Goal: Task Accomplishment & Management: Manage account settings

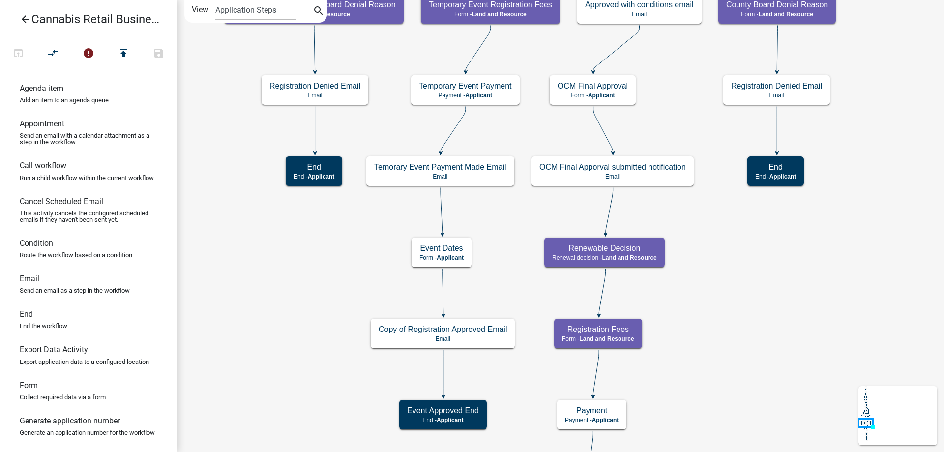
click at [260, 254] on div "start Start - Applicant Application Introduction Form - Applicant Parcel search…" at bounding box center [560, 226] width 767 height 452
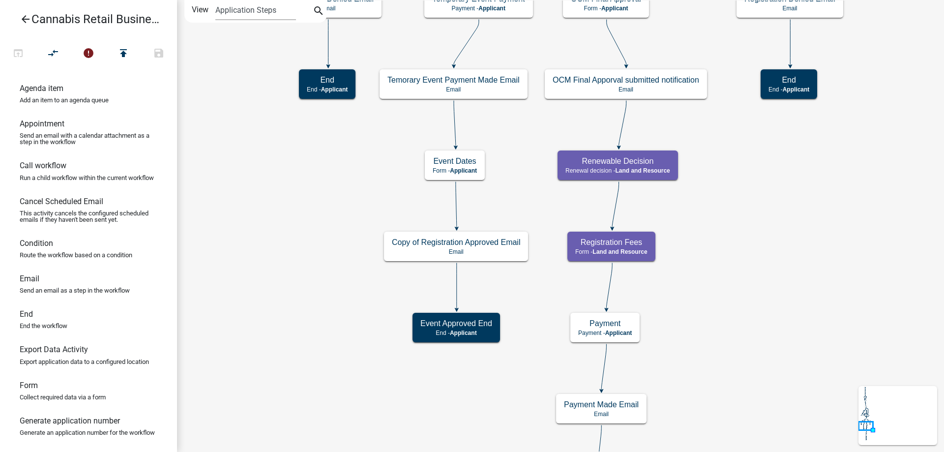
click at [274, 258] on div "start Start - Applicant Application Introduction Form - Applicant Parcel search…" at bounding box center [560, 226] width 767 height 452
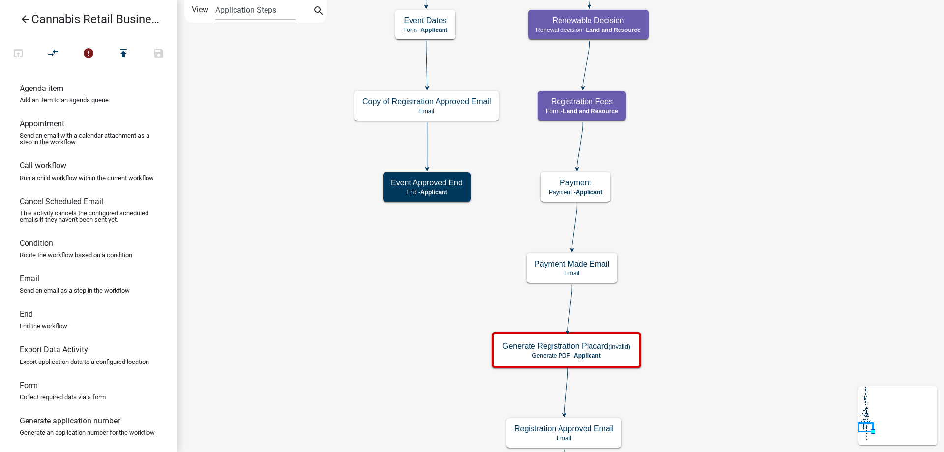
click at [250, 211] on div "start Start - Applicant Application Introduction Form - Applicant Parcel search…" at bounding box center [560, 226] width 767 height 452
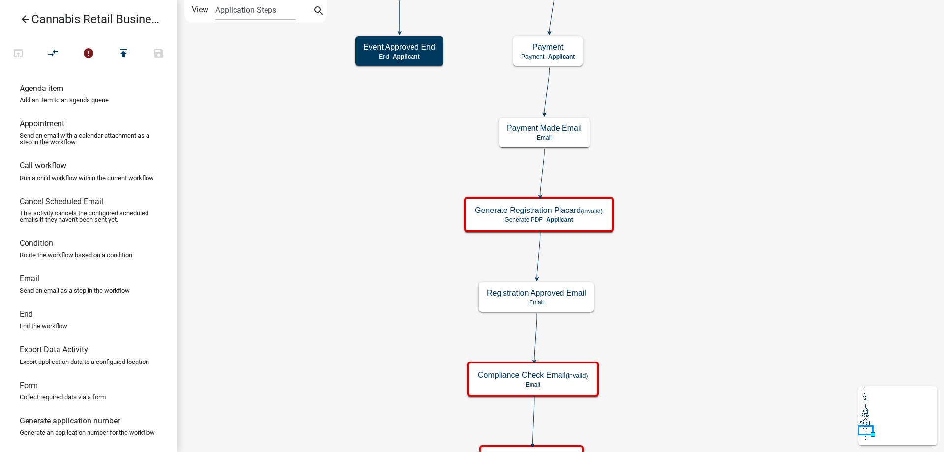
click at [740, 222] on div "start Start - Applicant Application Introduction Form - Applicant Parcel search…" at bounding box center [560, 226] width 767 height 452
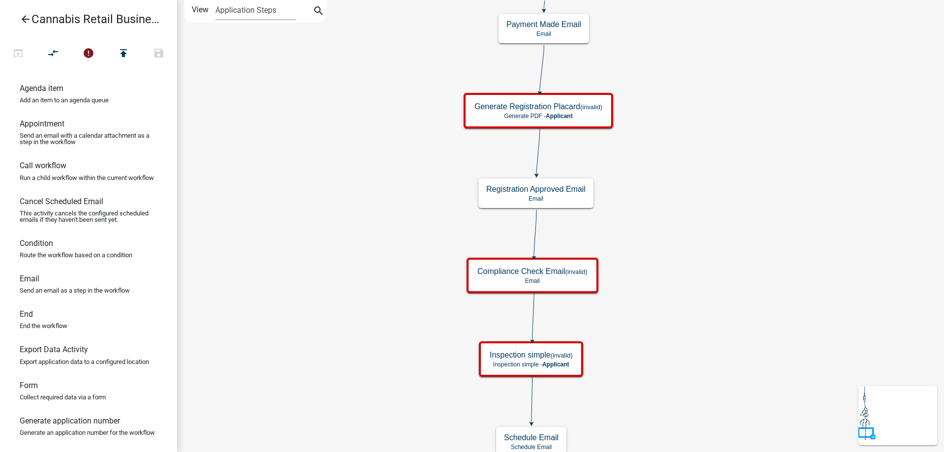
click at [718, 253] on div "start Start - Applicant Application Introduction Form - Applicant Parcel search…" at bounding box center [560, 226] width 767 height 452
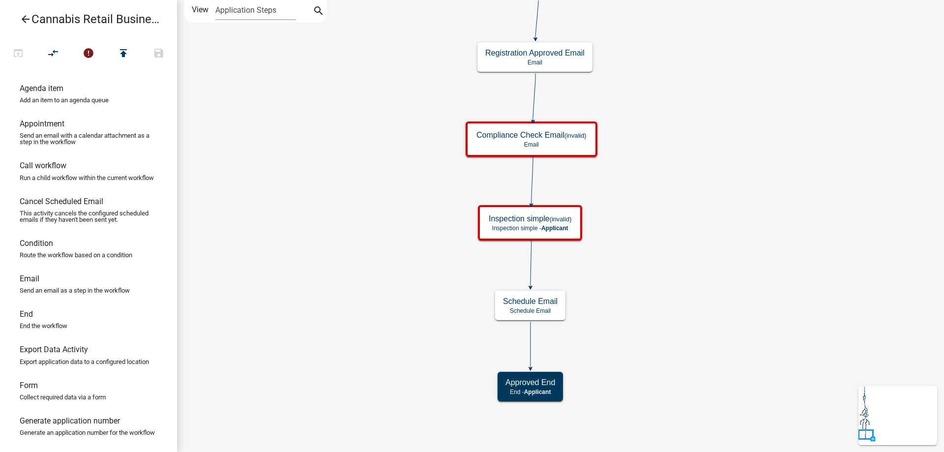
click at [710, 238] on div "start Start - Applicant Application Introduction Form - Applicant Parcel search…" at bounding box center [560, 226] width 767 height 452
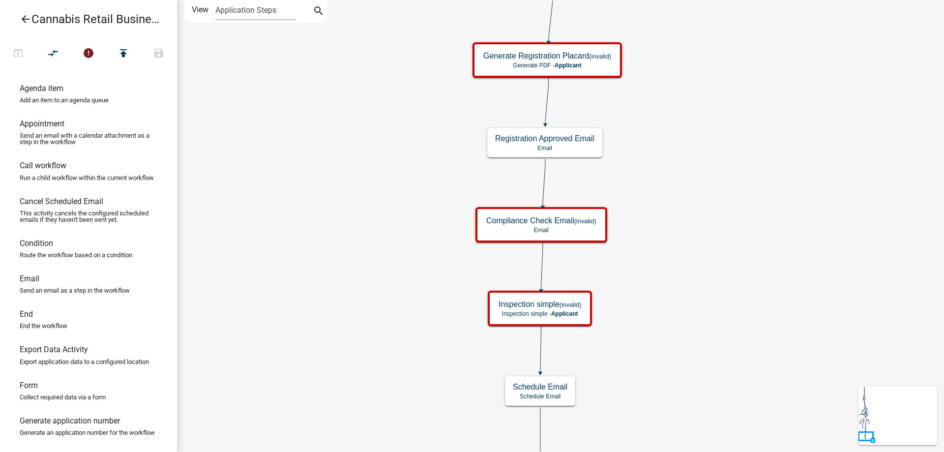
click at [706, 272] on div "start Start - Applicant Application Introduction Form - Applicant Parcel search…" at bounding box center [560, 226] width 767 height 452
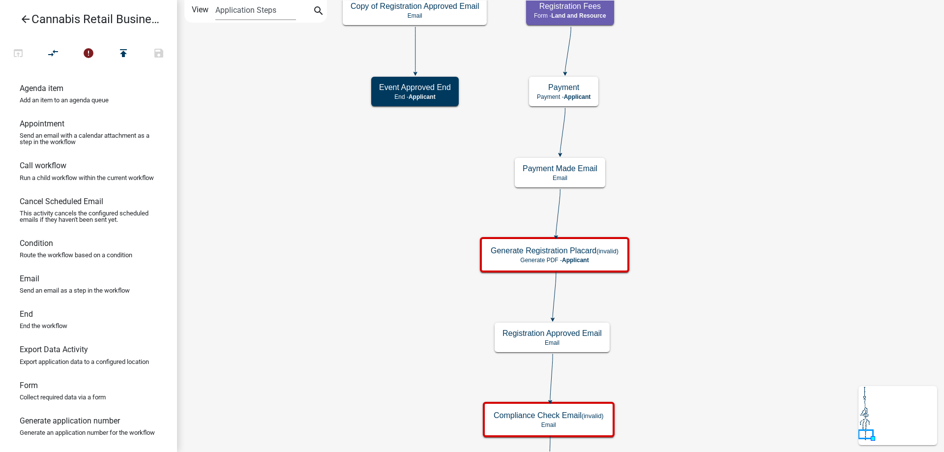
click at [730, 223] on div "start Start - Applicant Application Introduction Form - Applicant Parcel search…" at bounding box center [560, 226] width 767 height 452
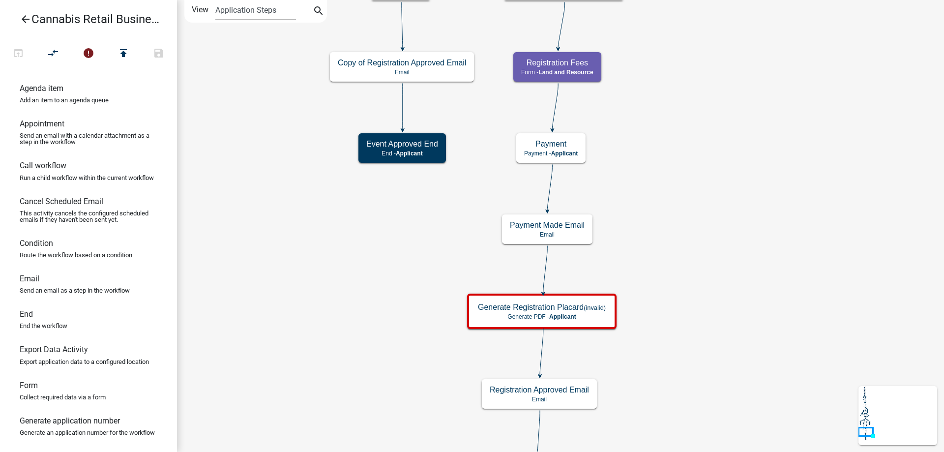
click at [720, 262] on div "start Start - Applicant Application Introduction Form - Applicant Parcel search…" at bounding box center [560, 226] width 767 height 452
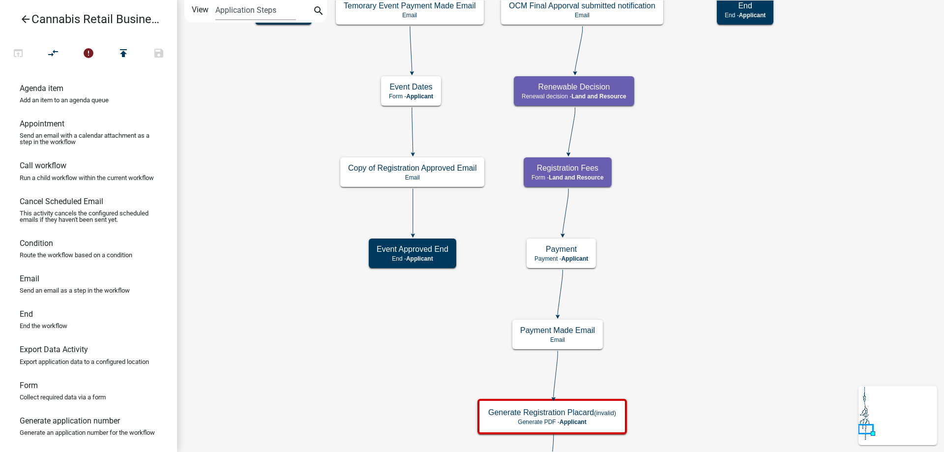
click at [761, 288] on div "start Start - Applicant Application Introduction Form - Applicant Parcel search…" at bounding box center [560, 226] width 767 height 452
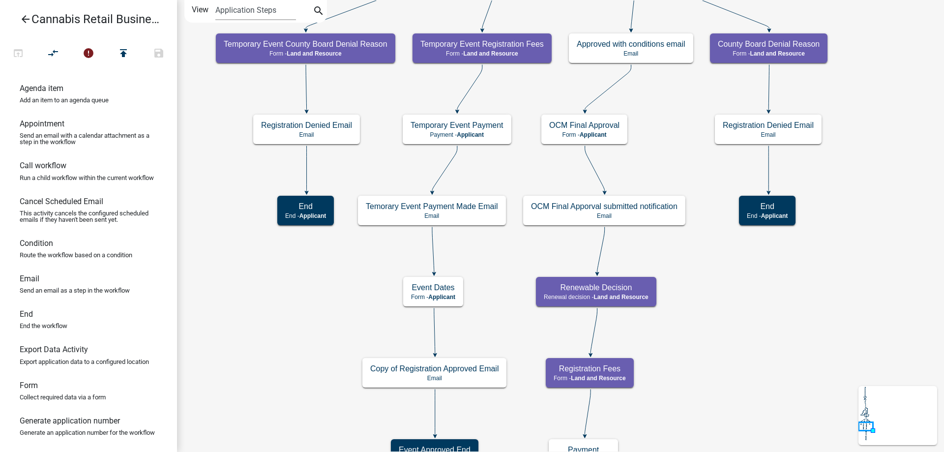
click at [766, 329] on div "start Start - Applicant Application Introduction Form - Applicant Parcel search…" at bounding box center [560, 226] width 767 height 452
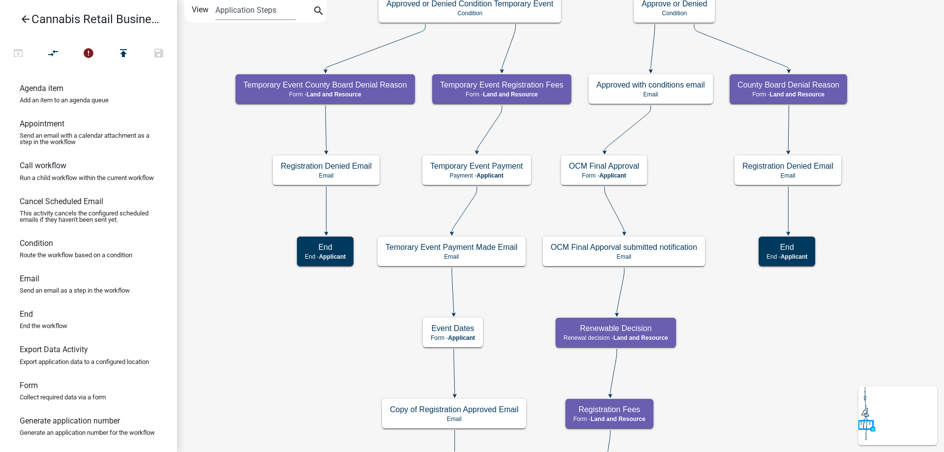
click at [303, 385] on div "start Start - Applicant Application Introduction Form - Applicant Parcel search…" at bounding box center [560, 226] width 767 height 452
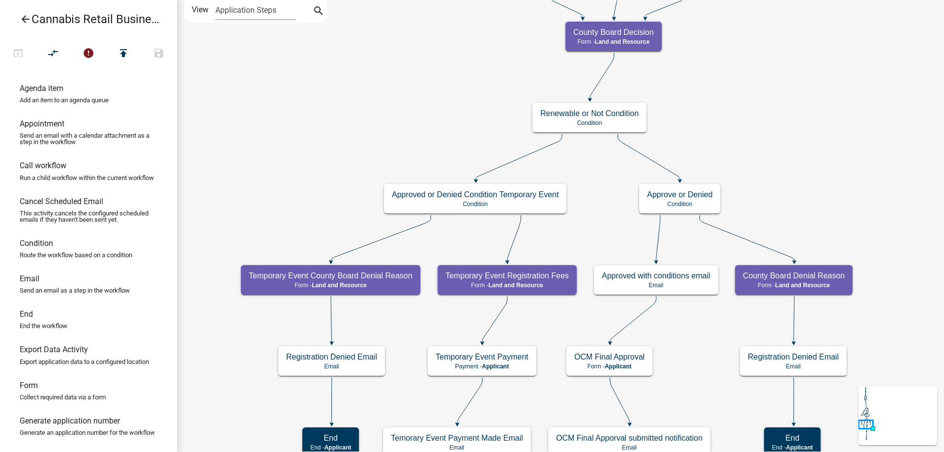
click at [238, 369] on div "start Start - Applicant Application Introduction Form - Applicant Parcel search…" at bounding box center [560, 226] width 767 height 452
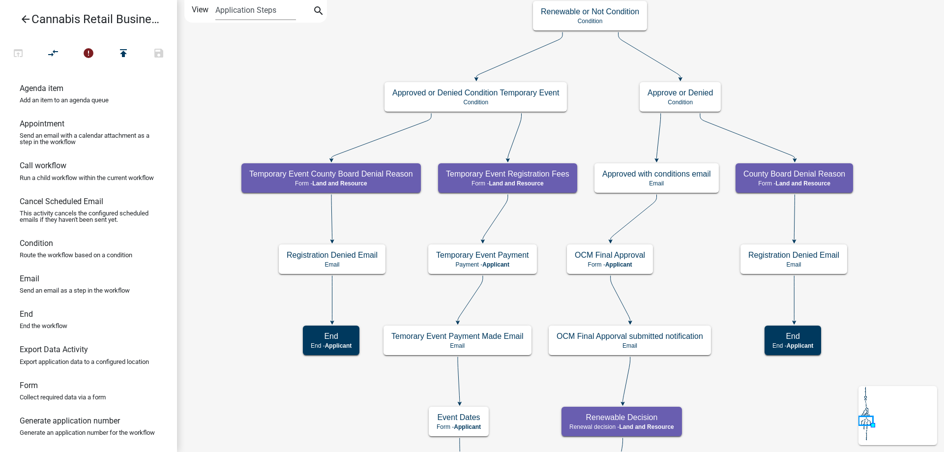
click at [239, 281] on div "start Start - Applicant Application Introduction Form - Applicant Parcel search…" at bounding box center [560, 226] width 767 height 452
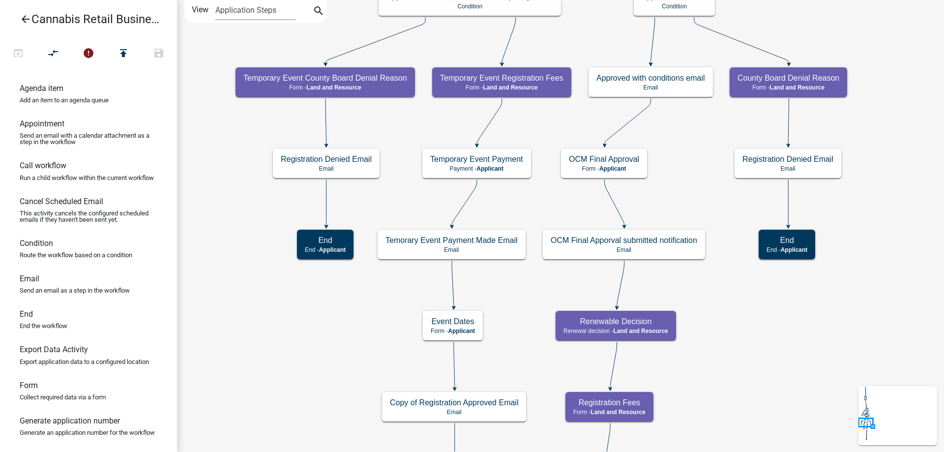
click at [737, 230] on div "start Start - Applicant Application Introduction Form - Applicant Parcel search…" at bounding box center [560, 226] width 767 height 452
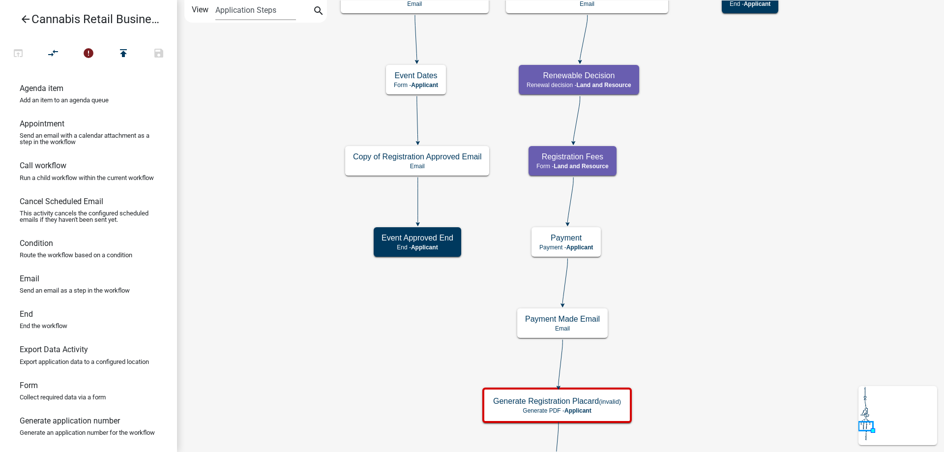
click at [713, 196] on div "start Start - Applicant Application Introduction Form - Applicant Parcel search…" at bounding box center [560, 226] width 767 height 452
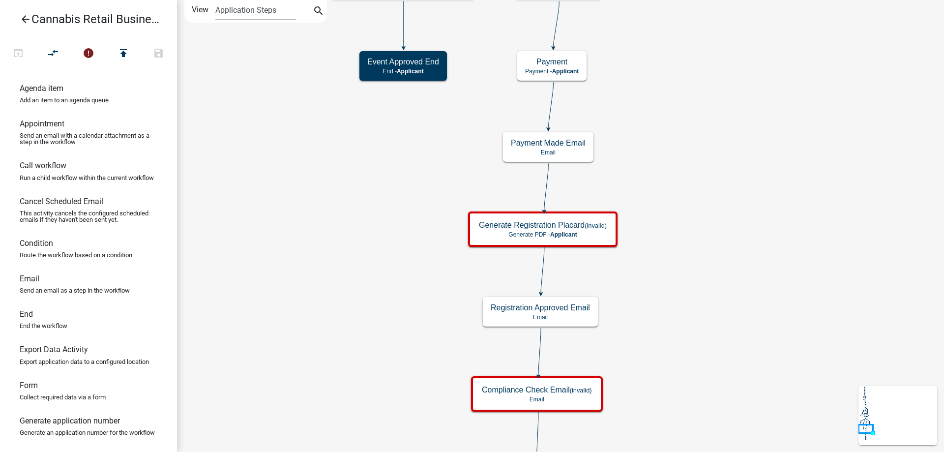
click at [679, 182] on div "start Start - Applicant Application Introduction Form - Applicant Parcel search…" at bounding box center [560, 226] width 767 height 452
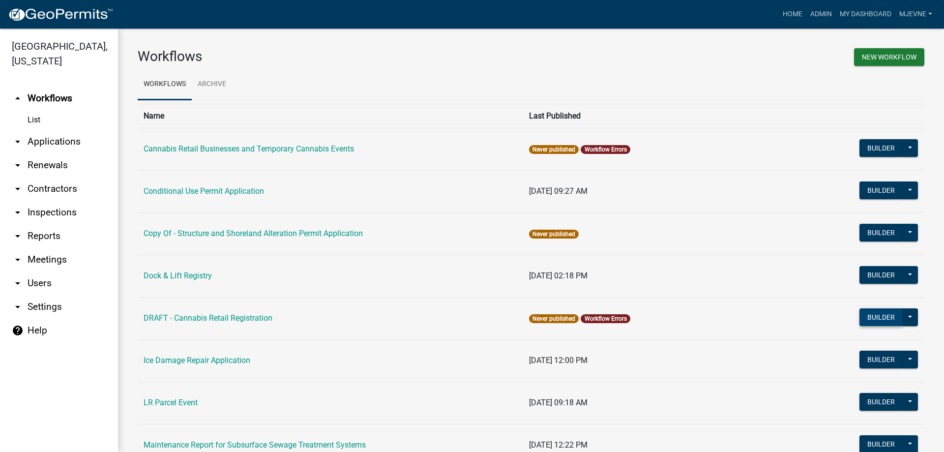
click at [878, 318] on button "Builder" at bounding box center [881, 317] width 43 height 18
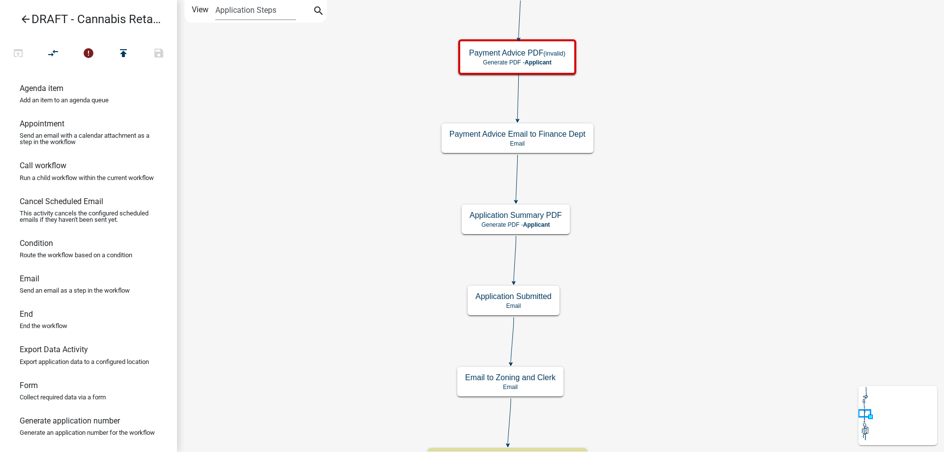
click at [697, 110] on div "Start Start - Applicant Applicant and Business Information Form - Applicant Req…" at bounding box center [560, 226] width 767 height 452
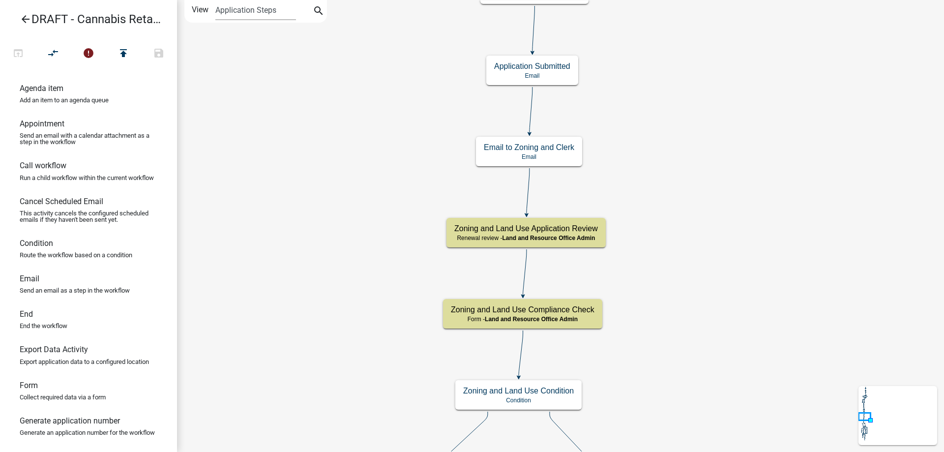
click at [706, 112] on div "Start Start - Applicant Applicant and Business Information Form - Applicant Req…" at bounding box center [560, 226] width 767 height 452
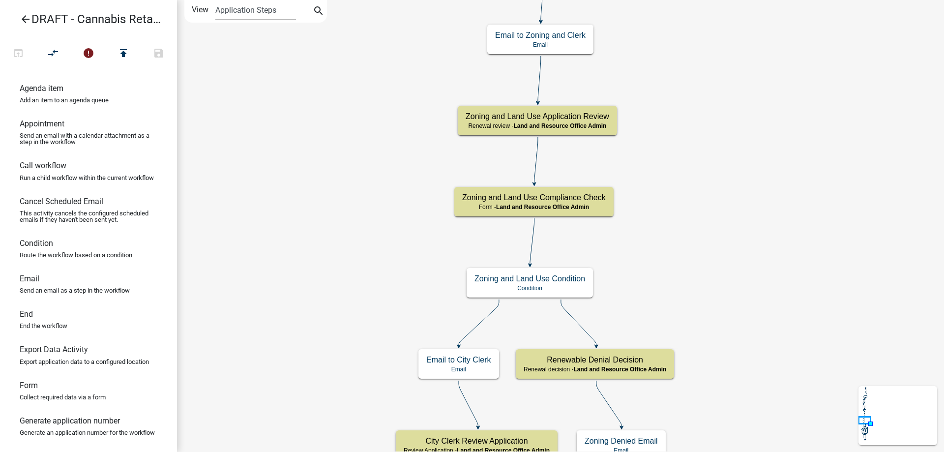
click at [680, 41] on div "Start Start - Applicant Applicant and Business Information Form - Applicant Req…" at bounding box center [560, 226] width 767 height 452
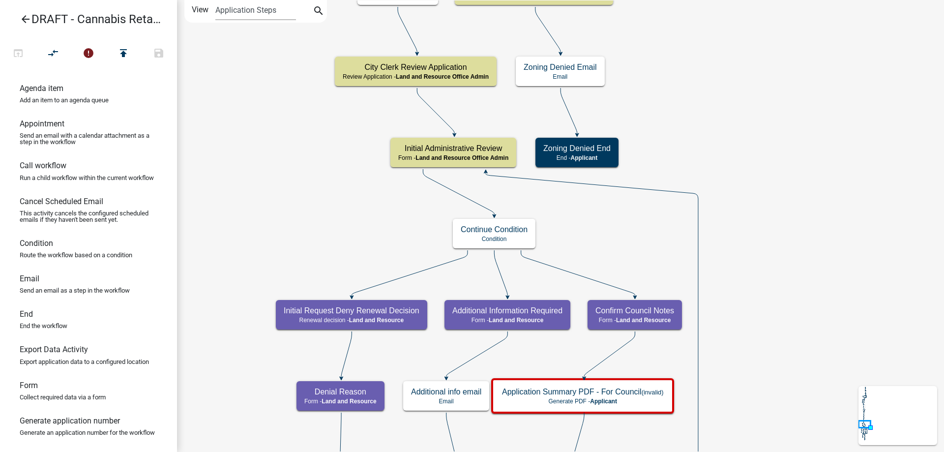
click at [687, 62] on div "Start Start - Applicant Applicant and Business Information Form - Applicant Req…" at bounding box center [560, 226] width 767 height 452
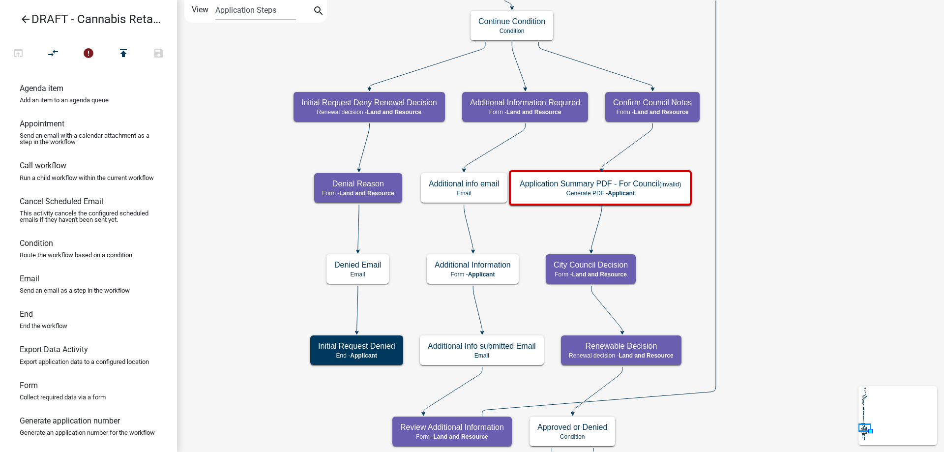
click at [744, 39] on div "Start Start - Applicant Applicant and Business Information Form - Applicant Req…" at bounding box center [560, 226] width 767 height 452
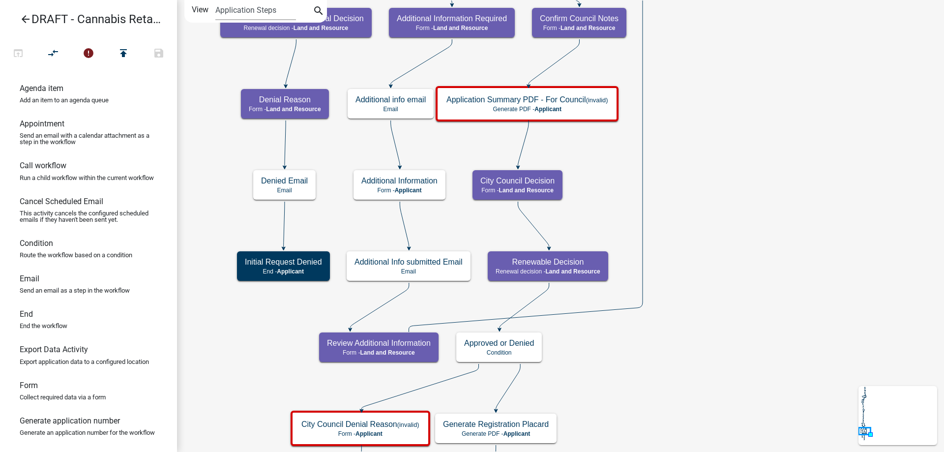
click at [733, 173] on div "Start Start - Applicant Applicant and Business Information Form - Applicant Req…" at bounding box center [560, 226] width 767 height 452
click at [493, 104] on g "Application Summary PDF - For Council (invalid) Generate PDF - Applicant" at bounding box center [528, 103] width 185 height 34
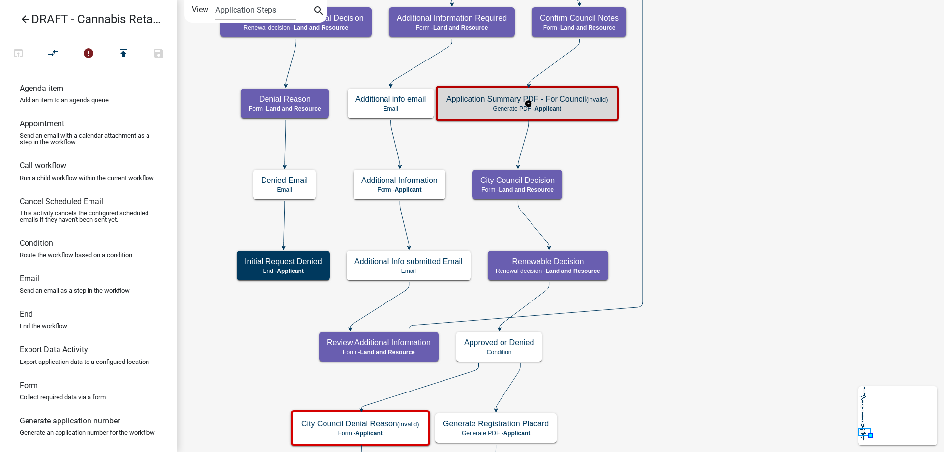
click at [493, 104] on h5 "Application Summary PDF - For Council (invalid)" at bounding box center [526, 98] width 161 height 9
select select
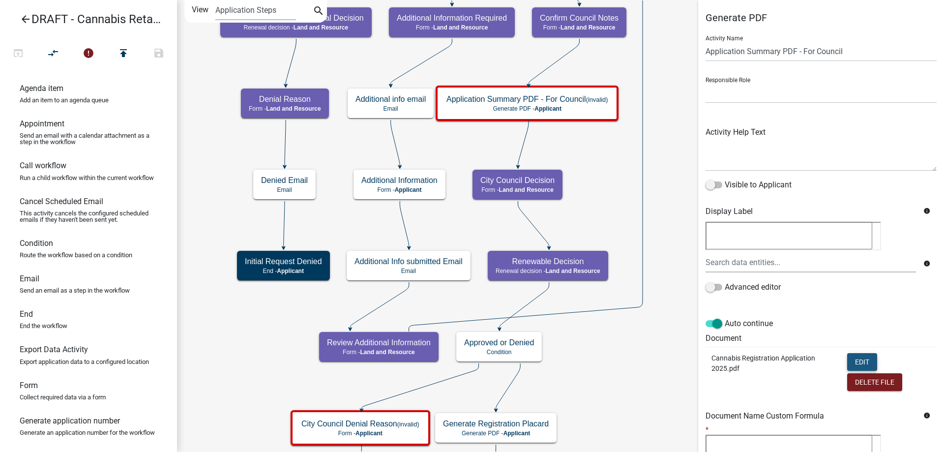
click at [861, 357] on button "Edit" at bounding box center [862, 362] width 30 height 18
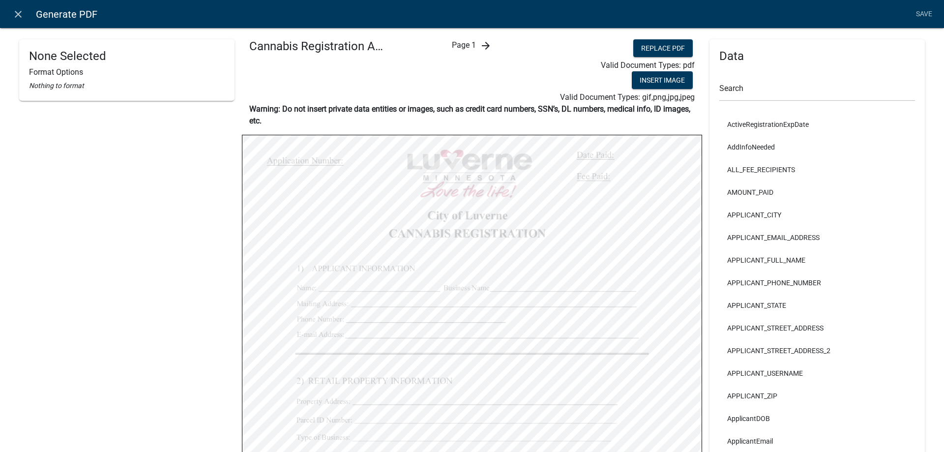
select select
click at [16, 14] on icon "close" at bounding box center [18, 14] width 12 height 12
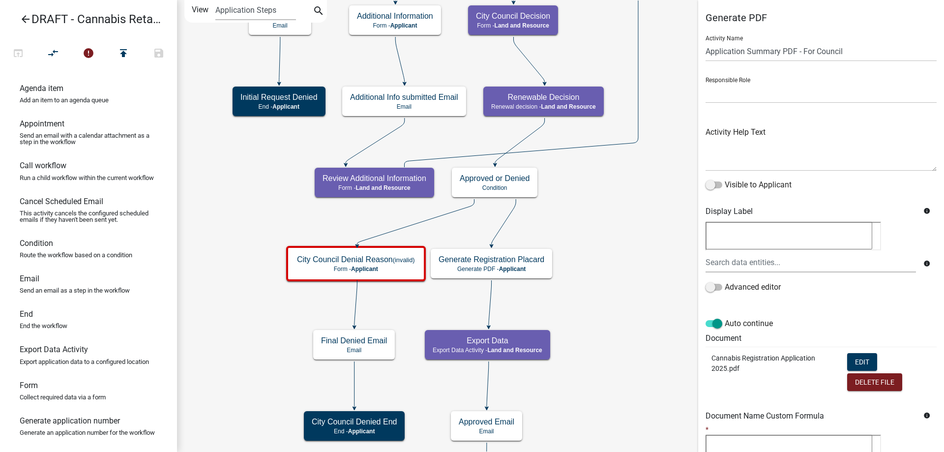
click at [604, 208] on div "Start Start - Applicant Applicant and Business Information Form - Applicant Req…" at bounding box center [560, 226] width 767 height 452
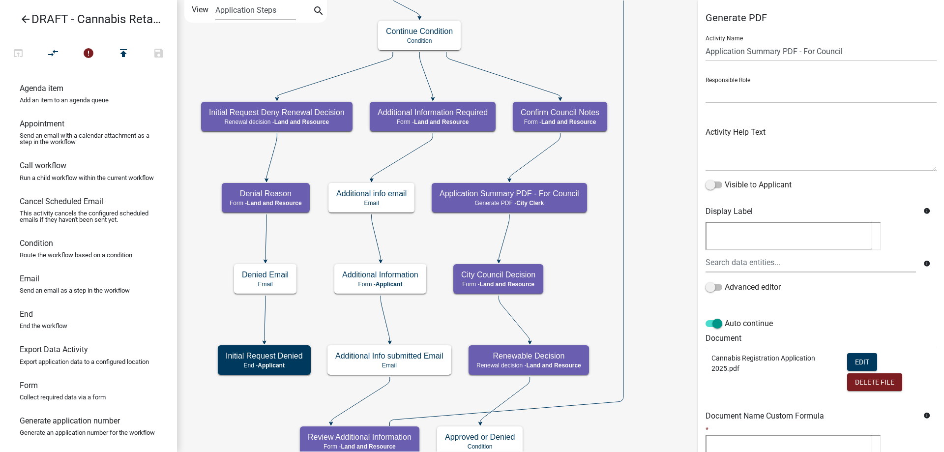
click at [547, 389] on div "Start Start - Applicant Applicant and Business Information Form - Applicant Req…" at bounding box center [560, 226] width 767 height 452
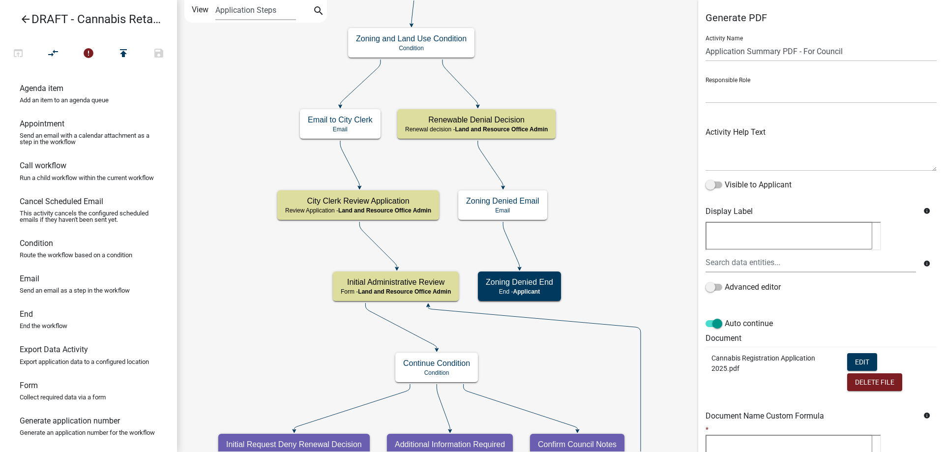
click at [299, 348] on div "Start Start - Applicant Applicant and Business Information Form - Applicant Req…" at bounding box center [560, 226] width 767 height 452
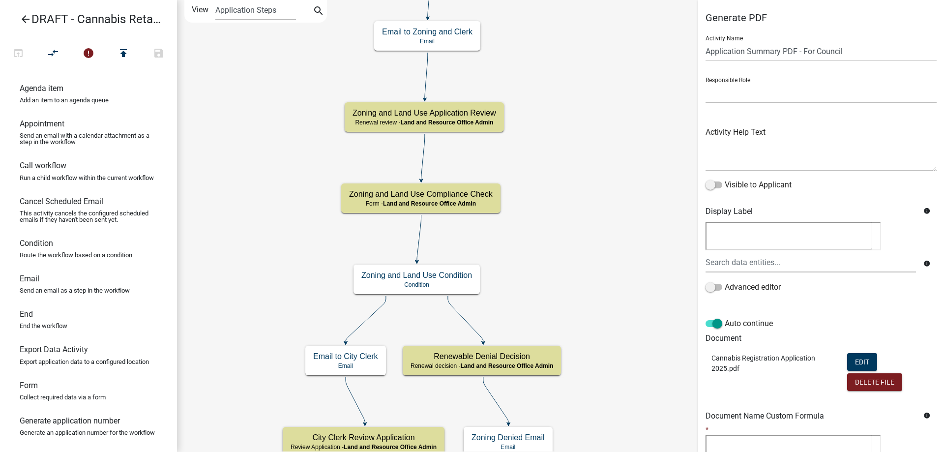
click at [257, 417] on div "Start Start - Applicant Applicant and Business Information Form - Applicant Req…" at bounding box center [560, 226] width 767 height 452
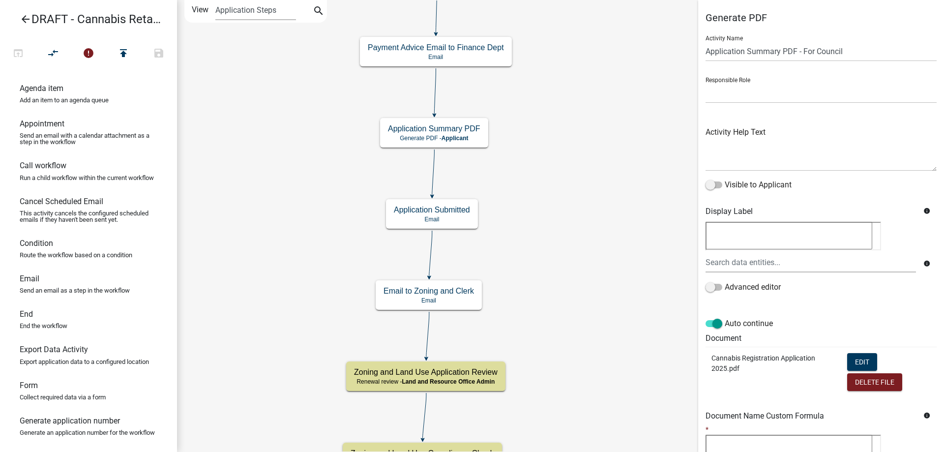
click at [275, 342] on div "Start Start - Applicant Applicant and Business Information Form - Applicant Req…" at bounding box center [560, 226] width 767 height 452
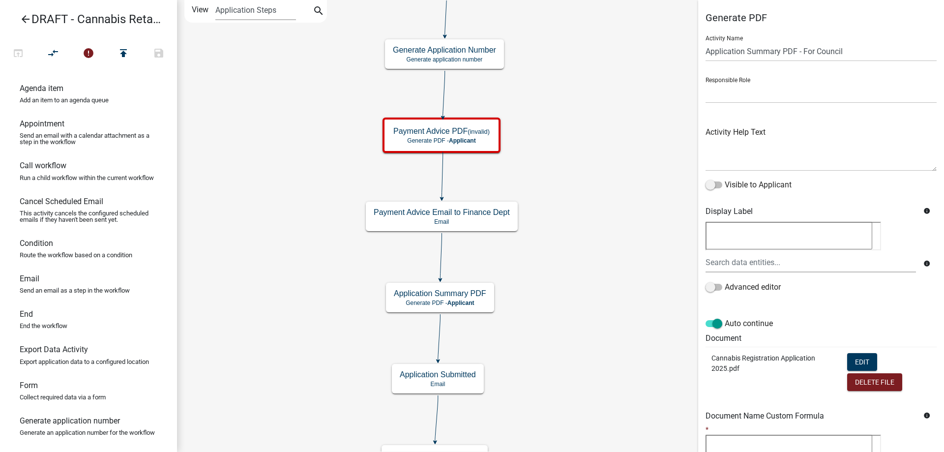
click at [298, 270] on div "Start Start - Applicant Applicant and Business Information Form - Applicant Req…" at bounding box center [560, 226] width 767 height 452
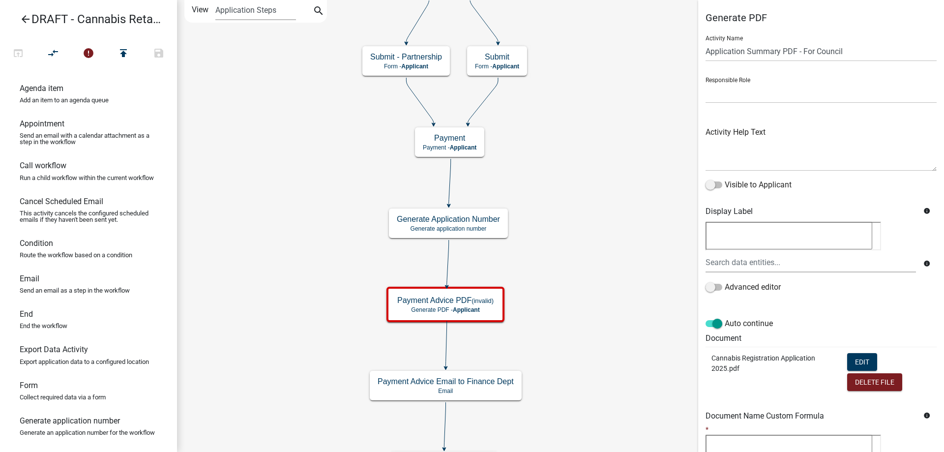
click at [296, 296] on div "Start Start - Applicant Applicant and Business Information Form - Applicant Req…" at bounding box center [560, 226] width 767 height 452
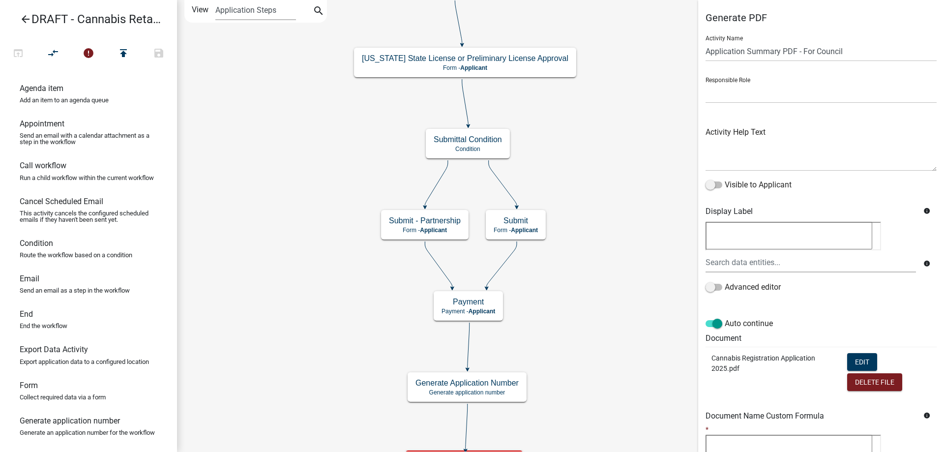
click at [304, 300] on div "Start Start - Applicant Applicant and Business Information Form - Applicant Req…" at bounding box center [560, 226] width 767 height 452
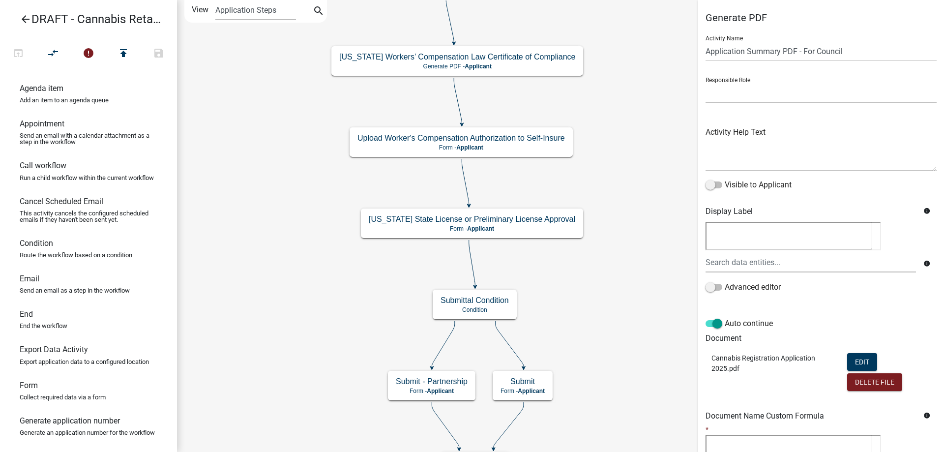
click at [291, 308] on div "Start Start - Applicant Applicant and Business Information Form - Applicant Req…" at bounding box center [560, 226] width 767 height 452
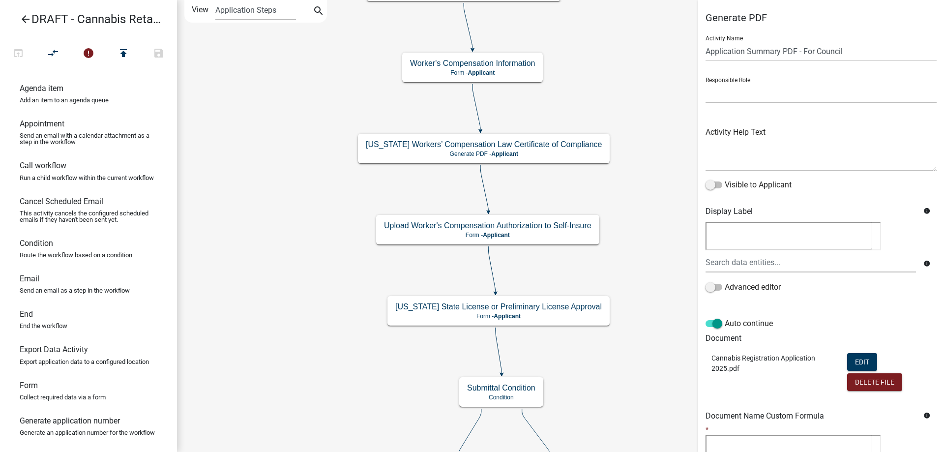
click at [292, 336] on div "Start Start - Applicant Applicant and Business Information Form - Applicant Req…" at bounding box center [560, 226] width 767 height 452
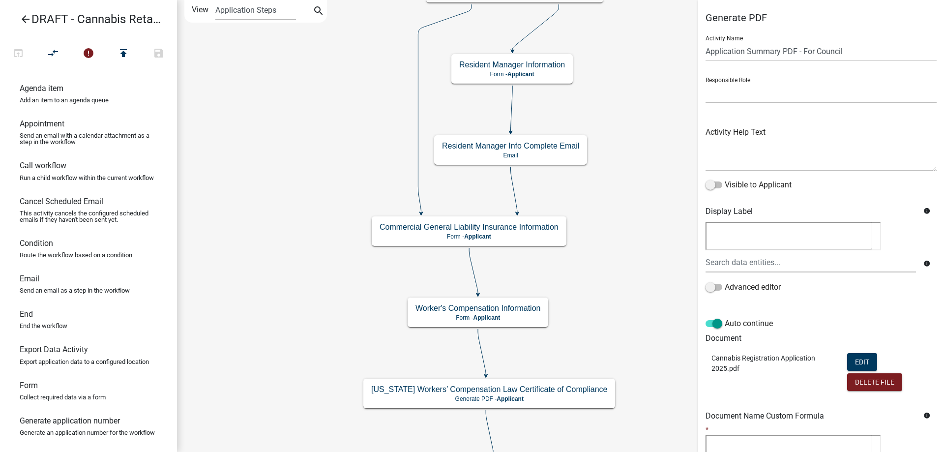
click at [281, 326] on div "Start Start - Applicant Applicant and Business Information Form - Applicant Req…" at bounding box center [560, 226] width 767 height 452
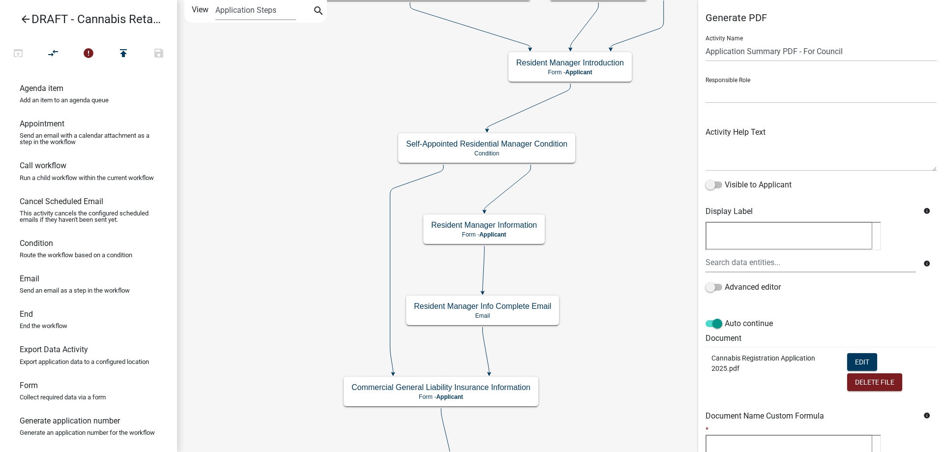
click at [251, 288] on div "Start Start - Applicant Applicant and Business Information Form - Applicant Req…" at bounding box center [560, 226] width 767 height 452
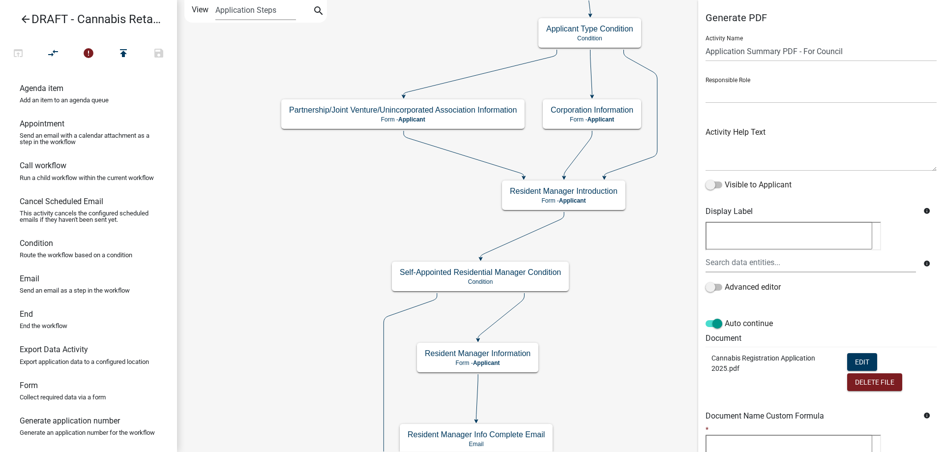
click at [254, 344] on div "Start Start - Applicant Applicant and Business Information Form - Applicant Req…" at bounding box center [560, 226] width 767 height 452
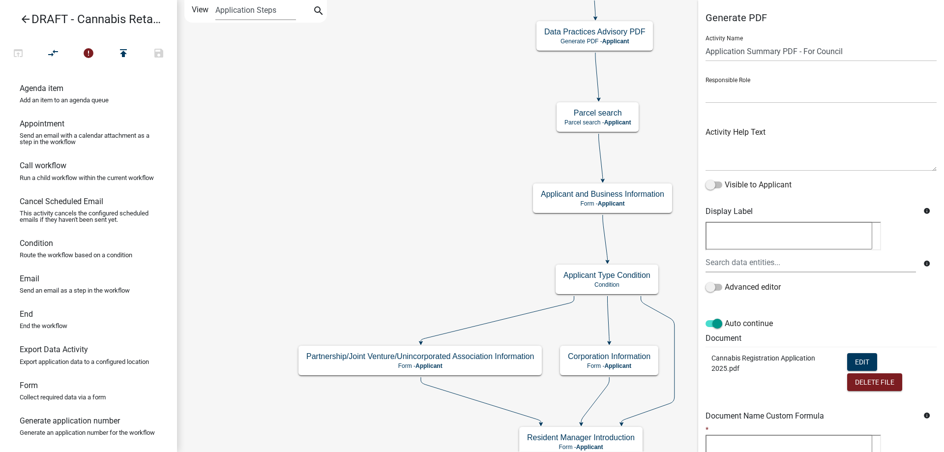
click at [237, 317] on div "Start Start - Applicant Applicant and Business Information Form - Applicant Req…" at bounding box center [560, 226] width 767 height 452
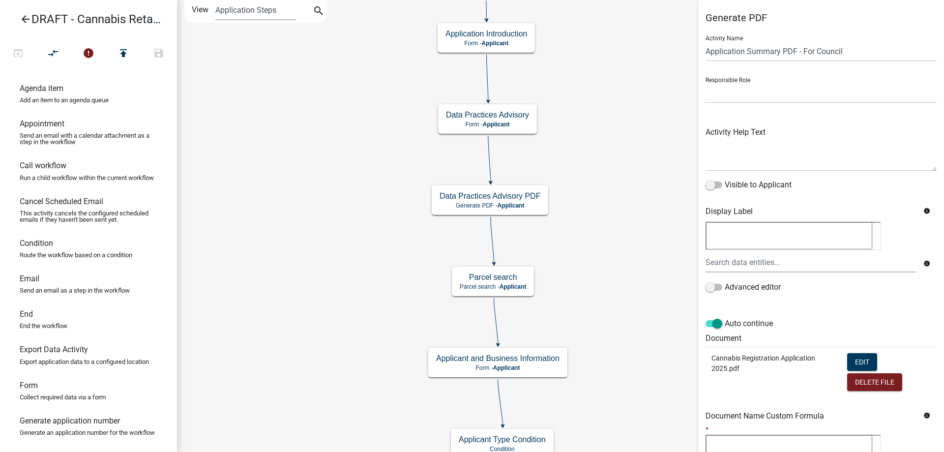
click at [367, 312] on div "Start Start - Applicant Applicant and Business Information Form - Applicant Req…" at bounding box center [560, 226] width 767 height 452
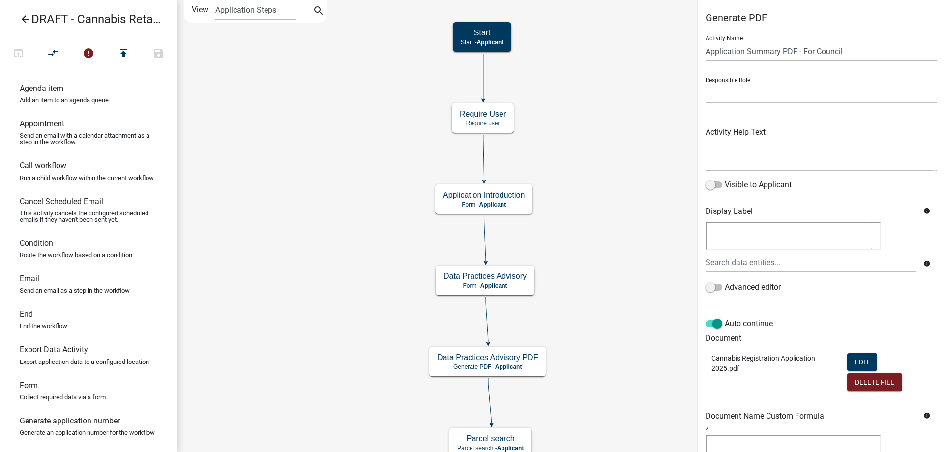
click at [338, 278] on div "Start Start - Applicant Applicant and Business Information Form - Applicant Req…" at bounding box center [560, 226] width 767 height 452
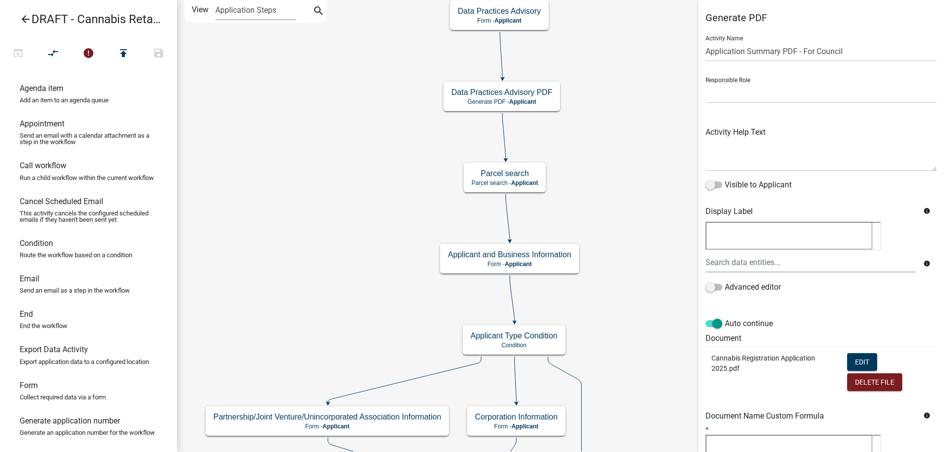
click at [346, 58] on div "Start Start - Applicant Applicant and Business Information Form - Applicant Req…" at bounding box center [560, 226] width 767 height 452
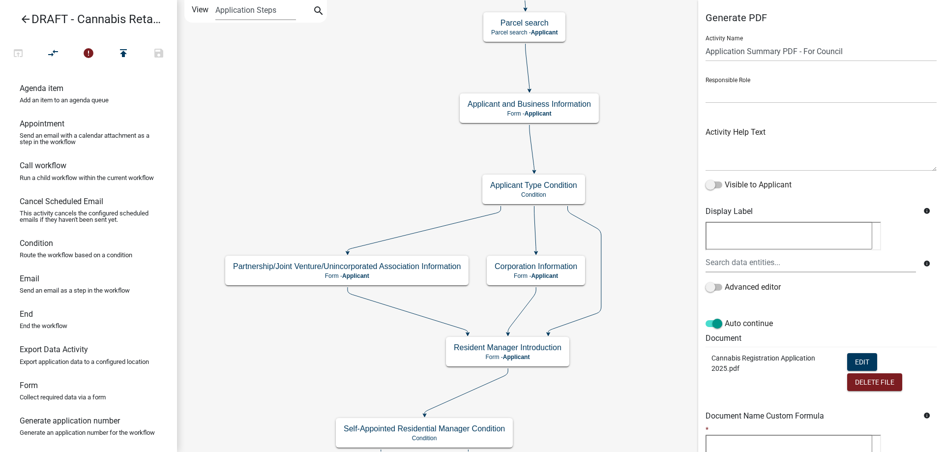
click at [376, 54] on div "Start Start - Applicant Applicant and Business Information Form - Applicant Req…" at bounding box center [560, 226] width 767 height 452
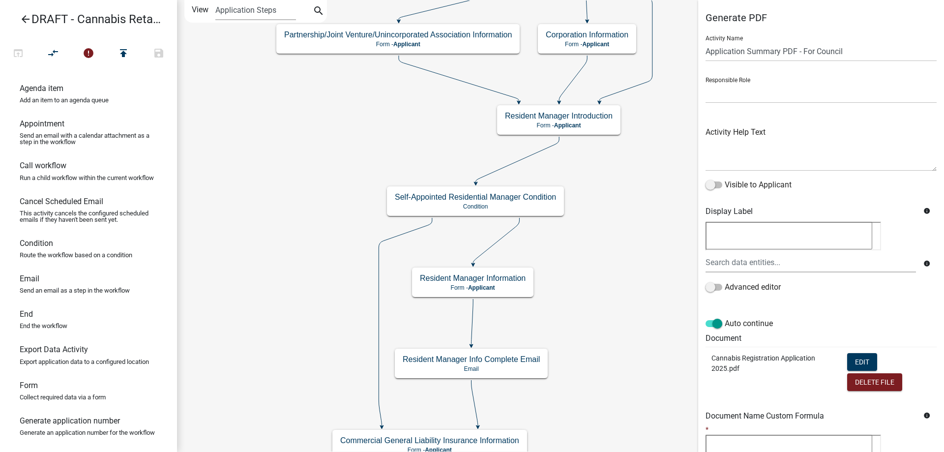
click at [293, 125] on div "Start Start - Applicant Applicant and Business Information Form - Applicant Req…" at bounding box center [560, 226] width 767 height 452
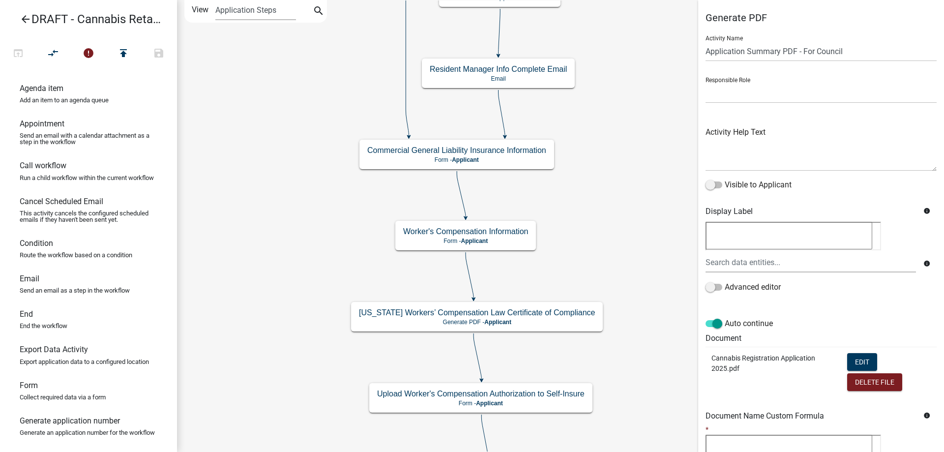
click at [301, 116] on div "Start Start - Applicant Applicant and Business Information Form - Applicant Req…" at bounding box center [560, 226] width 767 height 452
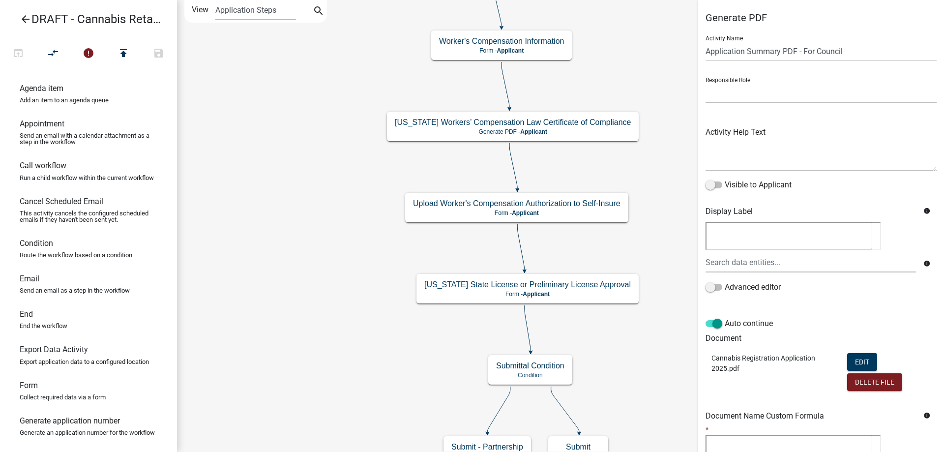
click at [306, 164] on div "Start Start - Applicant Applicant and Business Information Form - Applicant Req…" at bounding box center [560, 226] width 767 height 452
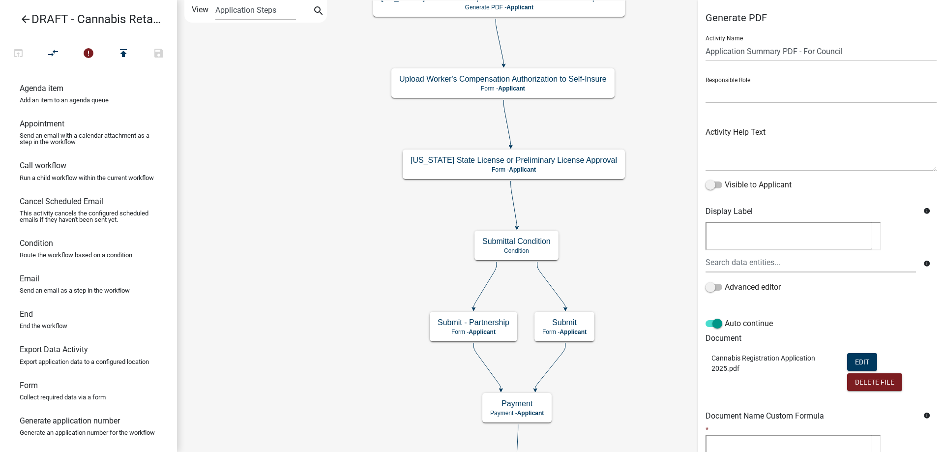
click at [285, 206] on div "Start Start - Applicant Applicant and Business Information Form - Applicant Req…" at bounding box center [560, 226] width 767 height 452
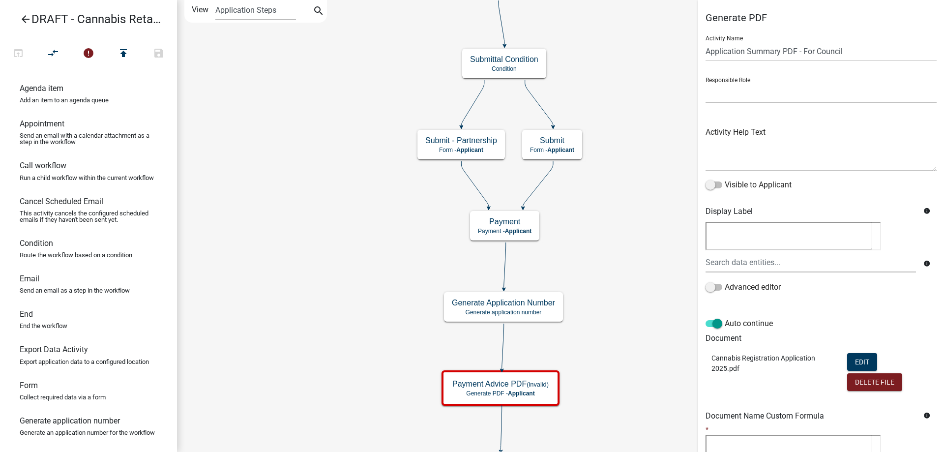
click at [317, 204] on div "Start Start - Applicant Applicant and Business Information Form - Applicant Req…" at bounding box center [560, 226] width 767 height 452
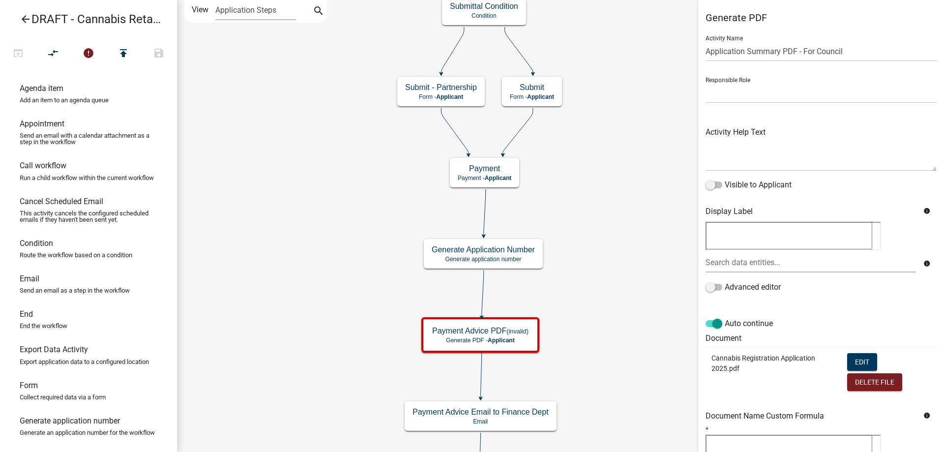
click at [283, 209] on div "Start Start - Applicant Applicant and Business Information Form - Applicant Req…" at bounding box center [560, 226] width 767 height 452
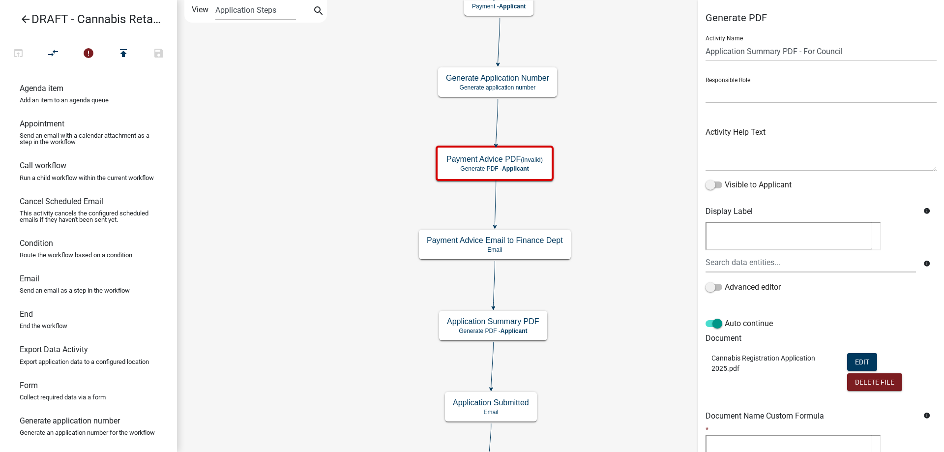
click at [326, 267] on div "Start Start - Applicant Applicant and Business Information Form - Applicant Req…" at bounding box center [560, 226] width 767 height 452
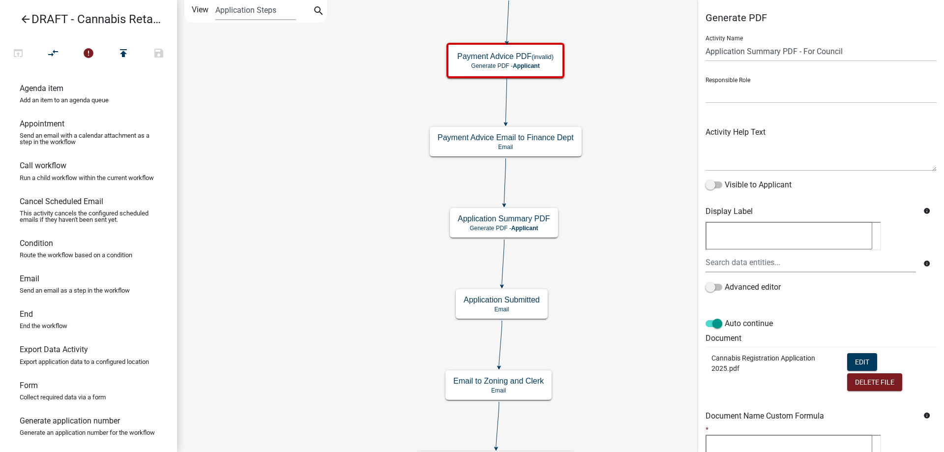
click at [330, 272] on div "Start Start - Applicant Applicant and Business Information Form - Applicant Req…" at bounding box center [560, 226] width 767 height 452
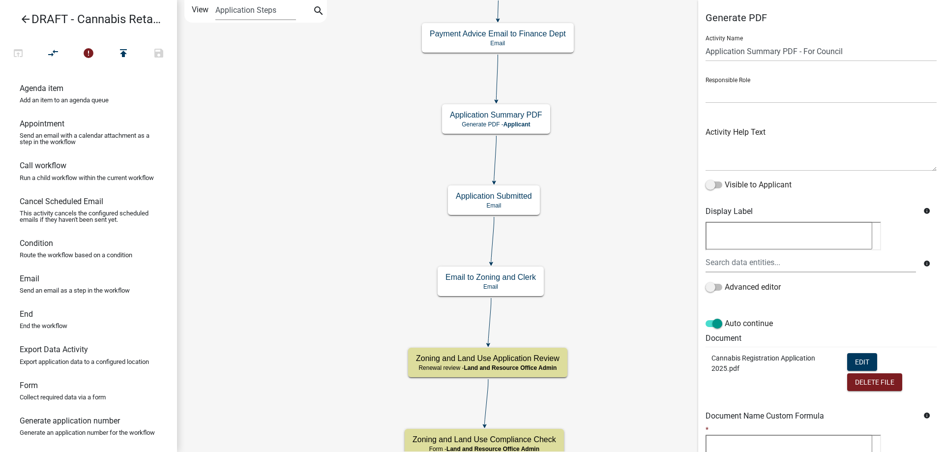
click at [322, 262] on div "Start Start - Applicant Applicant and Business Information Form - Applicant Req…" at bounding box center [560, 226] width 767 height 452
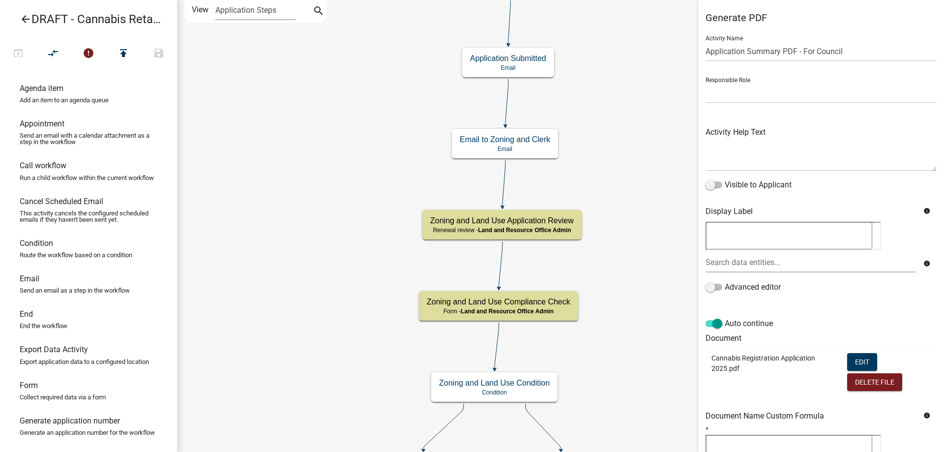
click at [346, 238] on div "Start Start - Applicant Applicant and Business Information Form - Applicant Req…" at bounding box center [560, 226] width 767 height 452
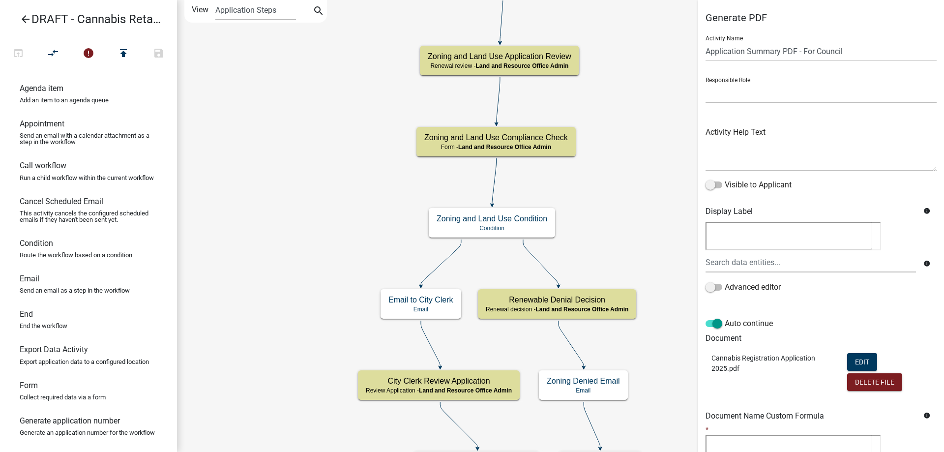
click at [311, 201] on div "Start Start - Applicant Applicant and Business Information Form - Applicant Req…" at bounding box center [560, 226] width 767 height 452
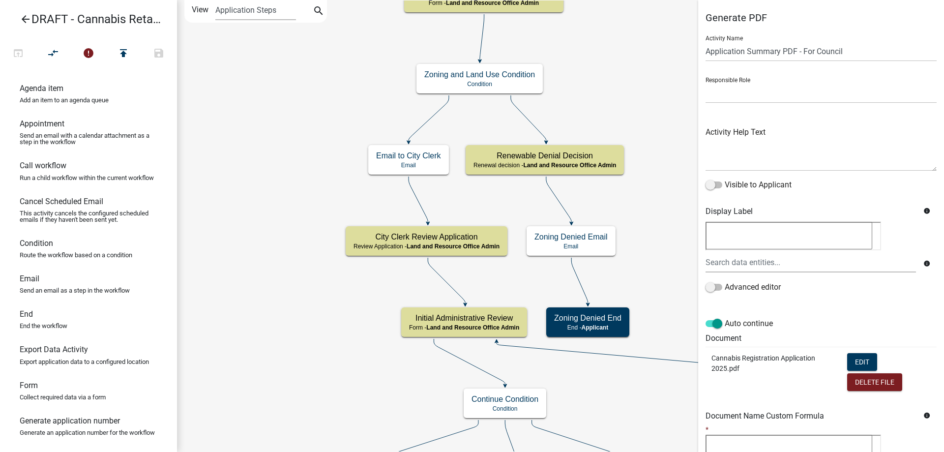
click at [282, 192] on div "Start Start - Applicant Applicant and Business Information Form - Applicant Req…" at bounding box center [560, 226] width 767 height 452
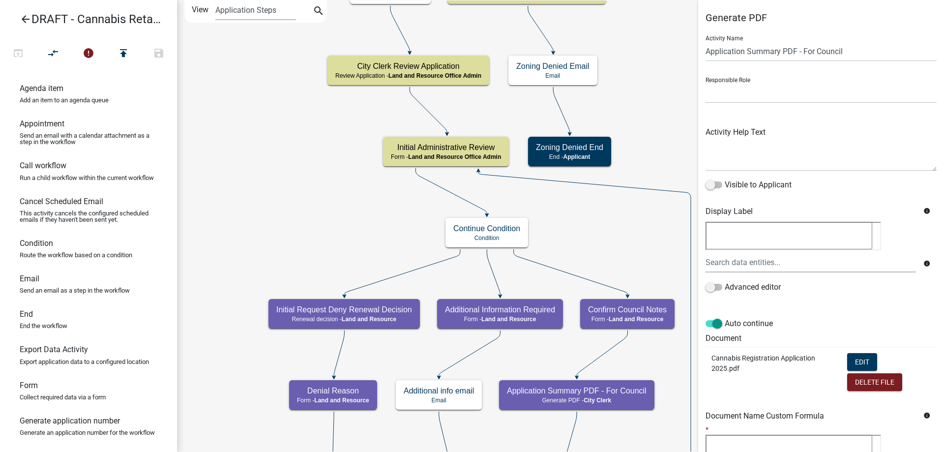
click at [279, 155] on div "Start Start - Applicant Applicant and Business Information Form - Applicant Req…" at bounding box center [560, 226] width 767 height 452
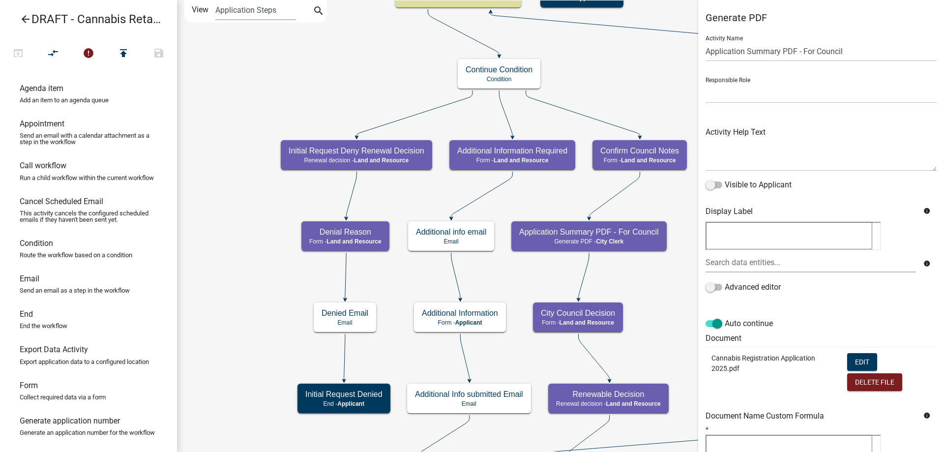
click at [291, 70] on div "Start Start - Applicant Applicant and Business Information Form - Applicant Req…" at bounding box center [560, 226] width 767 height 452
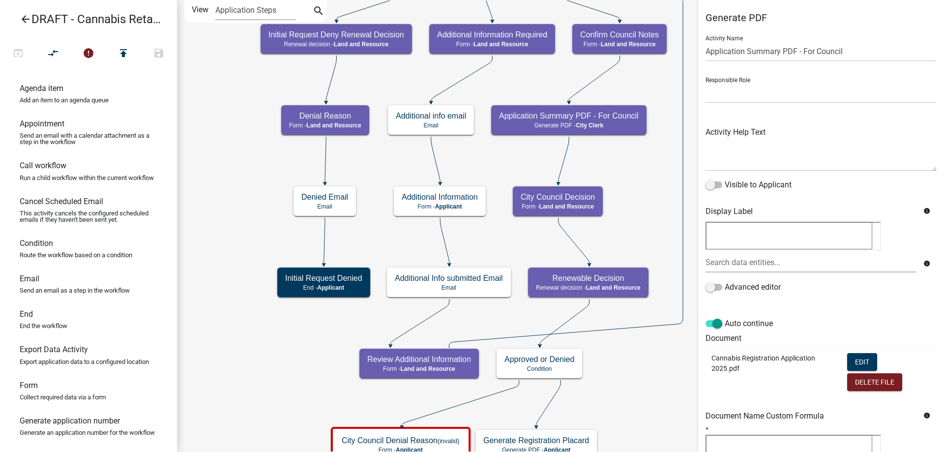
click at [215, 149] on div "Start Start - Applicant Applicant and Business Information Form - Applicant Req…" at bounding box center [560, 226] width 767 height 452
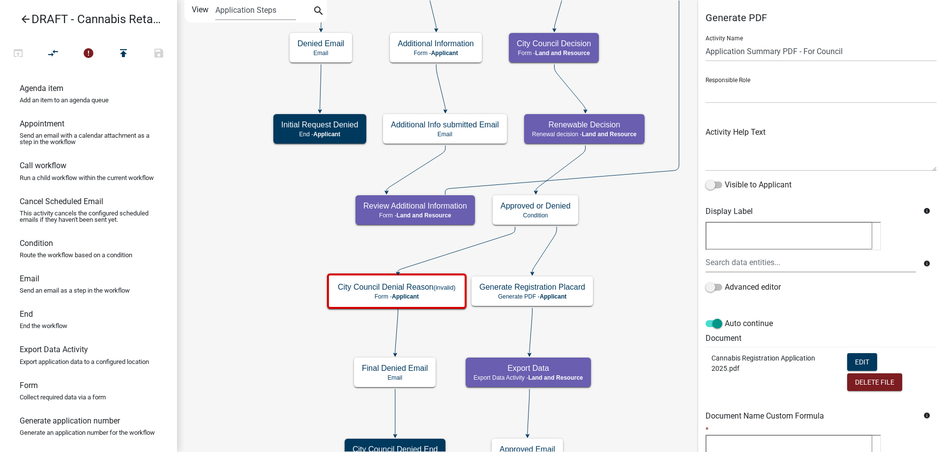
click at [256, 217] on div "Start Start - Applicant Applicant and Business Information Form - Applicant Req…" at bounding box center [560, 226] width 767 height 452
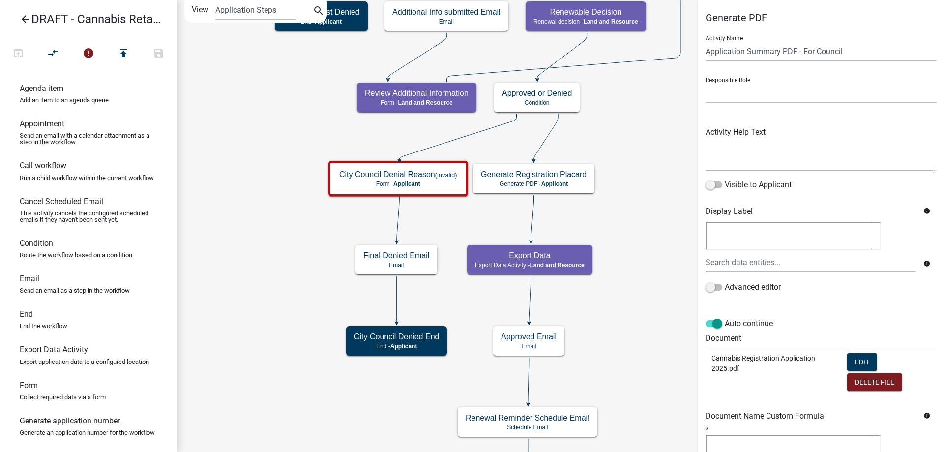
click at [257, 210] on div "Start Start - Applicant Applicant and Business Information Form - Applicant Req…" at bounding box center [560, 226] width 767 height 452
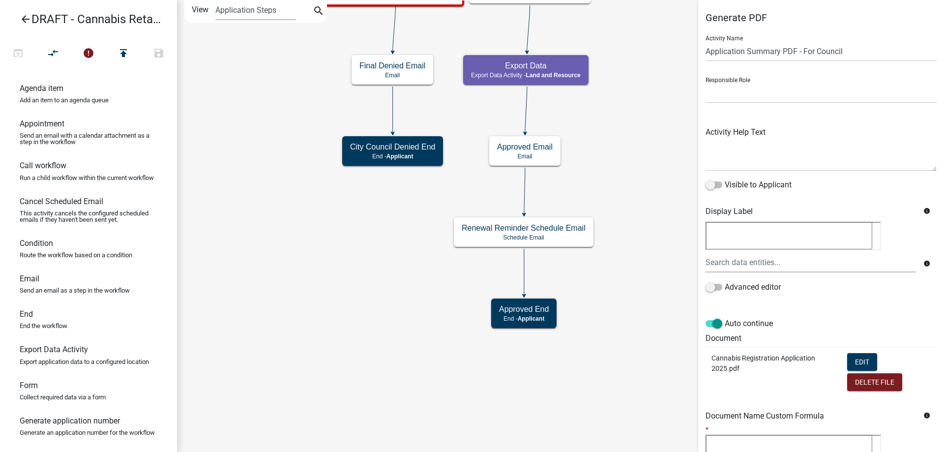
click at [263, 186] on div "Start Start - Applicant Applicant and Business Information Form - Applicant Req…" at bounding box center [560, 226] width 767 height 452
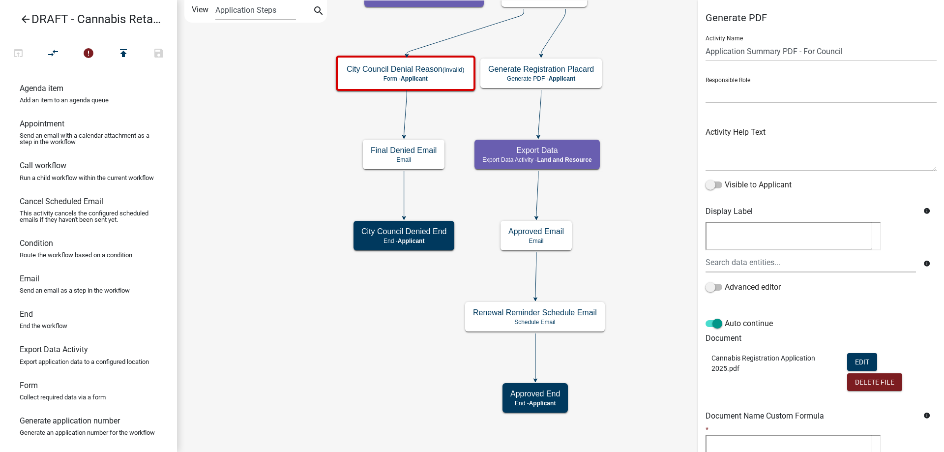
click at [292, 277] on div "Start Start - Applicant Applicant and Business Information Form - Applicant Req…" at bounding box center [560, 226] width 767 height 452
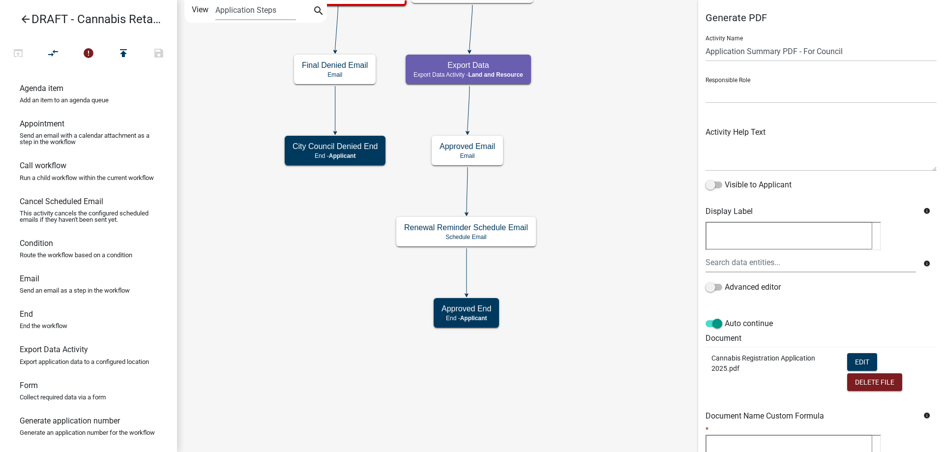
click at [563, 133] on div "Start Start - Applicant Applicant and Business Information Form - Applicant Req…" at bounding box center [560, 226] width 767 height 452
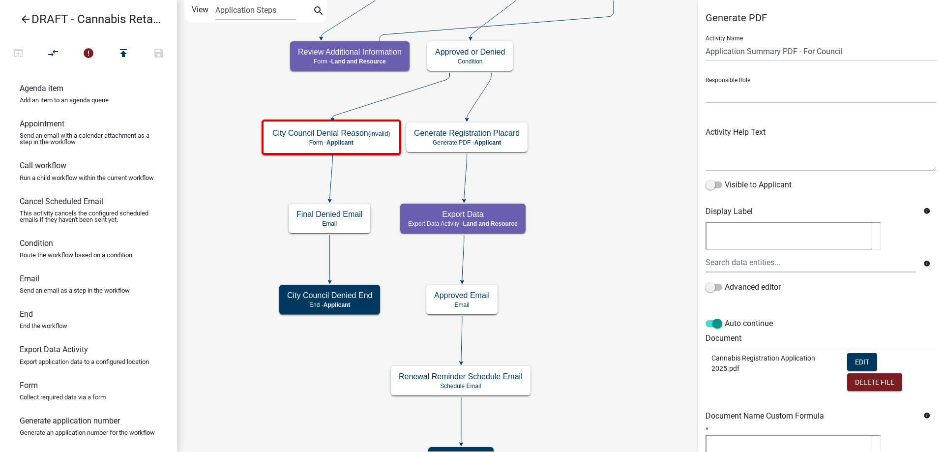
click at [569, 268] on div "Start Start - Applicant Applicant and Business Information Form - Applicant Req…" at bounding box center [560, 226] width 767 height 452
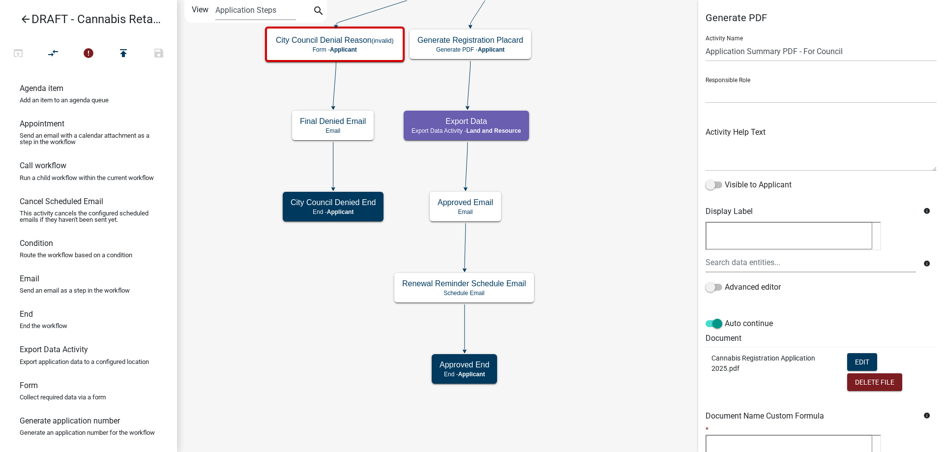
click at [590, 186] on div "Start Start - Applicant Applicant and Business Information Form - Applicant Req…" at bounding box center [560, 226] width 767 height 452
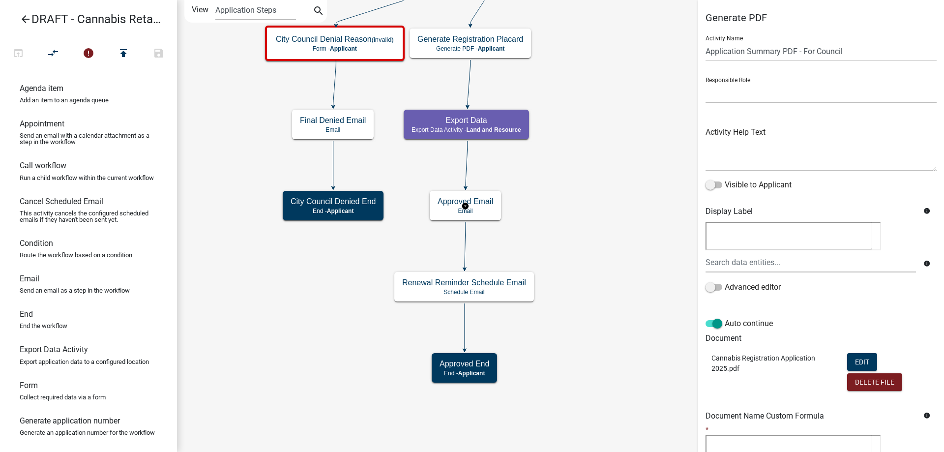
click at [483, 208] on g "Approved Email Email" at bounding box center [465, 205] width 71 height 29
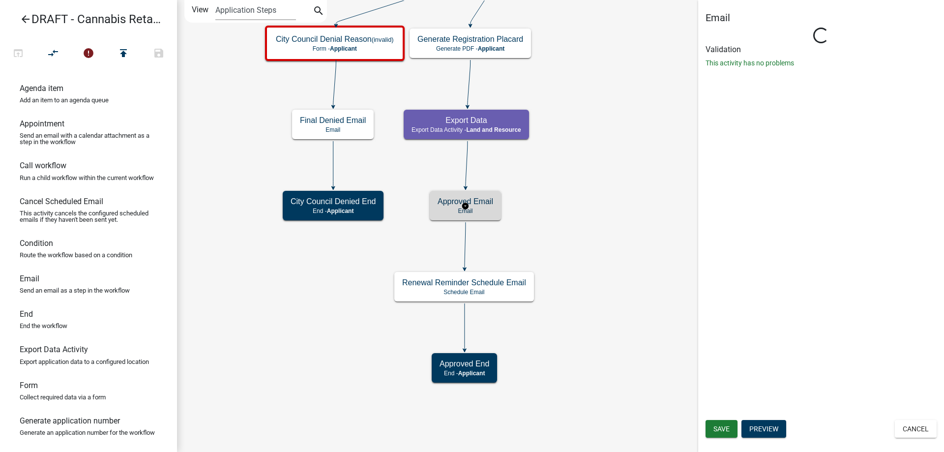
click at [483, 208] on g "Approved Email Email" at bounding box center [465, 205] width 71 height 29
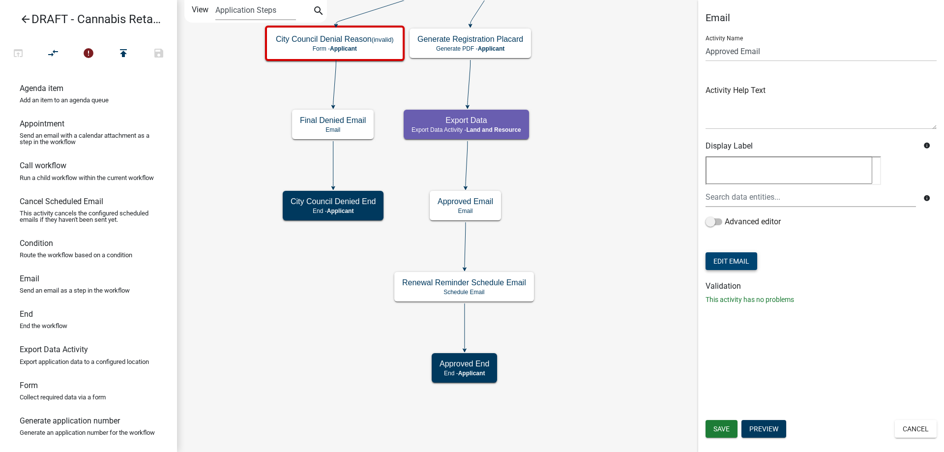
click at [734, 264] on button "Edit Email" at bounding box center [732, 261] width 52 height 18
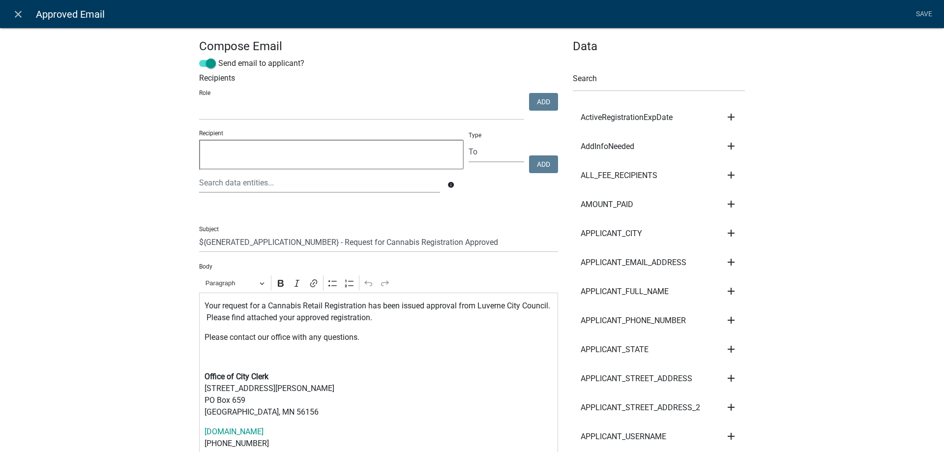
select select
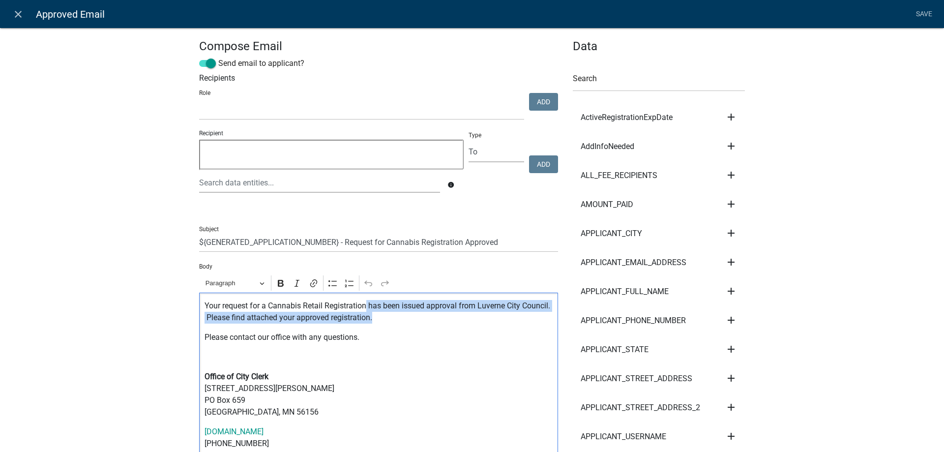
drag, startPoint x: 368, startPoint y: 305, endPoint x: 376, endPoint y: 323, distance: 19.8
click at [376, 323] on p "Your request for a Cannabis Retail Registration has been issued approval from L…" at bounding box center [379, 312] width 349 height 24
copy p "has been issued approval from Luverne City Council. Please find attached your a…"
click at [421, 353] on p "Editor editing area: main. Press Alt+0 for help." at bounding box center [379, 357] width 349 height 12
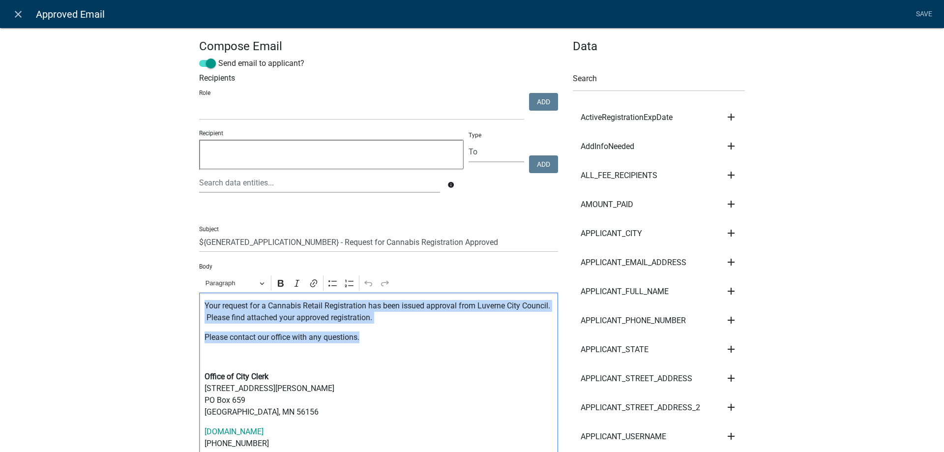
drag, startPoint x: 205, startPoint y: 302, endPoint x: 408, endPoint y: 335, distance: 205.7
click at [408, 335] on div "Your request for a Cannabis Retail Registration has been issued approval from L…" at bounding box center [378, 375] width 359 height 165
copy div "Your request for a Cannabis Retail Registration has been issued approval from L…"
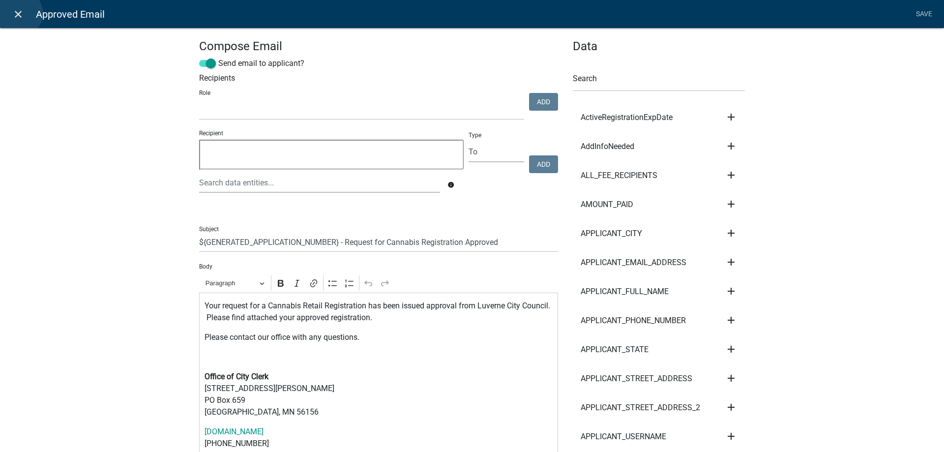
click at [18, 13] on icon "close" at bounding box center [18, 14] width 12 height 12
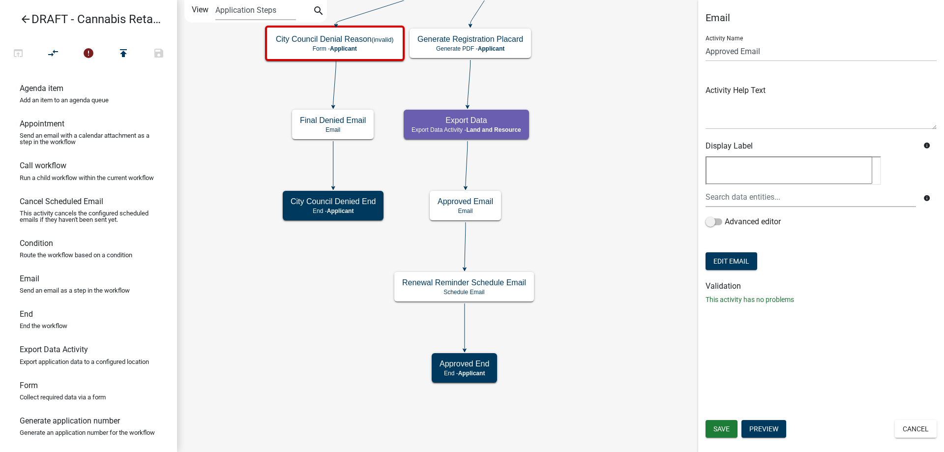
click at [582, 173] on icon "Start Start - Applicant Applicant and Business Information Form - Applicant Req…" at bounding box center [561, 225] width 766 height 451
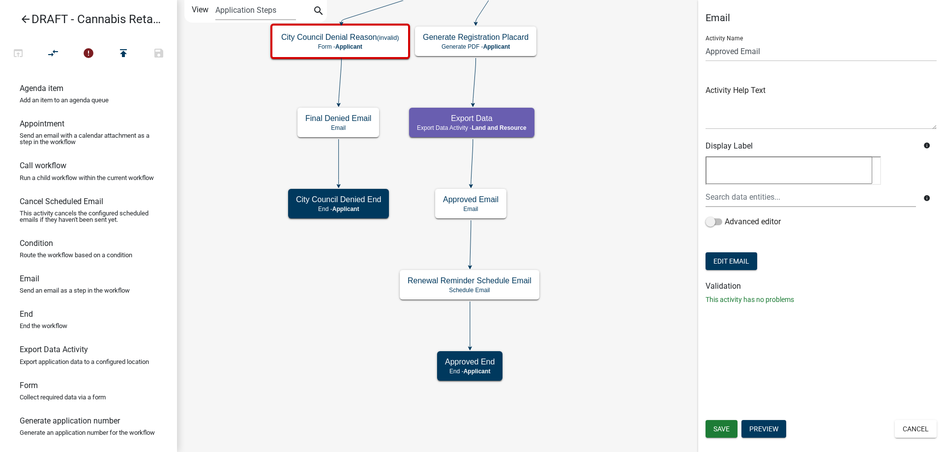
click at [622, 103] on div "Start Start - Applicant Applicant and Business Information Form - Applicant Req…" at bounding box center [560, 226] width 767 height 452
click at [490, 207] on g "Approved Email Email" at bounding box center [470, 203] width 71 height 29
click at [773, 429] on button "Preview" at bounding box center [764, 429] width 45 height 18
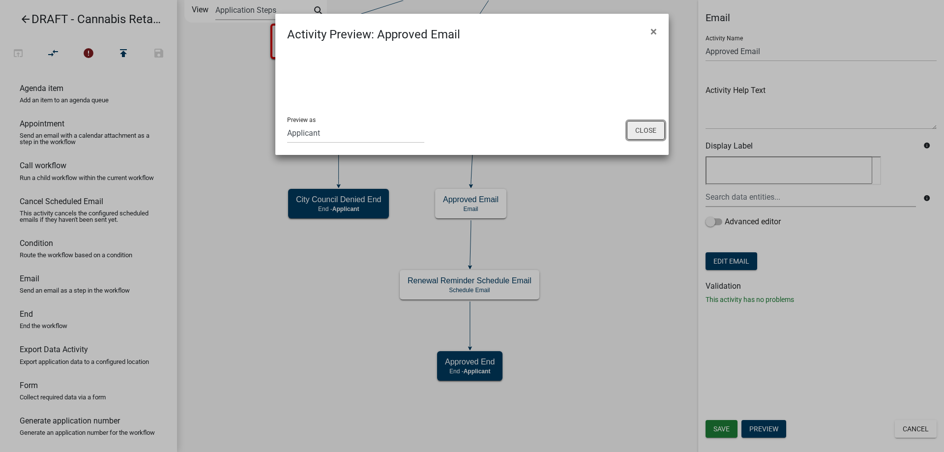
click at [645, 126] on button "Close" at bounding box center [646, 130] width 38 height 19
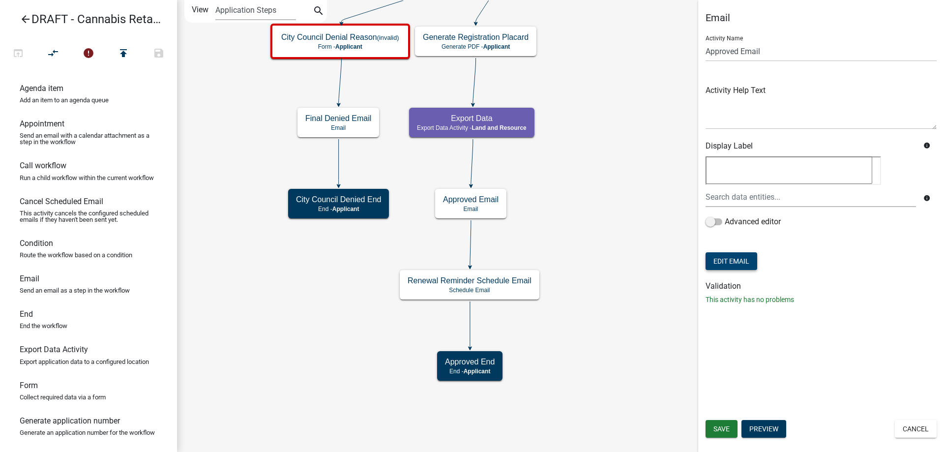
click at [738, 260] on button "Edit Email" at bounding box center [732, 261] width 52 height 18
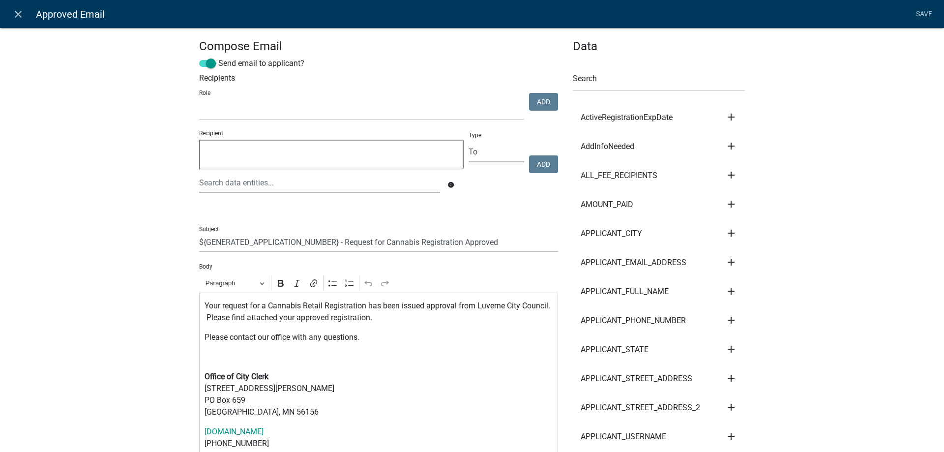
select select
drag, startPoint x: 502, startPoint y: 239, endPoint x: 347, endPoint y: 236, distance: 154.9
click at [347, 236] on input "${GENERATED_APPLICATION_NUMBER} - Request for Cannabis Registration Approved" at bounding box center [378, 242] width 359 height 20
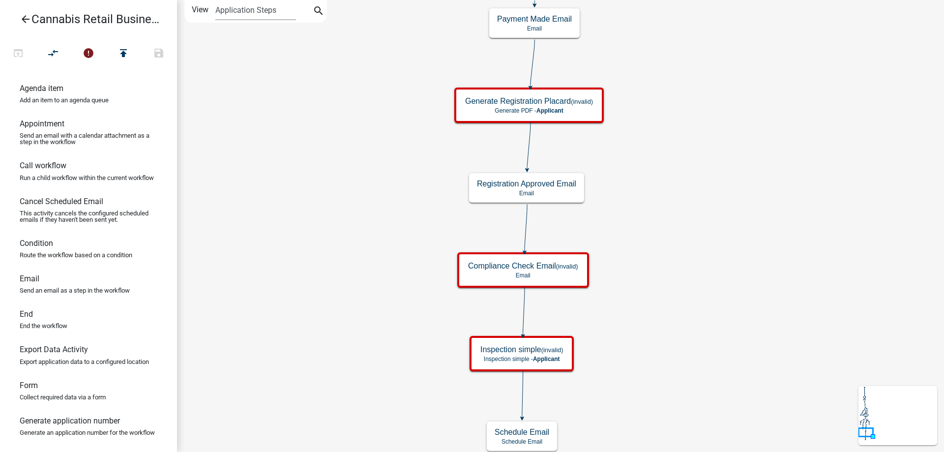
click at [744, 188] on div "start Start - Applicant Application Introduction Form - Applicant Parcel search…" at bounding box center [560, 226] width 767 height 452
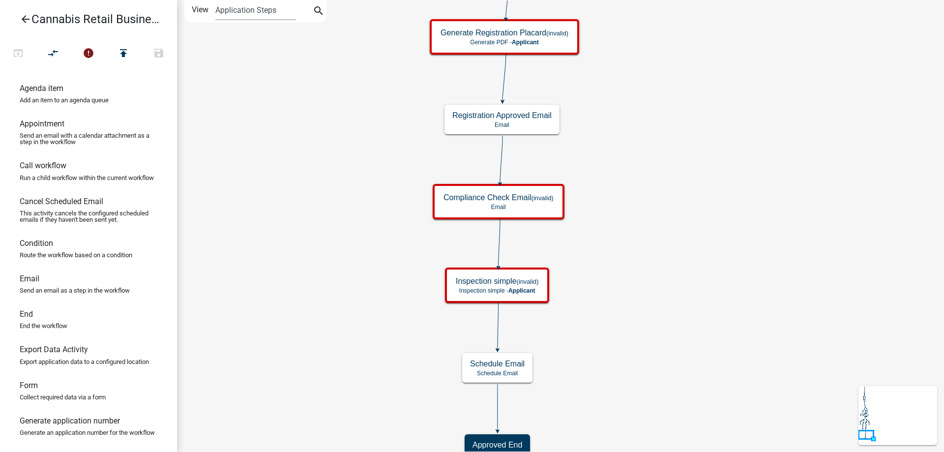
click at [715, 231] on div "start Start - Applicant Application Introduction Form - Applicant Parcel search…" at bounding box center [560, 226] width 767 height 452
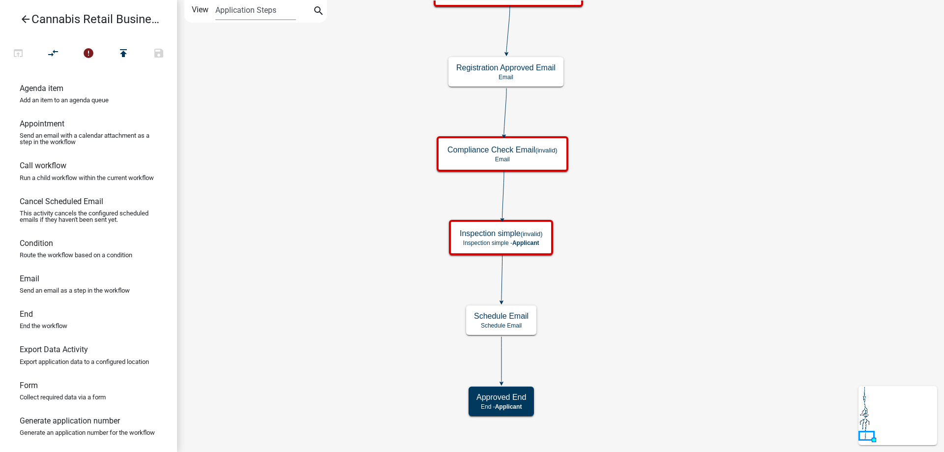
click at [381, 274] on div "start Start - Applicant Application Introduction Form - Applicant Parcel search…" at bounding box center [560, 226] width 767 height 452
click at [521, 325] on g "Schedule Email Schedule Email" at bounding box center [501, 319] width 70 height 29
click at [521, 325] on p "Schedule Email" at bounding box center [501, 325] width 55 height 7
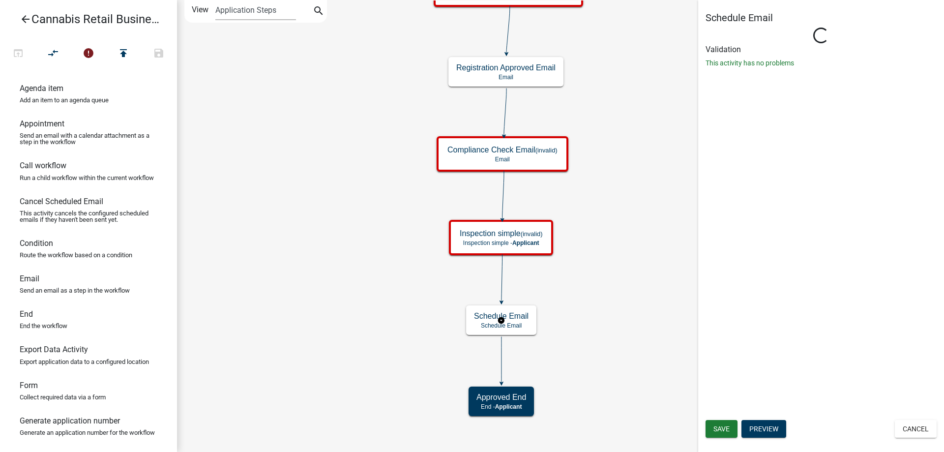
select select
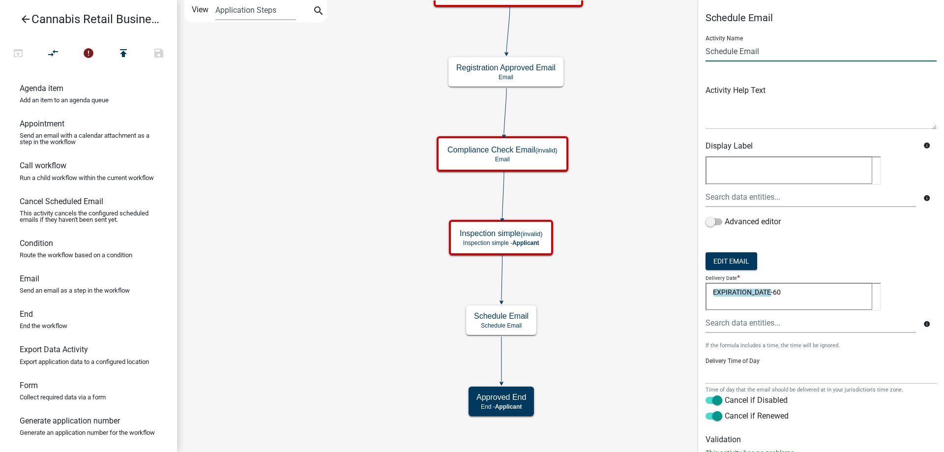
click at [763, 53] on input "Schedule Email" at bounding box center [821, 51] width 231 height 20
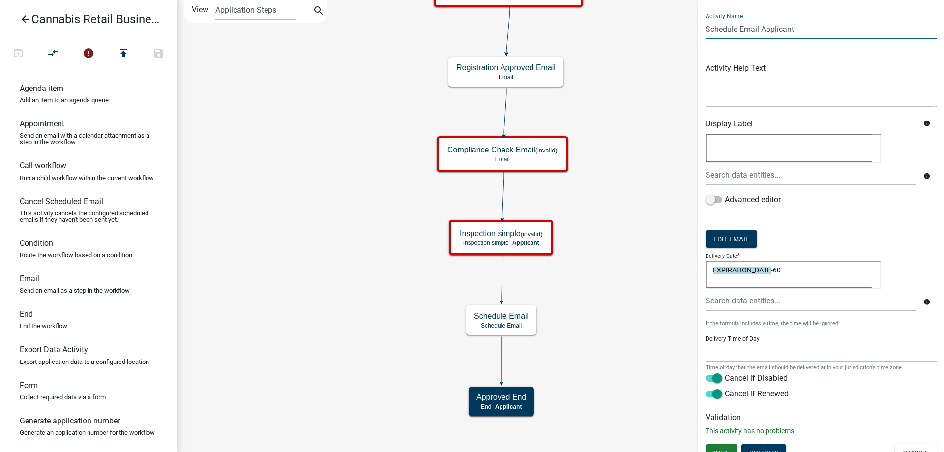
scroll to position [32, 0]
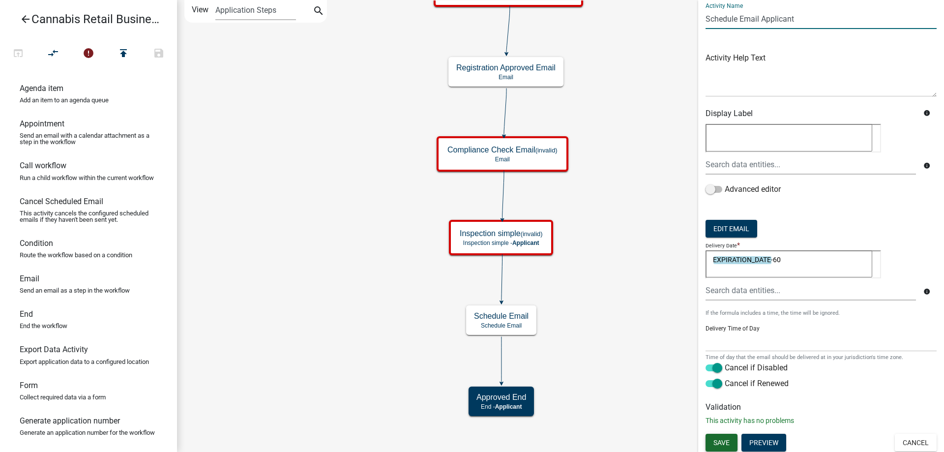
type input "Schedule Email Applicant"
click at [723, 441] on span "Save" at bounding box center [722, 443] width 16 height 8
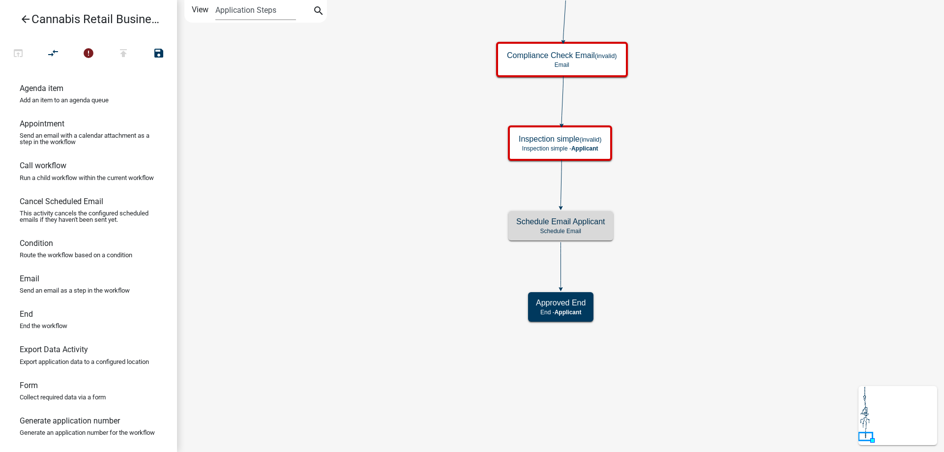
scroll to position [0, 0]
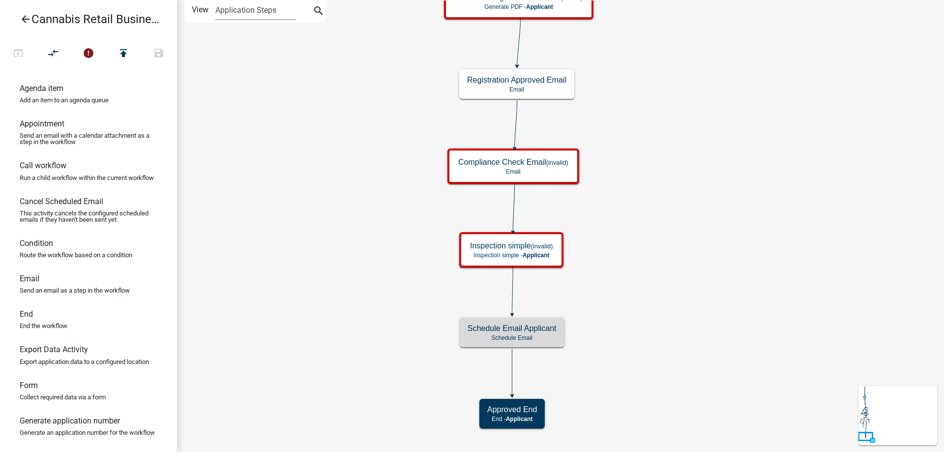
click at [391, 290] on div "start Start - Applicant Application Introduction Form - Applicant Parcel search…" at bounding box center [560, 226] width 767 height 452
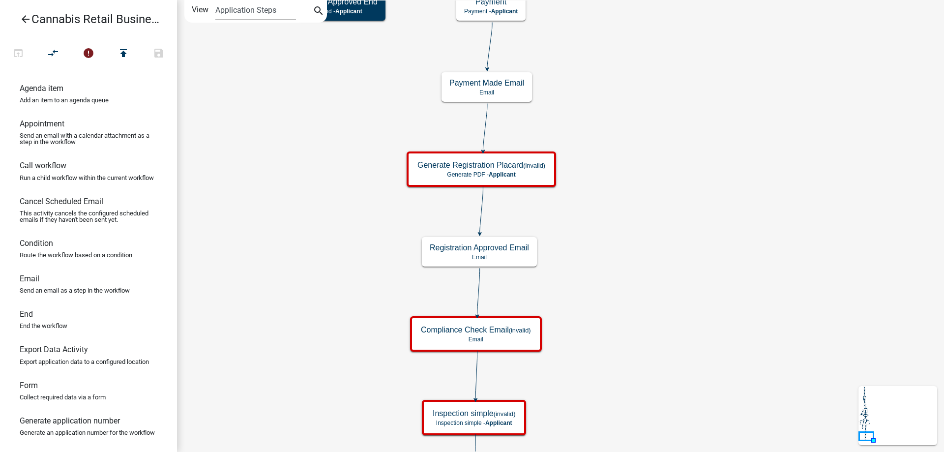
click at [717, 276] on div "start Start - Applicant Application Introduction Form - Applicant Parcel search…" at bounding box center [560, 226] width 767 height 452
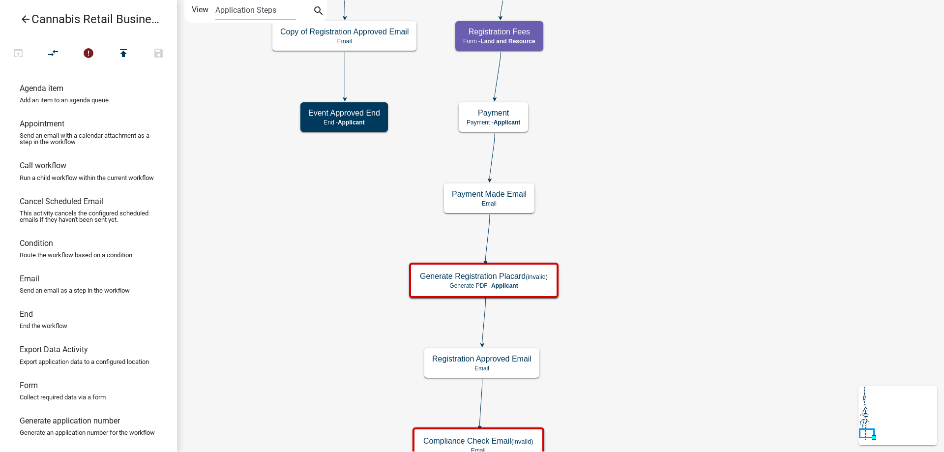
click at [680, 238] on div "start Start - Applicant Application Introduction Form - Applicant Parcel search…" at bounding box center [560, 226] width 767 height 452
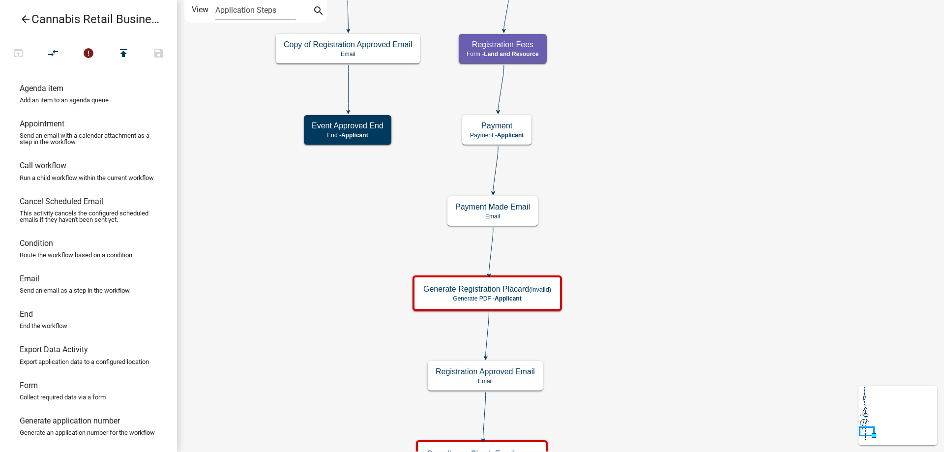
click at [658, 313] on div "start Start - Applicant Application Introduction Form - Applicant Parcel search…" at bounding box center [560, 226] width 767 height 452
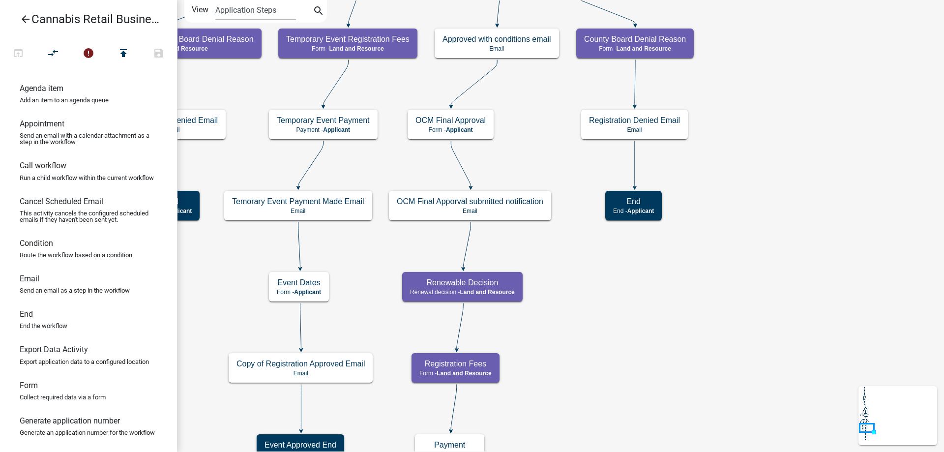
click at [615, 304] on div "start Start - Applicant Application Introduction Form - Applicant Parcel search…" at bounding box center [560, 226] width 767 height 452
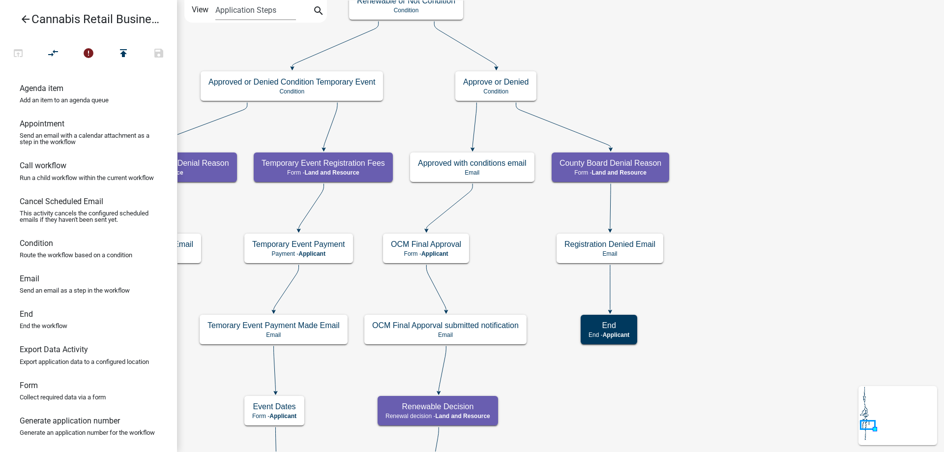
click at [790, 269] on div "start Start - Applicant Application Introduction Form - Applicant Parcel search…" at bounding box center [560, 226] width 767 height 452
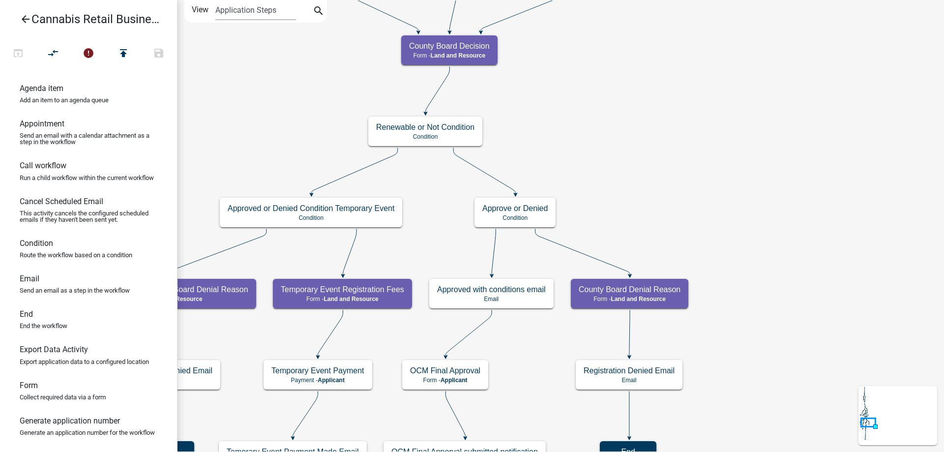
click at [779, 201] on div "start Start - Applicant Application Introduction Form - Applicant Parcel search…" at bounding box center [560, 226] width 767 height 452
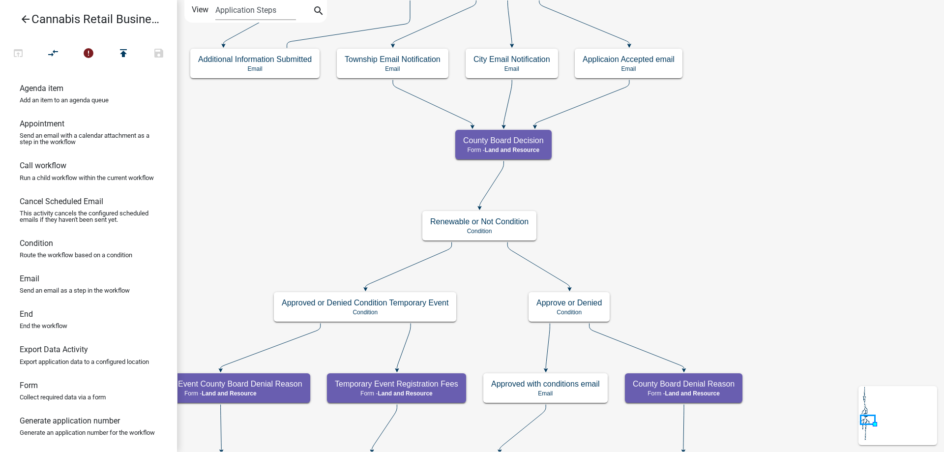
click at [738, 227] on div "start Start - Applicant Application Introduction Form - Applicant Parcel search…" at bounding box center [560, 226] width 767 height 452
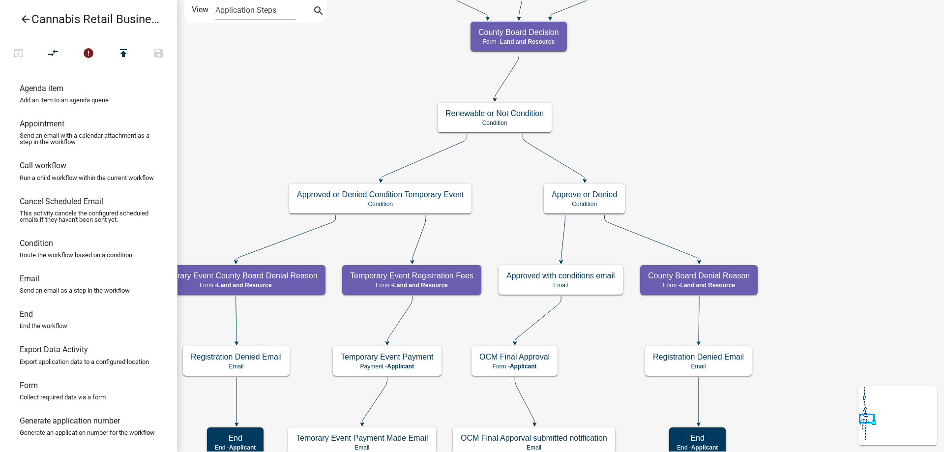
click at [791, 171] on div "start Start - Applicant Application Introduction Form - Applicant Parcel search…" at bounding box center [560, 226] width 767 height 452
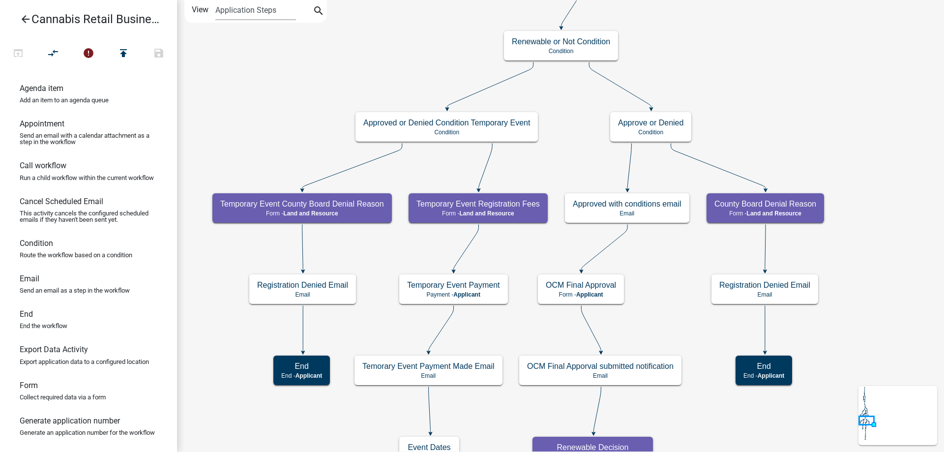
click at [781, 128] on div "start Start - Applicant Application Introduction Form - Applicant Parcel search…" at bounding box center [560, 226] width 767 height 452
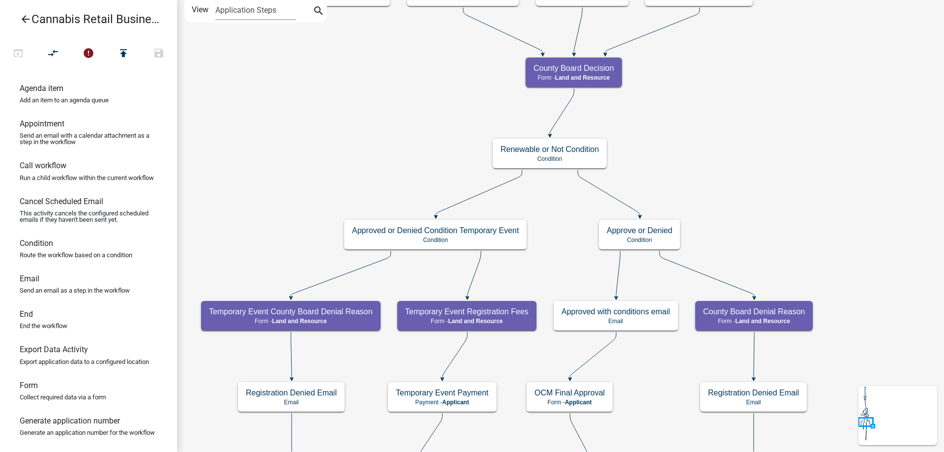
click at [836, 201] on div "start Start - Applicant Application Introduction Form - Applicant Parcel search…" at bounding box center [560, 226] width 767 height 452
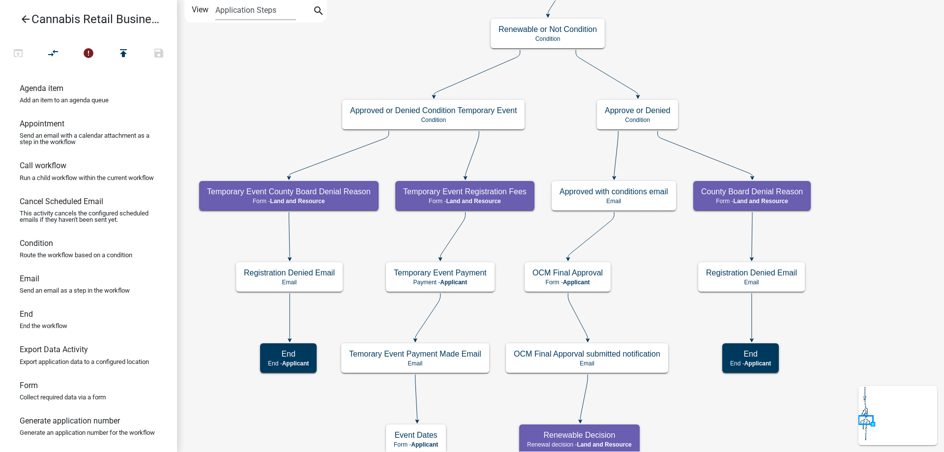
click at [836, 118] on div "start Start - Applicant Application Introduction Form - Applicant Parcel search…" at bounding box center [560, 226] width 767 height 452
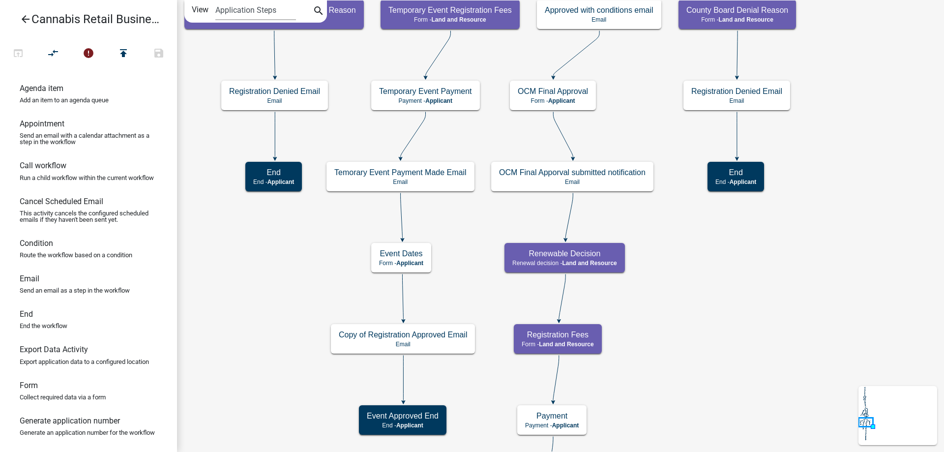
click at [819, 124] on div "start Start - Applicant Application Introduction Form - Applicant Parcel search…" at bounding box center [560, 226] width 767 height 452
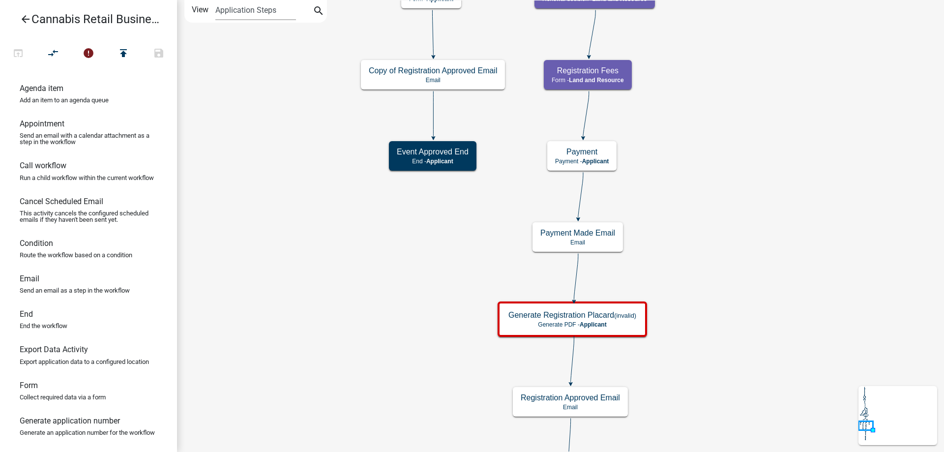
click at [744, 80] on div "start Start - Applicant Application Introduction Form - Applicant Parcel search…" at bounding box center [560, 226] width 767 height 452
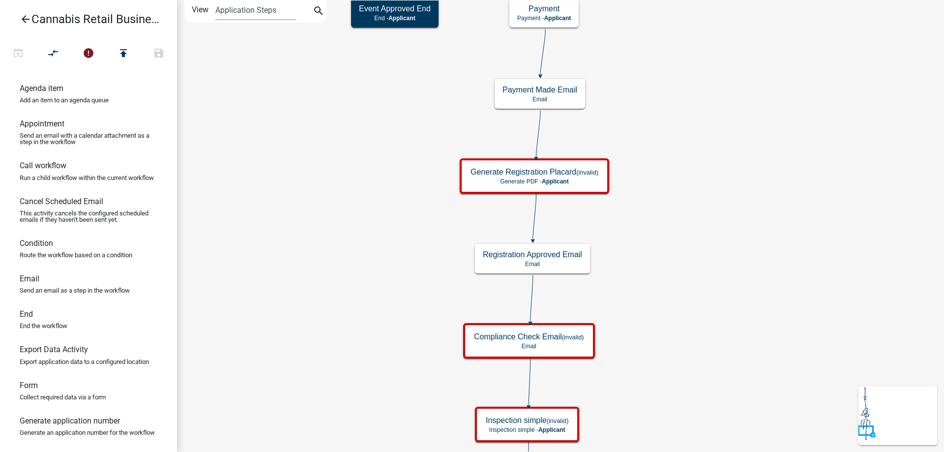
click at [708, 129] on div "start Start - Applicant Application Introduction Form - Applicant Parcel search…" at bounding box center [560, 226] width 767 height 452
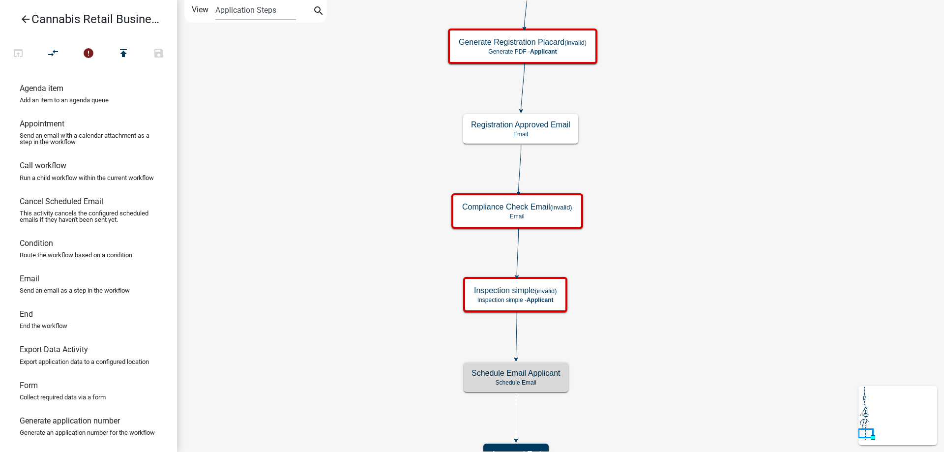
click at [698, 138] on div "start Start - Applicant Application Introduction Form - Applicant Parcel search…" at bounding box center [560, 226] width 767 height 452
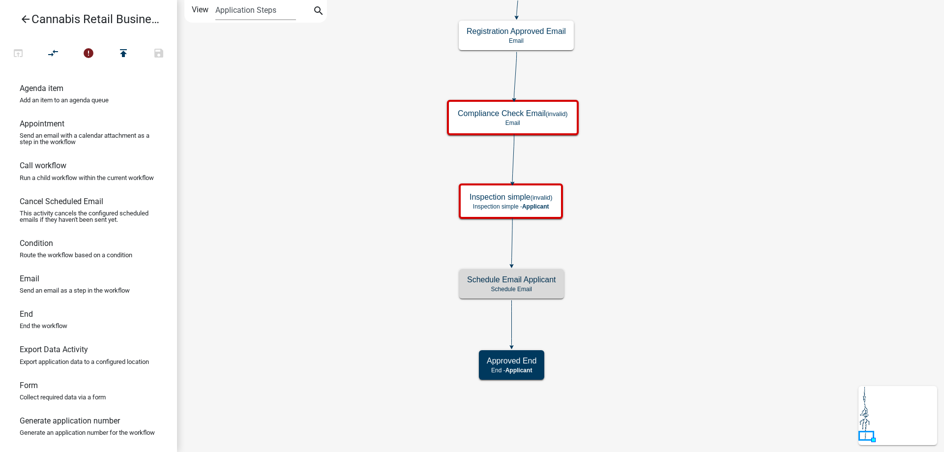
click at [669, 190] on div "start Start - Applicant Application Introduction Form - Applicant Parcel search…" at bounding box center [560, 226] width 767 height 452
click at [490, 201] on g "Inspection simple (invalid) Inspection simple - Applicant" at bounding box center [511, 200] width 107 height 34
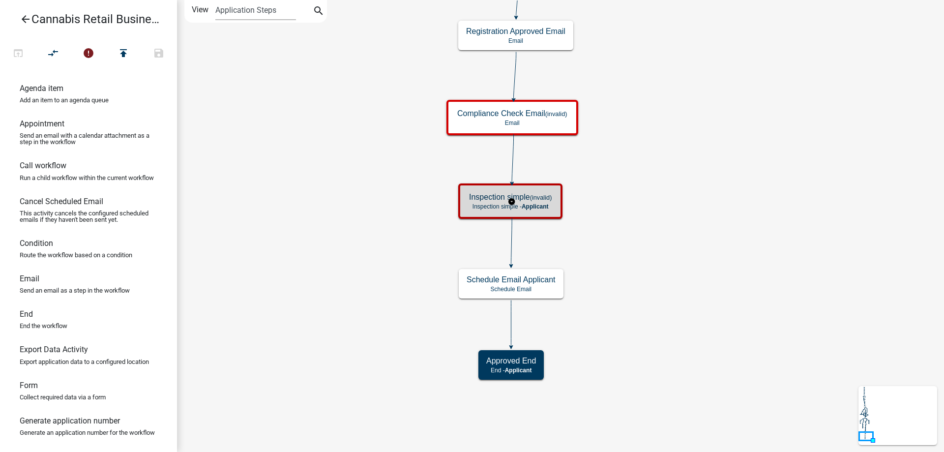
click at [490, 201] on h5 "Inspection simple (invalid)" at bounding box center [510, 196] width 83 height 9
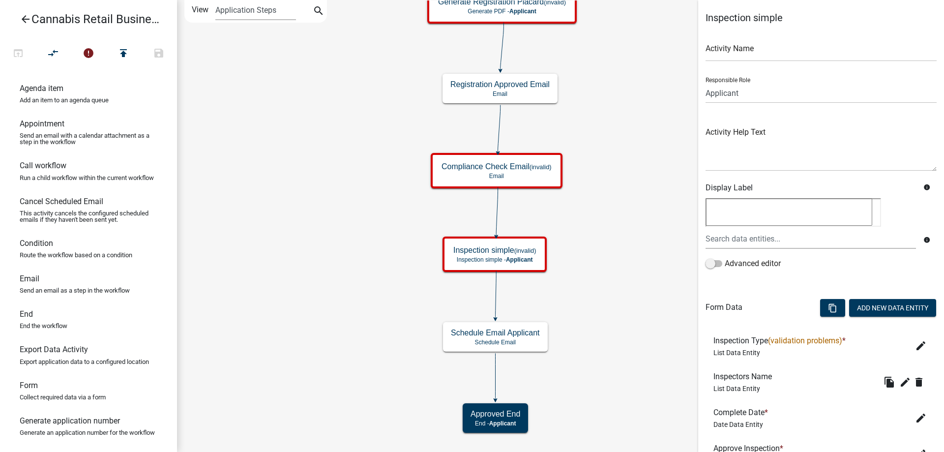
click at [598, 113] on div "start Start - Applicant Application Introduction Form - Applicant Parcel search…" at bounding box center [560, 226] width 767 height 452
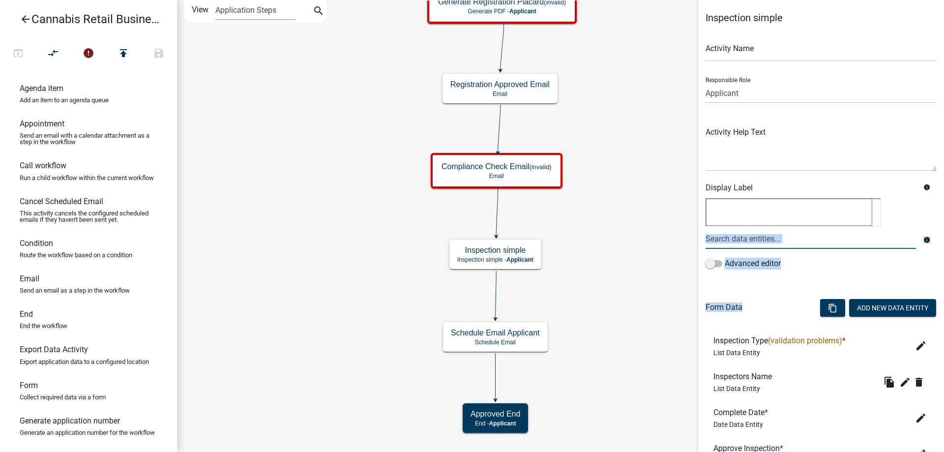
drag, startPoint x: 777, startPoint y: 315, endPoint x: 763, endPoint y: 242, distance: 73.8
click at [763, 242] on form "Activity Name Responsible Role Applicant Land and Resource Assistant Director A…" at bounding box center [821, 319] width 231 height 583
click at [782, 309] on div "Form Data content_copy Add New Data Entity" at bounding box center [821, 309] width 231 height 30
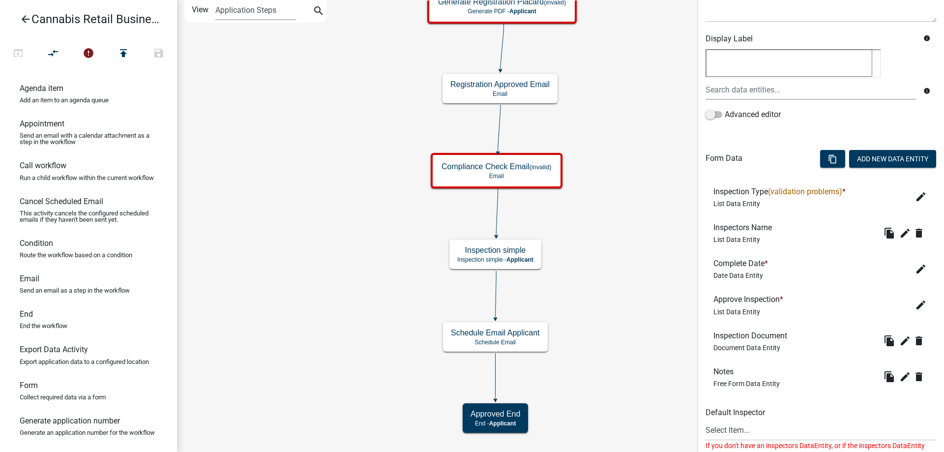
scroll to position [150, 0]
click at [920, 195] on icon "edit" at bounding box center [921, 195] width 12 height 12
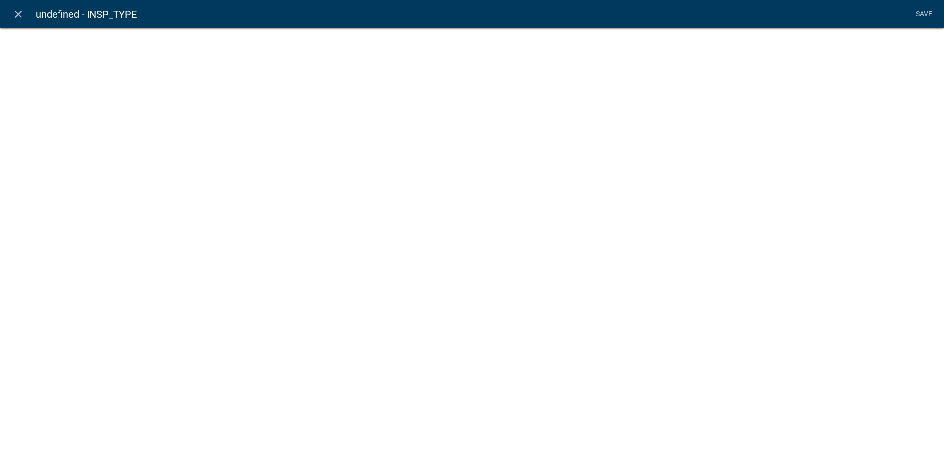
select select "list-data"
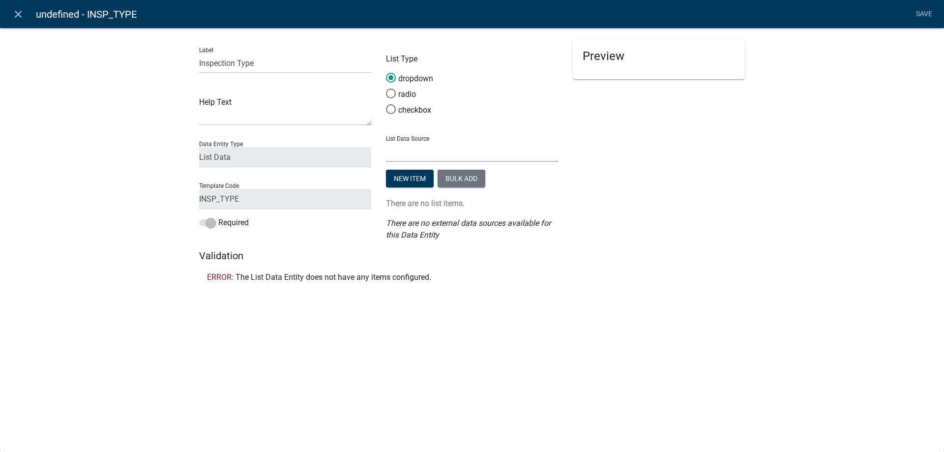
click at [386, 142] on select "State List Cannabis Compliance Checks Cannabis Compliance Checks Cannabis Revie…" at bounding box center [472, 152] width 172 height 20
click at [323, 338] on div "close undefined - INSP_TYPE Save Label Inspection Type Help Text Data Entity Ty…" at bounding box center [472, 226] width 944 height 452
click at [416, 177] on button "New item" at bounding box center [410, 179] width 48 height 18
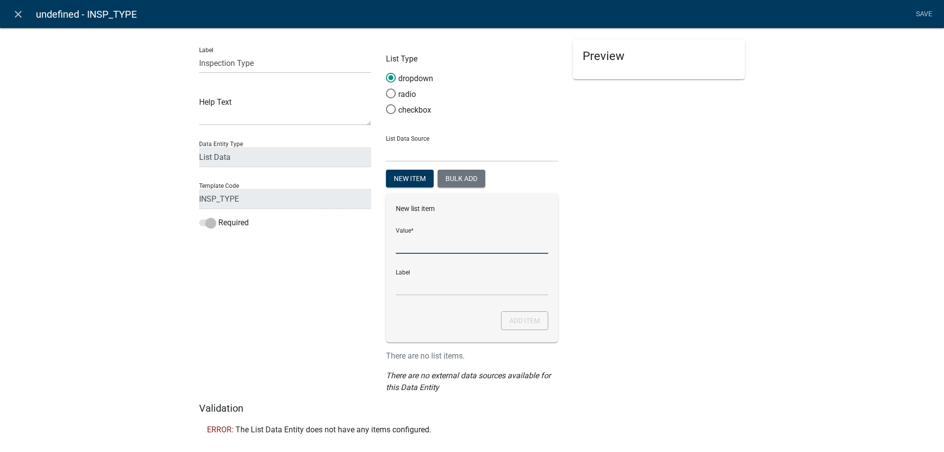
click at [433, 247] on input "List Data Source" at bounding box center [472, 244] width 152 height 20
type input "Compliance Check"
click at [533, 321] on button "Add item" at bounding box center [524, 320] width 47 height 19
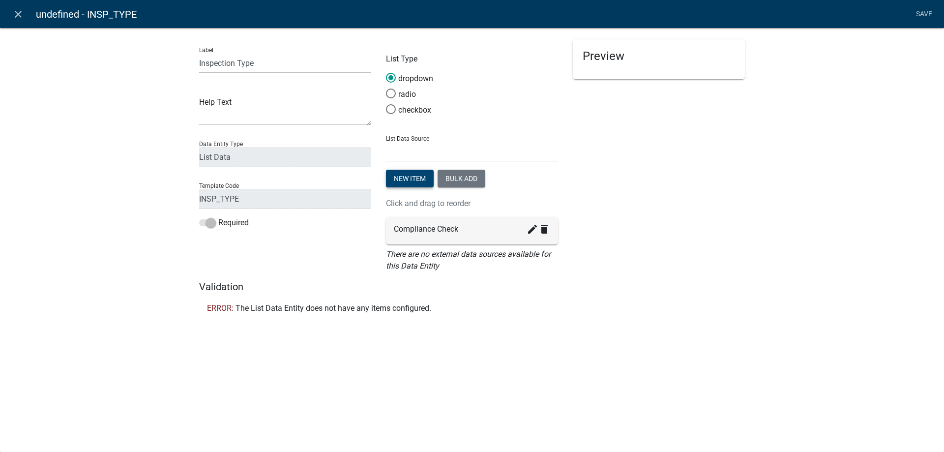
click at [410, 177] on button "New item" at bounding box center [410, 179] width 48 height 18
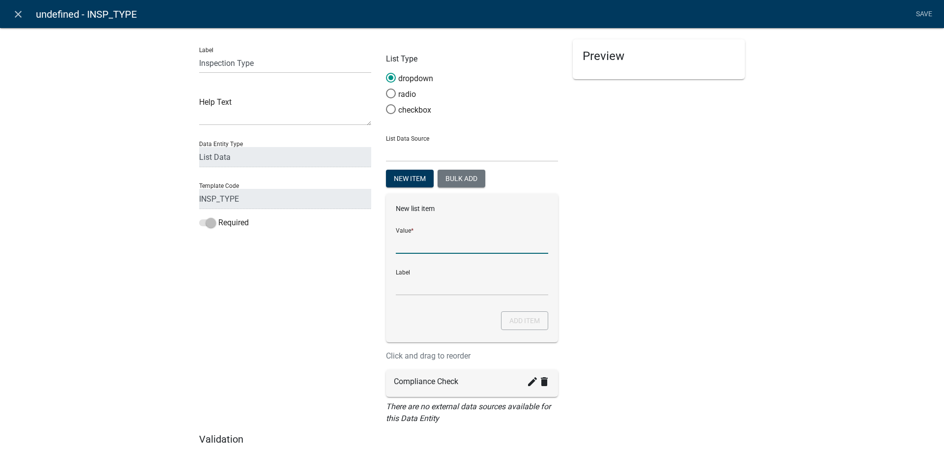
click at [415, 246] on input "List Data Source" at bounding box center [472, 244] width 152 height 20
type input "Educational/Informaitonal Check"
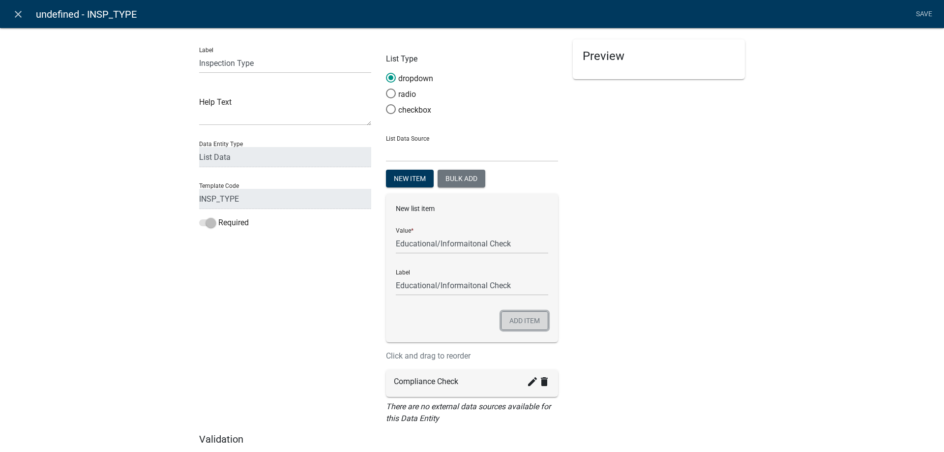
click at [522, 319] on button "Add item" at bounding box center [524, 320] width 47 height 19
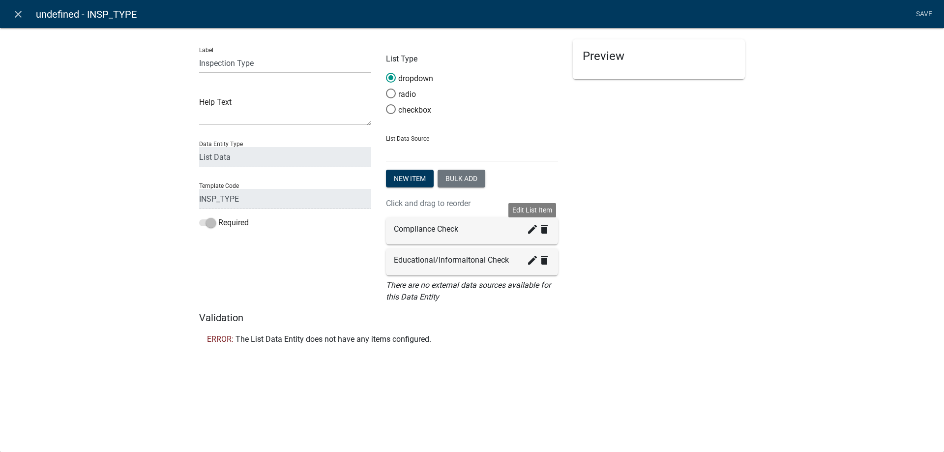
click at [532, 230] on icon "create" at bounding box center [533, 229] width 12 height 12
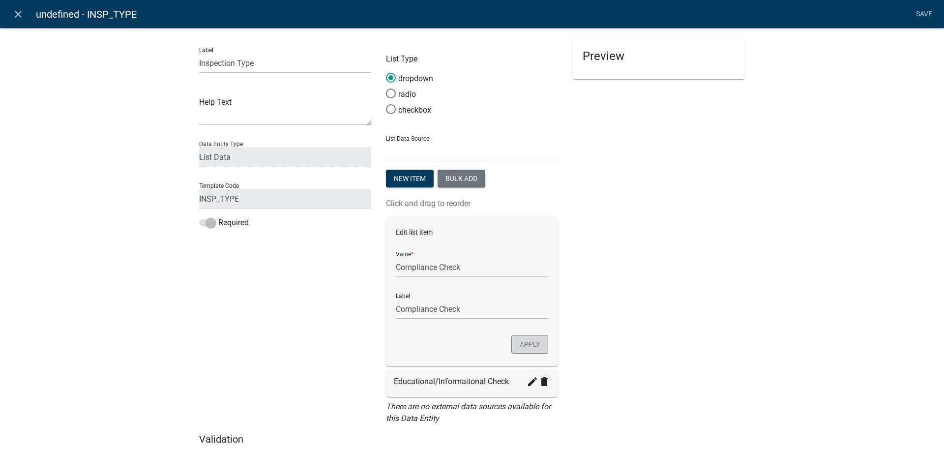
click at [519, 345] on button "Apply" at bounding box center [529, 344] width 37 height 19
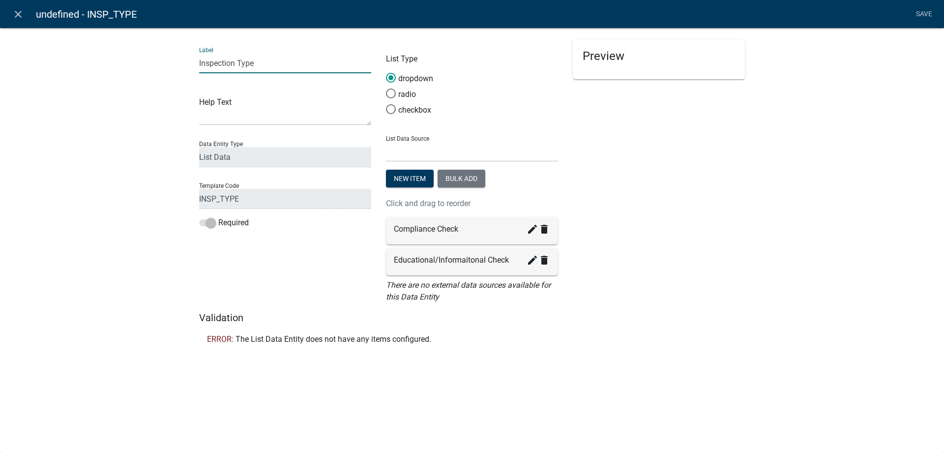
click at [268, 64] on input "Inspection Type" at bounding box center [285, 63] width 172 height 20
click at [392, 95] on span at bounding box center [391, 93] width 21 height 21
click at [386, 89] on input "radio" at bounding box center [386, 89] width 0 height 0
click at [923, 12] on li "Save" at bounding box center [924, 14] width 25 height 19
click at [203, 221] on span at bounding box center [207, 222] width 17 height 7
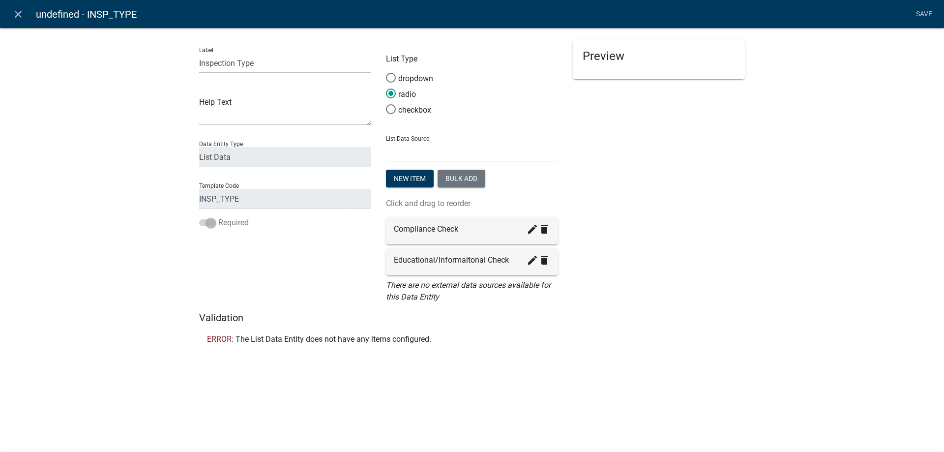
click at [212, 222] on span at bounding box center [207, 222] width 17 height 7
click at [386, 142] on select "State List Cannabis Compliance Checks Cannabis Compliance Checks Cannabis Revie…" at bounding box center [472, 152] width 172 height 20
select select
click option at bounding box center [0, 0] width 0 height 0
click at [921, 14] on li "Save" at bounding box center [924, 14] width 25 height 19
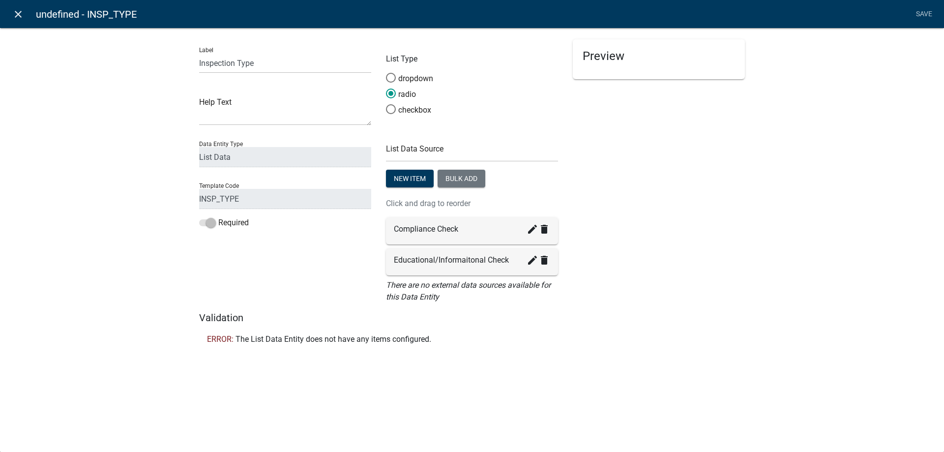
click at [18, 14] on icon "close" at bounding box center [18, 14] width 12 height 12
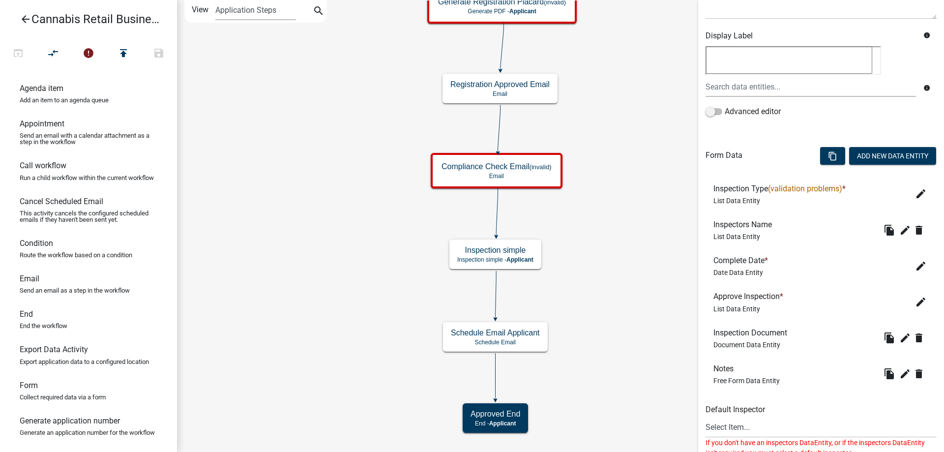
scroll to position [197, 0]
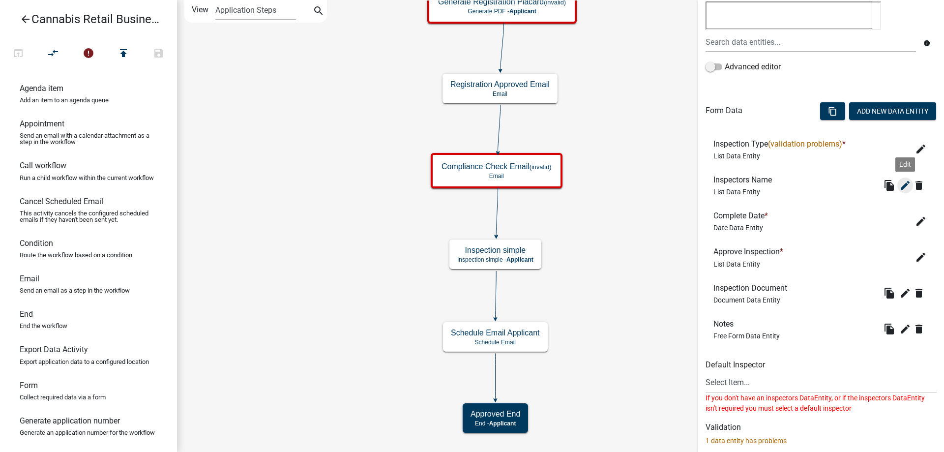
click at [907, 186] on icon "edit" at bounding box center [905, 185] width 12 height 12
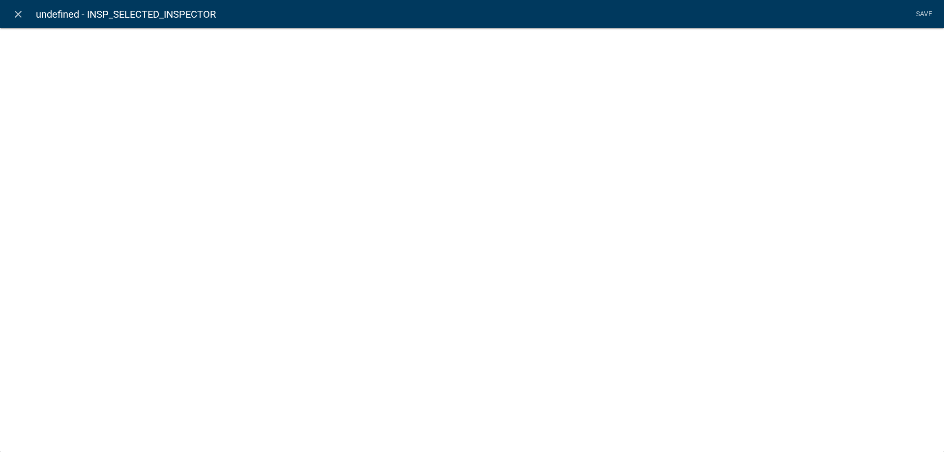
select select "list-data"
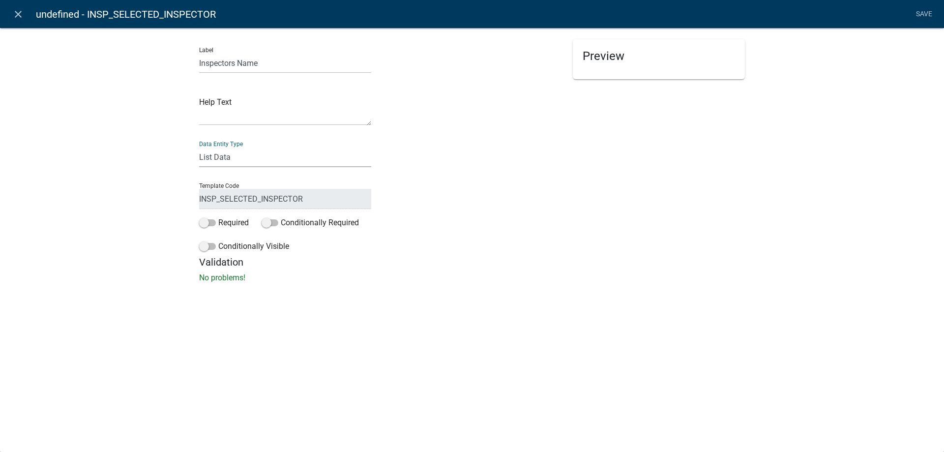
click at [199, 147] on select "Free Form Text Document Display Entity Value Fee Numeric Data Date Map Sketch D…" at bounding box center [285, 157] width 172 height 20
click option "List Data" at bounding box center [0, 0] width 0 height 0
click at [208, 222] on span at bounding box center [207, 222] width 17 height 7
click at [218, 217] on input "Required" at bounding box center [218, 217] width 0 height 0
click at [207, 221] on span at bounding box center [207, 222] width 17 height 7
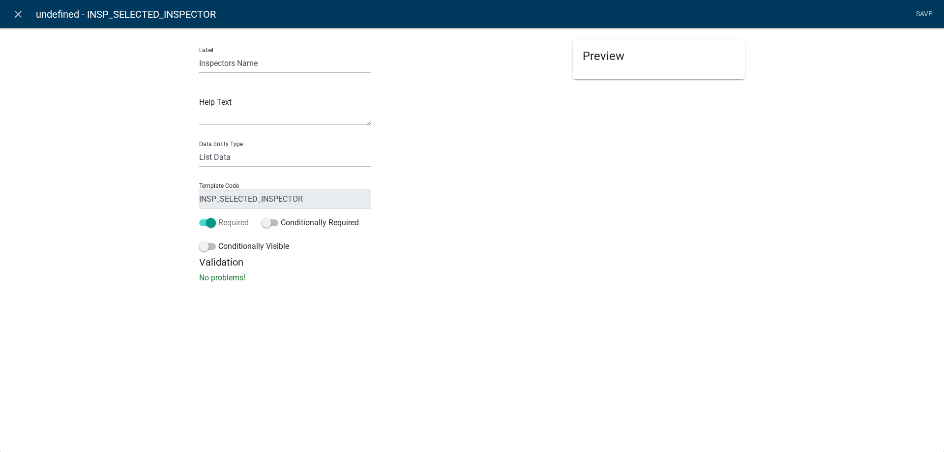
click at [218, 217] on input "Required" at bounding box center [218, 217] width 0 height 0
click at [20, 13] on icon "close" at bounding box center [18, 14] width 12 height 12
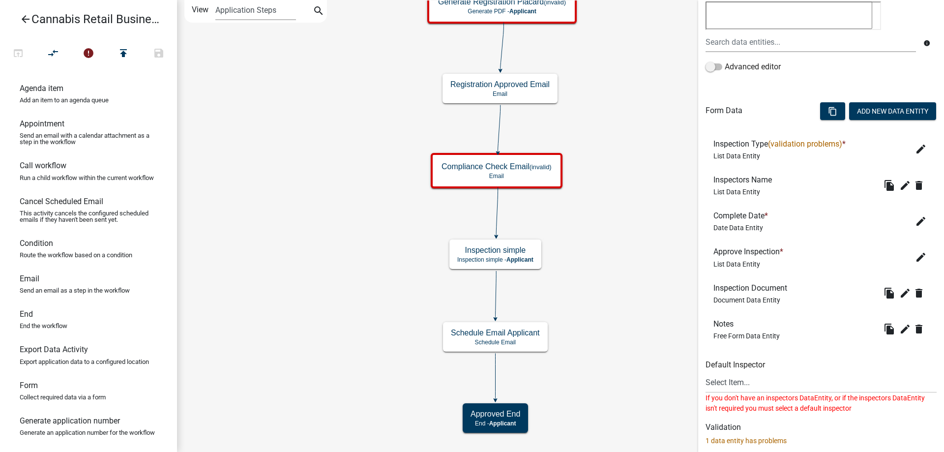
scroll to position [347, 0]
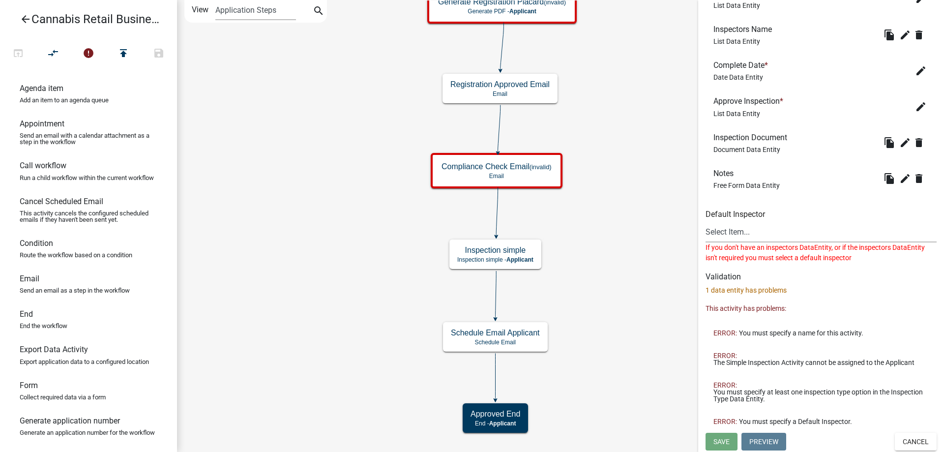
click at [706, 222] on select "Select Item..." at bounding box center [821, 232] width 231 height 20
click option "Select Item..." at bounding box center [0, 0] width 0 height 0
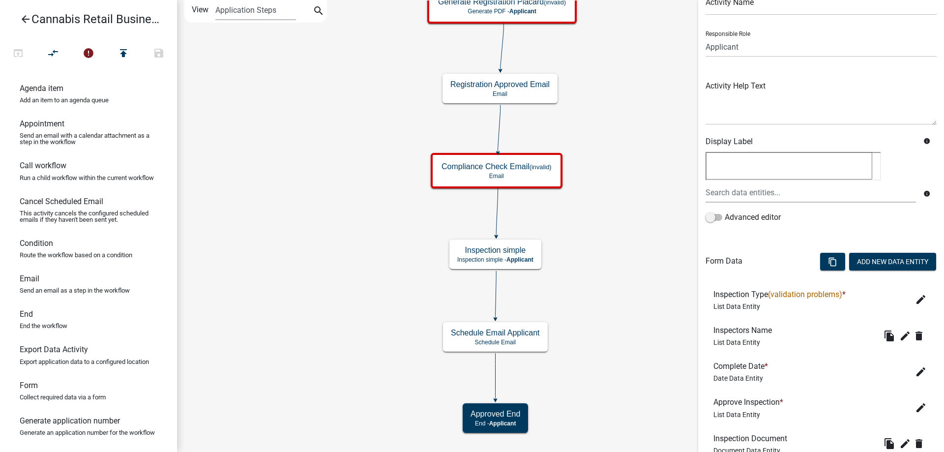
scroll to position [0, 0]
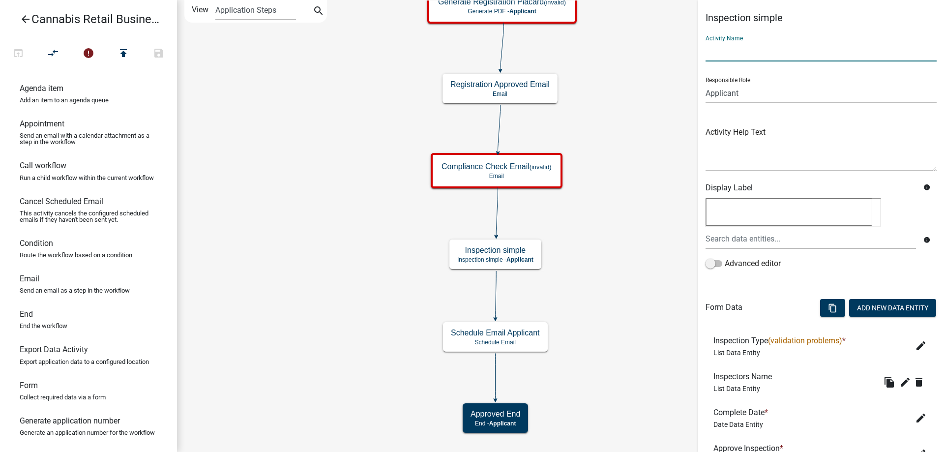
drag, startPoint x: 761, startPoint y: 50, endPoint x: 717, endPoint y: 51, distance: 43.8
click at [717, 51] on input "text" at bounding box center [821, 51] width 231 height 20
type input "Compliance Inspection"
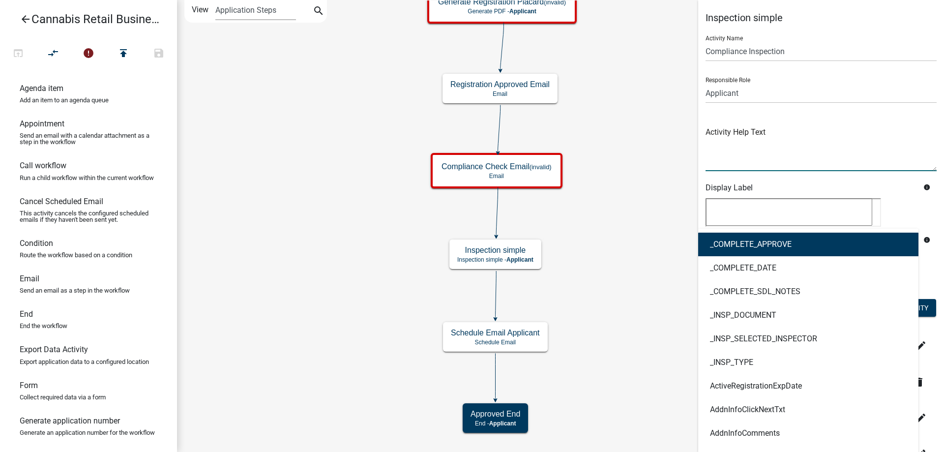
click at [841, 143] on textarea at bounding box center [821, 148] width 231 height 46
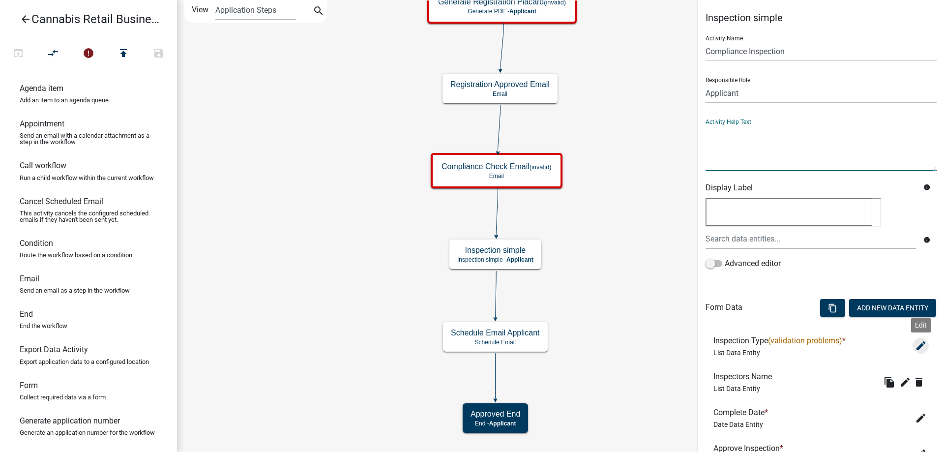
click at [922, 343] on icon "edit" at bounding box center [921, 346] width 12 height 12
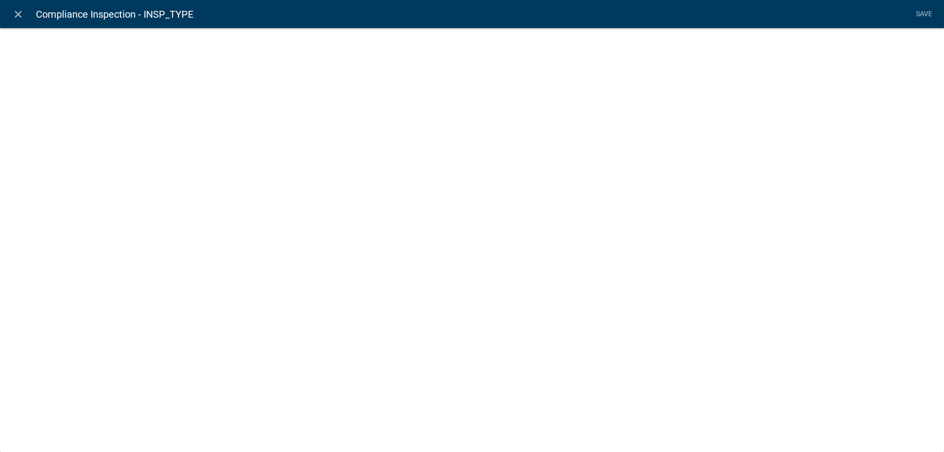
select select "list-data"
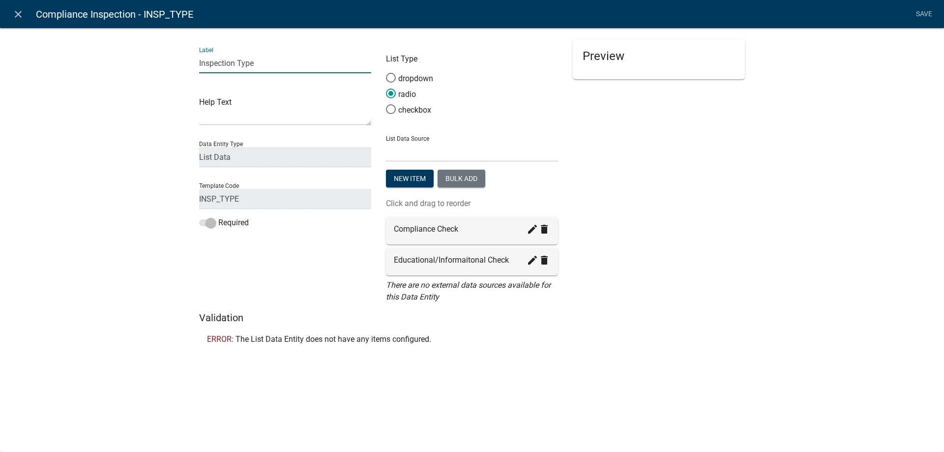
click at [282, 64] on input "Inspection Type" at bounding box center [285, 63] width 172 height 20
click at [386, 142] on select "State List Cannabis Compliance Checks Cannabis Compliance Checks Cannabis Revie…" at bounding box center [472, 152] width 172 height 20
click at [713, 300] on div "Preview Inspection Type * Compliance Check Educational/Informaitonal Check" at bounding box center [658, 175] width 187 height 272
click at [925, 10] on li "Save" at bounding box center [924, 14] width 25 height 19
click at [19, 13] on icon "close" at bounding box center [18, 14] width 12 height 12
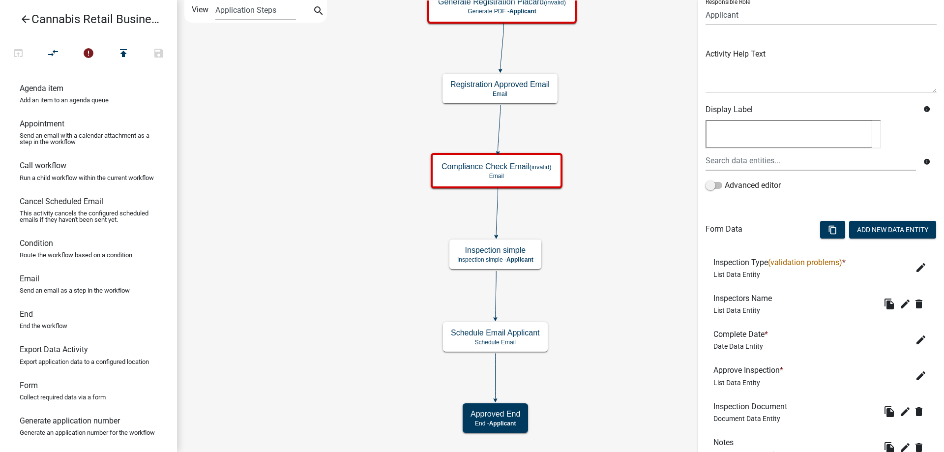
scroll to position [100, 0]
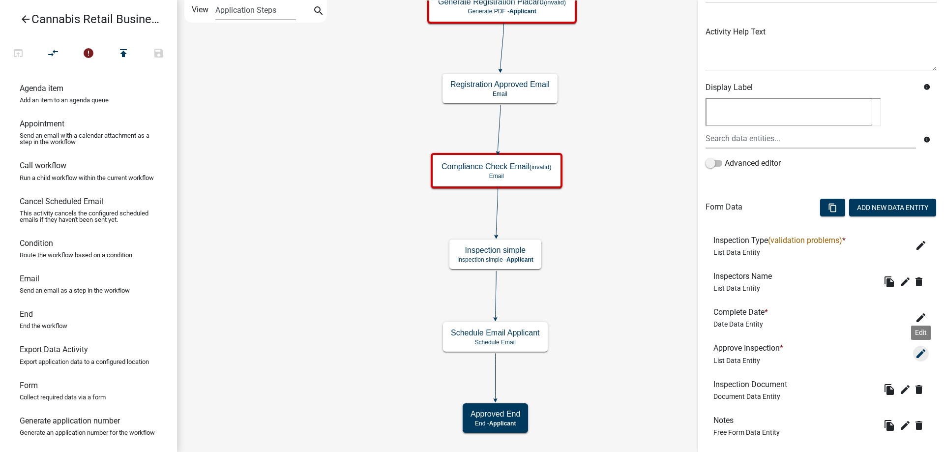
click at [924, 354] on icon "edit" at bounding box center [921, 354] width 12 height 12
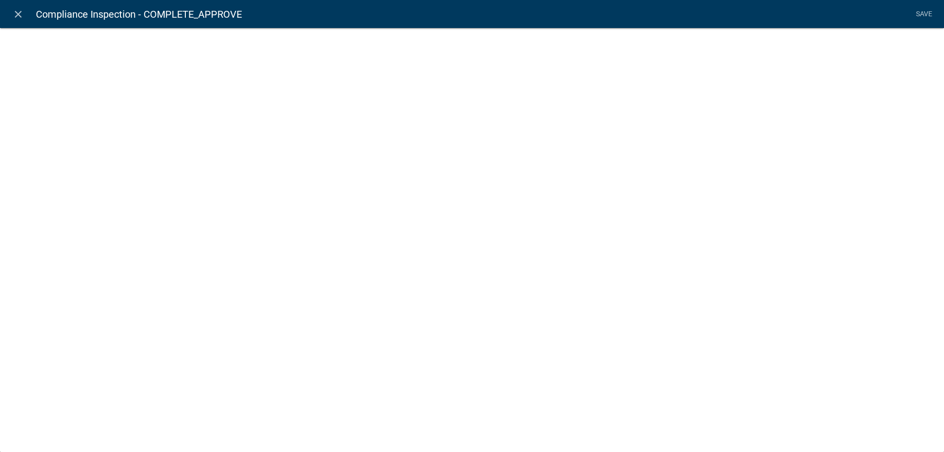
select select "list-data"
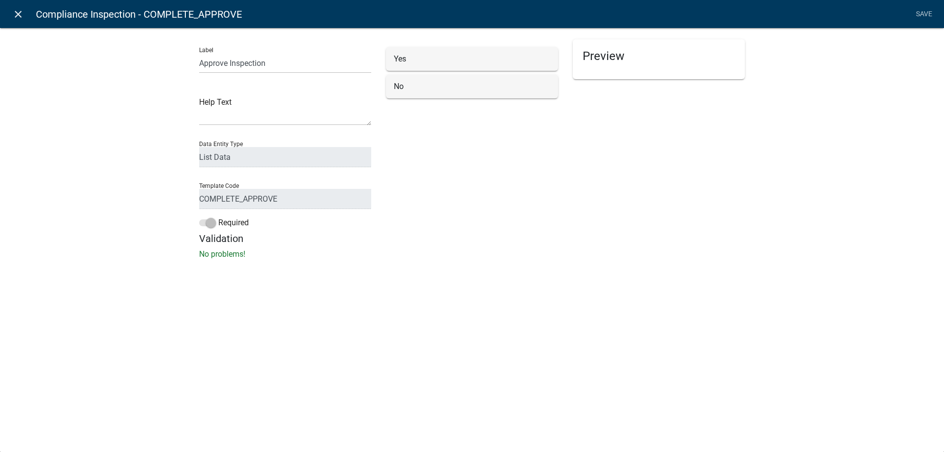
click at [21, 15] on icon "close" at bounding box center [18, 14] width 12 height 12
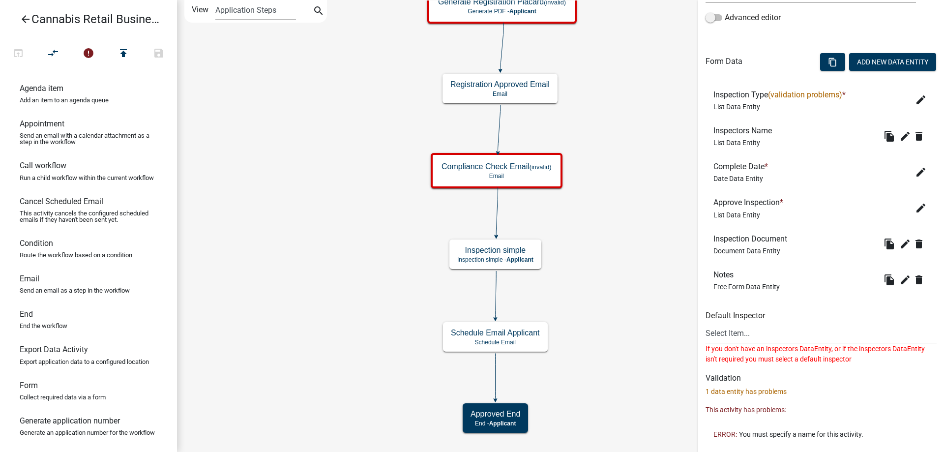
scroll to position [251, 0]
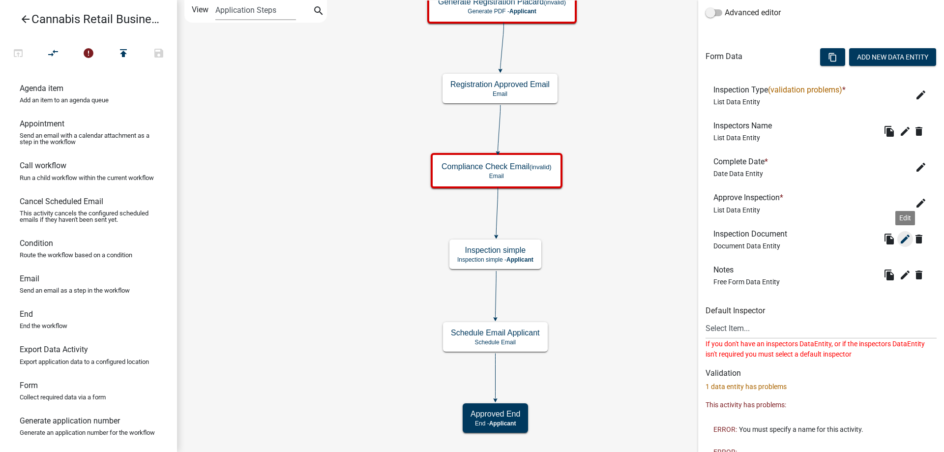
click at [906, 239] on icon "edit" at bounding box center [905, 239] width 12 height 12
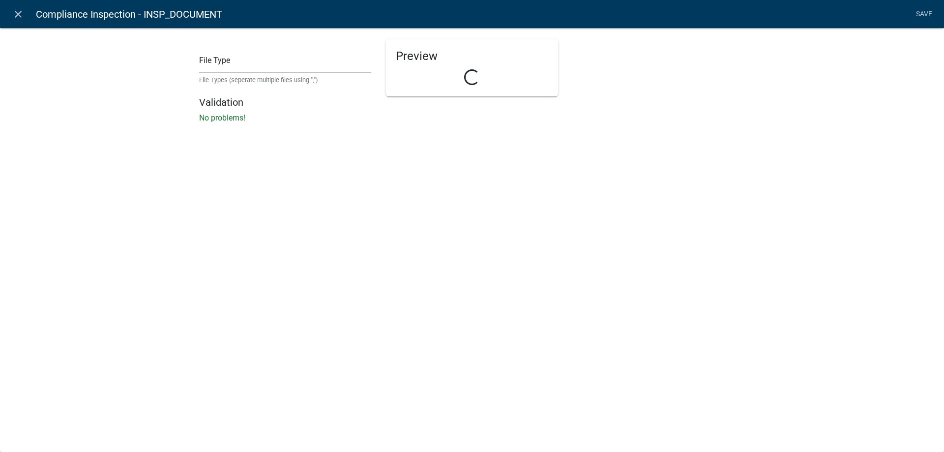
select select "document"
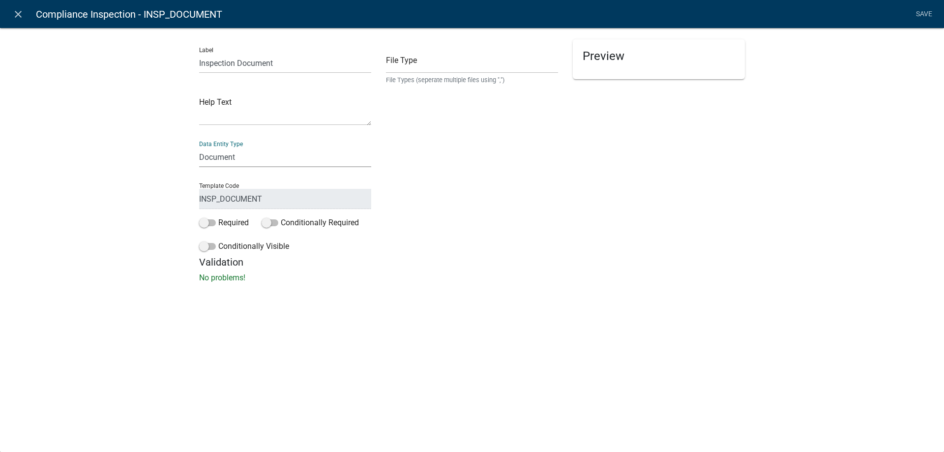
click at [199, 147] on select "Free Form Text Document Display Entity Value Fee Numeric Data Date Map Sketch D…" at bounding box center [285, 157] width 172 height 20
click option "Document" at bounding box center [0, 0] width 0 height 0
click at [311, 278] on p "No problems!" at bounding box center [472, 278] width 546 height 12
click at [427, 64] on input "text" at bounding box center [472, 63] width 172 height 20
type input "pdf,png,jpg,jpeg,doc,docx,html,xlsx"
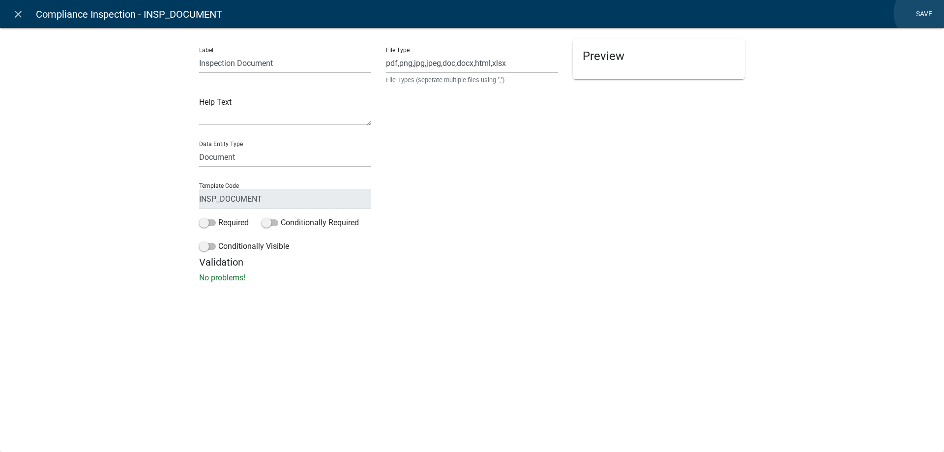
click at [925, 13] on link "Save" at bounding box center [924, 14] width 25 height 19
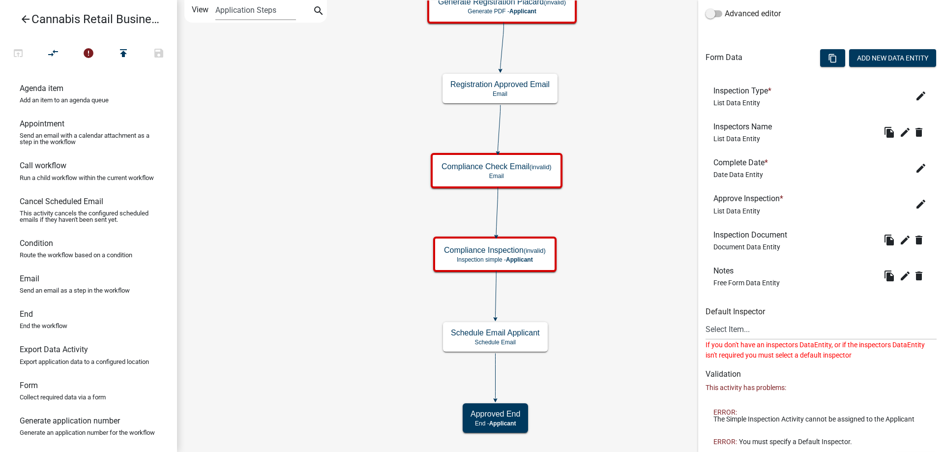
scroll to position [270, 0]
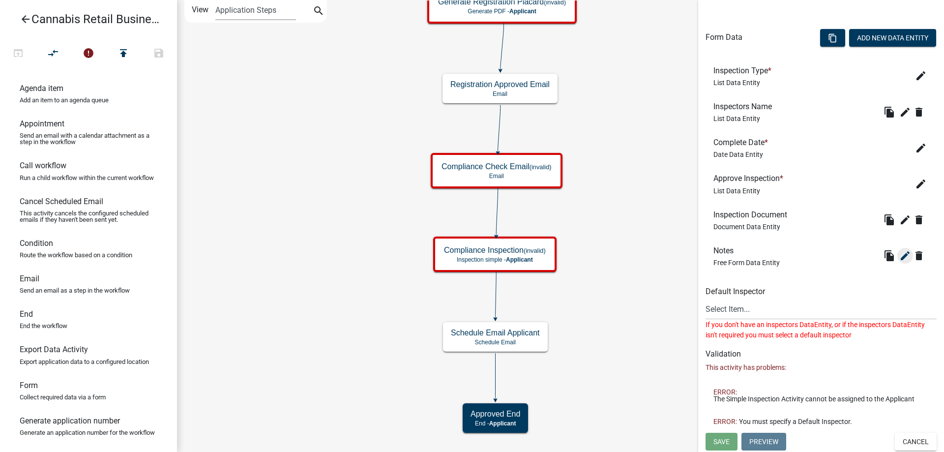
click at [904, 254] on icon "edit" at bounding box center [905, 256] width 12 height 12
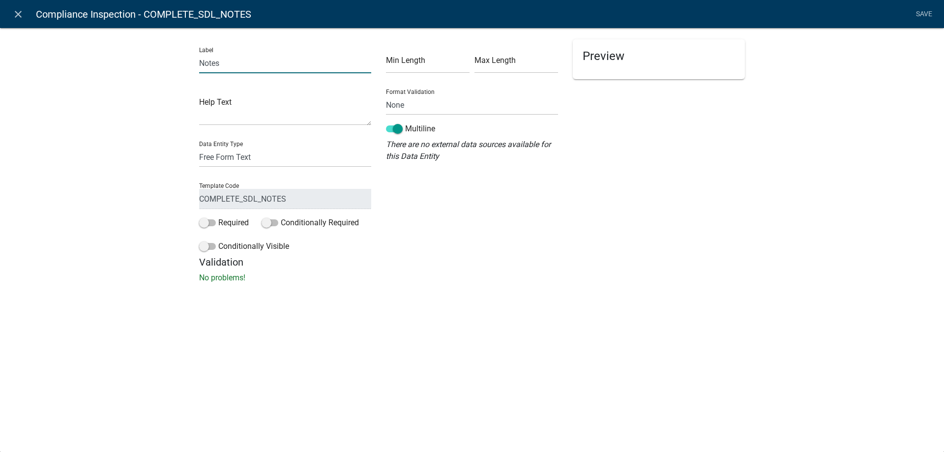
click at [199, 62] on input "Notes" at bounding box center [285, 63] width 172 height 20
type input "Staff Notes"
click at [922, 14] on link "Save" at bounding box center [924, 14] width 25 height 19
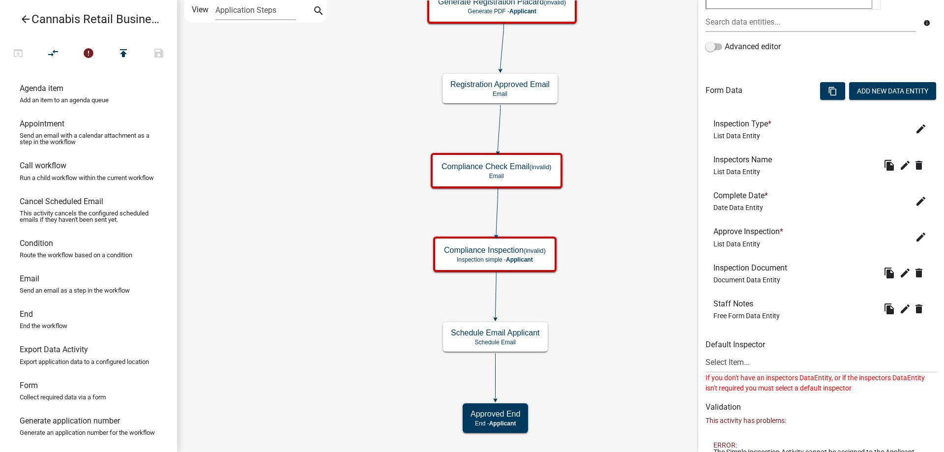
scroll to position [201, 0]
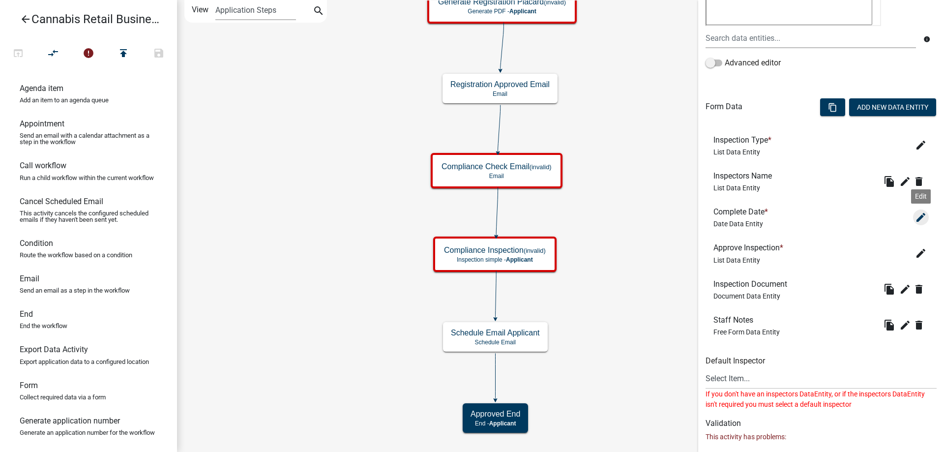
click at [921, 215] on icon "edit" at bounding box center [921, 217] width 12 height 12
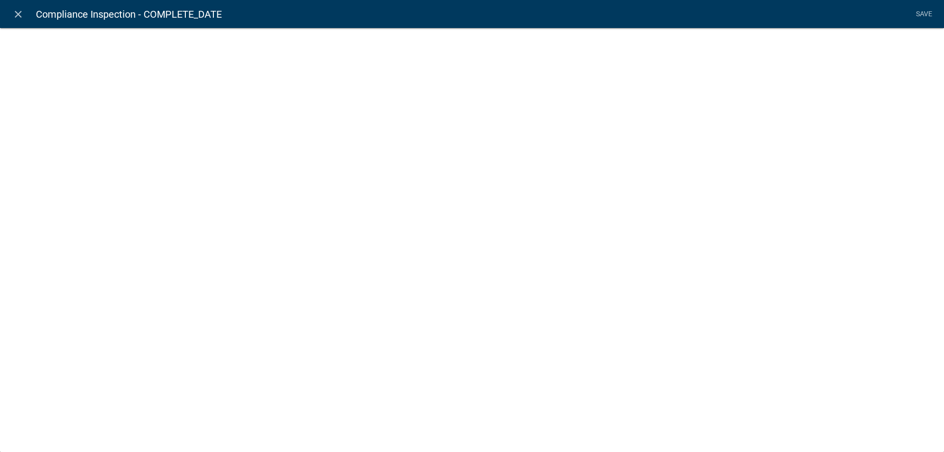
select select "date"
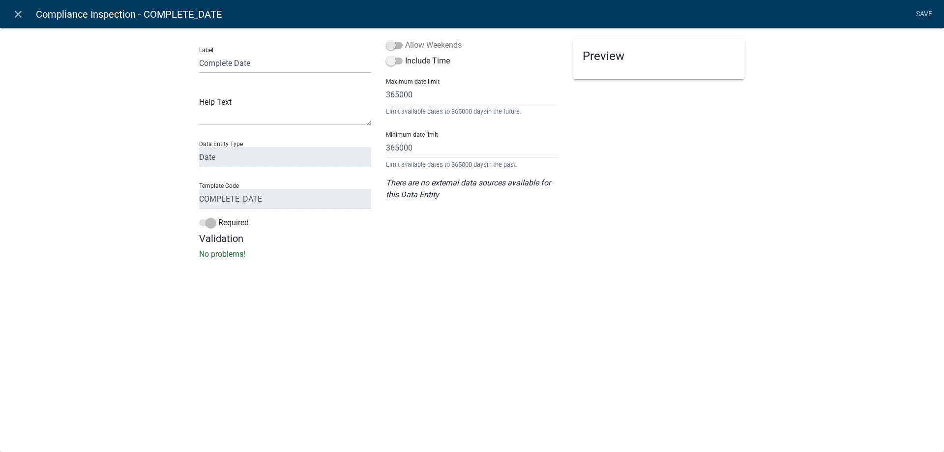
click at [395, 45] on span at bounding box center [394, 45] width 17 height 7
click at [405, 39] on input "Allow Weekends" at bounding box center [405, 39] width 0 height 0
click at [922, 13] on li "Save" at bounding box center [924, 14] width 25 height 19
click at [920, 13] on li "Save" at bounding box center [924, 14] width 25 height 19
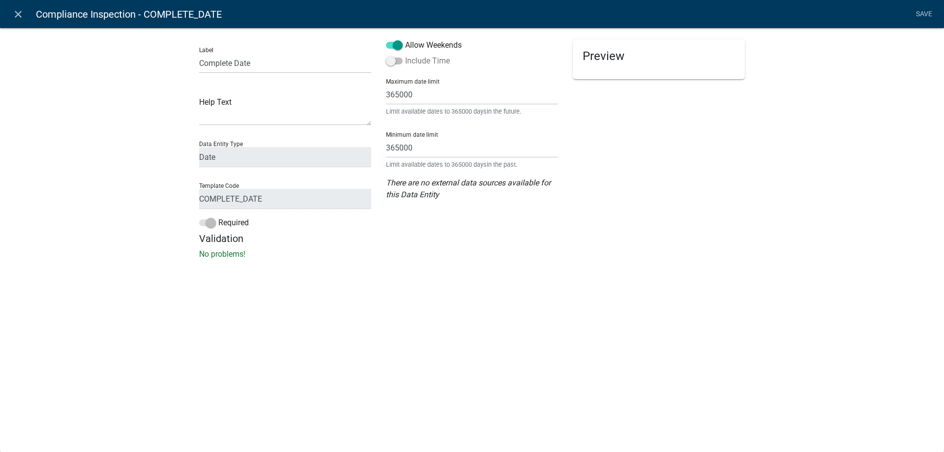
click at [399, 61] on span at bounding box center [394, 61] width 17 height 7
click at [405, 55] on input "Include Time" at bounding box center [405, 55] width 0 height 0
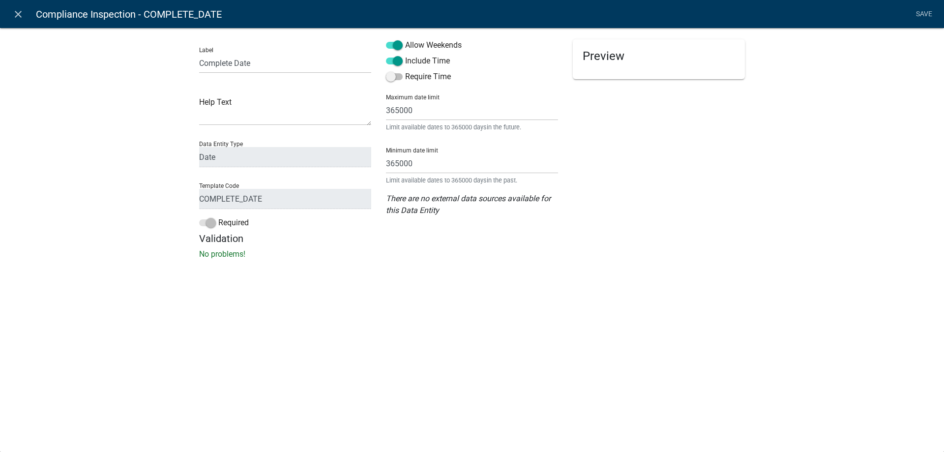
click at [920, 13] on li "Save" at bounding box center [924, 14] width 25 height 19
click at [16, 12] on icon "close" at bounding box center [18, 14] width 12 height 12
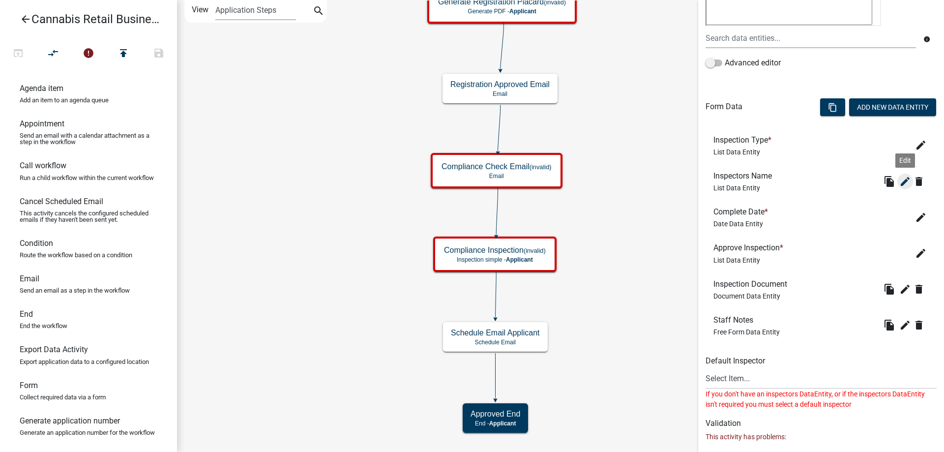
click at [904, 179] on icon "edit" at bounding box center [905, 182] width 12 height 12
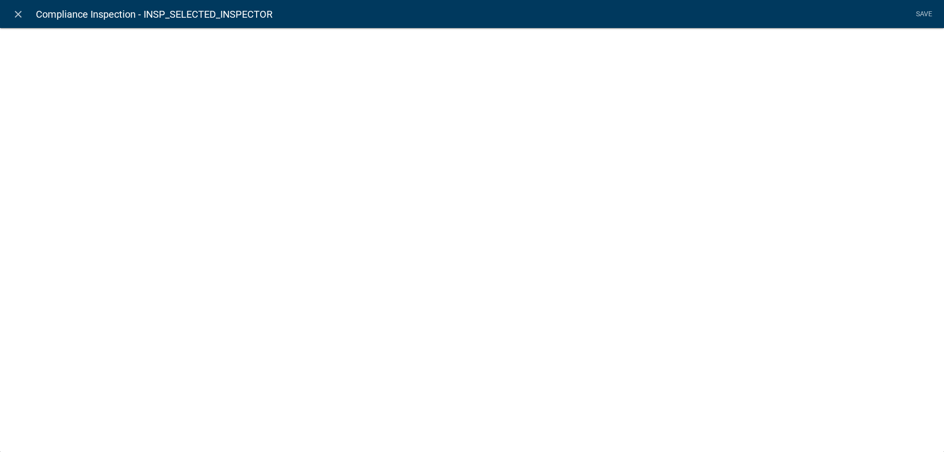
select select "list-data"
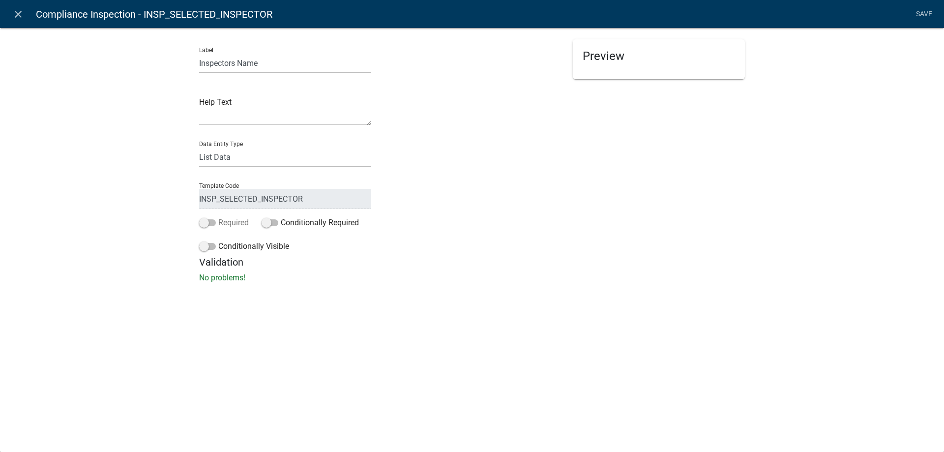
click at [213, 222] on span at bounding box center [207, 222] width 17 height 7
click at [218, 217] on input "Required" at bounding box center [218, 217] width 0 height 0
click at [22, 13] on icon "close" at bounding box center [18, 14] width 12 height 12
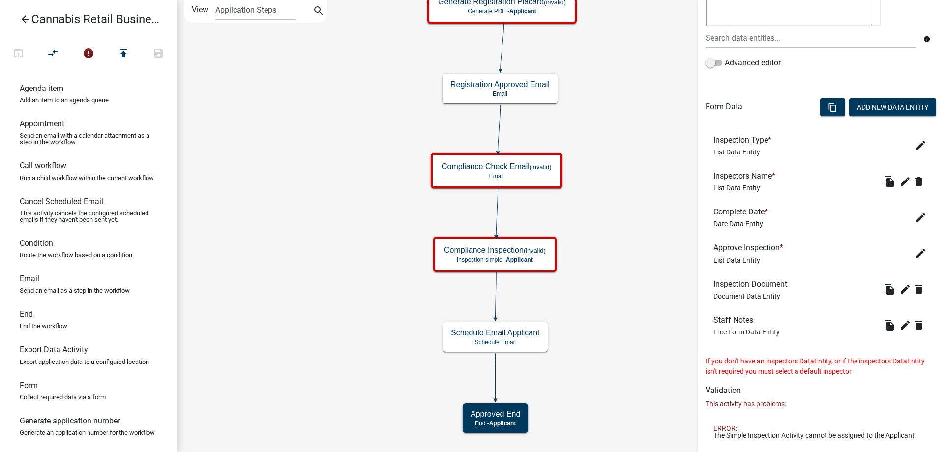
scroll to position [50, 0]
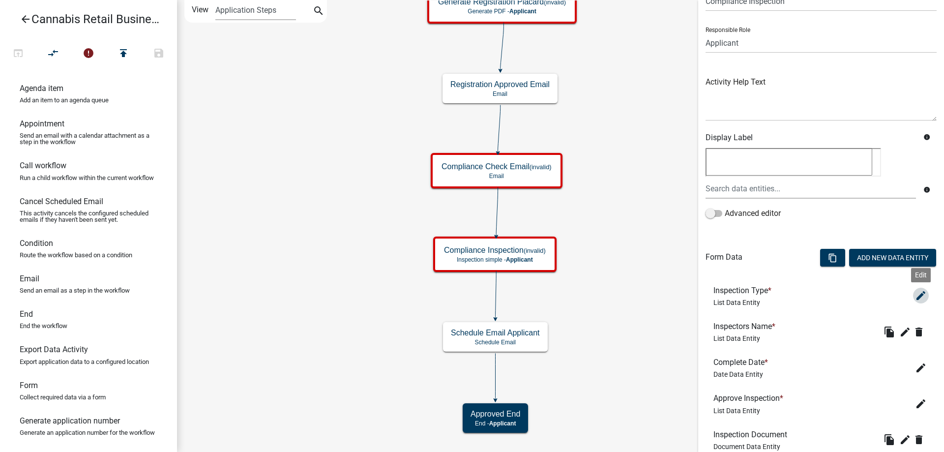
click at [919, 297] on icon "edit" at bounding box center [921, 296] width 12 height 12
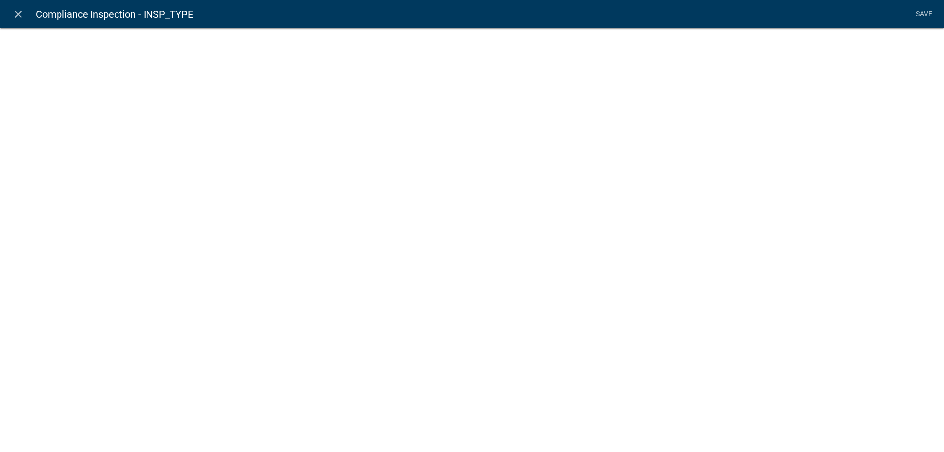
select select "list-data"
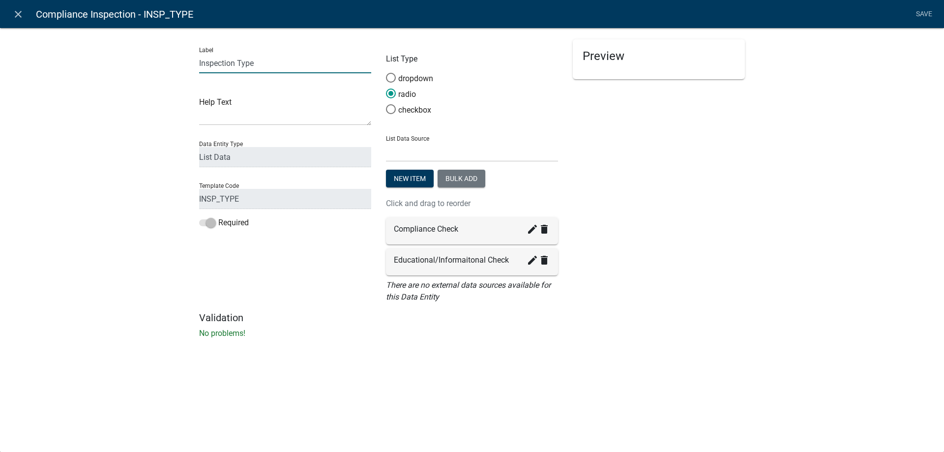
click at [267, 65] on input "Inspection Type" at bounding box center [285, 63] width 172 height 20
click at [94, 314] on div "Label Inspection Type Help Text Data Entity Type Free Form Text Document Displa…" at bounding box center [472, 186] width 944 height 348
click at [534, 230] on icon "create" at bounding box center [533, 229] width 12 height 12
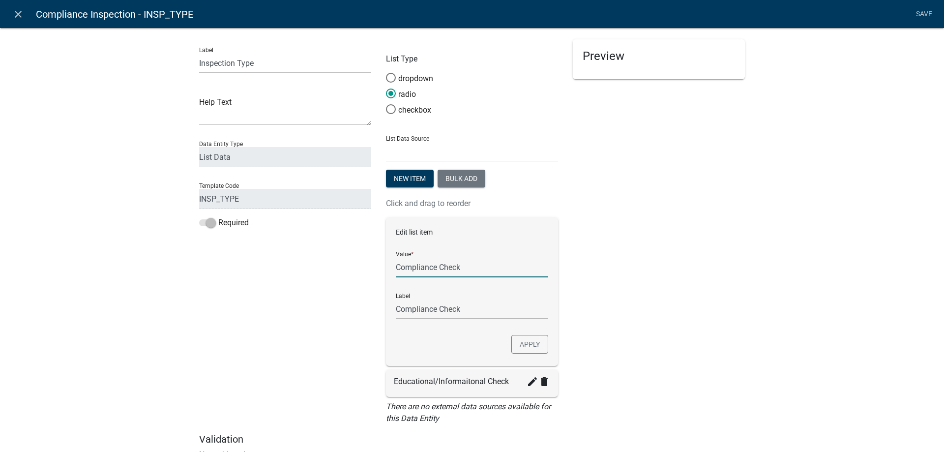
click at [396, 266] on input "Compliance Check" at bounding box center [472, 267] width 152 height 20
type input "Required Compliance Check"
click at [530, 345] on button "Apply" at bounding box center [529, 344] width 37 height 19
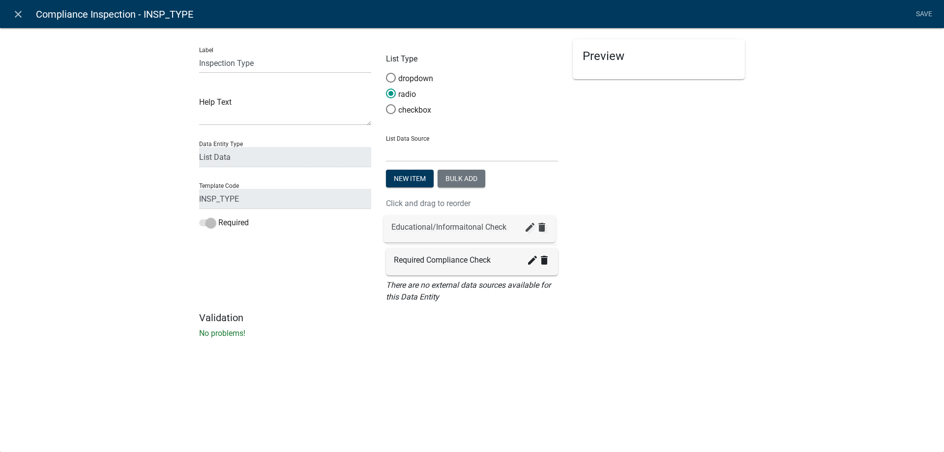
drag, startPoint x: 441, startPoint y: 268, endPoint x: 438, endPoint y: 233, distance: 35.0
click at [438, 233] on div "Educational/Informaitonal Check create delete" at bounding box center [472, 230] width 172 height 27
click at [531, 228] on icon "create" at bounding box center [533, 229] width 12 height 12
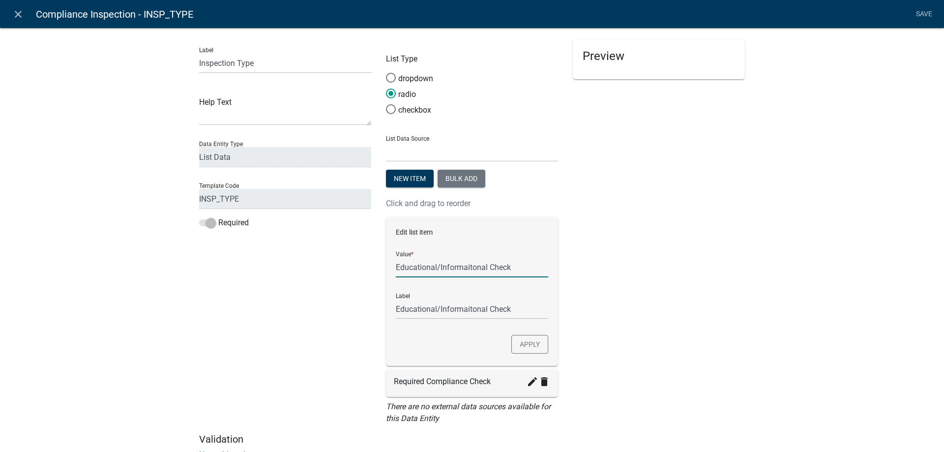
click at [397, 264] on input "Educational/Informaitonal Check" at bounding box center [472, 267] width 152 height 20
type input "Intitial Educational/Informaitonal Check"
click at [529, 343] on button "Apply" at bounding box center [529, 344] width 37 height 19
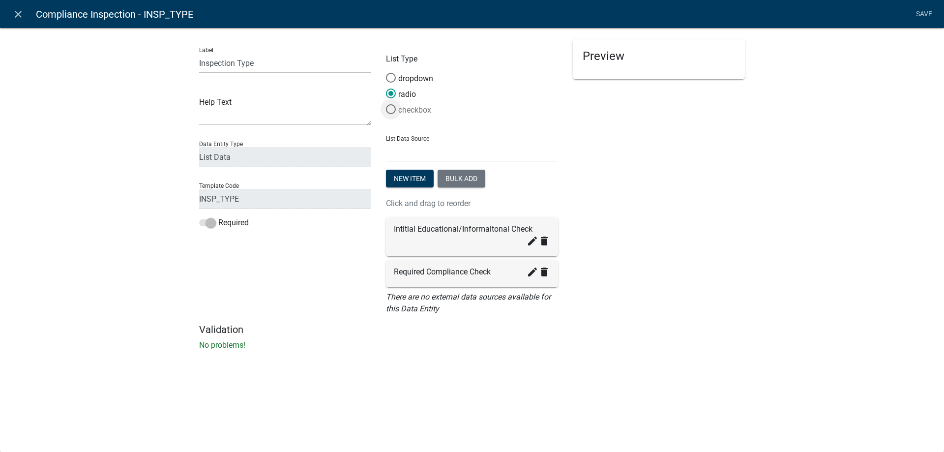
click at [391, 108] on span at bounding box center [391, 109] width 21 height 21
click at [386, 104] on input "checkbox" at bounding box center [386, 104] width 0 height 0
click at [386, 142] on select "State List Cannabis Compliance Checks Cannabis Compliance Checks Cannabis Revie…" at bounding box center [472, 152] width 172 height 20
select select "state-list"
click option "State List" at bounding box center [0, 0] width 0 height 0
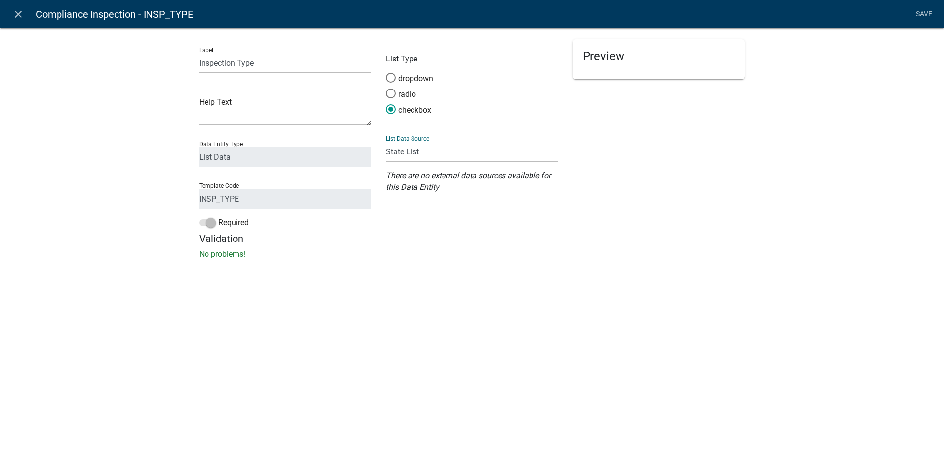
click at [386, 142] on select "State List Cannabis Compliance Checks Cannabis Compliance Checks Cannabis Revie…" at bounding box center [472, 152] width 172 height 20
select select
click option at bounding box center [0, 0] width 0 height 0
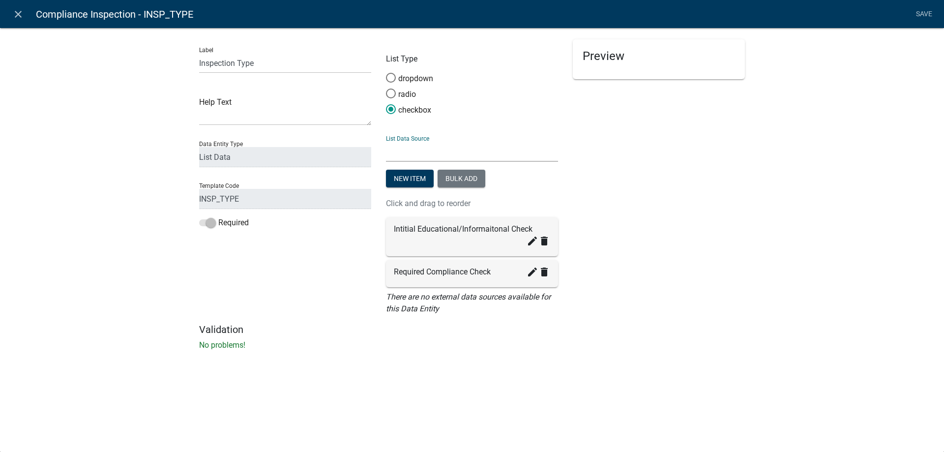
click at [925, 11] on li "Save" at bounding box center [924, 14] width 25 height 19
click at [393, 92] on span at bounding box center [391, 93] width 21 height 21
click at [386, 89] on input "radio" at bounding box center [386, 89] width 0 height 0
click at [921, 12] on li "Save" at bounding box center [924, 14] width 25 height 19
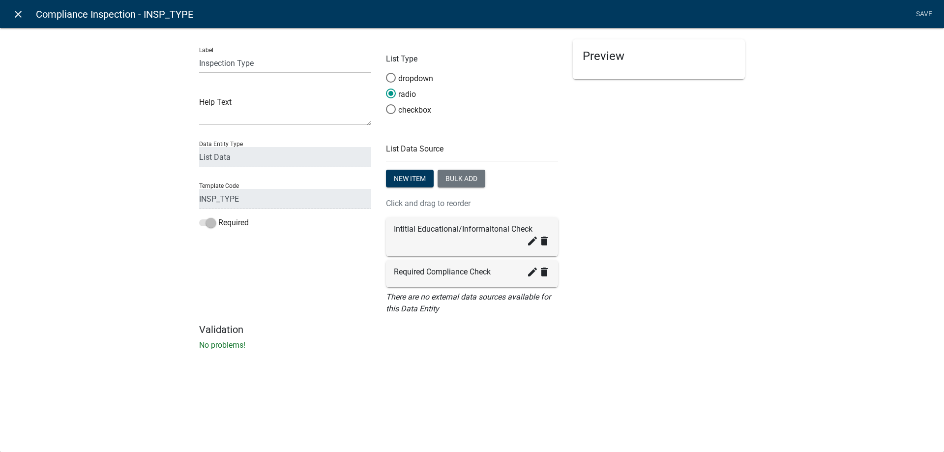
click at [20, 13] on icon "close" at bounding box center [18, 14] width 12 height 12
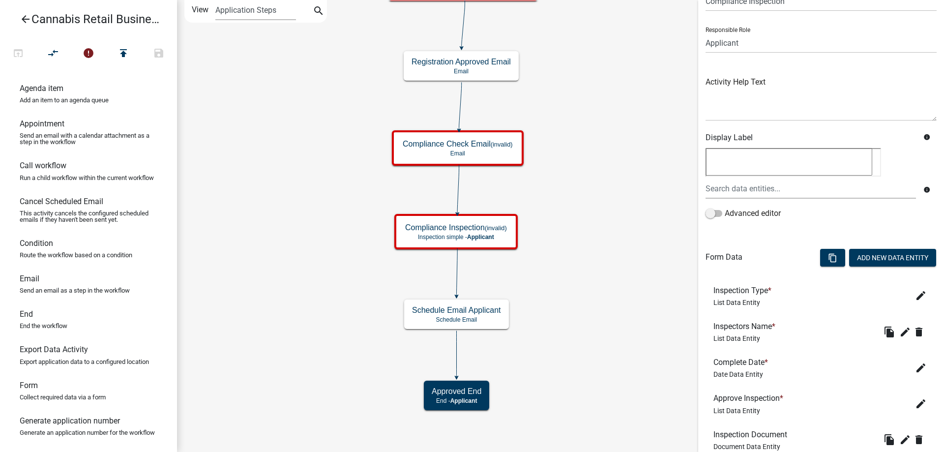
click at [593, 254] on div "start Start - Applicant Application Introduction Form - Applicant Parcel search…" at bounding box center [560, 226] width 767 height 452
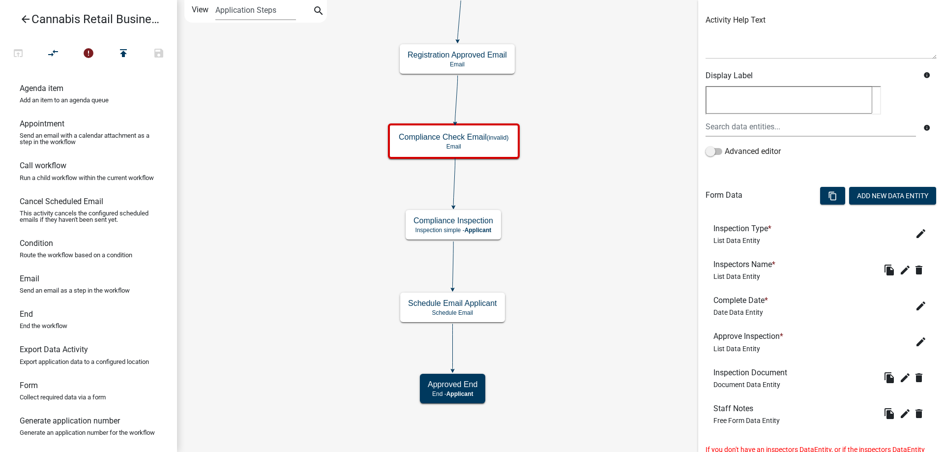
scroll to position [237, 0]
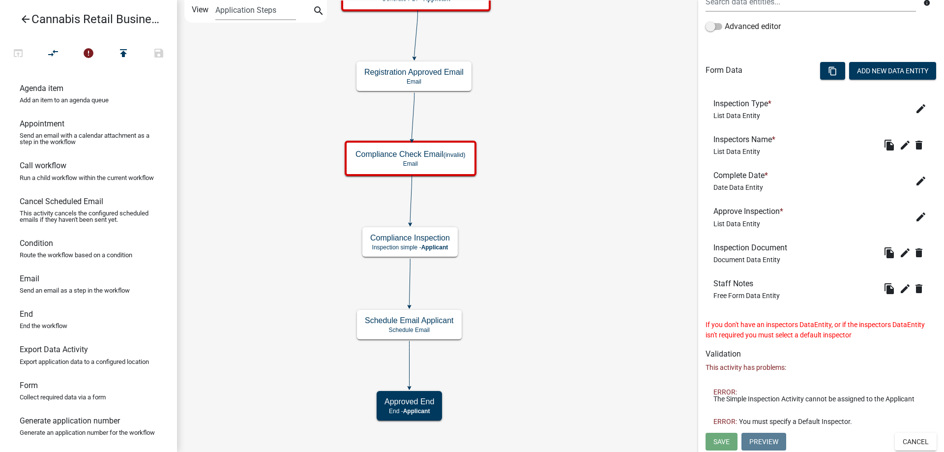
click at [549, 223] on div "start Start - Applicant Application Introduction Form - Applicant Parcel search…" at bounding box center [560, 226] width 767 height 452
click at [919, 110] on icon "edit" at bounding box center [921, 109] width 12 height 12
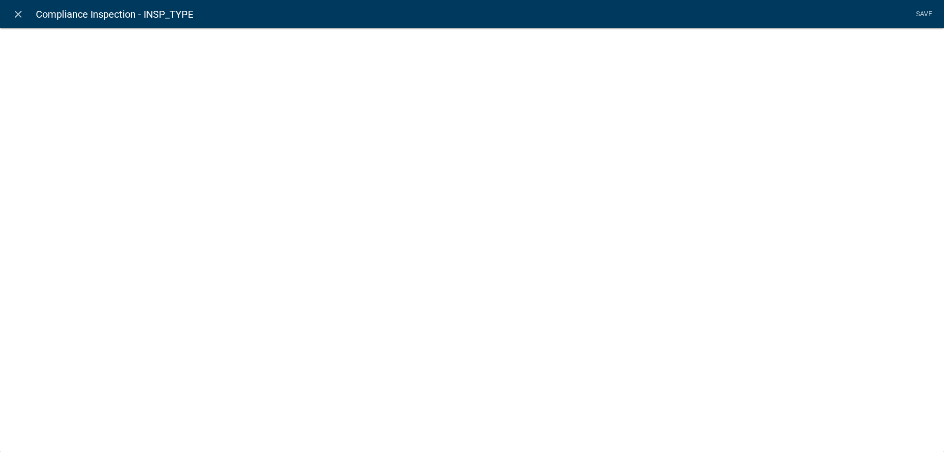
select select "list-data"
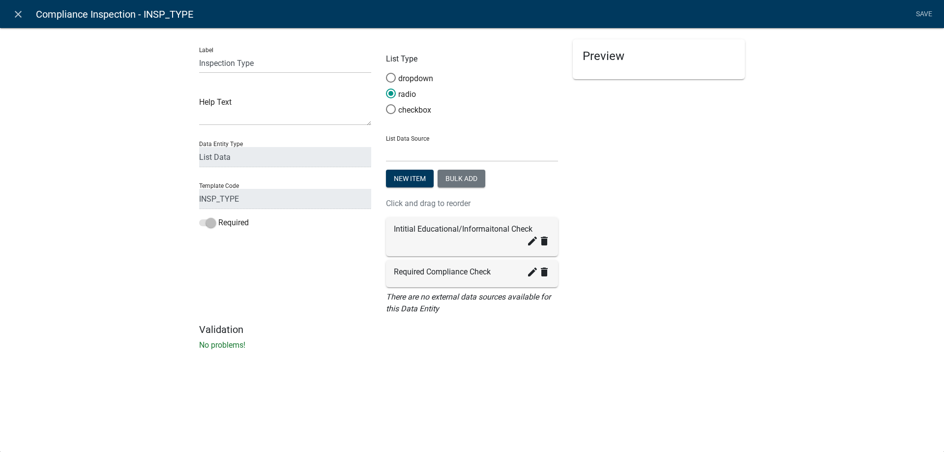
click at [922, 12] on li "Save" at bounding box center [924, 14] width 25 height 19
click at [17, 11] on icon "close" at bounding box center [18, 14] width 12 height 12
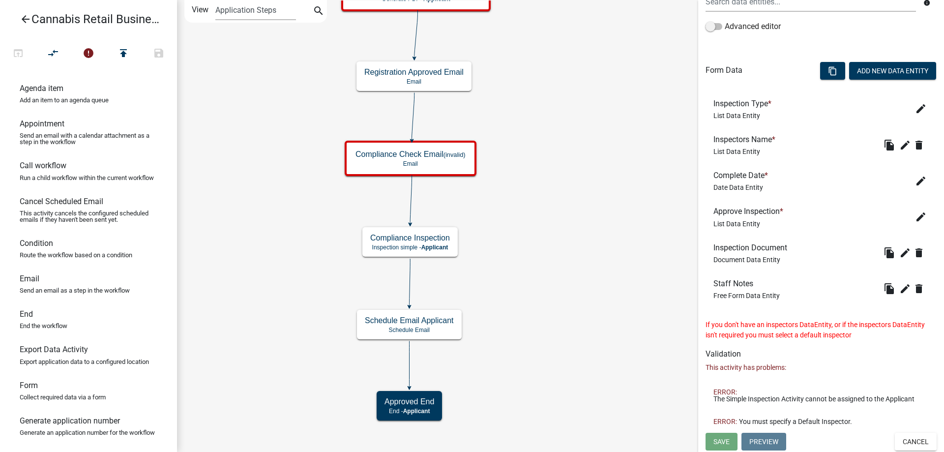
scroll to position [0, 0]
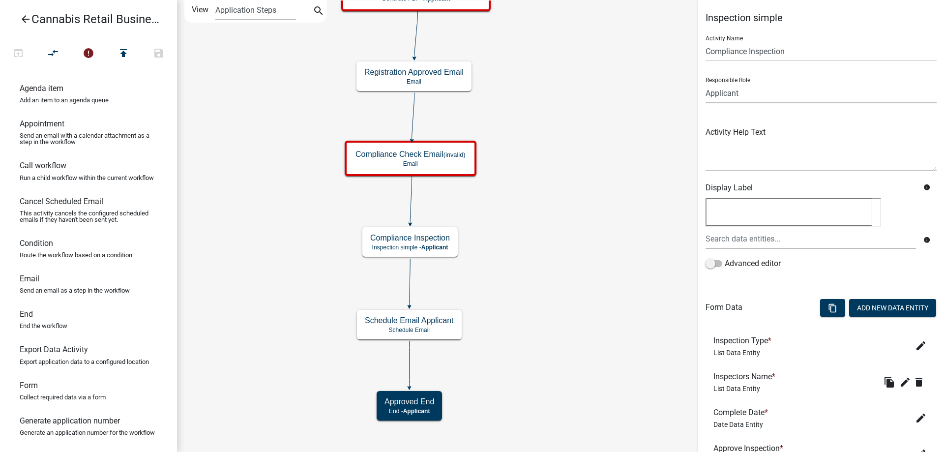
click at [706, 83] on select "Applicant Land and Resource Assistant Director Admin Cannabis Registration Revi…" at bounding box center [821, 93] width 231 height 20
click at [613, 361] on icon "start Start - Applicant Application Introduction Form - Applicant Parcel search…" at bounding box center [561, 225] width 766 height 451
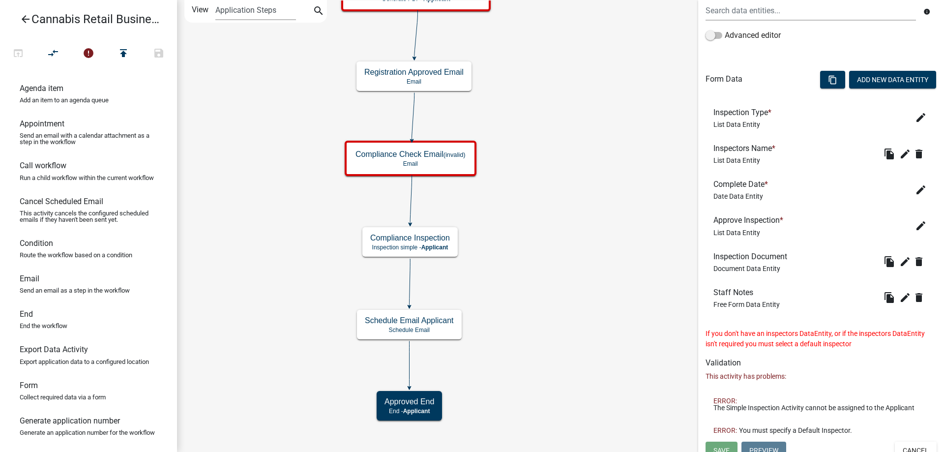
scroll to position [237, 0]
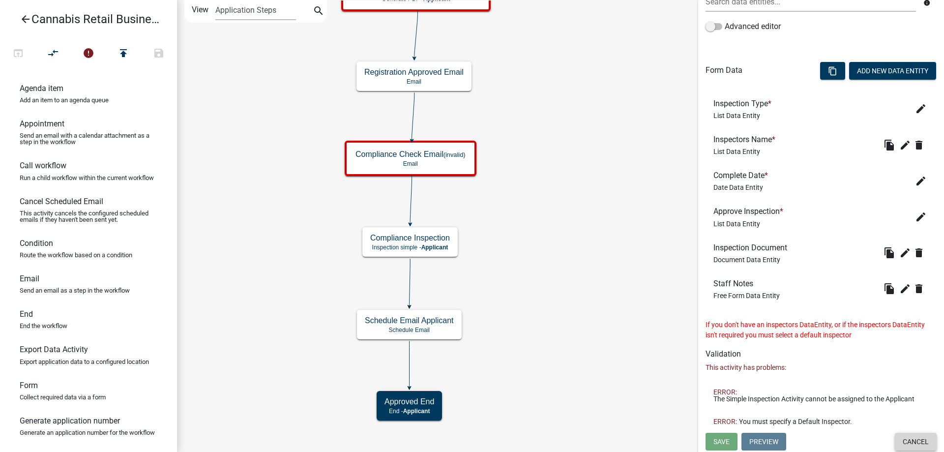
click at [922, 443] on button "Cancel" at bounding box center [916, 442] width 42 height 18
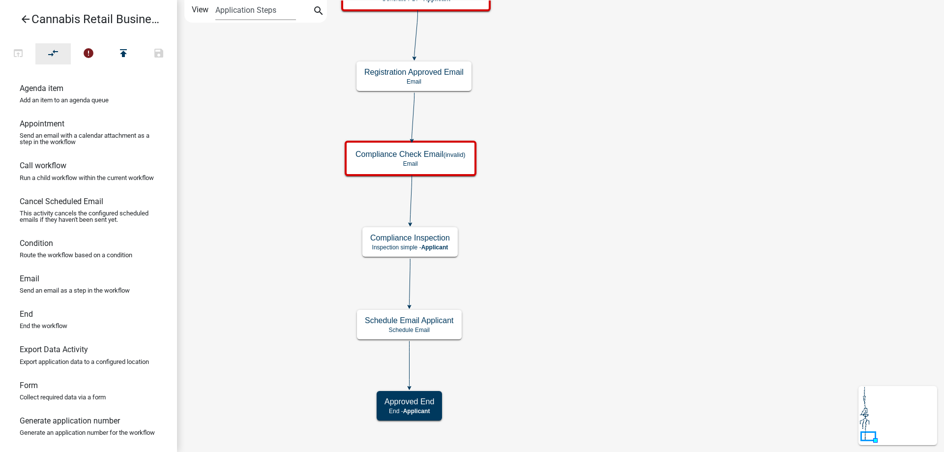
click at [54, 53] on icon "compare_arrows" at bounding box center [54, 54] width 12 height 14
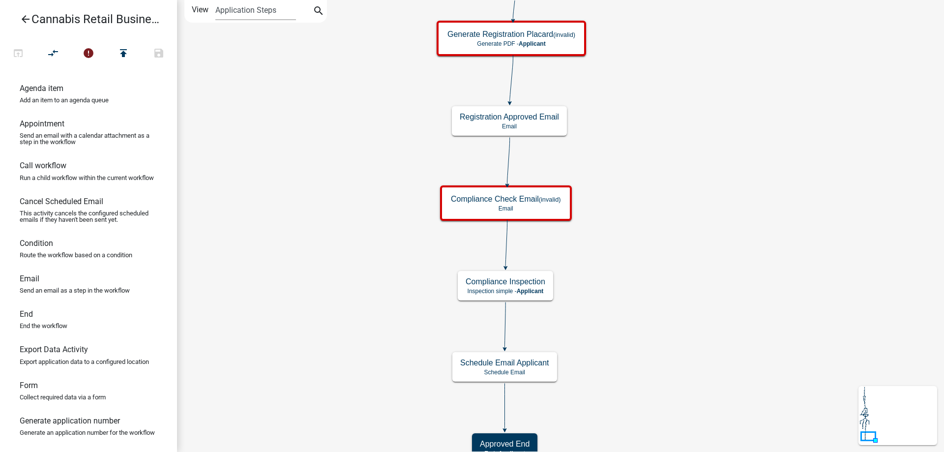
click at [640, 209] on div "start Start - Applicant Application Introduction Form - Applicant Parcel search…" at bounding box center [560, 226] width 767 height 452
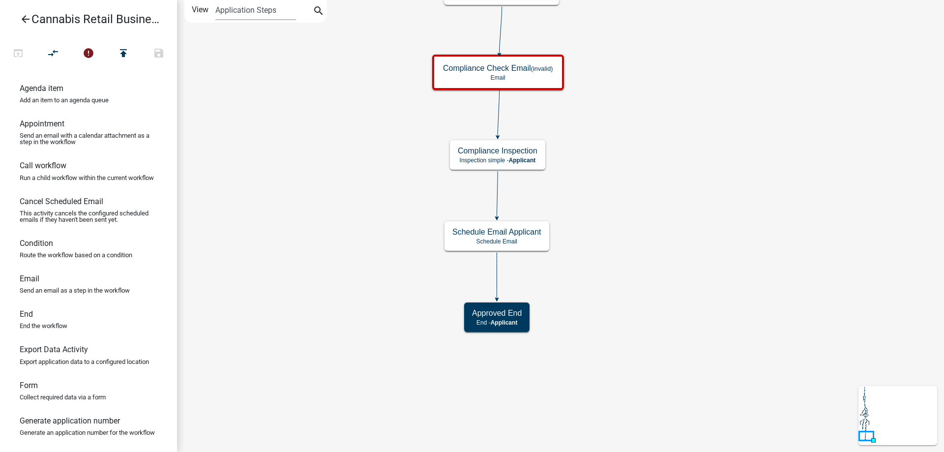
click at [643, 161] on div "start Start - Applicant Application Introduction Form - Applicant Parcel search…" at bounding box center [560, 226] width 767 height 452
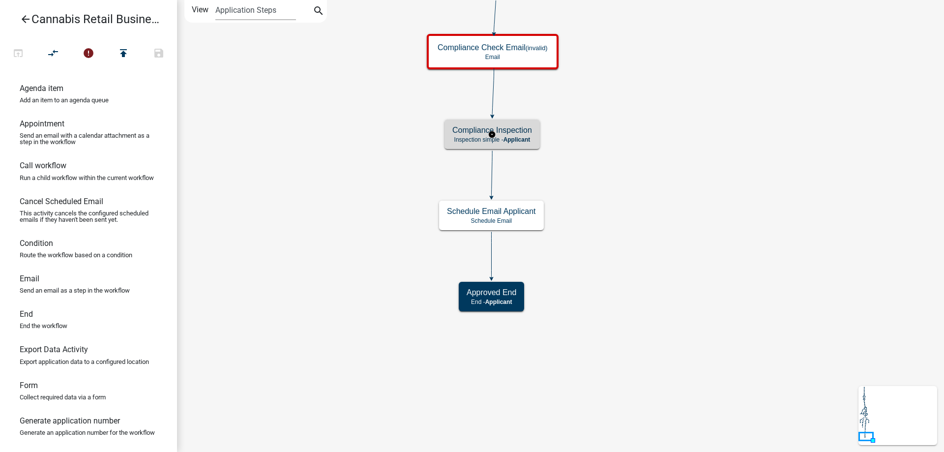
click at [513, 137] on g "Compliance Inspection Inspection simple - Applicant" at bounding box center [492, 133] width 95 height 29
click at [513, 137] on span "Applicant" at bounding box center [517, 139] width 27 height 7
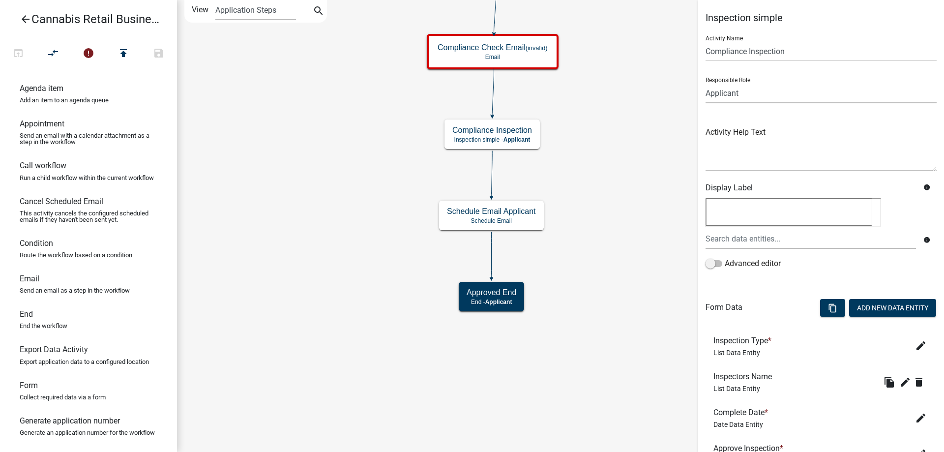
click at [706, 83] on select "Applicant Land and Resource Assistant Director Admin Cannabis Registration Revi…" at bounding box center [821, 93] width 231 height 20
click at [311, 104] on icon "start Start - Applicant Application Introduction Form - Applicant Parcel search…" at bounding box center [561, 225] width 766 height 451
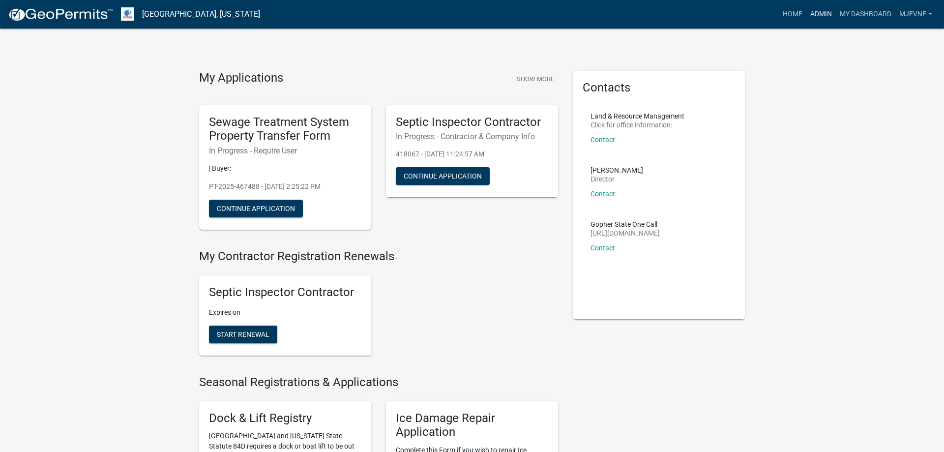
click at [815, 13] on link "Admin" at bounding box center [821, 14] width 30 height 19
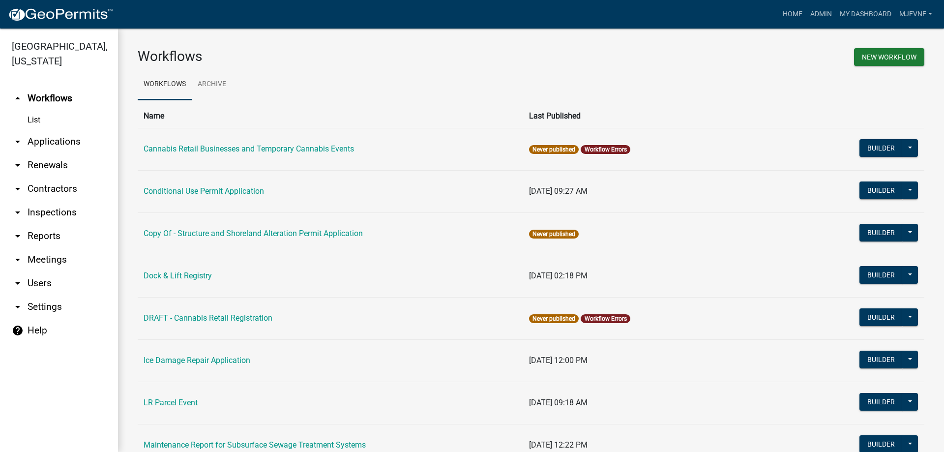
click at [17, 284] on icon "arrow_drop_down" at bounding box center [18, 283] width 12 height 12
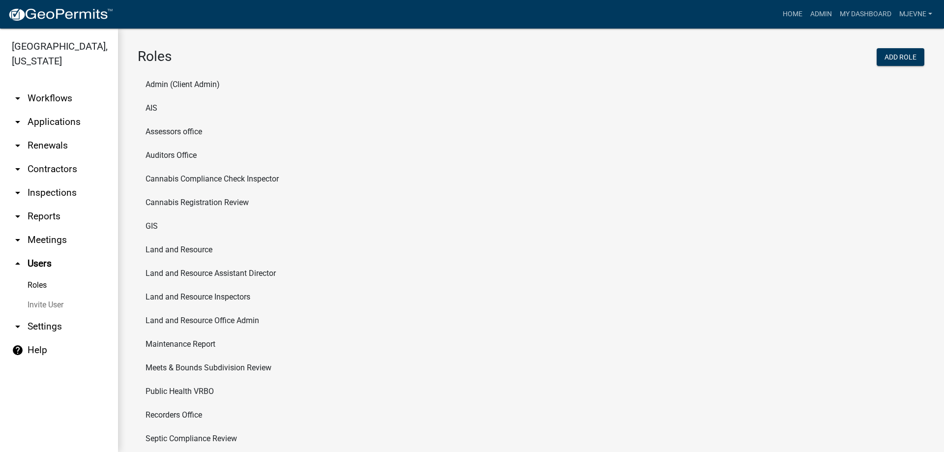
click at [34, 286] on link "Roles" at bounding box center [59, 285] width 118 height 20
click at [198, 178] on li "Cannabis Compliance Check Inspector" at bounding box center [531, 179] width 787 height 24
select select "1: green"
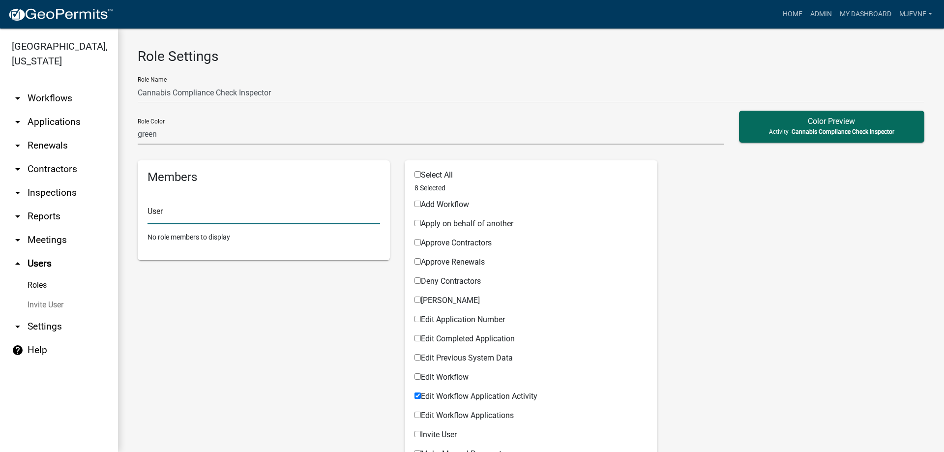
click at [181, 218] on input "text" at bounding box center [264, 214] width 233 height 20
type input "cleclair"
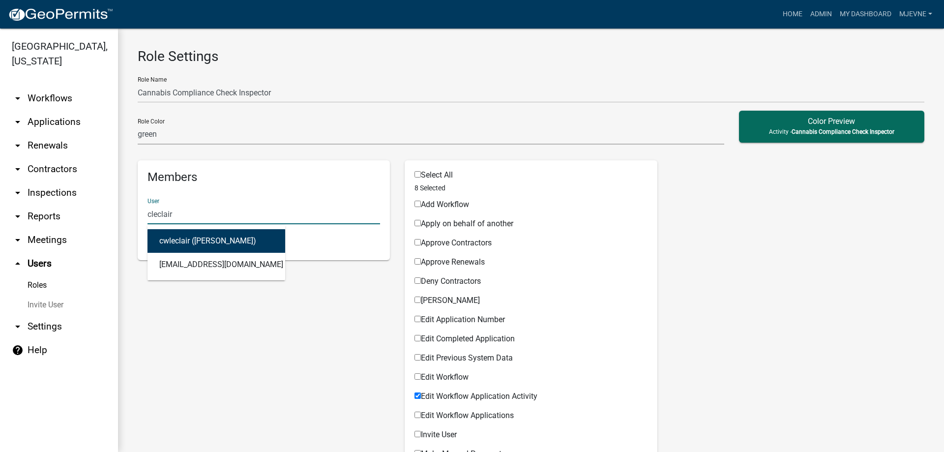
click at [182, 241] on button "cwleclair ([PERSON_NAME])" at bounding box center [217, 241] width 138 height 24
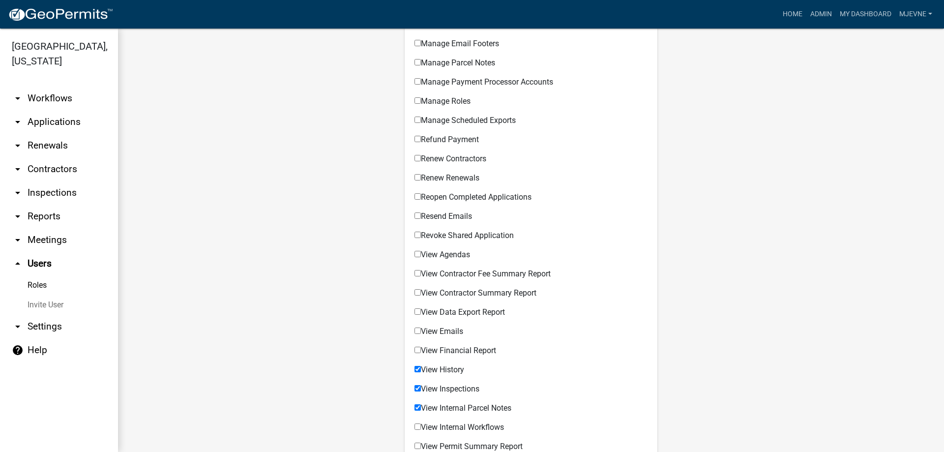
scroll to position [484, 0]
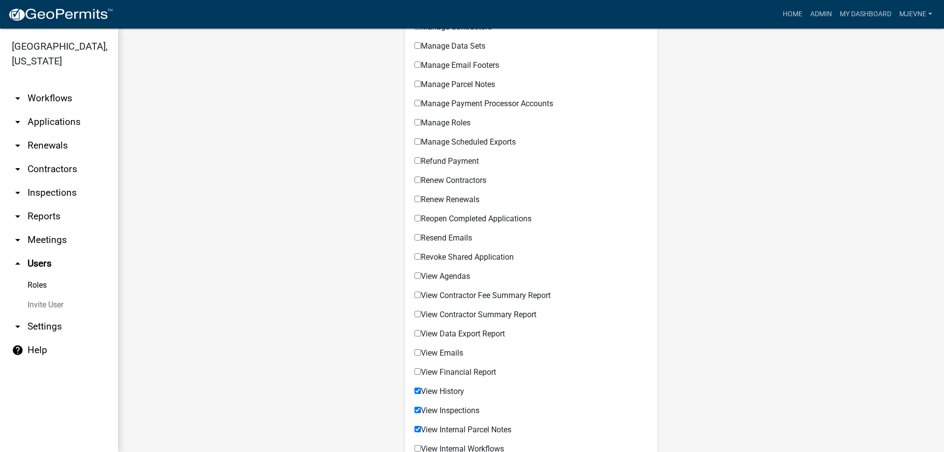
click at [416, 352] on input "View Emails" at bounding box center [418, 352] width 6 height 6
checkbox input "true"
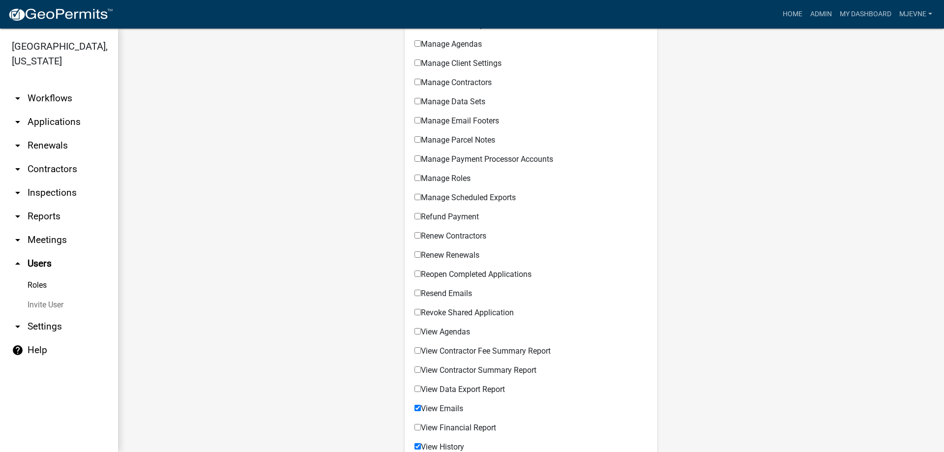
scroll to position [428, 0]
click at [419, 387] on input "View Data Export Report" at bounding box center [418, 389] width 6 height 6
checkbox input "true"
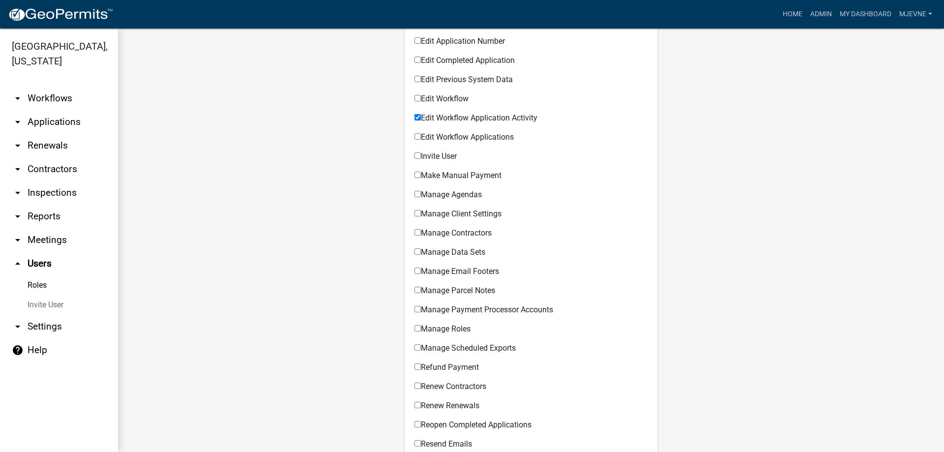
scroll to position [280, 0]
click at [416, 288] on input "Manage Parcel Notes" at bounding box center [418, 288] width 6 height 6
checkbox input "true"
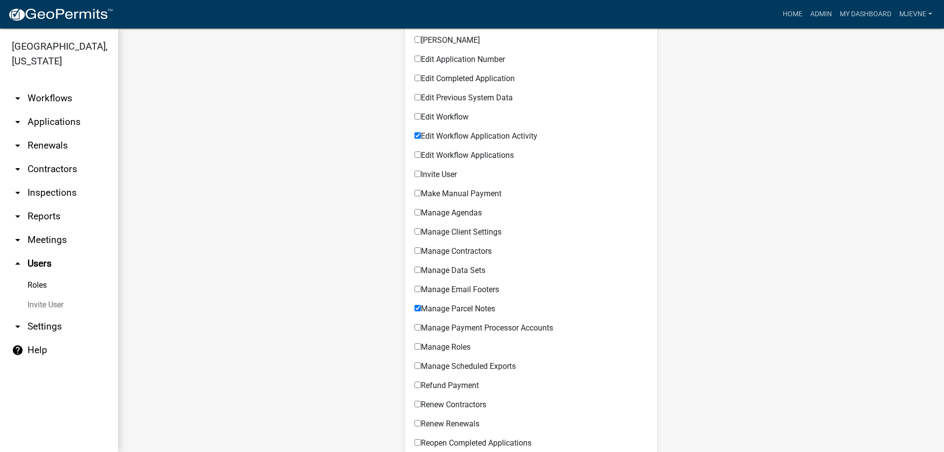
scroll to position [709, 0]
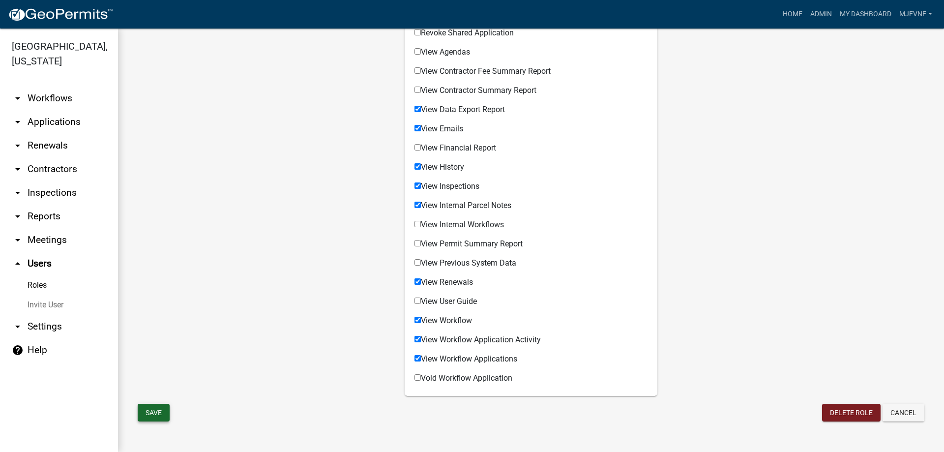
click at [158, 411] on button "Save" at bounding box center [154, 413] width 32 height 18
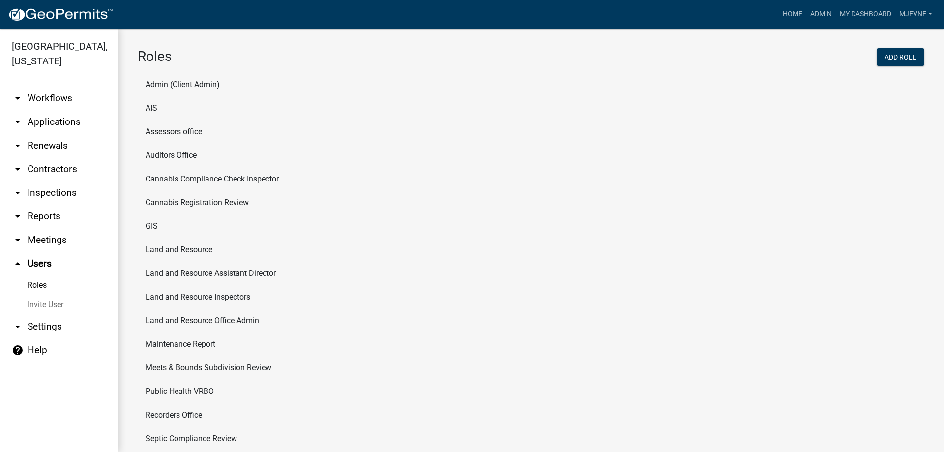
click at [18, 327] on icon "arrow_drop_down" at bounding box center [18, 327] width 12 height 12
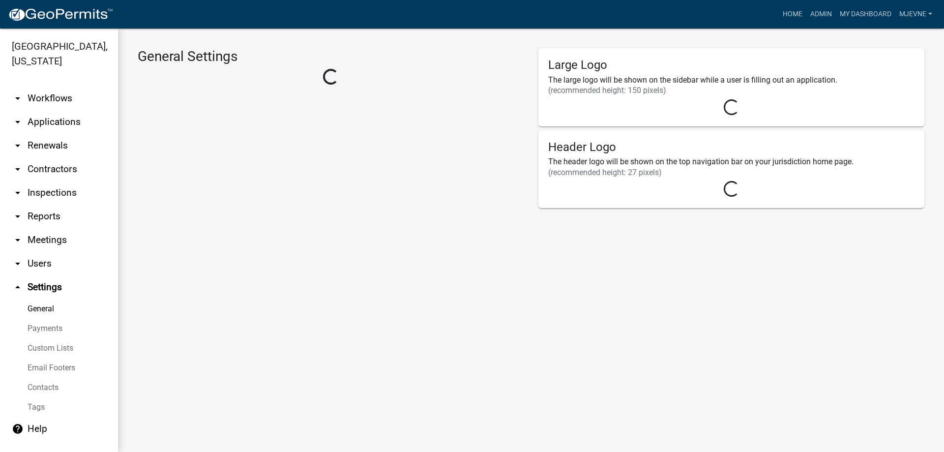
select select "3a0e02b3-6a9b-40ba-a09e-3159e1e606a9"
select select "MN"
select select "Central Standard Time"
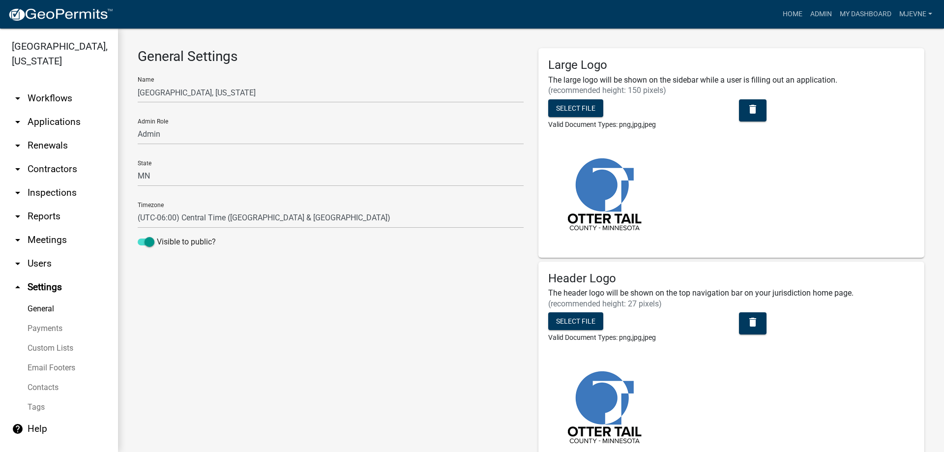
click at [46, 349] on link "Custom Lists" at bounding box center [59, 348] width 118 height 20
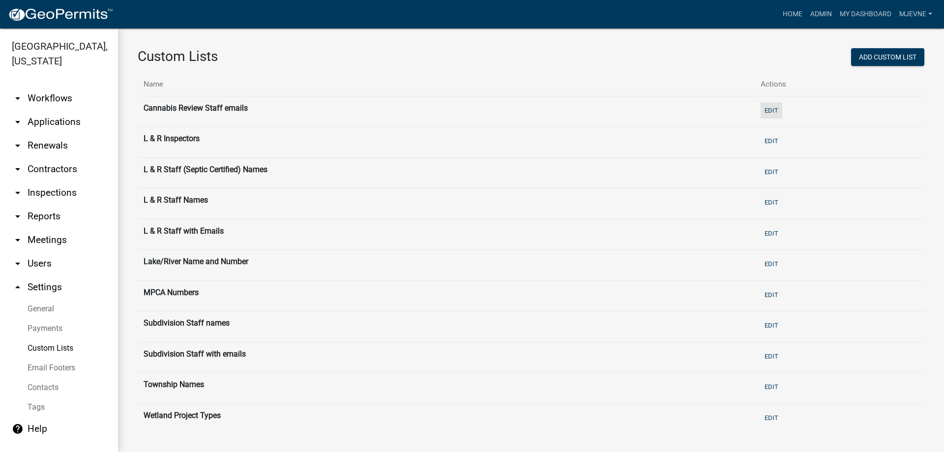
click at [779, 110] on button "Edit" at bounding box center [772, 110] width 22 height 16
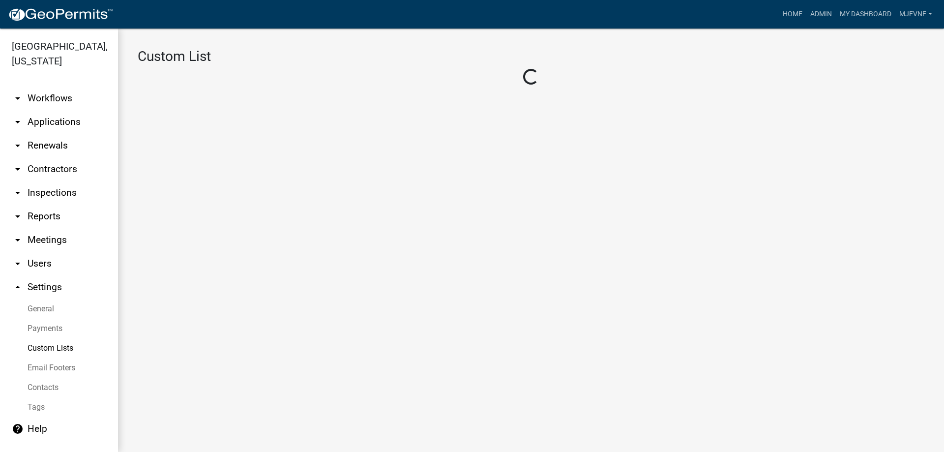
select select "5: 5380c035-e995-43af-9dcb-4673fb5a2820"
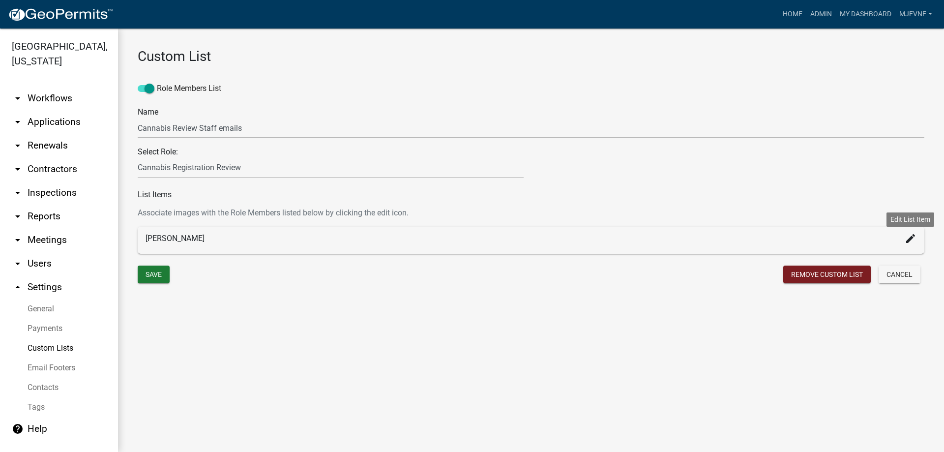
click at [912, 240] on icon "create" at bounding box center [911, 239] width 12 height 12
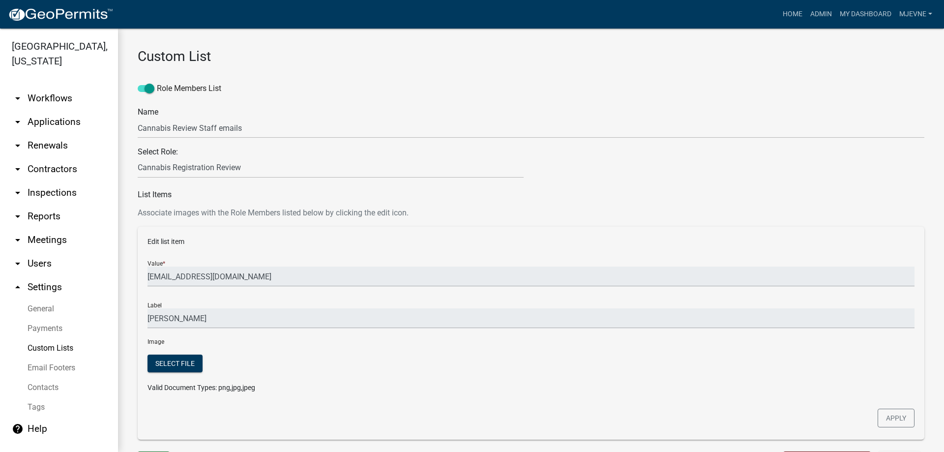
click at [446, 365] on div at bounding box center [629, 378] width 587 height 46
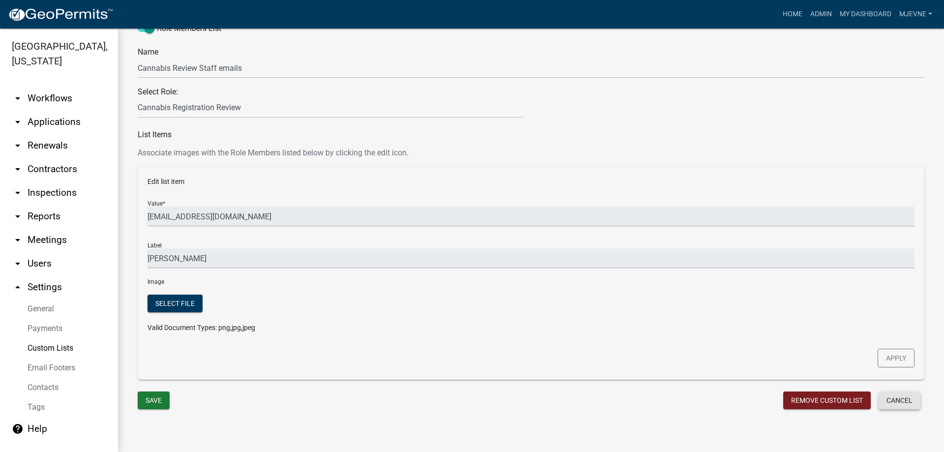
click at [895, 401] on button "Cancel" at bounding box center [900, 400] width 42 height 18
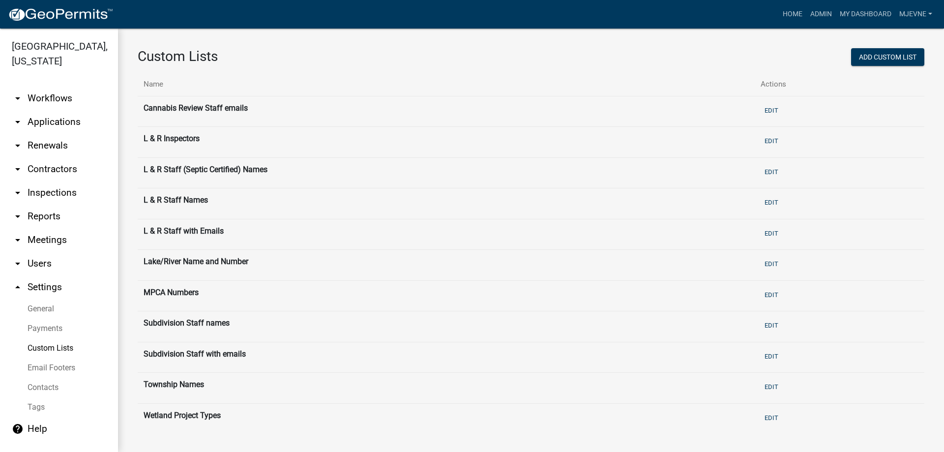
scroll to position [9, 0]
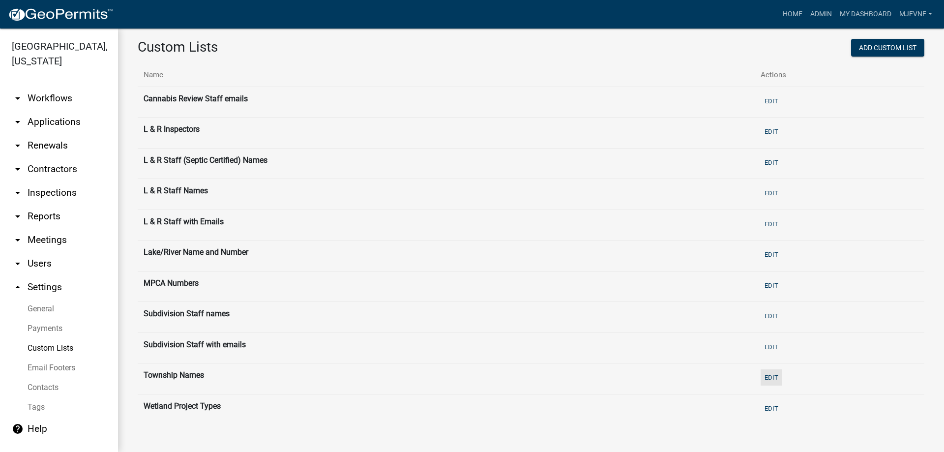
click at [773, 379] on button "Edit" at bounding box center [772, 377] width 22 height 16
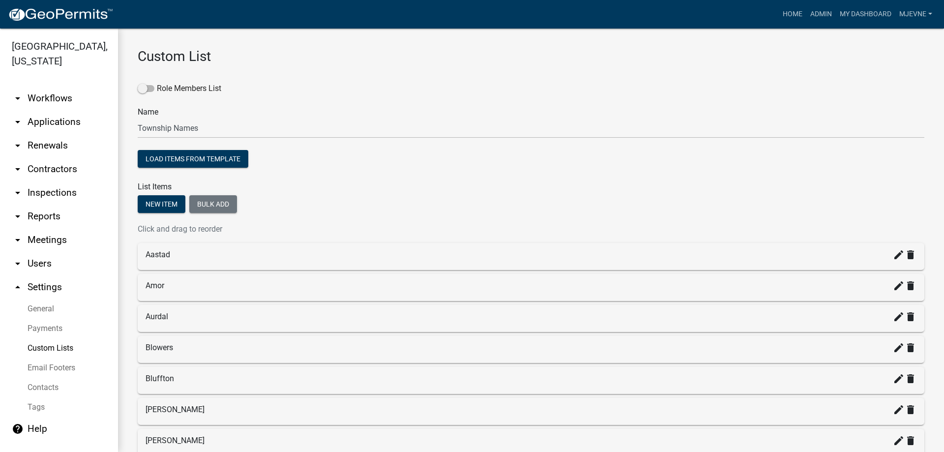
click at [17, 286] on icon "arrow_drop_up" at bounding box center [18, 287] width 12 height 12
select select "MN"
select select "Central Standard Time"
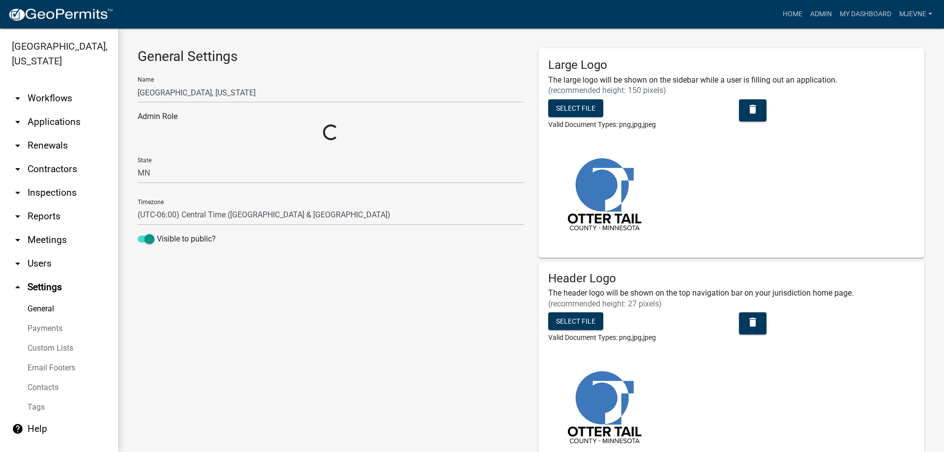
select select "3a0e02b3-6a9b-40ba-a09e-3159e1e606a9"
click at [17, 263] on icon "arrow_drop_down" at bounding box center [18, 264] width 12 height 12
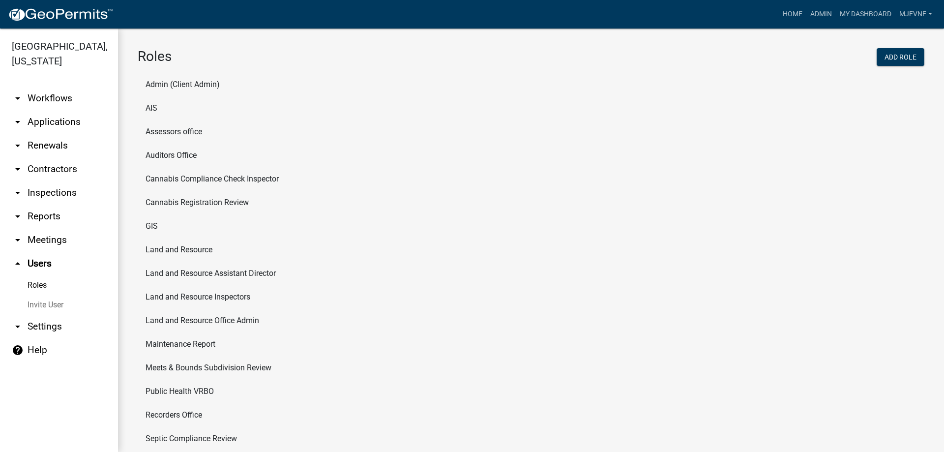
click at [33, 284] on link "Roles" at bounding box center [59, 285] width 118 height 20
click at [206, 178] on li "Cannabis Compliance Check Inspector" at bounding box center [531, 179] width 787 height 24
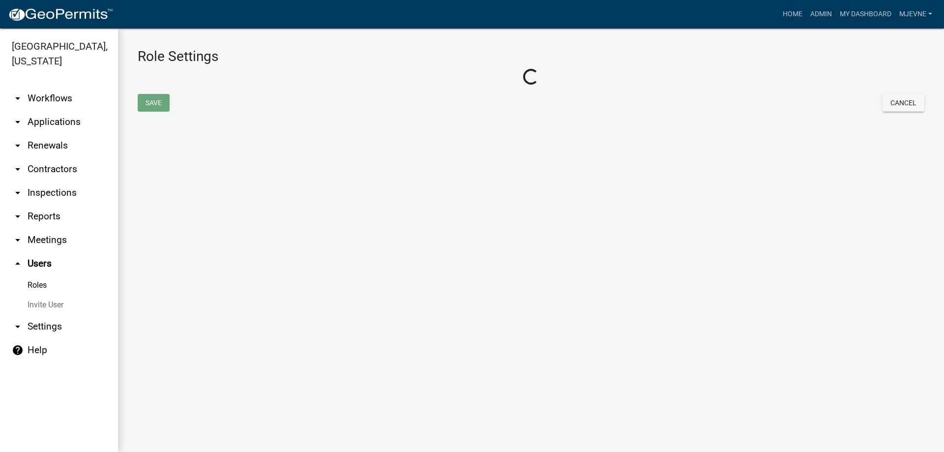
select select "1: green"
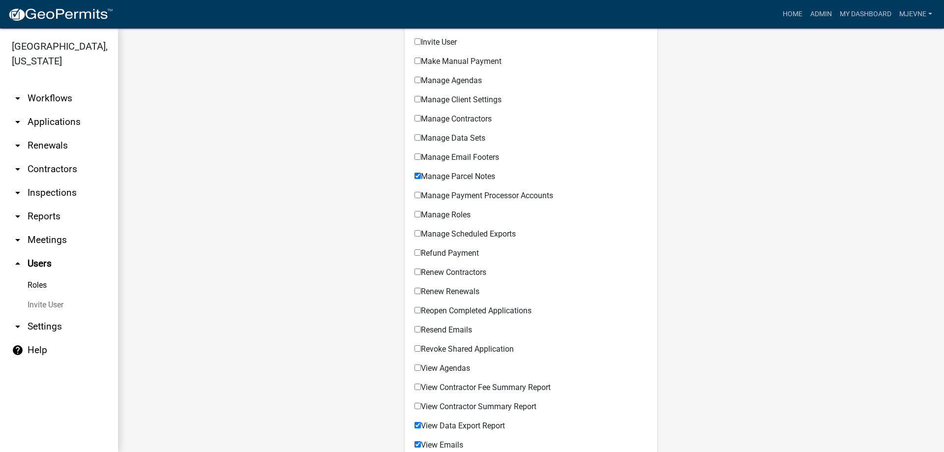
scroll to position [709, 0]
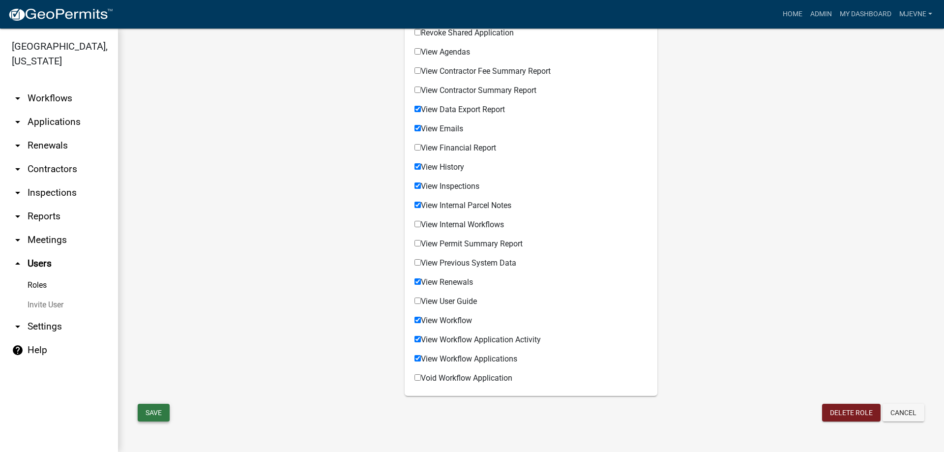
click at [157, 413] on button "Save" at bounding box center [154, 413] width 32 height 18
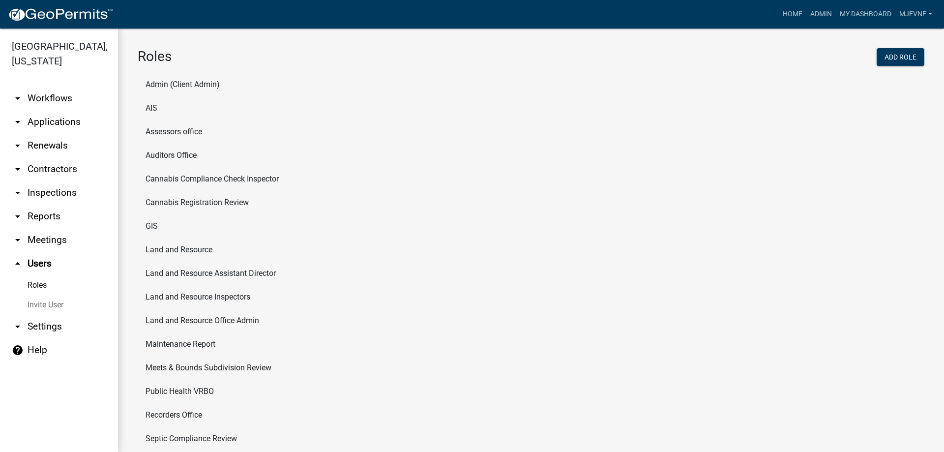
click at [199, 297] on li "Land and Resource Inspectors" at bounding box center [531, 297] width 787 height 24
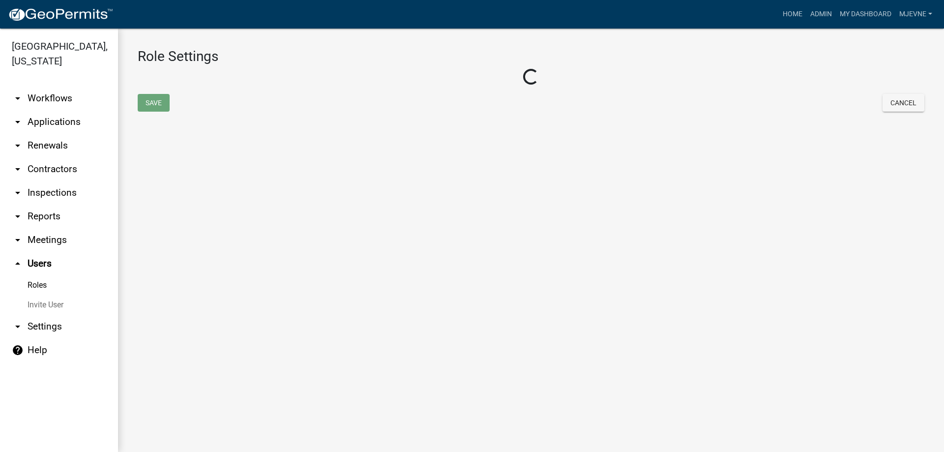
click at [199, 297] on main "Role Settings Loading... Save Cancel" at bounding box center [531, 240] width 826 height 423
select select "3: orange"
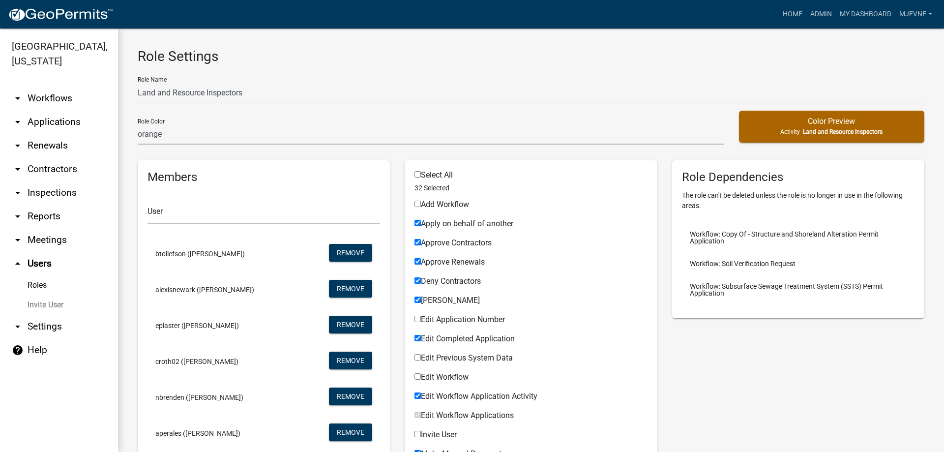
click at [32, 283] on link "Roles" at bounding box center [59, 285] width 118 height 20
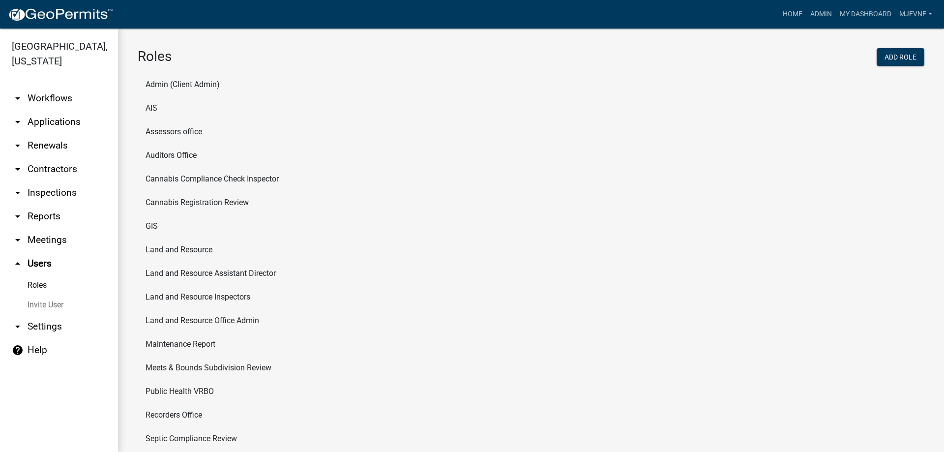
click at [195, 200] on li "Cannabis Registration Review" at bounding box center [531, 203] width 787 height 24
click at [195, 200] on main "Roles Add Role Admin (Client Admin) AIS Assessors office Auditors Office Cannab…" at bounding box center [531, 240] width 826 height 423
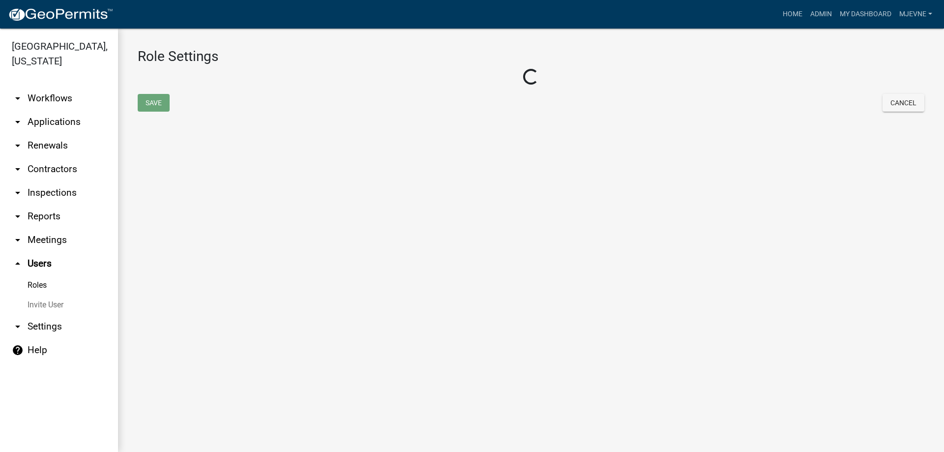
select select "2: yellow"
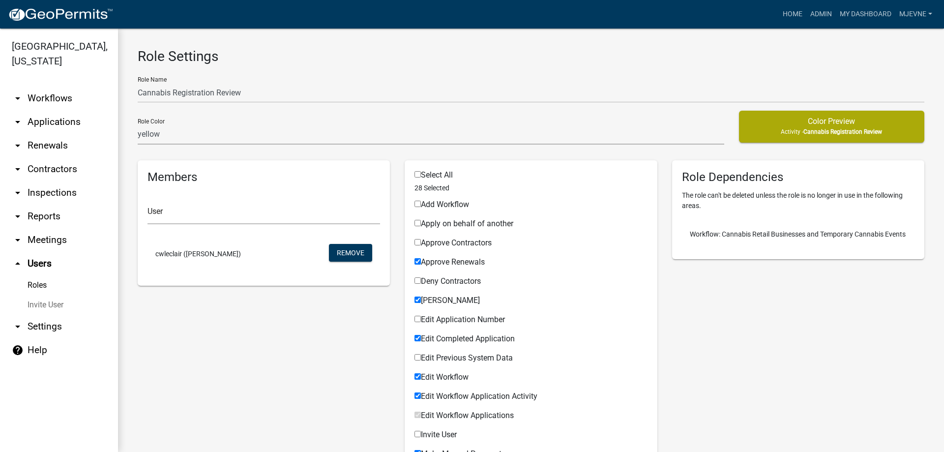
click at [32, 286] on link "Roles" at bounding box center [59, 285] width 118 height 20
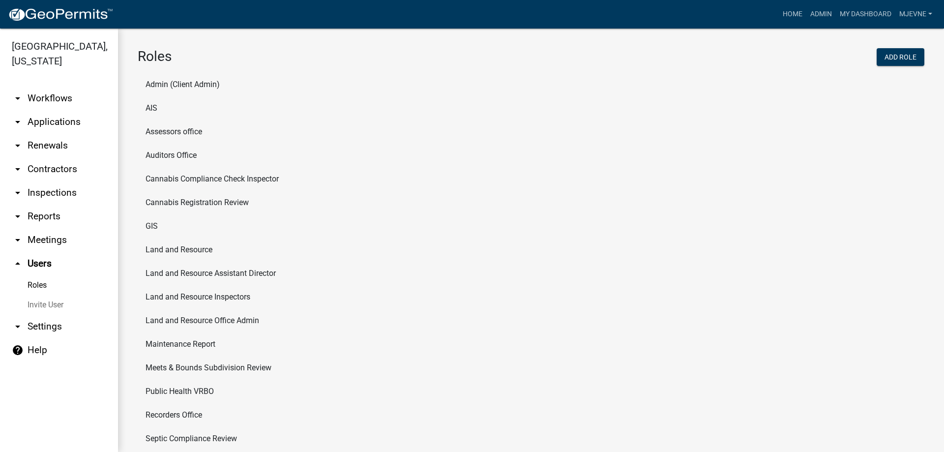
click at [208, 177] on li "Cannabis Compliance Check Inspector" at bounding box center [531, 179] width 787 height 24
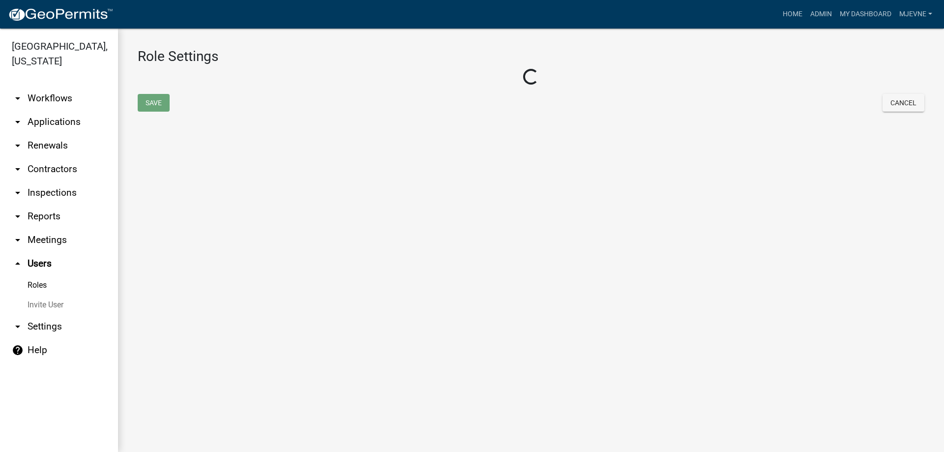
click at [208, 177] on main "Role Settings Loading... Save Cancel" at bounding box center [531, 240] width 826 height 423
select select "1: green"
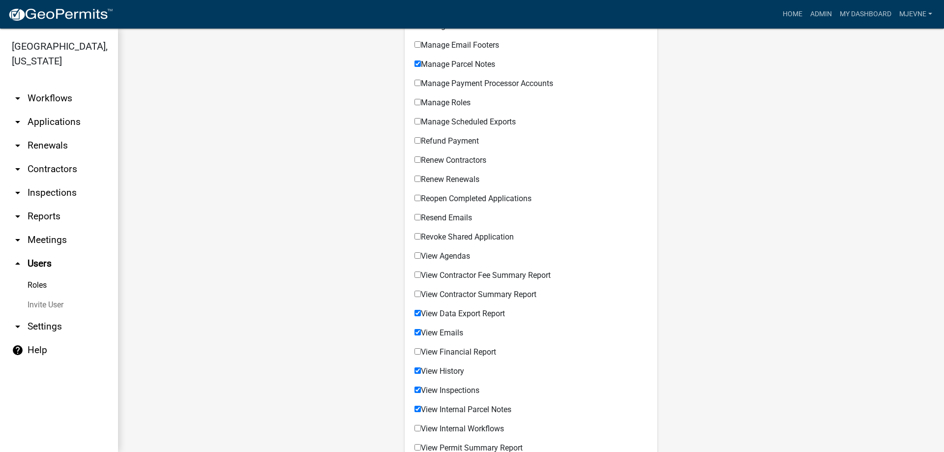
scroll to position [709, 0]
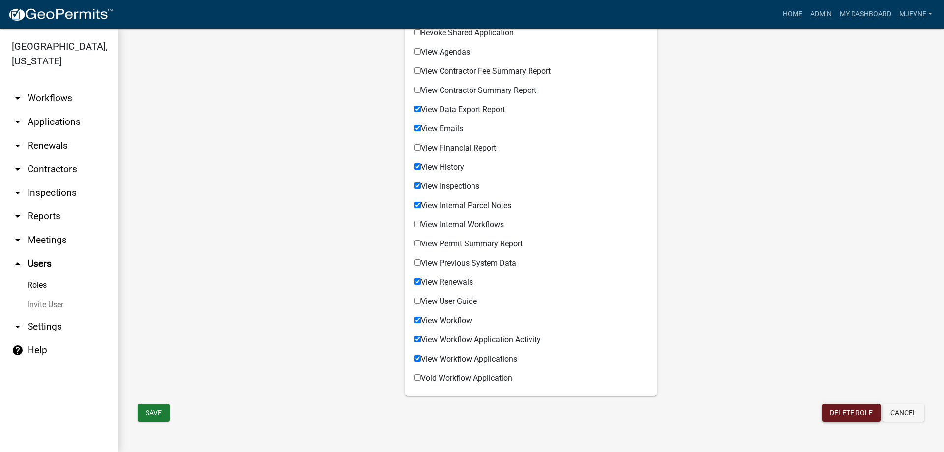
click at [838, 411] on button "Delete Role" at bounding box center [851, 413] width 59 height 18
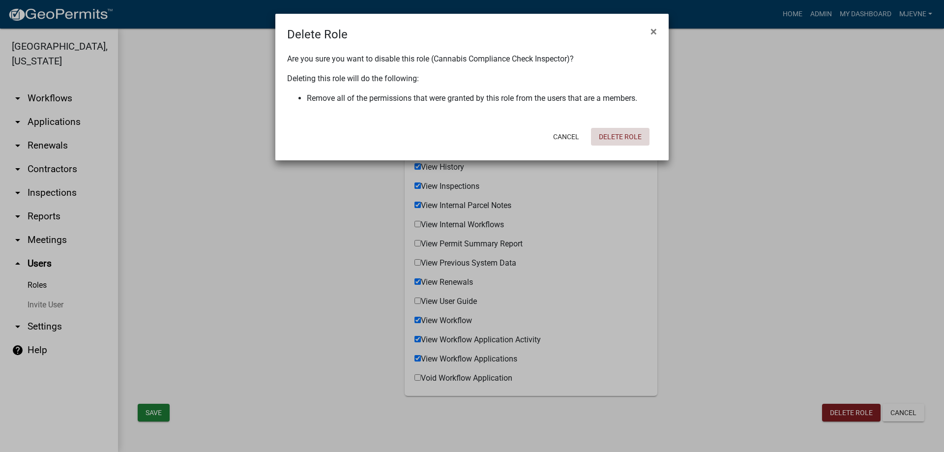
click at [616, 136] on button "Delete Role" at bounding box center [620, 137] width 59 height 18
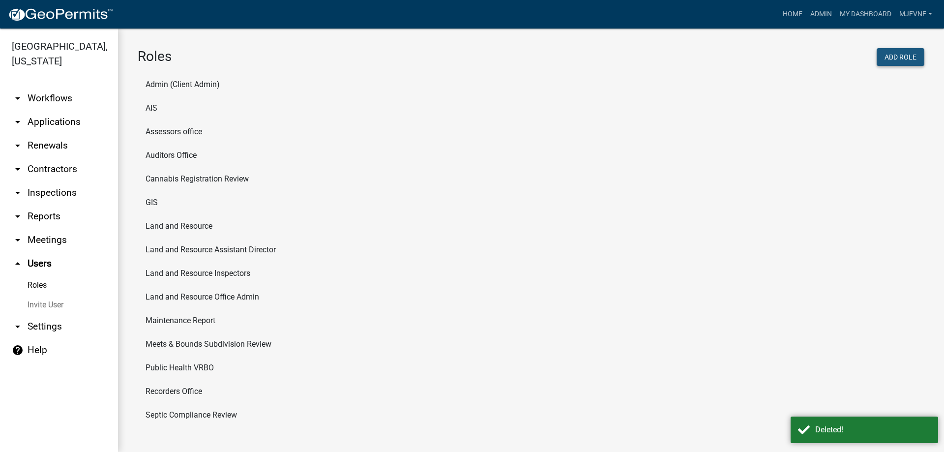
click at [896, 57] on button "Add Role" at bounding box center [901, 57] width 48 height 18
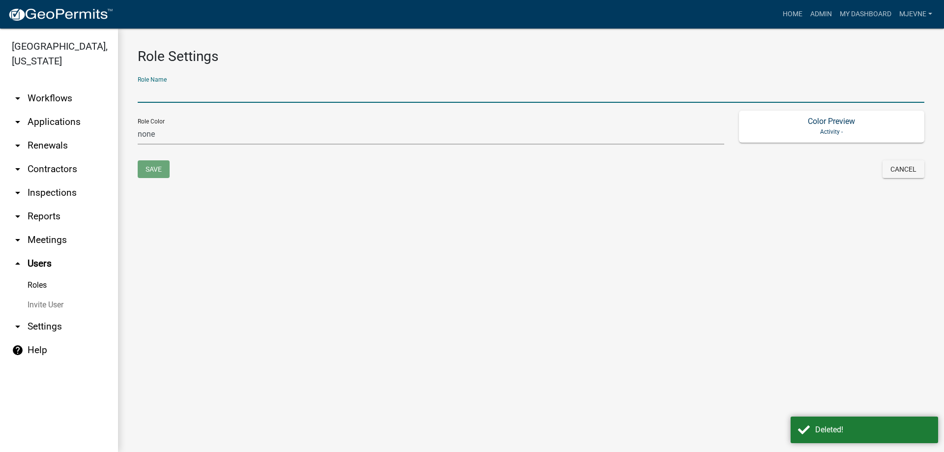
click at [226, 93] on input "text" at bounding box center [531, 93] width 787 height 20
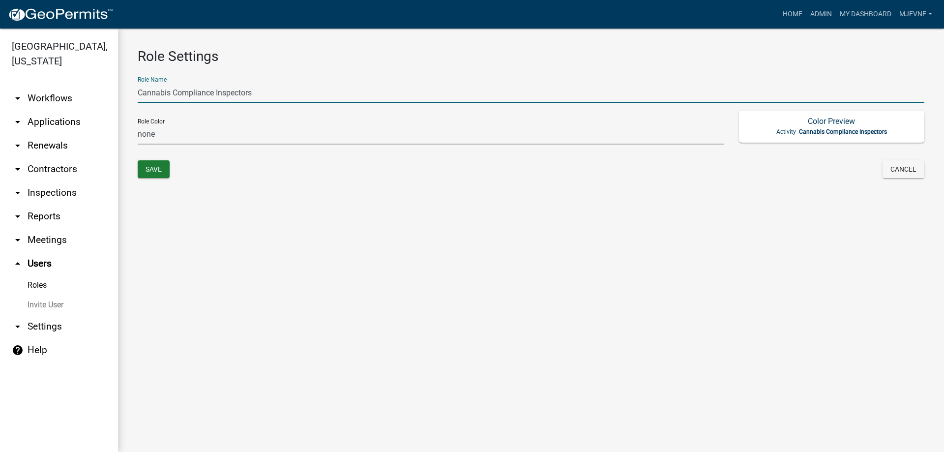
type input "Cannabis Compliance Inspectors"
click at [138, 124] on select "none green yellow orange red purple light-blue light-green light-yellow" at bounding box center [431, 134] width 587 height 20
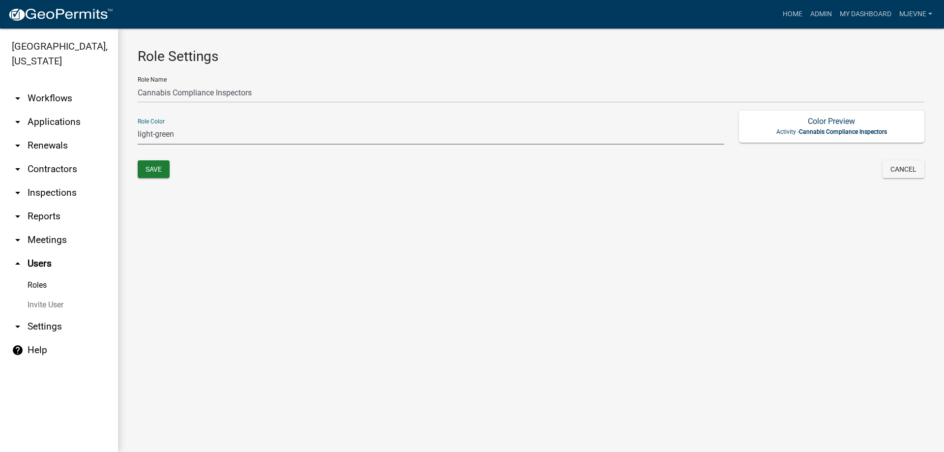
click option "light-green" at bounding box center [0, 0] width 0 height 0
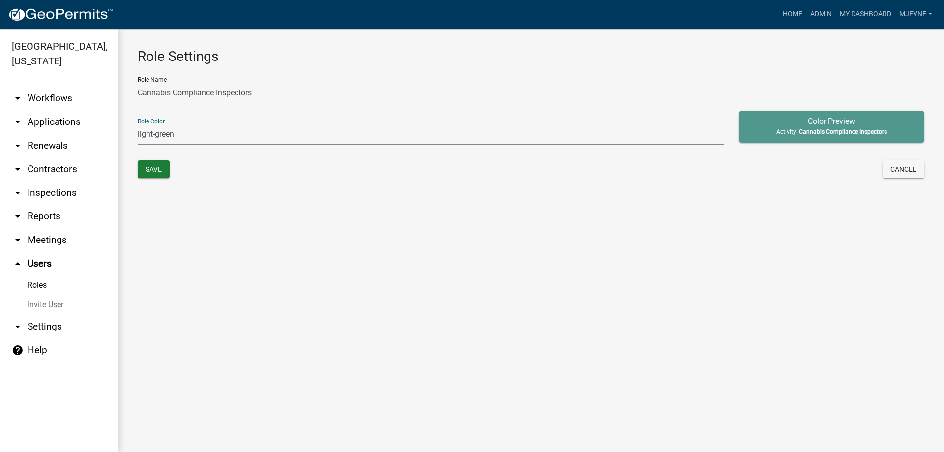
click at [138, 124] on select "none green yellow orange red purple light-blue light-green light-yellow" at bounding box center [431, 134] width 587 height 20
click option "green" at bounding box center [0, 0] width 0 height 0
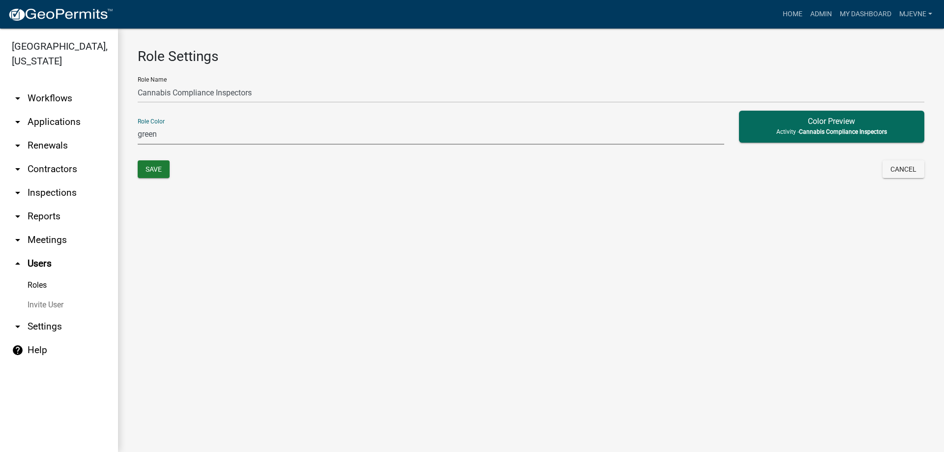
click at [138, 124] on select "none green yellow orange red purple light-blue light-green light-yellow" at bounding box center [431, 134] width 587 height 20
select select "2: yellow"
click option "yellow" at bounding box center [0, 0] width 0 height 0
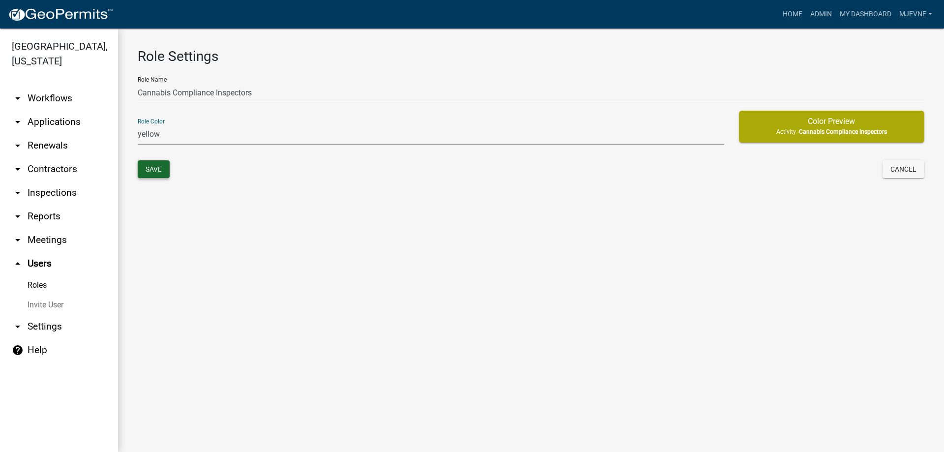
click at [153, 169] on button "Save" at bounding box center [154, 169] width 32 height 18
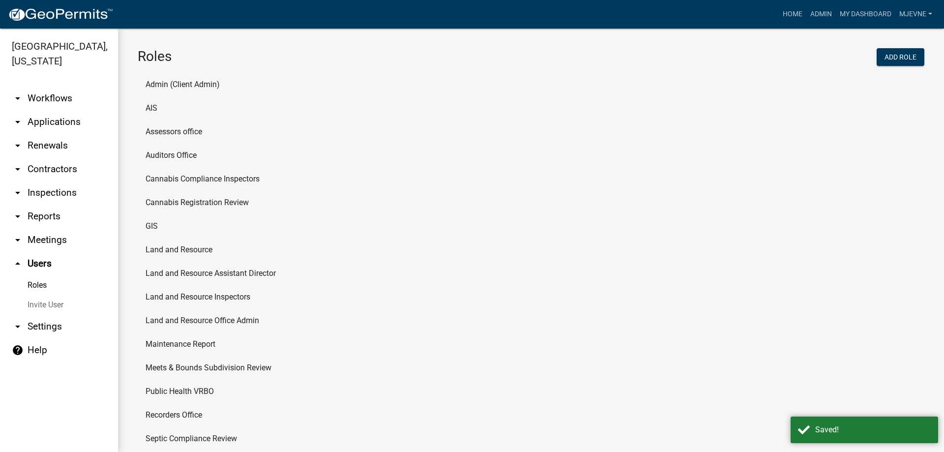
click at [203, 178] on li "Cannabis Compliance Inspectors" at bounding box center [531, 179] width 787 height 24
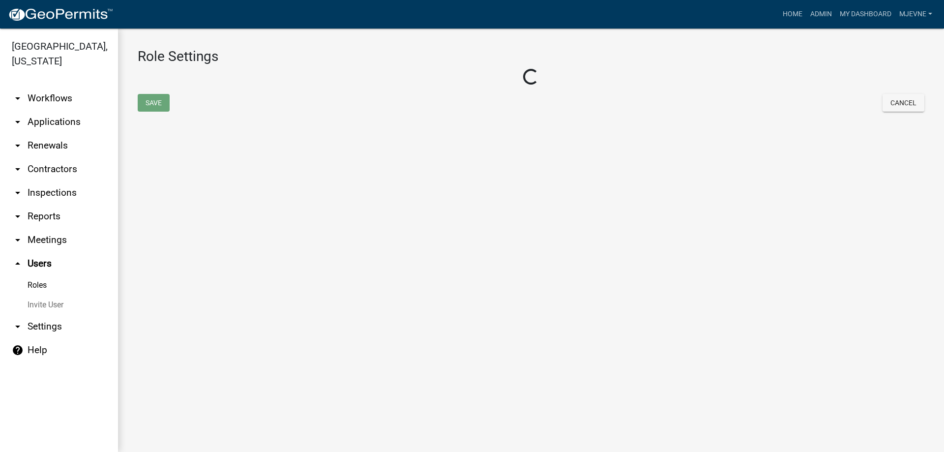
click at [203, 178] on main "Role Settings Loading... Save Cancel" at bounding box center [531, 240] width 826 height 423
select select "2: yellow"
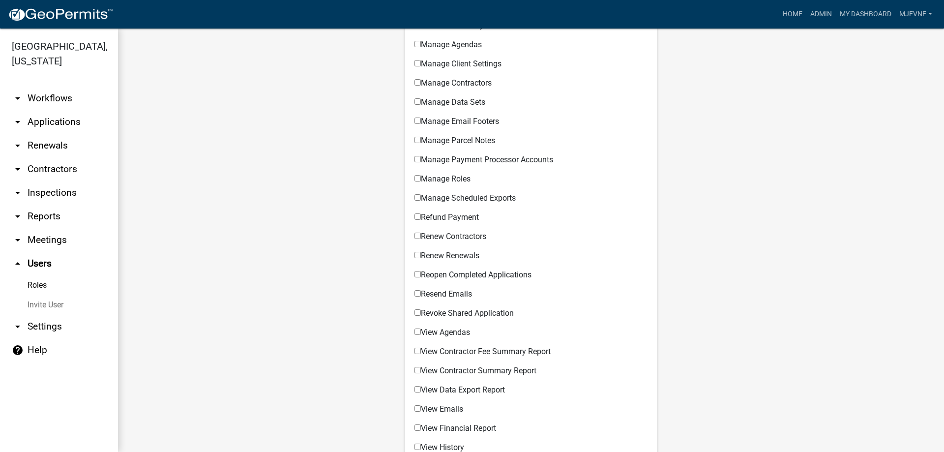
scroll to position [484, 0]
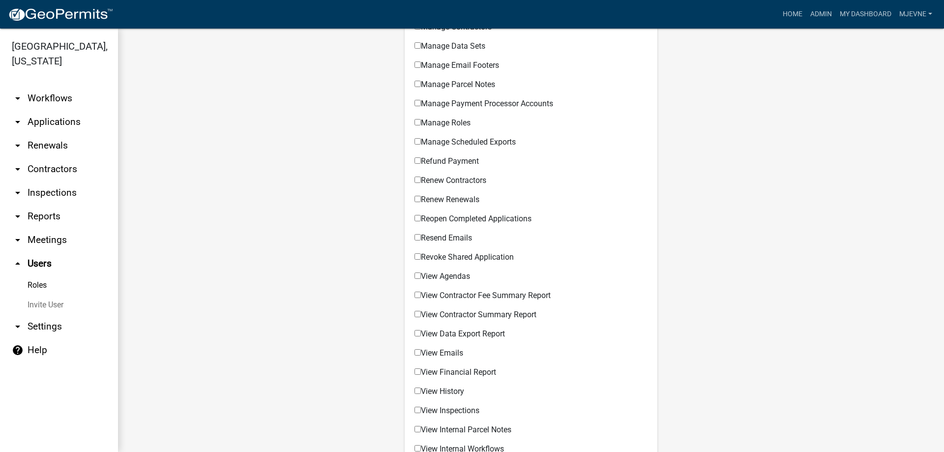
click at [420, 334] on input "View Data Export Report" at bounding box center [418, 333] width 6 height 6
checkbox input "true"
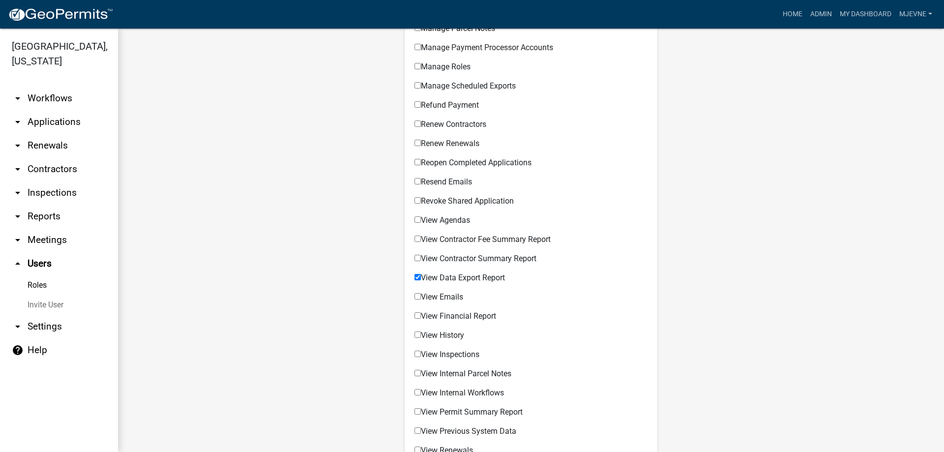
click at [418, 354] on input "View Inspections" at bounding box center [418, 354] width 6 height 6
checkbox input "true"
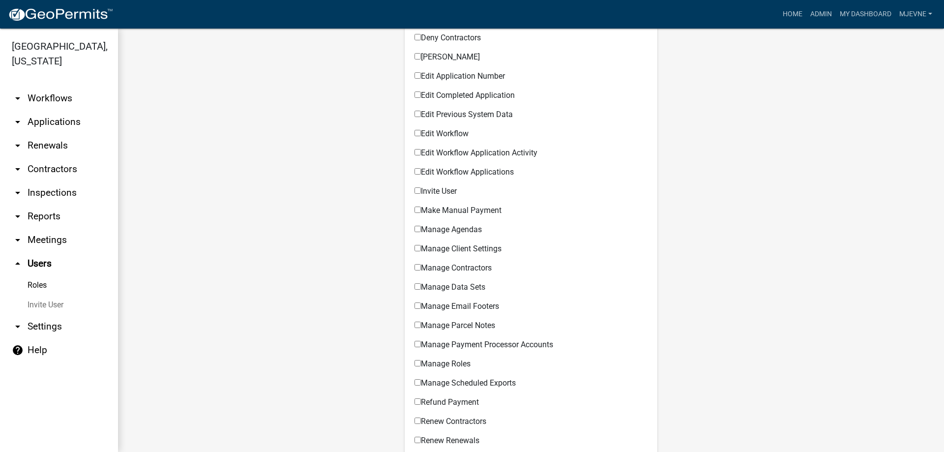
scroll to position [148, 0]
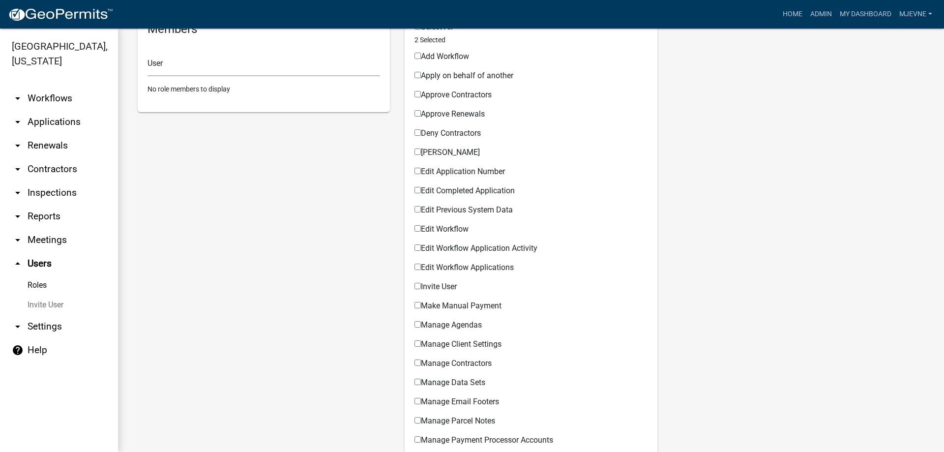
click at [418, 248] on input "Edit Workflow Application Activity" at bounding box center [418, 247] width 6 height 6
checkbox input "true"
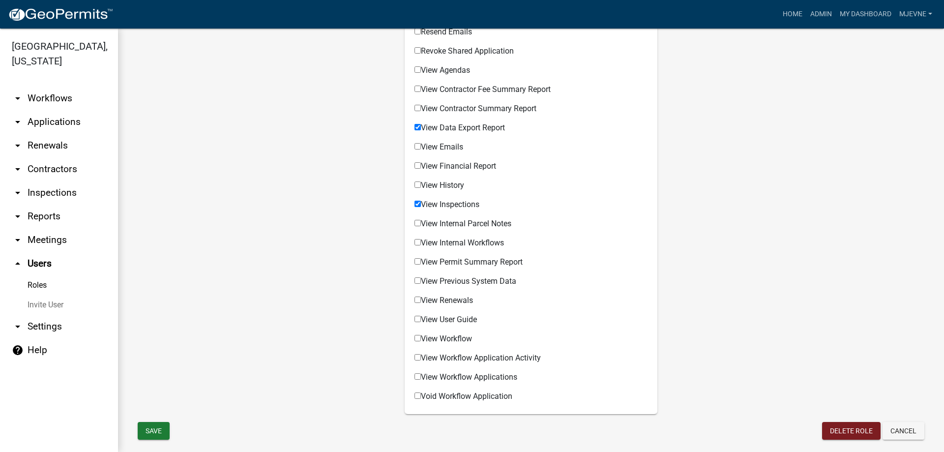
scroll to position [709, 0]
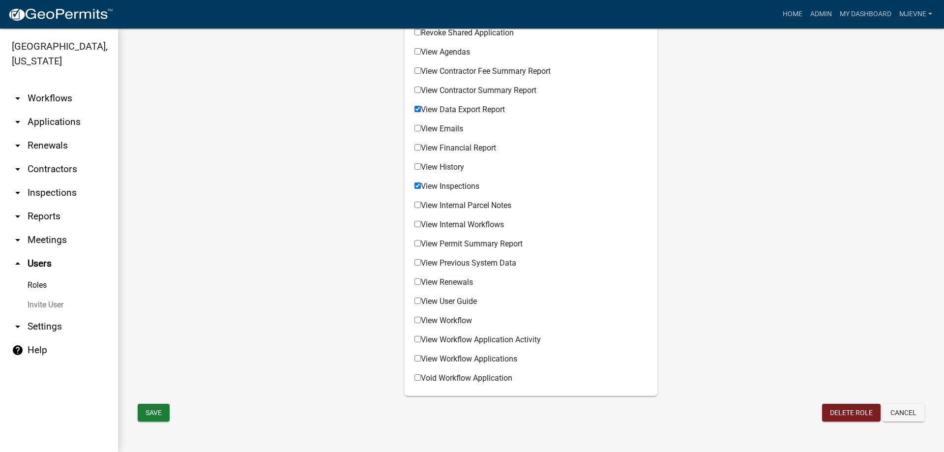
click at [416, 204] on input "View Internal Parcel Notes" at bounding box center [418, 205] width 6 height 6
checkbox input "true"
click at [419, 243] on input "View Permit Summary Report" at bounding box center [418, 243] width 6 height 6
checkbox input "true"
click at [419, 320] on input "View Workflow" at bounding box center [418, 320] width 6 height 6
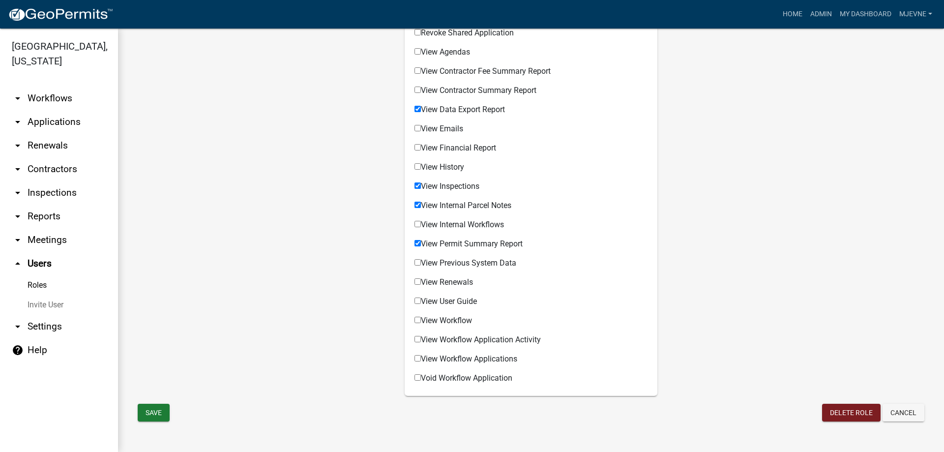
checkbox input "true"
click at [416, 340] on input "View Workflow Application Activity" at bounding box center [418, 339] width 6 height 6
checkbox input "true"
click at [418, 358] on input "View Workflow Applications" at bounding box center [418, 358] width 6 height 6
checkbox input "true"
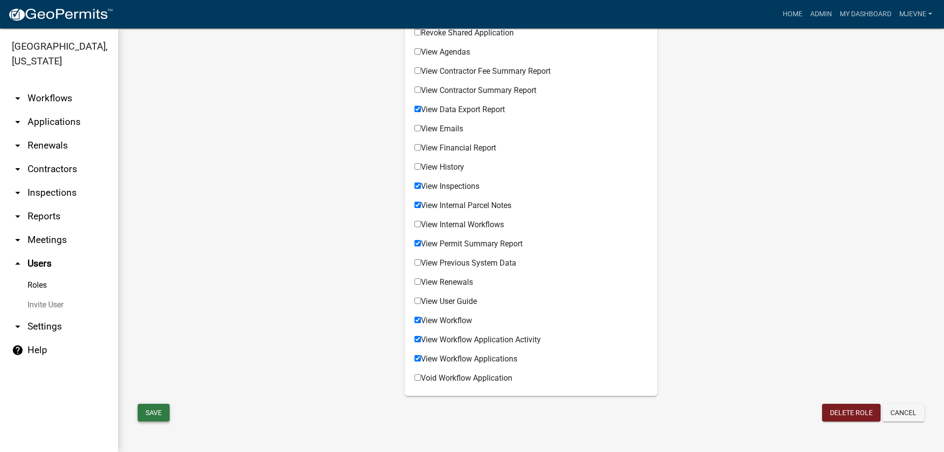
click at [154, 413] on button "Save" at bounding box center [154, 413] width 32 height 18
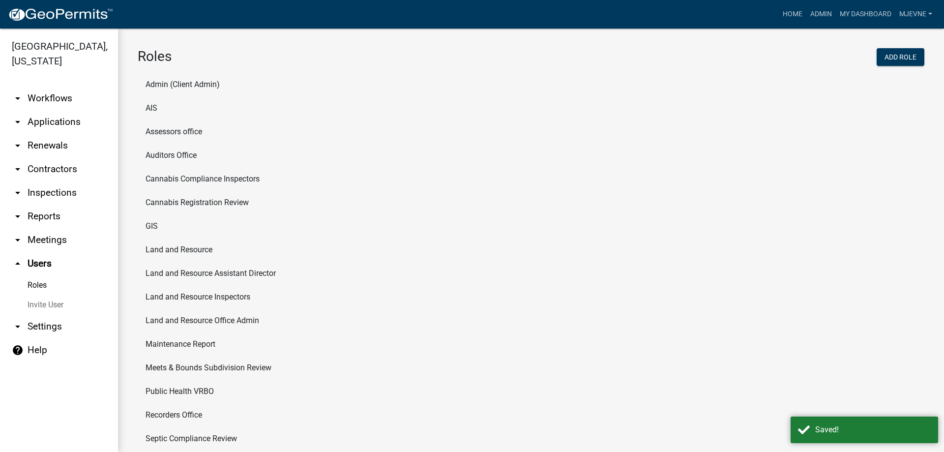
click at [208, 180] on li "Cannabis Compliance Inspectors" at bounding box center [531, 179] width 787 height 24
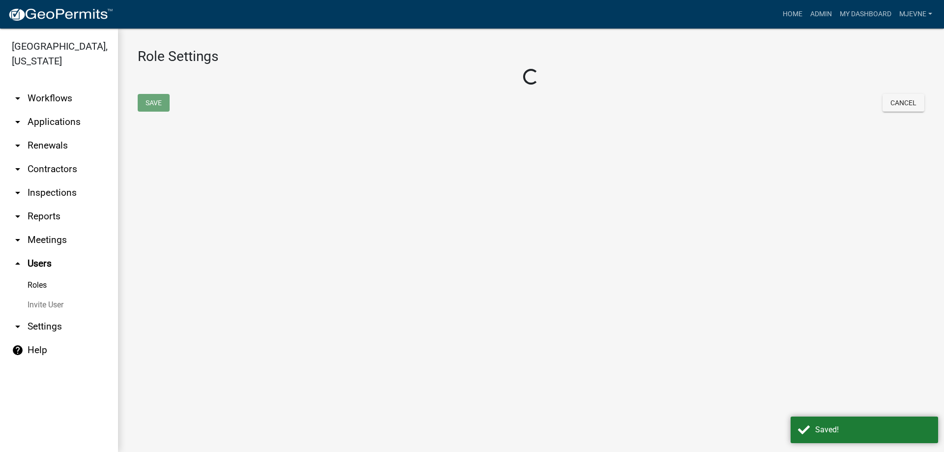
click at [208, 180] on main "Role Settings Loading... Save Cancel" at bounding box center [531, 240] width 826 height 423
select select "2: yellow"
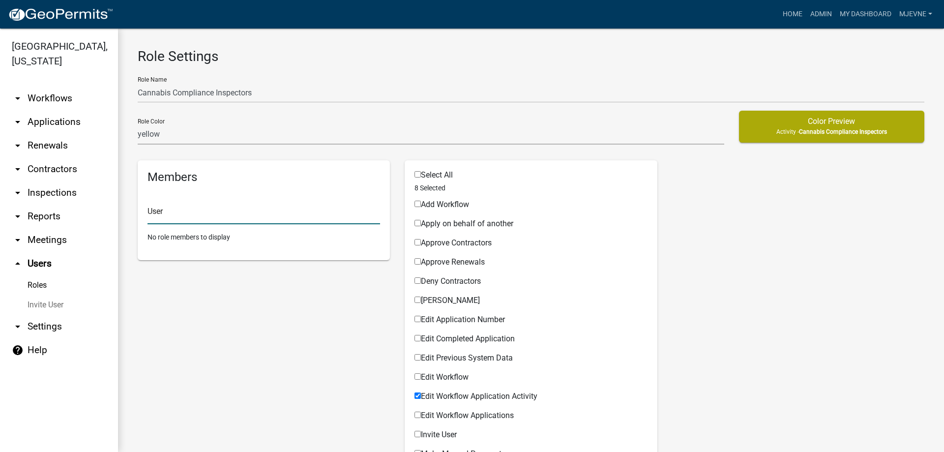
click at [192, 212] on input "text" at bounding box center [264, 214] width 233 height 20
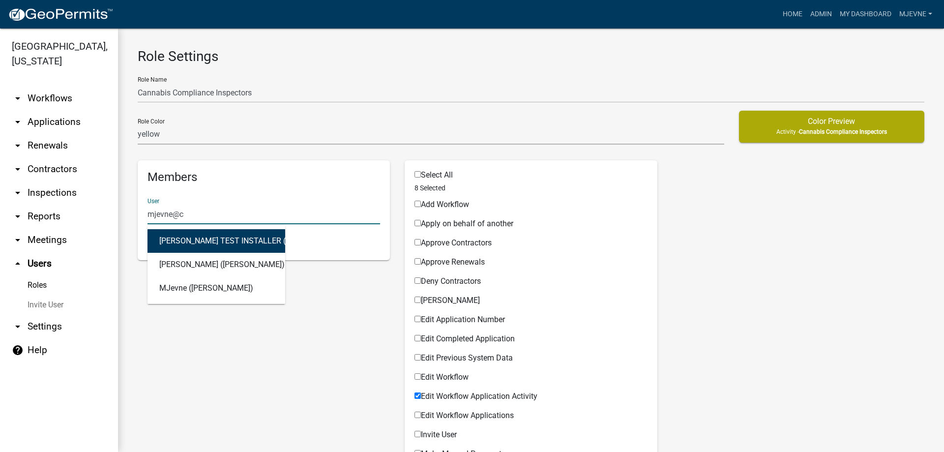
type input "mjevne@co"
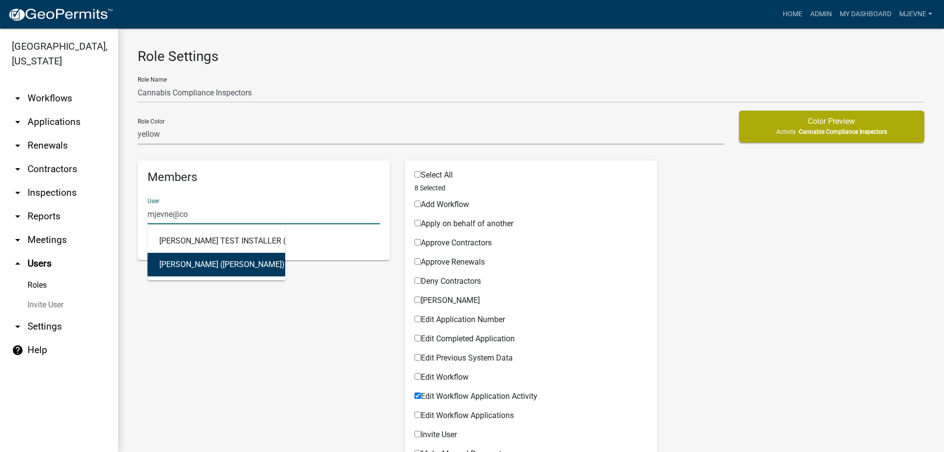
click at [199, 262] on button "JEVNE (Michelle Jevne)" at bounding box center [217, 265] width 138 height 24
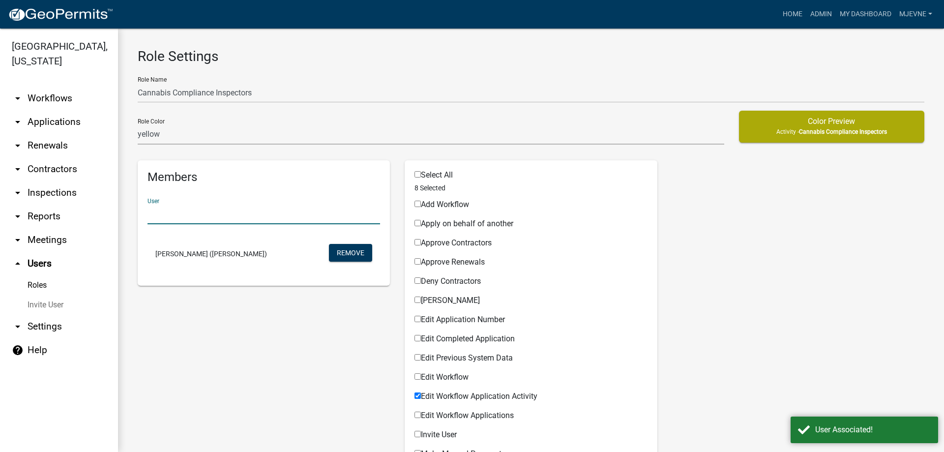
click at [159, 210] on input "text" at bounding box center [264, 214] width 233 height 20
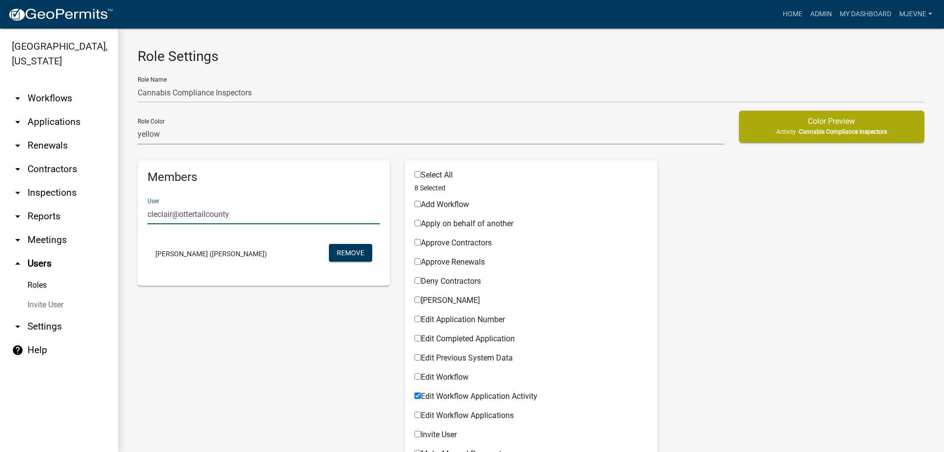
click at [248, 218] on input "cleclair@ottertailcounty" at bounding box center [264, 214] width 233 height 20
click at [234, 218] on input "cleclair@ottertailcounty" at bounding box center [264, 214] width 233 height 20
drag, startPoint x: 243, startPoint y: 211, endPoint x: 144, endPoint y: 214, distance: 99.4
click at [148, 214] on input "cleclair@ottertailcounty" at bounding box center [264, 214] width 233 height 20
type input "chris LeClair"
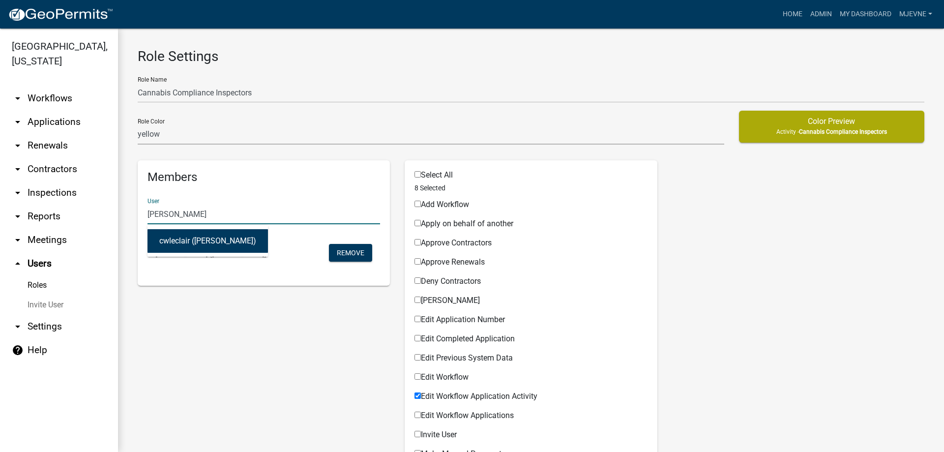
click at [180, 242] on button "cwleclair (Chris LeClair)" at bounding box center [208, 241] width 120 height 24
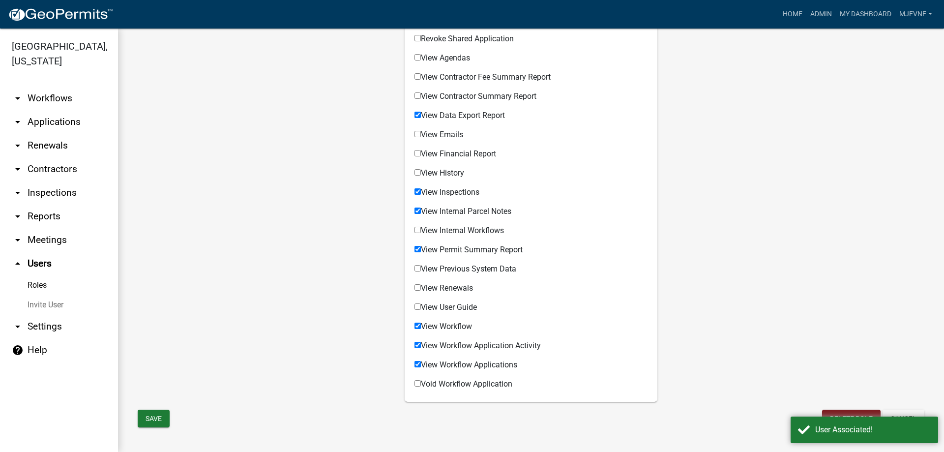
scroll to position [709, 0]
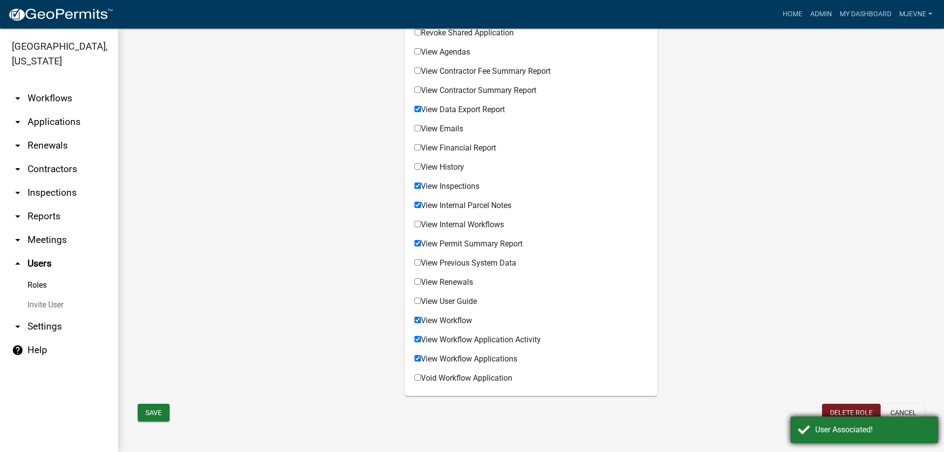
click at [805, 432] on div "User Associated!" at bounding box center [865, 429] width 148 height 27
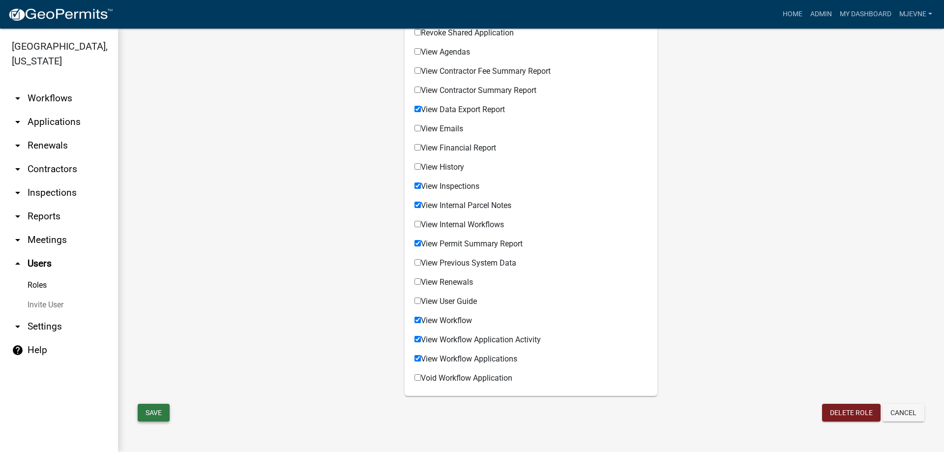
click at [152, 412] on button "Save" at bounding box center [154, 413] width 32 height 18
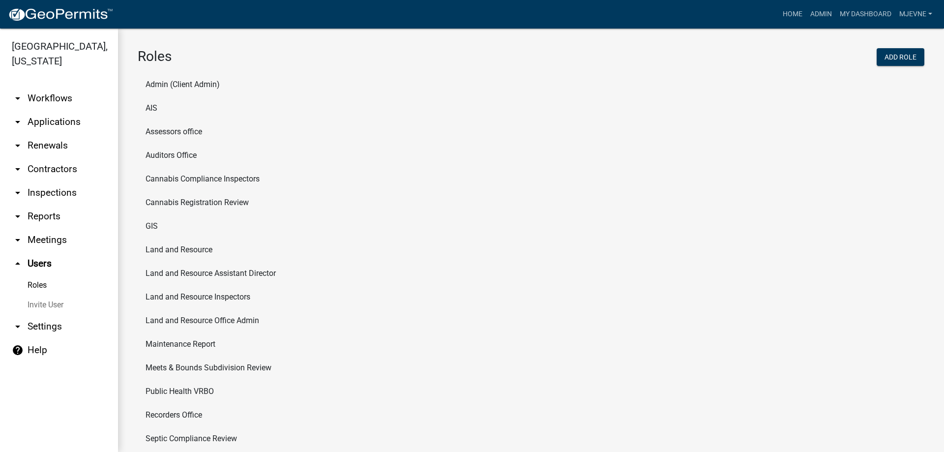
click at [33, 284] on link "Roles" at bounding box center [59, 285] width 118 height 20
click at [208, 177] on li "Cannabis Compliance Inspectors" at bounding box center [531, 179] width 787 height 24
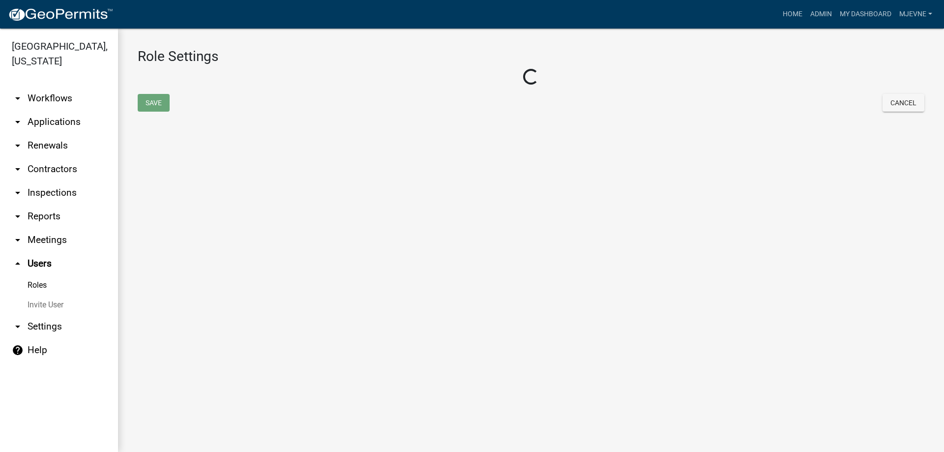
click at [208, 177] on main "Role Settings Loading... Save Cancel" at bounding box center [531, 240] width 826 height 423
select select "2: yellow"
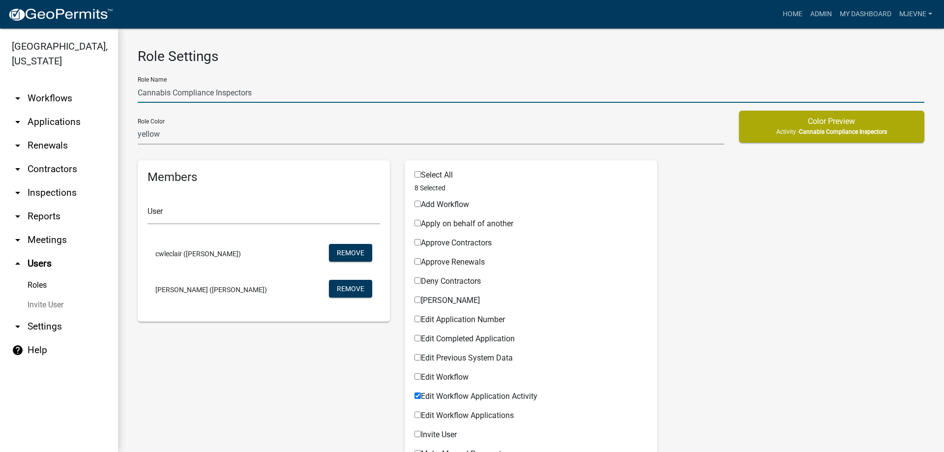
click at [216, 91] on input "Cannabis Compliance Inspectors" at bounding box center [531, 93] width 787 height 20
type input "Cannabis Compliance Check Inspectors"
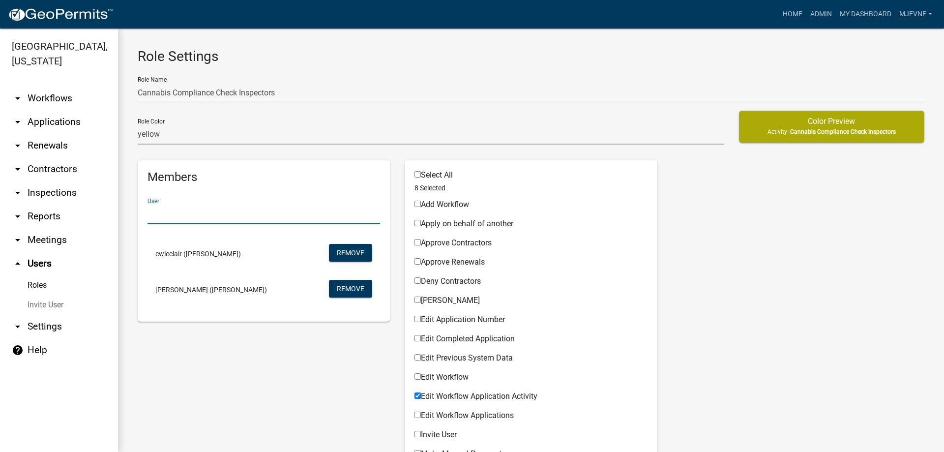
click at [178, 216] on input "text" at bounding box center [264, 214] width 233 height 20
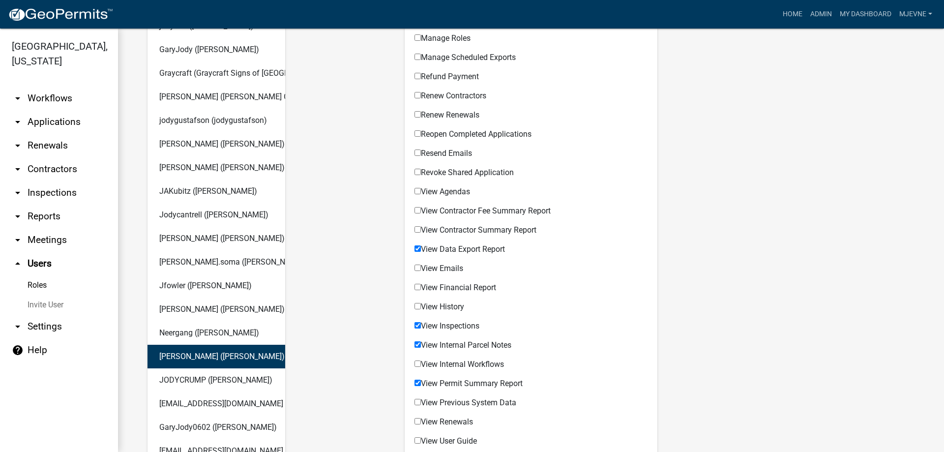
scroll to position [233, 0]
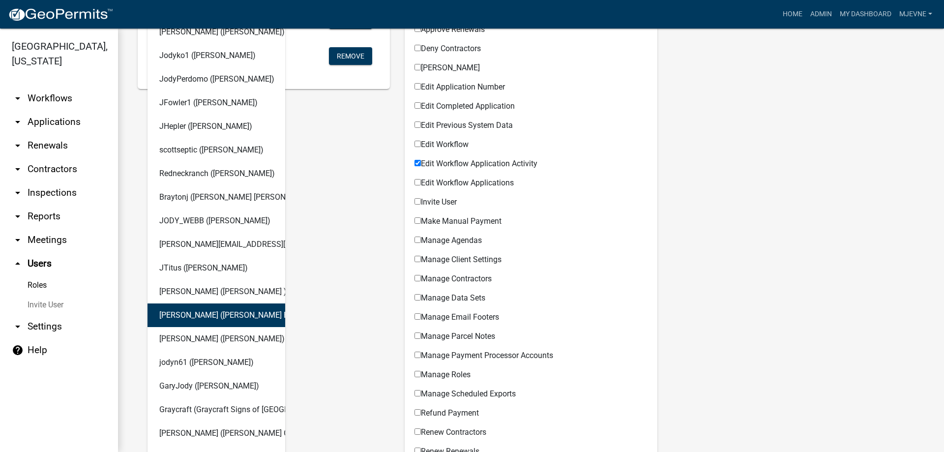
type input "[PERSON_NAME]"
click at [332, 151] on div "Members User [PERSON_NAME] [EMAIL_ADDRESS][DOMAIN_NAME] ([PERSON_NAME]) [PERSON…" at bounding box center [263, 400] width 267 height 944
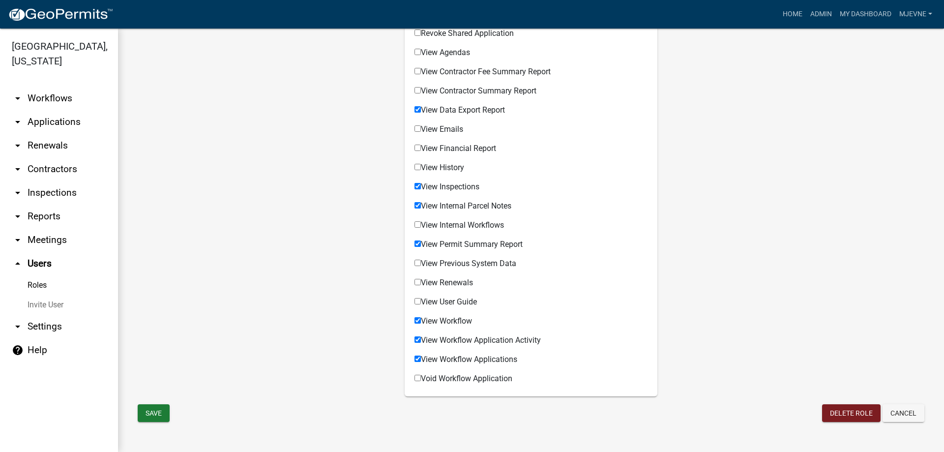
scroll to position [709, 0]
click at [156, 413] on button "Save" at bounding box center [154, 413] width 32 height 18
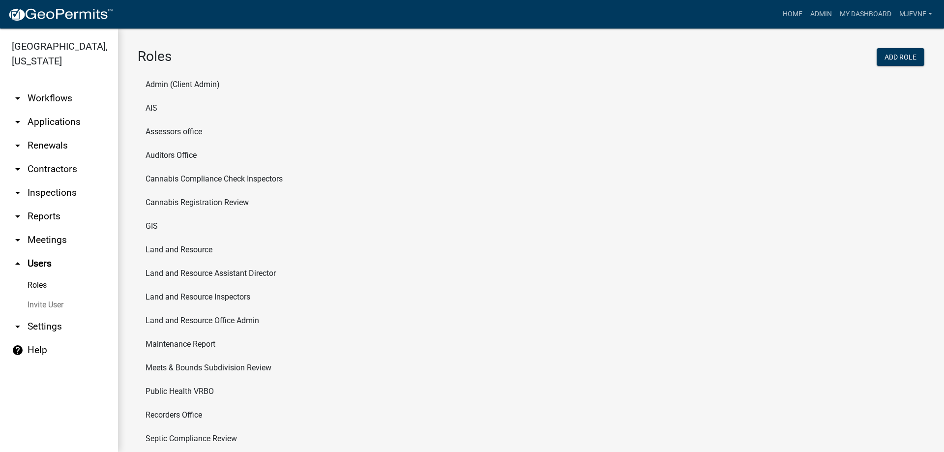
scroll to position [22, 0]
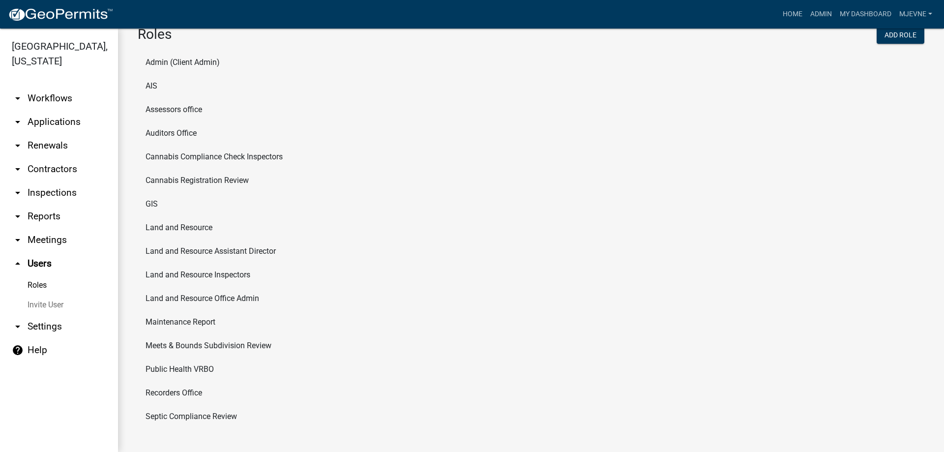
click at [198, 155] on li "Cannabis Compliance Check Inspectors" at bounding box center [531, 157] width 787 height 24
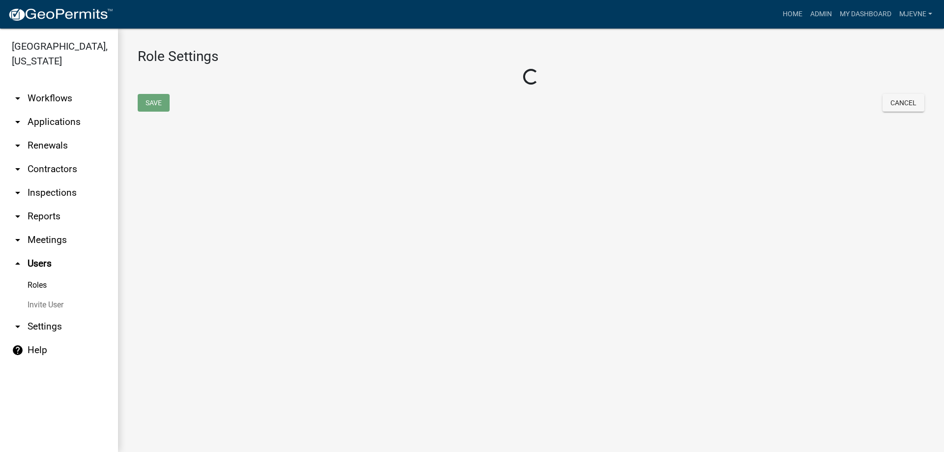
click at [198, 155] on main "Role Settings Loading... Save Cancel" at bounding box center [531, 240] width 826 height 423
select select "2: yellow"
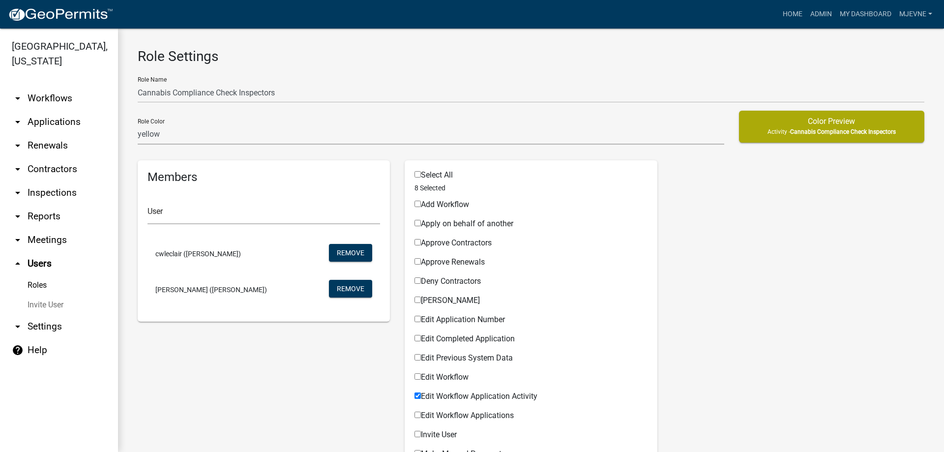
click at [417, 338] on input "Edit Completed Application" at bounding box center [418, 338] width 6 height 6
checkbox input "true"
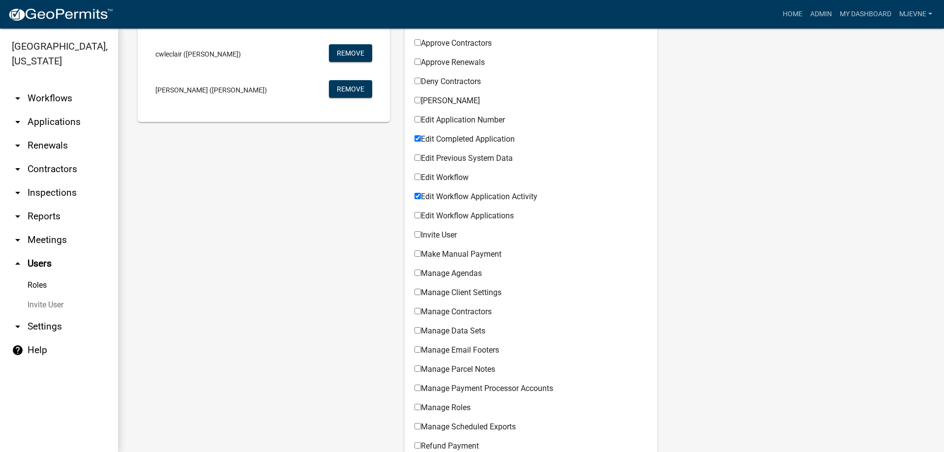
scroll to position [224, 0]
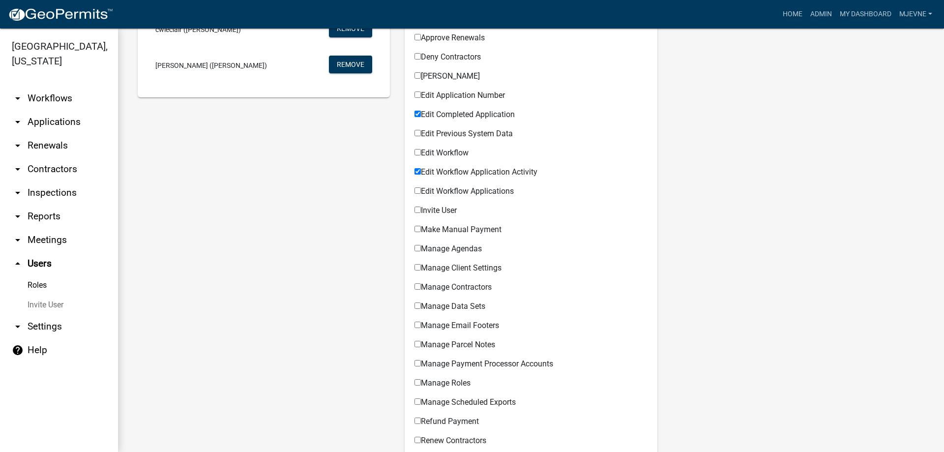
click at [419, 191] on input "Edit Workflow Applications" at bounding box center [418, 190] width 6 height 6
checkbox input "true"
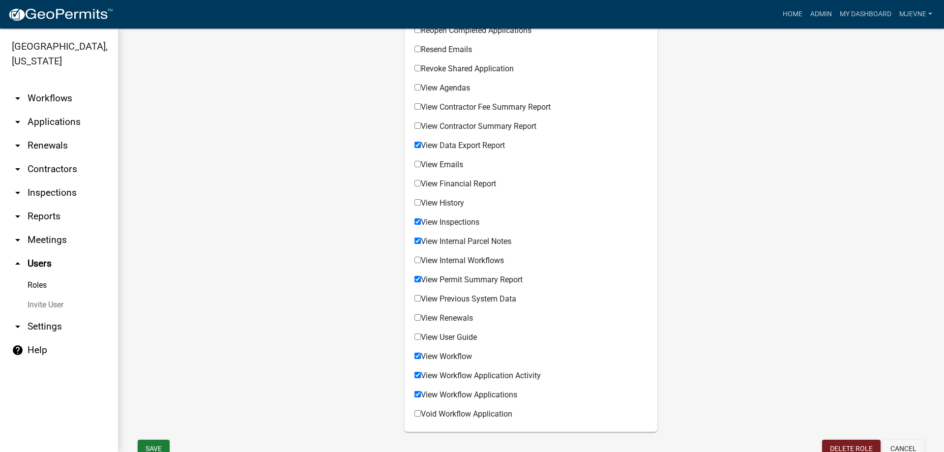
scroll to position [709, 0]
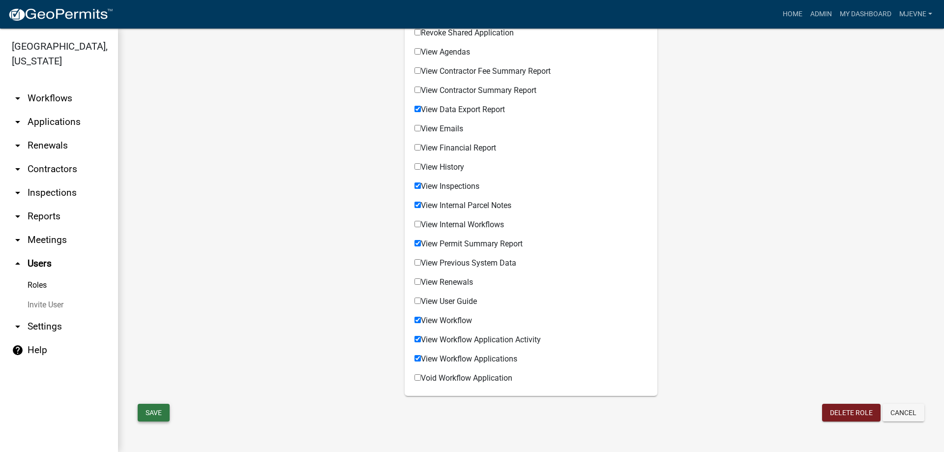
click at [153, 413] on button "Save" at bounding box center [154, 413] width 32 height 18
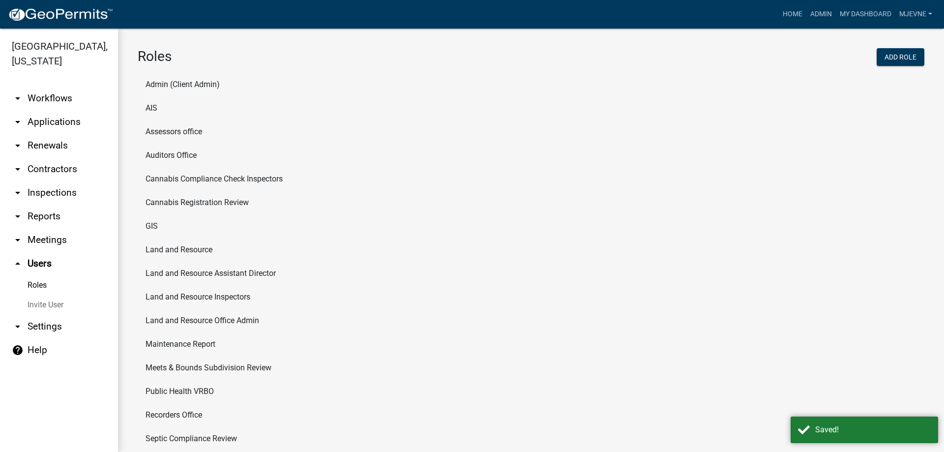
click at [169, 130] on li "Assessors office" at bounding box center [531, 132] width 787 height 24
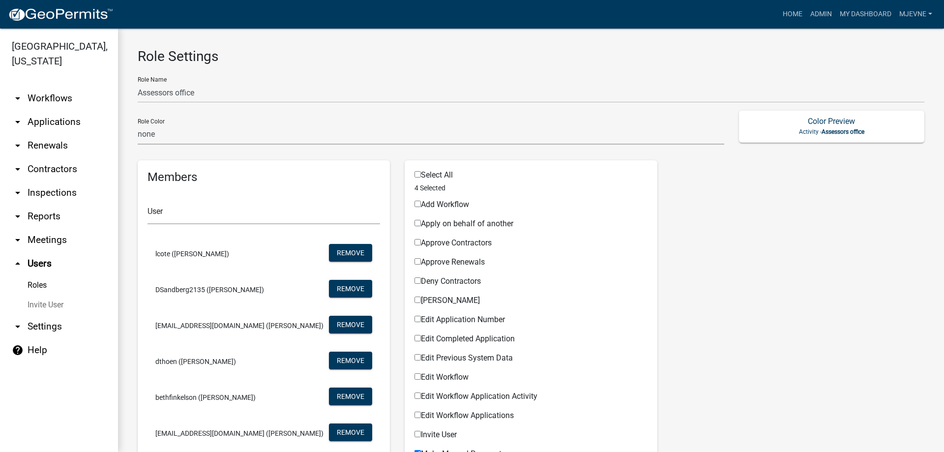
click at [42, 286] on link "Roles" at bounding box center [59, 285] width 118 height 20
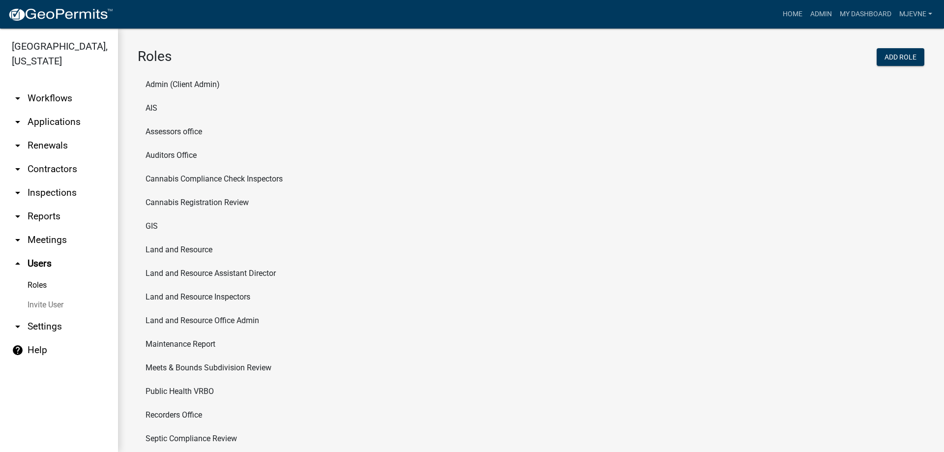
click at [166, 154] on li "Auditors Office" at bounding box center [531, 156] width 787 height 24
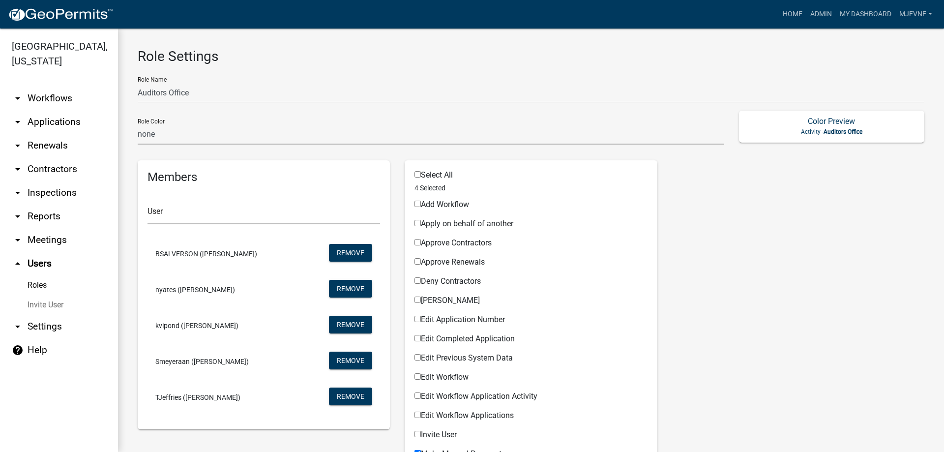
click at [38, 288] on link "Roles" at bounding box center [59, 285] width 118 height 20
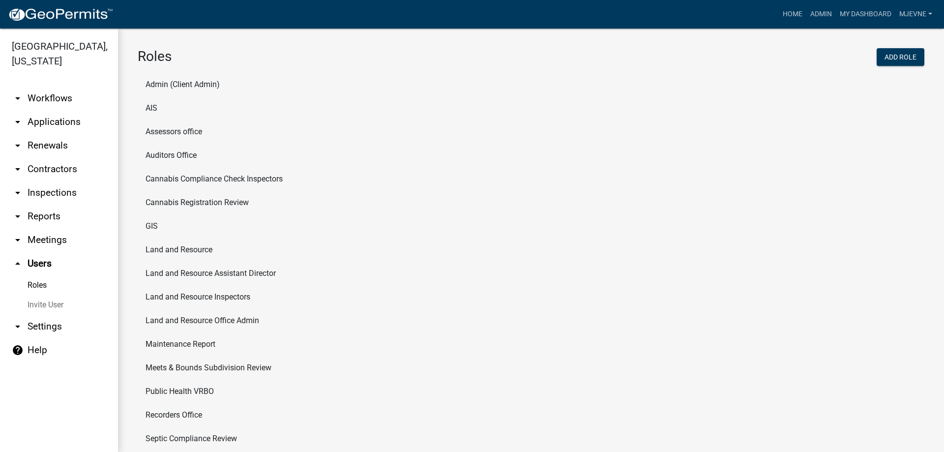
click at [203, 179] on li "Cannabis Compliance Check Inspectors" at bounding box center [531, 179] width 787 height 24
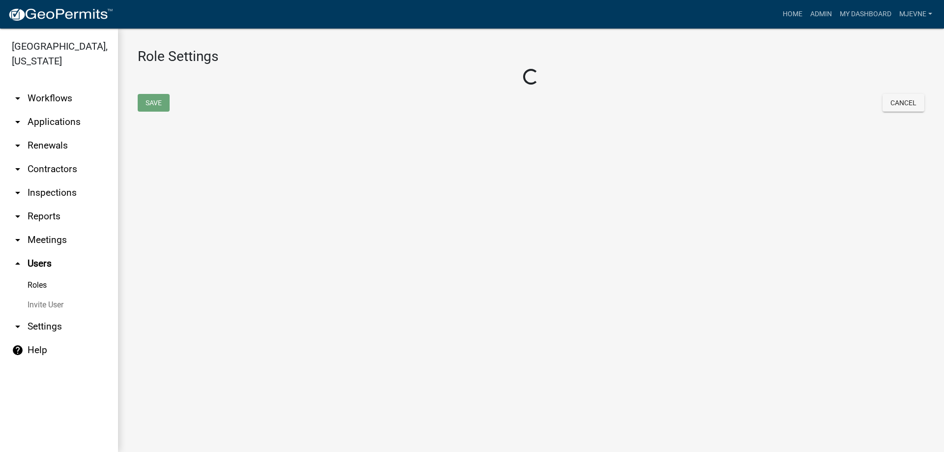
select select "2: yellow"
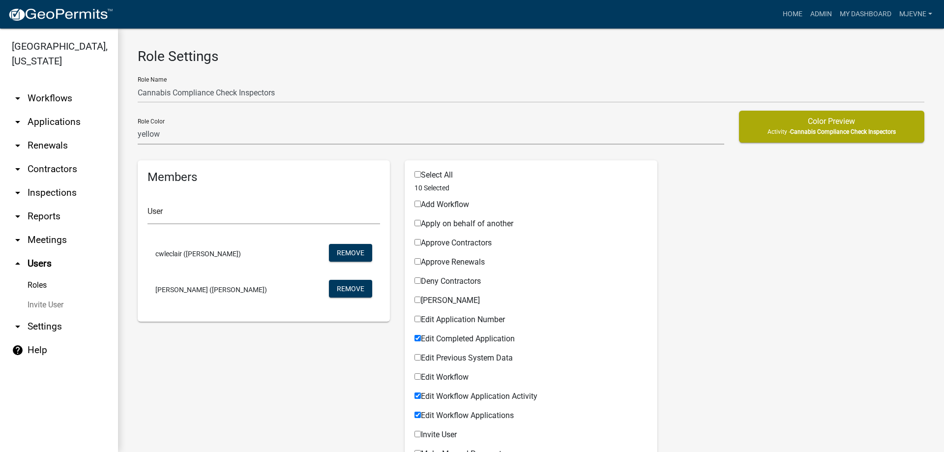
click at [52, 99] on link "arrow_drop_down Workflows" at bounding box center [59, 99] width 118 height 24
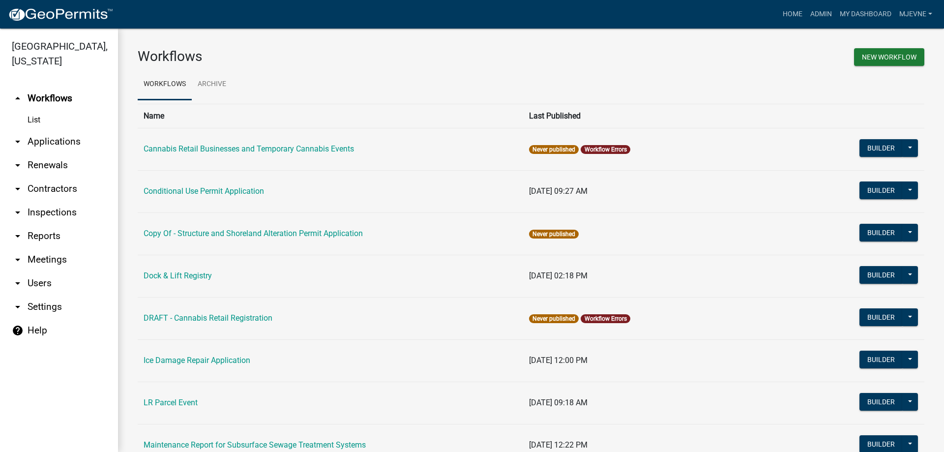
drag, startPoint x: 684, startPoint y: 362, endPoint x: 689, endPoint y: 191, distance: 171.7
click at [687, 294] on td "[DATE] 02:18 PM" at bounding box center [666, 276] width 286 height 42
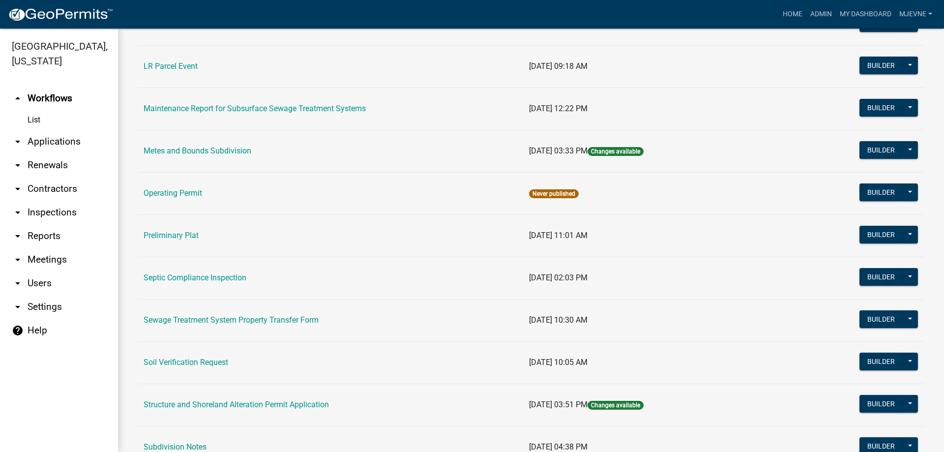
scroll to position [505, 0]
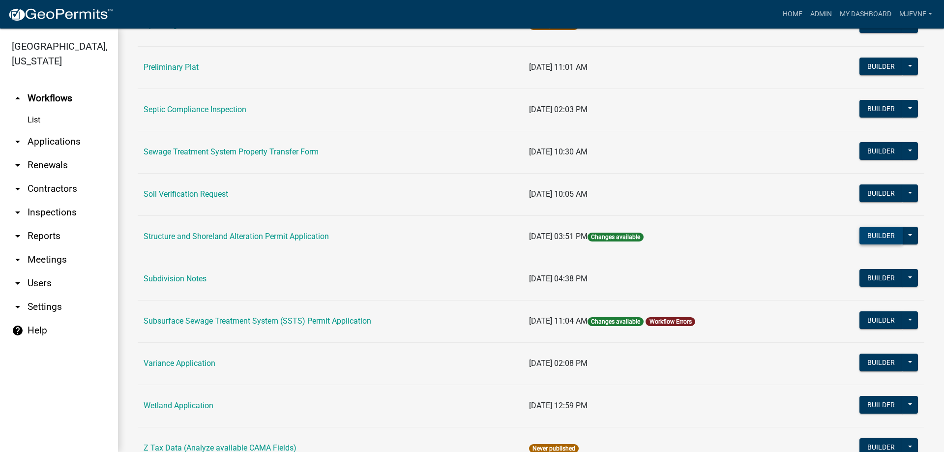
click at [883, 237] on button "Builder" at bounding box center [881, 236] width 43 height 18
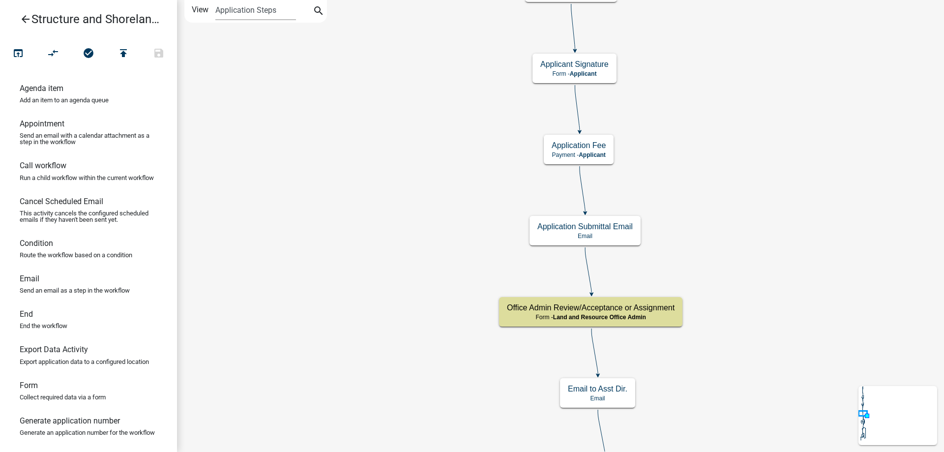
click at [470, 69] on div "Start Start - Applicant Require User Require user Parcel search Parcel search -…" at bounding box center [560, 226] width 767 height 452
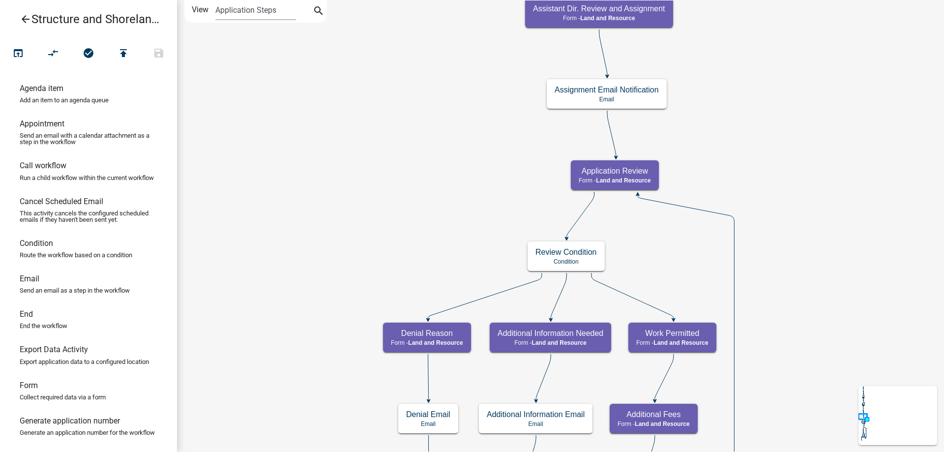
click at [391, 62] on div "Start Start - Applicant Require User Require user Parcel search Parcel search -…" at bounding box center [560, 226] width 767 height 452
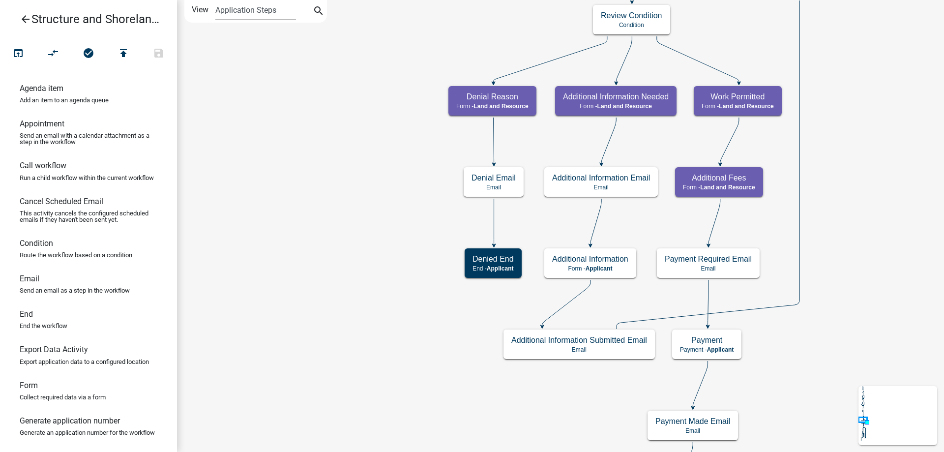
click at [444, 56] on div "Start Start - Applicant Require User Require user Parcel search Parcel search -…" at bounding box center [560, 226] width 767 height 452
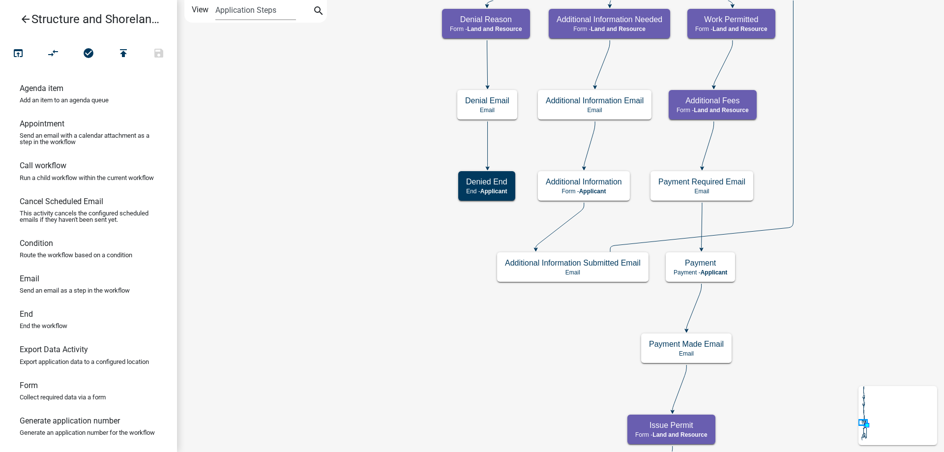
click at [337, 116] on div "Start Start - Applicant Require User Require user Parcel search Parcel search -…" at bounding box center [560, 226] width 767 height 452
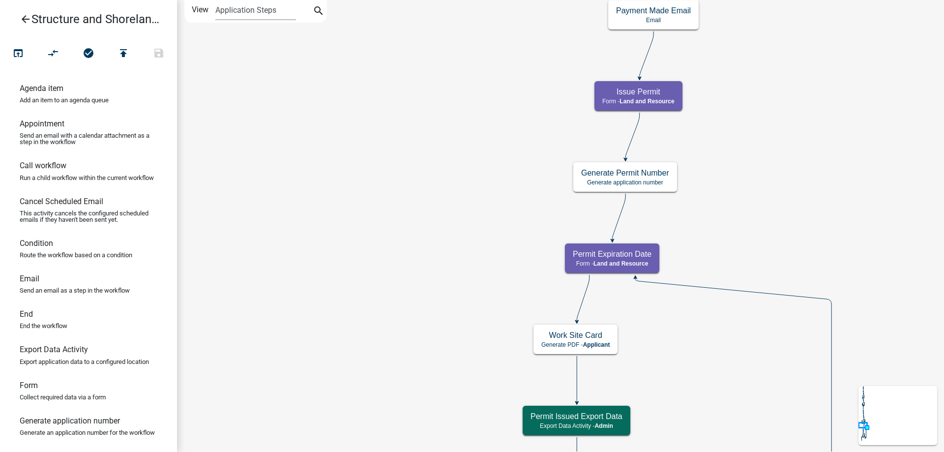
click at [369, 147] on div "Start Start - Applicant Require User Require user Parcel search Parcel search -…" at bounding box center [560, 226] width 767 height 452
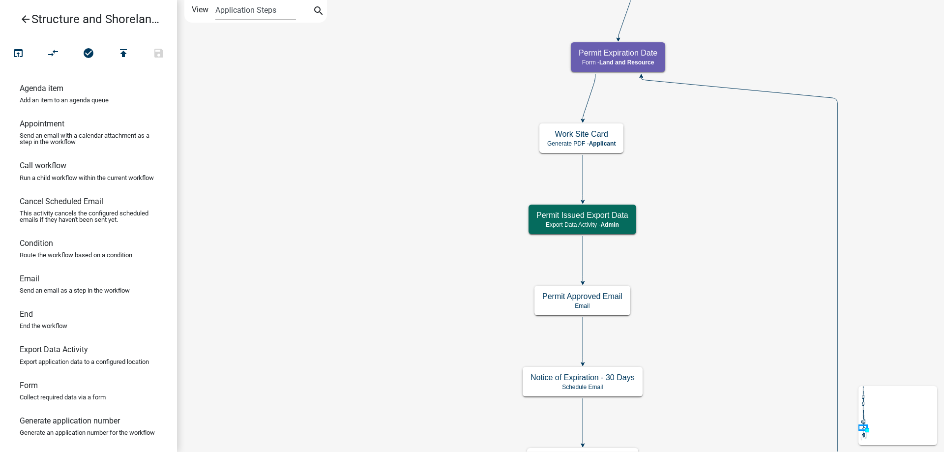
click at [382, 159] on div "Start Start - Applicant Require User Require user Parcel search Parcel search -…" at bounding box center [560, 226] width 767 height 452
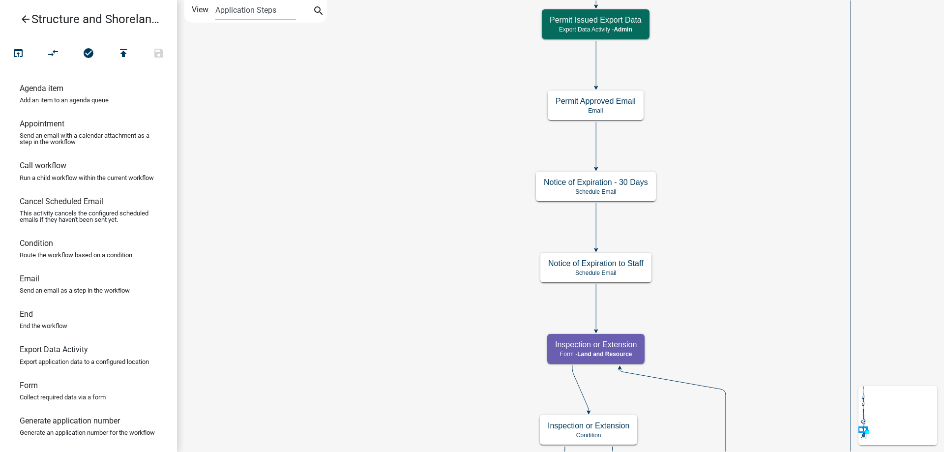
click at [386, 178] on div "Start Start - Applicant Require User Require user Parcel search Parcel search -…" at bounding box center [560, 226] width 767 height 452
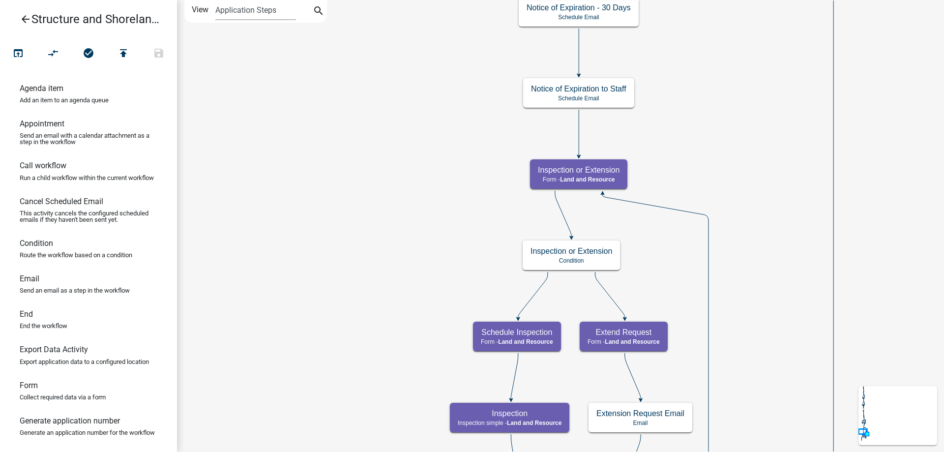
click at [401, 99] on div "Start Start - Applicant Require User Require user Parcel search Parcel search -…" at bounding box center [560, 226] width 767 height 452
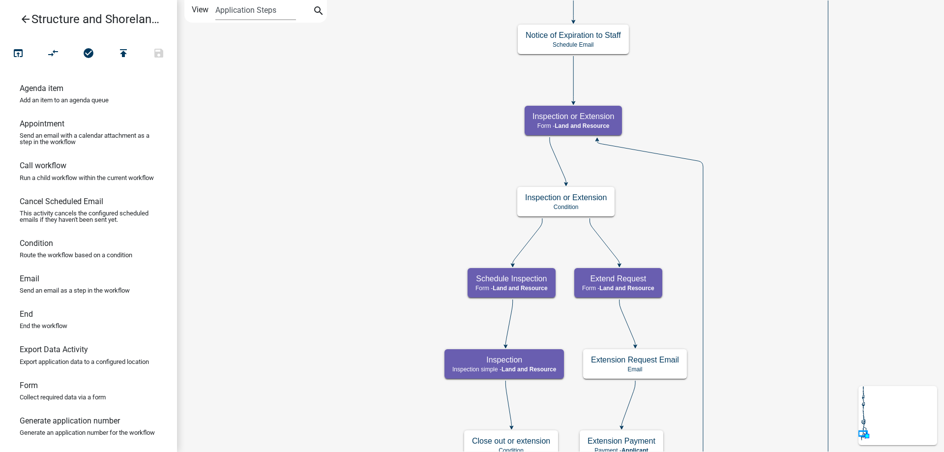
click at [406, 109] on div "Start Start - Applicant Require User Require user Parcel search Parcel search -…" at bounding box center [560, 226] width 767 height 452
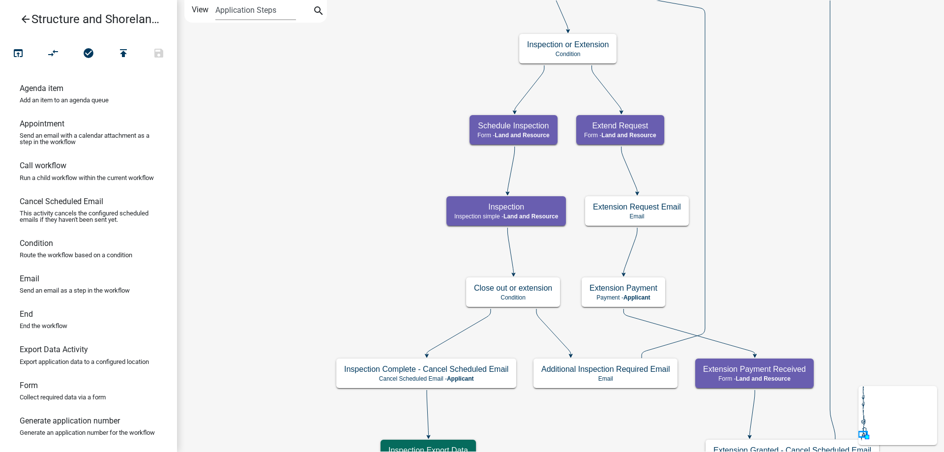
click at [364, 164] on div "Start Start - Applicant Require User Require user Parcel search Parcel search -…" at bounding box center [560, 226] width 767 height 452
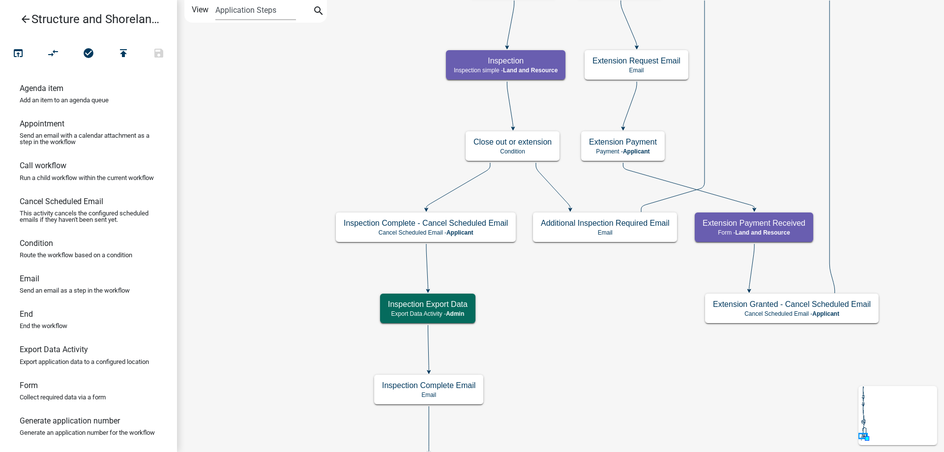
click at [342, 145] on div "Start Start - Applicant Require User Require user Parcel search Parcel search -…" at bounding box center [560, 226] width 767 height 452
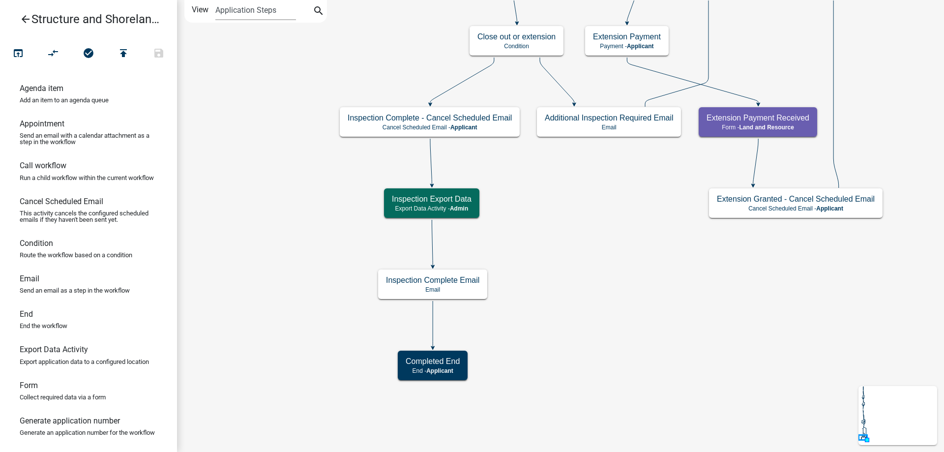
click at [304, 224] on div "Start Start - Applicant Require User Require user Parcel search Parcel search -…" at bounding box center [560, 226] width 767 height 452
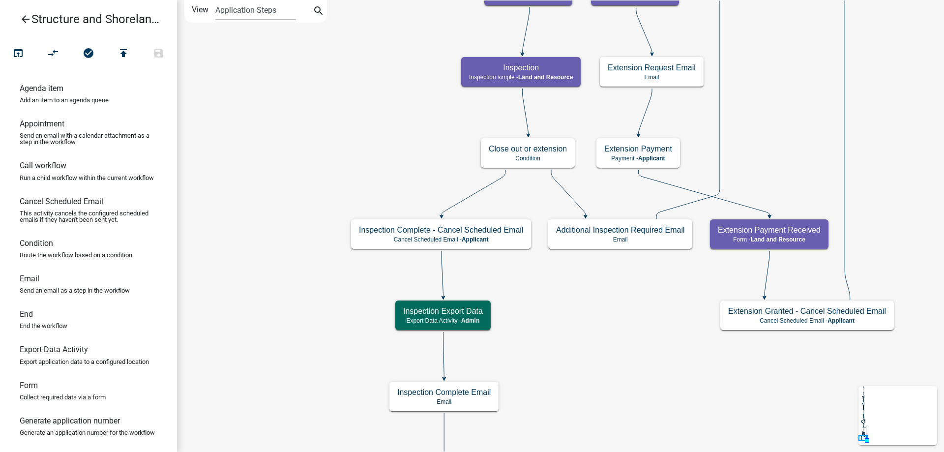
click at [282, 235] on div "Start Start - Applicant Require User Require user Parcel search Parcel search -…" at bounding box center [560, 226] width 767 height 452
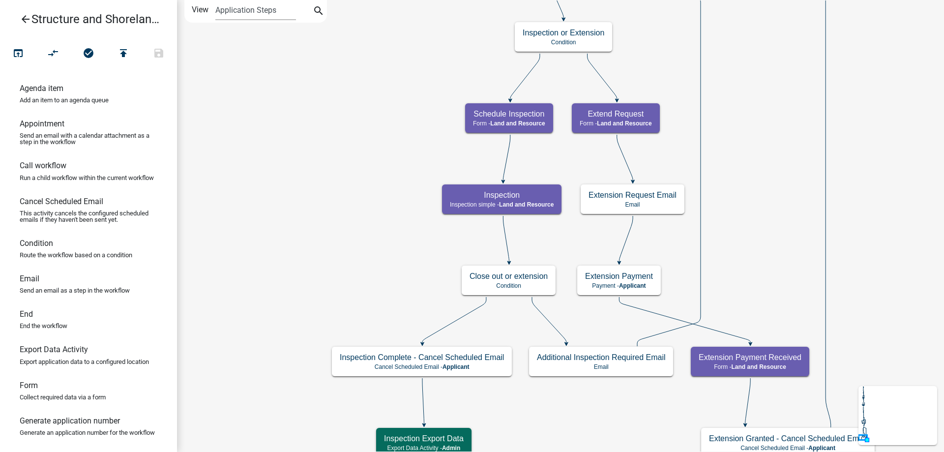
click at [369, 225] on div "Start Start - Applicant Require User Require user Parcel search Parcel search -…" at bounding box center [560, 226] width 767 height 452
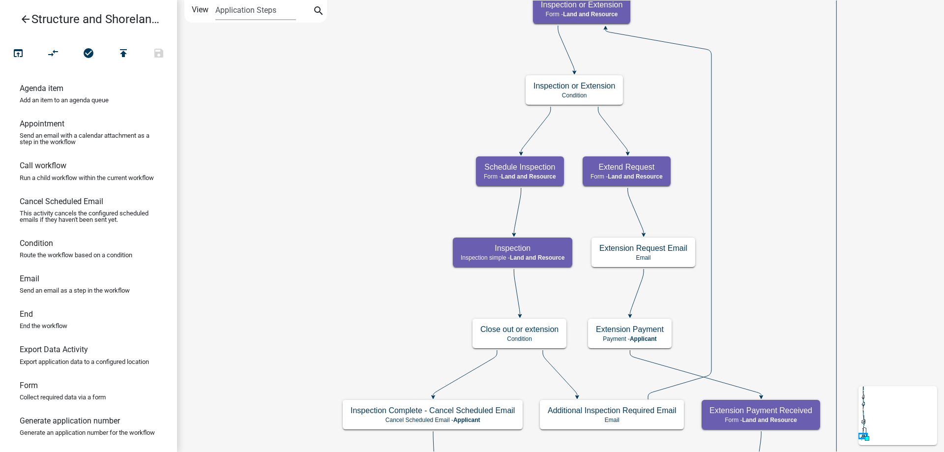
click at [380, 311] on div "Start Start - Applicant Require User Require user Parcel search Parcel search -…" at bounding box center [560, 226] width 767 height 452
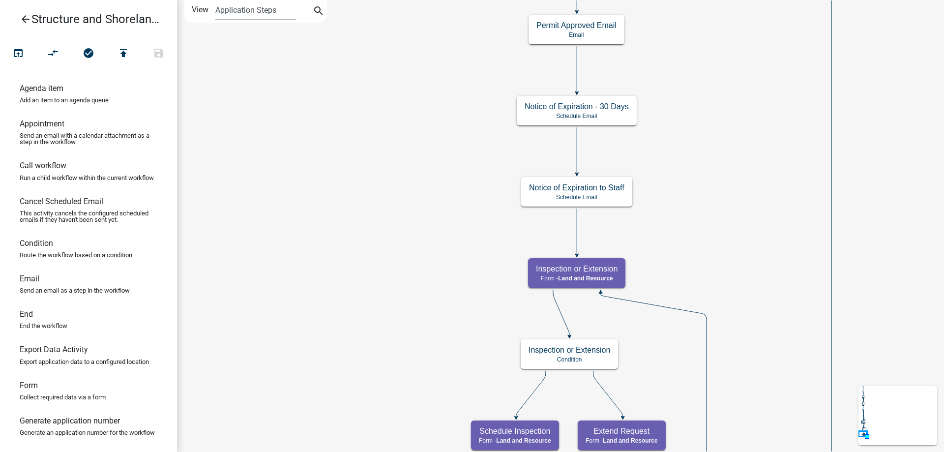
click at [407, 324] on div "Start Start - Applicant Require User Require user Parcel search Parcel search -…" at bounding box center [560, 226] width 767 height 452
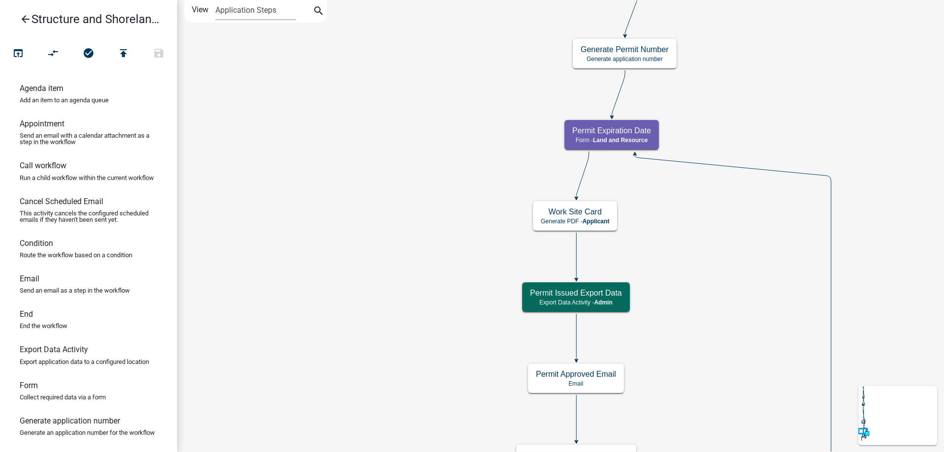
click at [377, 386] on div "Start Start - Applicant Require User Require user Parcel search Parcel search -…" at bounding box center [560, 226] width 767 height 452
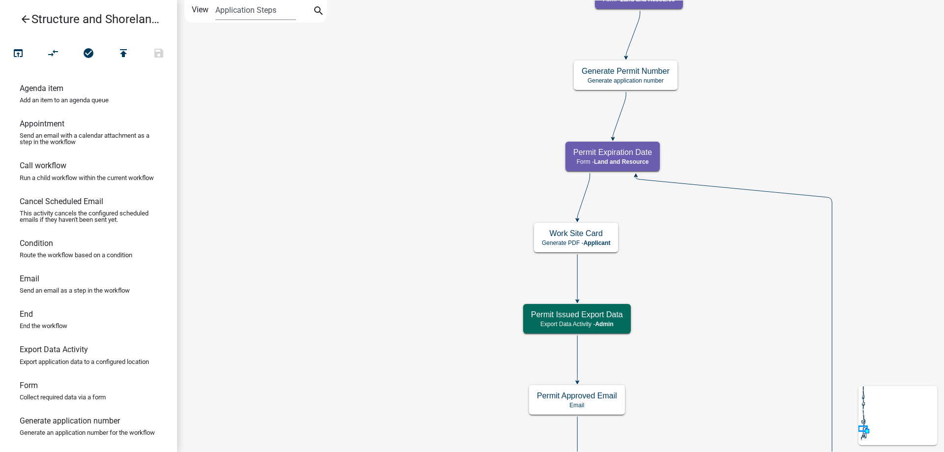
click at [348, 374] on div "Start Start - Applicant Require User Require user Parcel search Parcel search -…" at bounding box center [560, 226] width 767 height 452
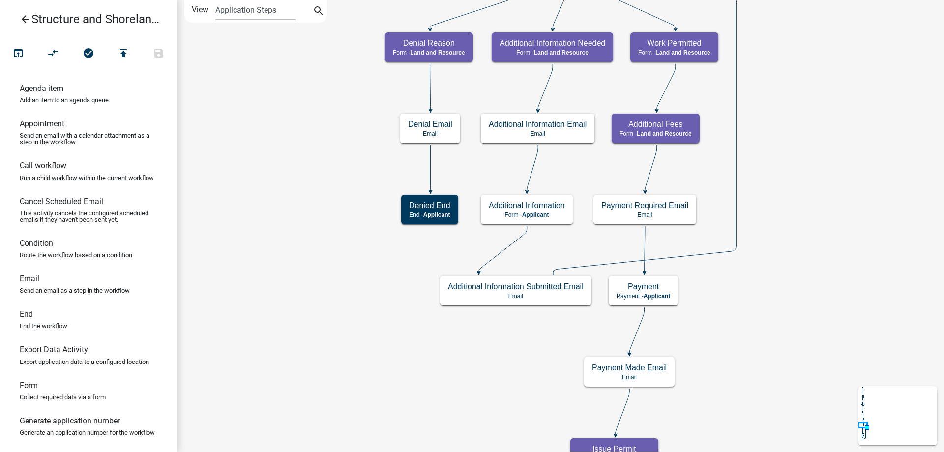
click at [252, 300] on div "Start Start - Applicant Require User Require user Parcel search Parcel search -…" at bounding box center [560, 226] width 767 height 452
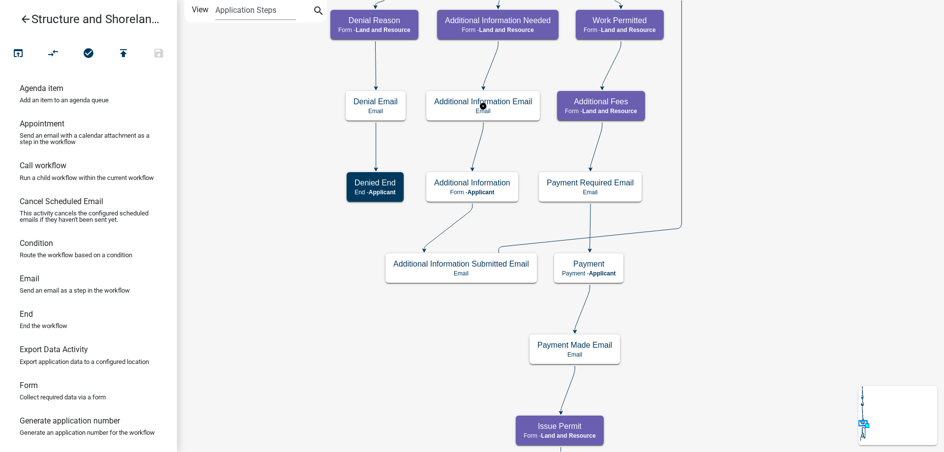
click at [514, 107] on g "Additional Information Email Email" at bounding box center [483, 105] width 114 height 29
click at [514, 107] on div "Additional Information Email Email" at bounding box center [483, 106] width 114 height 30
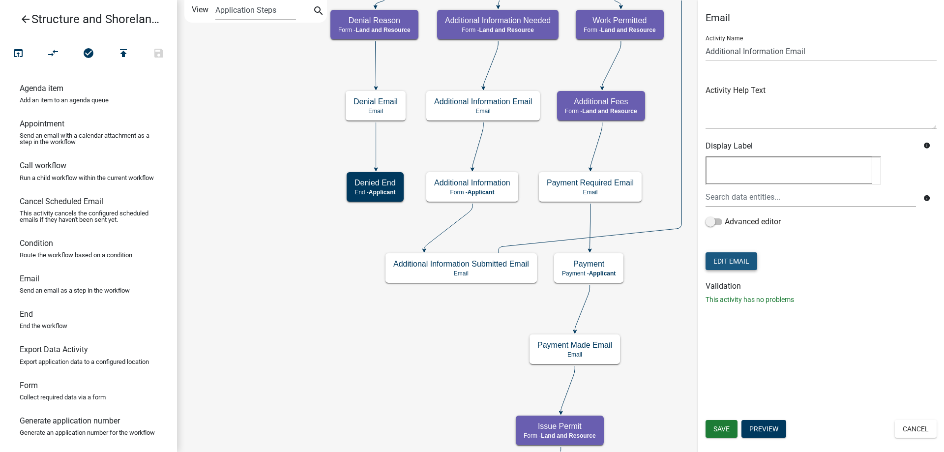
click at [733, 261] on button "Edit Email" at bounding box center [732, 261] width 52 height 18
select select "b7028af5-adef-448b-b8b1-0cea921e0b8e"
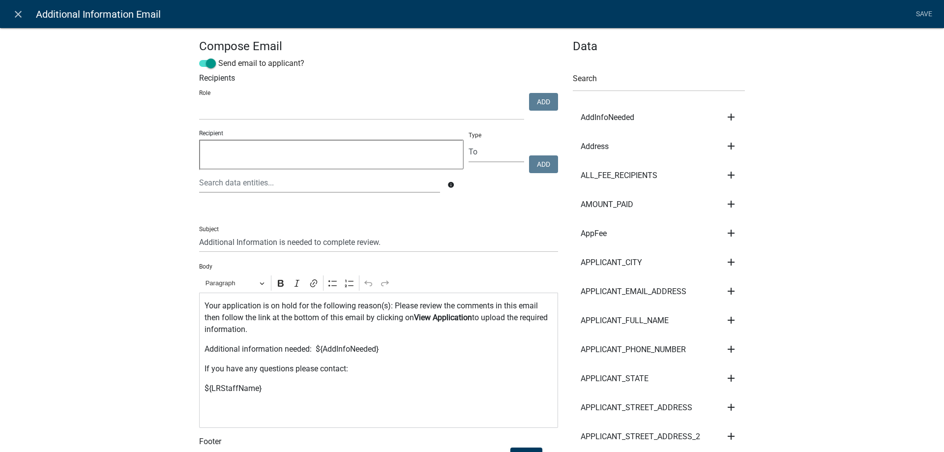
select select
click at [18, 13] on icon "close" at bounding box center [18, 14] width 12 height 12
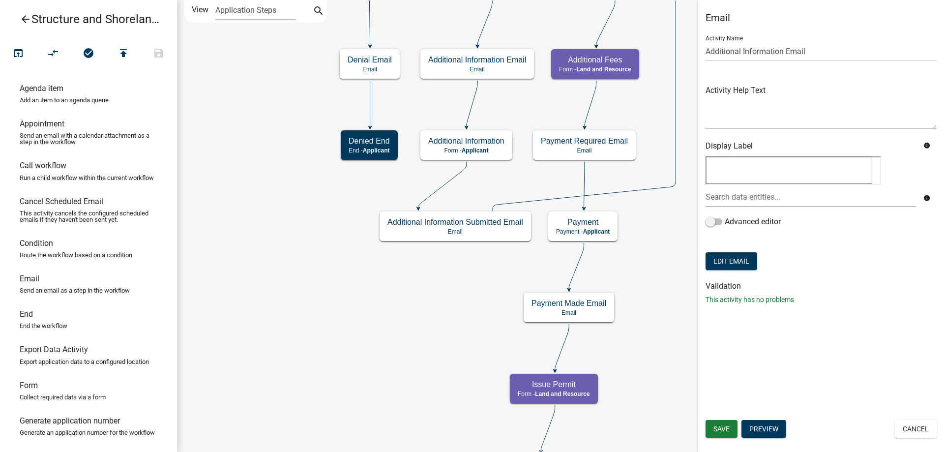
click at [268, 83] on div "Start Start - Applicant Require User Require user Parcel search Parcel search -…" at bounding box center [560, 226] width 767 height 452
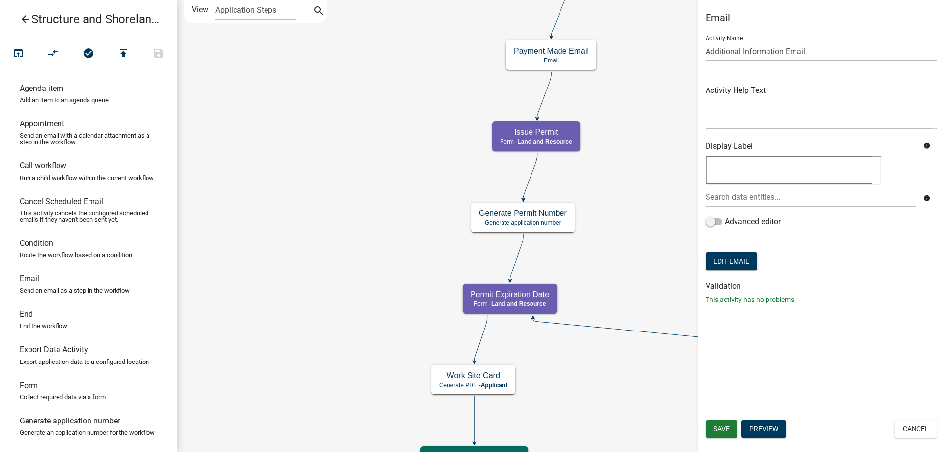
click at [295, 149] on div "Start Start - Applicant Require User Require user Parcel search Parcel search -…" at bounding box center [560, 226] width 767 height 452
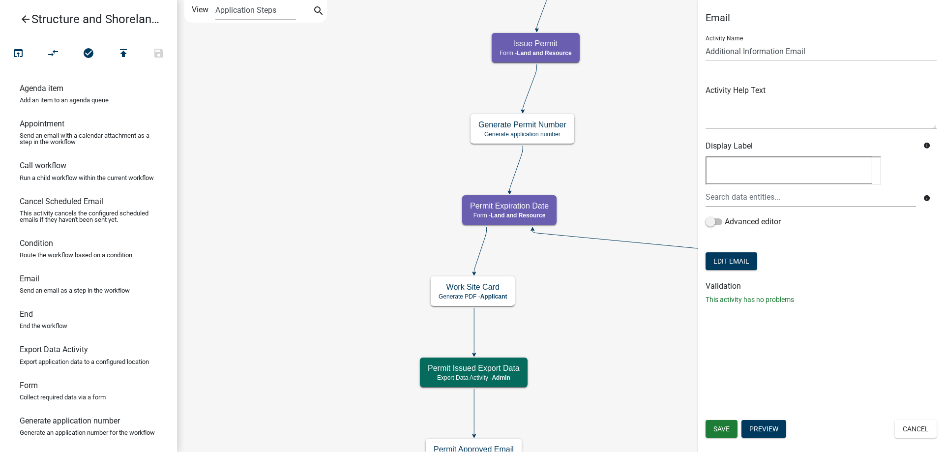
click at [335, 35] on div "Start Start - Applicant Require User Require user Parcel search Parcel search -…" at bounding box center [560, 226] width 767 height 452
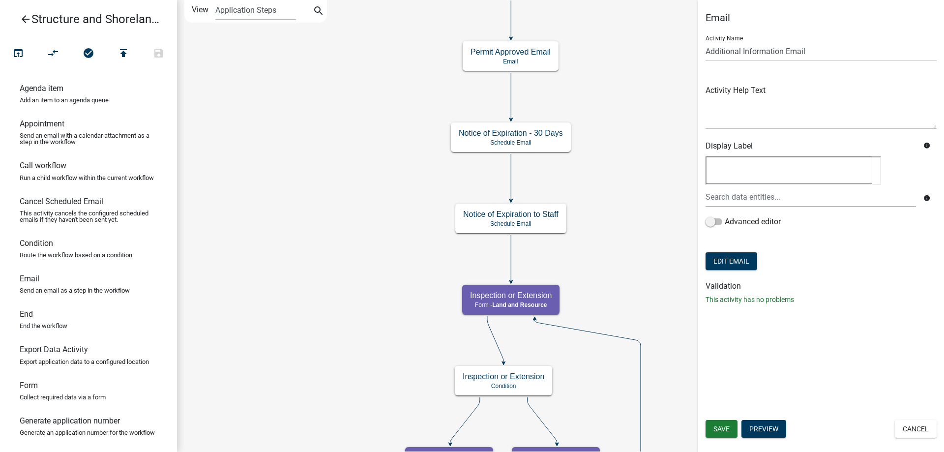
click at [339, 87] on div "Start Start - Applicant Require User Require user Parcel search Parcel search -…" at bounding box center [560, 226] width 767 height 452
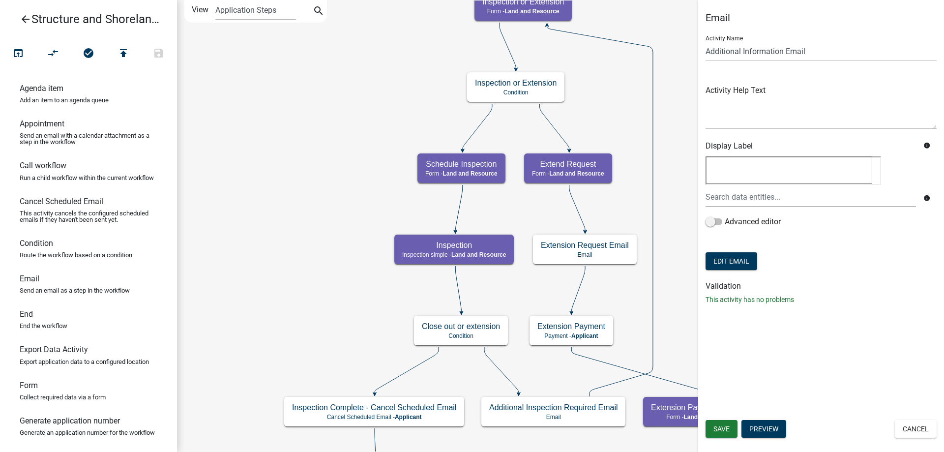
click at [368, 27] on div "Start Start - Applicant Require User Require user Parcel search Parcel search -…" at bounding box center [560, 226] width 767 height 452
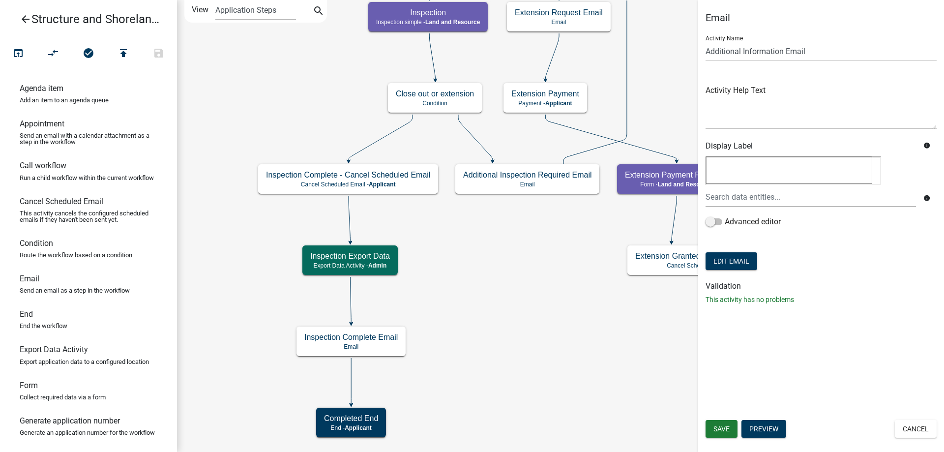
click at [320, 77] on div "Start Start - Applicant Require User Require user Parcel search Parcel search -…" at bounding box center [560, 226] width 767 height 452
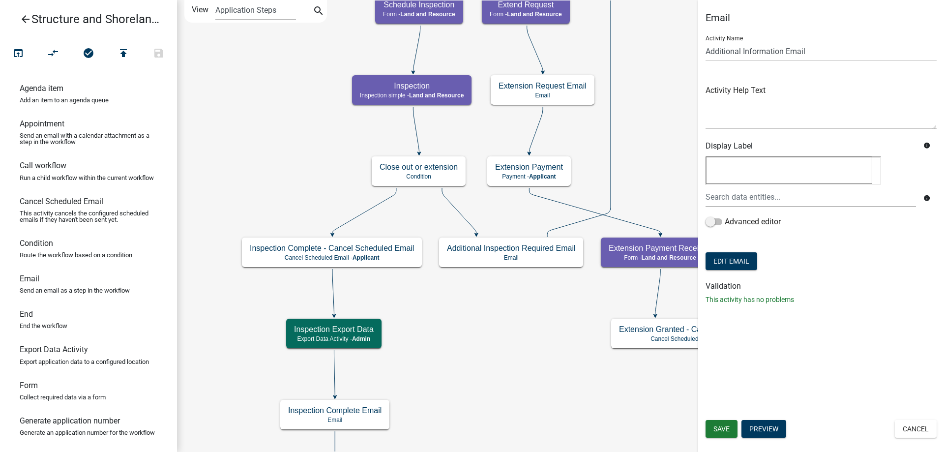
click at [496, 330] on div "Start Start - Applicant Require User Require user Parcel search Parcel search -…" at bounding box center [560, 226] width 767 height 452
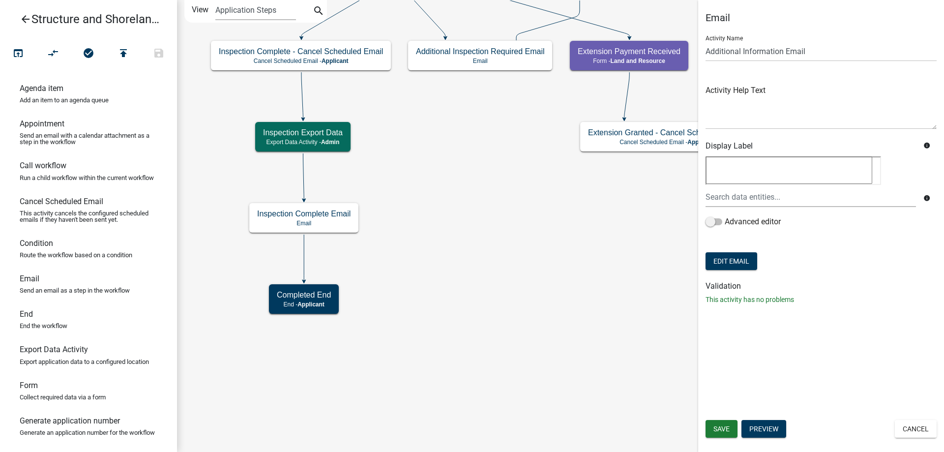
click at [423, 165] on div "Start Start - Applicant Require User Require user Parcel search Parcel search -…" at bounding box center [560, 226] width 767 height 452
click at [23, 18] on icon "arrow_back" at bounding box center [26, 20] width 12 height 14
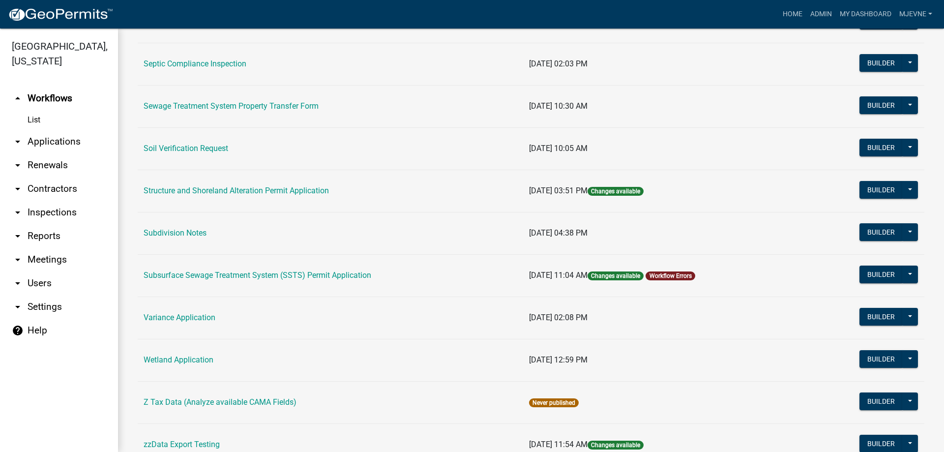
scroll to position [617, 0]
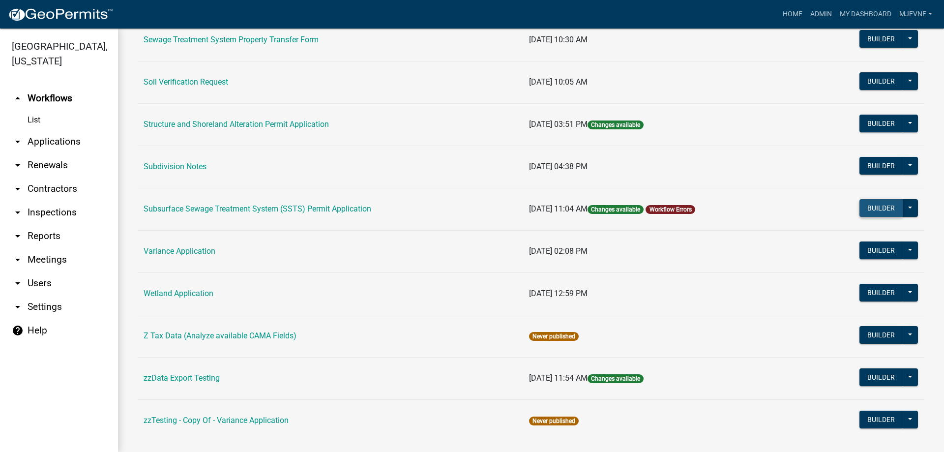
click at [885, 207] on button "Builder" at bounding box center [881, 208] width 43 height 18
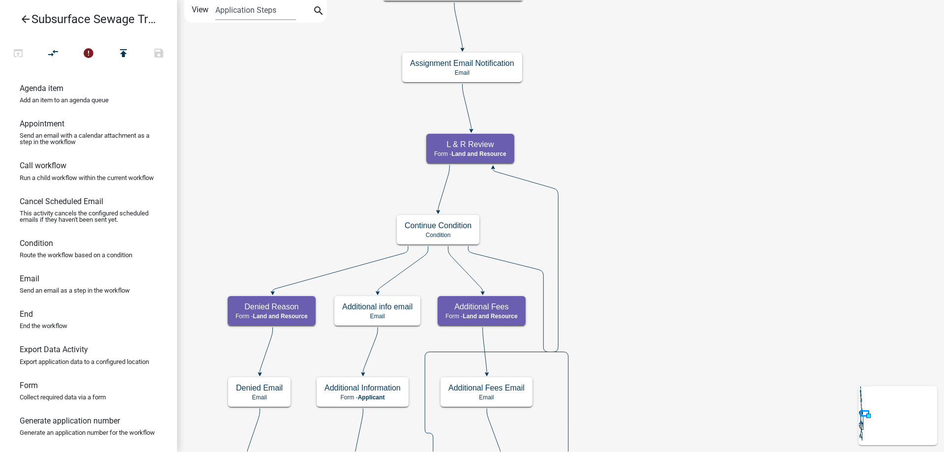
click at [625, 333] on div "Start Start - Applicant Parcel search Parcel search - Applicant Require User Re…" at bounding box center [560, 226] width 767 height 452
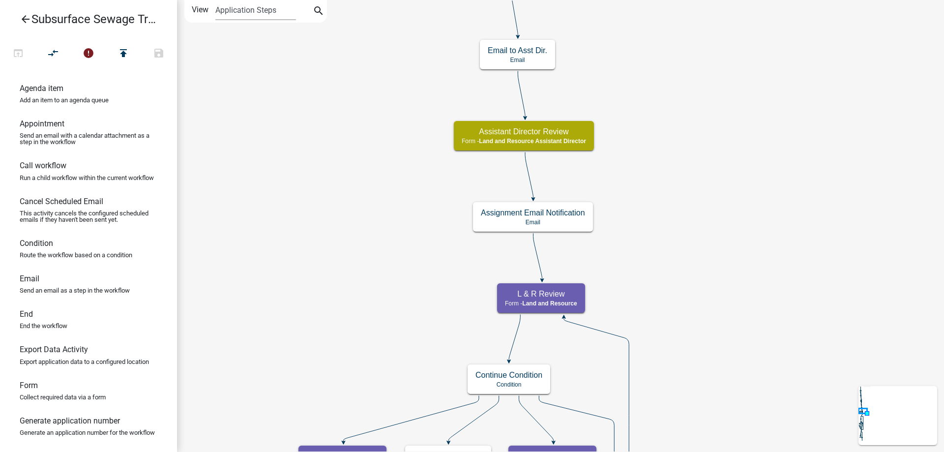
click at [700, 264] on div "Start Start - Applicant Parcel search Parcel search - Applicant Require User Re…" at bounding box center [560, 226] width 767 height 452
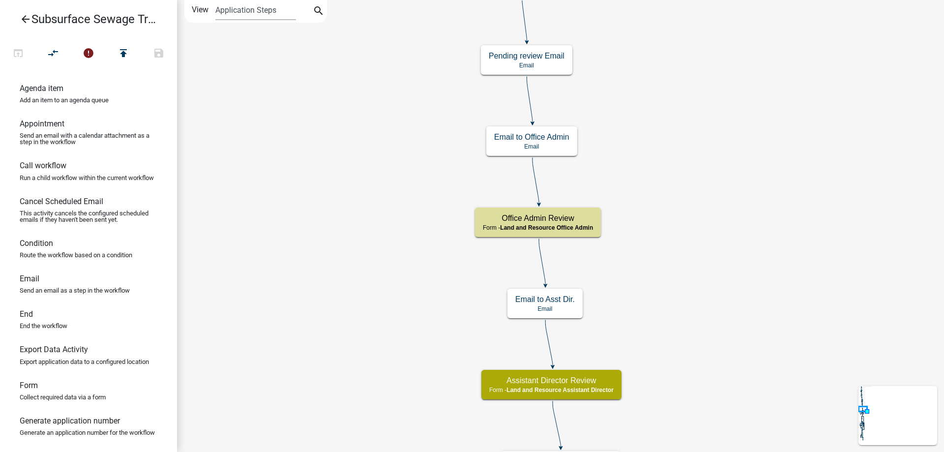
click at [728, 368] on div "Start Start - Applicant Parcel search Parcel search - Applicant Require User Re…" at bounding box center [560, 226] width 767 height 452
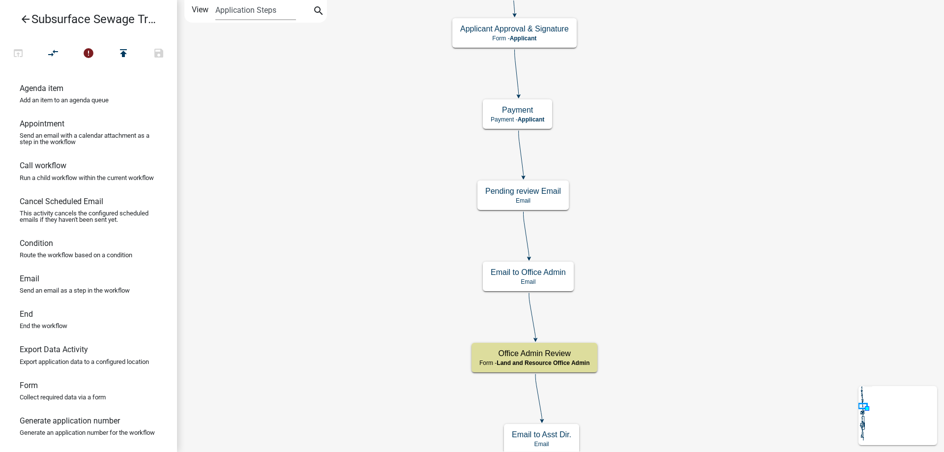
click at [660, 271] on div "Start Start - Applicant Parcel search Parcel search - Applicant Require User Re…" at bounding box center [560, 226] width 767 height 452
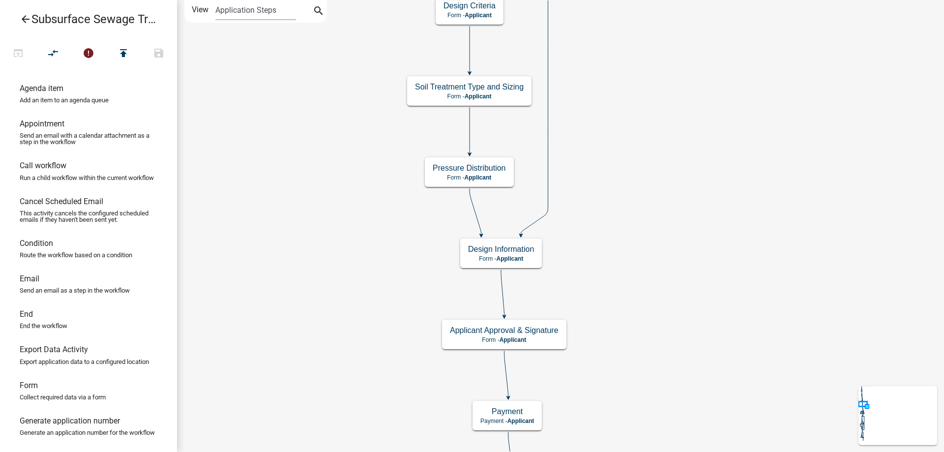
click at [646, 301] on div "Start Start - Applicant Parcel search Parcel search - Applicant Require User Re…" at bounding box center [560, 226] width 767 height 452
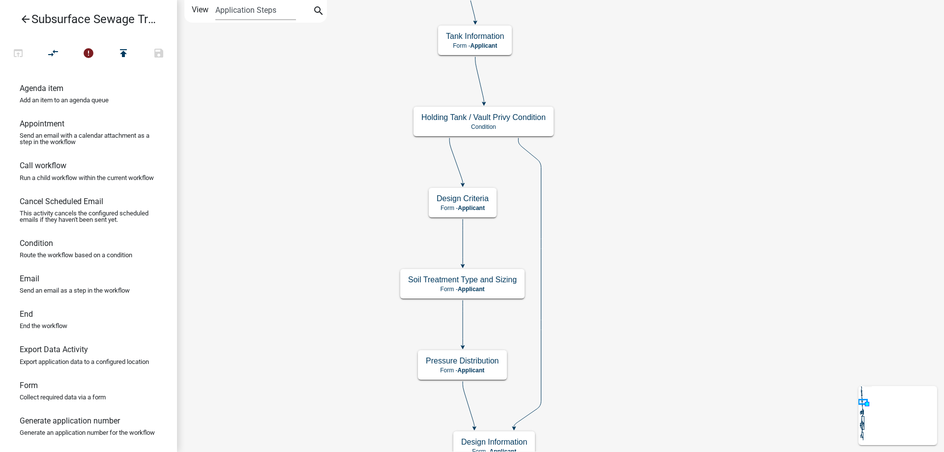
click at [639, 294] on div "Start Start - Applicant Parcel search Parcel search - Applicant Require User Re…" at bounding box center [560, 226] width 767 height 452
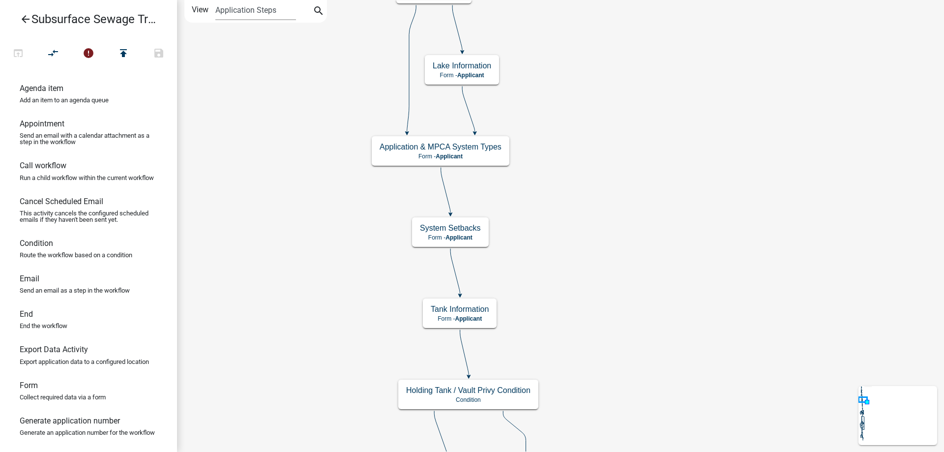
click at [637, 384] on div "Start Start - Applicant Parcel search Parcel search - Applicant Require User Re…" at bounding box center [560, 226] width 767 height 452
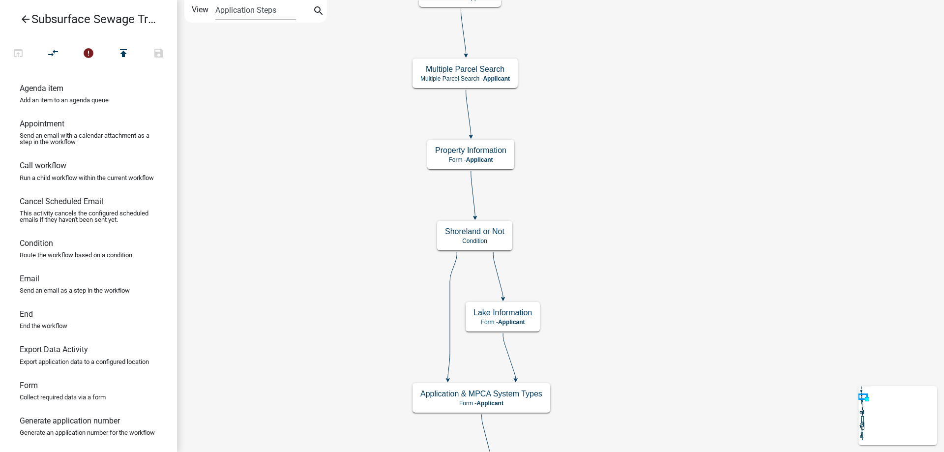
click at [653, 372] on div "Start Start - Applicant Parcel search Parcel search - Applicant Require User Re…" at bounding box center [560, 226] width 767 height 452
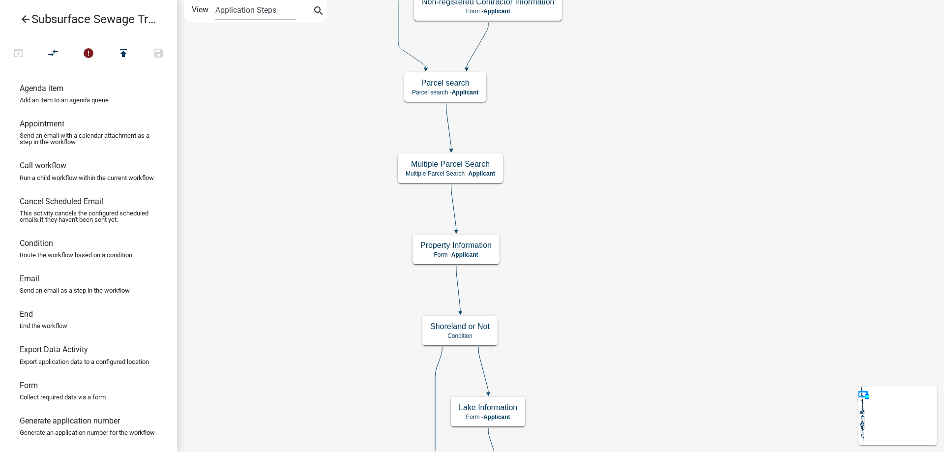
click at [626, 270] on div "Start Start - Applicant Parcel search Parcel search - Applicant Require User Re…" at bounding box center [560, 226] width 767 height 452
click at [476, 251] on g "Property Information Form - Applicant" at bounding box center [456, 249] width 87 height 29
click at [476, 251] on div "Property Information Form - Applicant" at bounding box center [456, 250] width 87 height 30
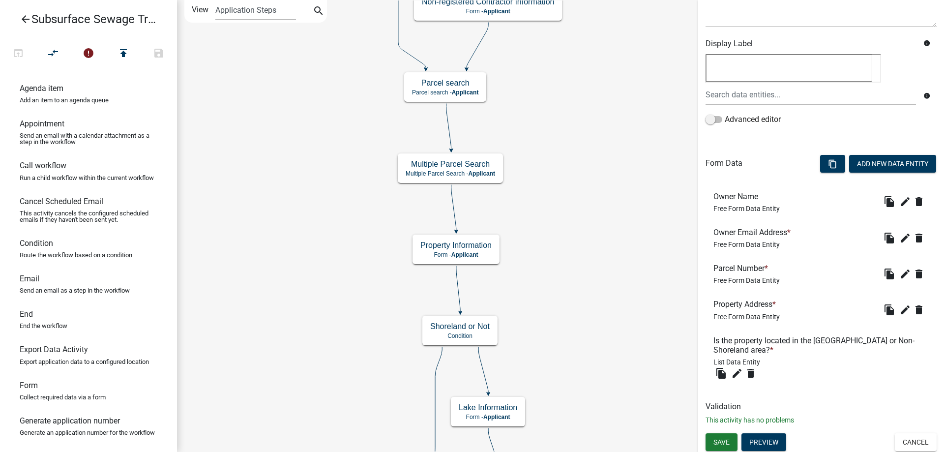
scroll to position [145, 0]
click at [767, 438] on button "Preview" at bounding box center [764, 442] width 45 height 18
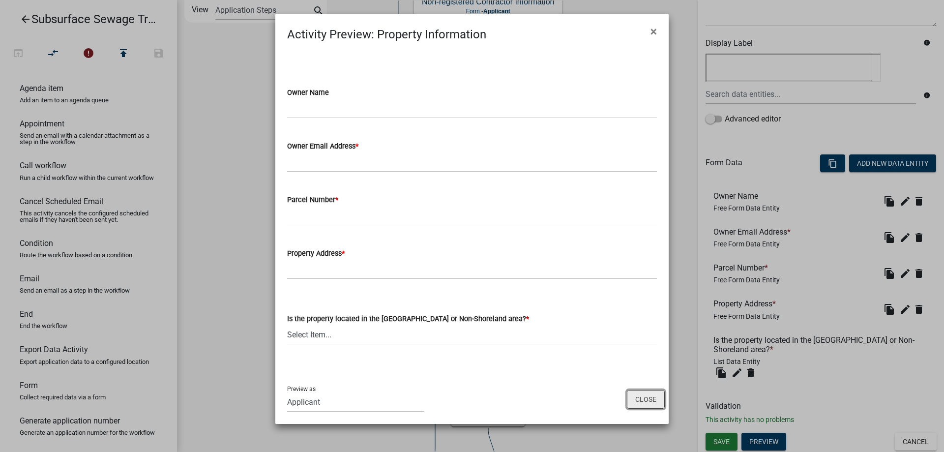
click at [648, 399] on button "Close" at bounding box center [646, 399] width 38 height 19
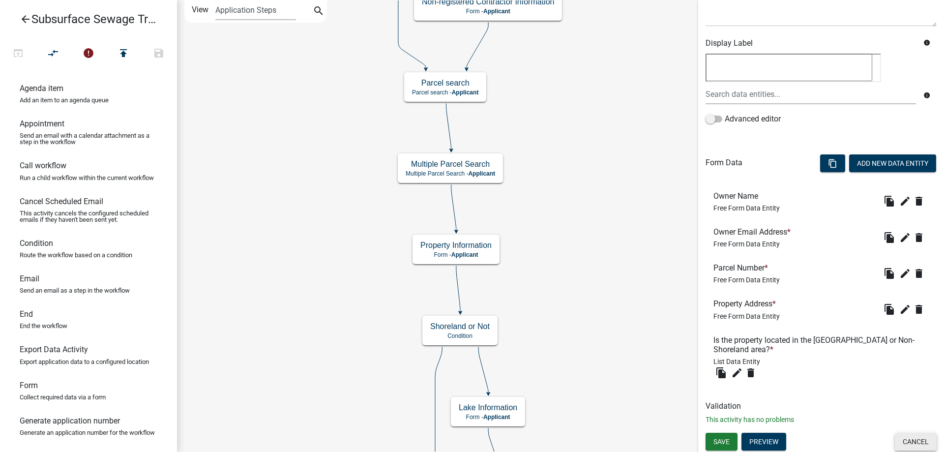
click at [916, 440] on button "Cancel" at bounding box center [916, 442] width 42 height 18
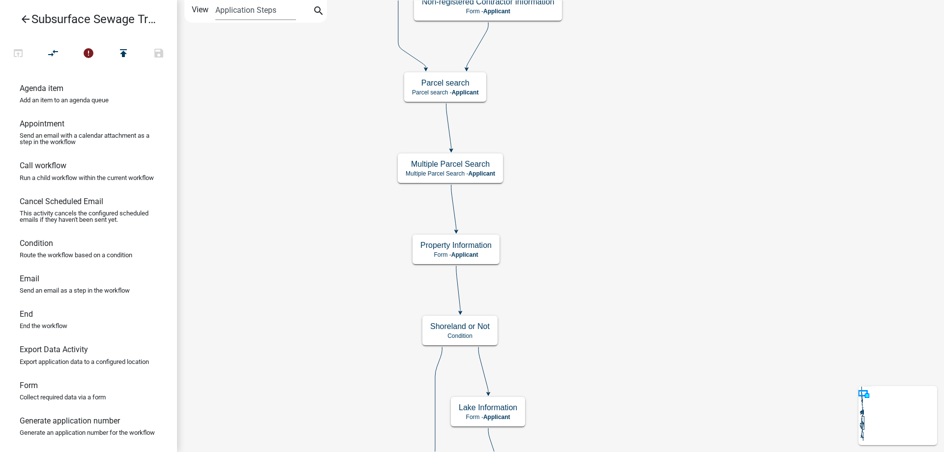
scroll to position [0, 0]
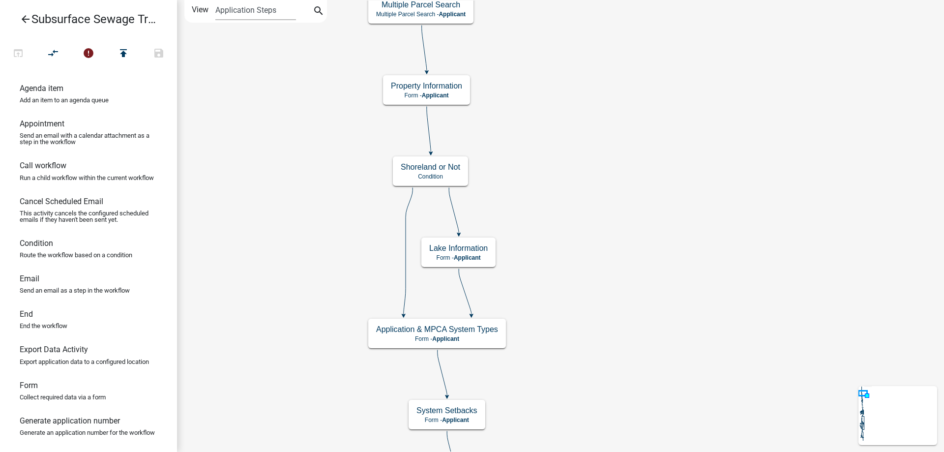
click at [557, 182] on div "Start Start - Applicant Parcel search Parcel search - Applicant Require User Re…" at bounding box center [560, 226] width 767 height 452
click at [475, 253] on g "Lake Information Form - Applicant" at bounding box center [458, 252] width 74 height 29
click at [475, 253] on h5 "Lake Information" at bounding box center [458, 247] width 59 height 9
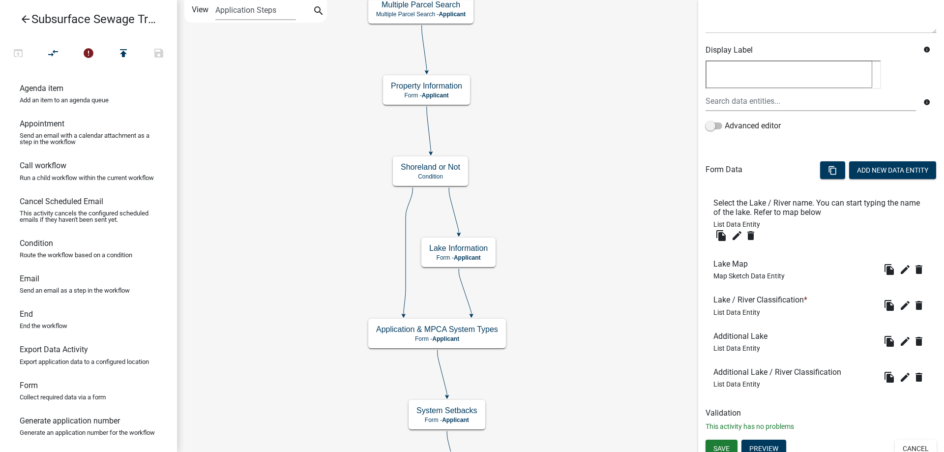
scroll to position [145, 0]
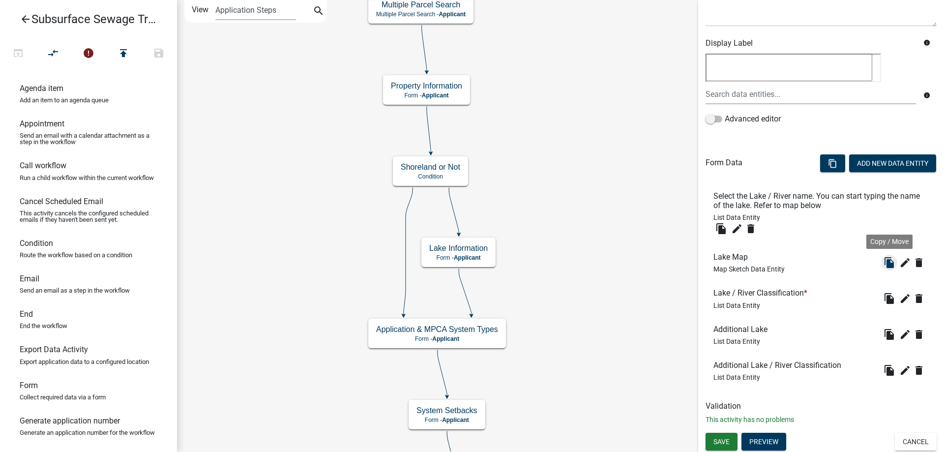
click at [890, 263] on icon "file_copy" at bounding box center [890, 263] width 12 height 12
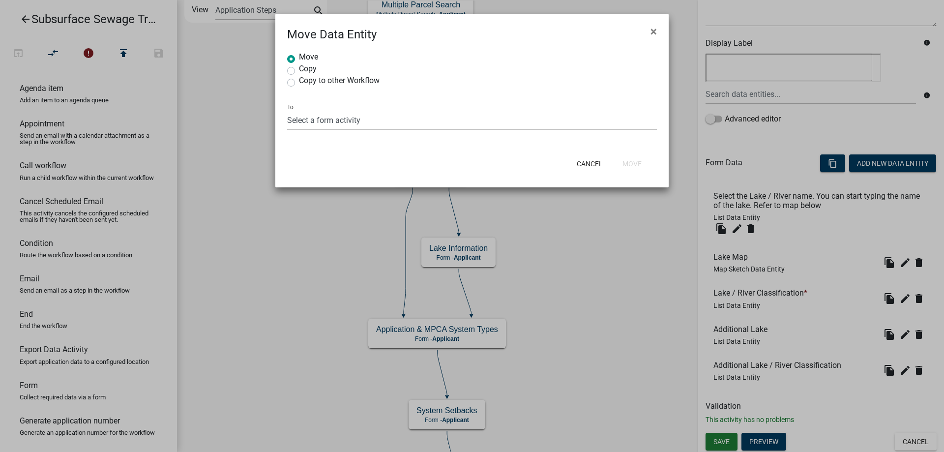
click at [299, 70] on label "Copy" at bounding box center [308, 69] width 18 height 8
click at [299, 70] on input "Copy" at bounding box center [302, 68] width 6 height 6
radio input "true"
click at [287, 110] on select "Select a form activity Property Information Design Information Pressure Distrib…" at bounding box center [472, 120] width 370 height 20
click at [676, 260] on ngb-modal-window "Move Data Entity × Move Copy Copy to other Workflow To Select a form activity P…" at bounding box center [472, 226] width 944 height 452
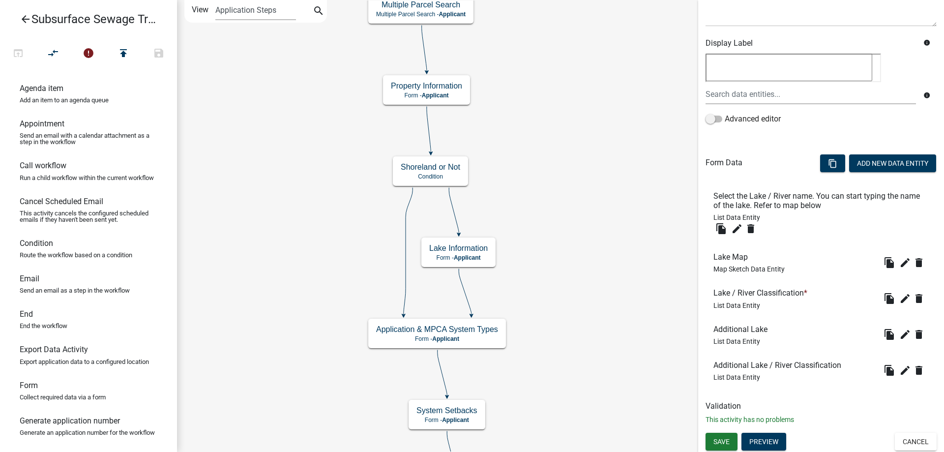
radio input "true"
click at [901, 264] on icon "edit" at bounding box center [905, 263] width 12 height 12
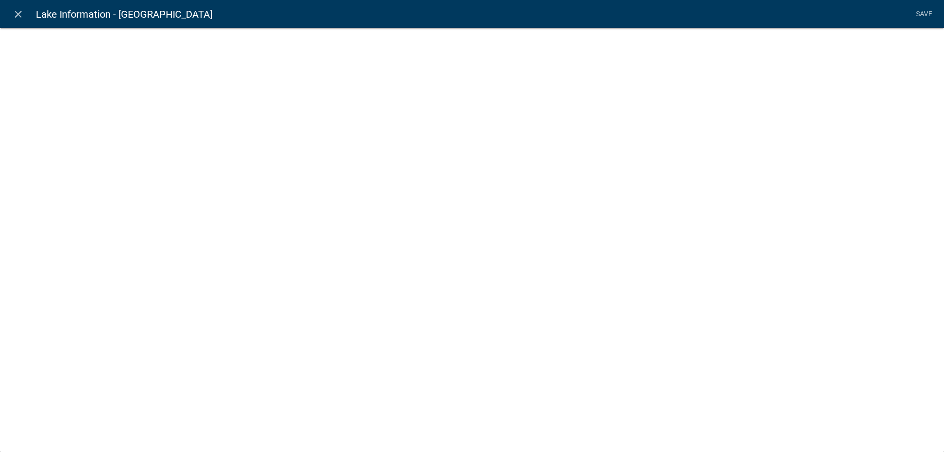
select select "mapsketch-data"
select select
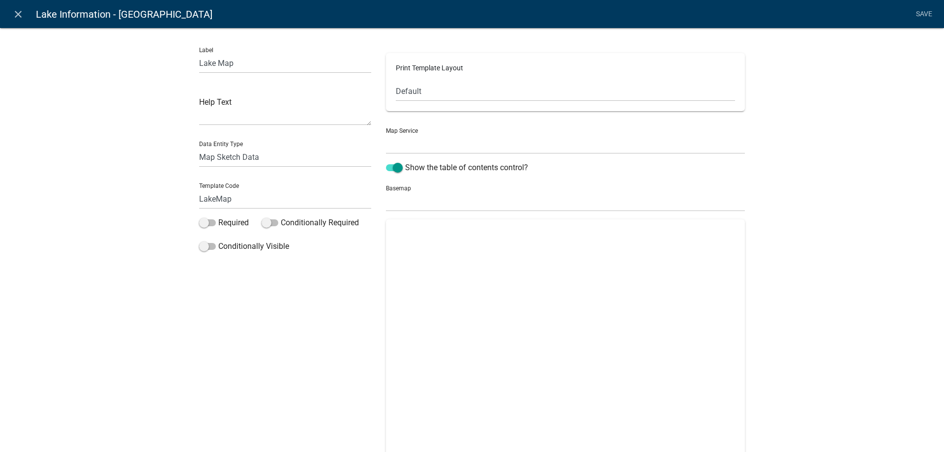
select select "0: Object"
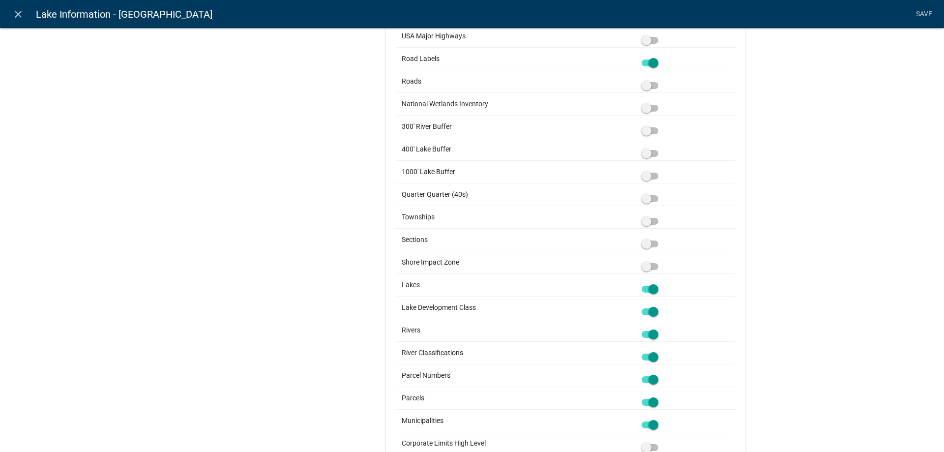
scroll to position [673, 0]
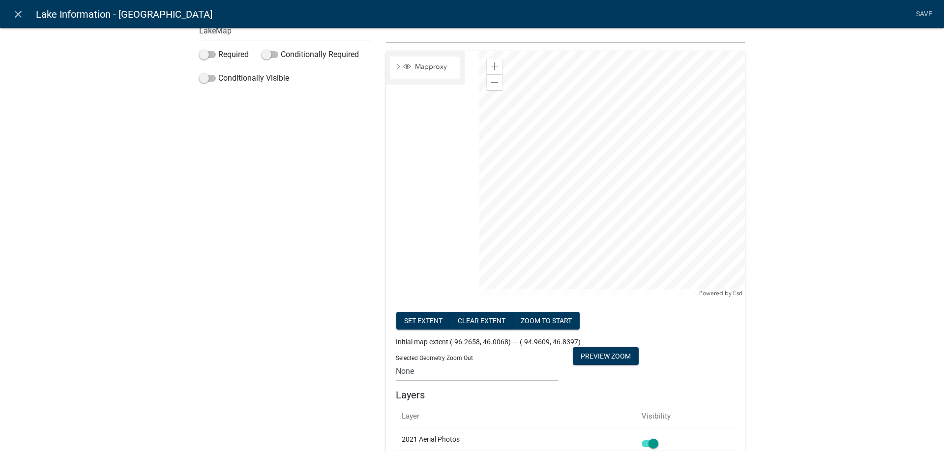
scroll to position [0, 0]
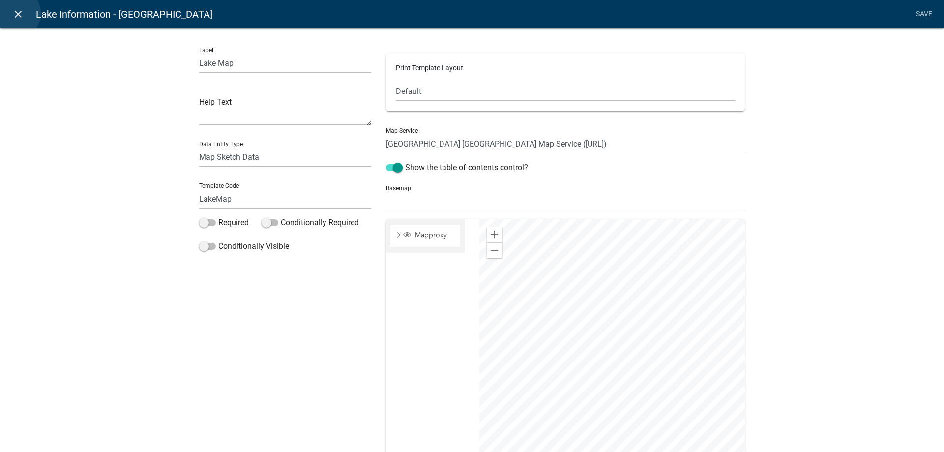
click at [16, 13] on icon "close" at bounding box center [18, 14] width 12 height 12
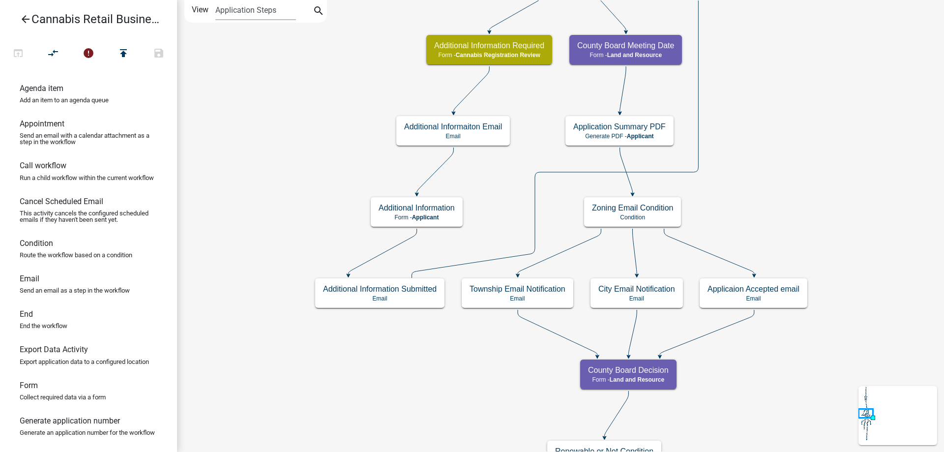
click at [276, 135] on div "start Start - Applicant Application Introduction Form - Applicant Parcel search…" at bounding box center [560, 226] width 767 height 452
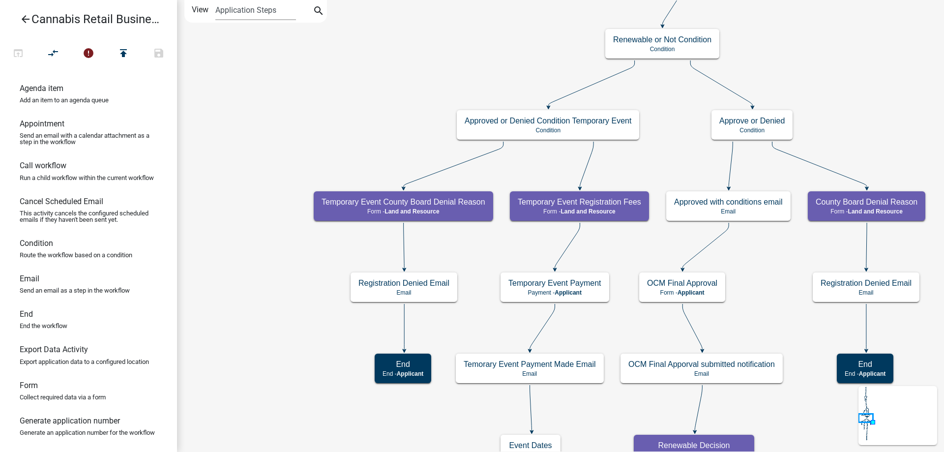
click at [362, 96] on div "start Start - Applicant Application Introduction Form - Applicant Parcel search…" at bounding box center [560, 226] width 767 height 452
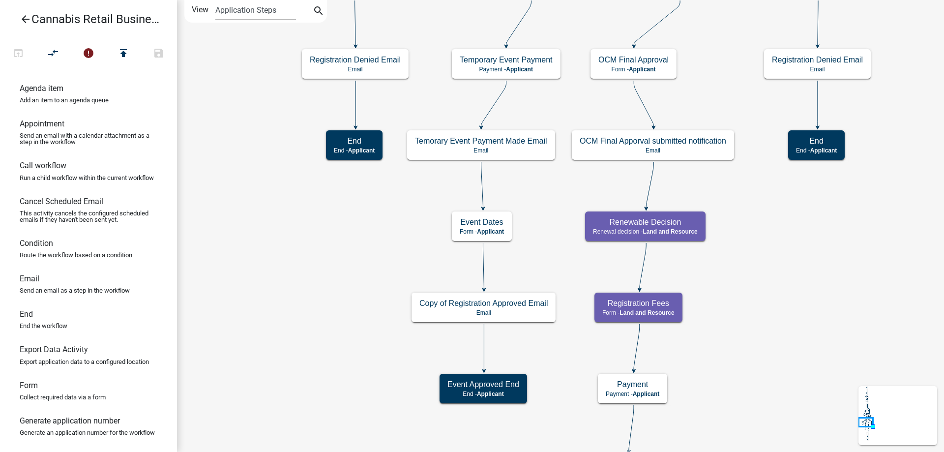
click at [285, 48] on div "start Start - Applicant Application Introduction Form - Applicant Parcel search…" at bounding box center [560, 226] width 767 height 452
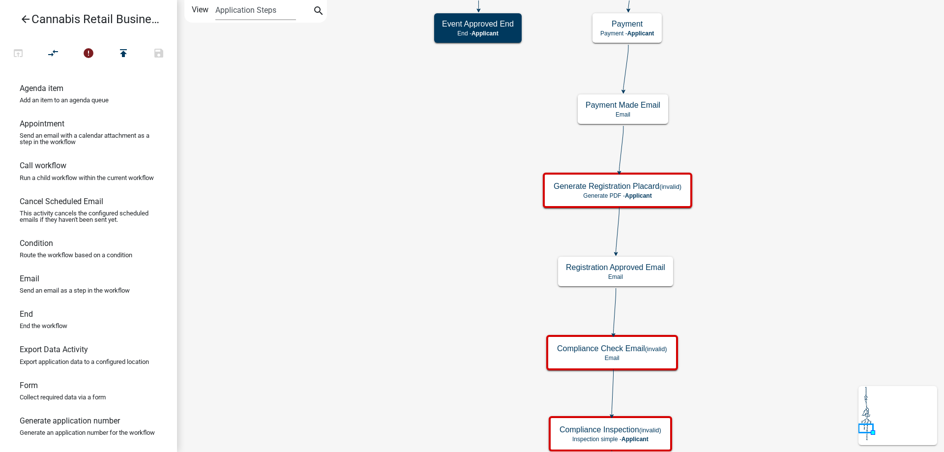
click at [327, 69] on div "start Start - Applicant Application Introduction Form - Applicant Parcel search…" at bounding box center [560, 226] width 767 height 452
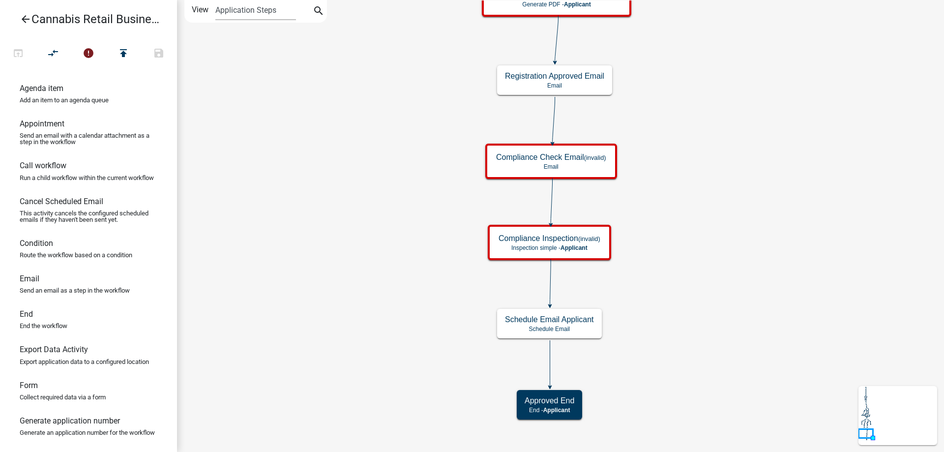
click at [284, 133] on div "start Start - Applicant Application Introduction Form - Applicant Parcel search…" at bounding box center [560, 226] width 767 height 452
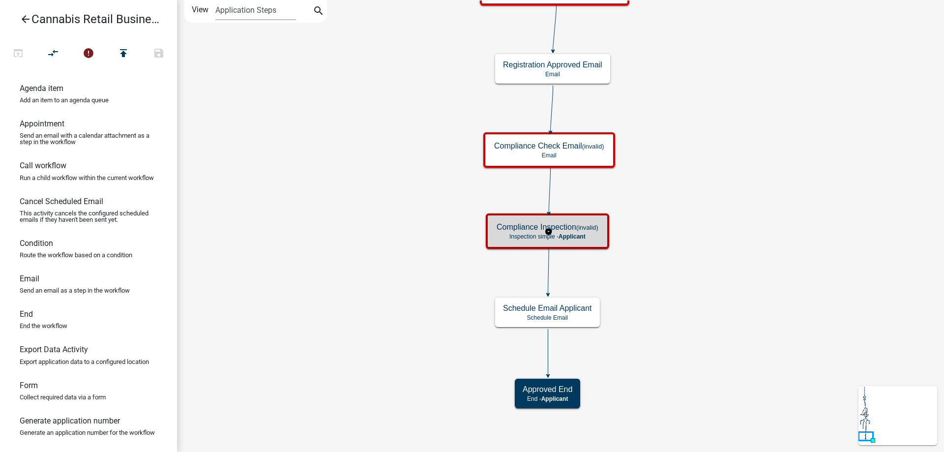
click at [576, 235] on g "Compliance Inspection (invalid) Inspection simple - Applicant" at bounding box center [548, 230] width 125 height 34
click at [576, 235] on span "Applicant" at bounding box center [572, 236] width 27 height 7
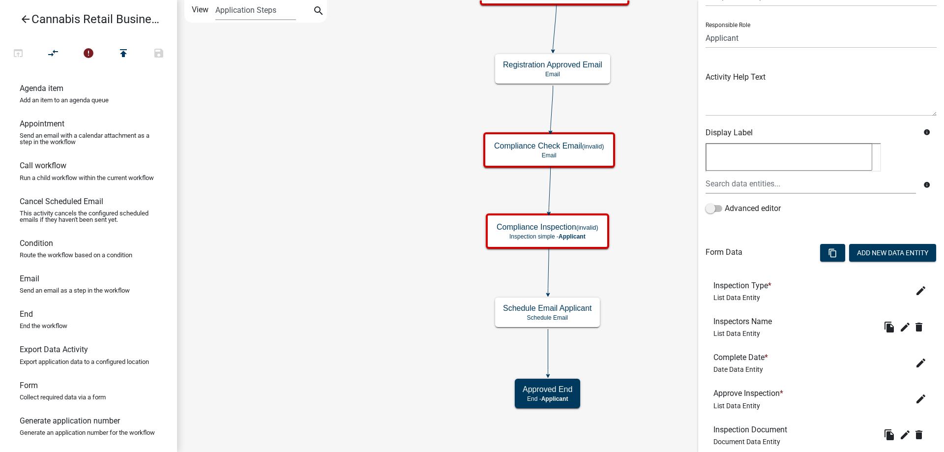
scroll to position [201, 0]
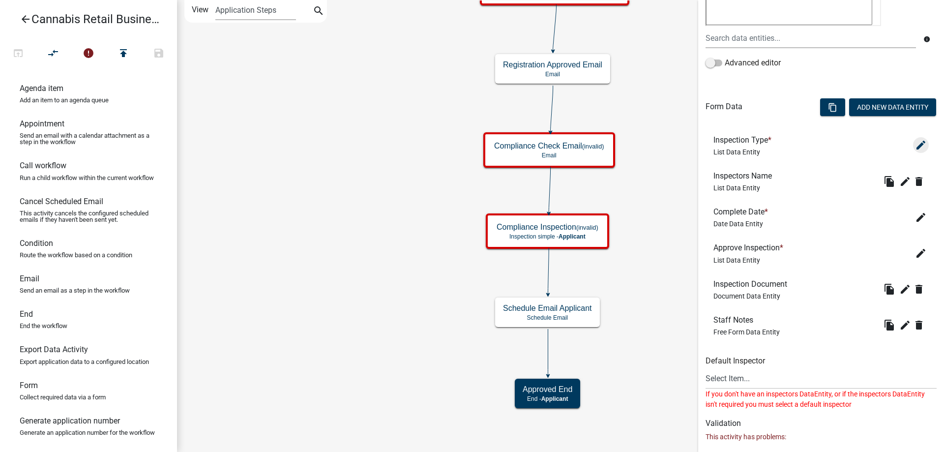
click at [922, 143] on icon "edit" at bounding box center [921, 145] width 12 height 12
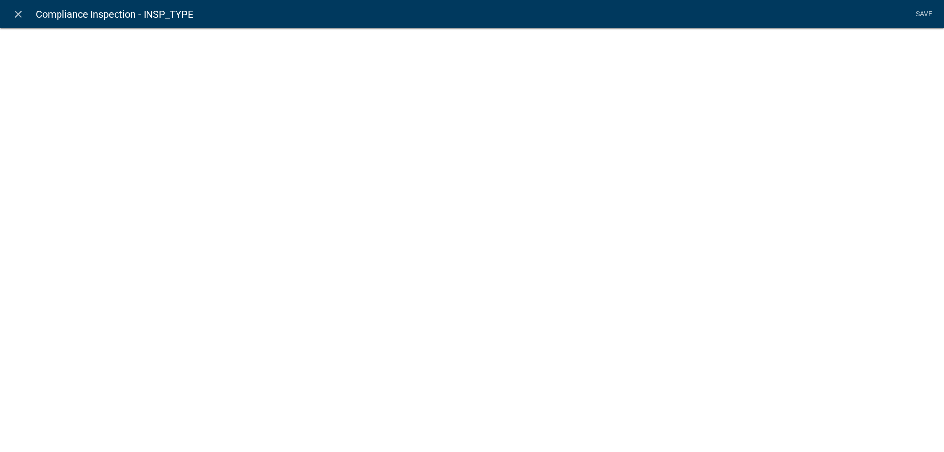
select select "list-data"
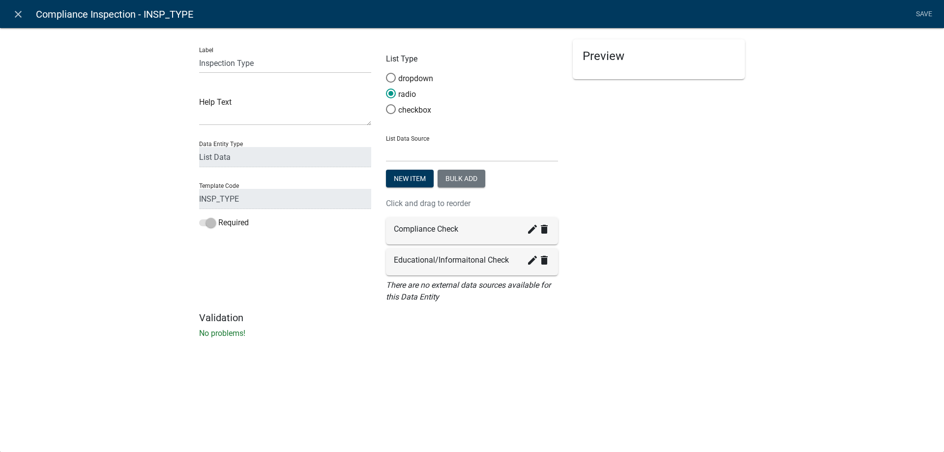
click at [922, 14] on li "Save" at bounding box center [924, 14] width 25 height 19
click at [18, 12] on icon "close" at bounding box center [18, 14] width 12 height 12
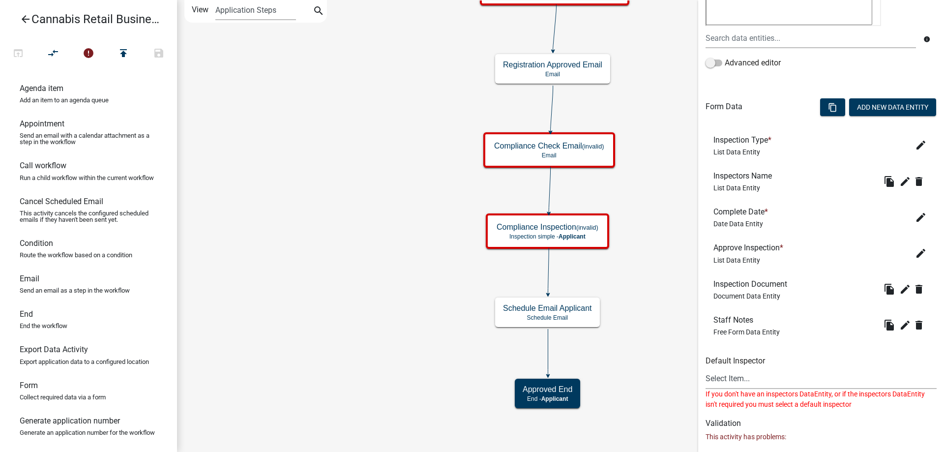
click at [706, 369] on select "Select Item..." at bounding box center [821, 379] width 231 height 20
click option "Select Item..." at bounding box center [0, 0] width 0 height 0
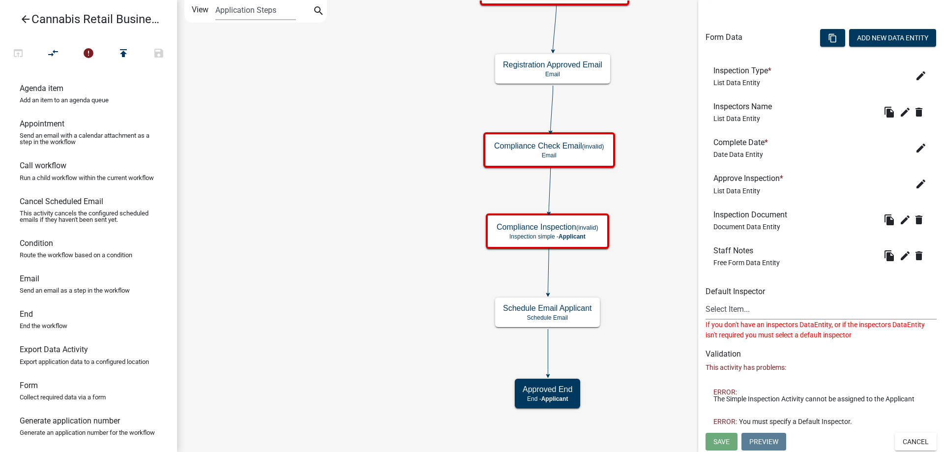
scroll to position [0, 0]
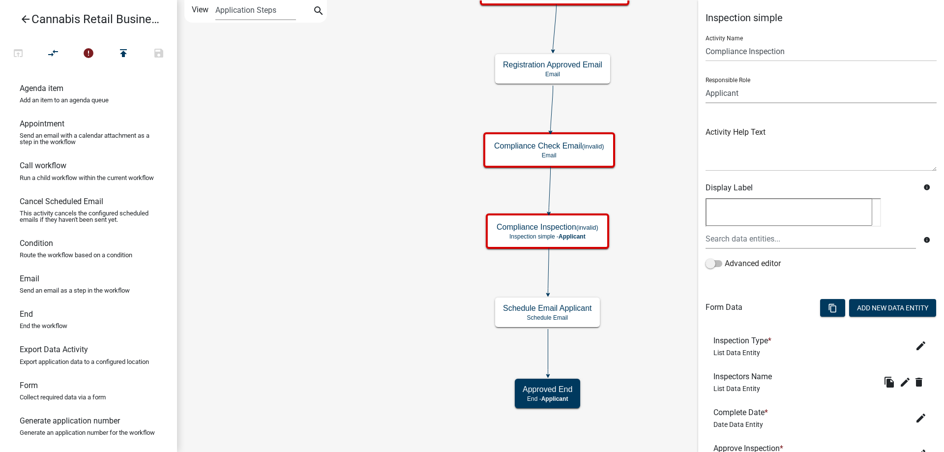
click at [706, 83] on select "Applicant Land and Resource Assistant Director Admin Cannabis Registration Revi…" at bounding box center [821, 93] width 231 height 20
click option "Land and Resource" at bounding box center [0, 0] width 0 height 0
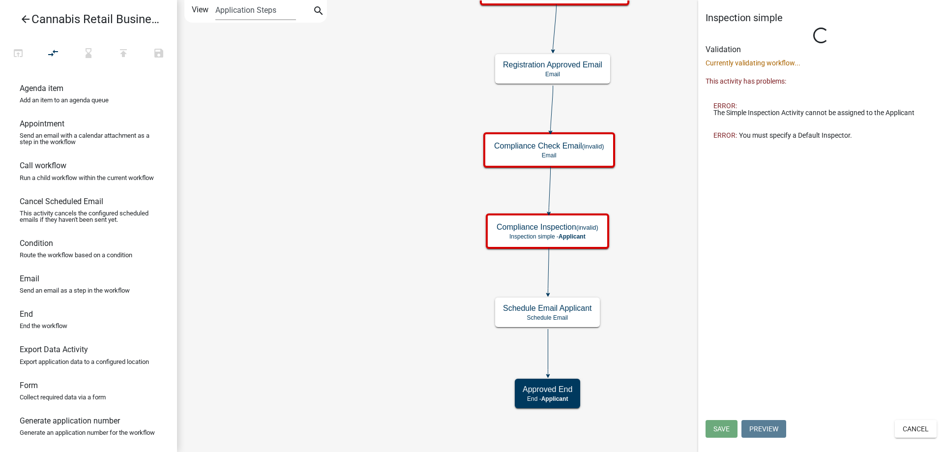
select select "8480AF63-7AD4-4446-8EB2-87DCCDEB9E57"
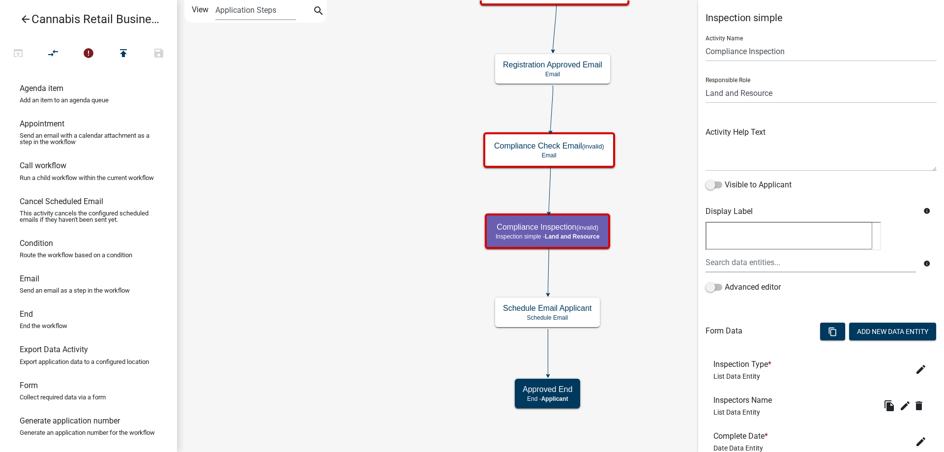
scroll to position [201, 0]
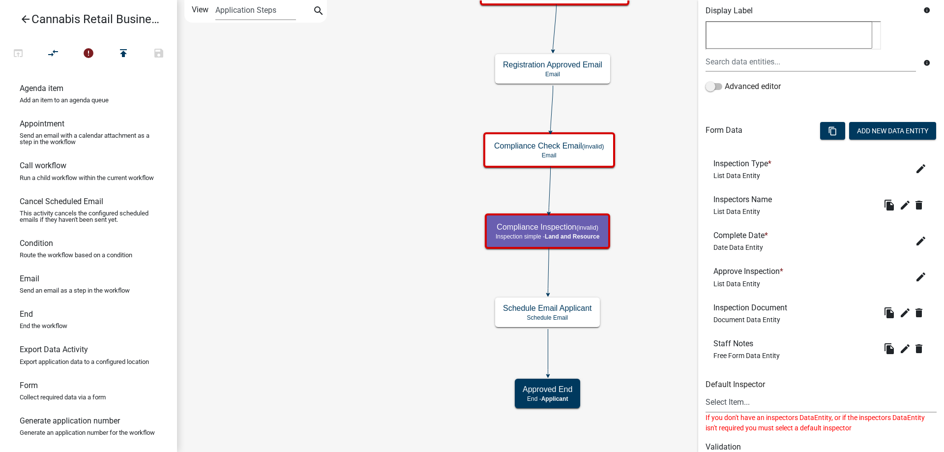
click at [706, 392] on select "Select Item... cwleclair ([PERSON_NAME]) btollefson ([PERSON_NAME]) abusko ([PE…" at bounding box center [821, 402] width 231 height 20
select select "5f22fe7f-326f-47ef-b6b4-0669fd0213f8"
click option "cwleclair ([PERSON_NAME])" at bounding box center [0, 0] width 0 height 0
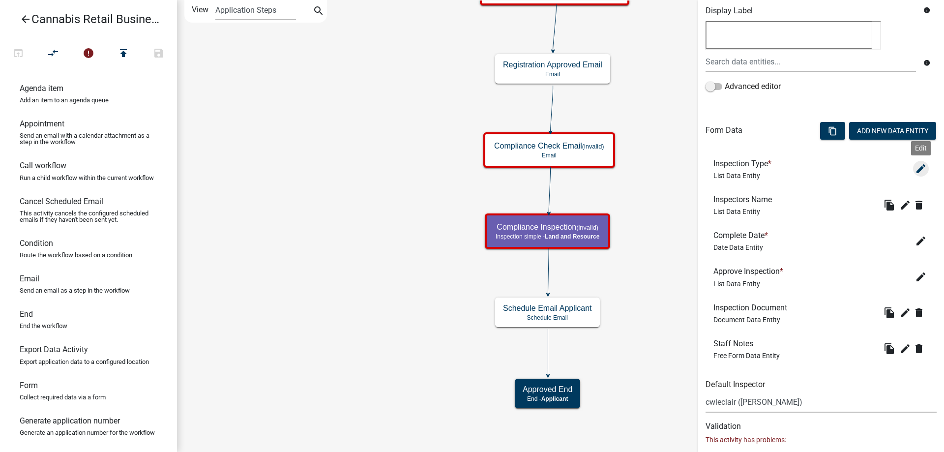
click at [921, 169] on icon "edit" at bounding box center [921, 169] width 12 height 12
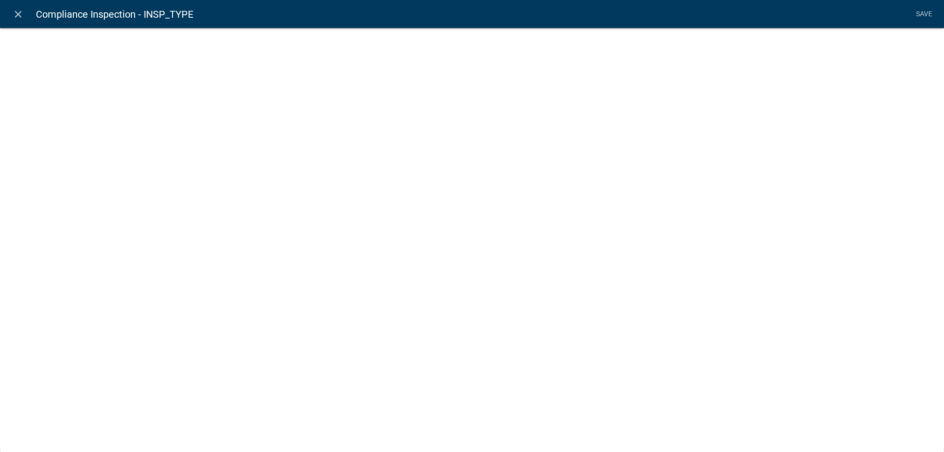
select select "list-data"
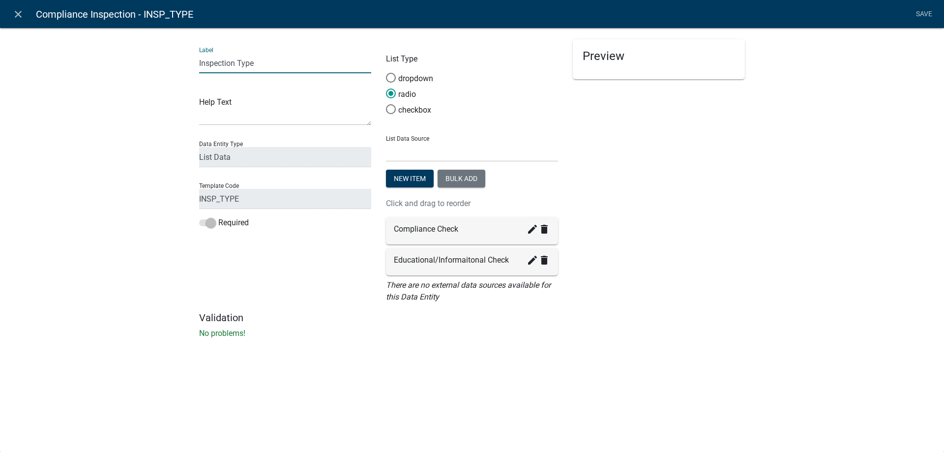
click at [268, 59] on input "Inspection Type" at bounding box center [285, 63] width 172 height 20
click at [924, 13] on li "Save" at bounding box center [924, 14] width 25 height 19
click at [17, 11] on icon "close" at bounding box center [18, 14] width 12 height 12
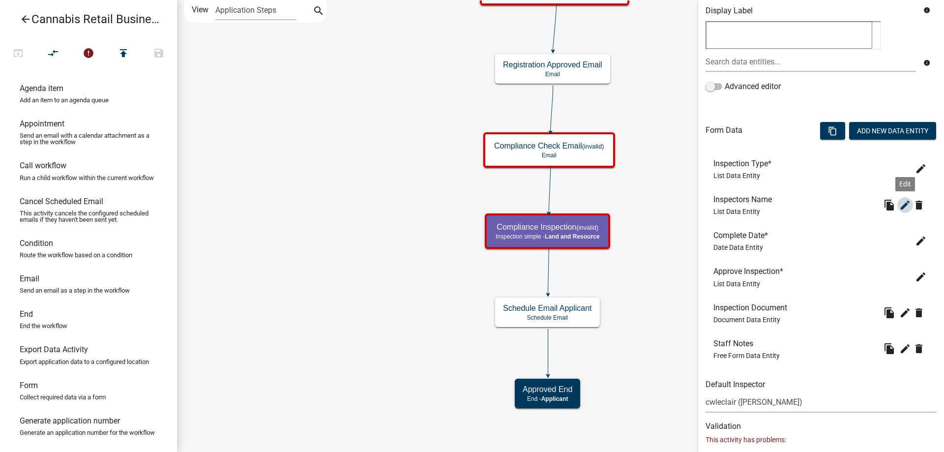
click at [905, 204] on icon "edit" at bounding box center [905, 205] width 12 height 12
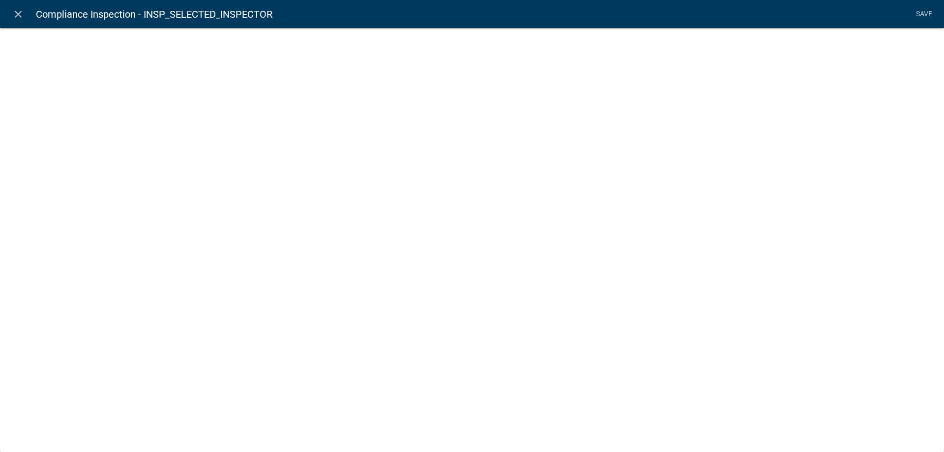
select select "list-data"
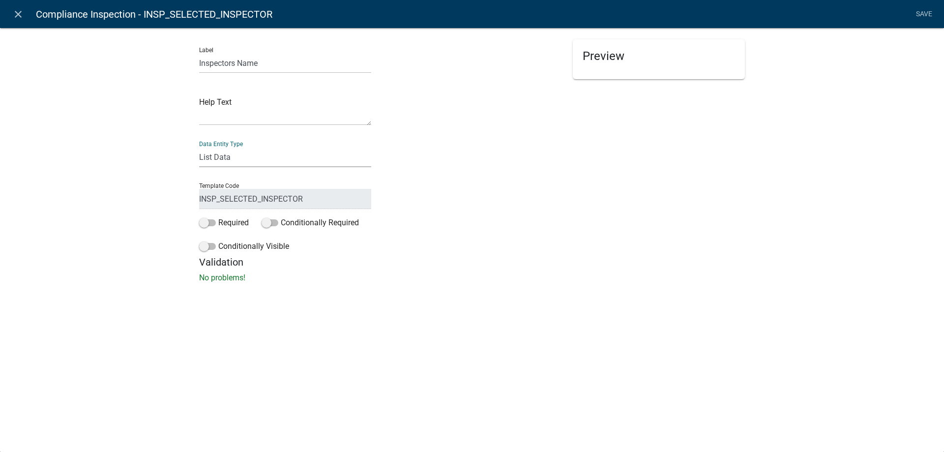
click at [199, 147] on select "Free Form Text Document Display Entity Value Fee Numeric Data Date Map Sketch D…" at bounding box center [285, 157] width 172 height 20
click option "List Data" at bounding box center [0, 0] width 0 height 0
click at [210, 221] on span at bounding box center [207, 222] width 17 height 7
click at [218, 217] on input "Required" at bounding box center [218, 217] width 0 height 0
click at [204, 222] on span at bounding box center [207, 222] width 17 height 7
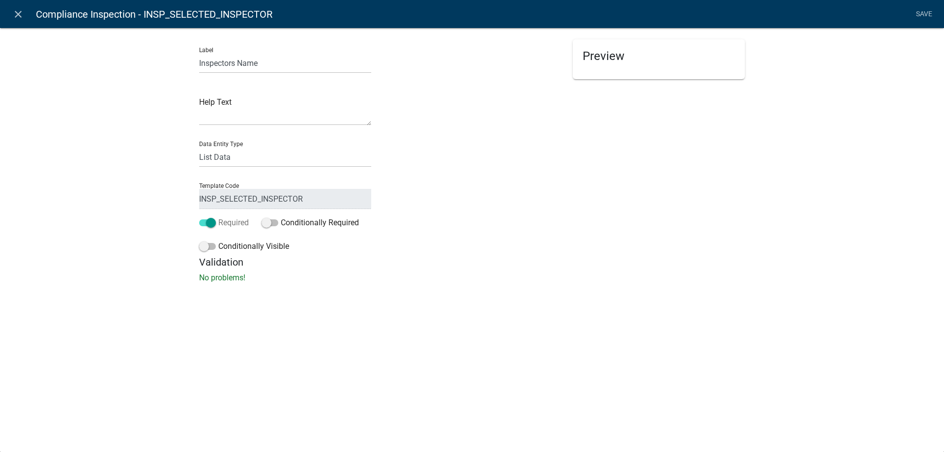
click at [218, 217] on input "Required" at bounding box center [218, 217] width 0 height 0
select select "5f22fe7f-326f-47ef-b6b4-0669fd0213f8"
click at [15, 13] on icon "close" at bounding box center [18, 14] width 12 height 12
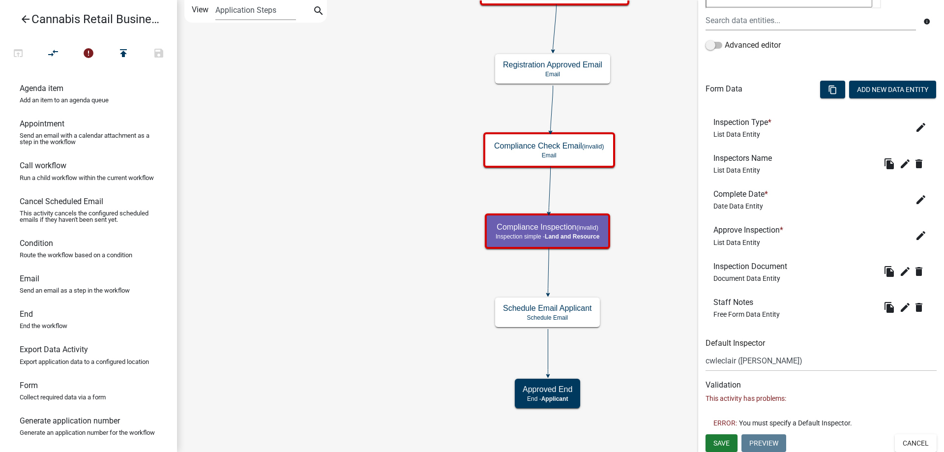
scroll to position [243, 0]
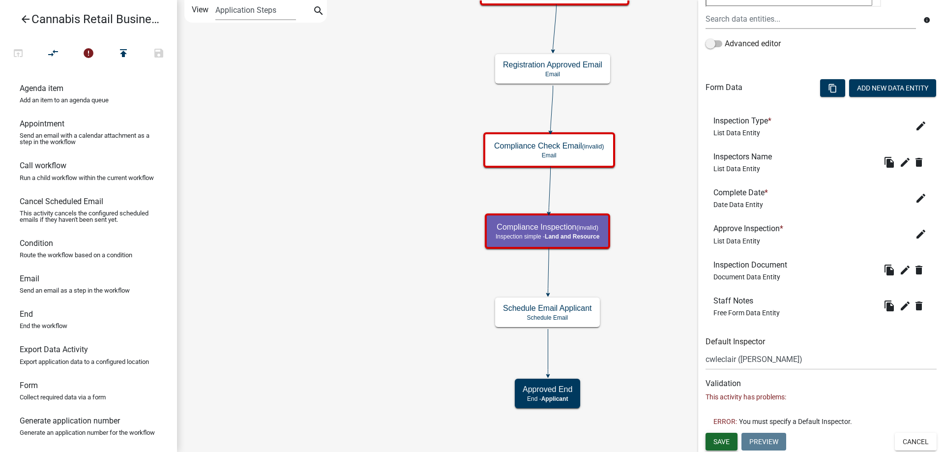
click at [728, 439] on span "Save" at bounding box center [722, 442] width 16 height 8
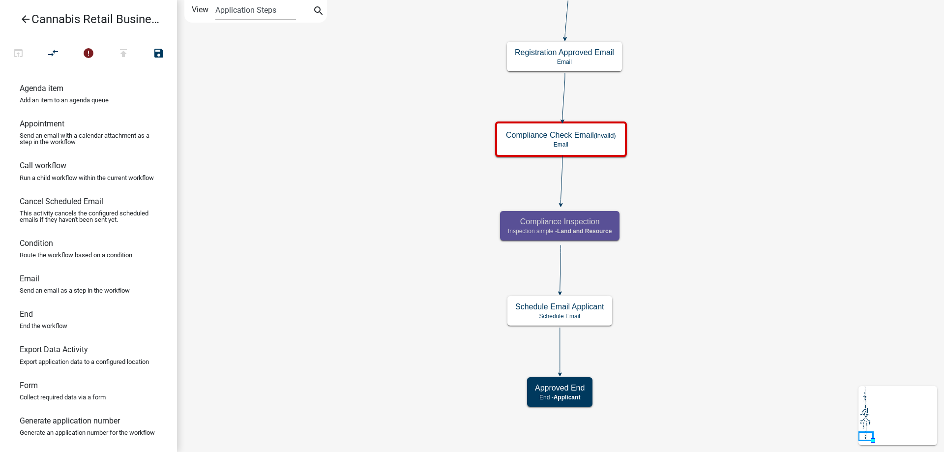
scroll to position [0, 0]
click at [595, 226] on h5 "Compliance Inspection" at bounding box center [560, 221] width 104 height 9
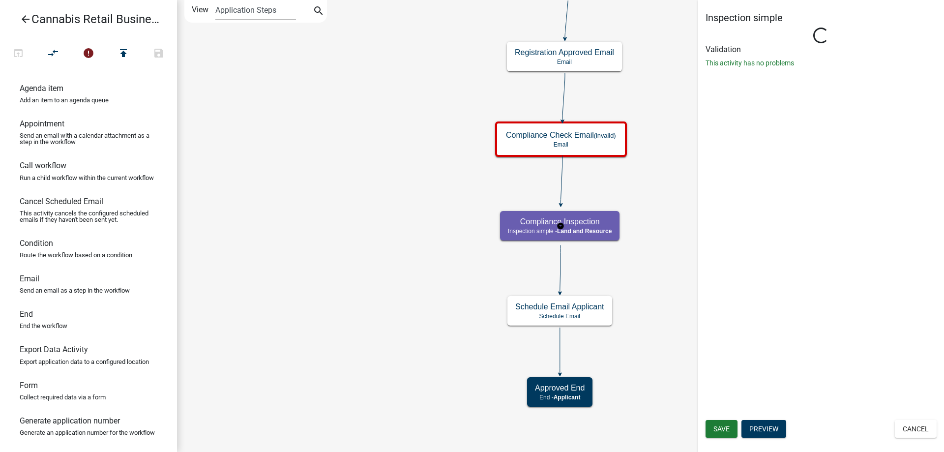
select select "8480AF63-7AD4-4446-8EB2-87DCCDEB9E57"
select select "5f22fe7f-326f-47ef-b6b4-0669fd0213f8"
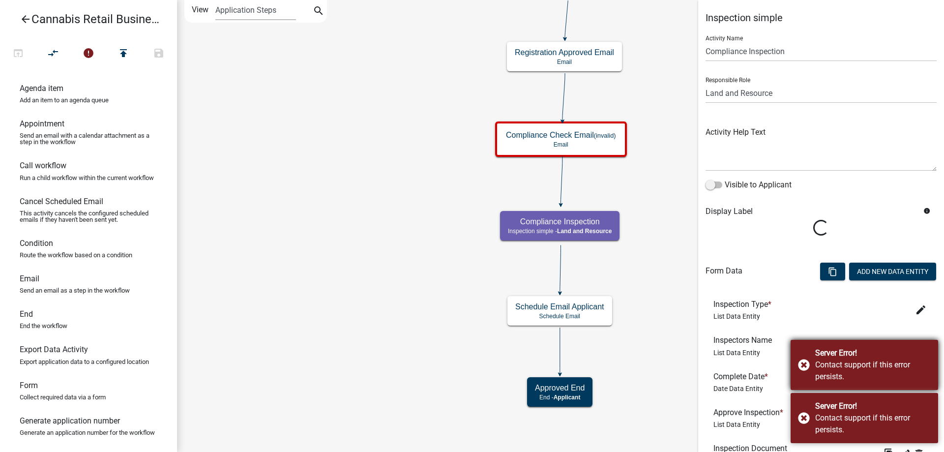
click at [803, 363] on div "Server Error! Contact support if this error persists." at bounding box center [865, 365] width 148 height 50
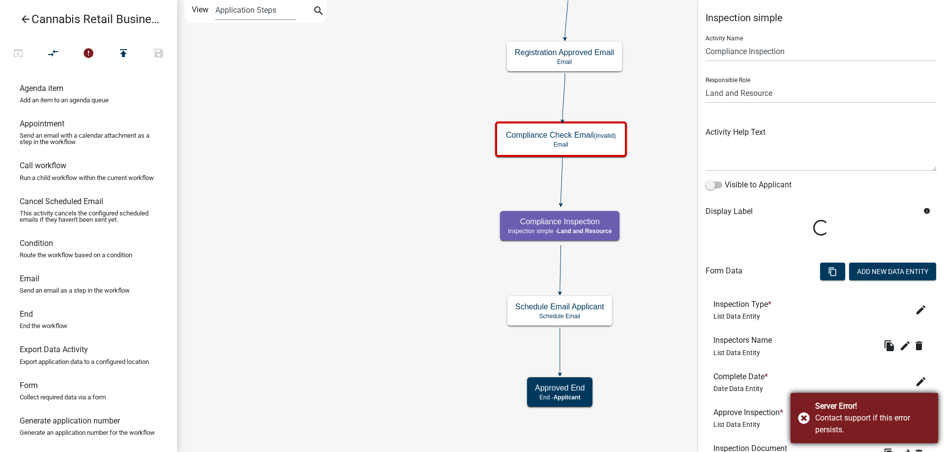
click at [806, 416] on div "Server Error! Contact support if this error persists." at bounding box center [865, 418] width 148 height 50
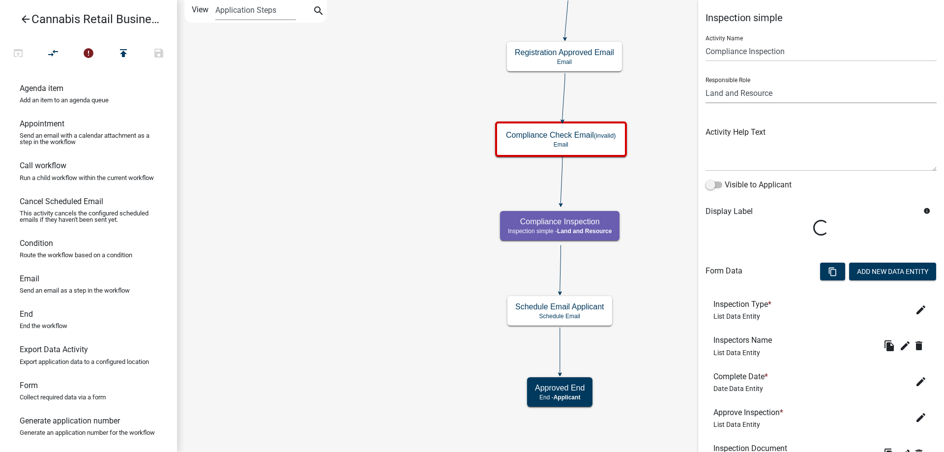
click at [706, 83] on select "Applicant Land and Resource Assistant Director Admin Cannabis Registration Revi…" at bounding box center [821, 93] width 231 height 20
click at [748, 91] on select "Applicant Land and Resource Assistant Director Admin Cannabis Registration Revi…" at bounding box center [821, 93] width 231 height 20
click at [706, 83] on select "Applicant Land and Resource Assistant Director Admin Cannabis Registration Revi…" at bounding box center [821, 93] width 231 height 20
click at [800, 90] on select "Applicant Land and Resource Assistant Director Admin Cannabis Registration Revi…" at bounding box center [821, 93] width 231 height 20
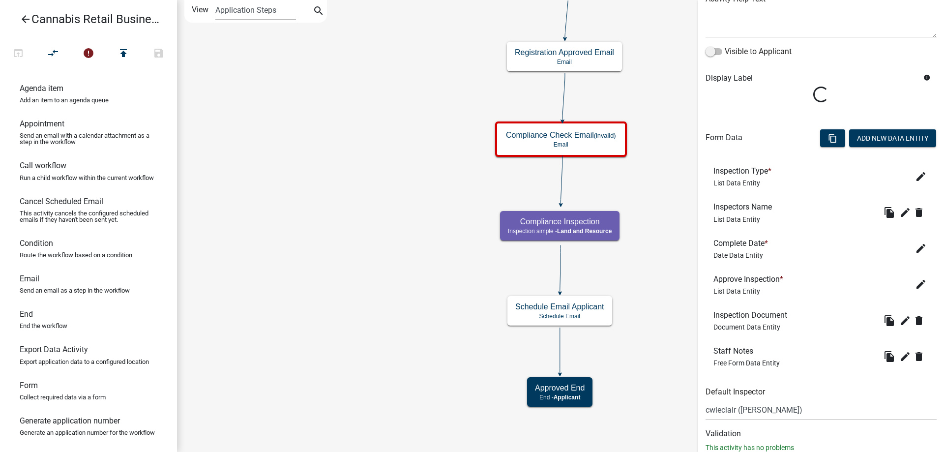
scroll to position [161, 0]
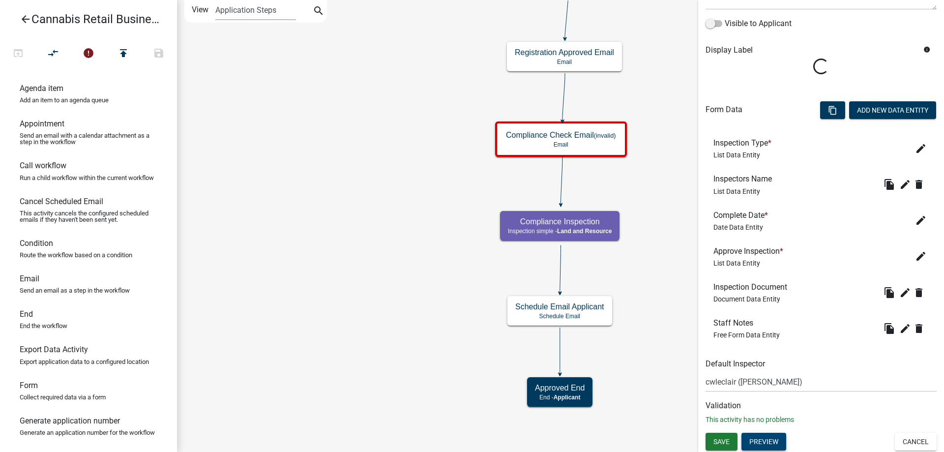
click at [769, 441] on button "Preview" at bounding box center [764, 442] width 45 height 18
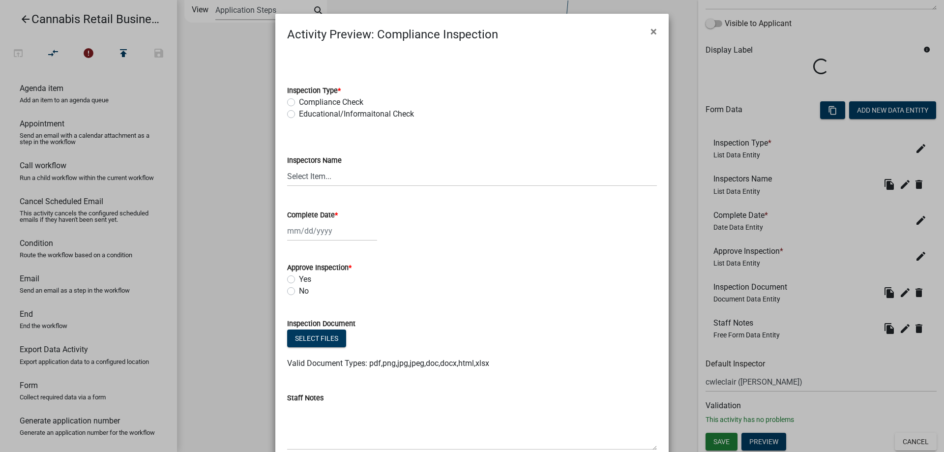
click at [299, 101] on label "Compliance Check" at bounding box center [331, 102] width 64 height 12
click at [299, 101] on input "Compliance Check" at bounding box center [302, 99] width 6 height 6
radio input "true"
click at [287, 166] on select "Select Item... cwleclair ([PERSON_NAME]) btollefson ([PERSON_NAME]) abusko ([PE…" at bounding box center [472, 176] width 370 height 20
select select "5f22fe7f-326f-47ef-b6b4-0669fd0213f8"
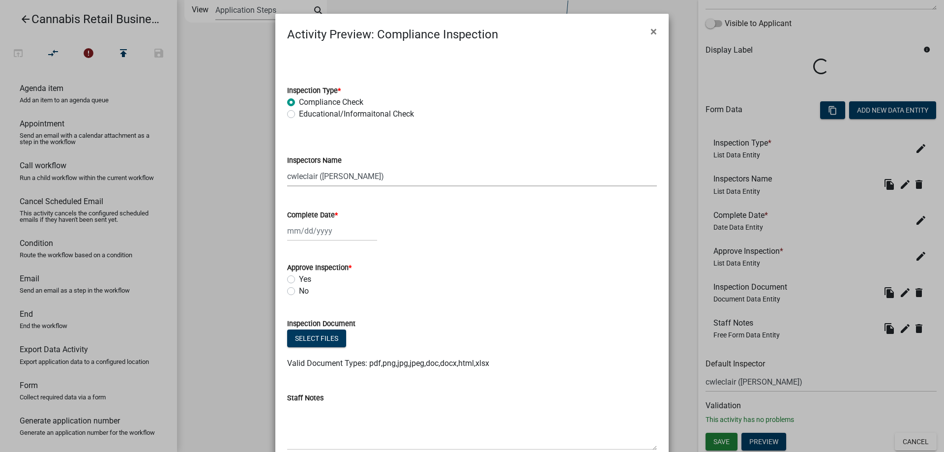
click option "cwleclair ([PERSON_NAME])" at bounding box center [0, 0] width 0 height 0
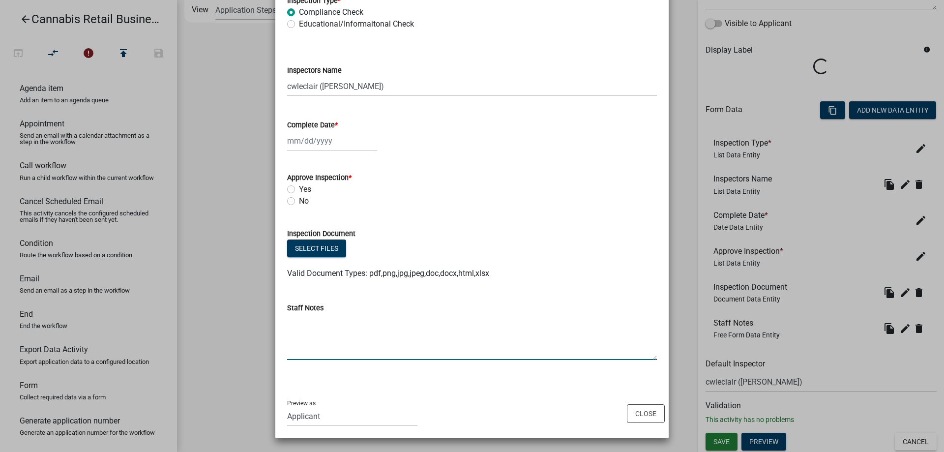
click at [325, 351] on textarea "Staff Notes" at bounding box center [472, 337] width 370 height 46
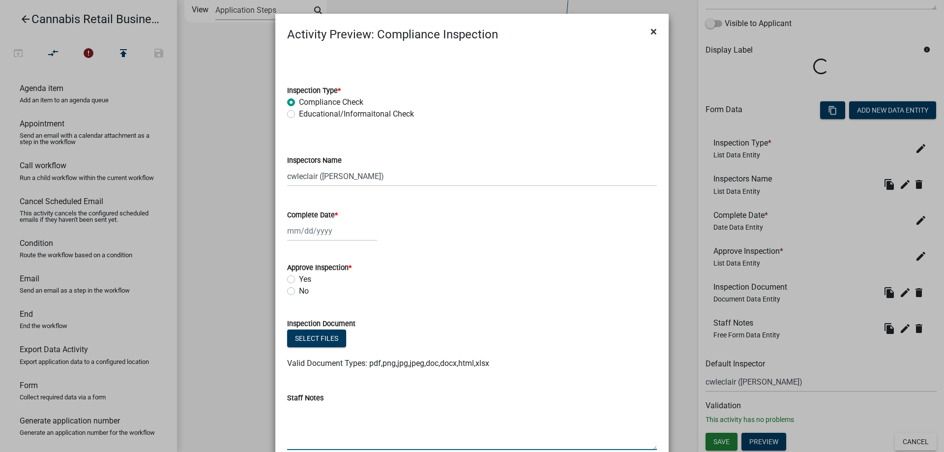
click at [653, 30] on span "×" at bounding box center [654, 32] width 6 height 14
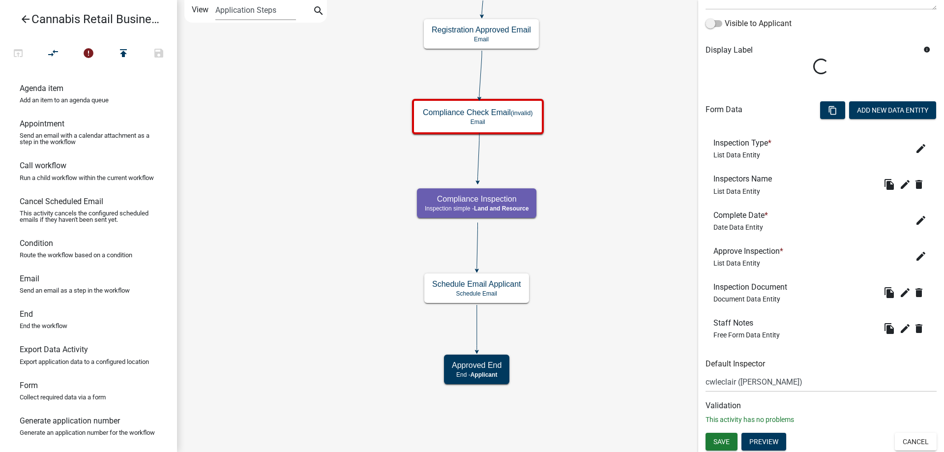
click at [370, 261] on div "start Start - Applicant Application Introduction Form - Applicant Parcel search…" at bounding box center [560, 226] width 767 height 452
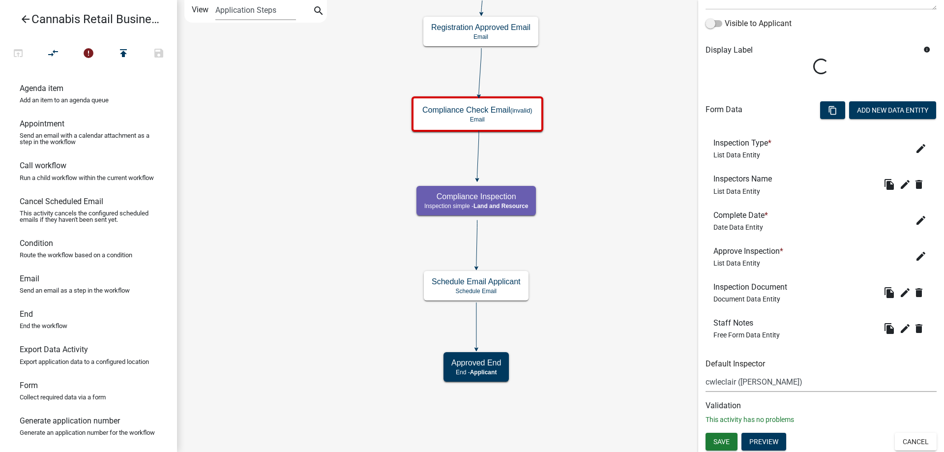
click at [706, 372] on select "Select Item... cwleclair ([PERSON_NAME]) btollefson ([PERSON_NAME]) abusko ([PE…" at bounding box center [821, 382] width 231 height 20
click at [598, 280] on icon "start Start - Applicant Application Introduction Form - Applicant Parcel search…" at bounding box center [561, 225] width 766 height 451
click at [913, 440] on button "Cancel" at bounding box center [916, 442] width 42 height 18
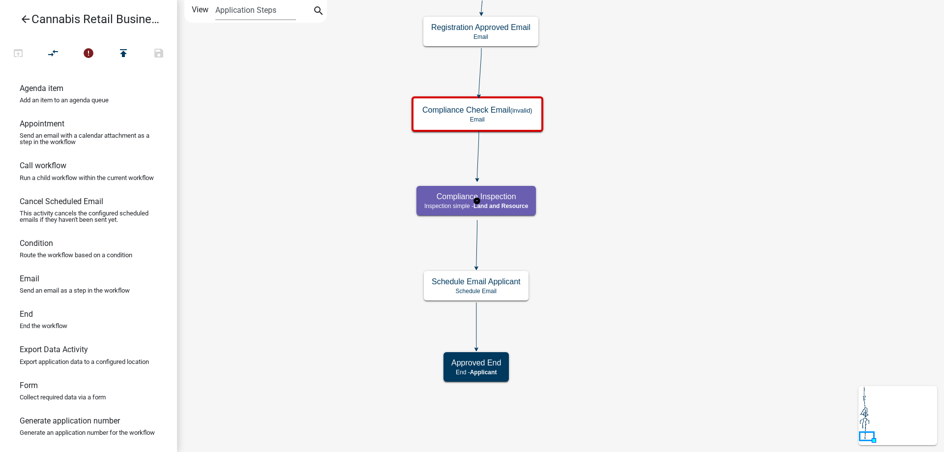
click at [512, 204] on g "Compliance Inspection Inspection simple - Land and Resource" at bounding box center [476, 200] width 121 height 29
click at [512, 204] on span "Land and Resource" at bounding box center [501, 206] width 55 height 7
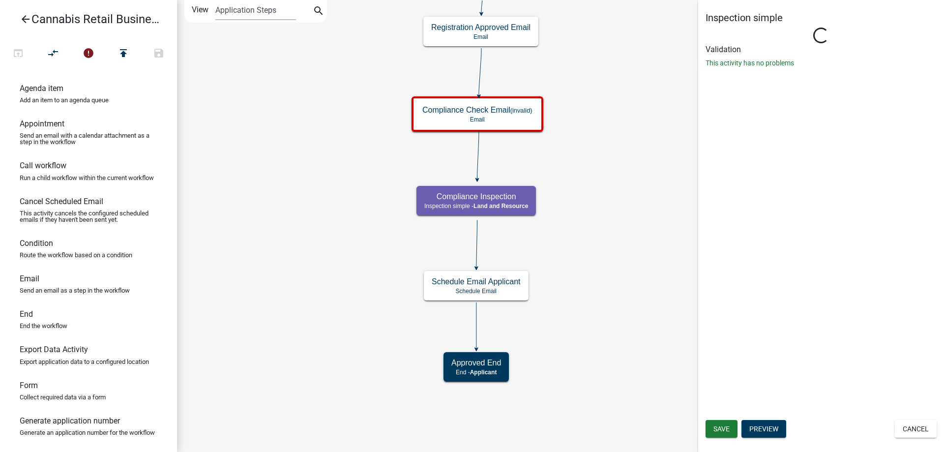
select select "5f22fe7f-326f-47ef-b6b4-0669fd0213f8"
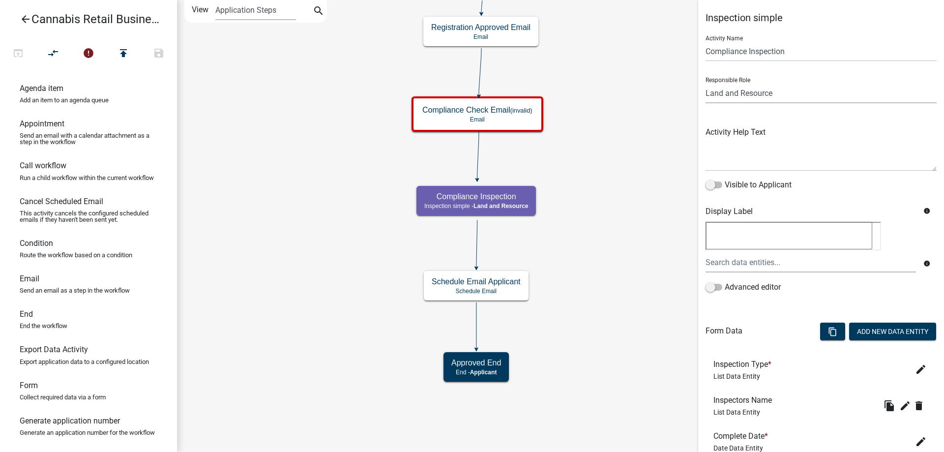
click at [706, 83] on select "Applicant Land and Resource Assistant Director Admin Cannabis Registration Revi…" at bounding box center [821, 93] width 231 height 20
click option "Cannabis Registration Review" at bounding box center [0, 0] width 0 height 0
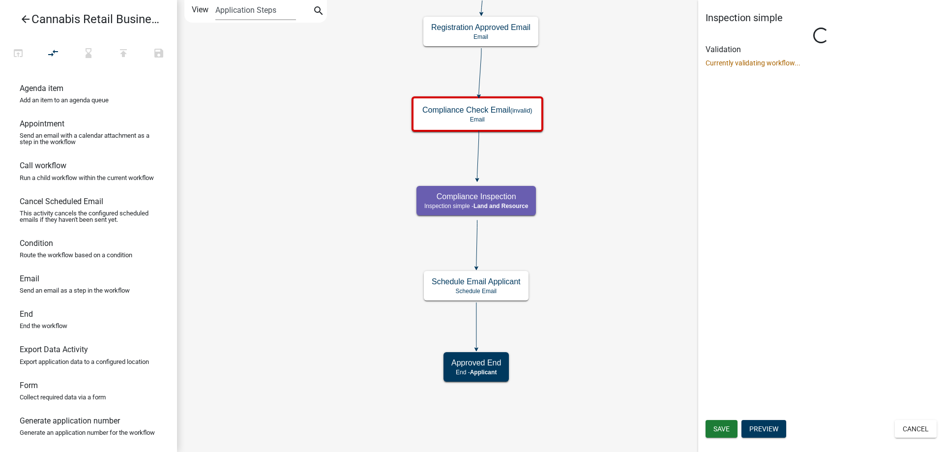
select select "5380C035-E995-43AF-9DCB-4673FB5A2820"
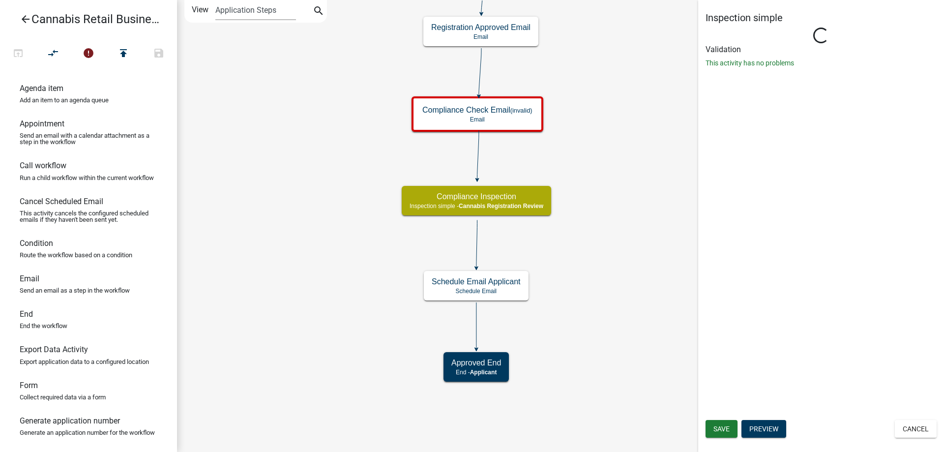
select select "5f22fe7f-326f-47ef-b6b4-0669fd0213f8"
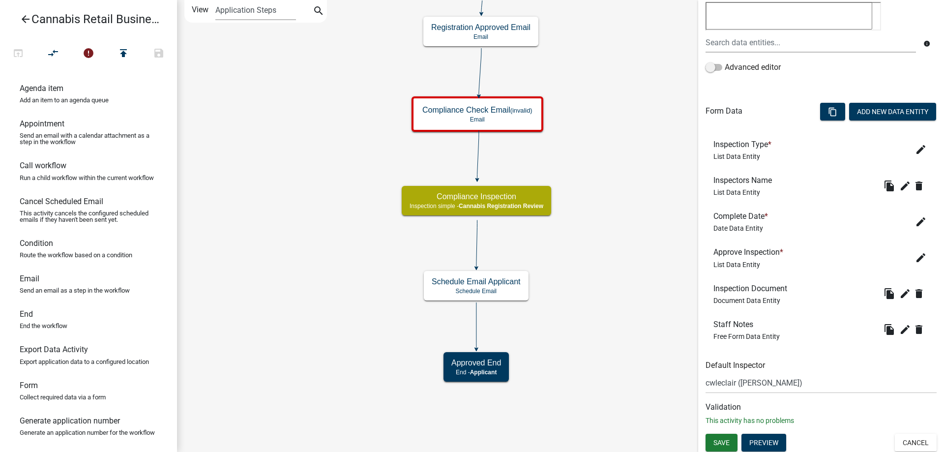
scroll to position [221, 0]
click at [706, 372] on select "Select Item... cwleclair (Chris LeClair)" at bounding box center [821, 382] width 231 height 20
click option "cwleclair ([PERSON_NAME])" at bounding box center [0, 0] width 0 height 0
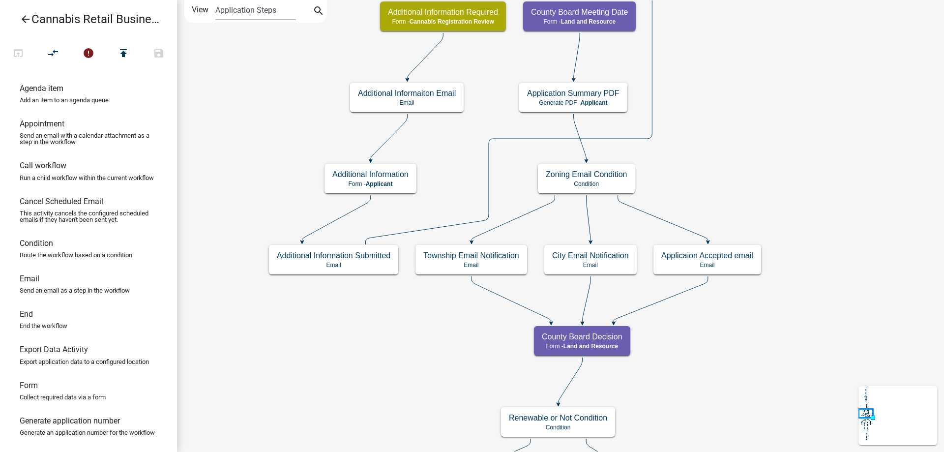
click at [736, 2] on div "start Start - Applicant Application Introduction Form - Applicant Parcel search…" at bounding box center [560, 226] width 767 height 452
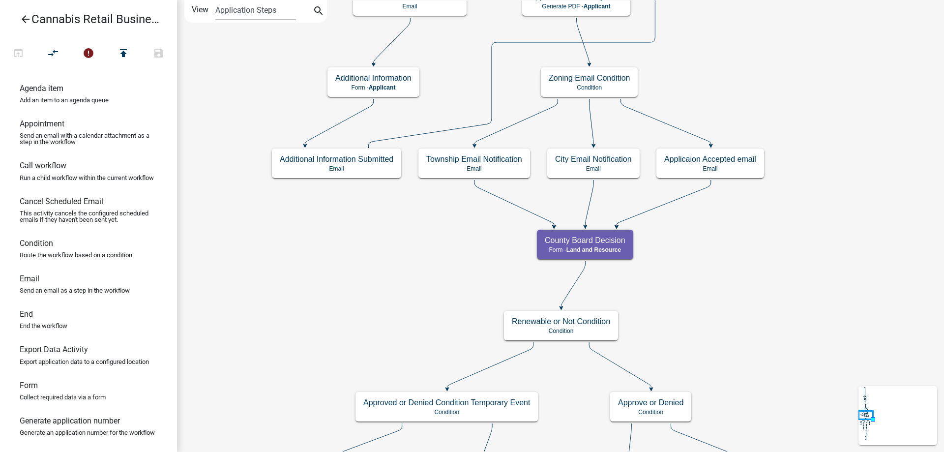
click at [777, 66] on div "start Start - Applicant Application Introduction Form - Applicant Parcel search…" at bounding box center [560, 226] width 767 height 452
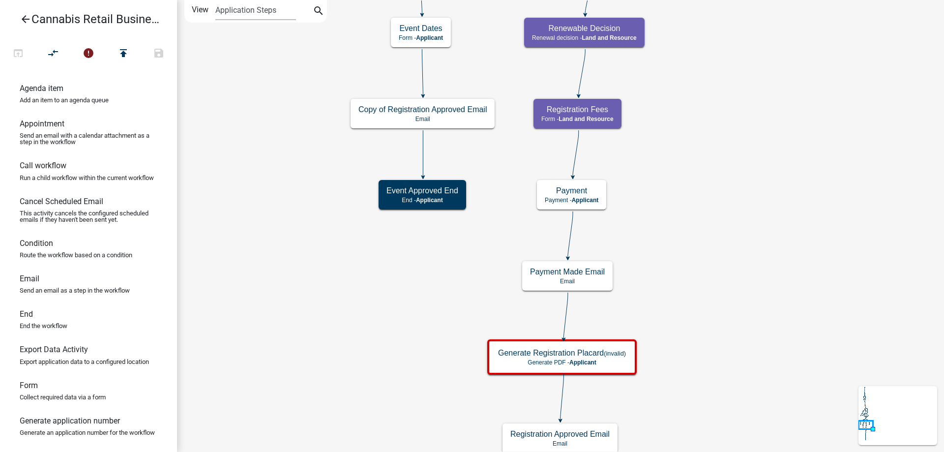
click at [756, 26] on div "start Start - Applicant Application Introduction Form - Applicant Parcel search…" at bounding box center [560, 226] width 767 height 452
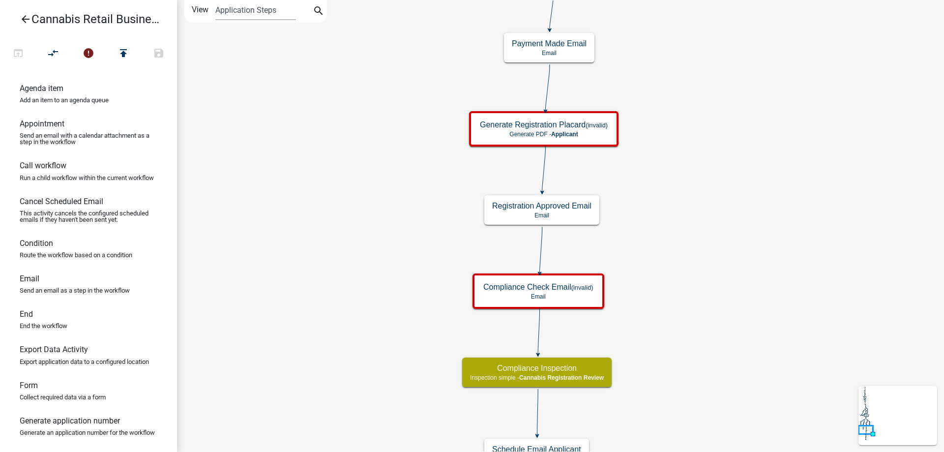
click at [726, 109] on div "start Start - Applicant Application Introduction Form - Applicant Parcel search…" at bounding box center [560, 226] width 767 height 452
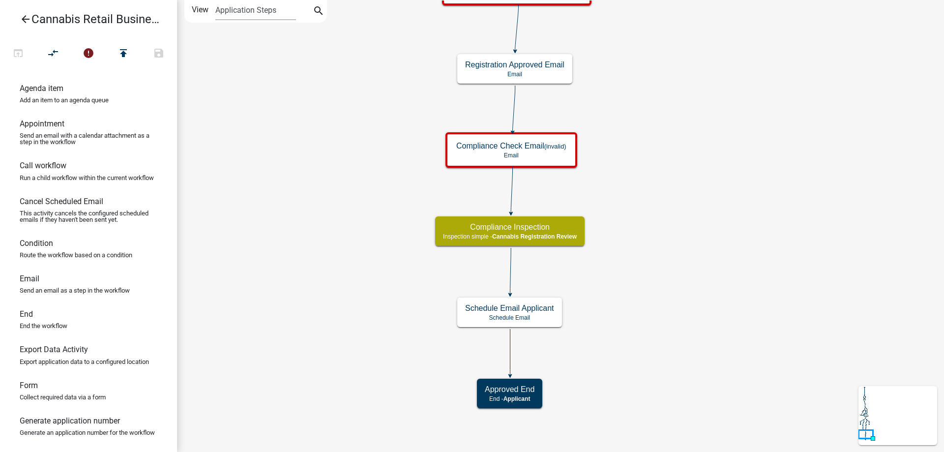
click at [679, 249] on div "start Start - Applicant Application Introduction Form - Applicant Parcel search…" at bounding box center [560, 226] width 767 height 452
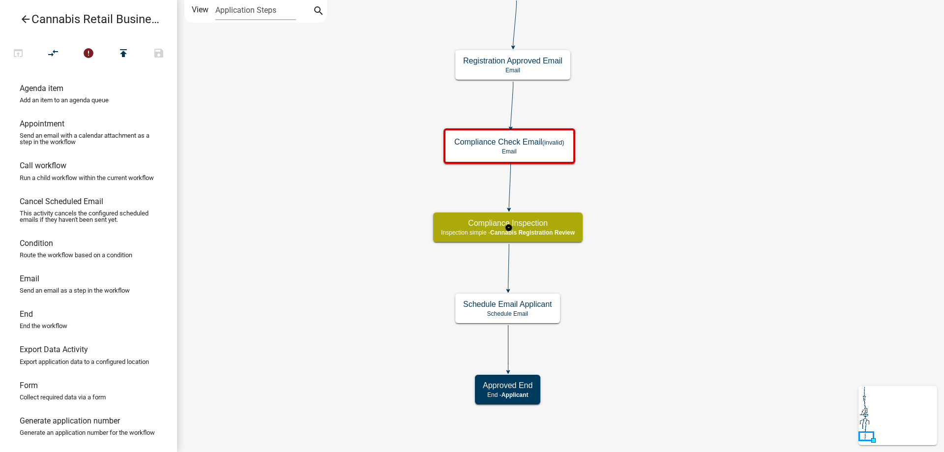
click at [550, 234] on g "Compliance Inspection Inspection simple - Cannabis Registration Review" at bounding box center [508, 226] width 151 height 29
click at [550, 234] on span "Cannabis Registration Review" at bounding box center [532, 232] width 85 height 7
select select "5380C035-E995-43AF-9DCB-4673FB5A2820"
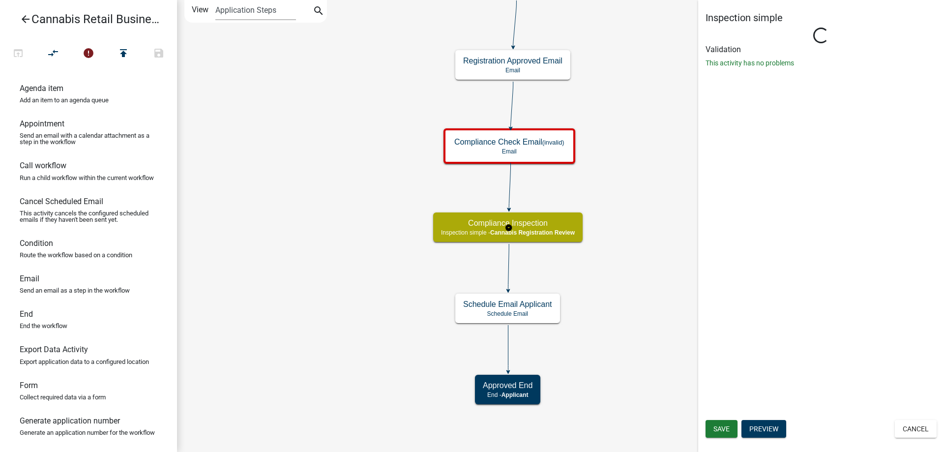
select select "5f22fe7f-326f-47ef-b6b4-0669fd0213f8"
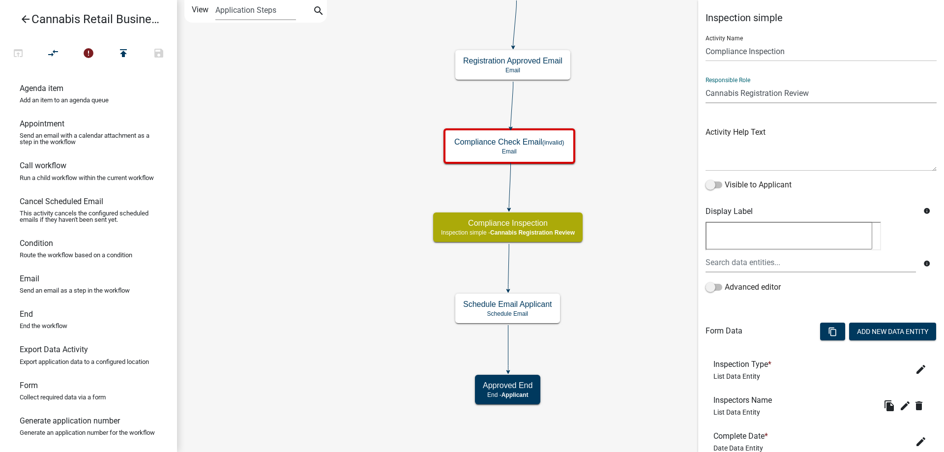
click at [706, 83] on select "Applicant Land and Resource Assistant Director Admin Cannabis Registration Revi…" at bounding box center [821, 93] width 231 height 20
click option "Cannabis Compliance Check Inspectors" at bounding box center [0, 0] width 0 height 0
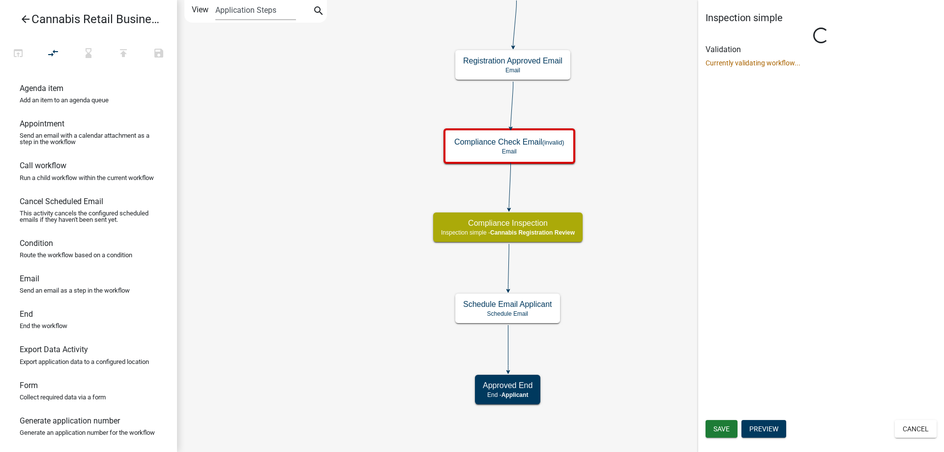
select select "FA243DD2-6FE2-4FDC-9D26-D1E1F83478B4"
select select "5f22fe7f-326f-47ef-b6b4-0669fd0213f8"
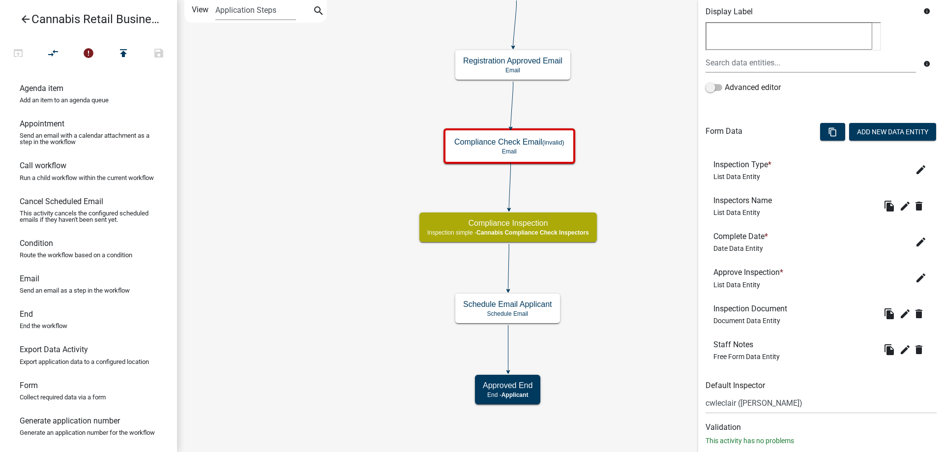
scroll to position [201, 0]
click at [919, 169] on icon "edit" at bounding box center [921, 169] width 12 height 12
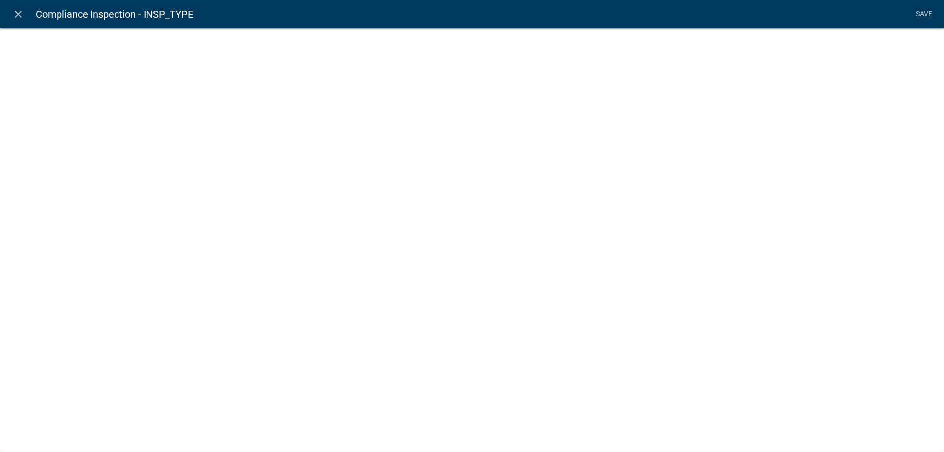
select select "list-data"
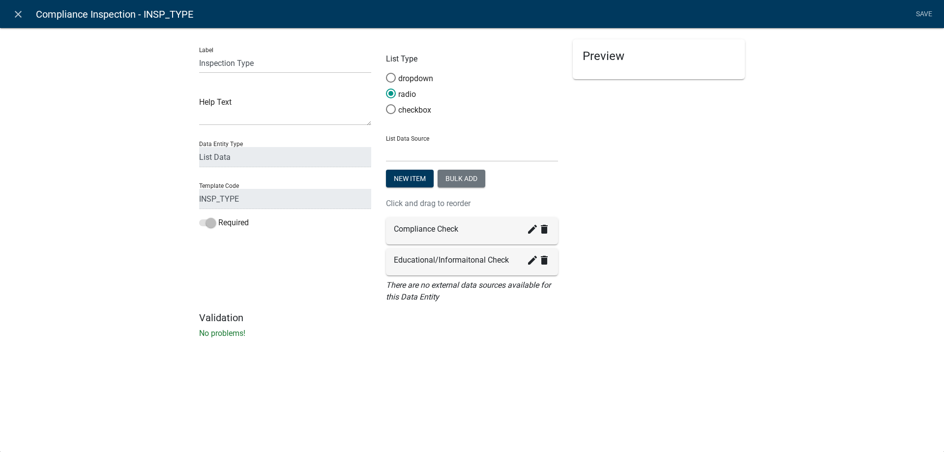
click at [922, 12] on li "Save" at bounding box center [924, 14] width 25 height 19
click at [18, 15] on icon "close" at bounding box center [18, 14] width 12 height 12
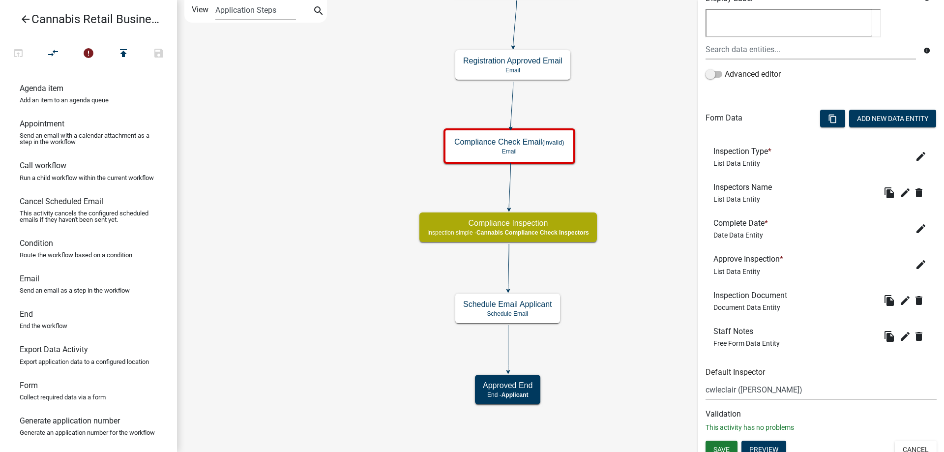
scroll to position [221, 0]
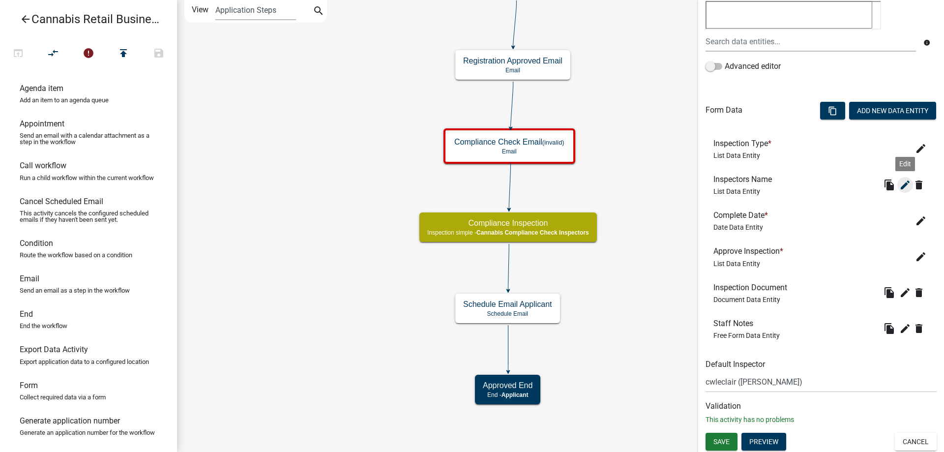
click at [906, 185] on icon "edit" at bounding box center [905, 185] width 12 height 12
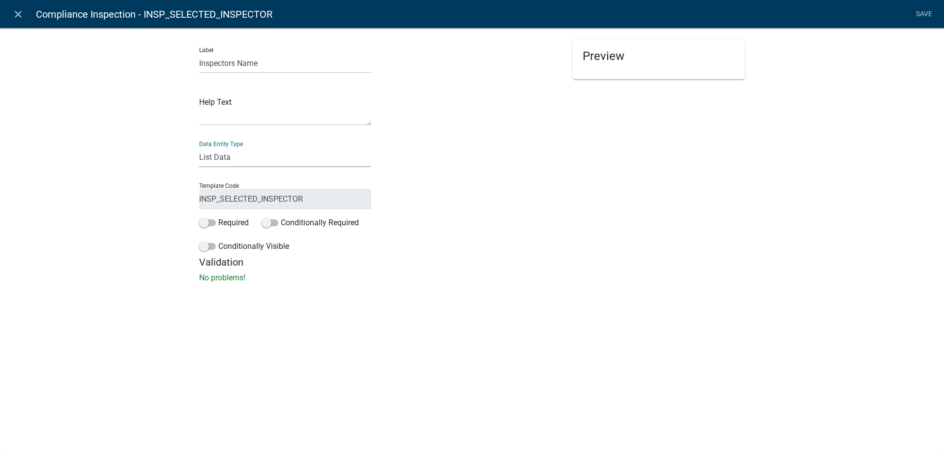
click at [199, 147] on select "Free Form Text Document Display Entity Value Fee Numeric Data Date Map Sketch D…" at bounding box center [285, 157] width 172 height 20
select select "contact-list"
click option "Contact List" at bounding box center [0, 0] width 0 height 0
select select "contact-list"
select select
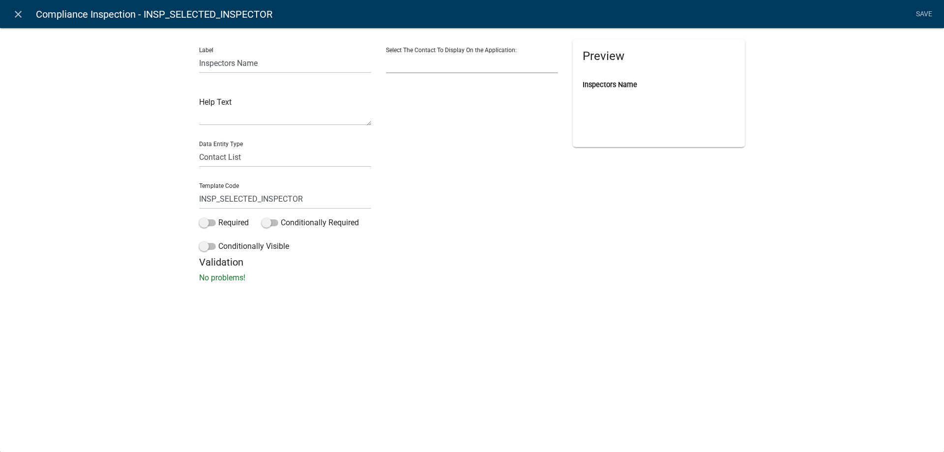
click at [386, 53] on select ", Land & Resource Management LeClair, Chris , Gopher State One Call" at bounding box center [472, 63] width 172 height 20
click at [417, 237] on div "Select The Contact To Display On the Application: , Land & Resource Management …" at bounding box center [472, 147] width 187 height 217
click at [199, 147] on select "Free Form Text Document Display Entity Value Fee Numeric Data Date Map Sketch D…" at bounding box center [285, 157] width 172 height 20
select select "list-data"
click option "List Data" at bounding box center [0, 0] width 0 height 0
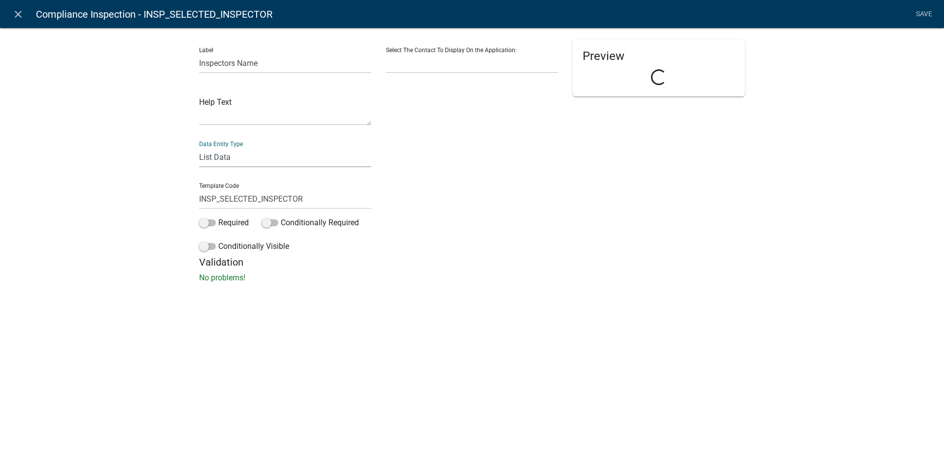
select select "list-data"
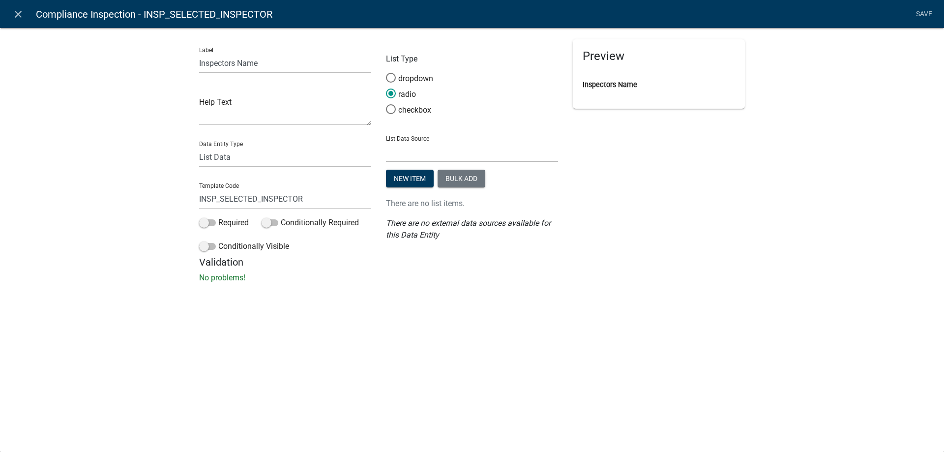
click at [386, 142] on select "State List Cannabis Compliance Check Inspector/staff Cannabis Compliance Checks…" at bounding box center [472, 152] width 172 height 20
select select "custom-list-a789d61b-d79d-4bfc-9cb2-f14a75d47f1e"
click option "Cannabis Compliance Check Inspector/staff" at bounding box center [0, 0] width 0 height 0
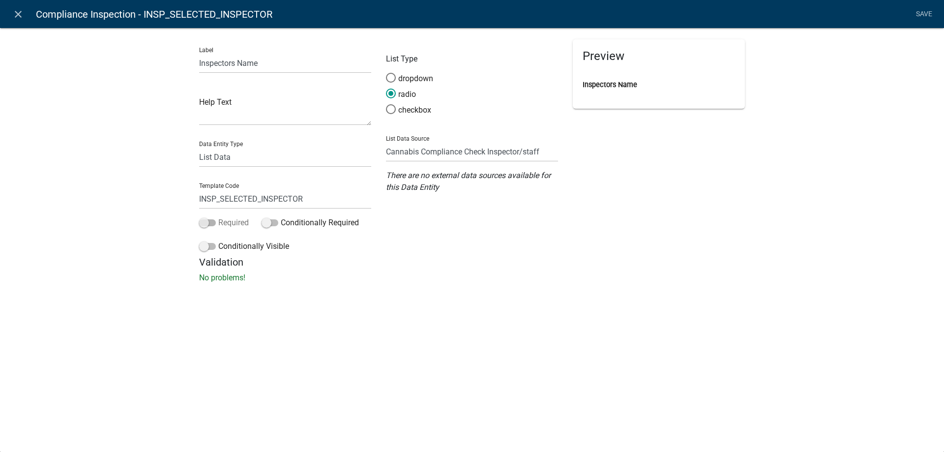
click at [210, 224] on span at bounding box center [207, 222] width 17 height 7
click at [218, 217] on input "Required" at bounding box center [218, 217] width 0 height 0
click at [925, 16] on link "Save" at bounding box center [924, 14] width 25 height 19
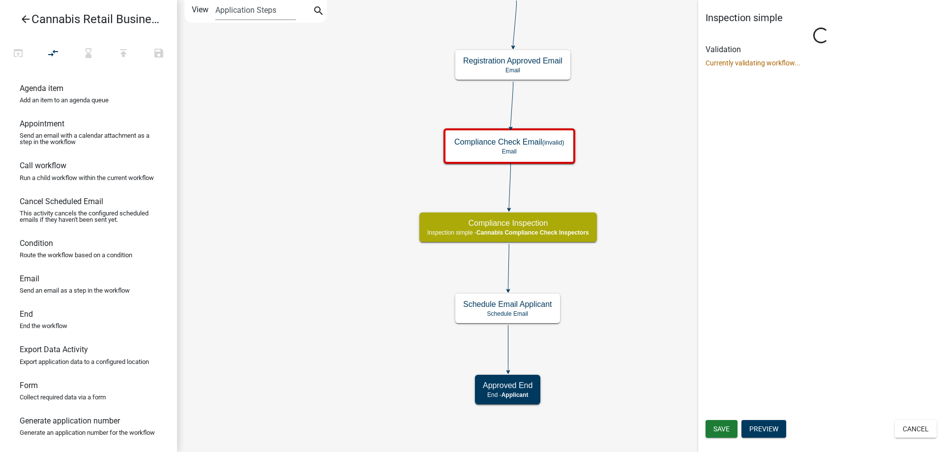
scroll to position [0, 0]
select select "FA243DD2-6FE2-4FDC-9D26-D1E1F83478B4"
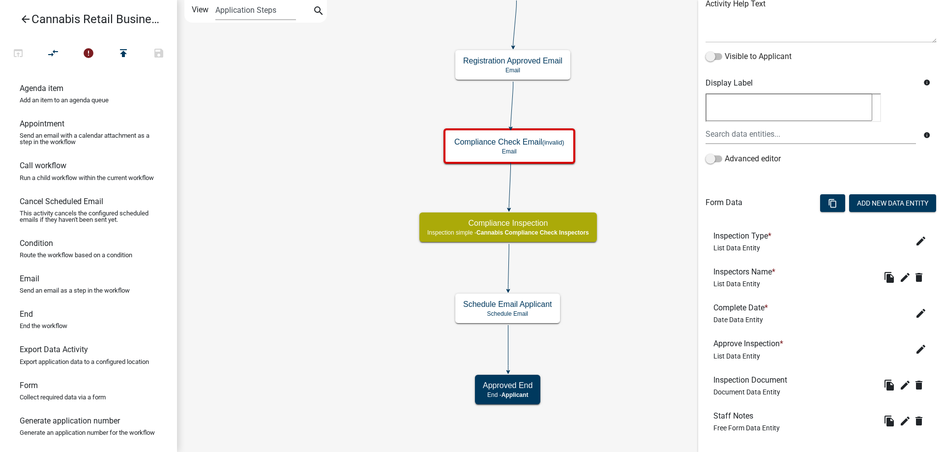
scroll to position [179, 0]
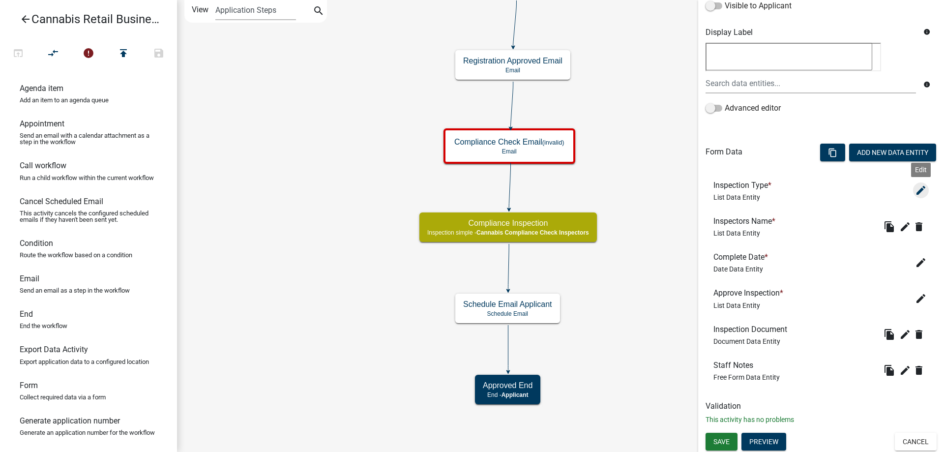
click at [918, 187] on icon "edit" at bounding box center [921, 190] width 12 height 12
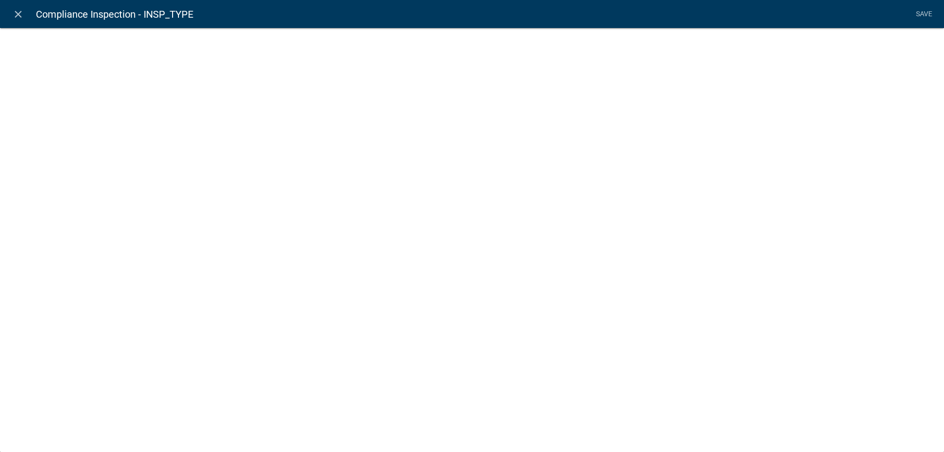
select select "list-data"
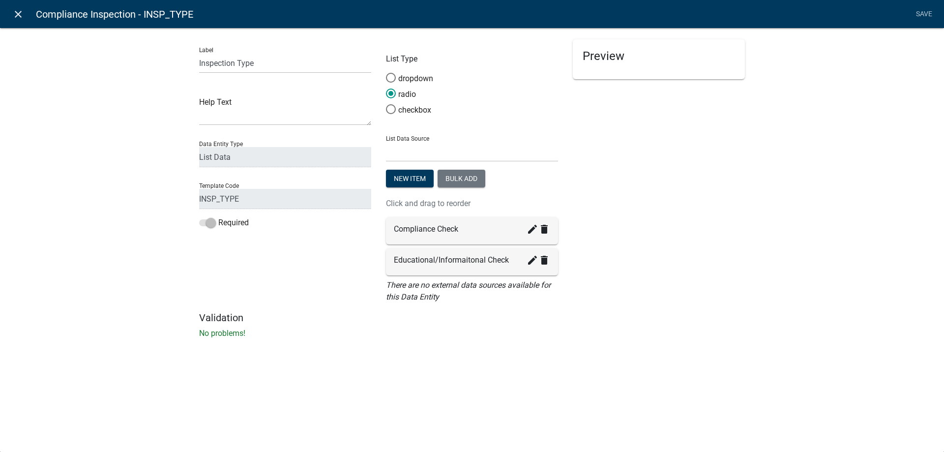
click at [19, 14] on icon "close" at bounding box center [18, 14] width 12 height 12
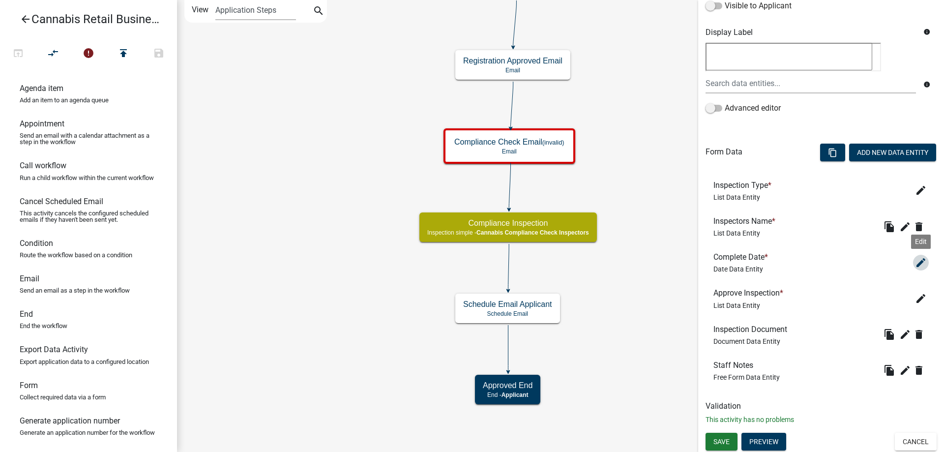
click at [918, 262] on icon "edit" at bounding box center [921, 263] width 12 height 12
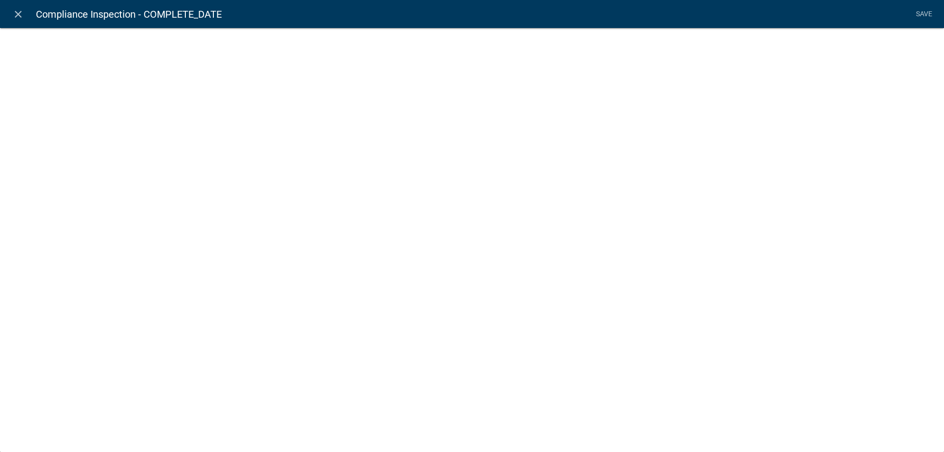
select select "date"
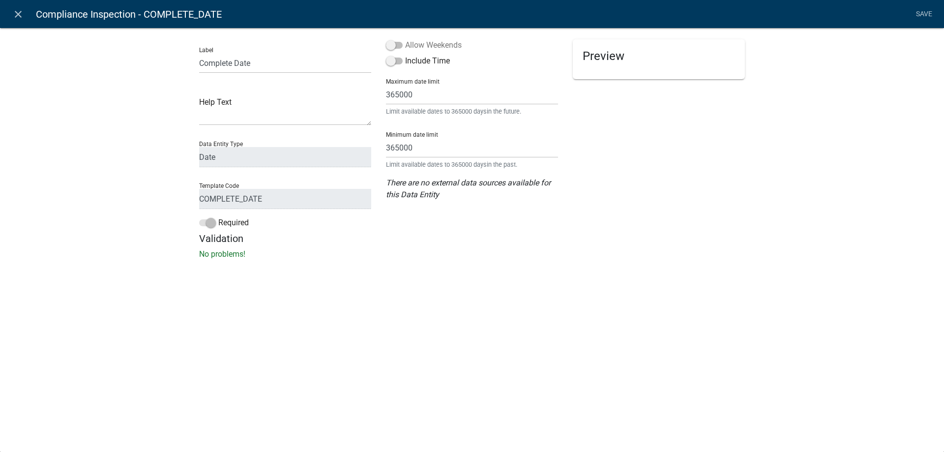
click at [397, 45] on span at bounding box center [394, 45] width 17 height 7
click at [405, 39] on input "Allow Weekends" at bounding box center [405, 39] width 0 height 0
click at [922, 11] on li "Save" at bounding box center [924, 14] width 25 height 19
click at [922, 13] on li "Save" at bounding box center [924, 14] width 25 height 19
click at [237, 120] on textarea at bounding box center [285, 110] width 172 height 30
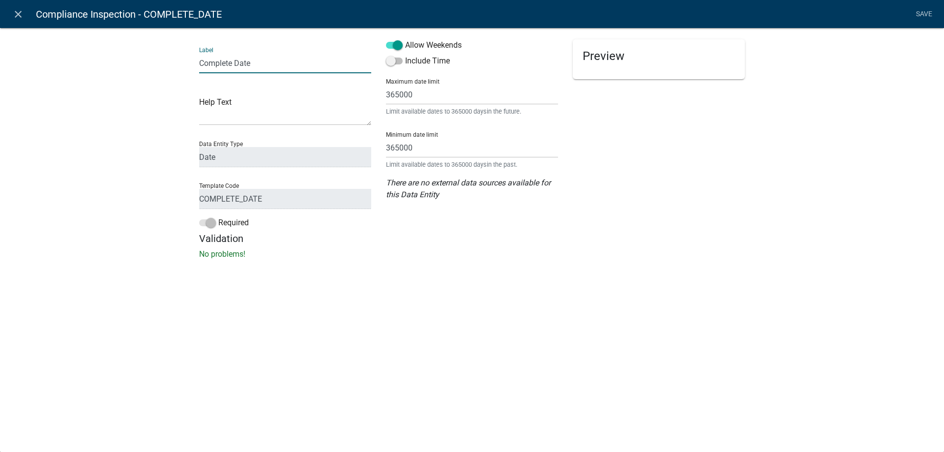
click at [260, 62] on input "Complete Date" at bounding box center [285, 63] width 172 height 20
click at [200, 59] on input "Complete Date" at bounding box center [285, 63] width 172 height 20
drag, startPoint x: 267, startPoint y: 63, endPoint x: 152, endPoint y: 52, distance: 115.6
click at [199, 53] on input "Compliance Check Complete Date" at bounding box center [285, 63] width 172 height 20
type input "Complete Date"
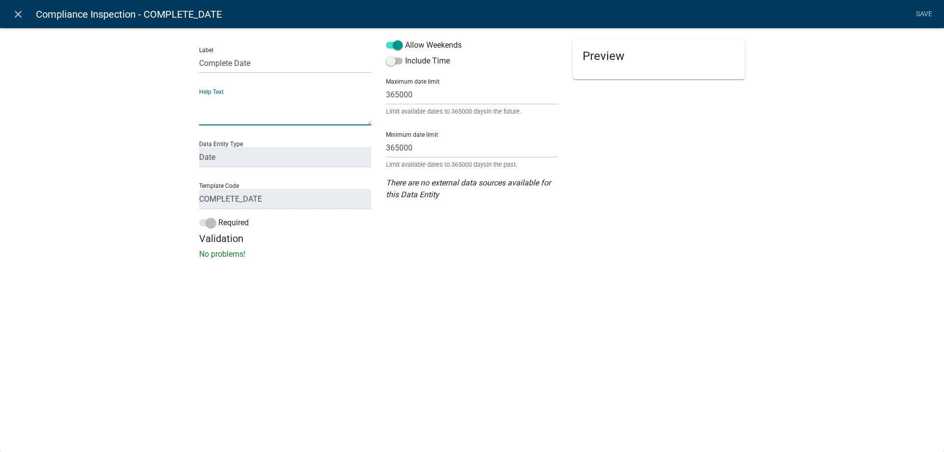
click at [293, 122] on textarea at bounding box center [285, 110] width 172 height 30
drag, startPoint x: 213, startPoint y: 223, endPoint x: 184, endPoint y: 220, distance: 28.6
click at [184, 220] on div "Label Complete Date Help Text Data Entity Type Free Form Text Document Display …" at bounding box center [472, 146] width 944 height 269
click at [201, 222] on span at bounding box center [207, 222] width 17 height 7
click at [397, 61] on span at bounding box center [394, 61] width 17 height 7
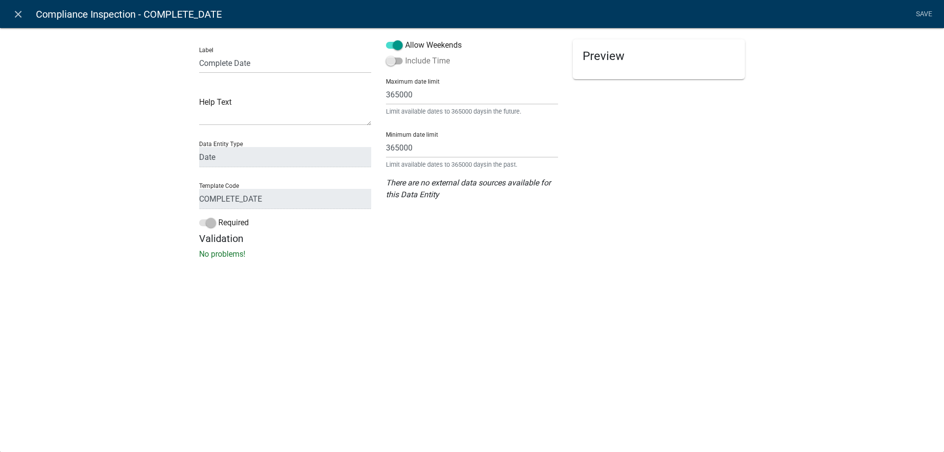
click at [405, 55] on input "Include Time" at bounding box center [405, 55] width 0 height 0
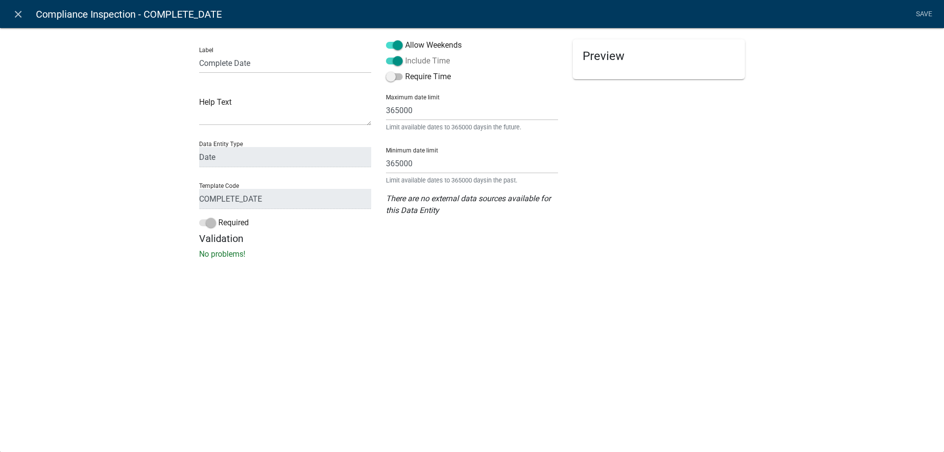
click at [390, 60] on span at bounding box center [394, 61] width 17 height 7
click at [405, 55] on input "Include Time" at bounding box center [405, 55] width 0 height 0
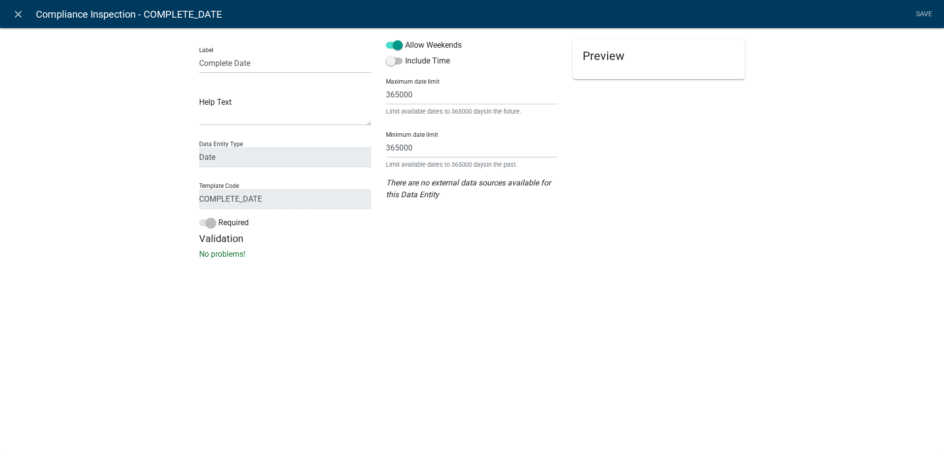
click at [920, 15] on li "Save" at bounding box center [924, 14] width 25 height 19
click at [17, 10] on icon "close" at bounding box center [18, 14] width 12 height 12
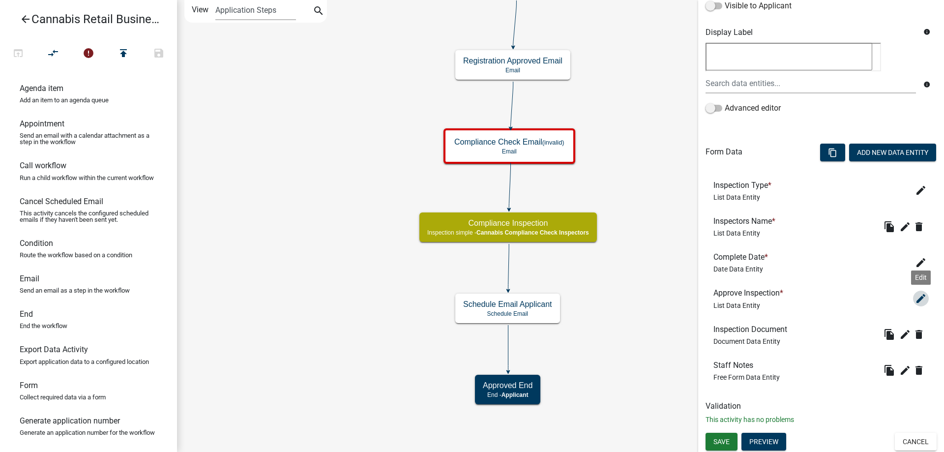
click at [919, 297] on icon "edit" at bounding box center [921, 299] width 12 height 12
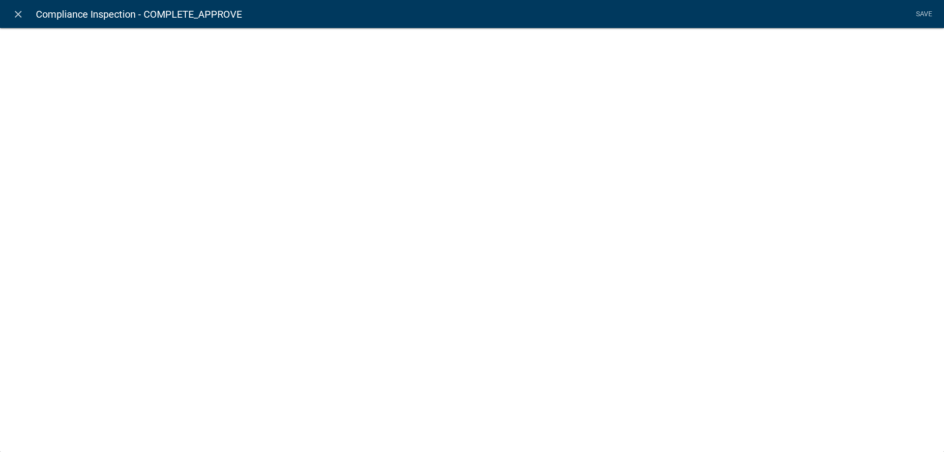
select select "list-data"
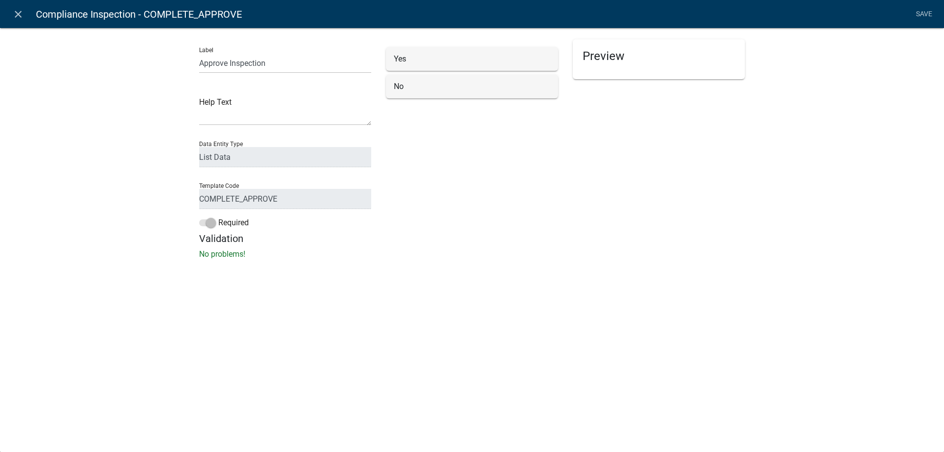
click at [457, 67] on div "Yes" at bounding box center [472, 59] width 172 height 24
click at [226, 115] on textarea at bounding box center [285, 110] width 172 height 30
click at [21, 14] on icon "close" at bounding box center [18, 14] width 12 height 12
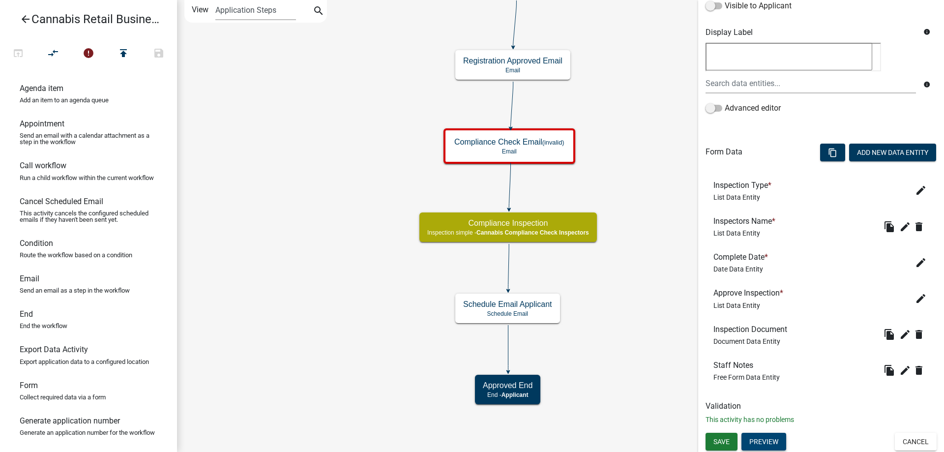
click at [773, 441] on button "Preview" at bounding box center [764, 442] width 45 height 18
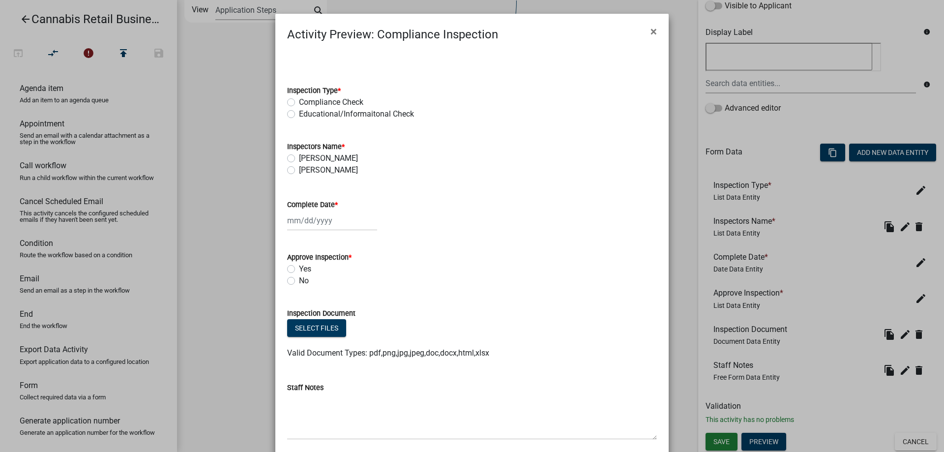
click at [299, 156] on label "Jody Lien" at bounding box center [328, 158] width 59 height 12
click at [299, 156] on input "Jody Lien" at bounding box center [302, 155] width 6 height 6
radio input "true"
click at [299, 171] on label "Kristi Goos" at bounding box center [328, 170] width 59 height 12
click at [299, 171] on input "Kristi Goos" at bounding box center [302, 167] width 6 height 6
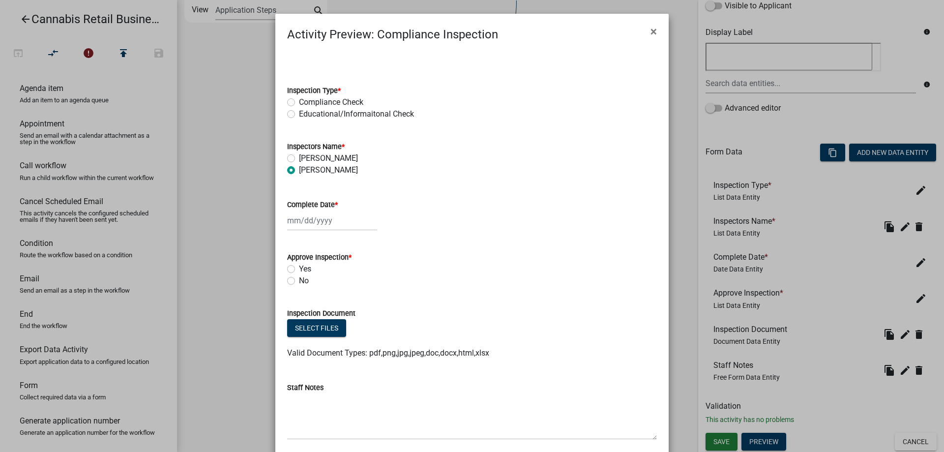
radio input "true"
click at [299, 157] on label "Jody Lien" at bounding box center [328, 158] width 59 height 12
click at [299, 157] on input "Jody Lien" at bounding box center [302, 155] width 6 height 6
radio input "true"
click at [317, 221] on input "Complete Date *" at bounding box center [332, 220] width 90 height 20
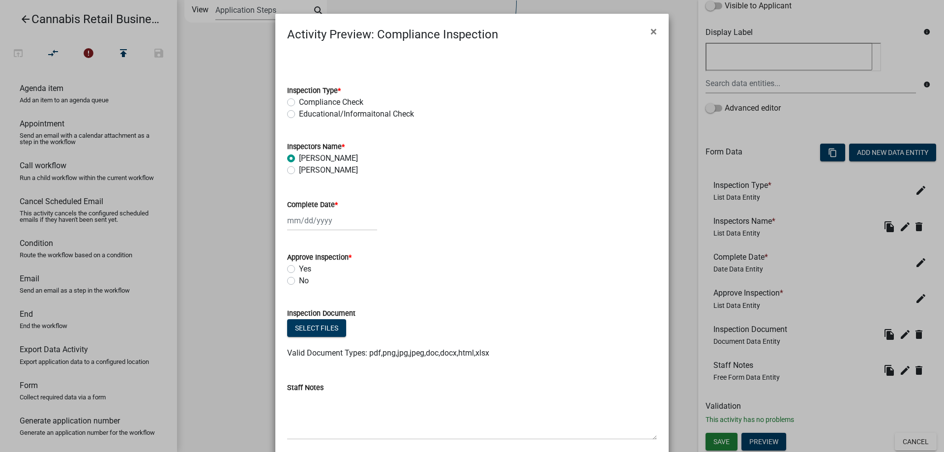
select select "9"
select select "2025"
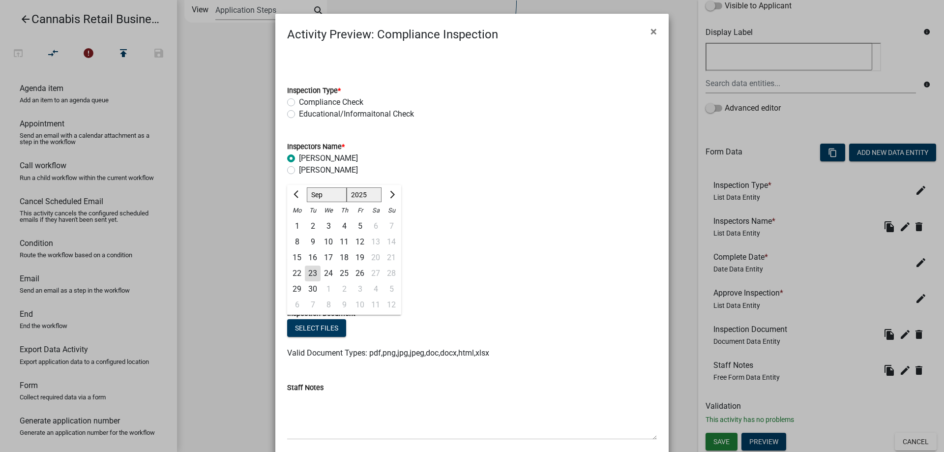
click at [315, 274] on div "23" at bounding box center [313, 274] width 16 height 16
type input "[DATE]"
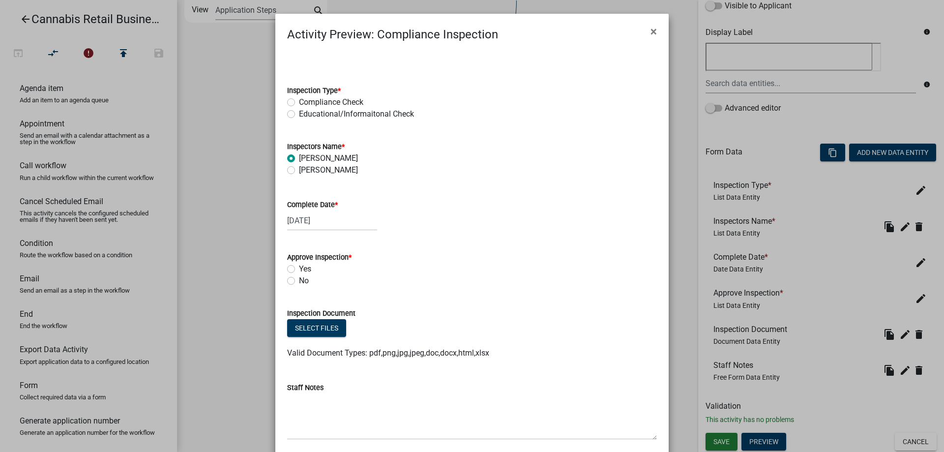
click at [299, 267] on label "Yes" at bounding box center [305, 269] width 12 height 12
click at [299, 267] on input "Yes" at bounding box center [302, 266] width 6 height 6
radio input "true"
click at [299, 101] on label "Compliance Check" at bounding box center [331, 102] width 64 height 12
click at [299, 101] on input "Compliance Check" at bounding box center [302, 99] width 6 height 6
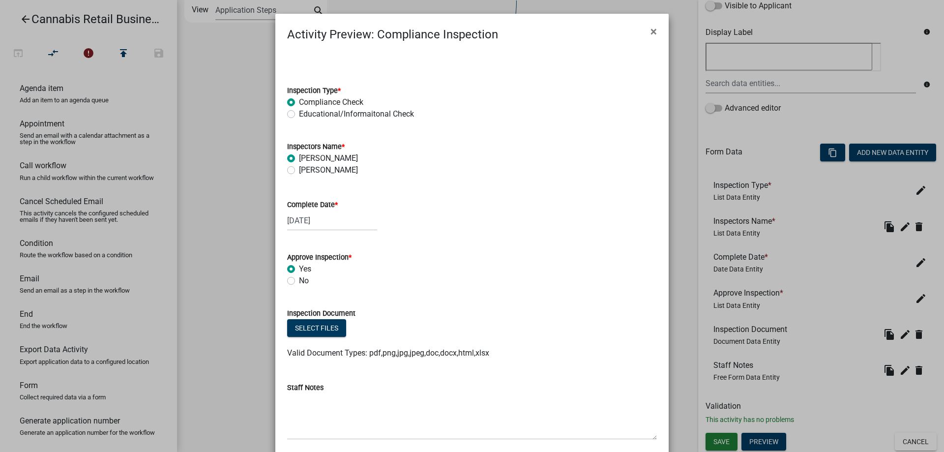
radio input "true"
click at [299, 116] on label "Educational/Informaitonal Check" at bounding box center [356, 114] width 115 height 12
click at [299, 115] on input "Educational/Informaitonal Check" at bounding box center [302, 111] width 6 height 6
radio input "true"
click at [654, 30] on span "×" at bounding box center [654, 32] width 6 height 14
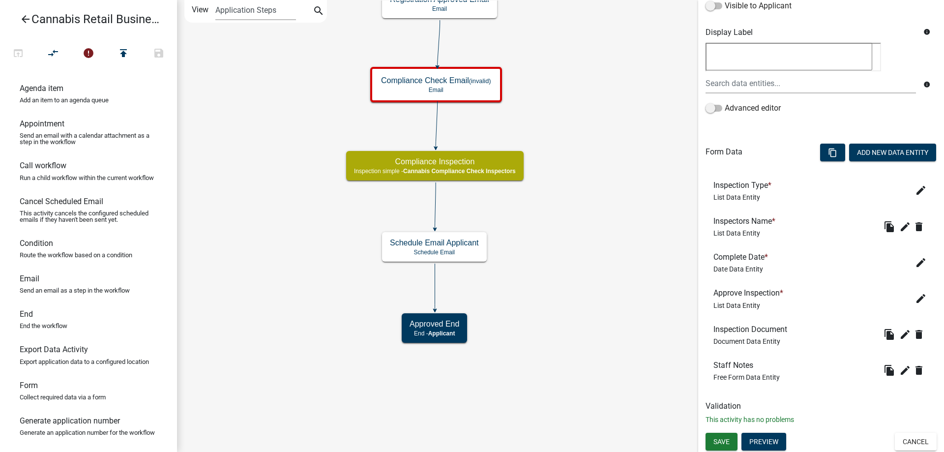
click at [555, 276] on div "start Start - Applicant Application Introduction Form - Applicant Parcel search…" at bounding box center [560, 226] width 767 height 452
click at [887, 151] on button "Add New Data Entity" at bounding box center [892, 153] width 87 height 18
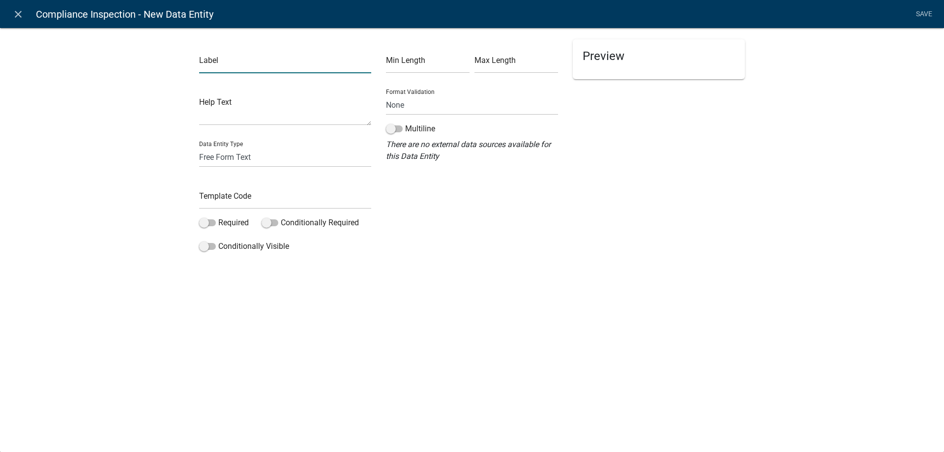
click at [242, 66] on input "text" at bounding box center [285, 63] width 172 height 20
type input "Is another inspeciton Required"
click at [199, 147] on select "Free Form Text Document Display Entity Value Fee Numeric Data Date Map Sketch D…" at bounding box center [285, 157] width 172 height 20
select select "list-data"
click option "List Data" at bounding box center [0, 0] width 0 height 0
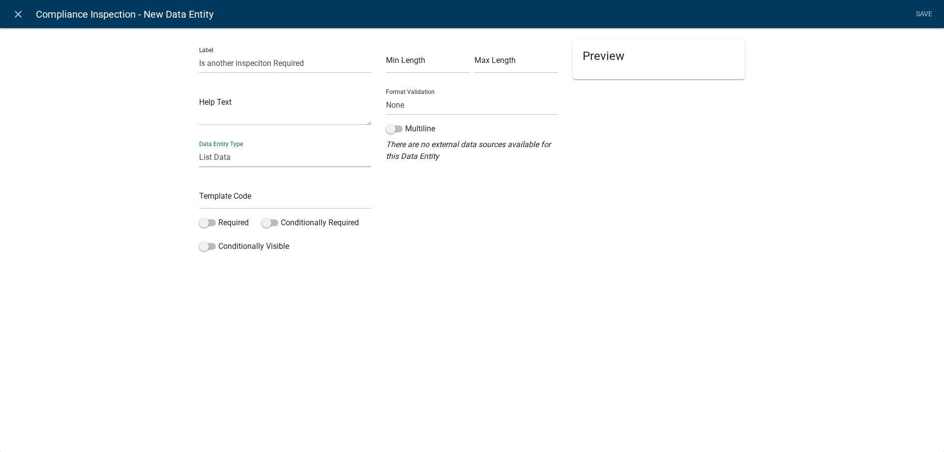
select select "list-data"
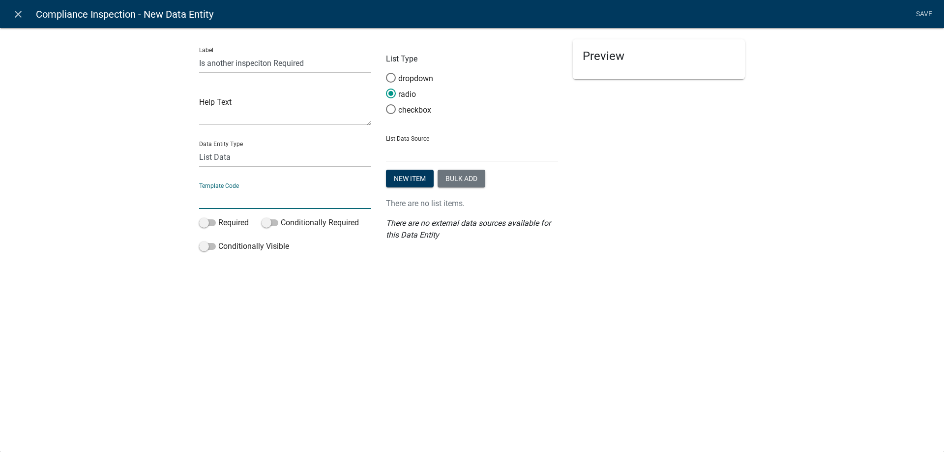
click at [219, 203] on input "text" at bounding box center [285, 199] width 172 height 20
type input "AnotherInspRequired"
click at [216, 222] on label "Required" at bounding box center [224, 223] width 50 height 12
click at [218, 217] on input "Required" at bounding box center [218, 217] width 0 height 0
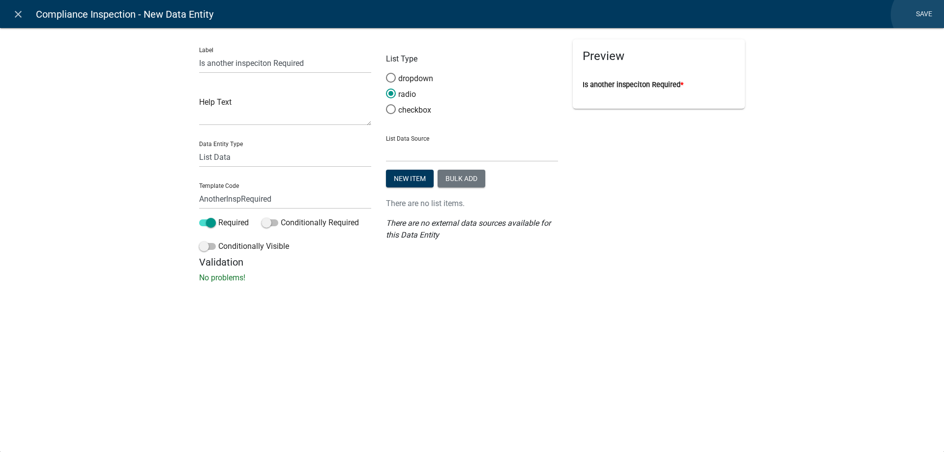
click at [922, 15] on link "Save" at bounding box center [924, 14] width 25 height 19
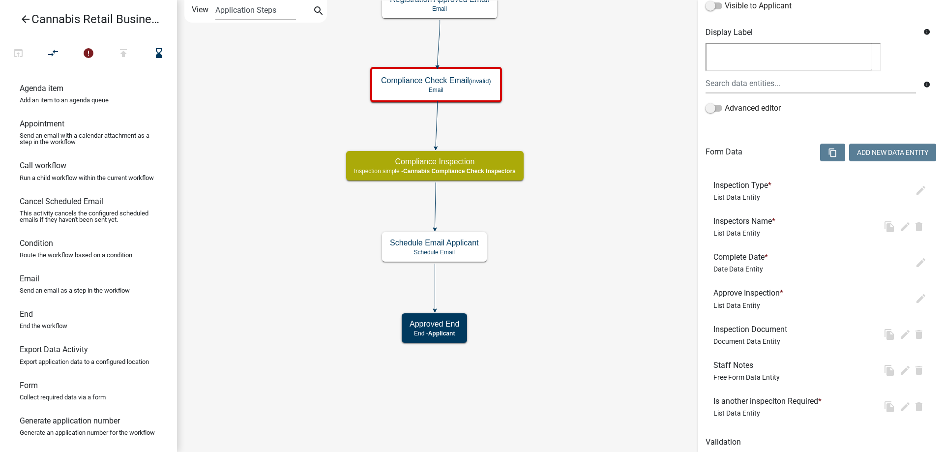
scroll to position [0, 0]
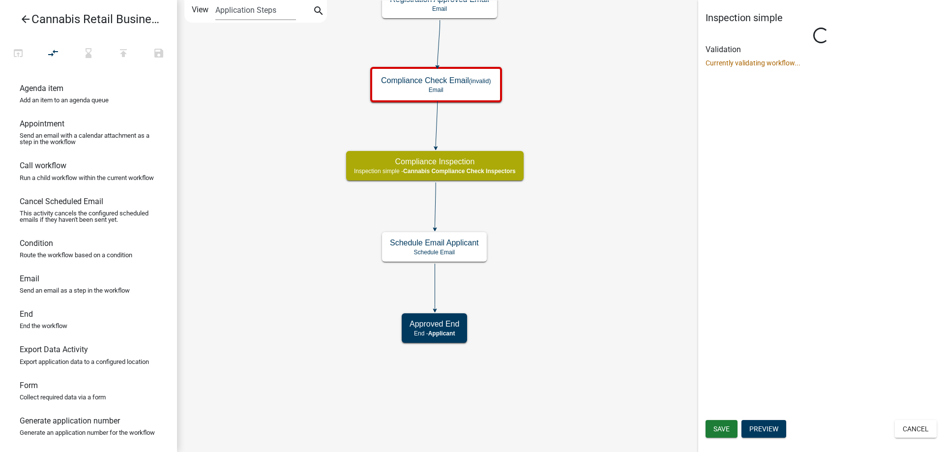
select select "FA243DD2-6FE2-4FDC-9D26-D1E1F83478B4"
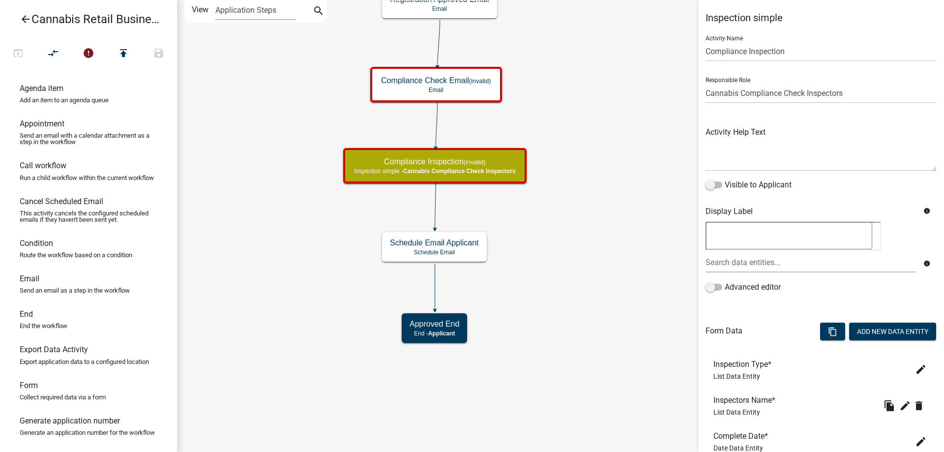
scroll to position [215, 0]
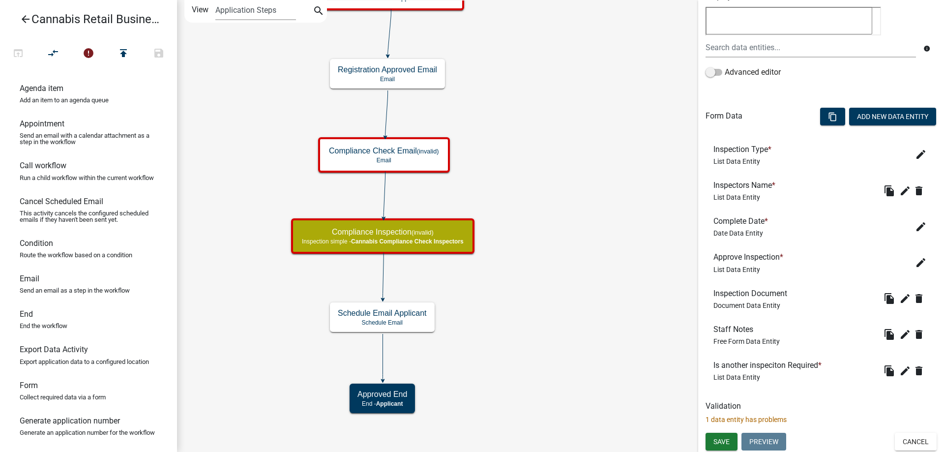
click at [533, 279] on div "start Start - Applicant Application Introduction Form - Applicant Parcel search…" at bounding box center [560, 226] width 767 height 452
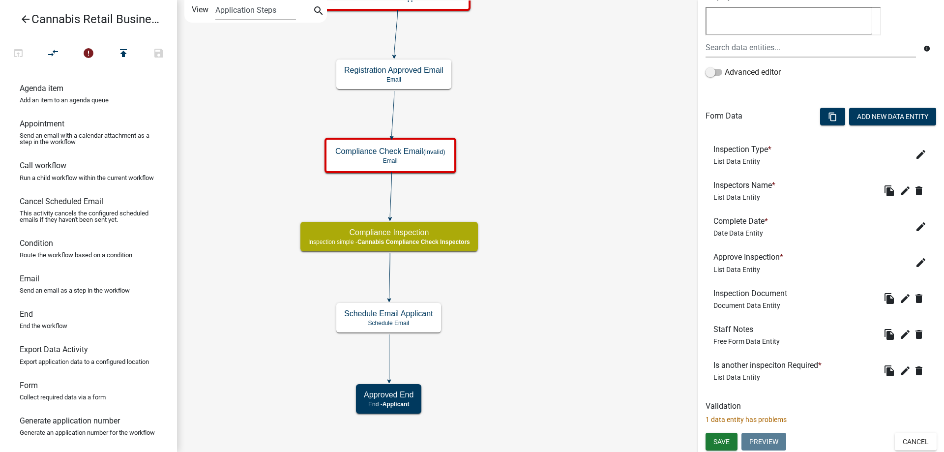
click at [553, 137] on div "start Start - Applicant Application Introduction Form - Applicant Parcel search…" at bounding box center [560, 226] width 767 height 452
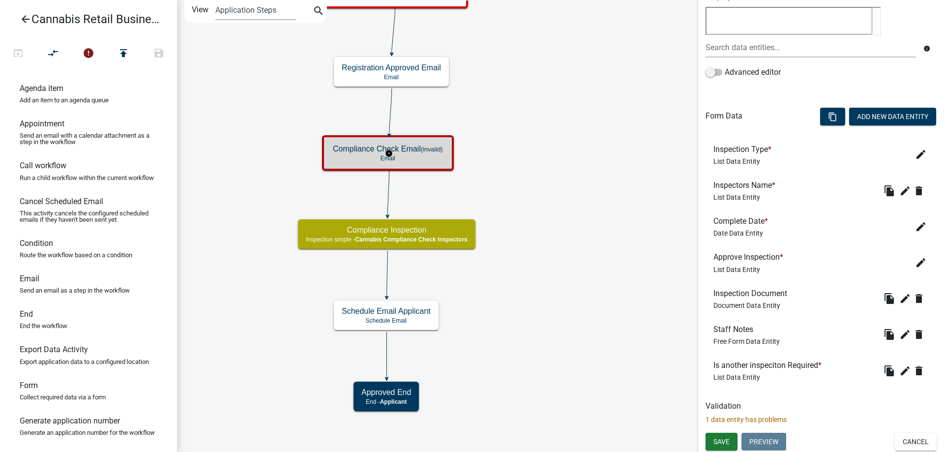
click at [414, 154] on g "Compliance Check Email (invalid) Email" at bounding box center [389, 152] width 134 height 34
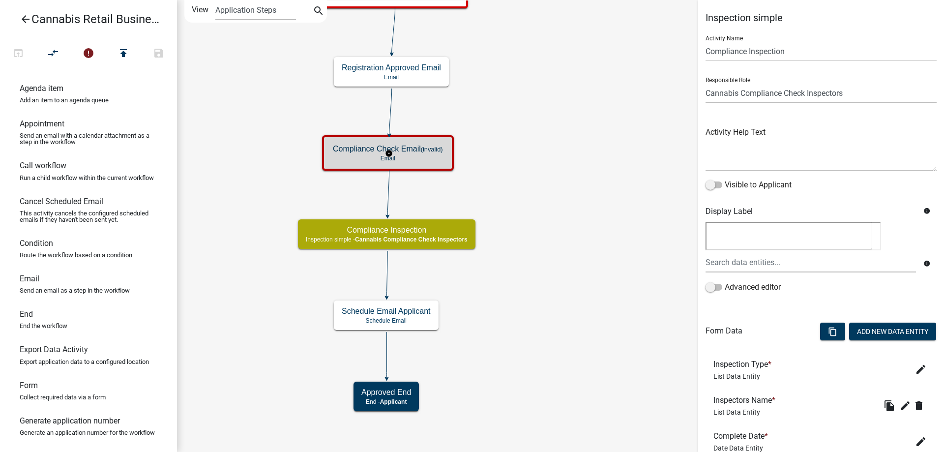
click at [414, 154] on g "Compliance Check Email (invalid) Email" at bounding box center [389, 152] width 134 height 34
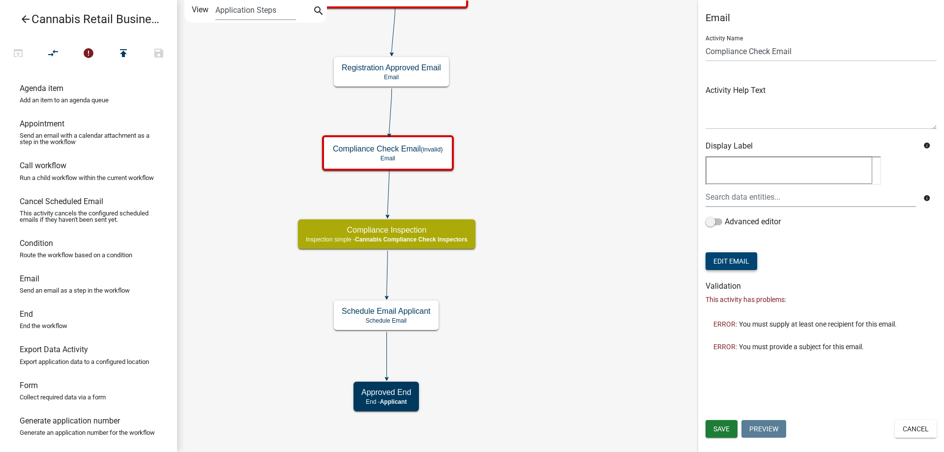
click at [737, 264] on button "Edit Email" at bounding box center [732, 261] width 52 height 18
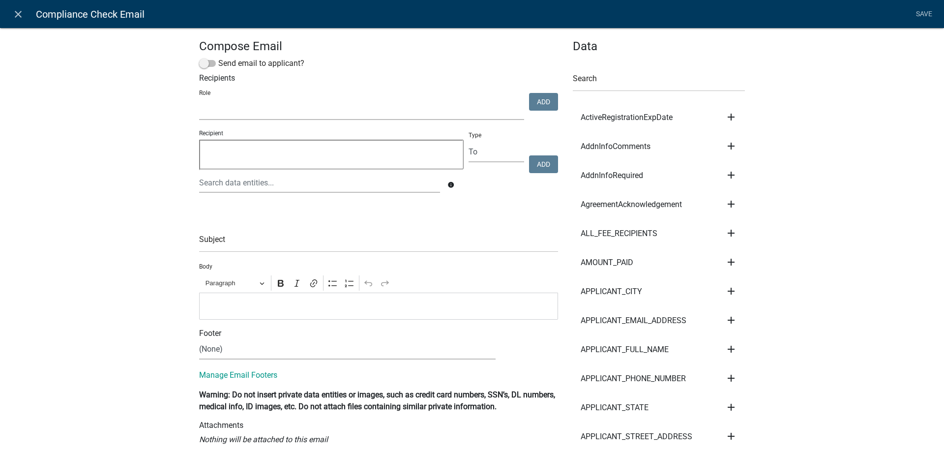
click at [199, 100] on select "Maintenance Report Land and Resource Assistant Director Assessors office Admin …" at bounding box center [361, 110] width 325 height 20
select select "fa243dd2-6fe2-4fdc-9d26-d1e1f83478b4"
click option "Cannabis Compliance Check Inspectors" at bounding box center [0, 0] width 0 height 0
click at [545, 102] on button "Add" at bounding box center [543, 102] width 29 height 18
select select
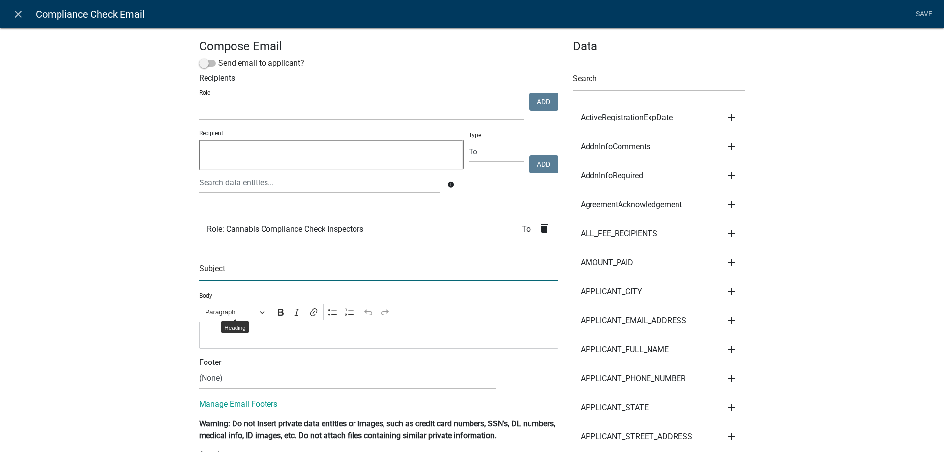
click at [245, 270] on input "text" at bounding box center [378, 271] width 359 height 20
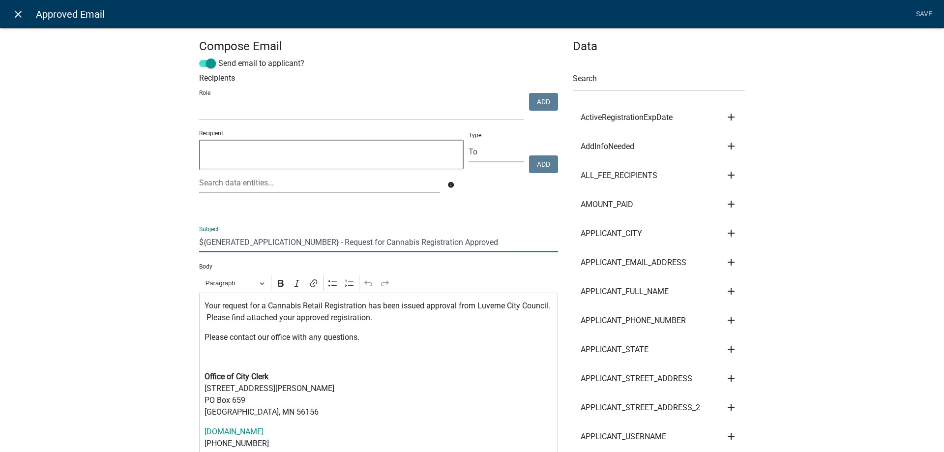
click at [15, 11] on icon "close" at bounding box center [18, 14] width 12 height 12
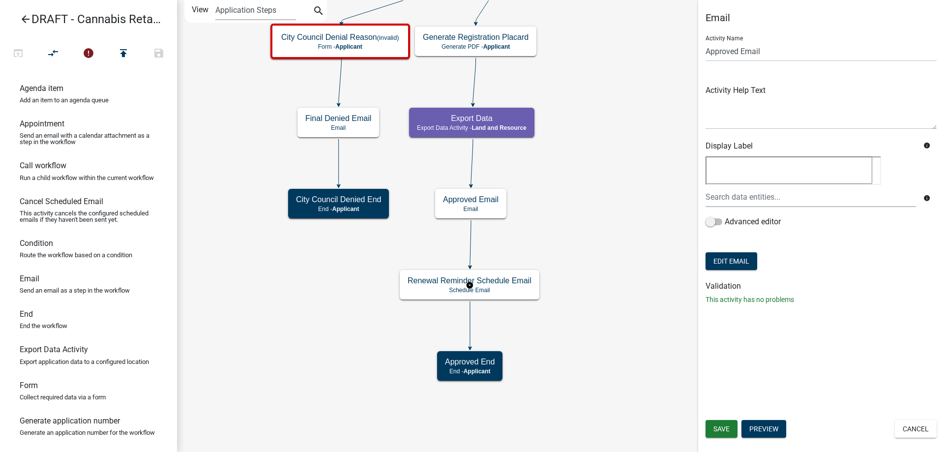
click at [502, 286] on g "Renewal Reminder Schedule Email Schedule Email" at bounding box center [470, 284] width 140 height 29
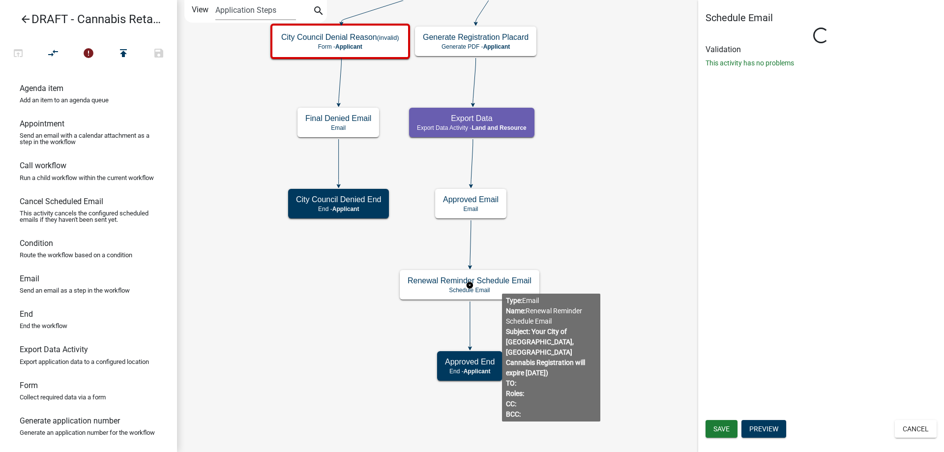
select select
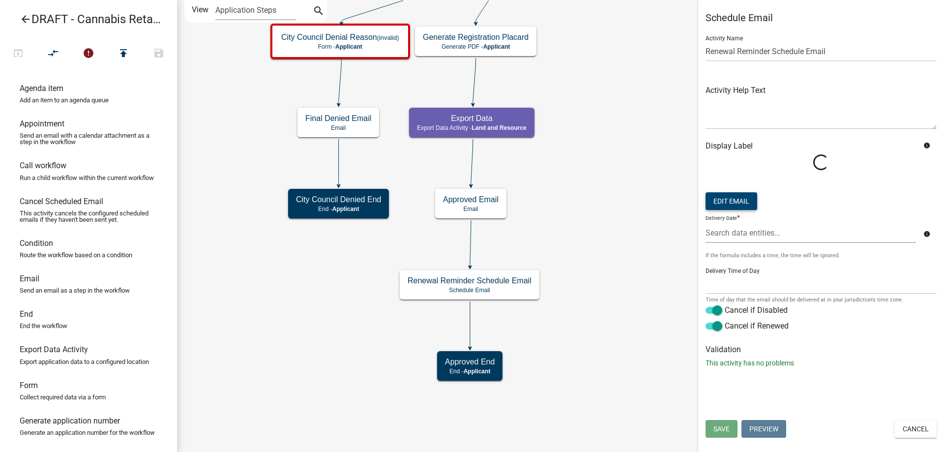
click at [724, 200] on button "Edit Email" at bounding box center [732, 201] width 52 height 18
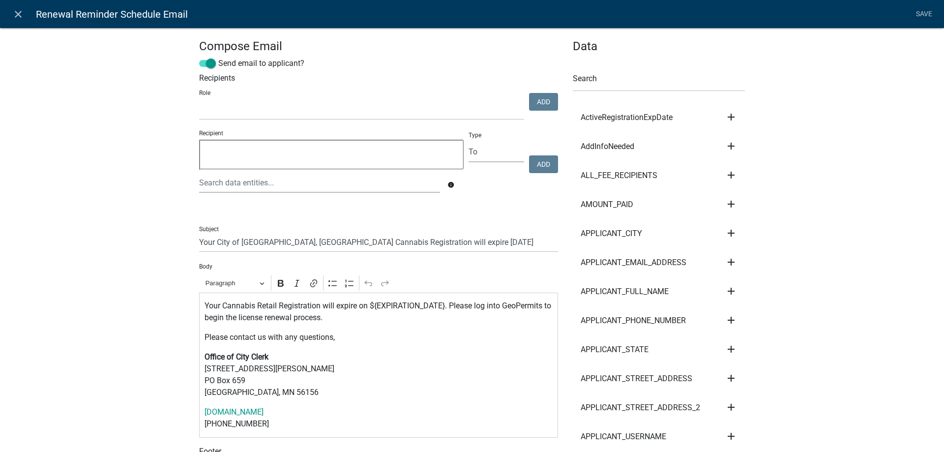
select select
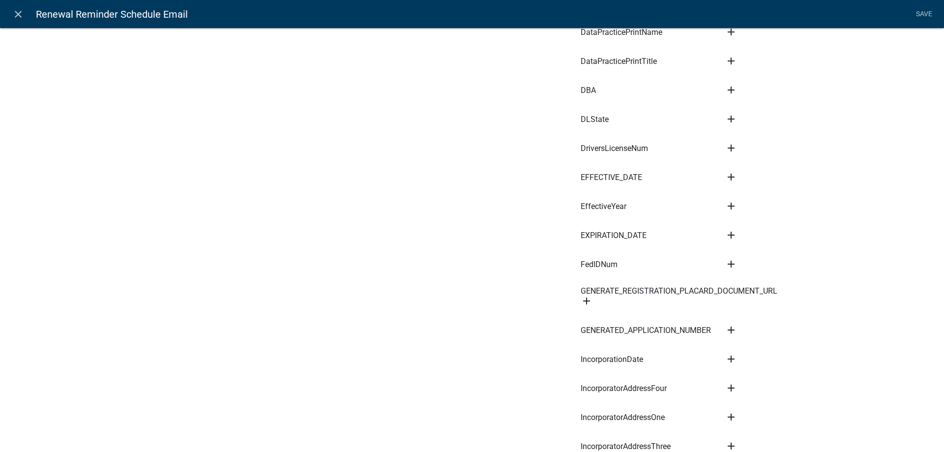
scroll to position [1682, 0]
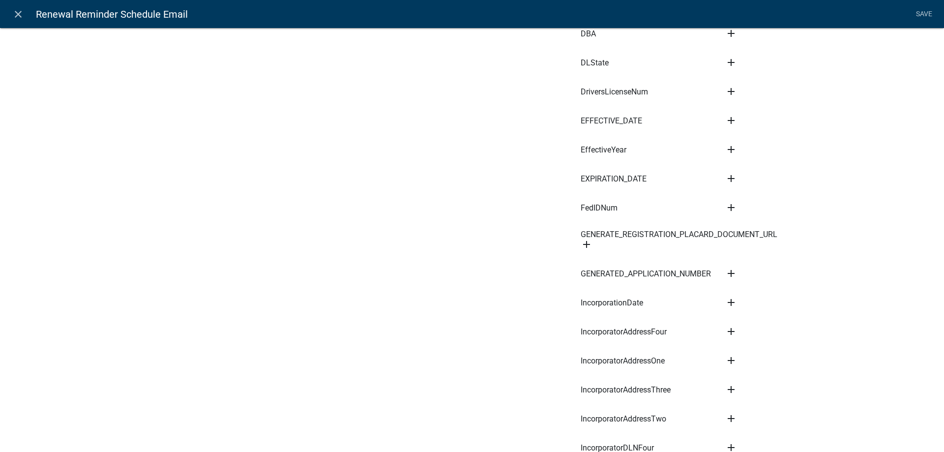
click at [729, 268] on icon "add" at bounding box center [731, 274] width 12 height 12
click at [746, 271] on button "Subject" at bounding box center [764, 283] width 79 height 24
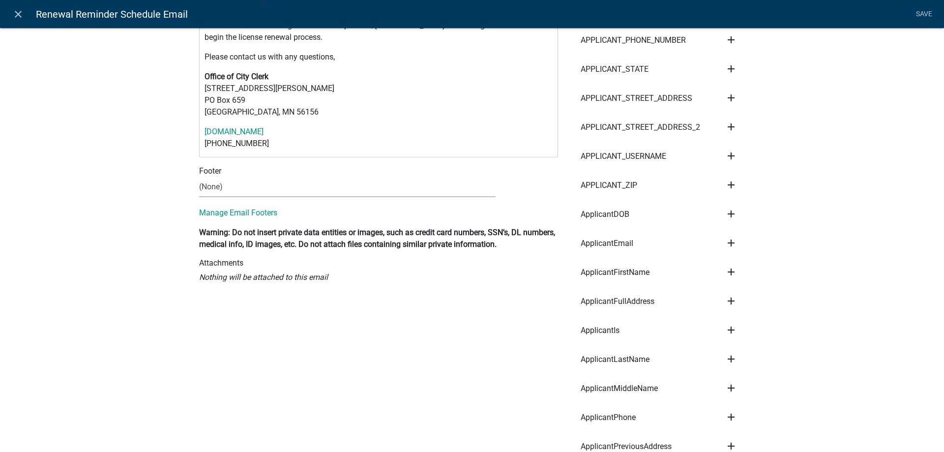
scroll to position [0, 0]
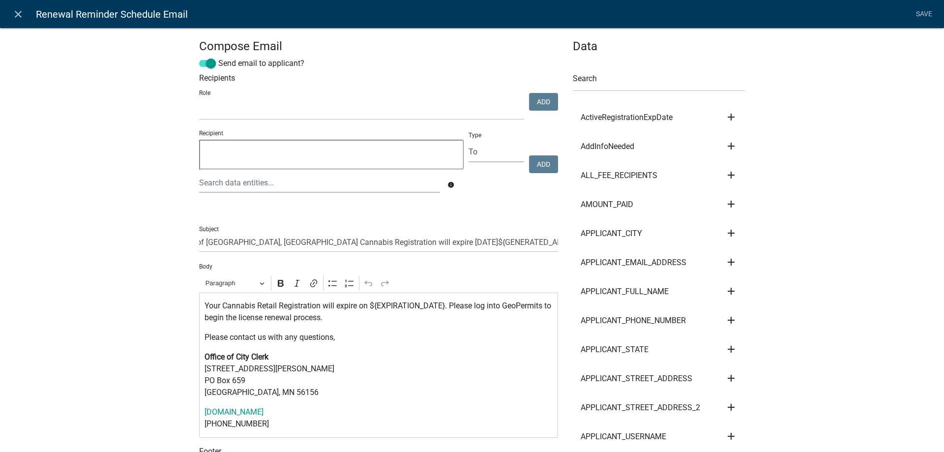
drag, startPoint x: 559, startPoint y: 238, endPoint x: 497, endPoint y: 240, distance: 62.0
drag, startPoint x: 557, startPoint y: 241, endPoint x: 417, endPoint y: 243, distance: 139.7
click at [417, 243] on input "Your City of Luverne, MN Cannabis Registration will expire in two months${GENER…" at bounding box center [378, 242] width 359 height 20
type input "Your City of Luverne, MN Cannabis Registration will expire in two months"
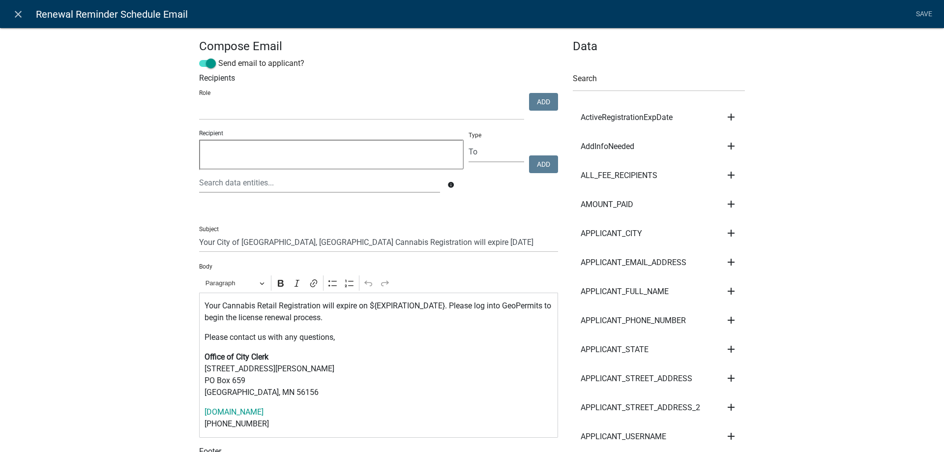
click at [14, 14] on icon "close" at bounding box center [18, 14] width 12 height 12
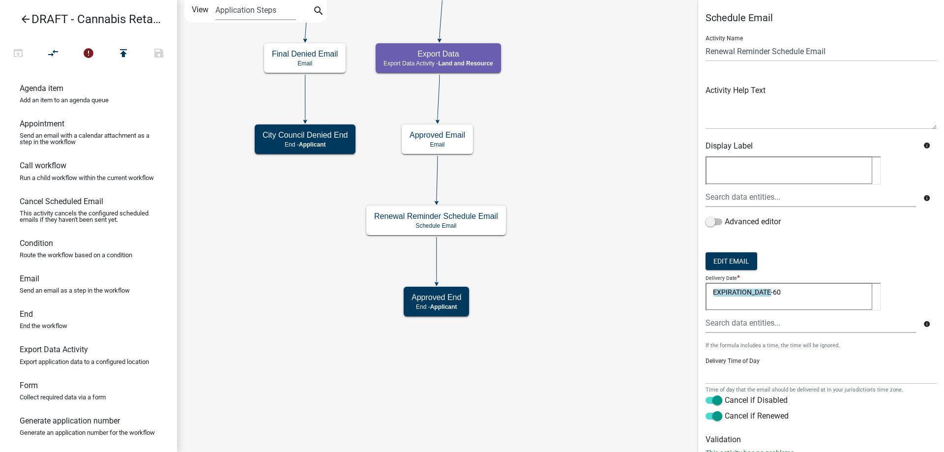
click at [563, 295] on div "Start Start - Applicant Applicant and Business Information Form - Applicant Req…" at bounding box center [560, 226] width 767 height 452
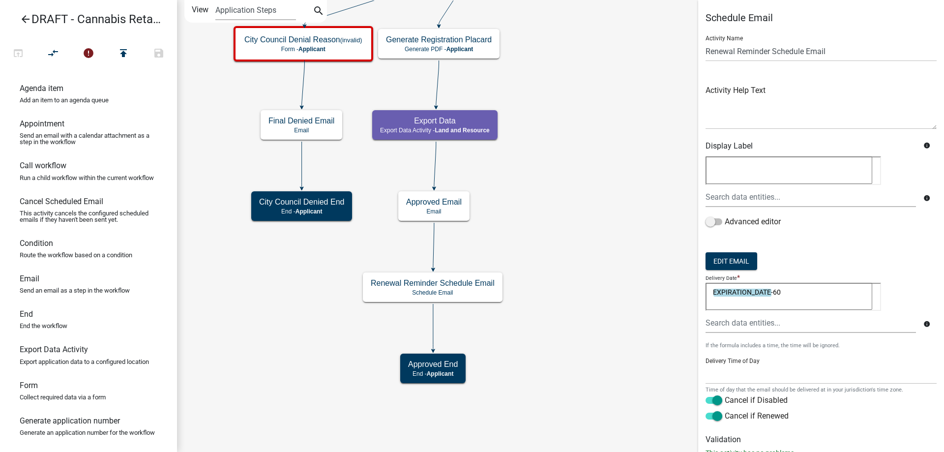
click at [571, 236] on div "Start Start - Applicant Applicant and Business Information Form - Applicant Req…" at bounding box center [560, 226] width 767 height 452
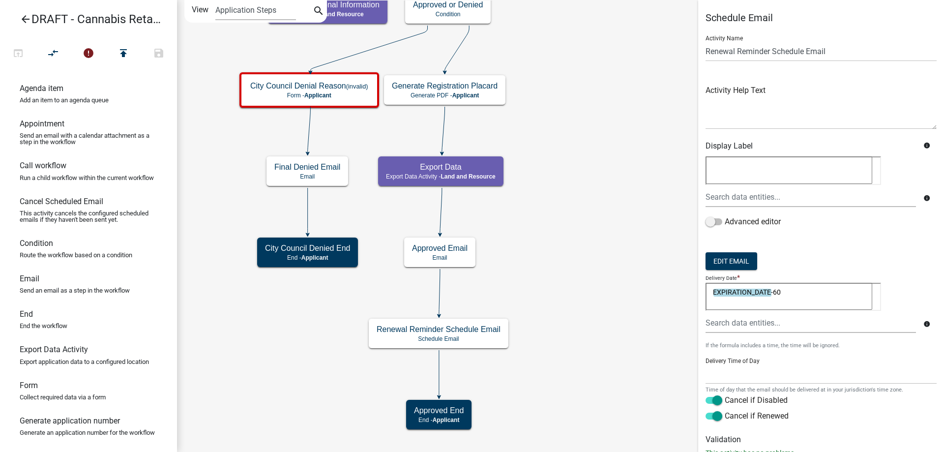
scroll to position [32, 0]
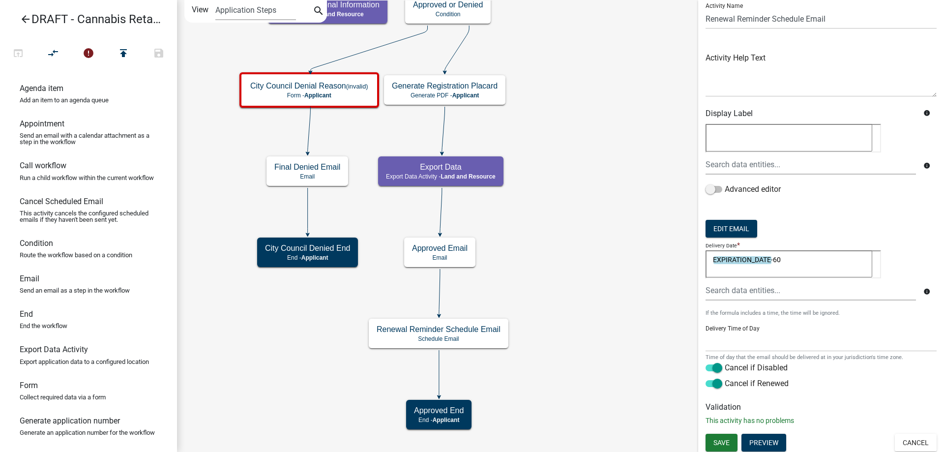
click at [563, 260] on icon "Start Start - Applicant Applicant and Business Information Form - Applicant Req…" at bounding box center [561, 225] width 766 height 451
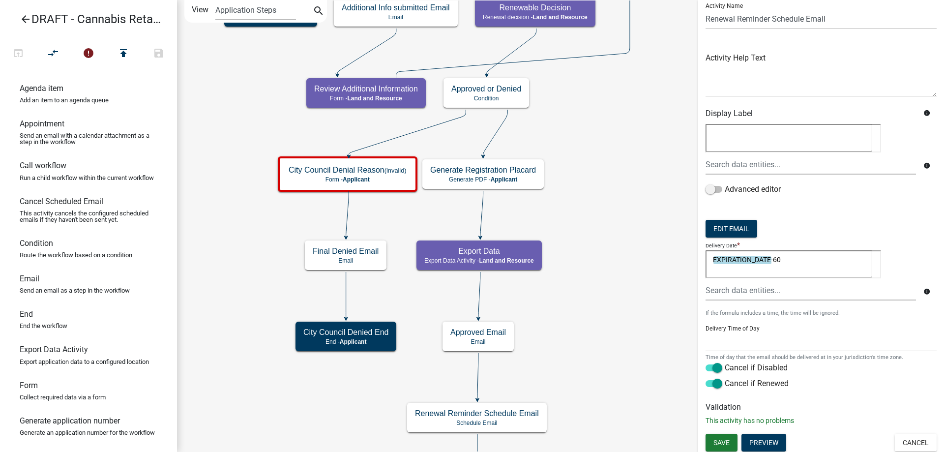
click at [273, 232] on div "Start Start - Applicant Applicant and Business Information Form - Applicant Req…" at bounding box center [560, 226] width 767 height 452
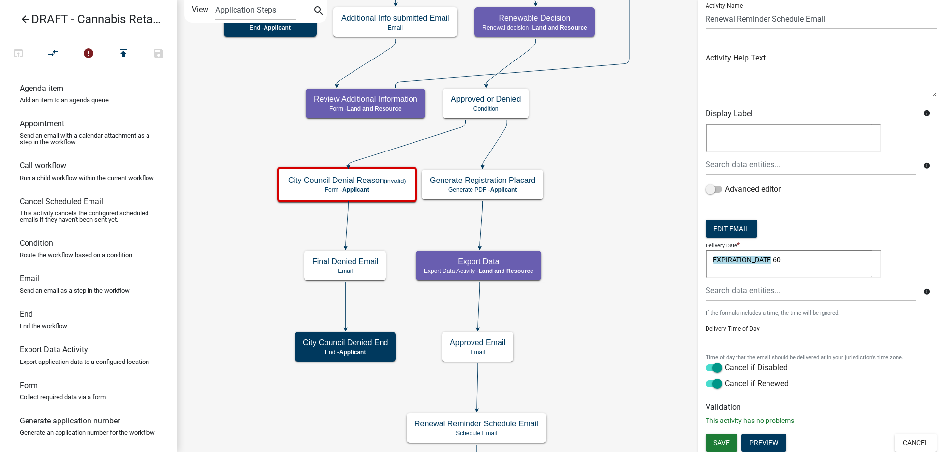
click at [613, 214] on icon "Start Start - Applicant Applicant and Business Information Form - Applicant Req…" at bounding box center [561, 262] width 766 height 525
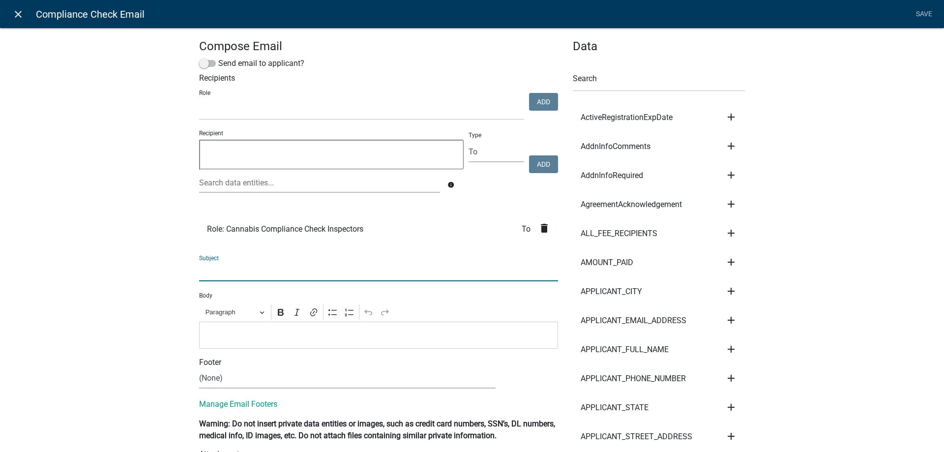
click at [15, 13] on icon "close" at bounding box center [18, 14] width 12 height 12
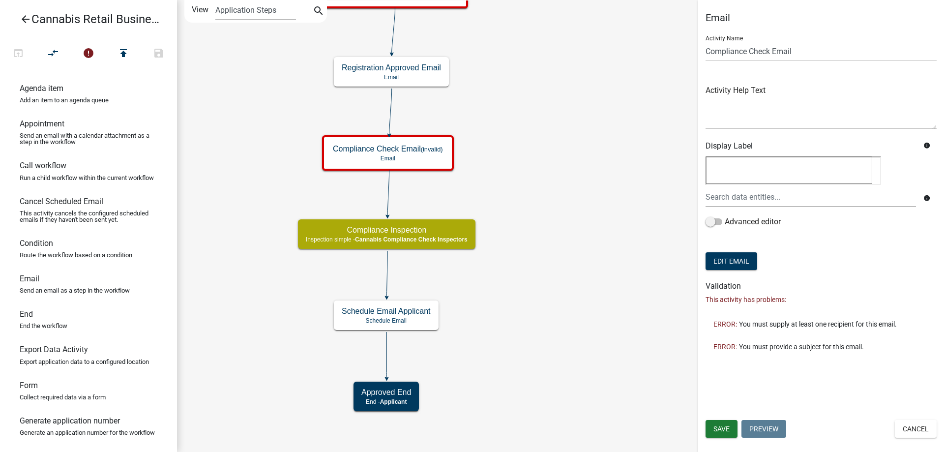
click at [25, 20] on icon "arrow_back" at bounding box center [26, 20] width 12 height 14
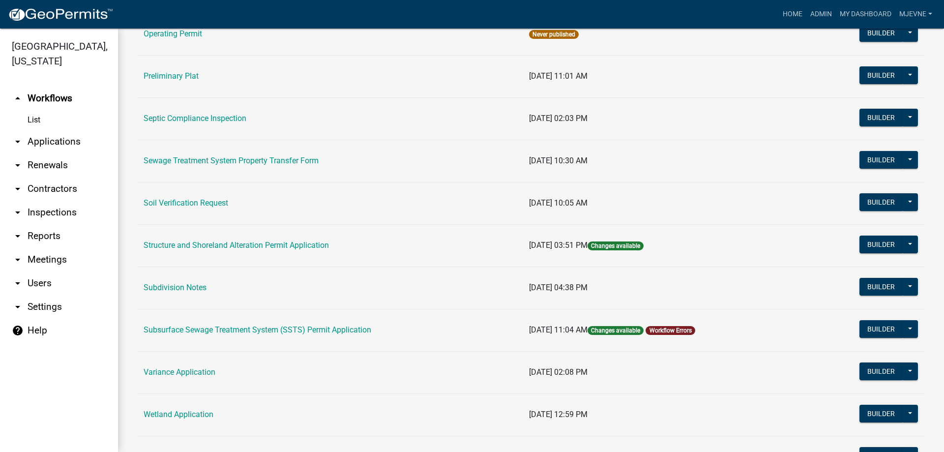
scroll to position [505, 0]
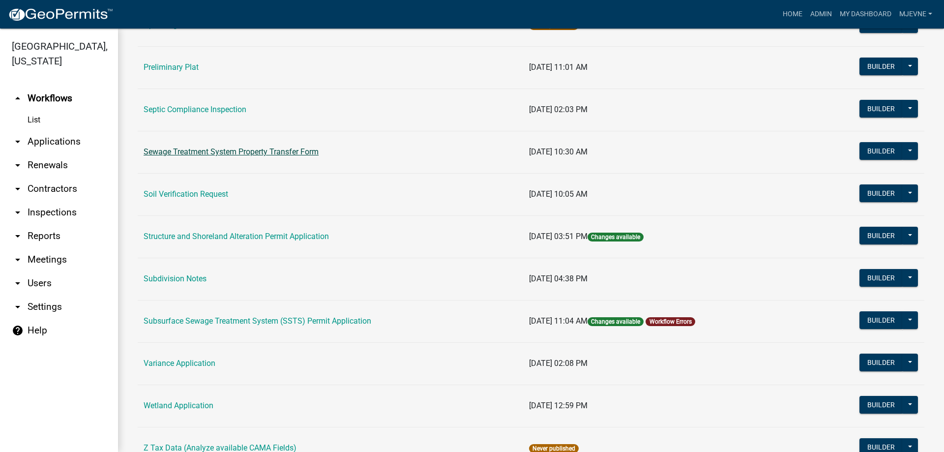
click at [262, 154] on link "Sewage Treatment System Property Transfer Form" at bounding box center [231, 151] width 175 height 9
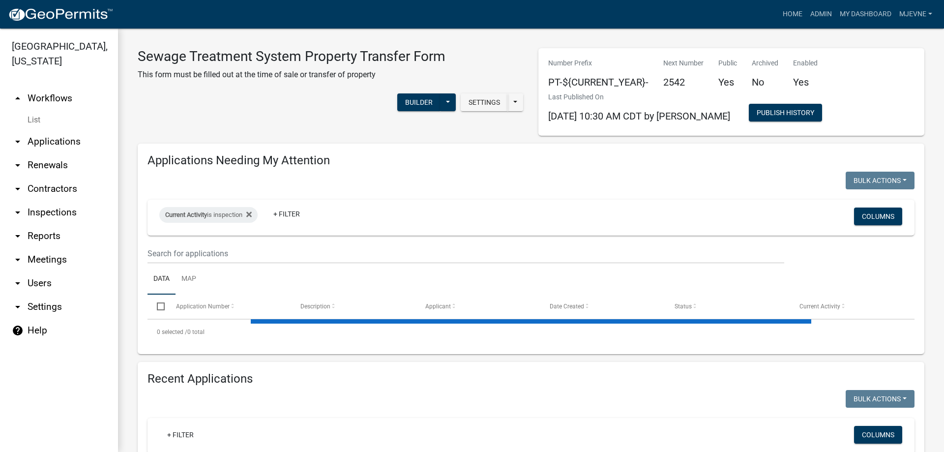
select select "1: 25"
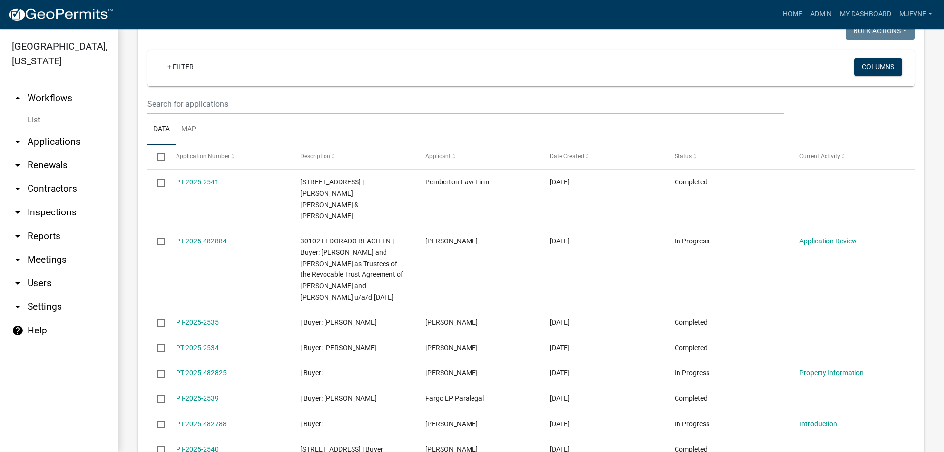
scroll to position [112, 0]
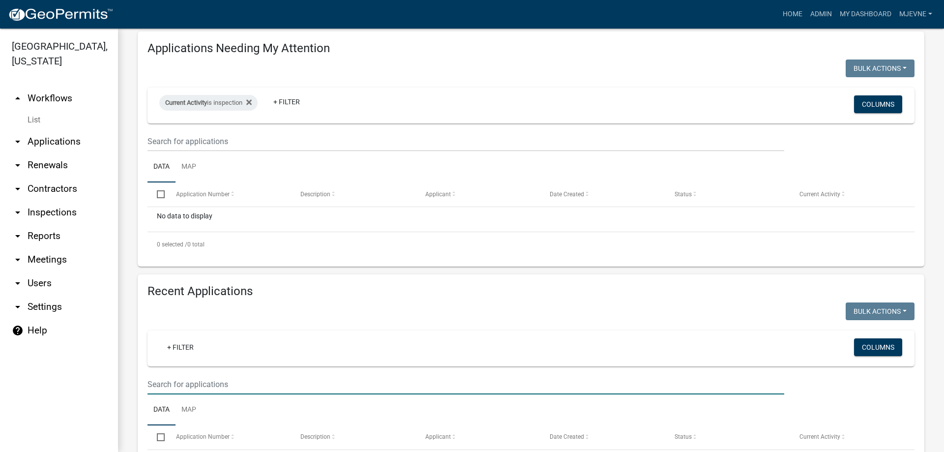
click at [185, 380] on input "text" at bounding box center [466, 384] width 637 height 20
type input "2530"
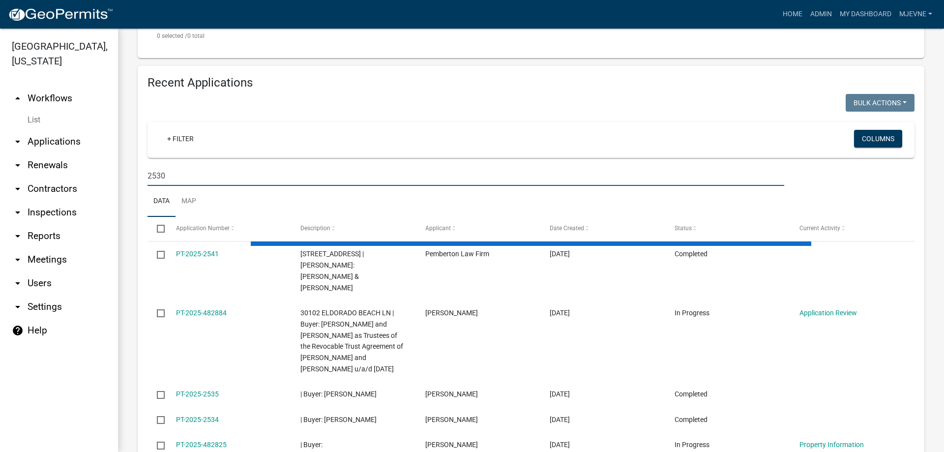
scroll to position [336, 0]
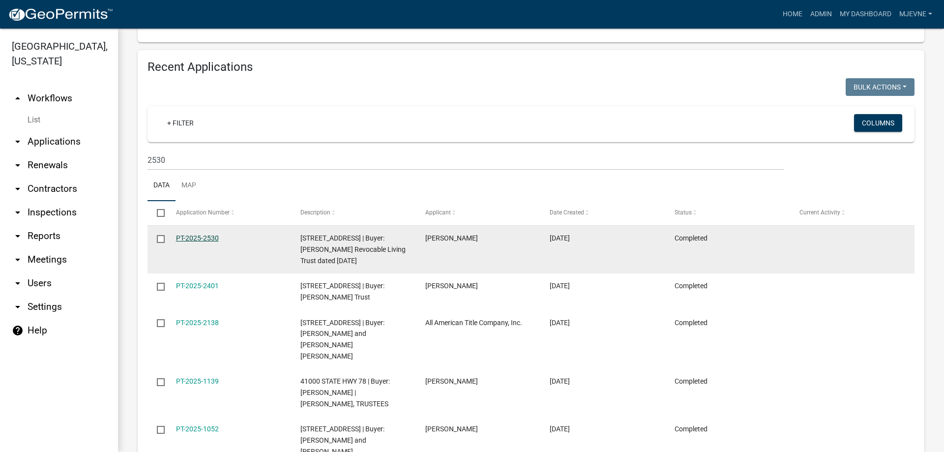
click at [191, 239] on link "PT-2025-2530" at bounding box center [197, 238] width 43 height 8
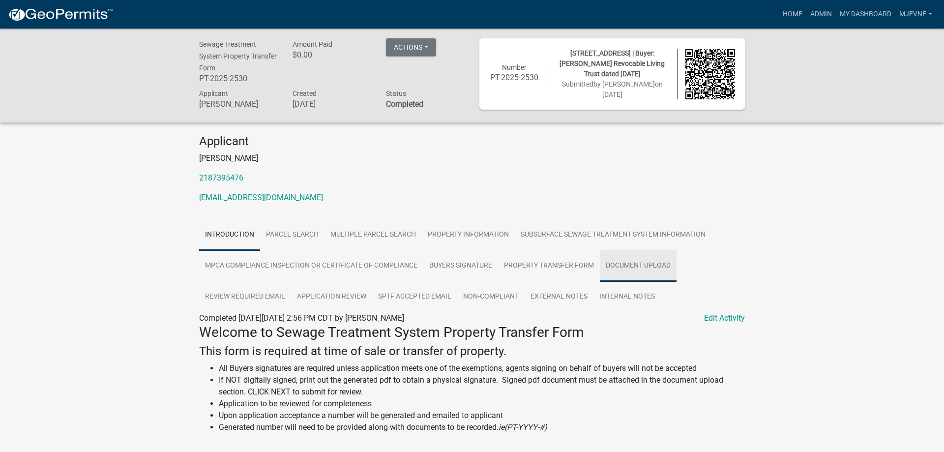
click at [636, 264] on link "Document Upload" at bounding box center [638, 265] width 77 height 31
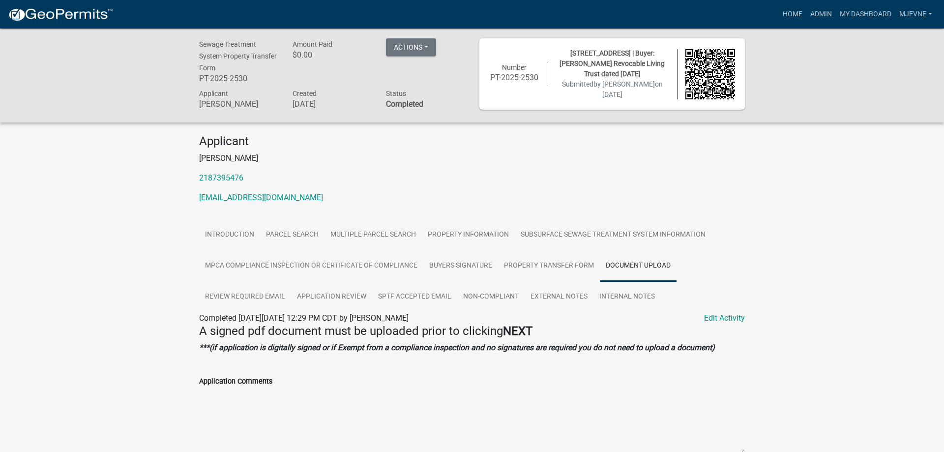
scroll to position [139, 0]
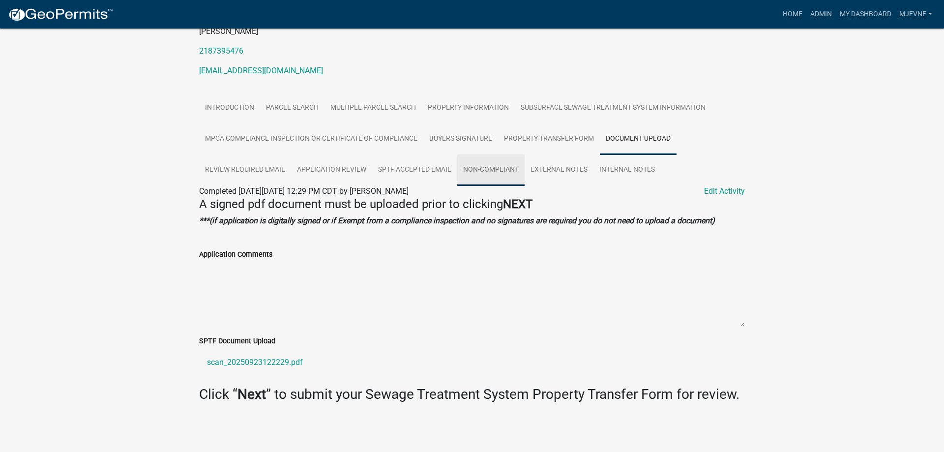
click at [497, 160] on link "Non-Compliant" at bounding box center [490, 169] width 67 height 31
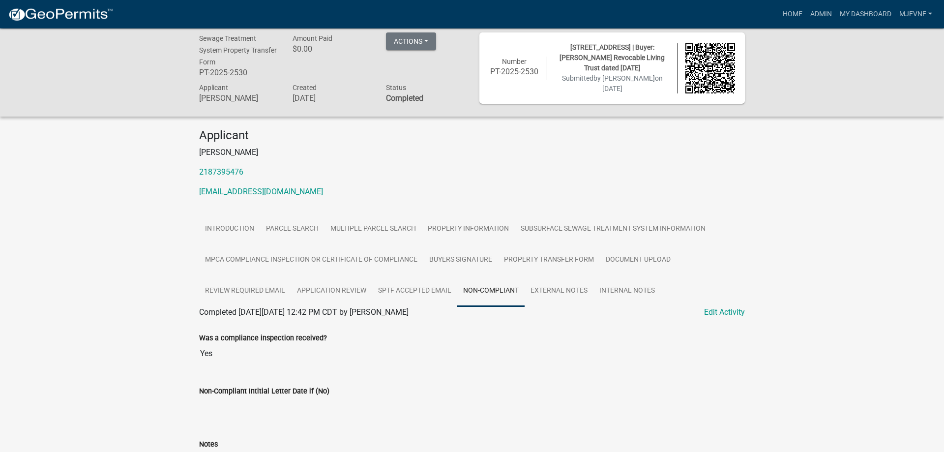
scroll to position [0, 0]
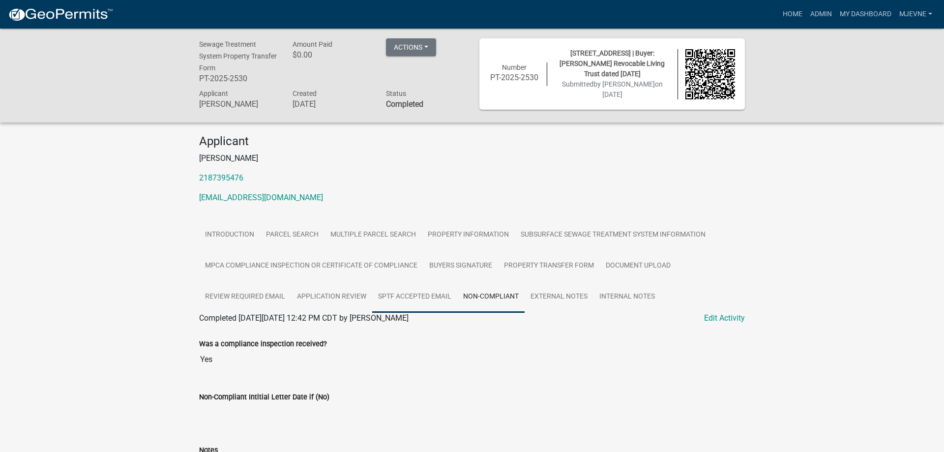
click at [409, 298] on link "SPTF Accepted Email" at bounding box center [414, 296] width 85 height 31
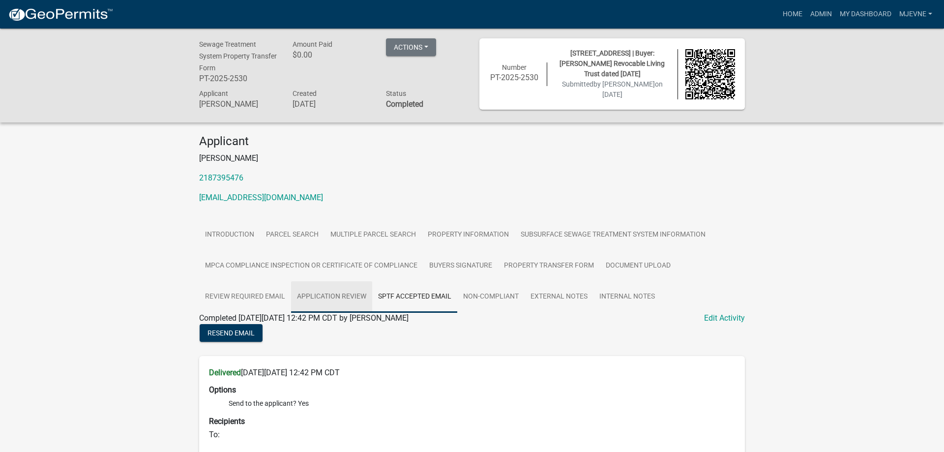
click at [329, 299] on link "Application Review" at bounding box center [331, 296] width 81 height 31
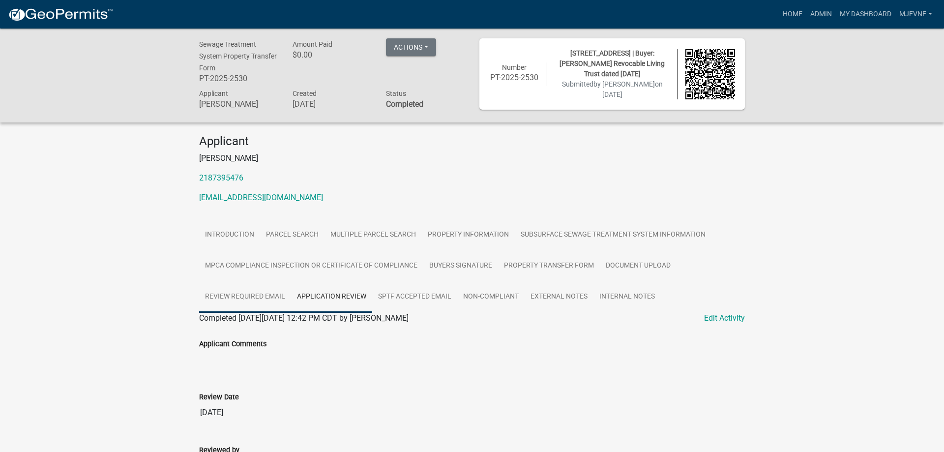
click at [241, 296] on link "Review Required Email" at bounding box center [245, 296] width 92 height 31
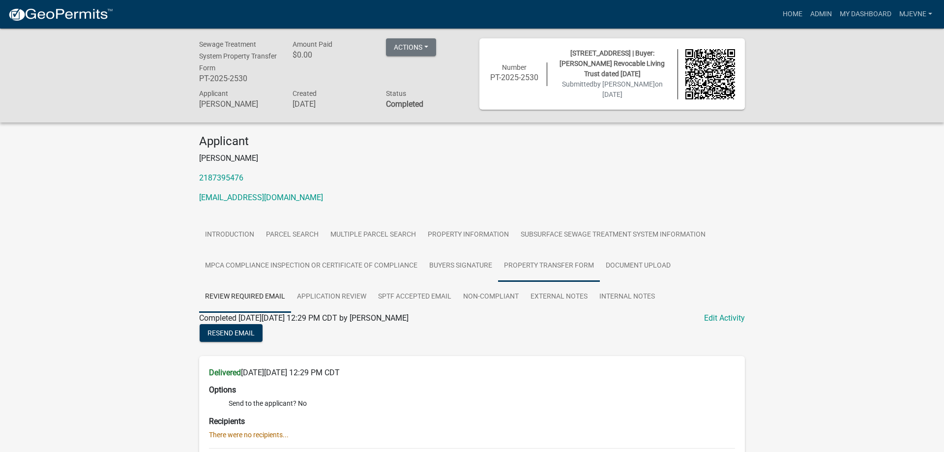
click at [562, 270] on link "Property Transfer Form" at bounding box center [549, 265] width 102 height 31
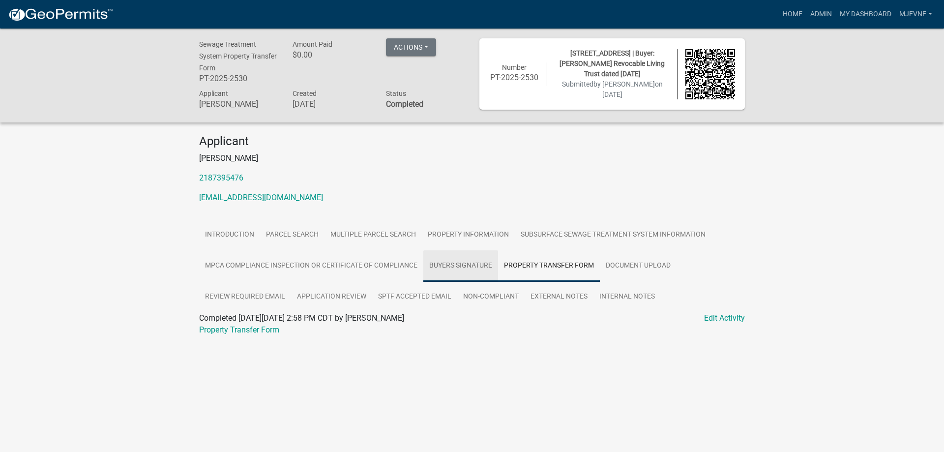
click at [463, 263] on link "Buyers Signature" at bounding box center [460, 265] width 75 height 31
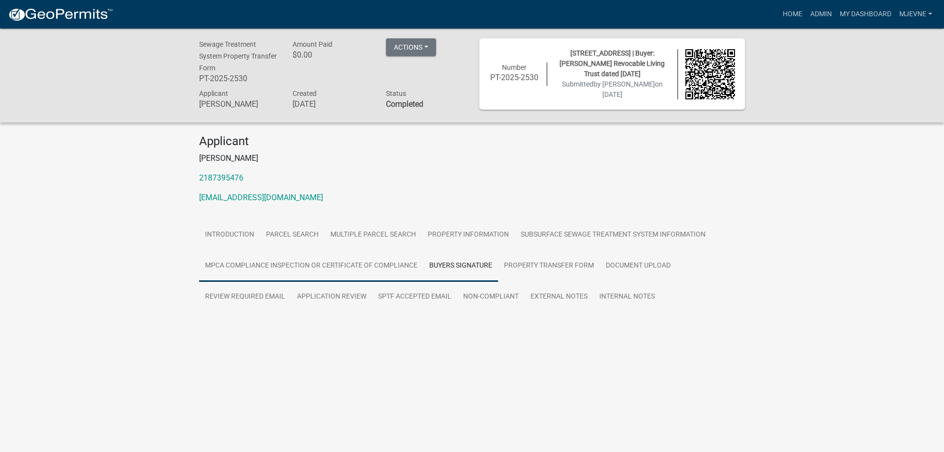
click at [366, 265] on link "MPCA Compliance Inspection or Certificate of Compliance" at bounding box center [311, 265] width 224 height 31
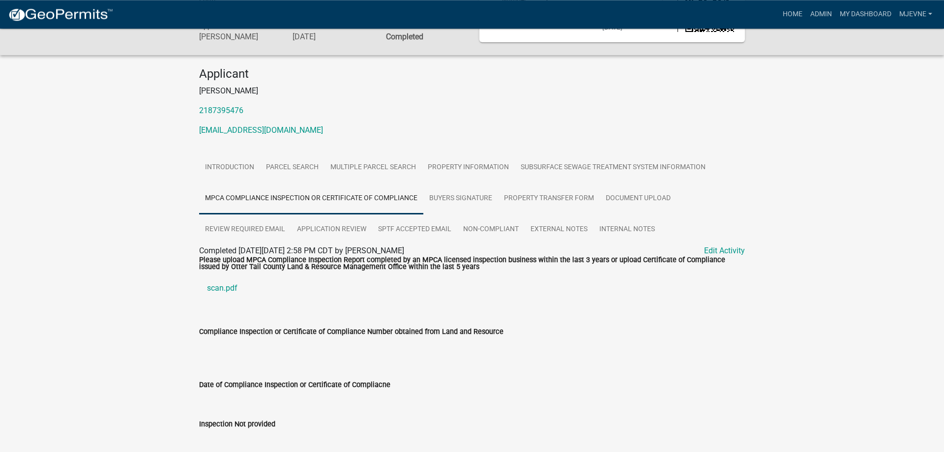
scroll to position [95, 0]
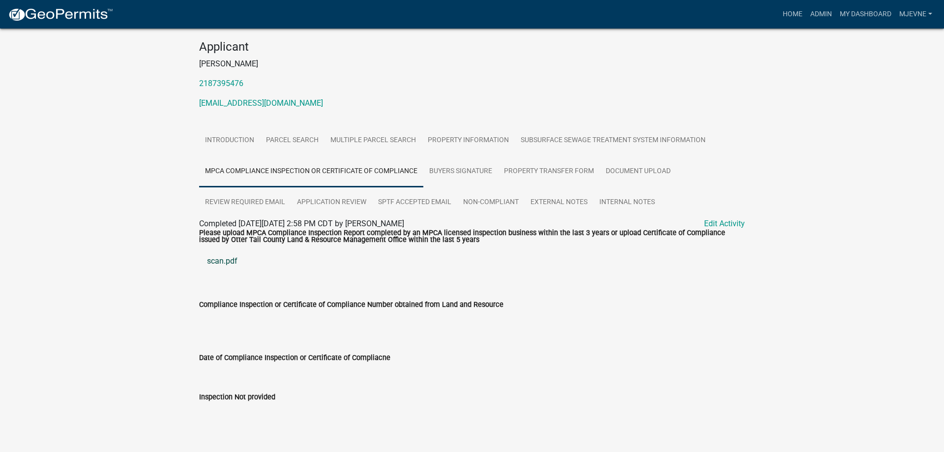
click at [225, 262] on link "scan.pdf" at bounding box center [472, 261] width 546 height 24
click at [479, 176] on link "Buyers Signature" at bounding box center [460, 171] width 75 height 31
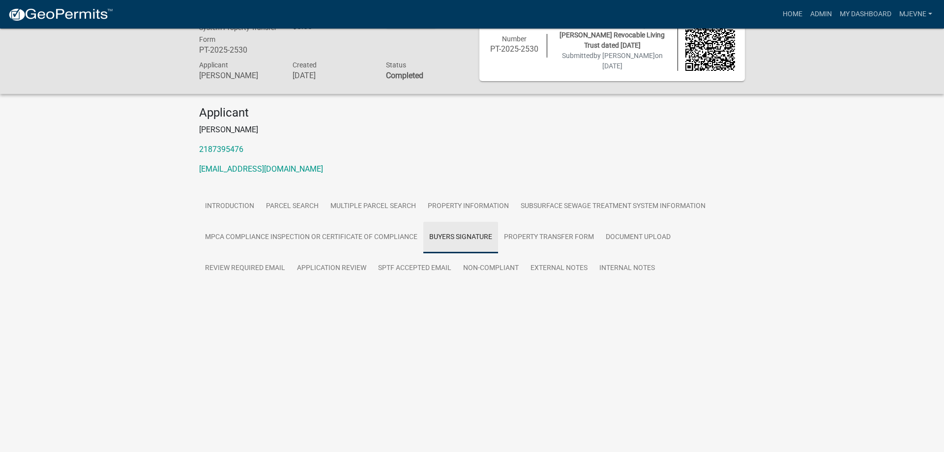
scroll to position [29, 0]
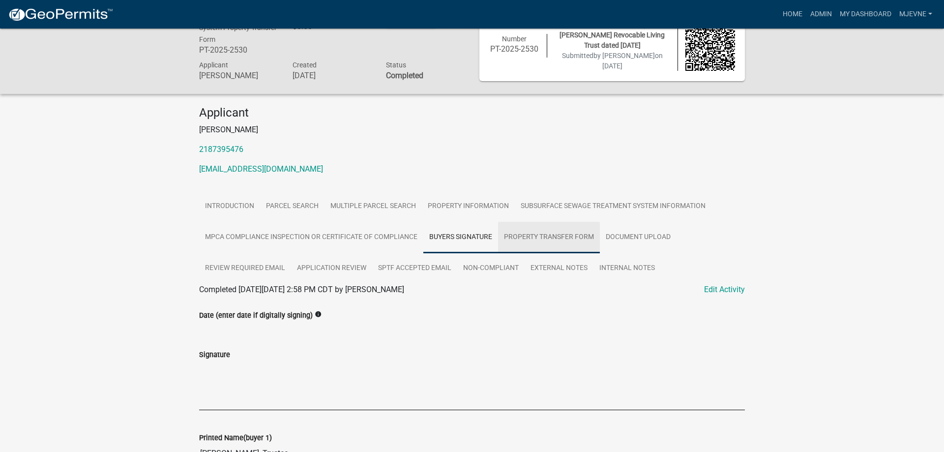
click at [556, 240] on link "Property Transfer Form" at bounding box center [549, 237] width 102 height 31
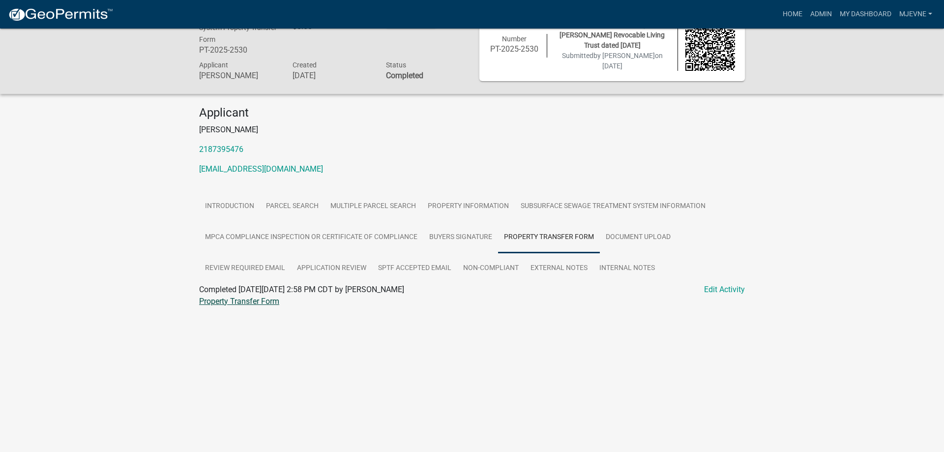
click at [250, 300] on link "Property Transfer Form" at bounding box center [239, 301] width 80 height 9
click at [652, 242] on link "Document Upload" at bounding box center [638, 237] width 77 height 31
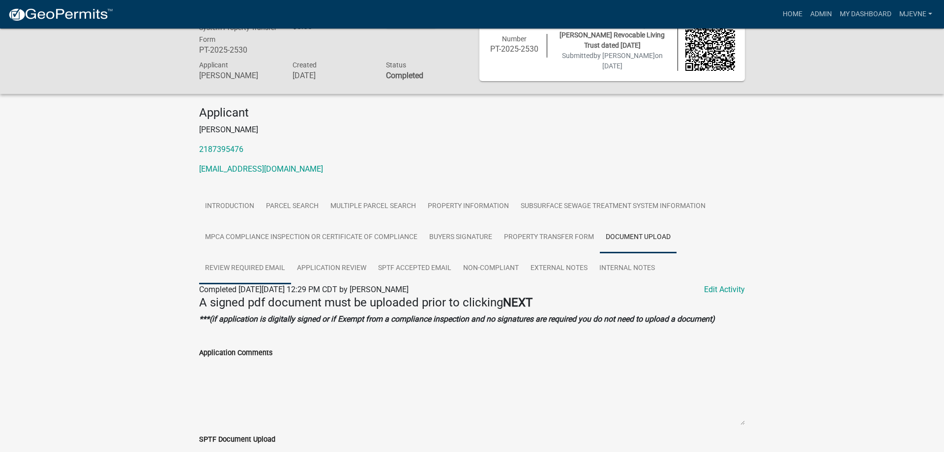
click at [254, 272] on link "Review Required Email" at bounding box center [245, 268] width 92 height 31
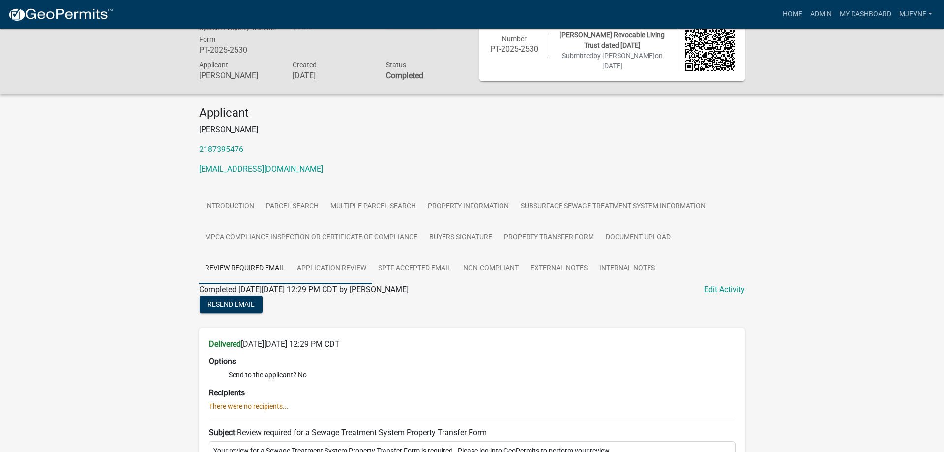
click at [340, 275] on link "Application Review" at bounding box center [331, 268] width 81 height 31
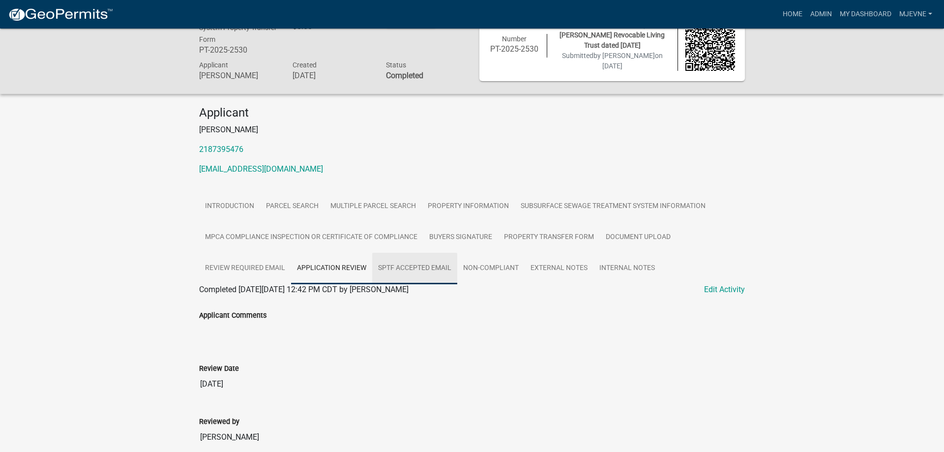
click at [416, 269] on link "SPTF Accepted Email" at bounding box center [414, 268] width 85 height 31
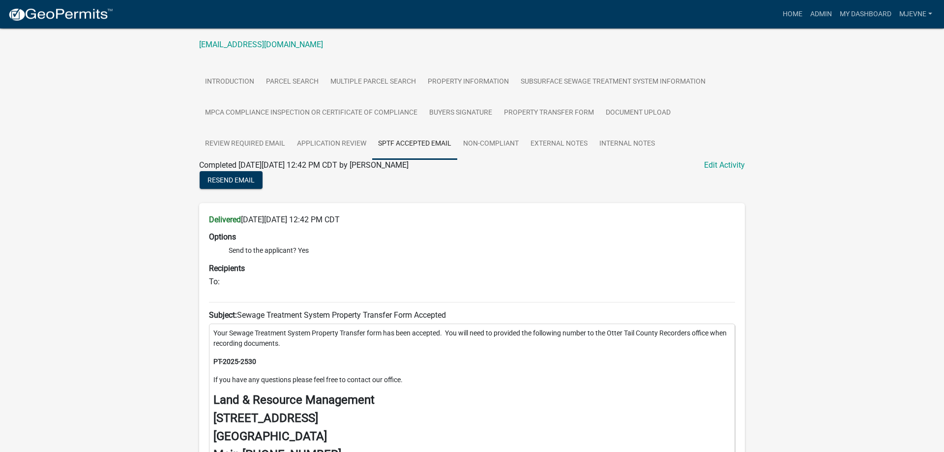
scroll to position [179, 0]
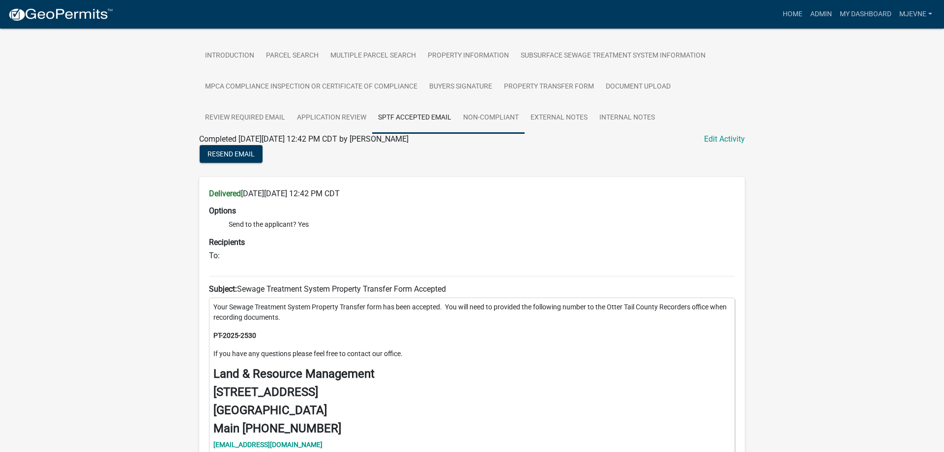
click at [500, 118] on link "Non-Compliant" at bounding box center [490, 117] width 67 height 31
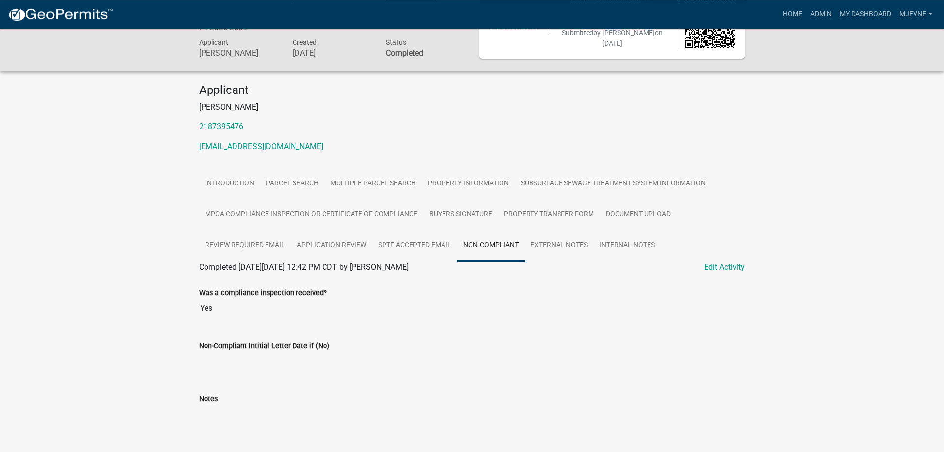
scroll to position [73, 0]
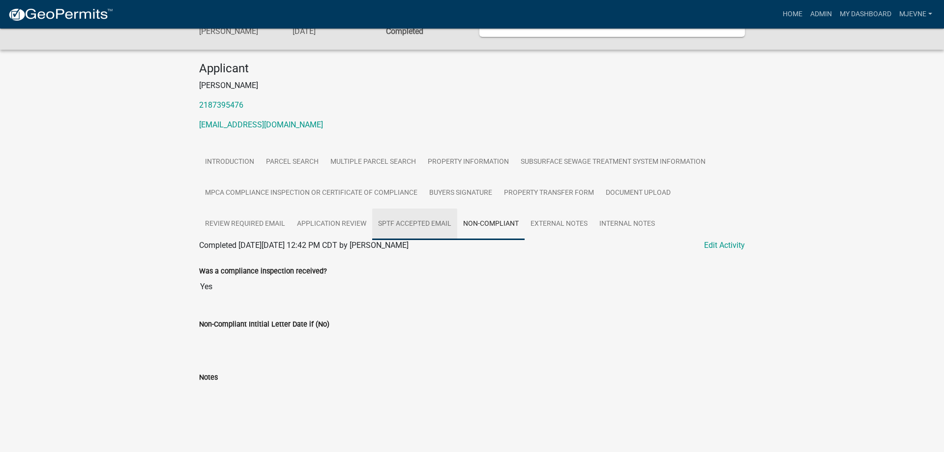
click at [425, 231] on link "SPTF Accepted Email" at bounding box center [414, 223] width 85 height 31
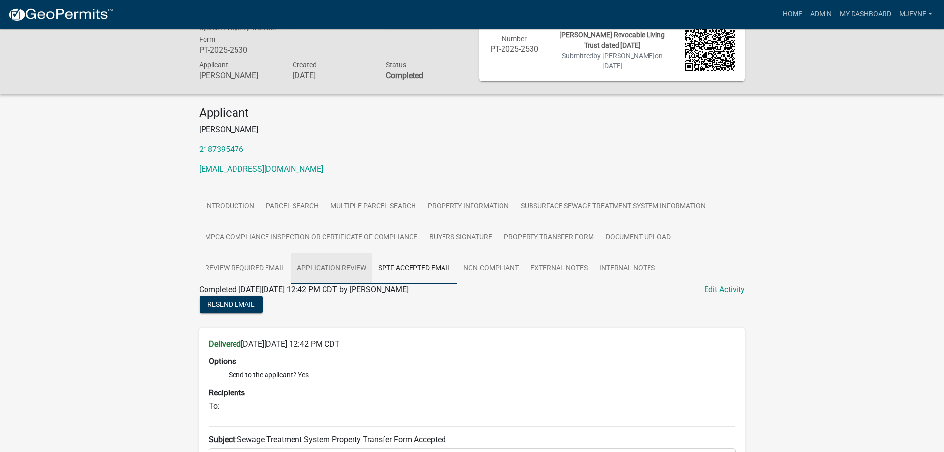
click at [335, 269] on link "Application Review" at bounding box center [331, 268] width 81 height 31
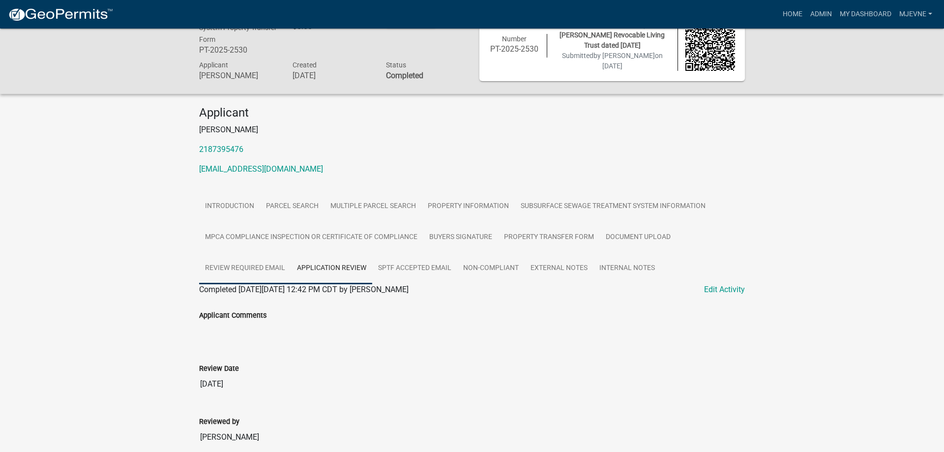
click at [225, 270] on link "Review Required Email" at bounding box center [245, 268] width 92 height 31
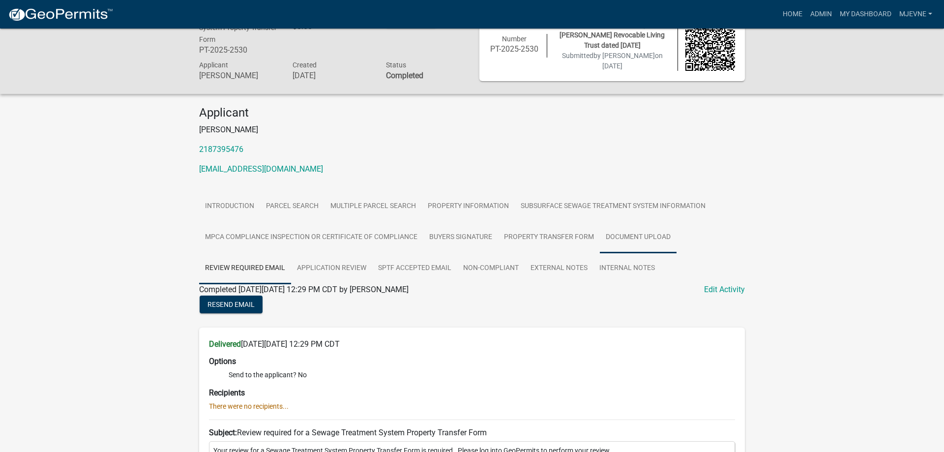
click at [639, 244] on link "Document Upload" at bounding box center [638, 237] width 77 height 31
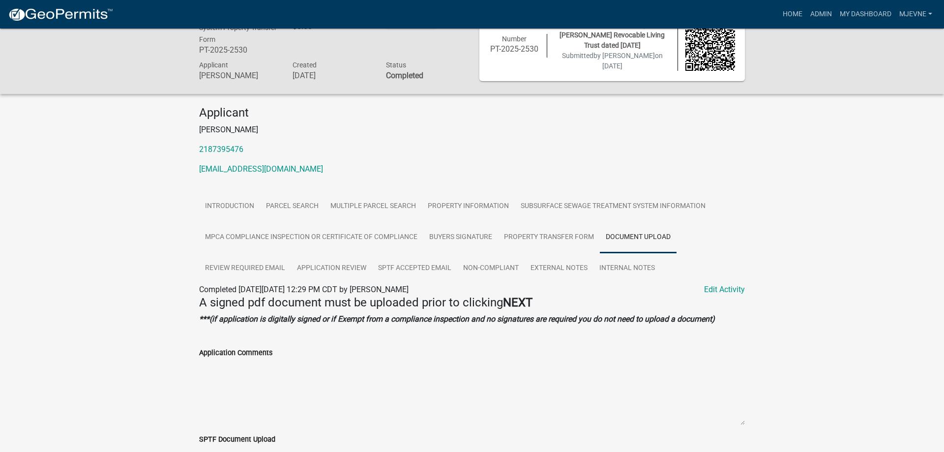
click at [652, 238] on link "Document Upload" at bounding box center [638, 237] width 77 height 31
click at [712, 294] on link "Edit Activity" at bounding box center [724, 290] width 41 height 12
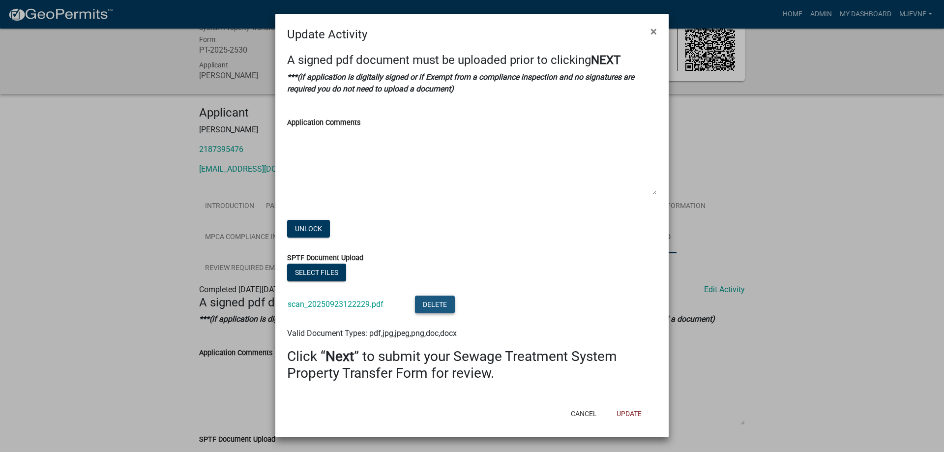
click at [437, 305] on button "Delete" at bounding box center [435, 305] width 40 height 18
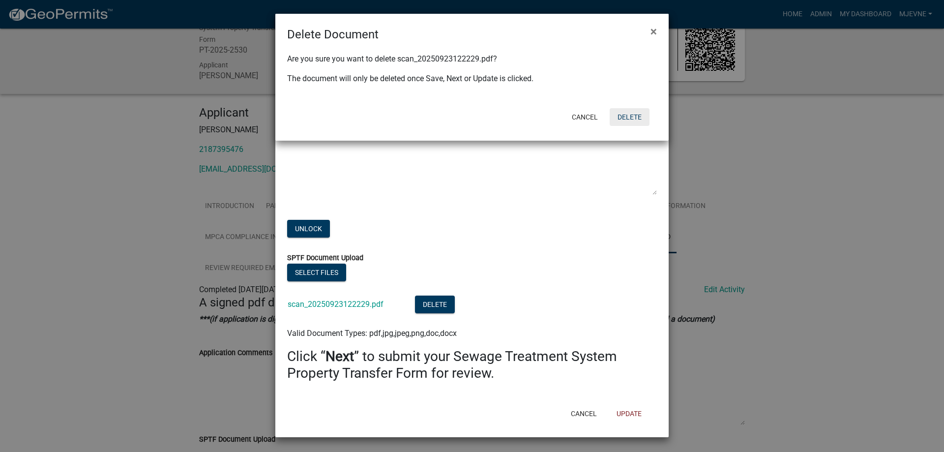
click at [629, 117] on button "Delete" at bounding box center [630, 117] width 40 height 18
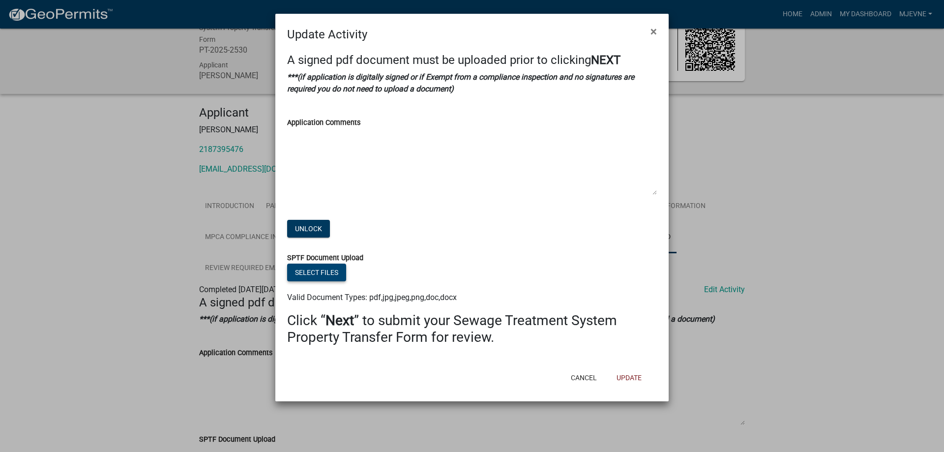
click at [315, 275] on button "Select files" at bounding box center [316, 273] width 59 height 18
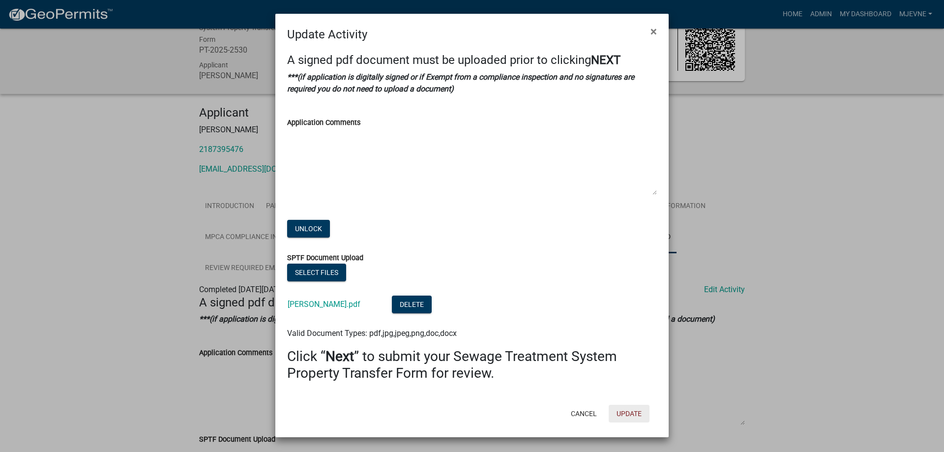
click at [633, 414] on button "Update" at bounding box center [629, 414] width 41 height 18
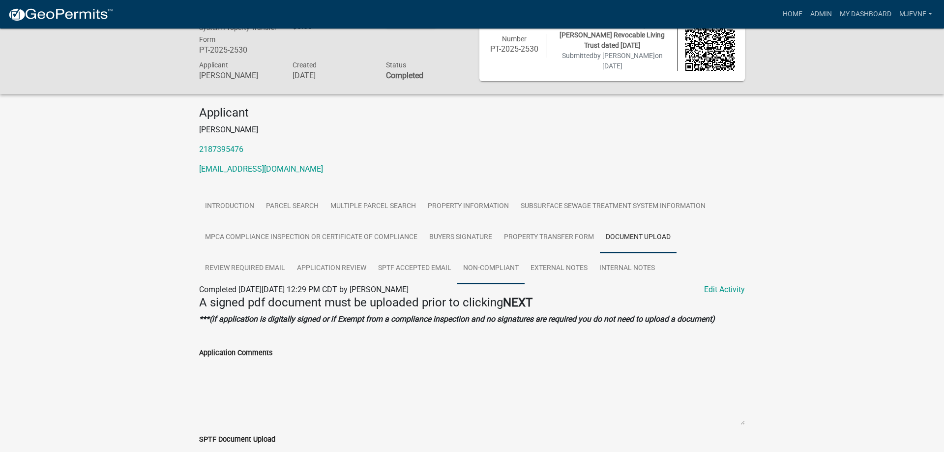
click at [495, 269] on link "Non-Compliant" at bounding box center [490, 268] width 67 height 31
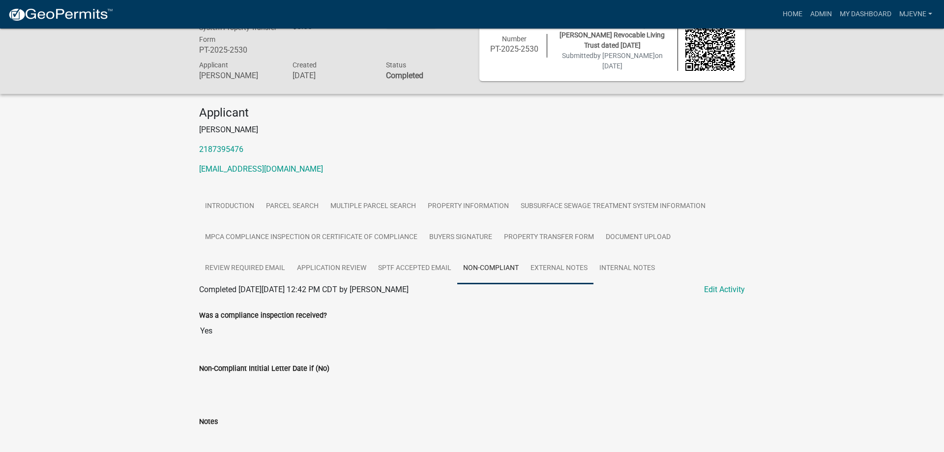
click at [554, 270] on link "External Notes" at bounding box center [559, 268] width 69 height 31
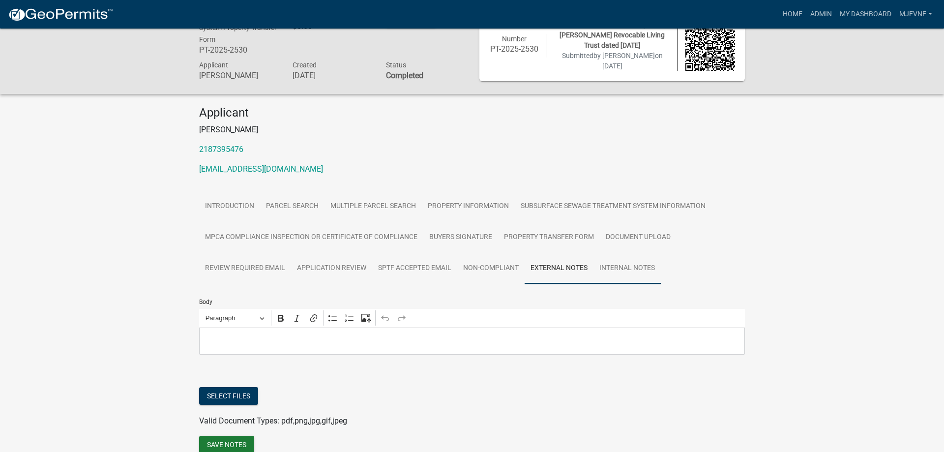
click at [629, 275] on link "Internal Notes" at bounding box center [627, 268] width 67 height 31
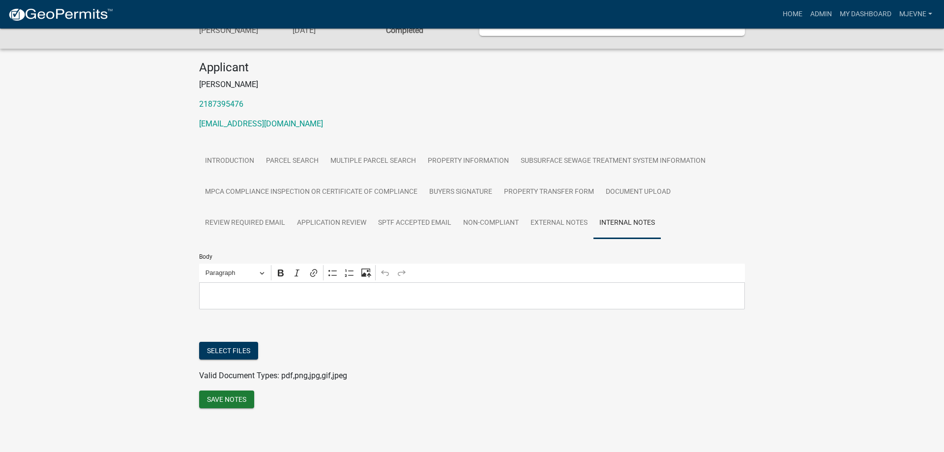
scroll to position [0, 0]
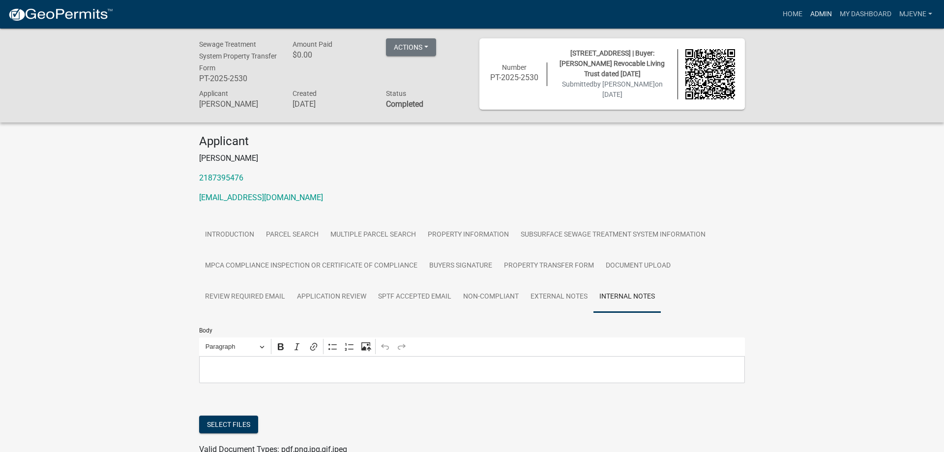
click at [820, 14] on link "Admin" at bounding box center [821, 14] width 30 height 19
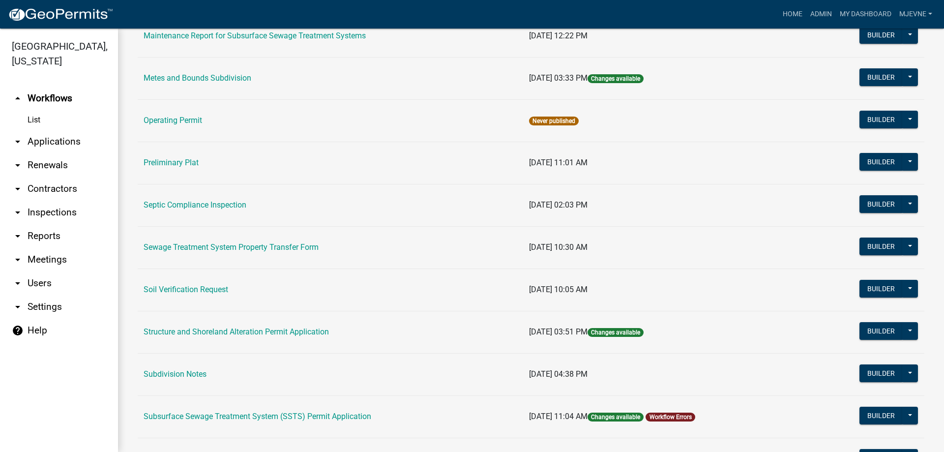
scroll to position [354, 0]
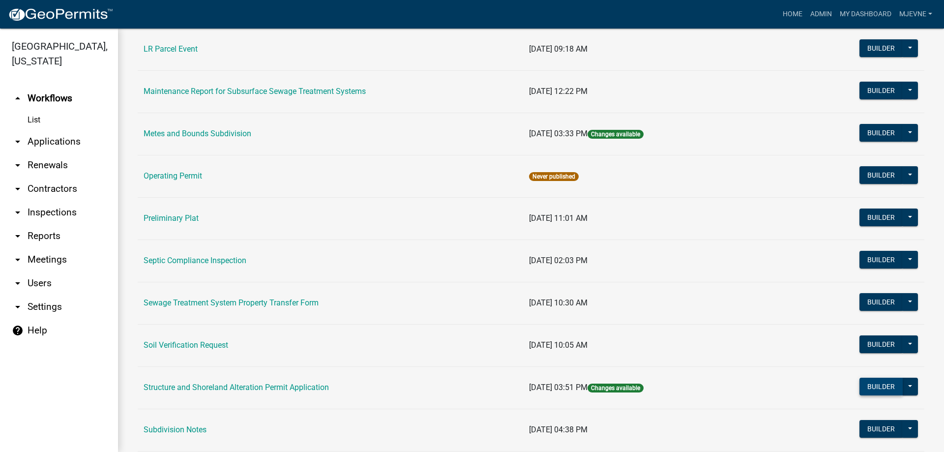
click at [887, 384] on button "Builder" at bounding box center [881, 387] width 43 height 18
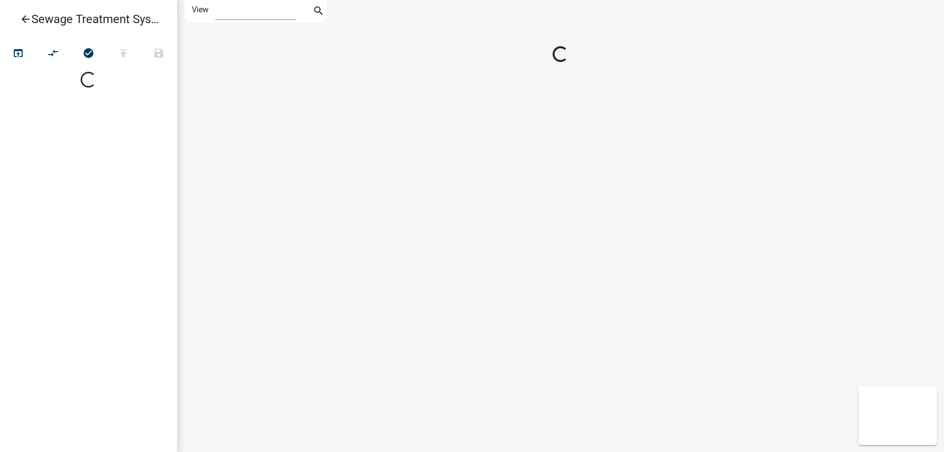
select select "1"
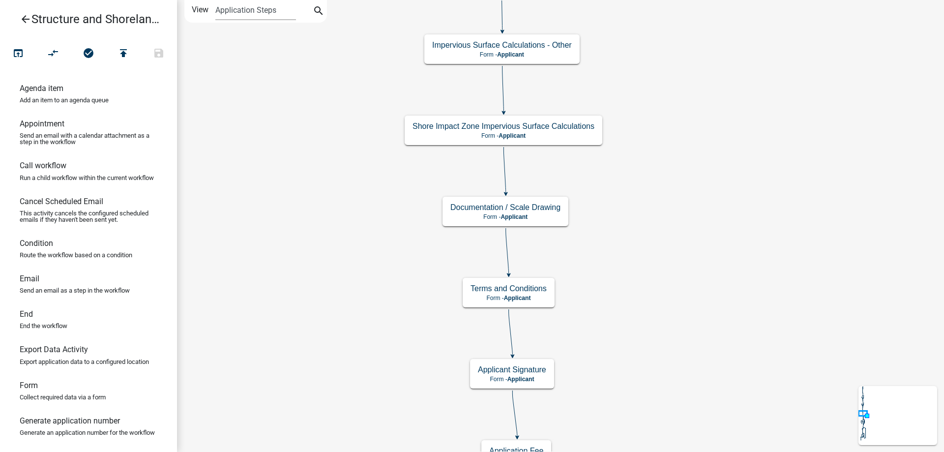
click at [680, 285] on div "Start Start - Applicant Require User Require user Parcel search Parcel search -…" at bounding box center [560, 226] width 767 height 452
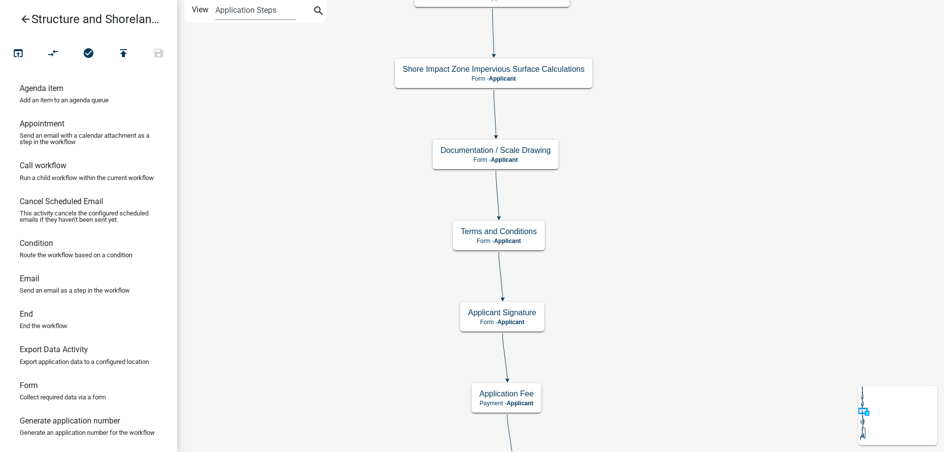
click at [685, 39] on div "Start Start - Applicant Require User Require user Parcel search Parcel search -…" at bounding box center [560, 226] width 767 height 452
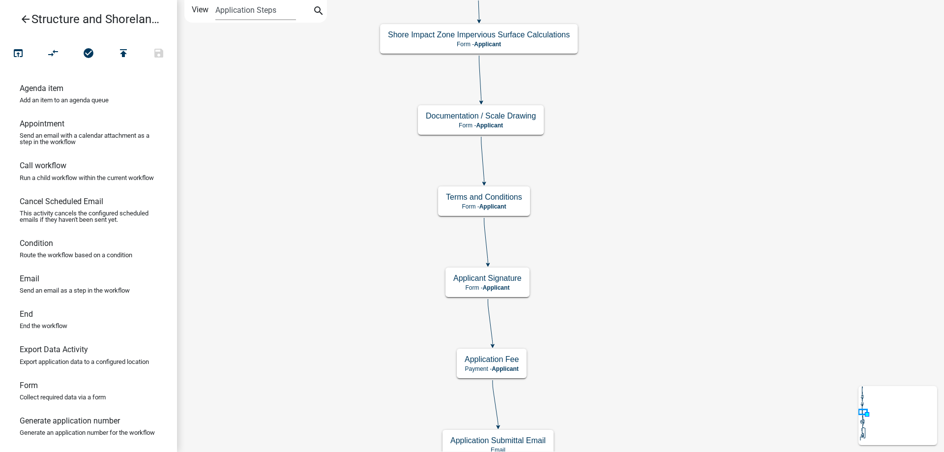
click at [646, 0] on div "Start Start - Applicant Require User Require user Parcel search Parcel search -…" at bounding box center [560, 226] width 767 height 452
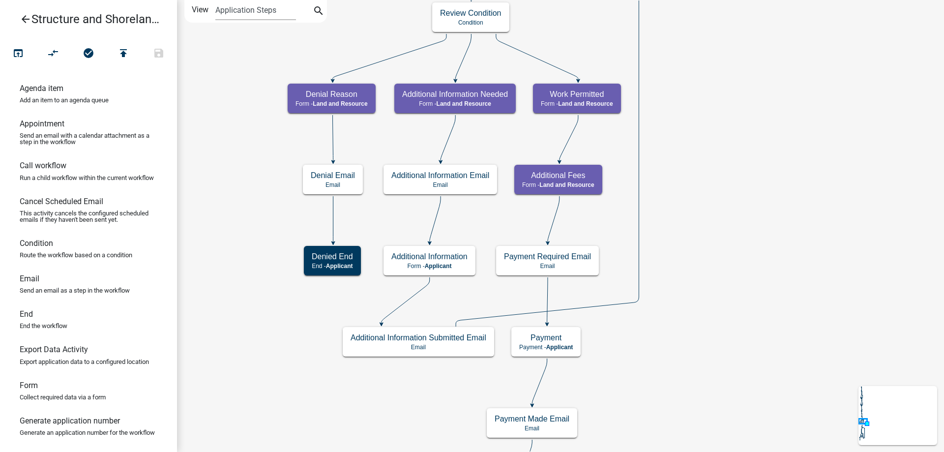
click at [695, 186] on div "Start Start - Applicant Require User Require user Parcel search Parcel search -…" at bounding box center [560, 226] width 767 height 452
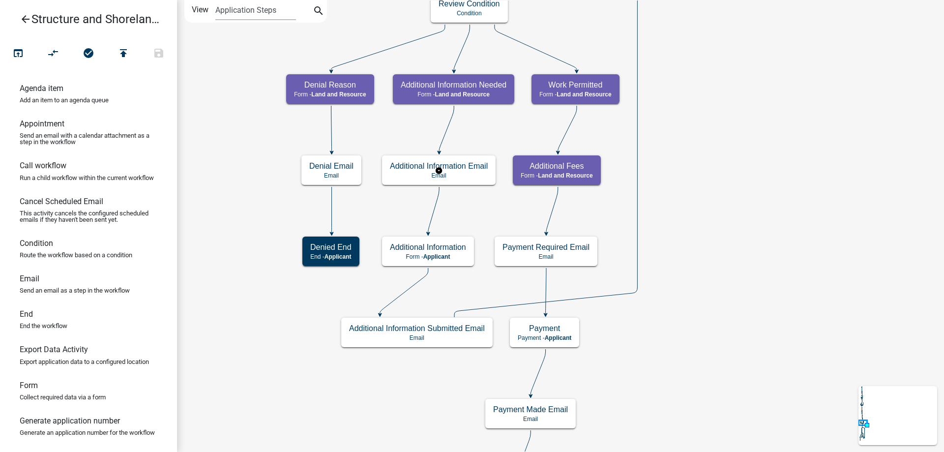
click at [473, 174] on g "Additional Information Email Email" at bounding box center [439, 169] width 114 height 29
click at [473, 174] on p "Email" at bounding box center [439, 175] width 98 height 7
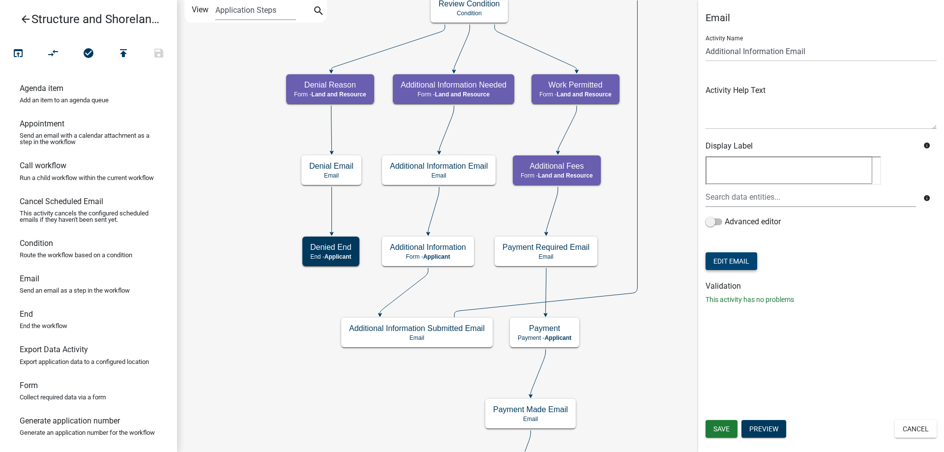
click at [755, 263] on button "Edit Email" at bounding box center [732, 261] width 52 height 18
select select "b7028af5-adef-448b-b8b1-0cea921e0b8e"
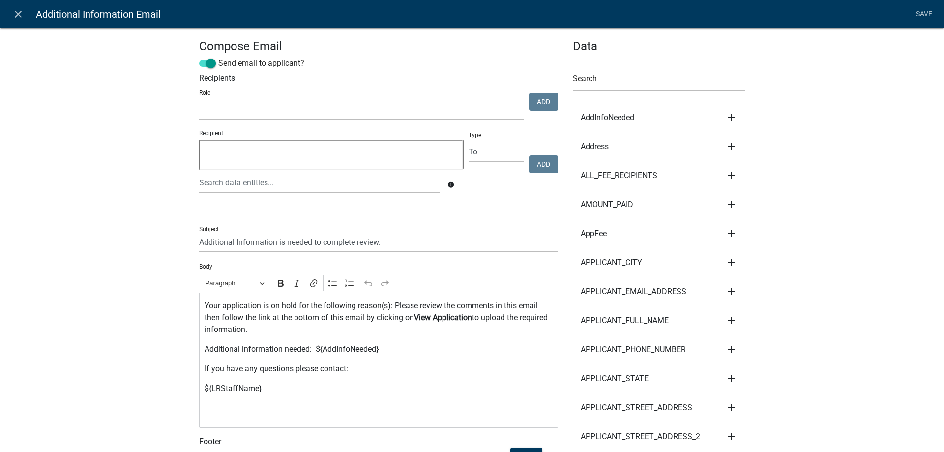
select select
drag, startPoint x: 222, startPoint y: 317, endPoint x: 369, endPoint y: 326, distance: 147.3
click at [369, 326] on p "Your application is on hold for the following reason(s): Please review the comm…" at bounding box center [379, 317] width 349 height 35
click at [468, 356] on div "Your application is on hold for the following reason(s): Please review the comm…" at bounding box center [378, 360] width 359 height 135
drag, startPoint x: 223, startPoint y: 317, endPoint x: 287, endPoint y: 329, distance: 65.2
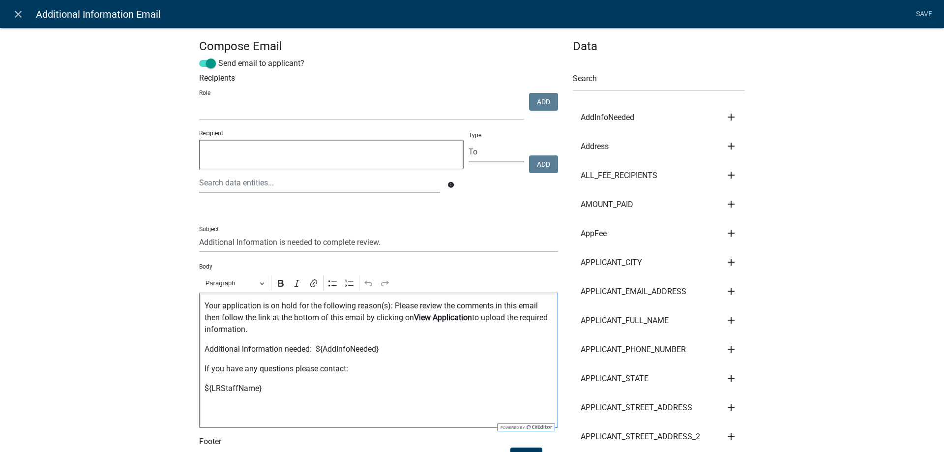
click at [287, 329] on p "Your application is on hold for the following reason(s): Please review the comm…" at bounding box center [379, 317] width 349 height 35
click at [315, 338] on div "Your application is on hold for the following reason(s): Please review the comm…" at bounding box center [378, 360] width 359 height 135
click at [17, 12] on icon "close" at bounding box center [18, 14] width 12 height 12
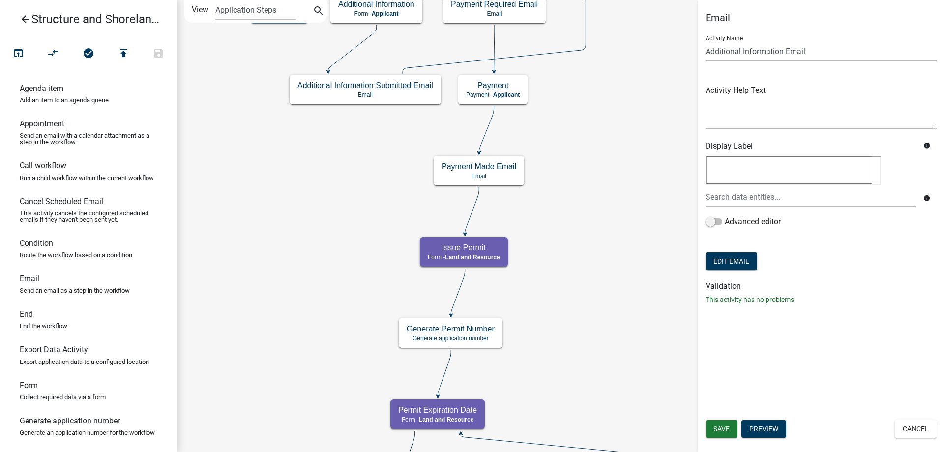
click at [575, 297] on div "Start Start - Applicant Require User Require user Parcel search Parcel search -…" at bounding box center [560, 226] width 767 height 452
click at [26, 19] on icon "arrow_back" at bounding box center [26, 20] width 12 height 14
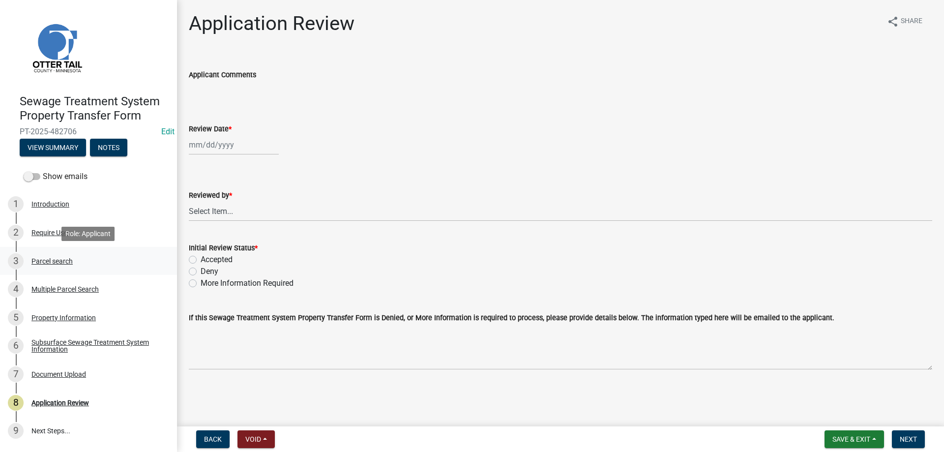
click at [42, 259] on div "Parcel search" at bounding box center [51, 261] width 41 height 7
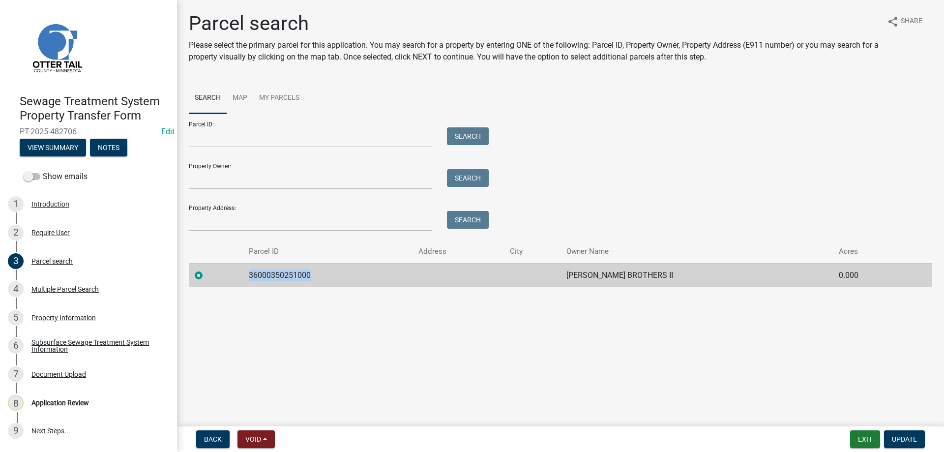
drag, startPoint x: 315, startPoint y: 274, endPoint x: 256, endPoint y: 278, distance: 59.1
click at [256, 278] on td "36000350251000" at bounding box center [328, 275] width 170 height 24
copy td "36000350251000"
click at [49, 320] on div "Property Information" at bounding box center [63, 317] width 64 height 7
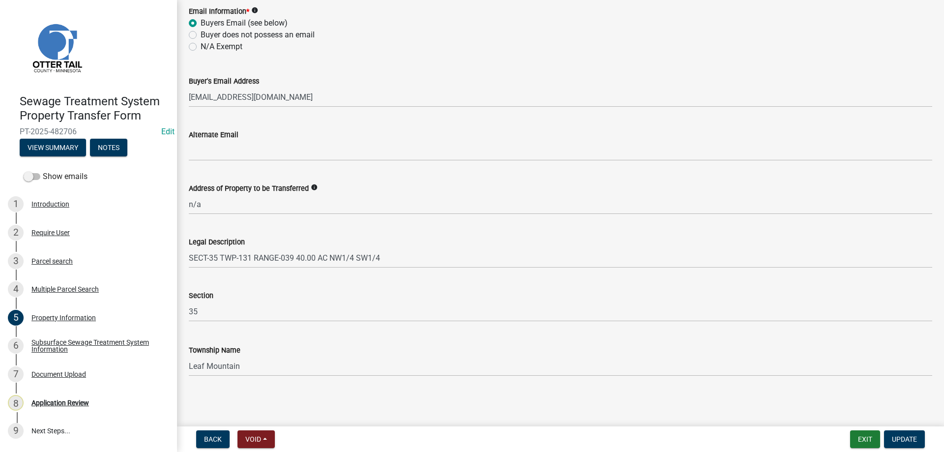
scroll to position [100, 0]
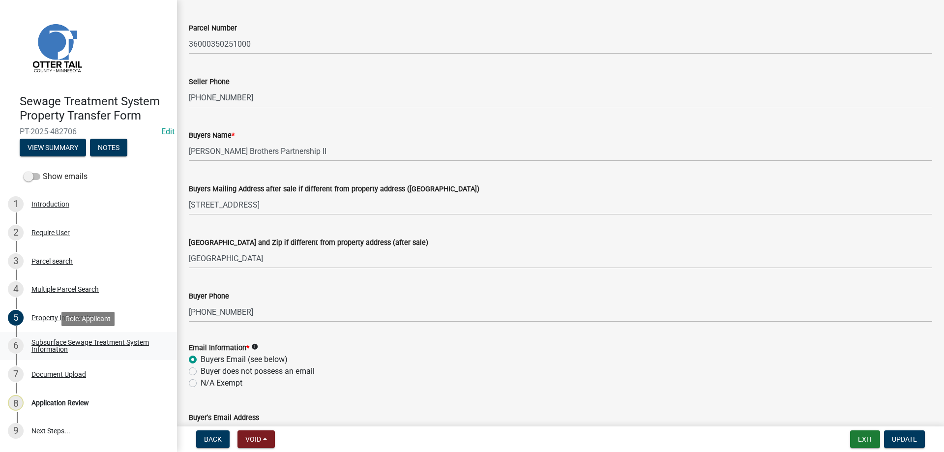
click at [59, 348] on div "Subsurface Sewage Treatment System Information" at bounding box center [96, 346] width 130 height 14
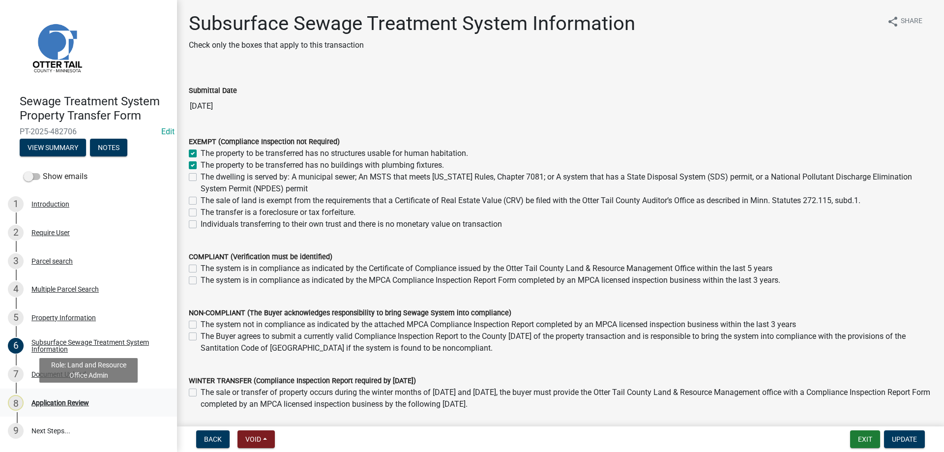
click at [39, 404] on div "Application Review" at bounding box center [60, 402] width 58 height 7
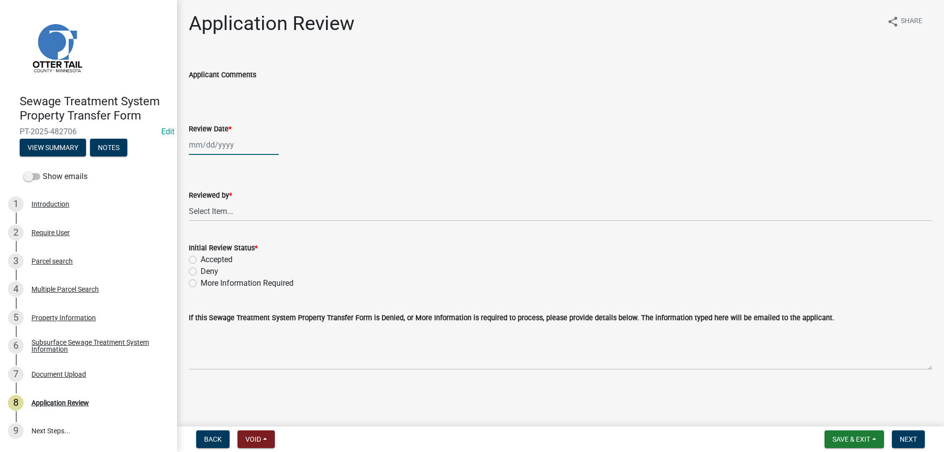
click at [224, 149] on input "Review Date *" at bounding box center [234, 145] width 90 height 20
select select "9"
select select "2025"
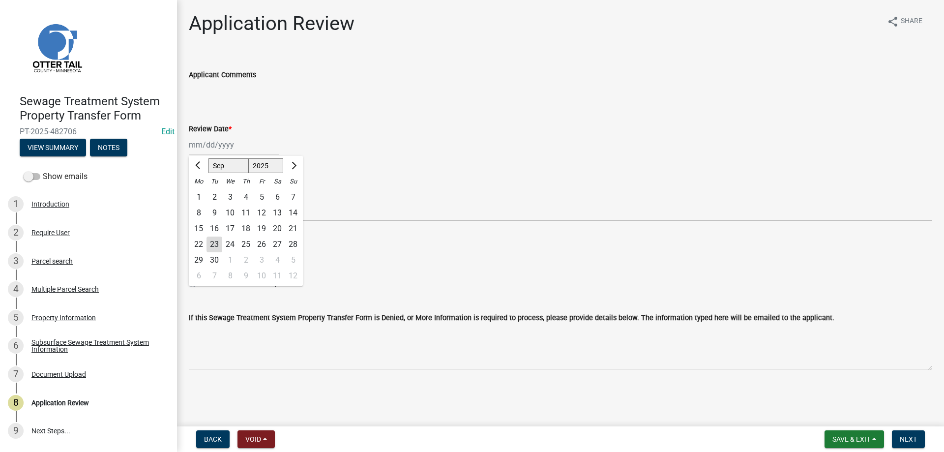
click at [214, 242] on div "23" at bounding box center [215, 245] width 16 height 16
type input "[DATE]"
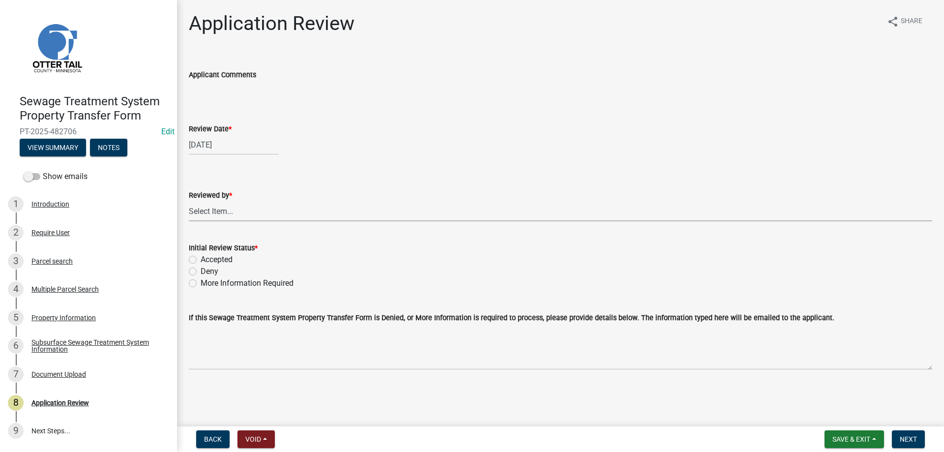
click at [189, 201] on select "Select Item... [PERSON_NAME] [PERSON_NAME] [PERSON_NAME] [PERSON_NAME] [PERSON_…" at bounding box center [561, 211] width 744 height 20
click option "[PERSON_NAME]" at bounding box center [0, 0] width 0 height 0
select select "b4c12476-3918-4c31-b34d-126d47b866fd"
click at [201, 260] on label "Accepted" at bounding box center [217, 260] width 32 height 12
click at [201, 260] on input "Accepted" at bounding box center [204, 257] width 6 height 6
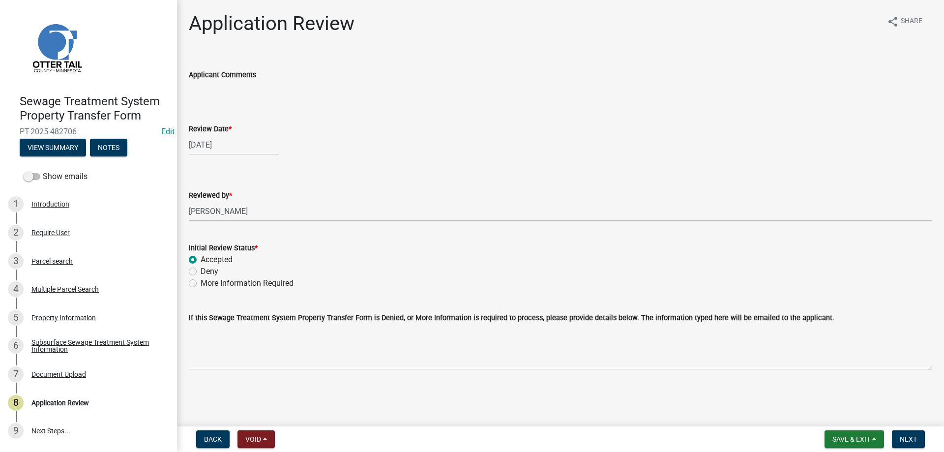
radio input "true"
click at [907, 440] on span "Next" at bounding box center [908, 439] width 17 height 8
click at [35, 264] on div "Parcel search" at bounding box center [51, 261] width 41 height 7
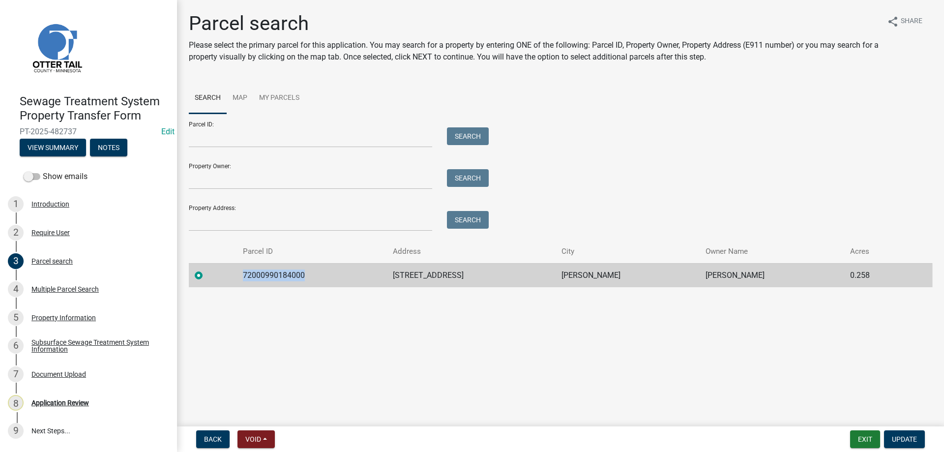
drag, startPoint x: 311, startPoint y: 275, endPoint x: 243, endPoint y: 279, distance: 67.9
click at [243, 279] on td "72000990184000" at bounding box center [312, 275] width 150 height 24
click at [273, 274] on td "72000990184000" at bounding box center [312, 275] width 150 height 24
drag, startPoint x: 308, startPoint y: 275, endPoint x: 249, endPoint y: 277, distance: 59.1
click at [249, 277] on td "72000990184000" at bounding box center [312, 275] width 150 height 24
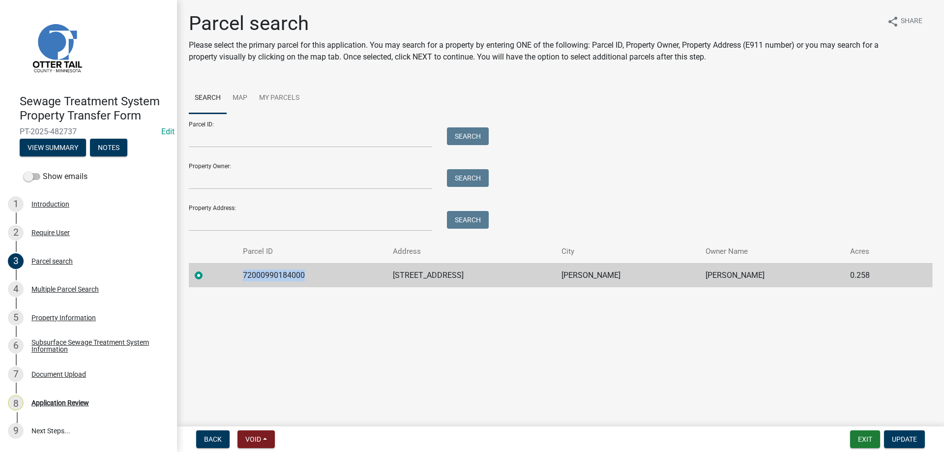
copy td "72000990184000"
click at [56, 287] on div "Multiple Parcel Search" at bounding box center [64, 289] width 67 height 7
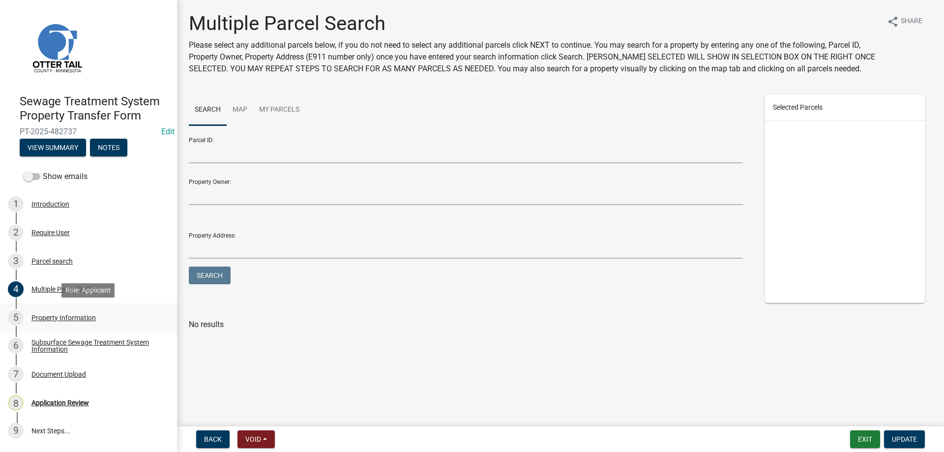
click at [58, 319] on div "Property Information" at bounding box center [63, 317] width 64 height 7
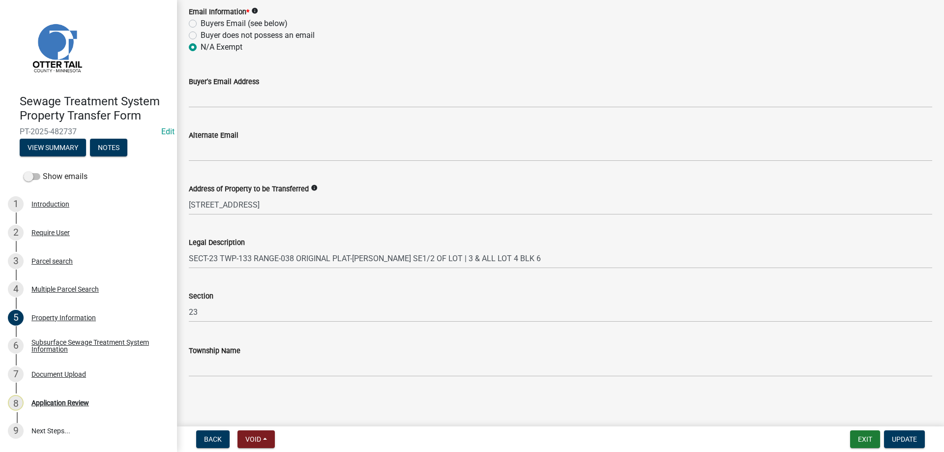
scroll to position [437, 0]
click at [49, 346] on div "Subsurface Sewage Treatment System Information" at bounding box center [96, 346] width 130 height 14
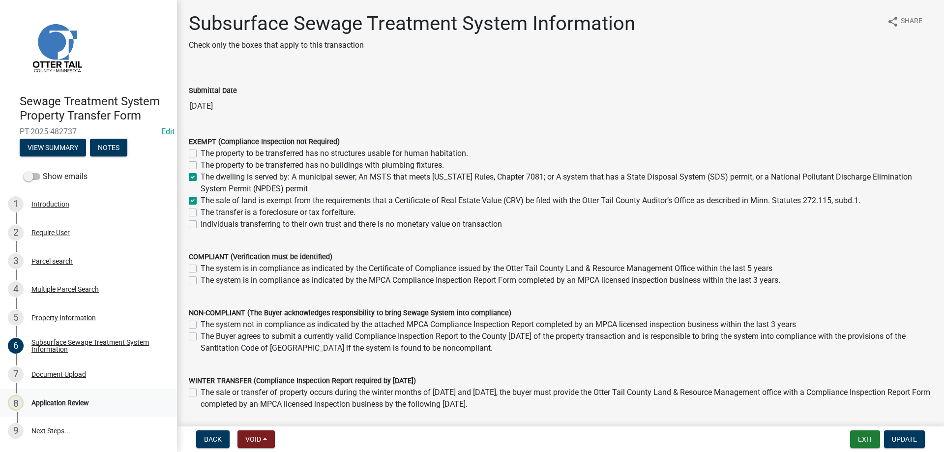
click at [59, 406] on div "Application Review" at bounding box center [60, 402] width 58 height 7
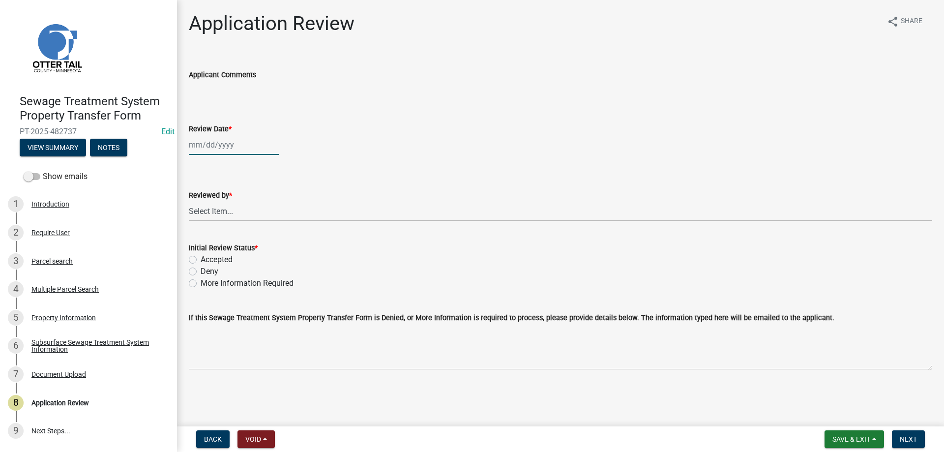
click at [205, 145] on input "Review Date *" at bounding box center [234, 145] width 90 height 20
select select "9"
select select "2025"
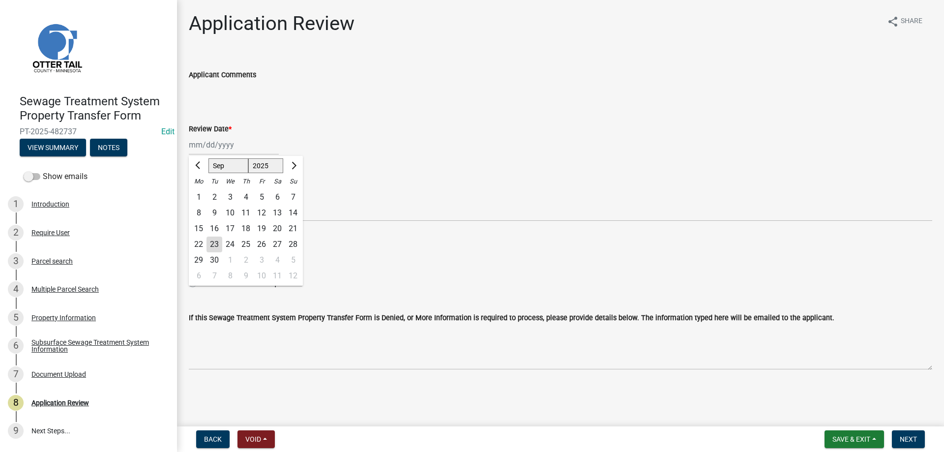
click at [215, 244] on div "23" at bounding box center [215, 245] width 16 height 16
type input "[DATE]"
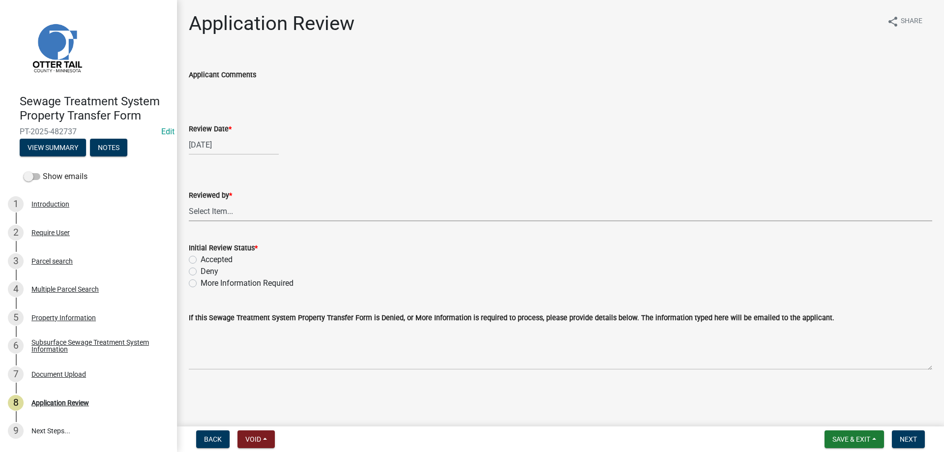
click at [189, 201] on select "Select Item... [PERSON_NAME] [PERSON_NAME] [PERSON_NAME] [PERSON_NAME] [PERSON_…" at bounding box center [561, 211] width 744 height 20
click option "[PERSON_NAME]" at bounding box center [0, 0] width 0 height 0
select select "b4c12476-3918-4c31-b34d-126d47b866fd"
click at [201, 260] on label "Accepted" at bounding box center [217, 260] width 32 height 12
click at [201, 260] on input "Accepted" at bounding box center [204, 257] width 6 height 6
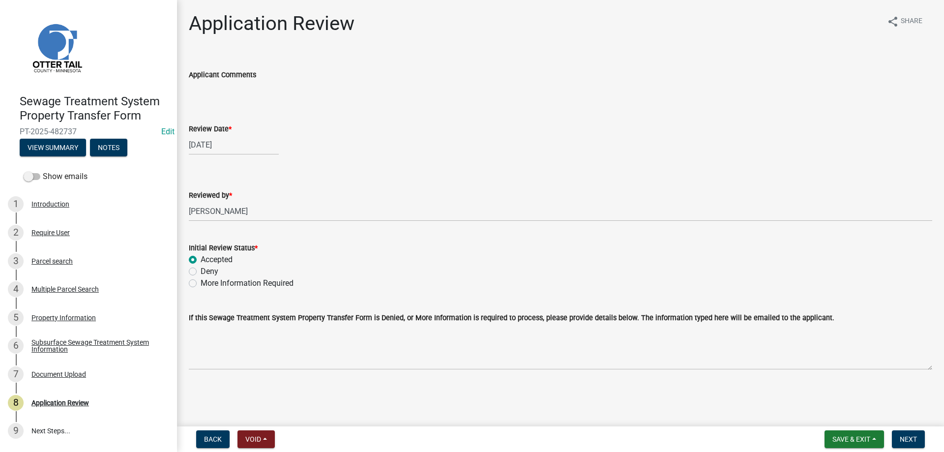
radio input "true"
click at [905, 442] on span "Next" at bounding box center [908, 439] width 17 height 8
click at [39, 259] on div "Parcel search" at bounding box center [51, 261] width 41 height 7
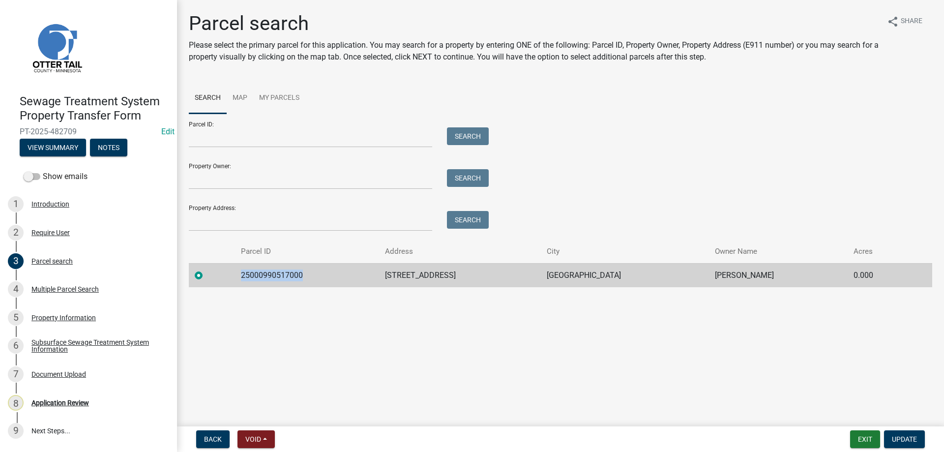
drag, startPoint x: 304, startPoint y: 276, endPoint x: 239, endPoint y: 280, distance: 64.5
click at [239, 280] on td "25000990517000" at bounding box center [307, 275] width 144 height 24
copy td "25000990517000"
click at [59, 290] on div "Multiple Parcel Search" at bounding box center [64, 289] width 67 height 7
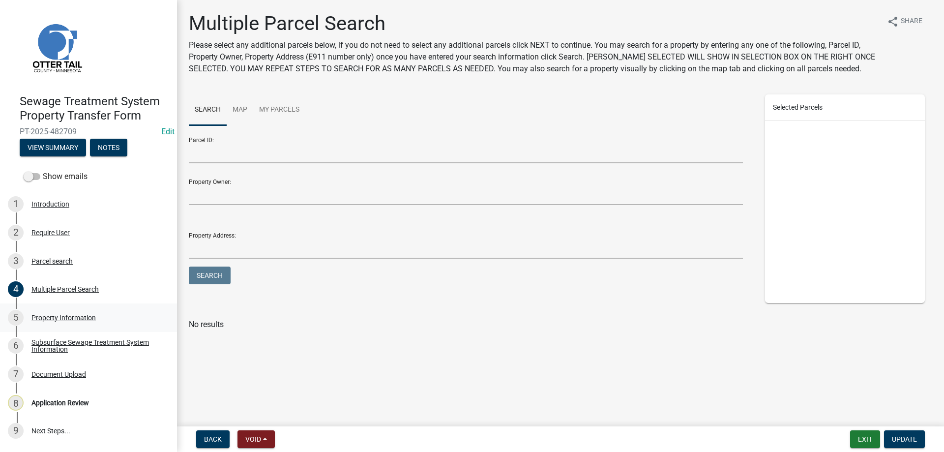
click at [59, 318] on div "Property Information" at bounding box center [63, 317] width 64 height 7
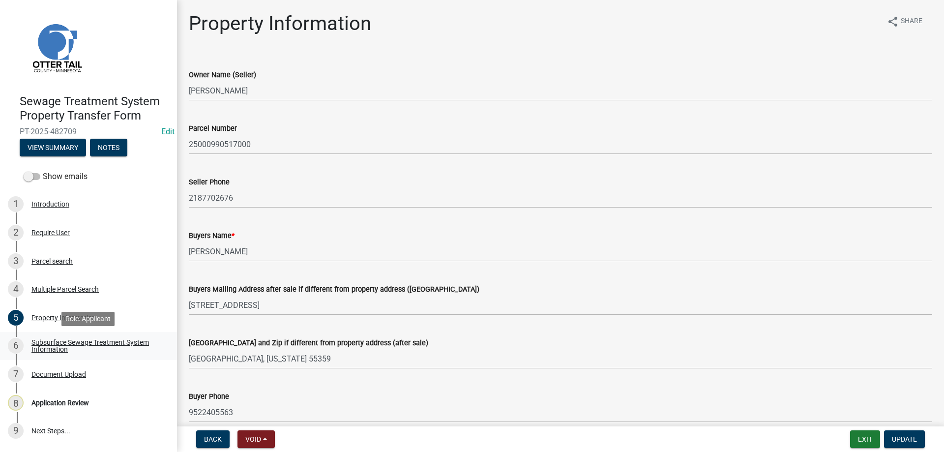
click at [56, 349] on div "Subsurface Sewage Treatment System Information" at bounding box center [96, 346] width 130 height 14
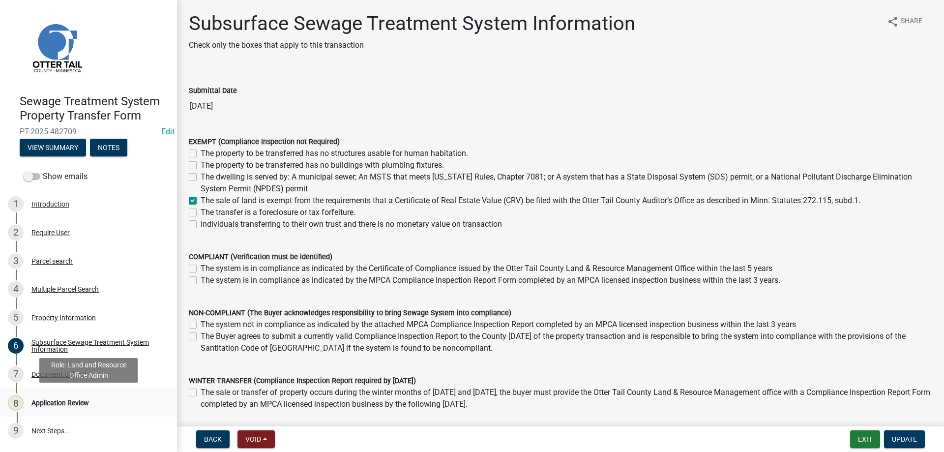
click at [61, 402] on div "Application Review" at bounding box center [60, 402] width 58 height 7
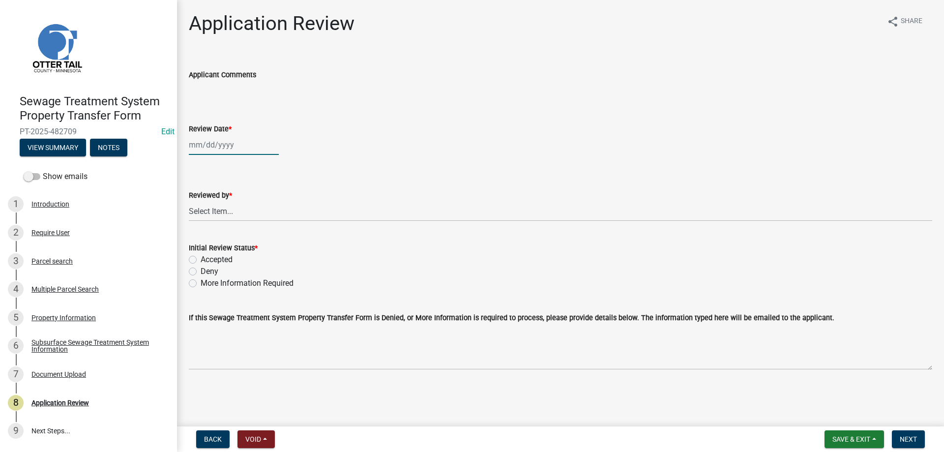
click at [211, 147] on input "Review Date *" at bounding box center [234, 145] width 90 height 20
select select "9"
select select "2025"
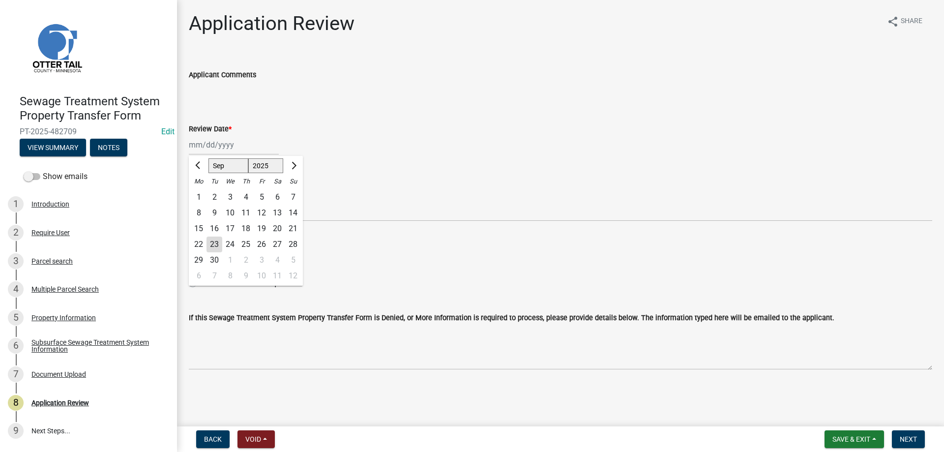
click at [214, 246] on div "23" at bounding box center [215, 245] width 16 height 16
type input "[DATE]"
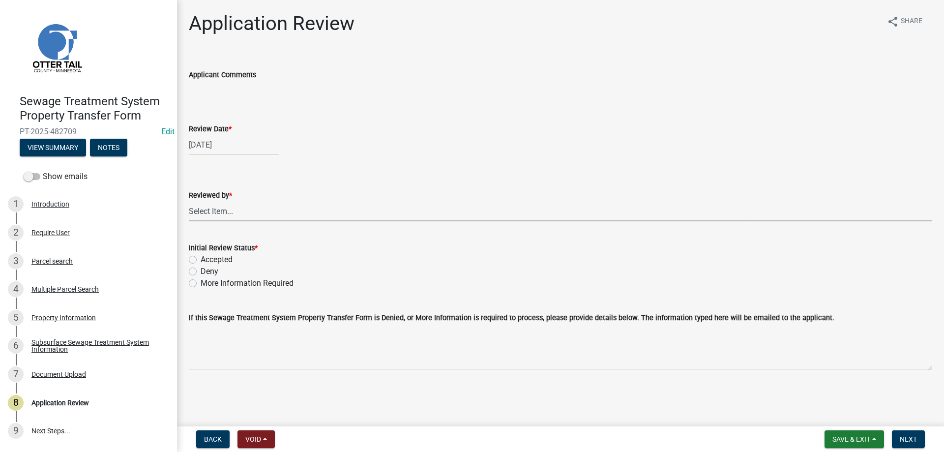
click at [189, 201] on select "Select Item... [PERSON_NAME] [PERSON_NAME] [PERSON_NAME] [PERSON_NAME] [PERSON_…" at bounding box center [561, 211] width 744 height 20
click option "[PERSON_NAME]" at bounding box center [0, 0] width 0 height 0
select select "b4c12476-3918-4c31-b34d-126d47b866fd"
click at [201, 262] on label "Accepted" at bounding box center [217, 260] width 32 height 12
click at [201, 260] on input "Accepted" at bounding box center [204, 257] width 6 height 6
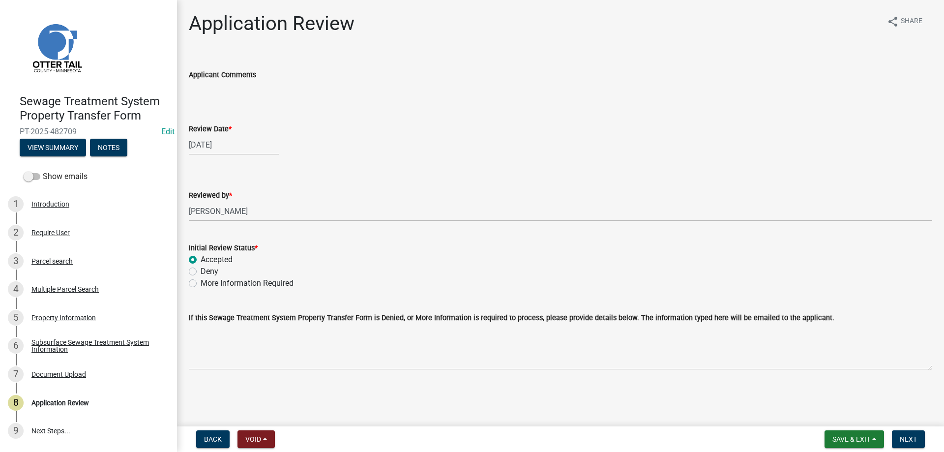
radio input "true"
click at [910, 443] on span "Next" at bounding box center [908, 439] width 17 height 8
click at [44, 260] on div "Parcel search" at bounding box center [51, 261] width 41 height 7
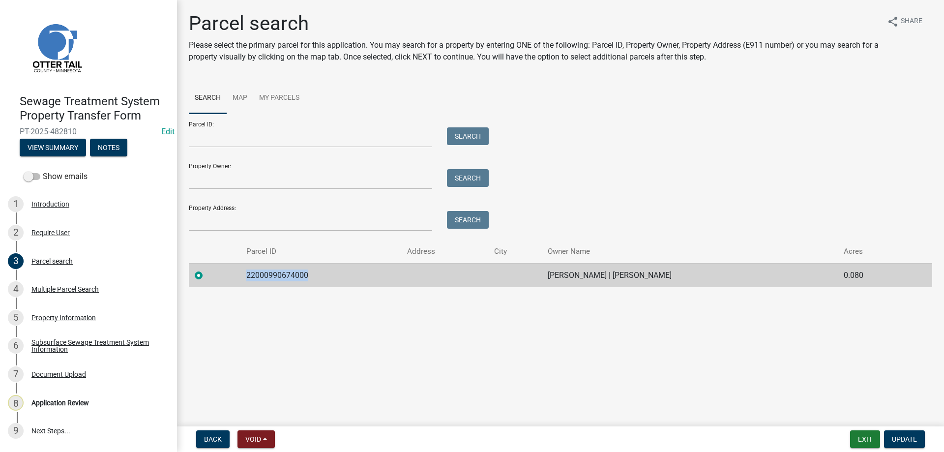
drag, startPoint x: 303, startPoint y: 276, endPoint x: 240, endPoint y: 278, distance: 63.0
click at [240, 278] on td "22000990674000" at bounding box center [320, 275] width 161 height 24
copy td "22000990674000"
click at [72, 291] on div "Multiple Parcel Search" at bounding box center [64, 289] width 67 height 7
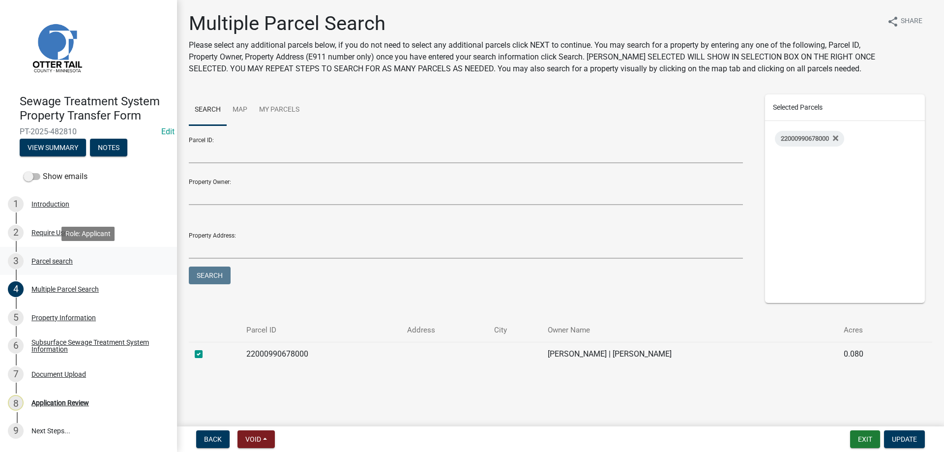
click at [42, 259] on div "Parcel search" at bounding box center [51, 261] width 41 height 7
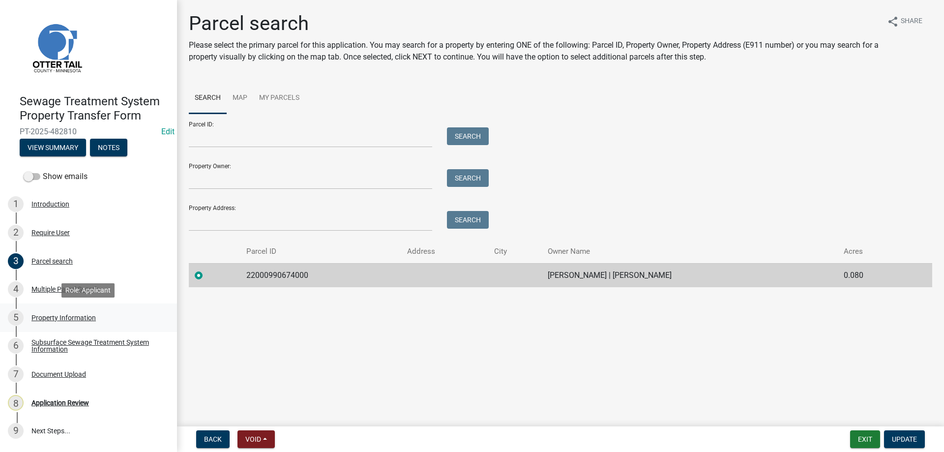
click at [40, 319] on div "Property Information" at bounding box center [63, 317] width 64 height 7
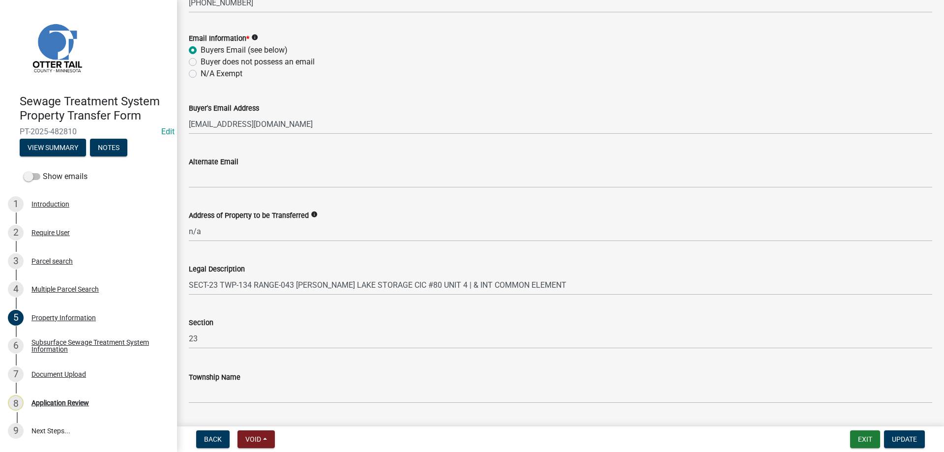
scroll to position [437, 0]
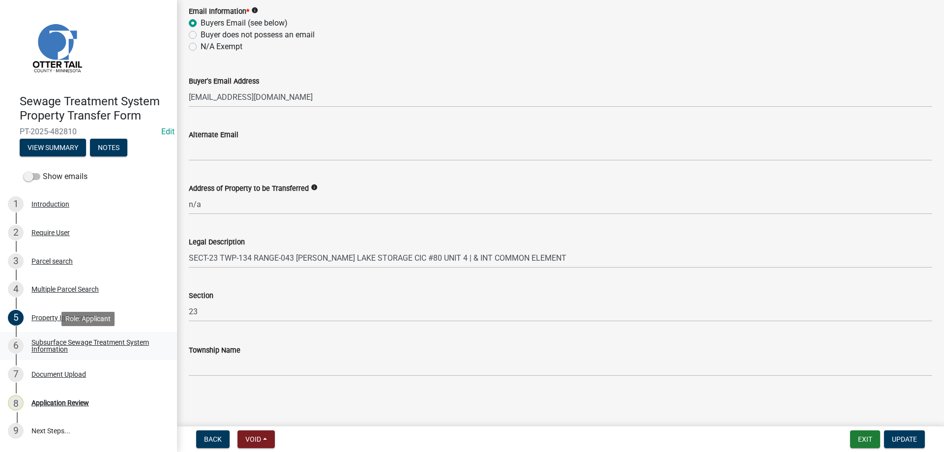
click at [41, 344] on div "Subsurface Sewage Treatment System Information" at bounding box center [96, 346] width 130 height 14
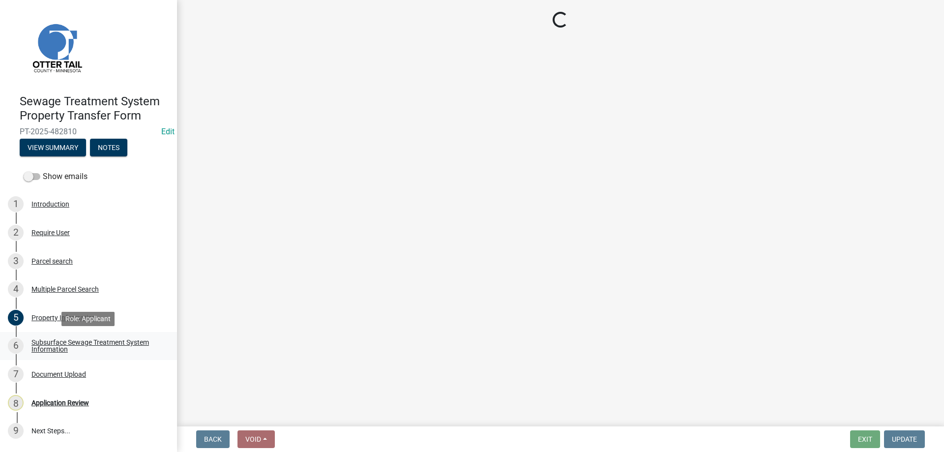
scroll to position [0, 0]
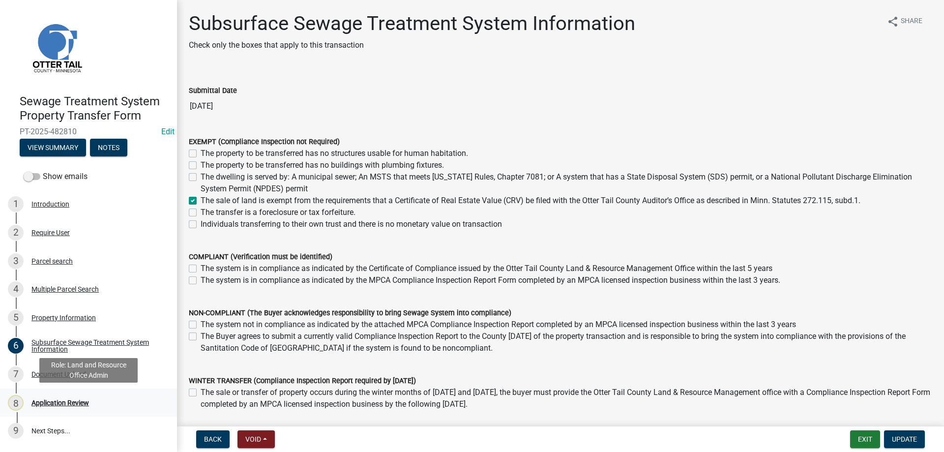
click at [48, 401] on div "Application Review" at bounding box center [60, 402] width 58 height 7
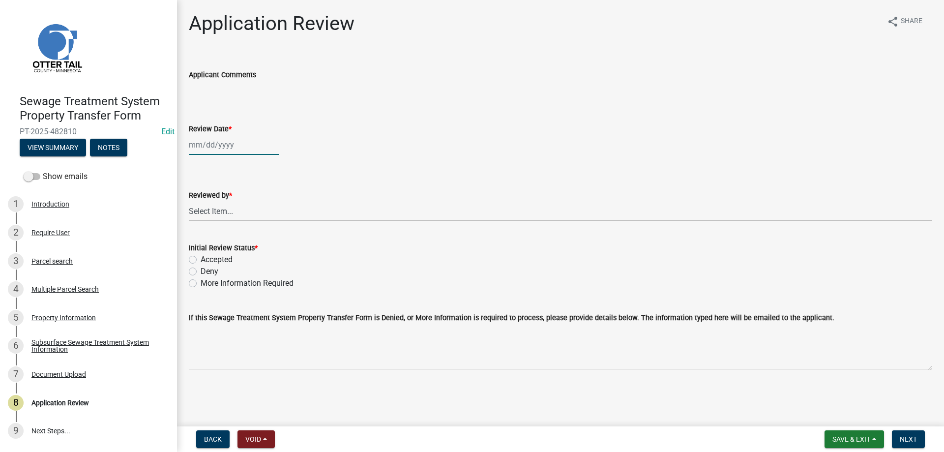
click at [198, 147] on input "Review Date *" at bounding box center [234, 145] width 90 height 20
select select "9"
select select "2025"
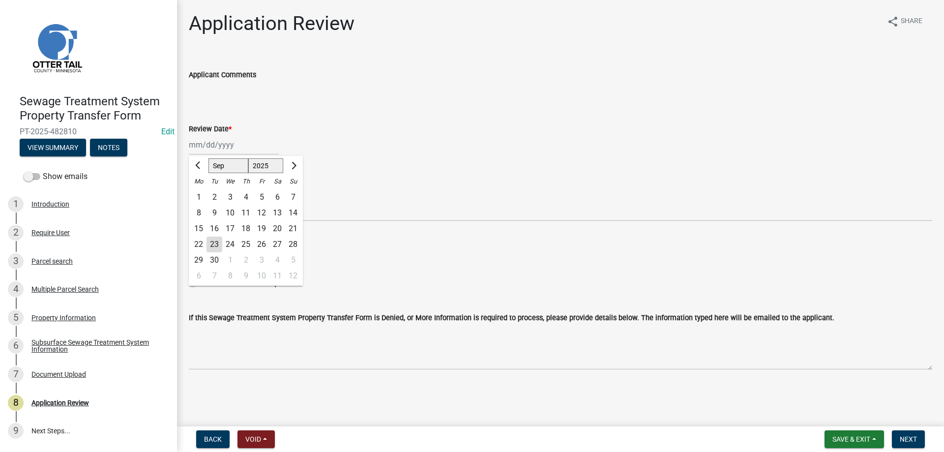
click at [209, 245] on div "23" at bounding box center [215, 245] width 16 height 16
type input "09/23/2025"
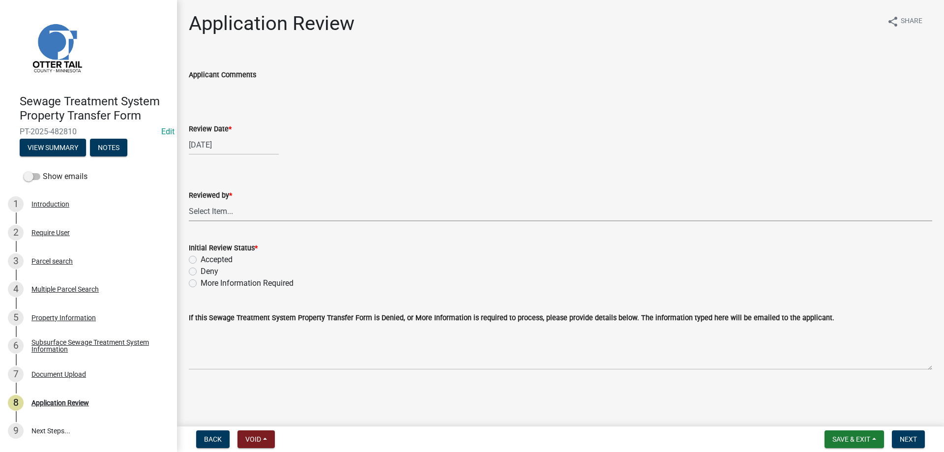
click at [189, 201] on select "Select Item... Alexis Newark Amy Busko Andrea Perales Brittany Tollefson Christ…" at bounding box center [561, 211] width 744 height 20
click option "Michelle Jevne" at bounding box center [0, 0] width 0 height 0
select select "b4c12476-3918-4c31-b34d-126d47b866fd"
click at [201, 261] on label "Accepted" at bounding box center [217, 260] width 32 height 12
click at [201, 260] on input "Accepted" at bounding box center [204, 257] width 6 height 6
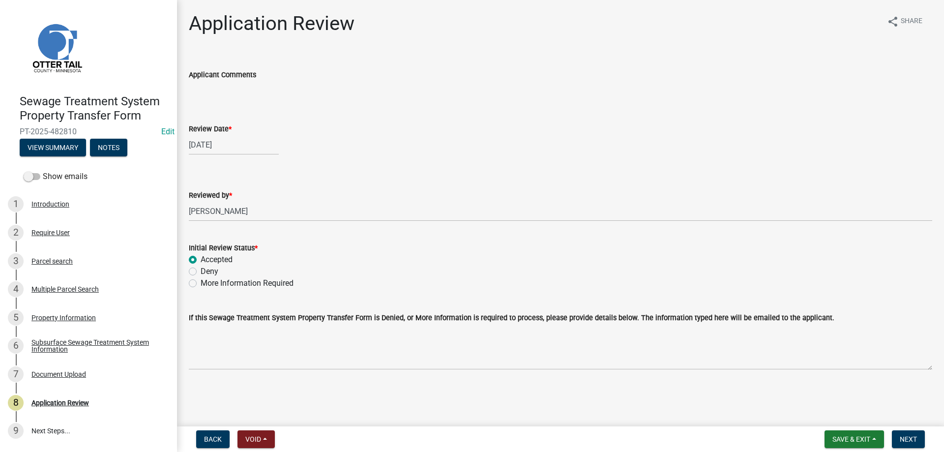
radio input "true"
click at [905, 442] on span "Next" at bounding box center [908, 439] width 17 height 8
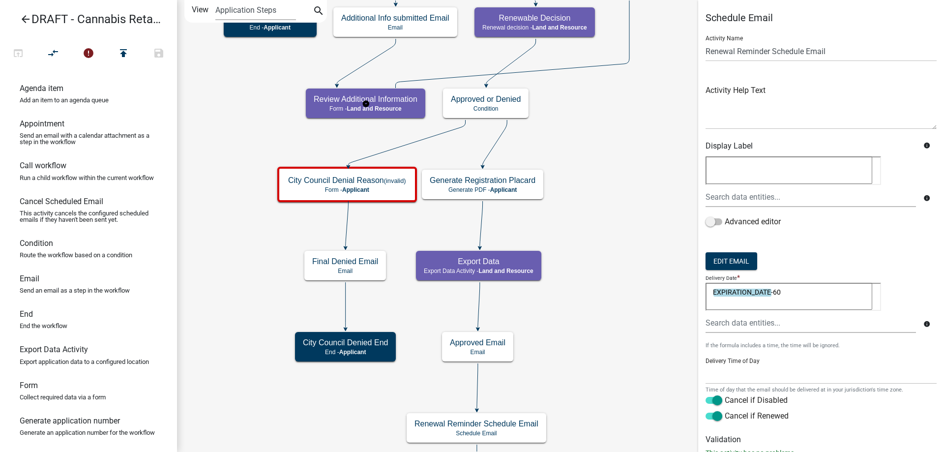
select select
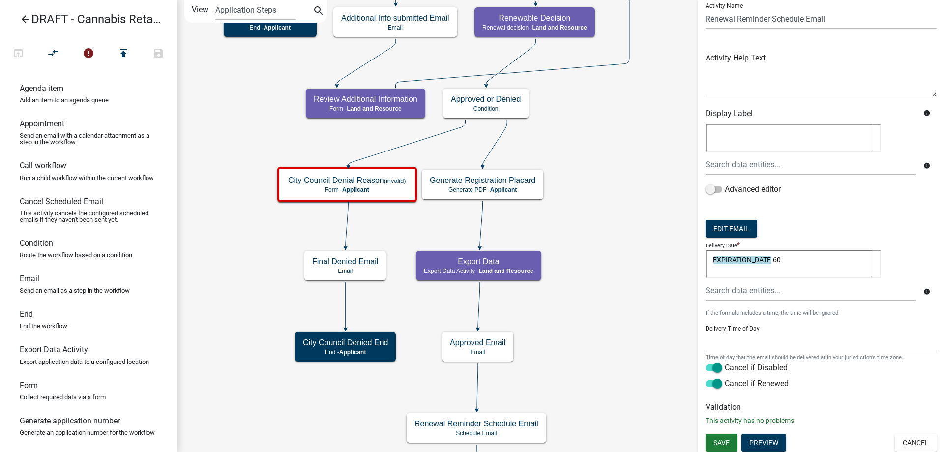
click at [640, 258] on icon "Start Start - Applicant Applicant and Business Information Form - Applicant Req…" at bounding box center [561, 262] width 766 height 525
click at [919, 442] on button "Cancel" at bounding box center [916, 443] width 42 height 18
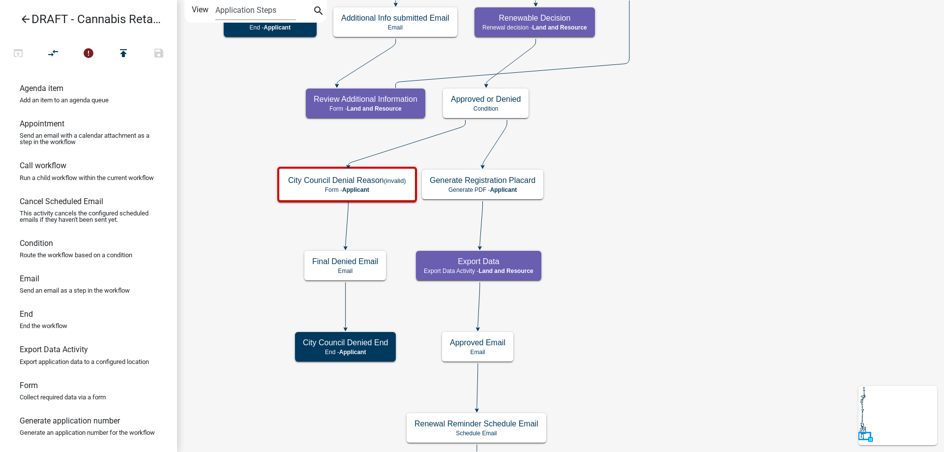
scroll to position [0, 0]
click at [24, 16] on icon "arrow_back" at bounding box center [26, 20] width 12 height 14
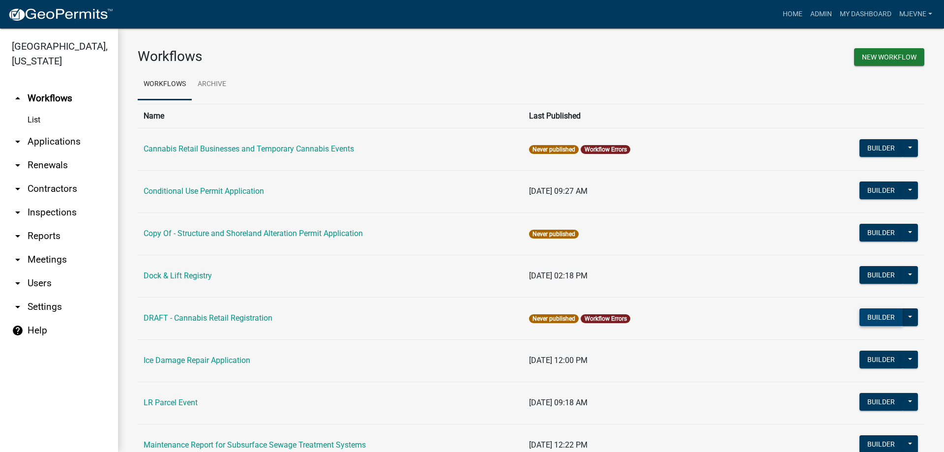
click at [880, 318] on button "Builder" at bounding box center [881, 317] width 43 height 18
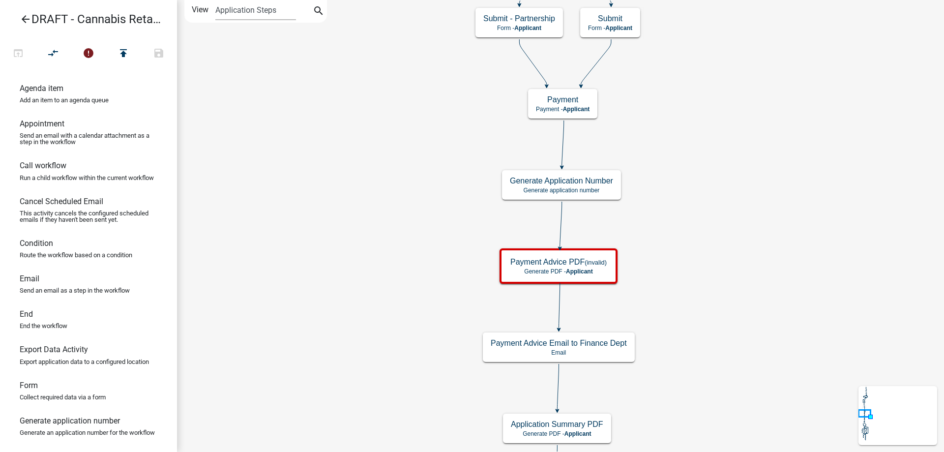
click at [471, 42] on div "Start Start - Applicant Applicant and Business Information Form - Applicant Req…" at bounding box center [560, 226] width 767 height 452
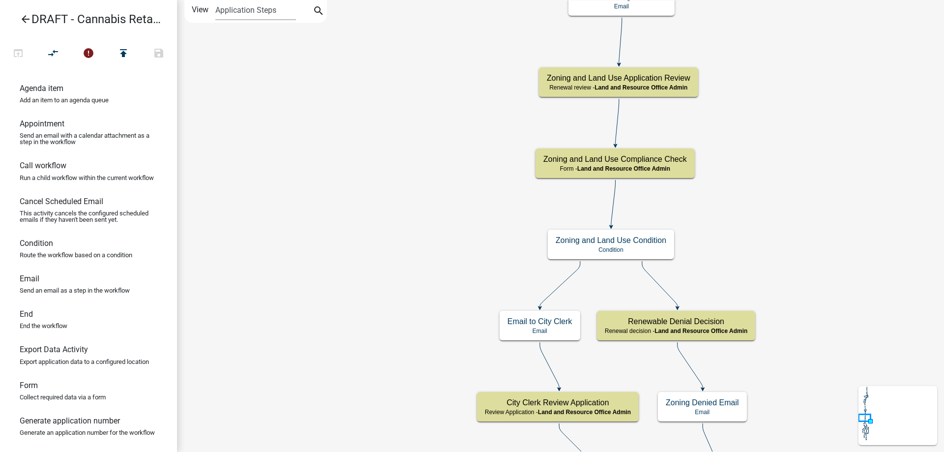
click at [449, 29] on div "Start Start - Applicant Applicant and Business Information Form - Applicant Req…" at bounding box center [560, 226] width 767 height 452
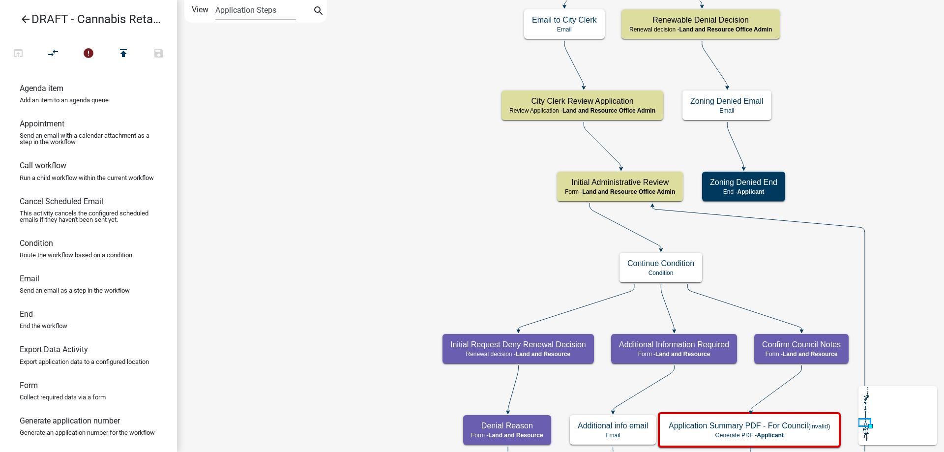
click at [428, 26] on div "Start Start - Applicant Applicant and Business Information Form - Applicant Req…" at bounding box center [560, 226] width 767 height 452
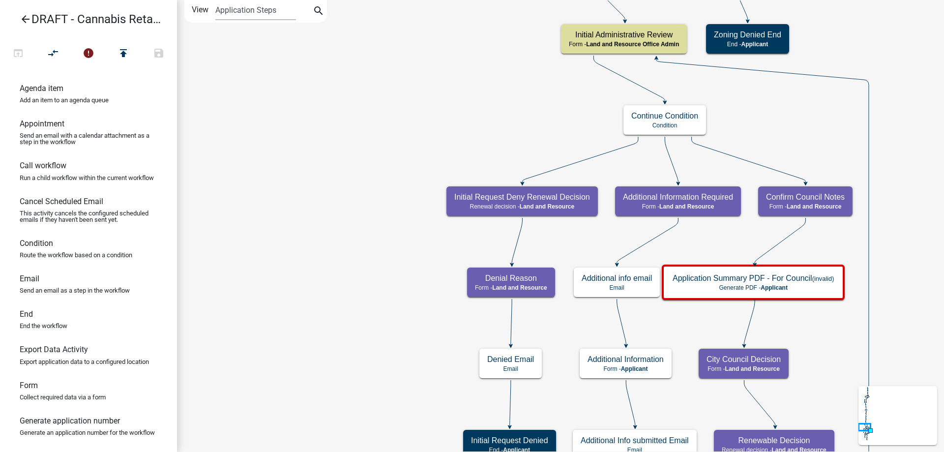
click at [387, 44] on div "Start Start - Applicant Applicant and Business Information Form - Applicant Req…" at bounding box center [560, 226] width 767 height 452
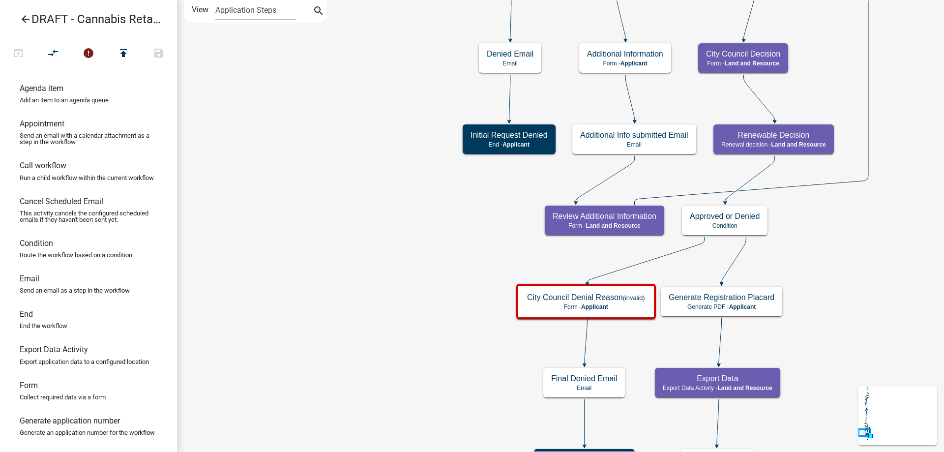
click at [388, 162] on div "Start Start - Applicant Applicant and Business Information Form - Applicant Req…" at bounding box center [560, 226] width 767 height 452
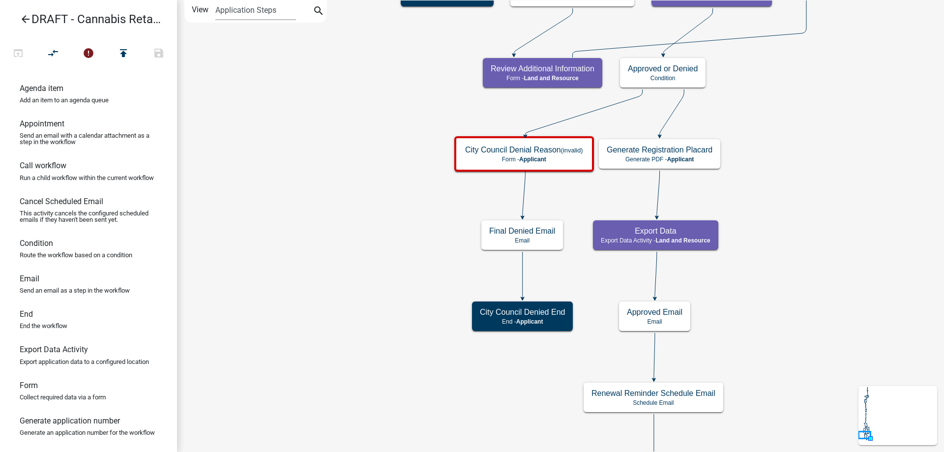
click at [339, 137] on div "Start Start - Applicant Applicant and Business Information Form - Applicant Req…" at bounding box center [560, 226] width 767 height 452
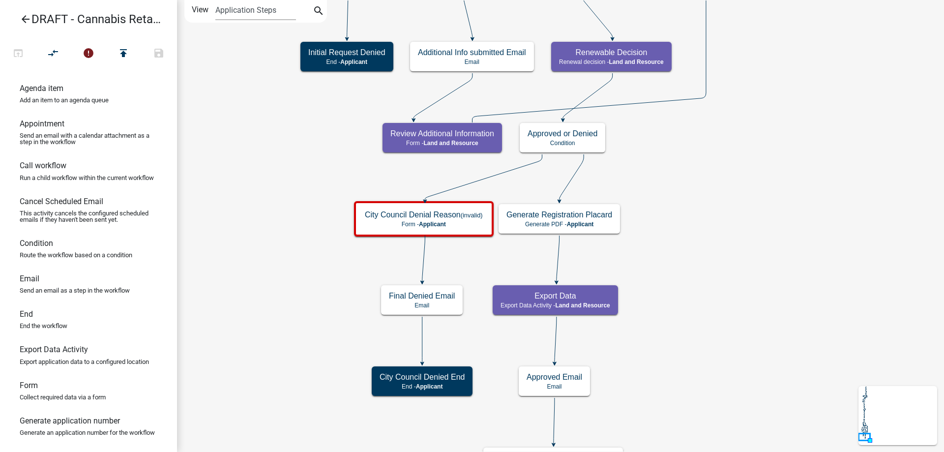
click at [700, 340] on div "Start Start - Applicant Applicant and Business Information Form - Applicant Req…" at bounding box center [560, 226] width 767 height 452
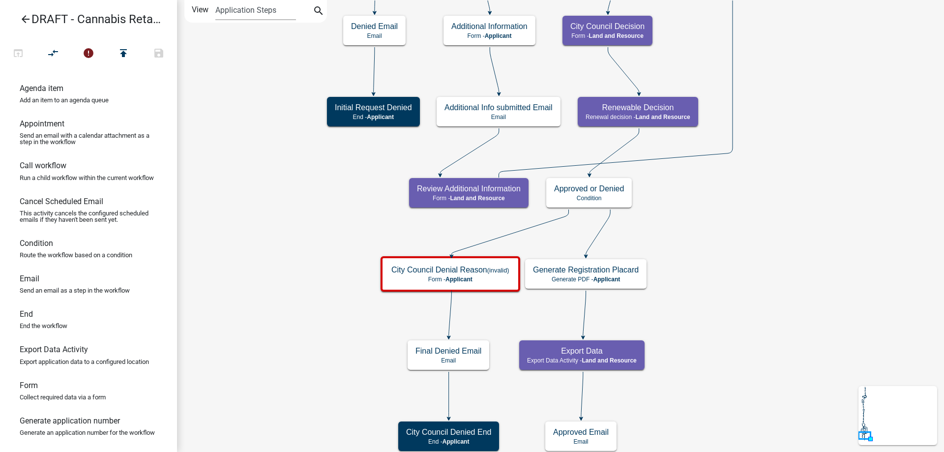
click at [663, 269] on div "Start Start - Applicant Applicant and Business Information Form - Applicant Req…" at bounding box center [560, 226] width 767 height 452
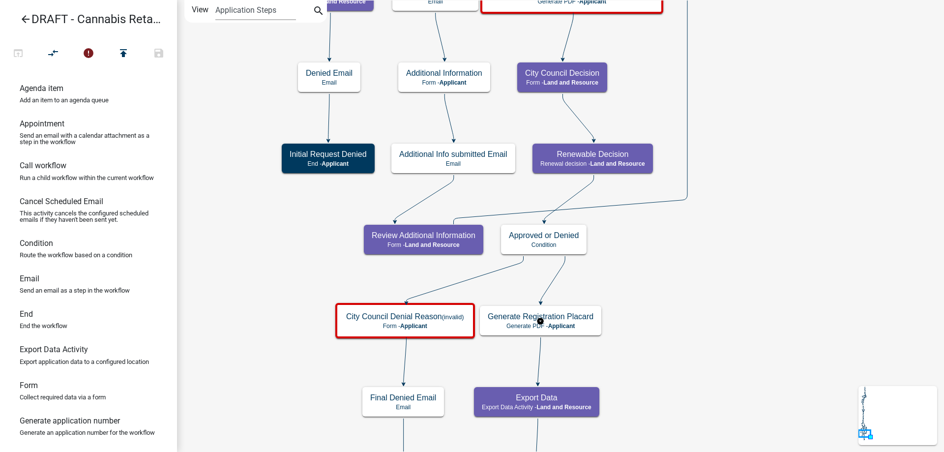
click at [570, 327] on g "Generate Registration Placard Generate PDF - Applicant" at bounding box center [540, 320] width 121 height 29
click at [570, 327] on span "Applicant" at bounding box center [561, 326] width 27 height 7
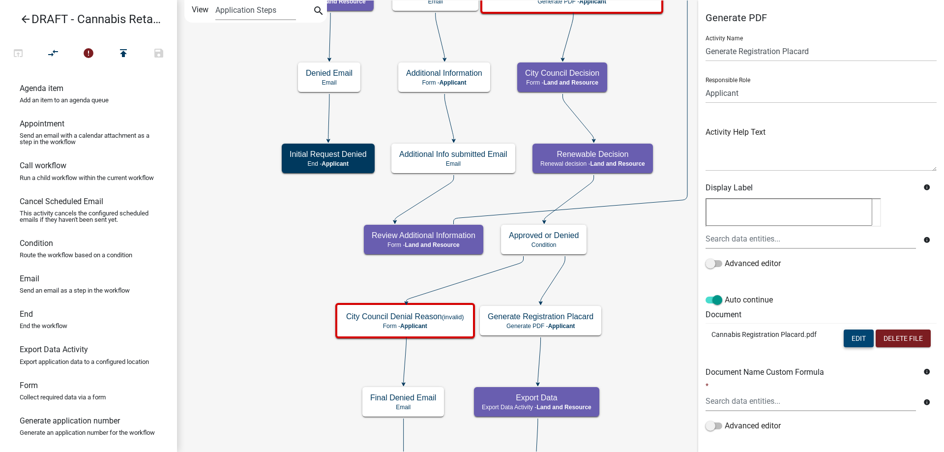
click at [862, 339] on button "Edit" at bounding box center [859, 338] width 30 height 18
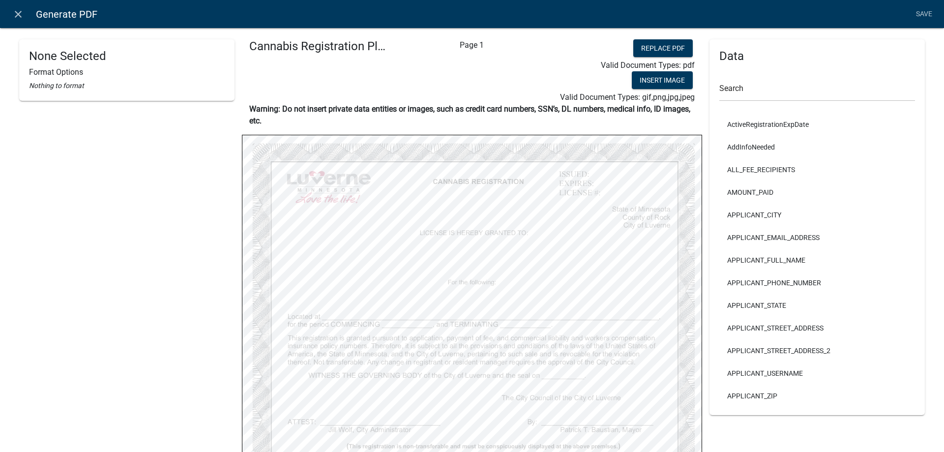
select select
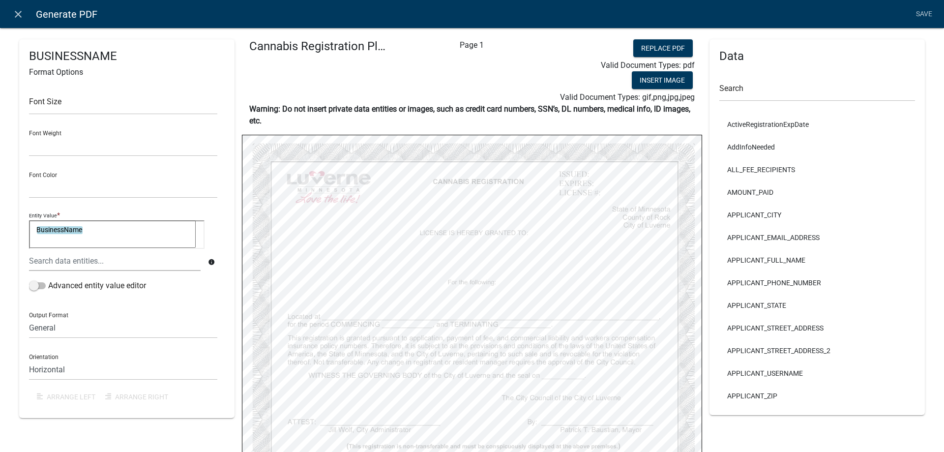
select select
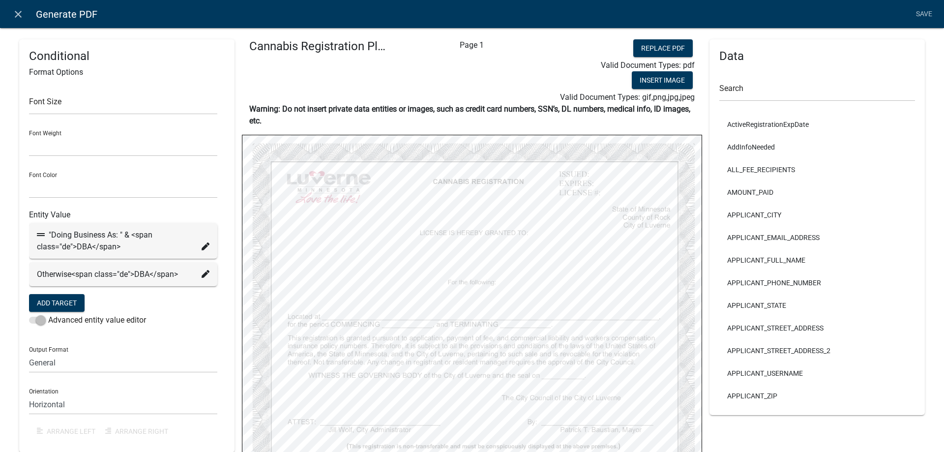
select select
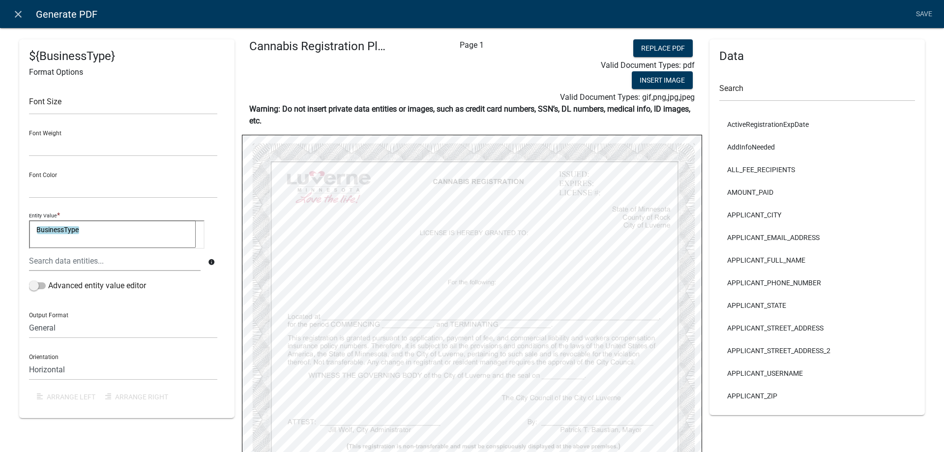
select select
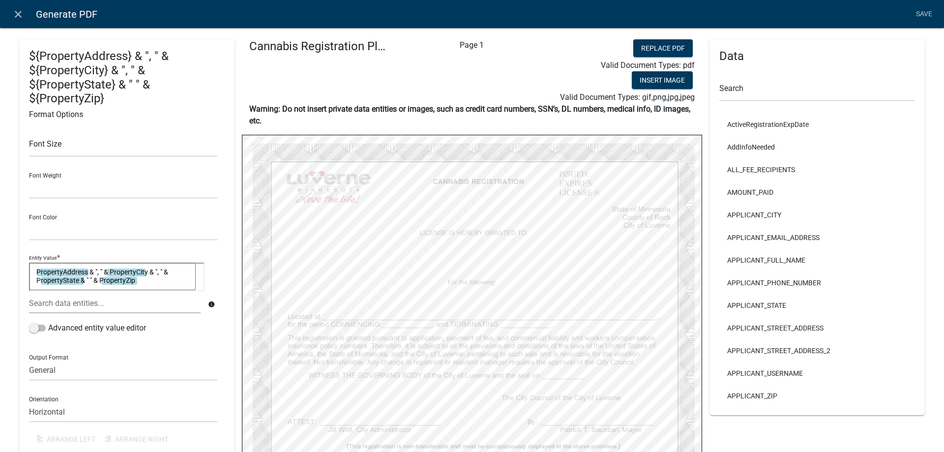
select select
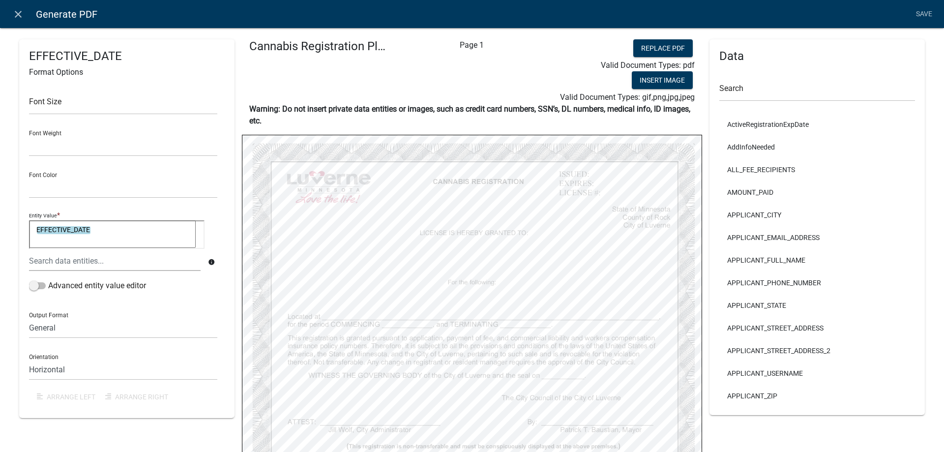
select select
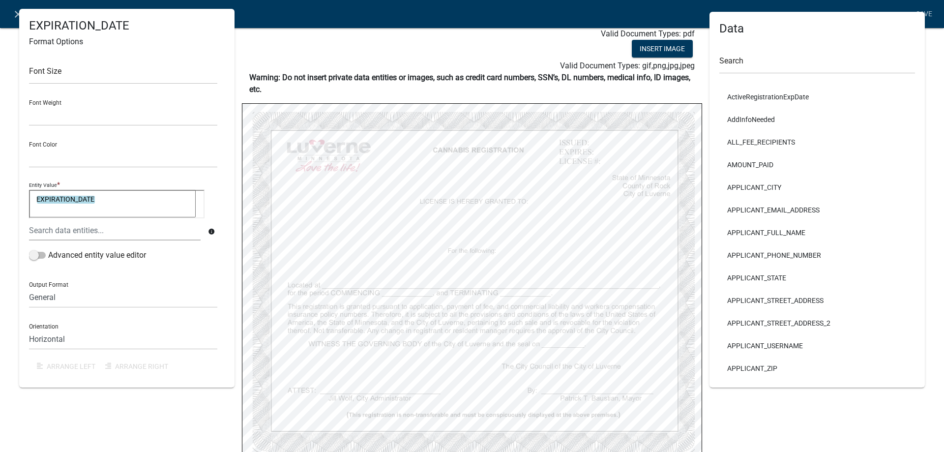
scroll to position [56, 0]
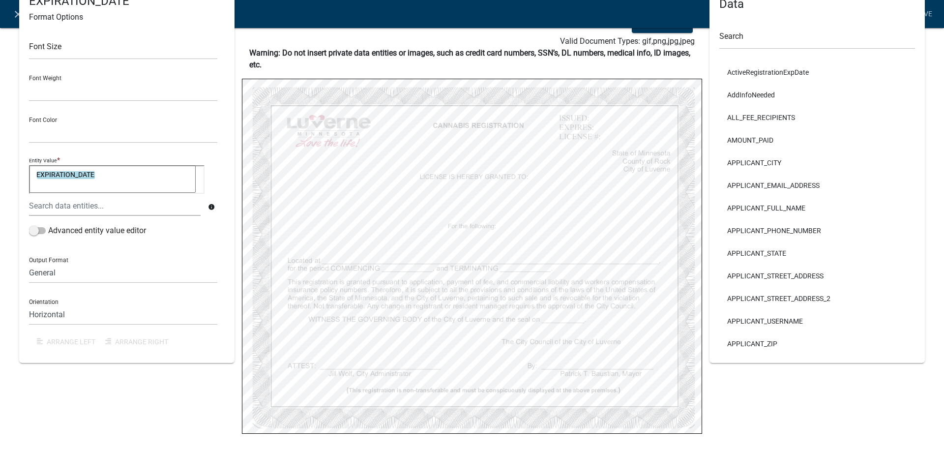
select select
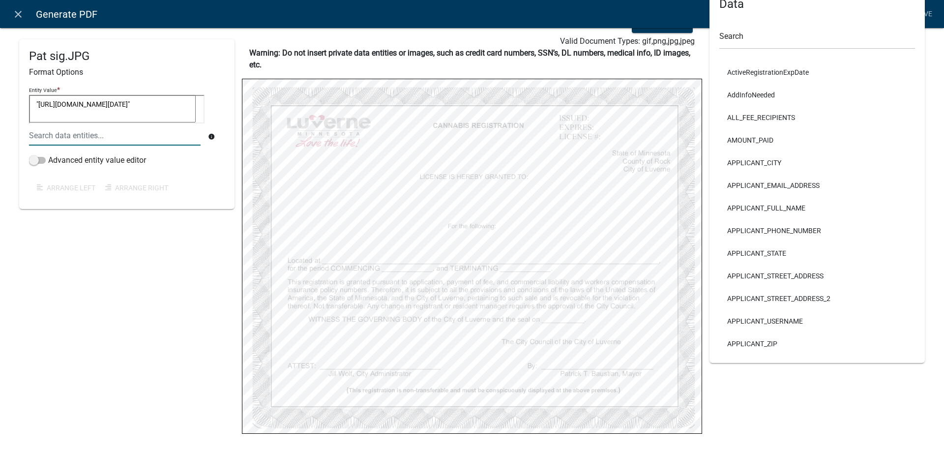
click at [178, 182] on div "Entity Value * "https://workflowmanagerprod.blob.core.windows.net/workflow/200d…" at bounding box center [127, 140] width 196 height 119
click at [116, 303] on div "Pat sig.JPG Format Options Entity Value * "https://workflowmanagerprod.blob.cor…" at bounding box center [126, 173] width 215 height 380
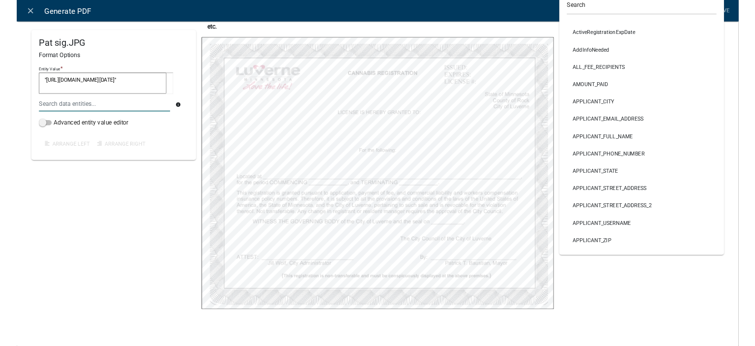
scroll to position [86, 0]
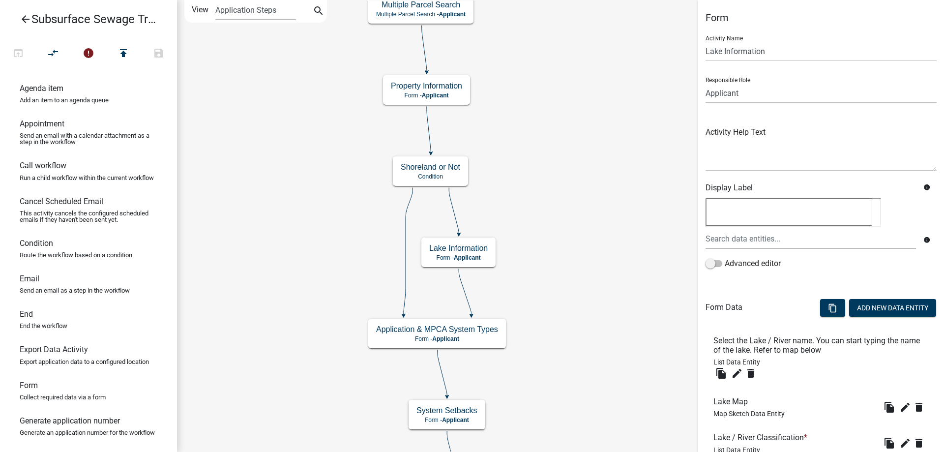
scroll to position [145, 0]
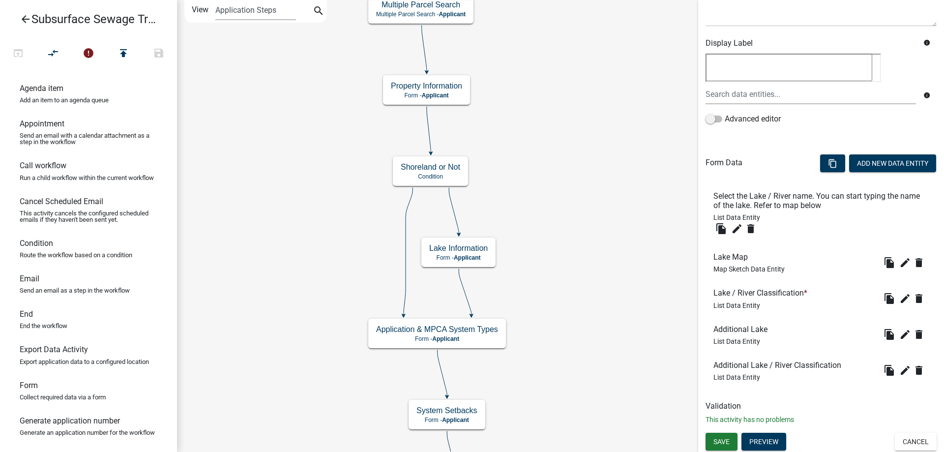
click at [23, 18] on icon "arrow_back" at bounding box center [26, 20] width 12 height 14
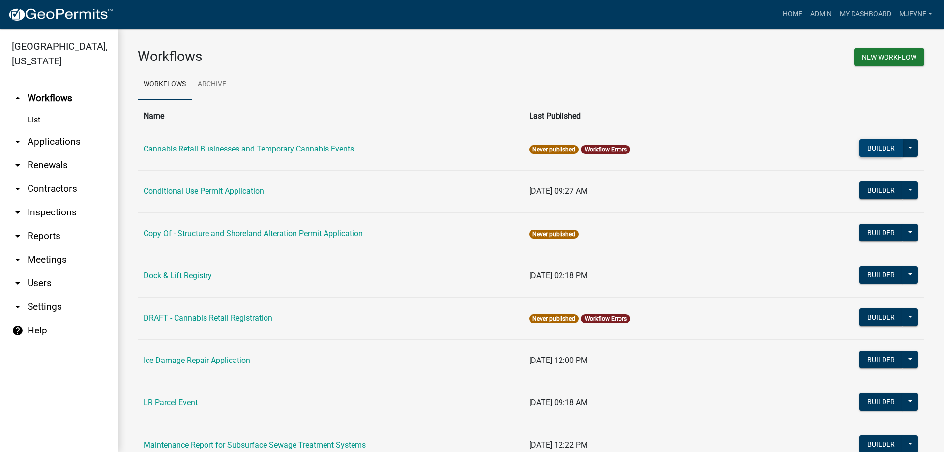
click at [887, 147] on button "Builder" at bounding box center [881, 148] width 43 height 18
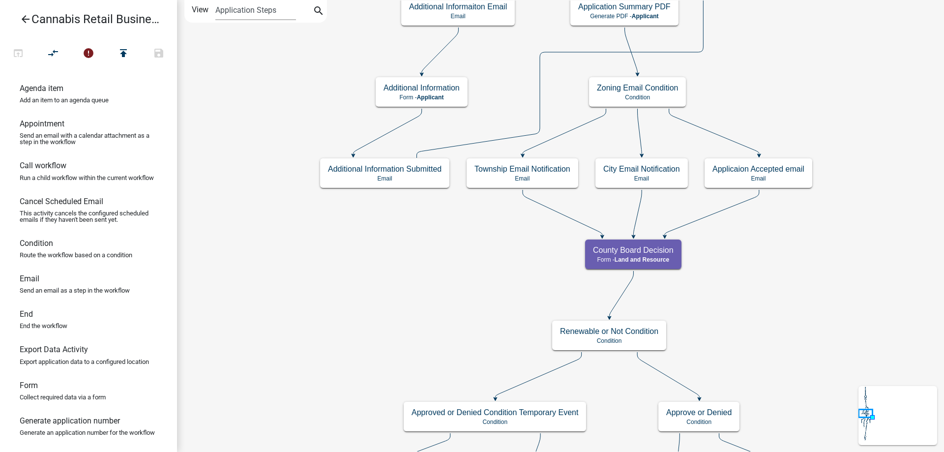
click at [464, 246] on div "start Start - Applicant Application Introduction Form - Applicant Parcel search…" at bounding box center [560, 226] width 767 height 452
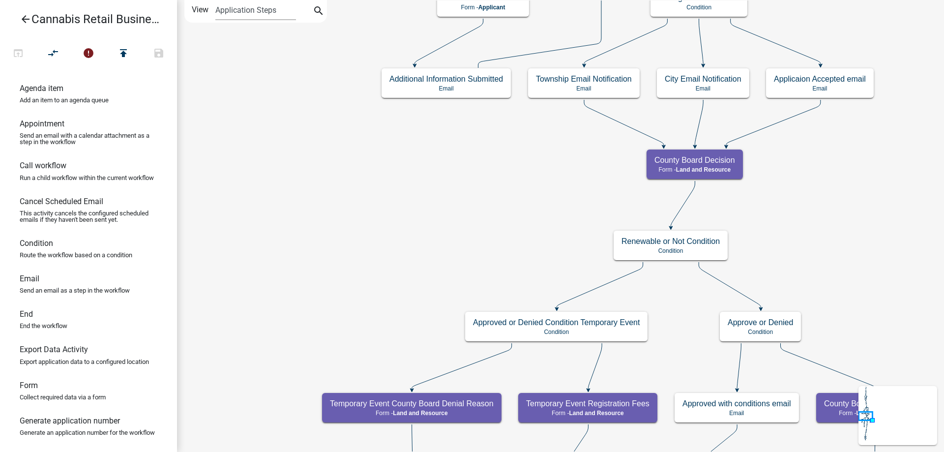
click at [430, 190] on div "start Start - Applicant Application Introduction Form - Applicant Parcel search…" at bounding box center [560, 226] width 767 height 452
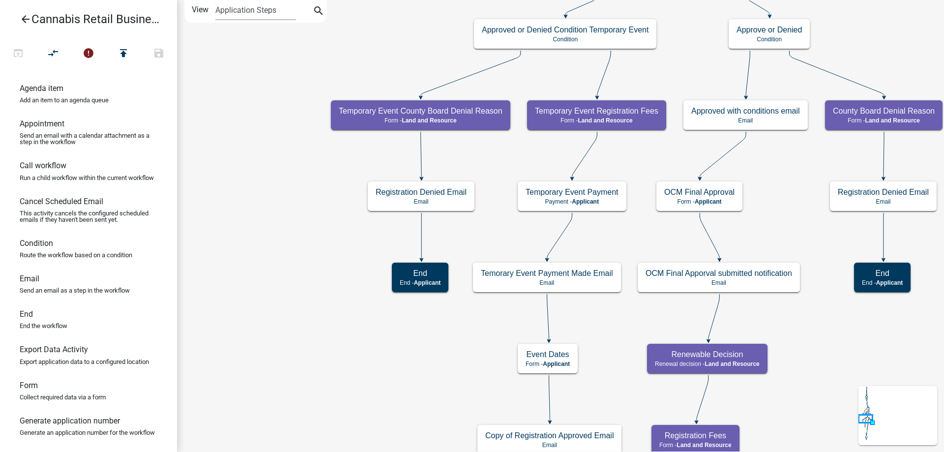
click at [301, 140] on div "start Start - Applicant Application Introduction Form - Applicant Parcel search…" at bounding box center [560, 226] width 767 height 452
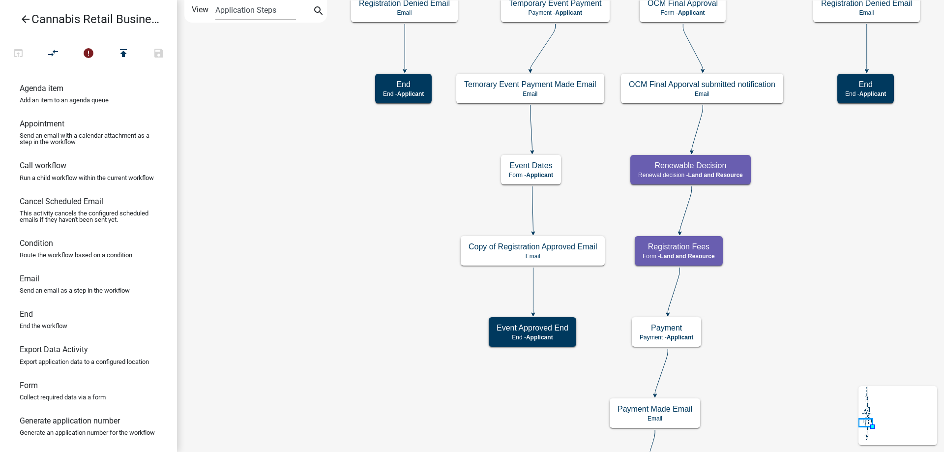
click at [280, 135] on div "start Start - Applicant Application Introduction Form - Applicant Parcel search…" at bounding box center [560, 226] width 767 height 452
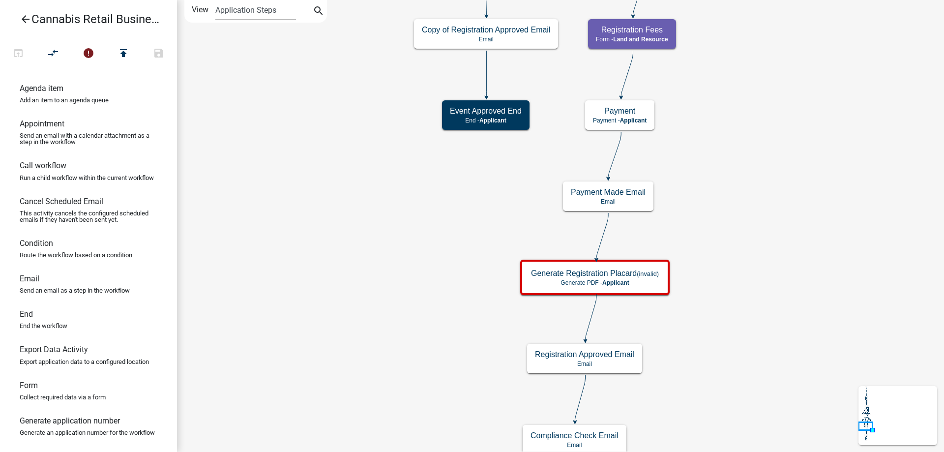
click at [283, 198] on div "start Start - Applicant Application Introduction Form - Applicant Parcel search…" at bounding box center [560, 226] width 767 height 452
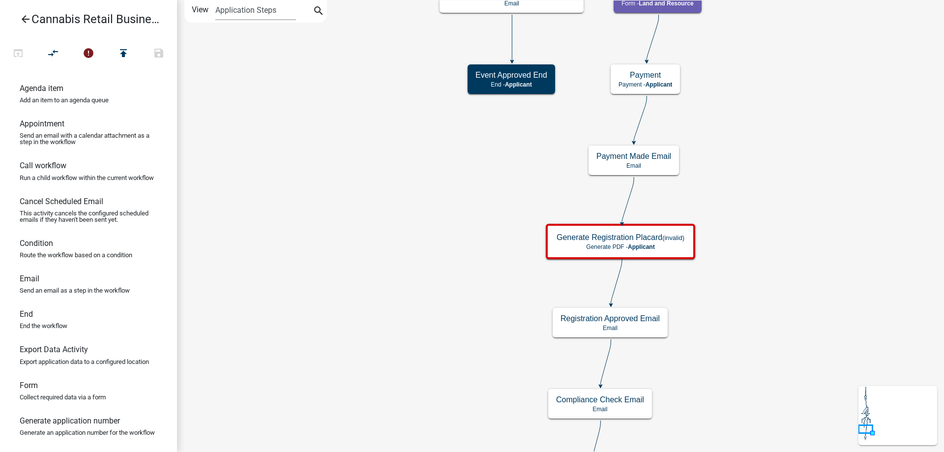
click at [385, 330] on div "start Start - Applicant Application Introduction Form - Applicant Parcel search…" at bounding box center [560, 226] width 767 height 452
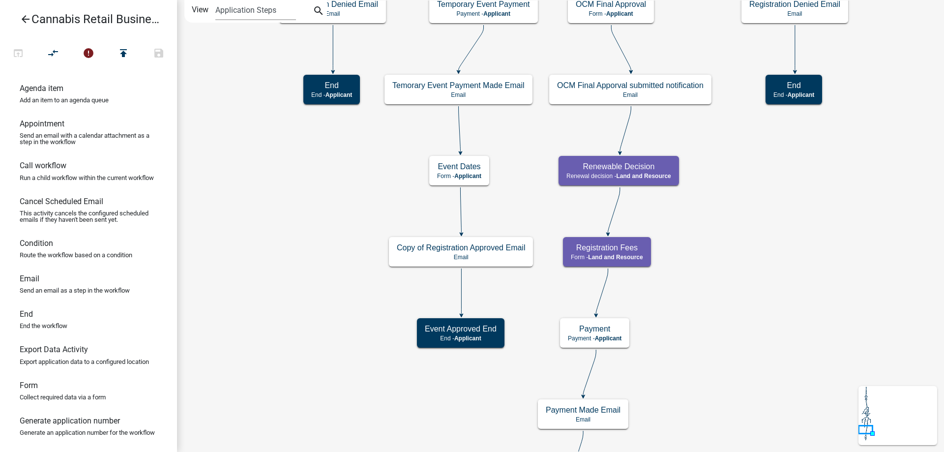
click at [351, 308] on div "start Start - Applicant Application Introduction Form - Applicant Parcel search…" at bounding box center [560, 226] width 767 height 452
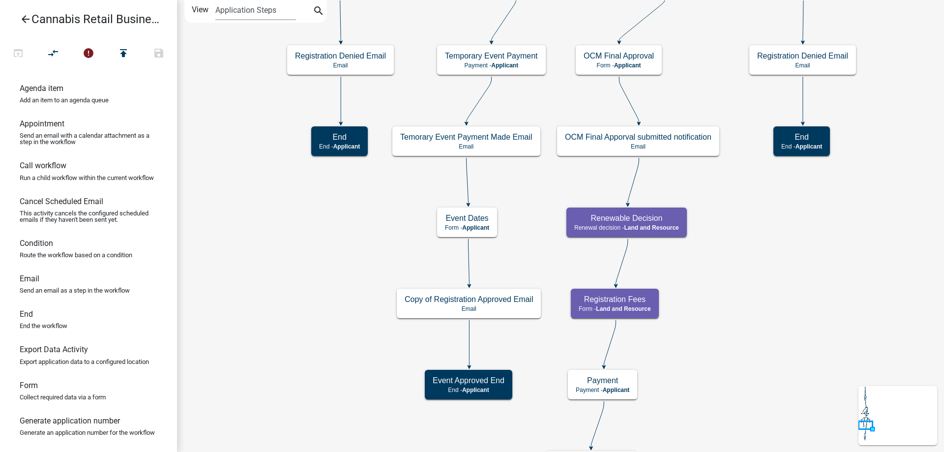
click at [328, 328] on div "start Start - Applicant Application Introduction Form - Applicant Parcel search…" at bounding box center [560, 226] width 767 height 452
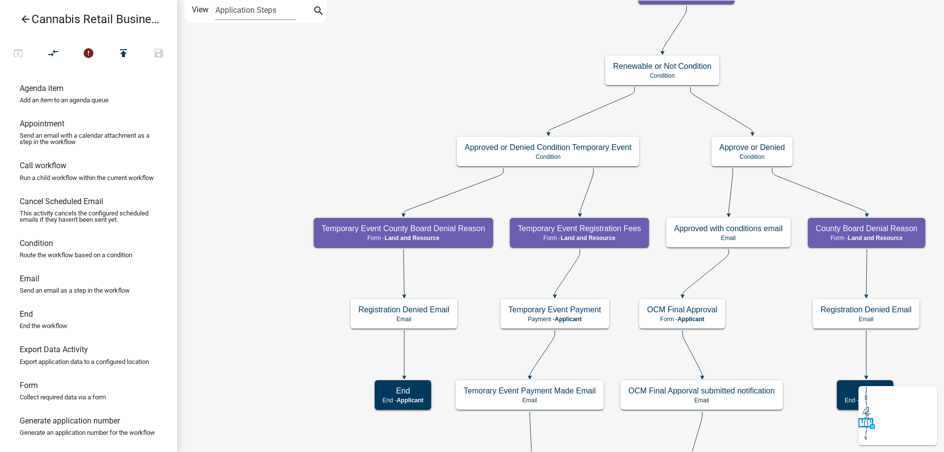
click at [268, 359] on div "start Start - Applicant Application Introduction Form - Applicant Parcel search…" at bounding box center [560, 226] width 767 height 452
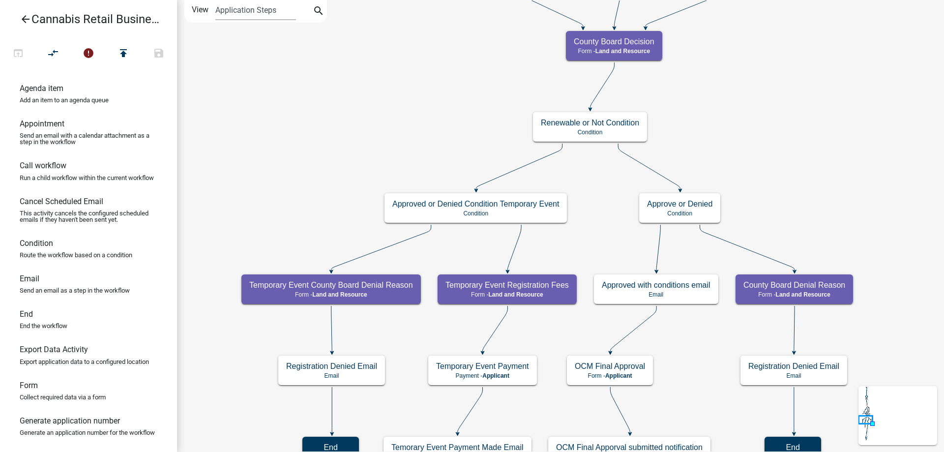
click at [314, 216] on div "start Start - Applicant Application Introduction Form - Applicant Parcel search…" at bounding box center [560, 226] width 767 height 452
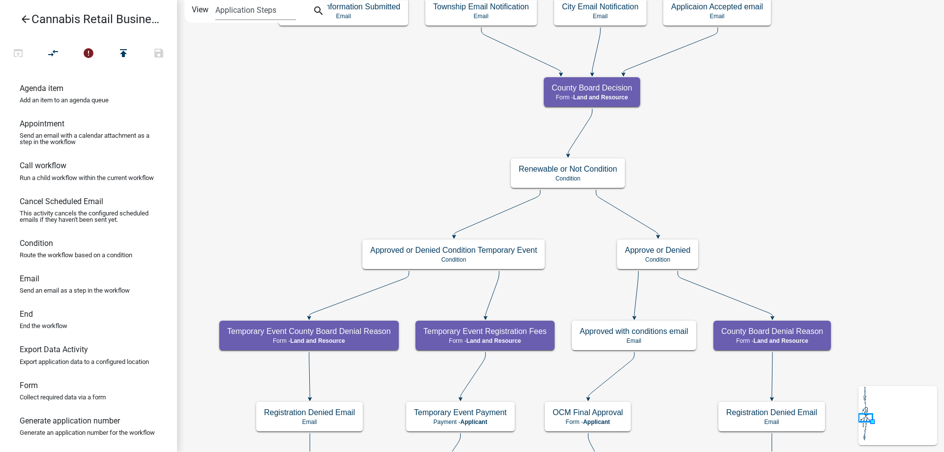
click at [400, 169] on div "start Start - Applicant Application Introduction Form - Applicant Parcel search…" at bounding box center [560, 226] width 767 height 452
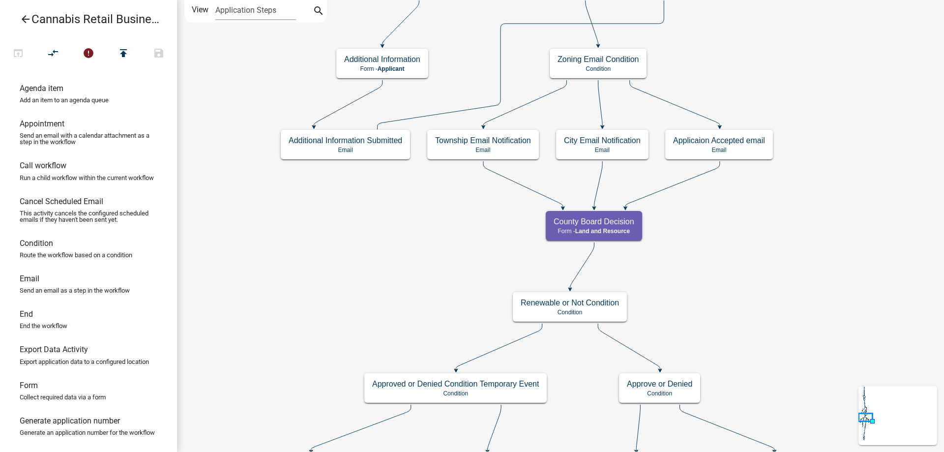
click at [417, 214] on div "start Start - Applicant Application Introduction Form - Applicant Parcel search…" at bounding box center [560, 226] width 767 height 452
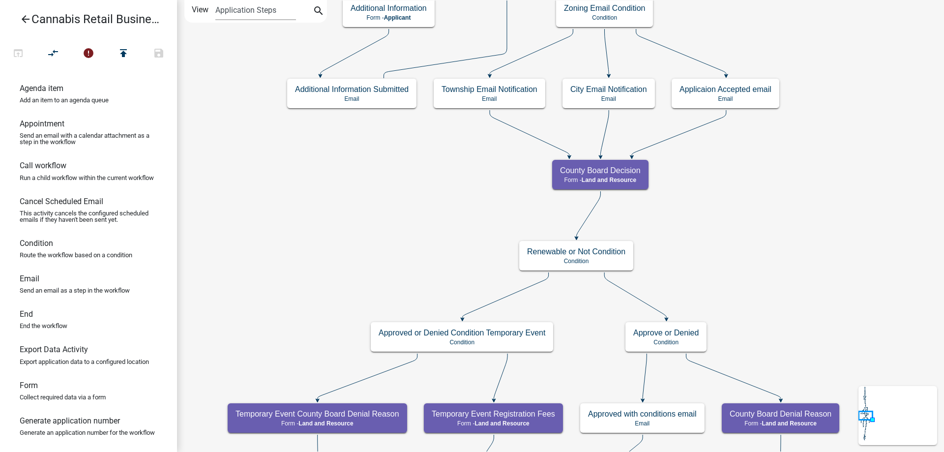
click at [738, 256] on div "start Start - Applicant Application Introduction Form - Applicant Parcel search…" at bounding box center [560, 226] width 767 height 452
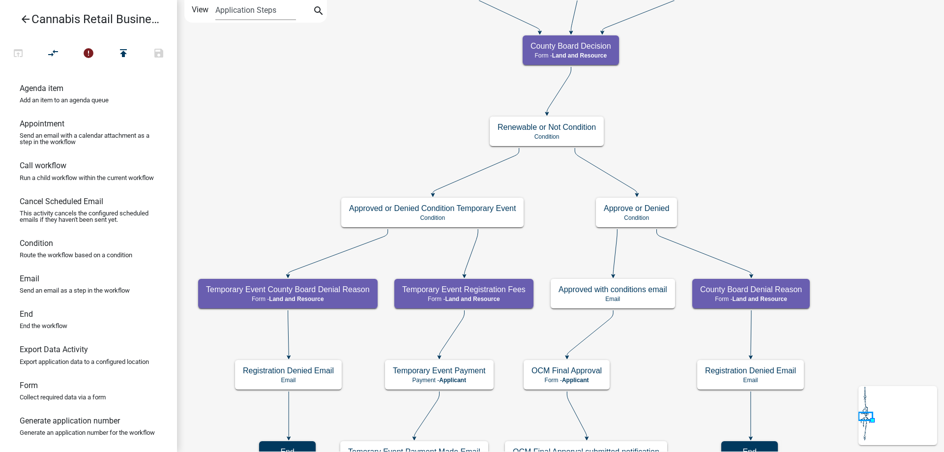
click at [744, 177] on div "start Start - Applicant Application Introduction Form - Applicant Parcel search…" at bounding box center [560, 226] width 767 height 452
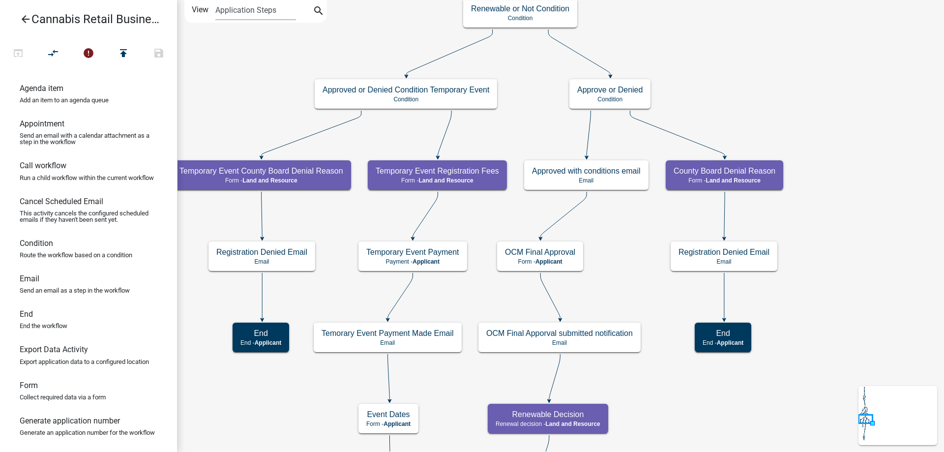
click at [746, 72] on div "start Start - Applicant Application Introduction Form - Applicant Parcel search…" at bounding box center [560, 226] width 767 height 452
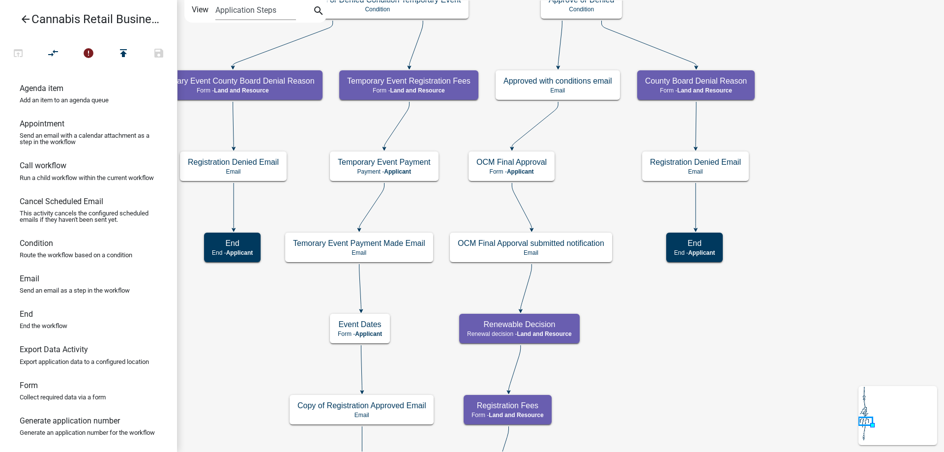
click at [807, 195] on div "start Start - Applicant Application Introduction Form - Applicant Parcel search…" at bounding box center [560, 226] width 767 height 452
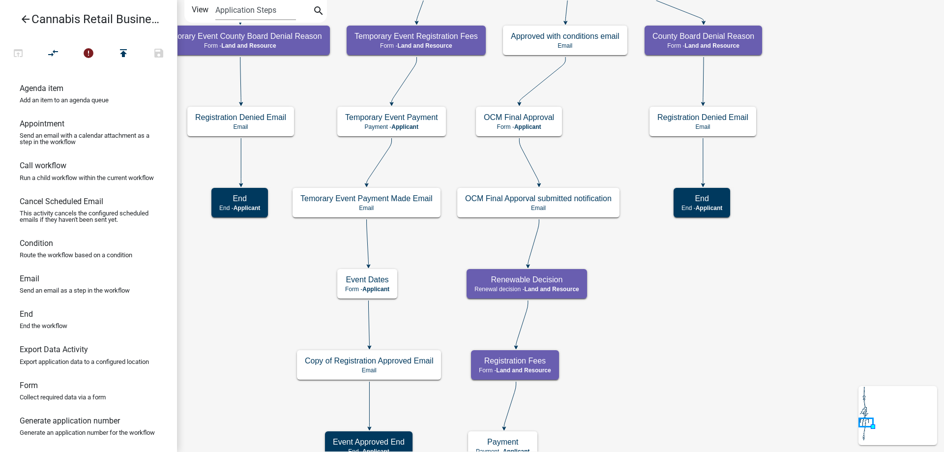
click at [791, 238] on div "start Start - Applicant Application Introduction Form - Applicant Parcel search…" at bounding box center [560, 226] width 767 height 452
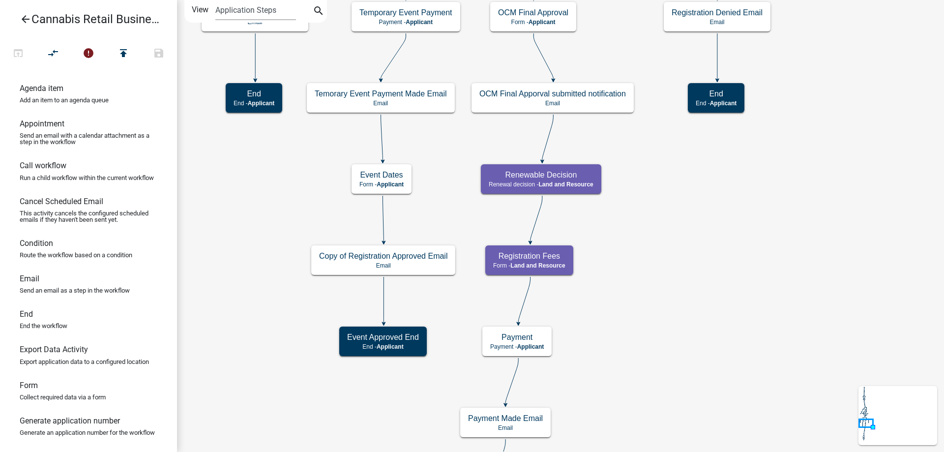
click at [815, 199] on div "start Start - Applicant Application Introduction Form - Applicant Parcel search…" at bounding box center [560, 226] width 767 height 452
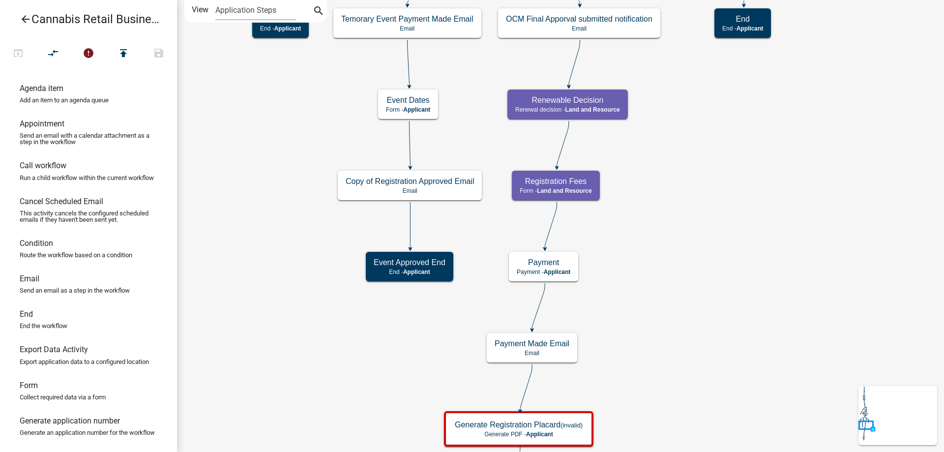
click at [779, 268] on div "start Start - Applicant Application Introduction Form - Applicant Parcel search…" at bounding box center [560, 226] width 767 height 452
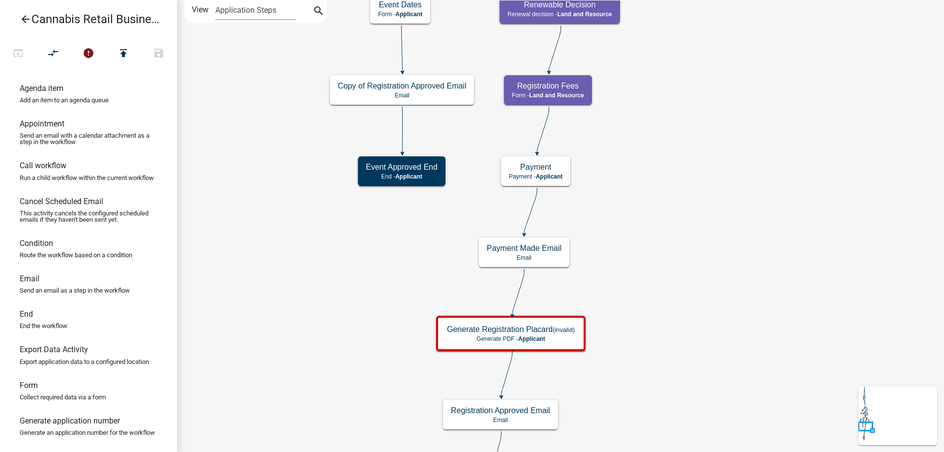
click at [729, 266] on div "start Start - Applicant Application Introduction Form - Applicant Parcel search…" at bounding box center [560, 226] width 767 height 452
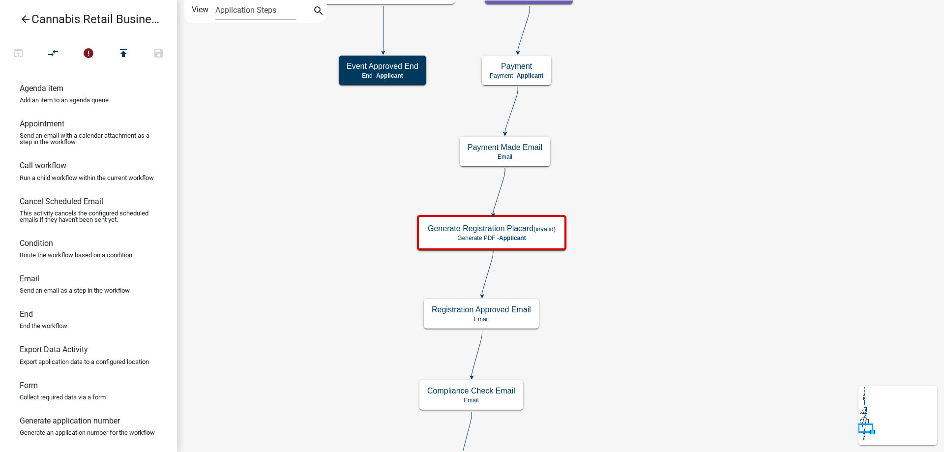
click at [714, 291] on div "start Start - Applicant Application Introduction Form - Applicant Parcel search…" at bounding box center [560, 226] width 767 height 452
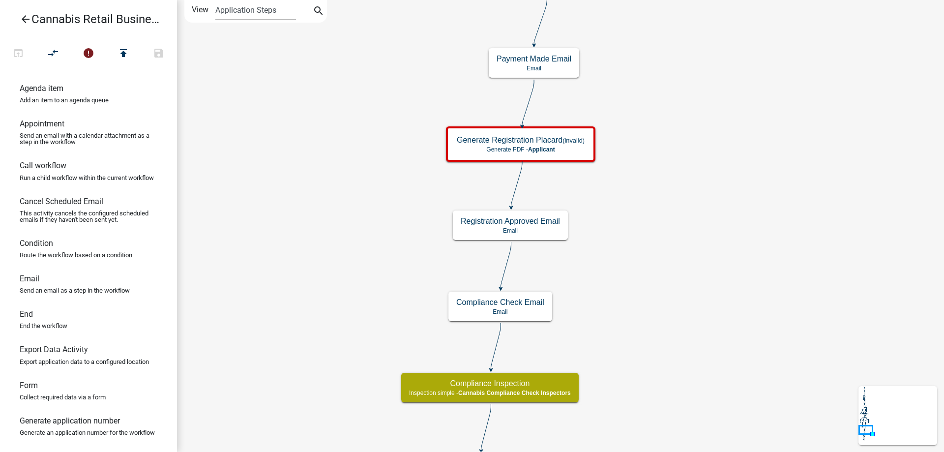
click at [713, 256] on div "start Start - Applicant Application Introduction Form - Applicant Parcel search…" at bounding box center [560, 226] width 767 height 452
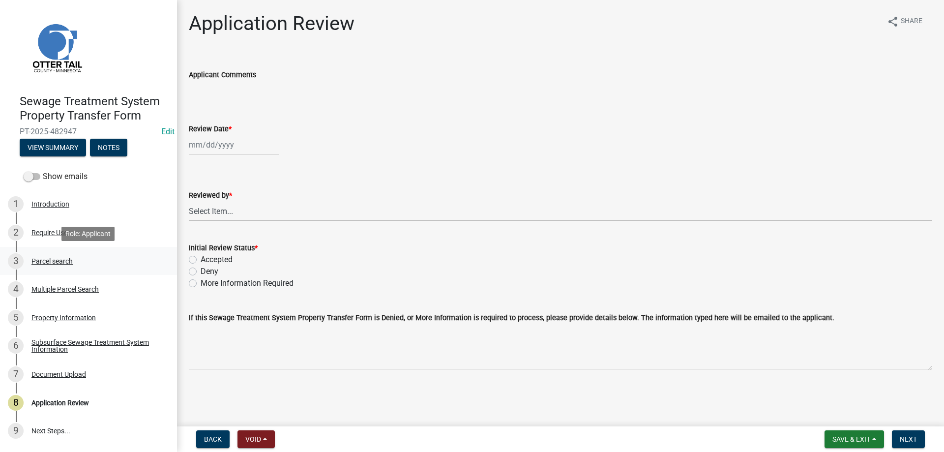
click at [42, 254] on div "3 Parcel search" at bounding box center [84, 261] width 153 height 16
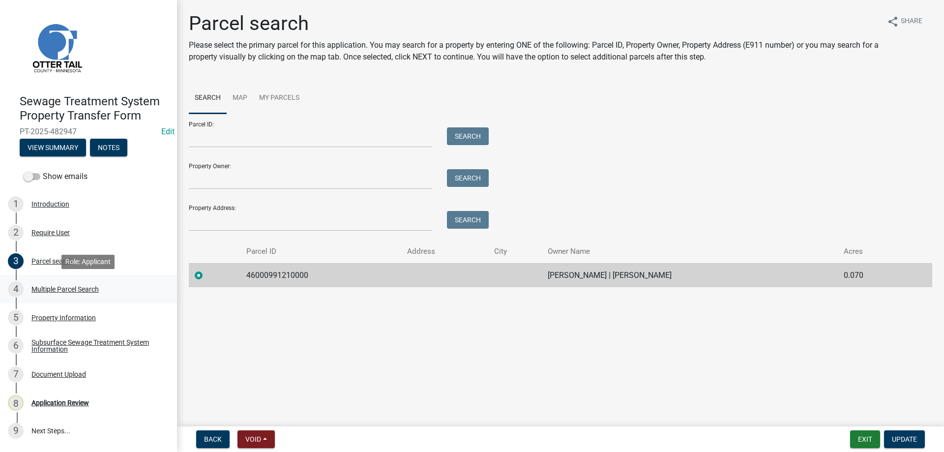
click at [43, 287] on div "Multiple Parcel Search" at bounding box center [64, 289] width 67 height 7
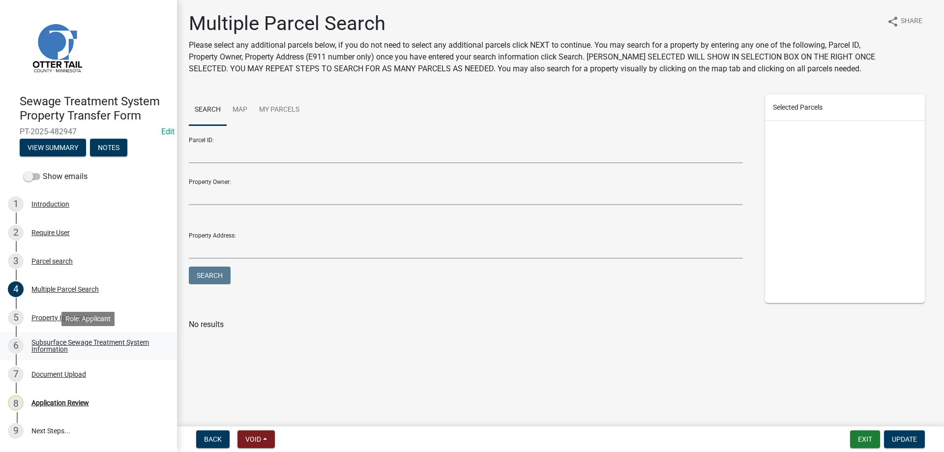
click at [46, 344] on div "Subsurface Sewage Treatment System Information" at bounding box center [96, 346] width 130 height 14
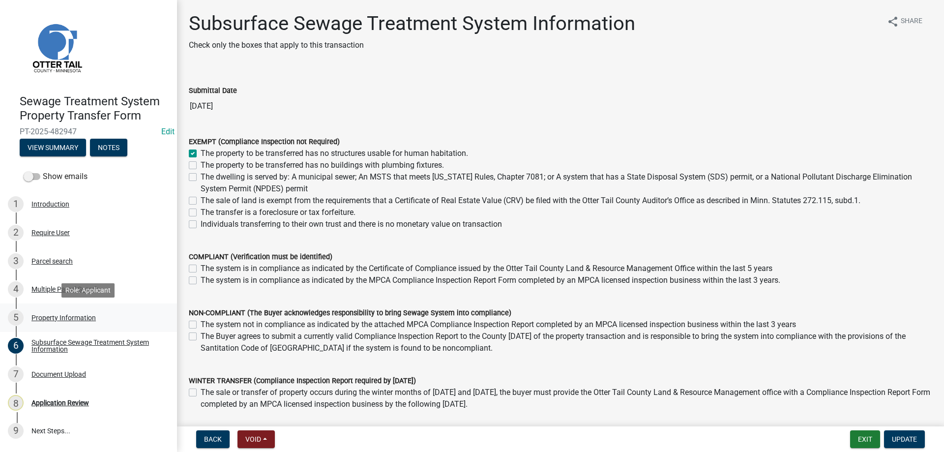
click at [47, 315] on div "Property Information" at bounding box center [63, 317] width 64 height 7
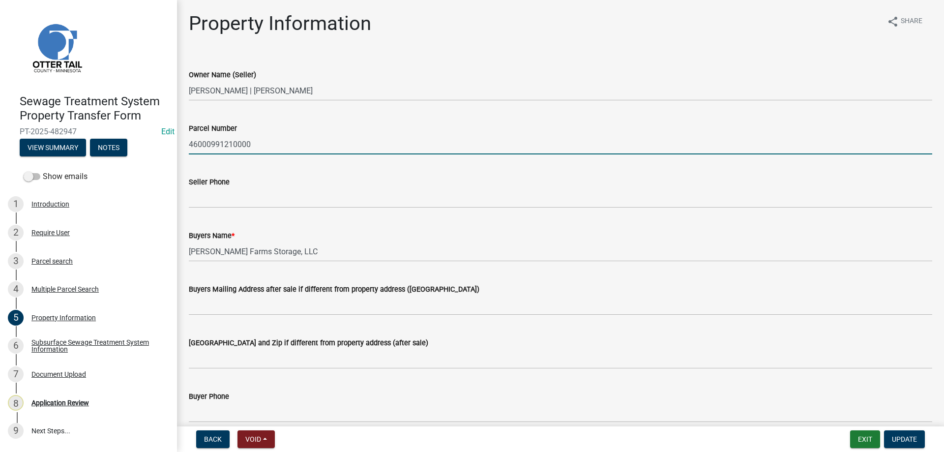
drag, startPoint x: 250, startPoint y: 144, endPoint x: 183, endPoint y: 149, distance: 67.1
click at [189, 149] on input "46000991210000" at bounding box center [561, 144] width 744 height 20
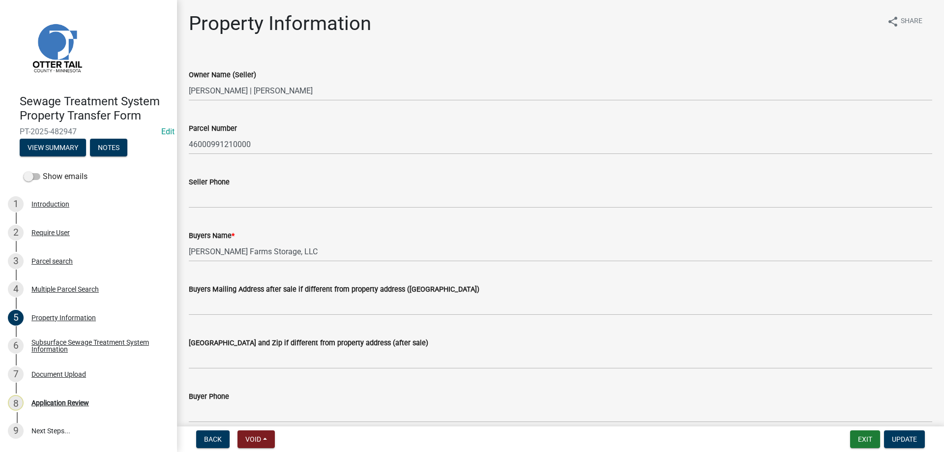
click at [275, 164] on div "Seller Phone" at bounding box center [561, 185] width 744 height 46
click at [44, 346] on div "Subsurface Sewage Treatment System Information" at bounding box center [96, 346] width 130 height 14
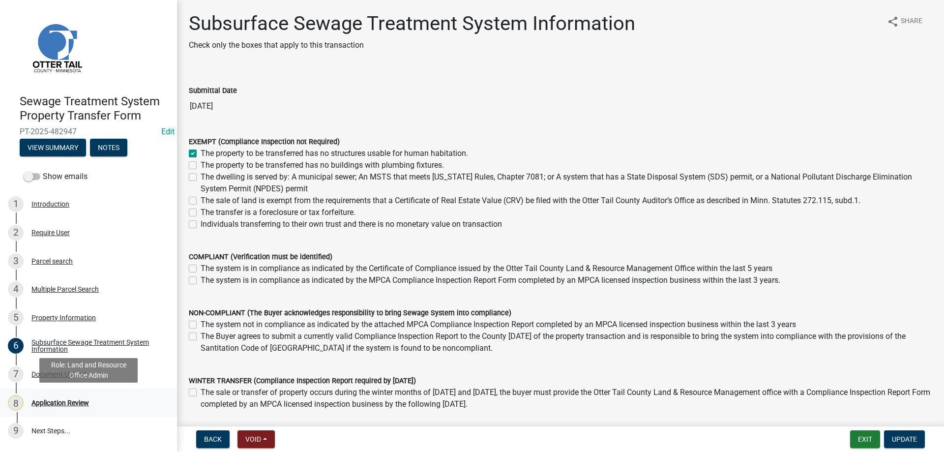
click at [48, 400] on div "Application Review" at bounding box center [60, 402] width 58 height 7
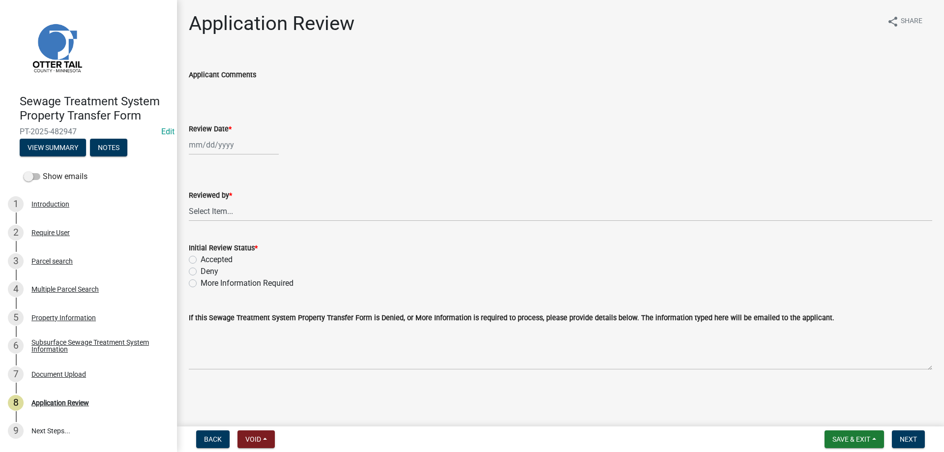
select select "9"
select select "2025"
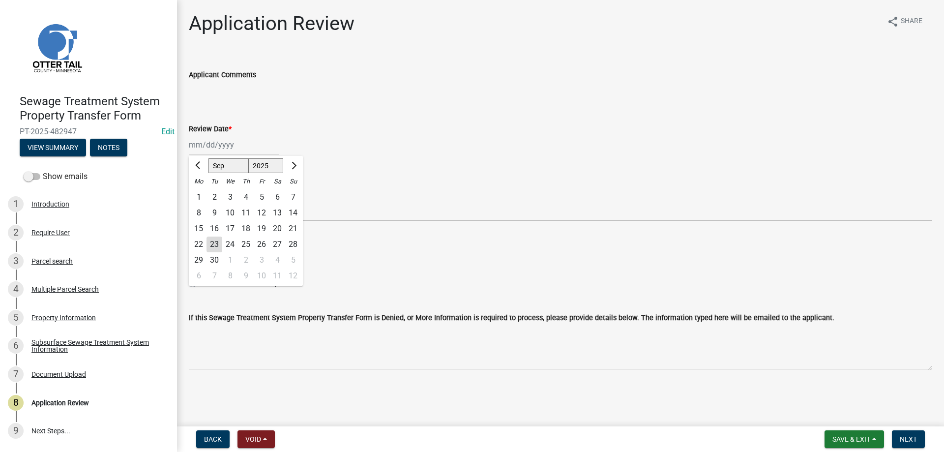
click at [219, 144] on input "Review Date *" at bounding box center [234, 145] width 90 height 20
click at [210, 245] on div "23" at bounding box center [215, 245] width 16 height 16
type input "[DATE]"
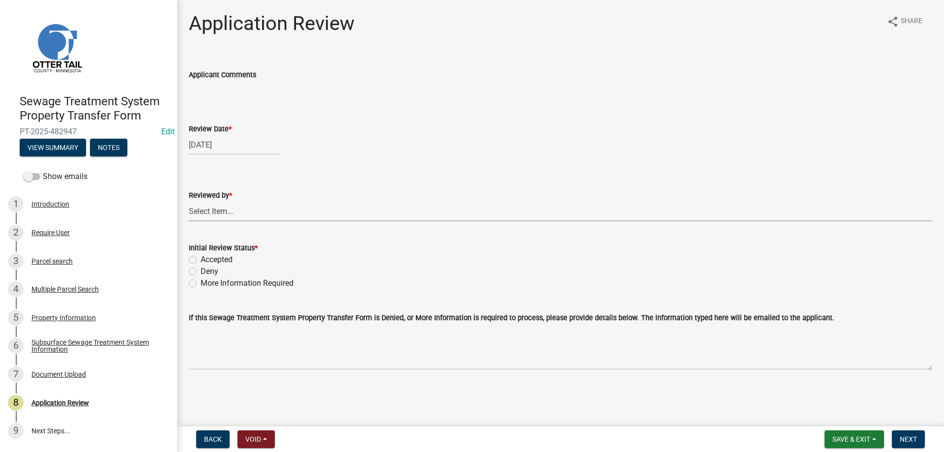
click at [189, 201] on select "Select Item... [PERSON_NAME] [PERSON_NAME] [PERSON_NAME] [PERSON_NAME] [PERSON_…" at bounding box center [561, 211] width 744 height 20
click option "[PERSON_NAME]" at bounding box center [0, 0] width 0 height 0
select select "b4c12476-3918-4c31-b34d-126d47b866fd"
click at [201, 259] on label "Accepted" at bounding box center [217, 260] width 32 height 12
click at [201, 259] on input "Accepted" at bounding box center [204, 257] width 6 height 6
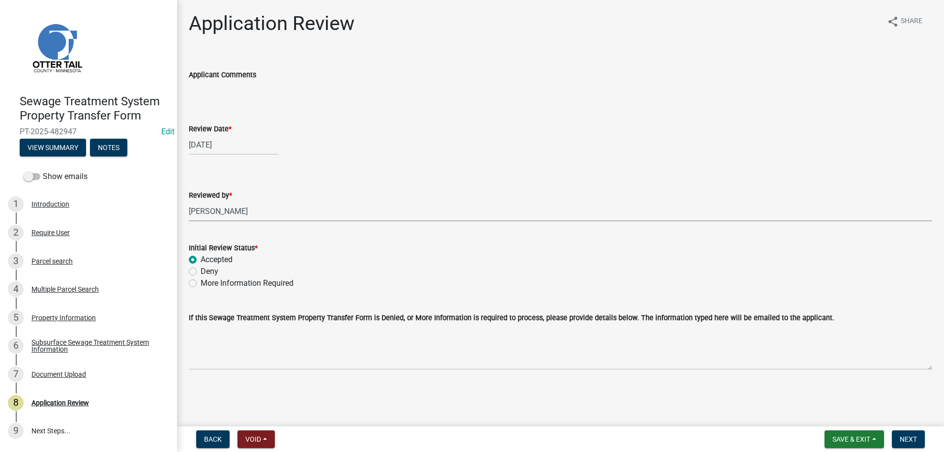
radio input "true"
click at [906, 440] on span "Next" at bounding box center [908, 439] width 17 height 8
click at [46, 260] on div "Parcel search" at bounding box center [51, 261] width 41 height 7
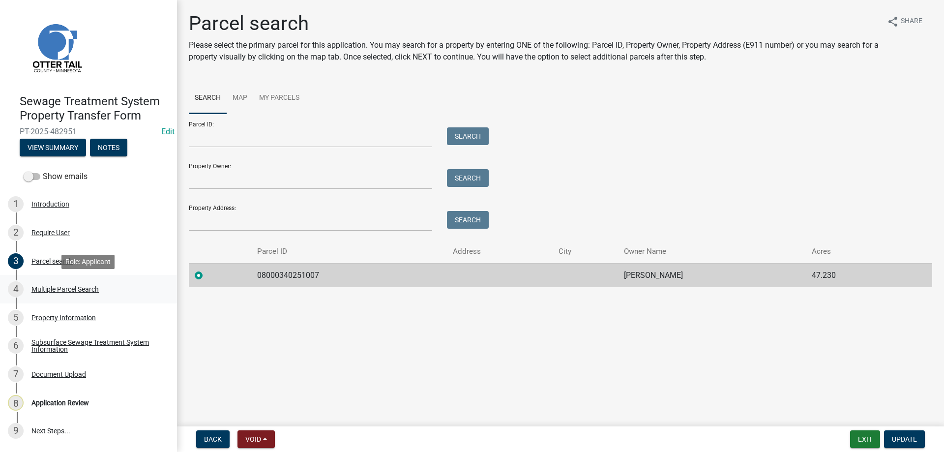
click at [45, 289] on div "Multiple Parcel Search" at bounding box center [64, 289] width 67 height 7
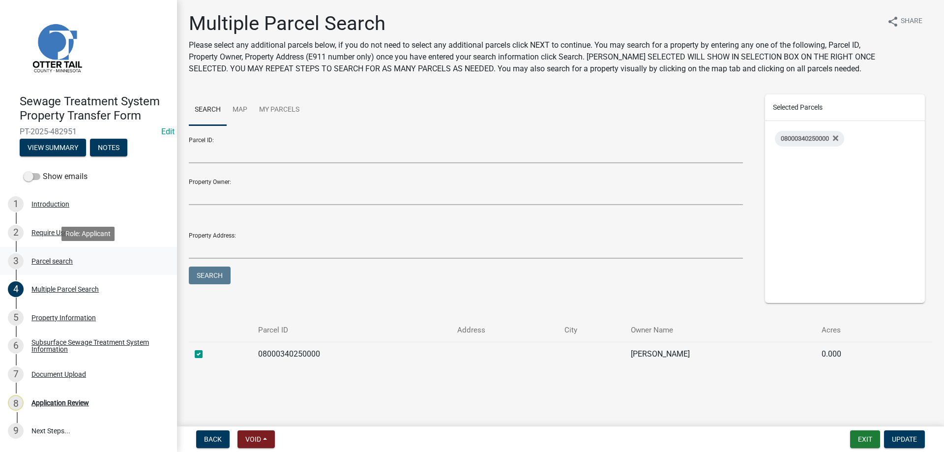
click at [42, 262] on div "Parcel search" at bounding box center [51, 261] width 41 height 7
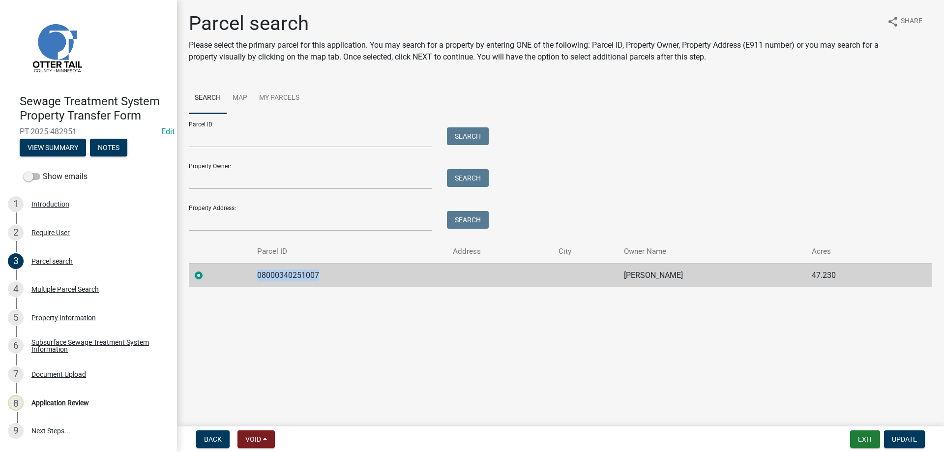
drag, startPoint x: 317, startPoint y: 274, endPoint x: 257, endPoint y: 276, distance: 60.5
click at [257, 276] on td "08000340251007" at bounding box center [349, 275] width 196 height 24
copy td "08000340251007"
click at [63, 290] on div "Multiple Parcel Search" at bounding box center [64, 289] width 67 height 7
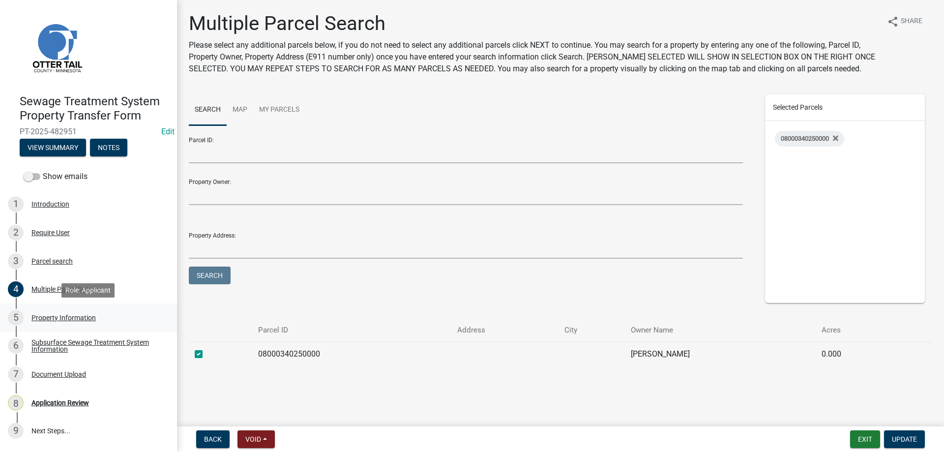
click at [65, 316] on div "Property Information" at bounding box center [63, 317] width 64 height 7
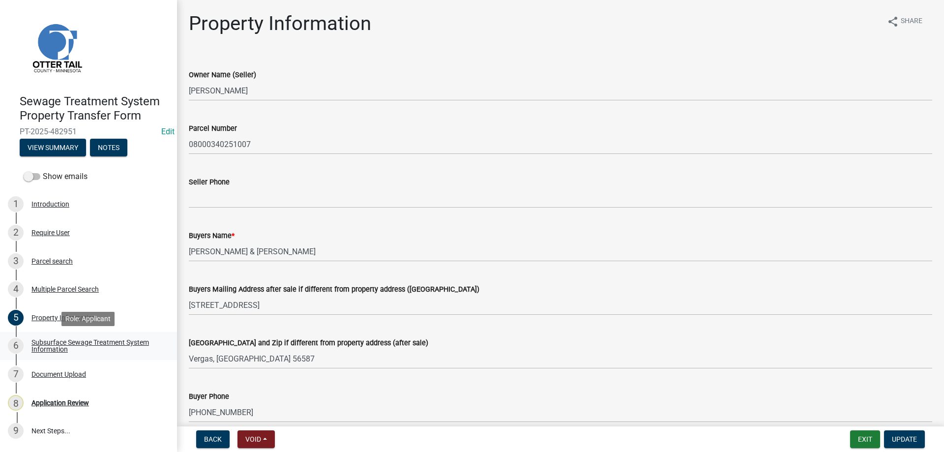
click at [56, 343] on div "Subsurface Sewage Treatment System Information" at bounding box center [96, 346] width 130 height 14
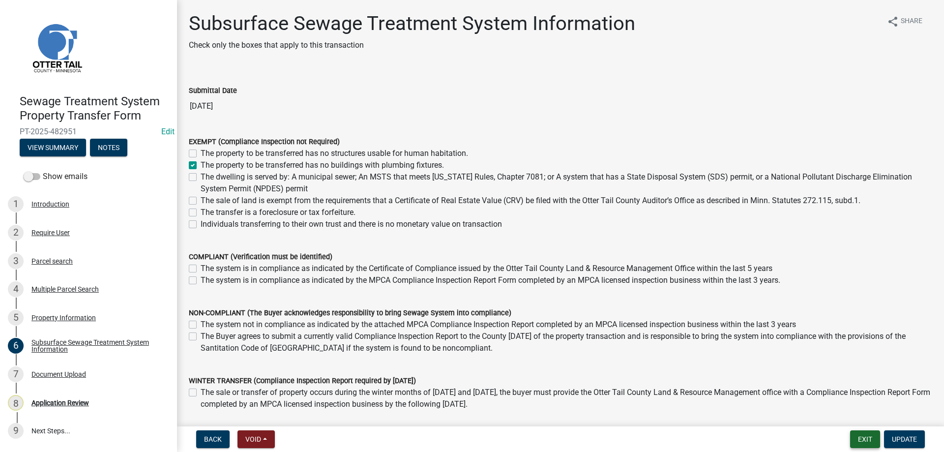
click at [865, 436] on button "Exit" at bounding box center [865, 439] width 30 height 18
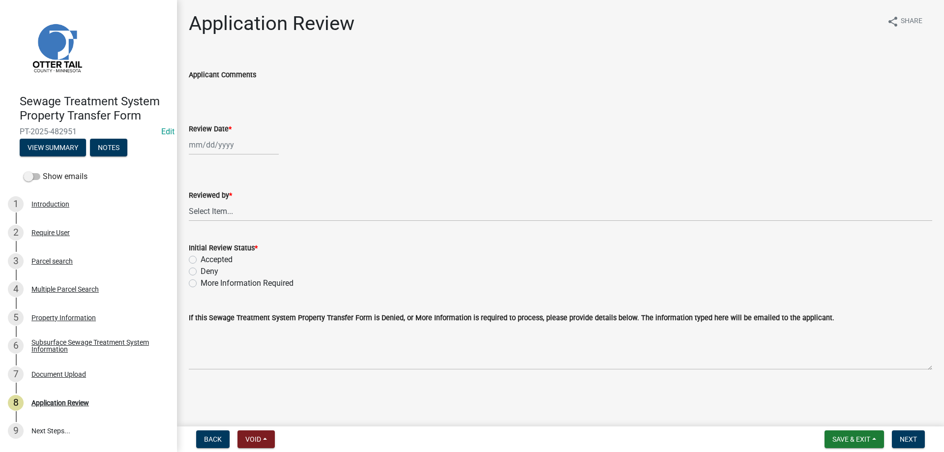
click at [209, 152] on input "Review Date *" at bounding box center [234, 145] width 90 height 20
select select "9"
select select "2025"
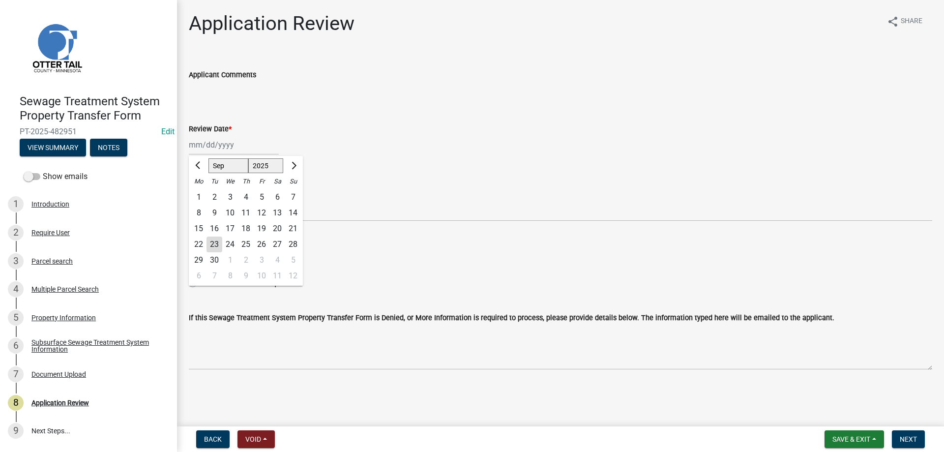
click at [217, 243] on div "23" at bounding box center [215, 245] width 16 height 16
type input "[DATE]"
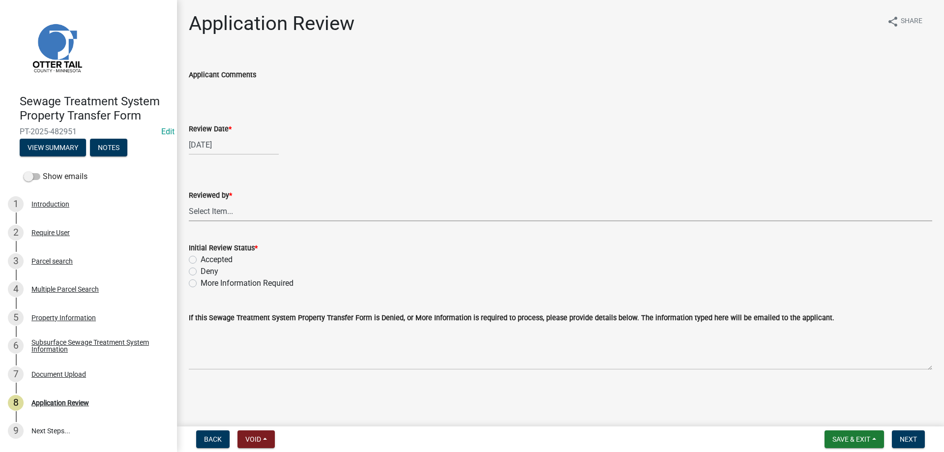
click at [189, 201] on select "Select Item... [PERSON_NAME] [PERSON_NAME] [PERSON_NAME] [PERSON_NAME] [PERSON_…" at bounding box center [561, 211] width 744 height 20
click option "[PERSON_NAME]" at bounding box center [0, 0] width 0 height 0
select select "b4c12476-3918-4c31-b34d-126d47b866fd"
click at [201, 260] on label "Accepted" at bounding box center [217, 260] width 32 height 12
click at [201, 260] on input "Accepted" at bounding box center [204, 257] width 6 height 6
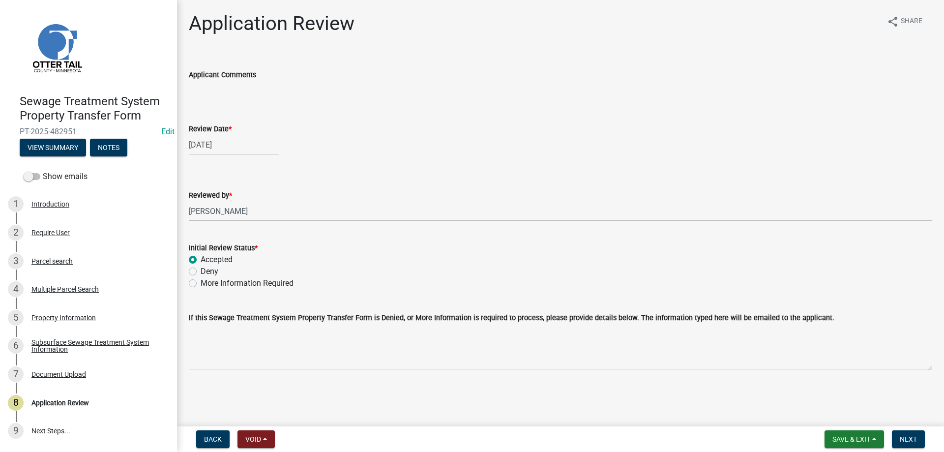
radio input "true"
click at [915, 437] on span "Next" at bounding box center [908, 439] width 17 height 8
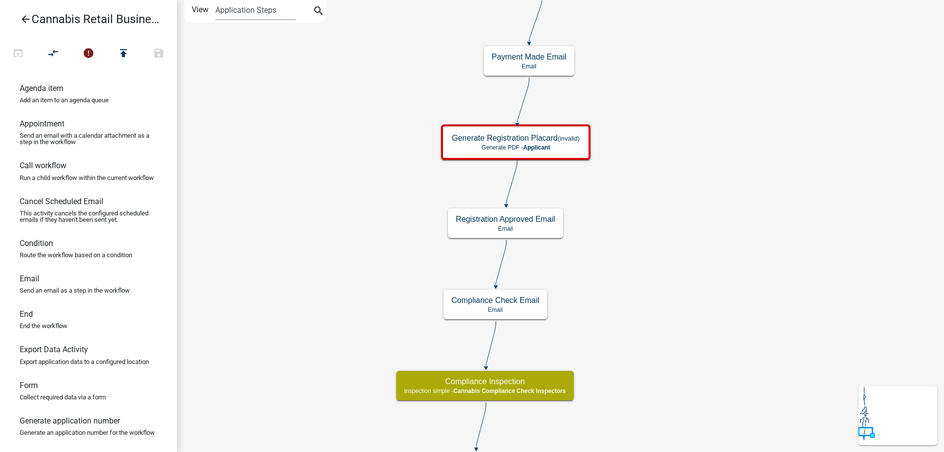
click at [684, 159] on icon "start Start - Applicant Application Introduction Form - Applicant Parcel search…" at bounding box center [561, 363] width 766 height 726
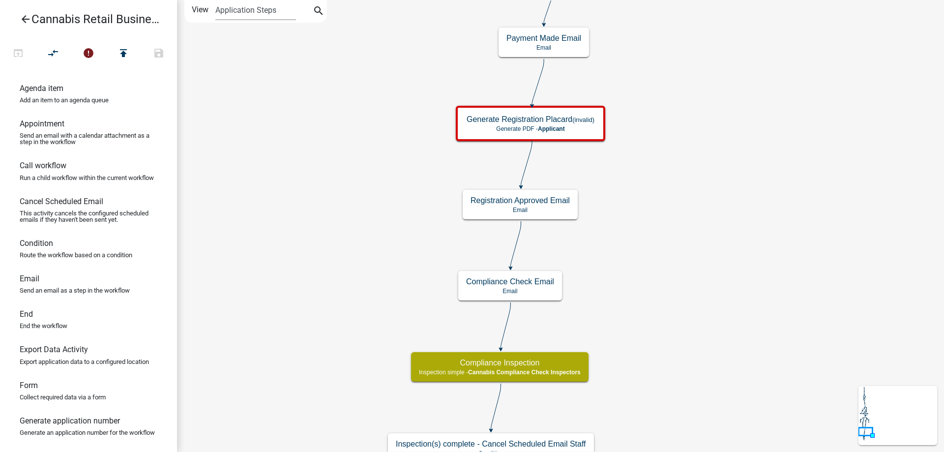
click at [700, 110] on div "start Start - Applicant Application Introduction Form - Applicant Parcel search…" at bounding box center [560, 226] width 767 height 452
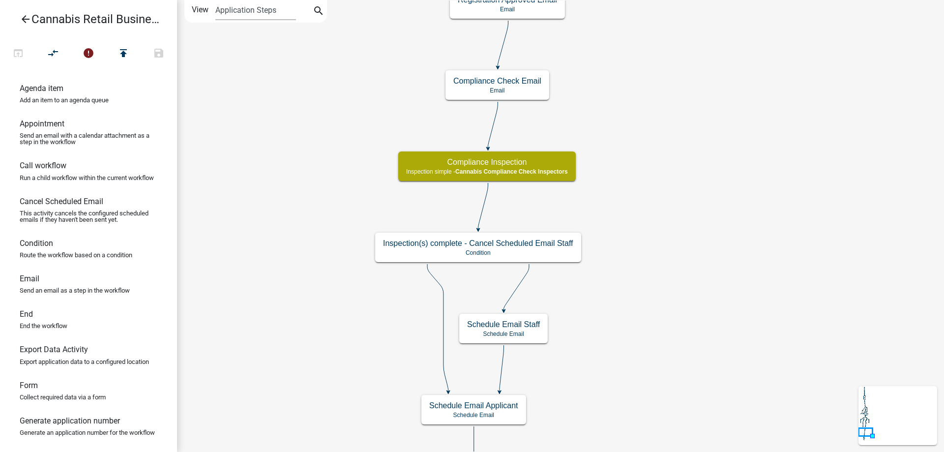
click at [681, 144] on div "start Start - Applicant Application Introduction Form - Applicant Parcel search…" at bounding box center [560, 226] width 767 height 452
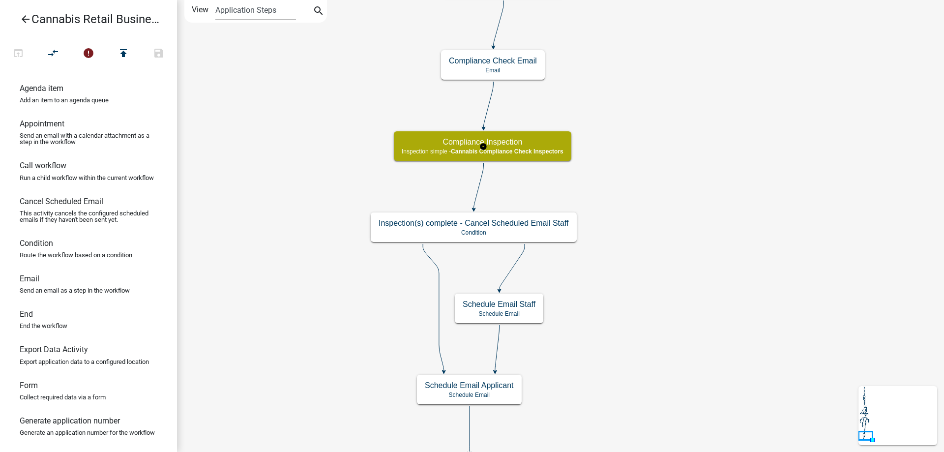
click at [527, 148] on g "Compliance Inspection Inspection simple - Cannabis Compliance Check Inspectors" at bounding box center [483, 145] width 179 height 29
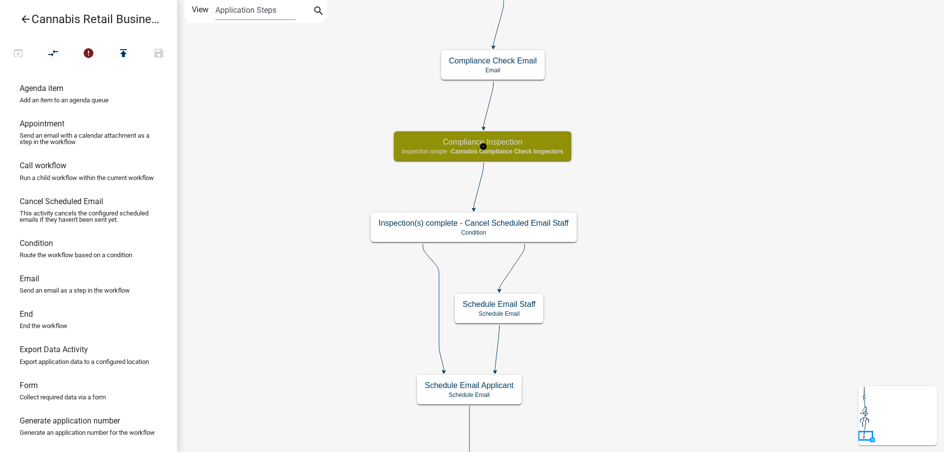
click at [527, 148] on span "Cannabis Compliance Check Inspectors" at bounding box center [507, 151] width 113 height 7
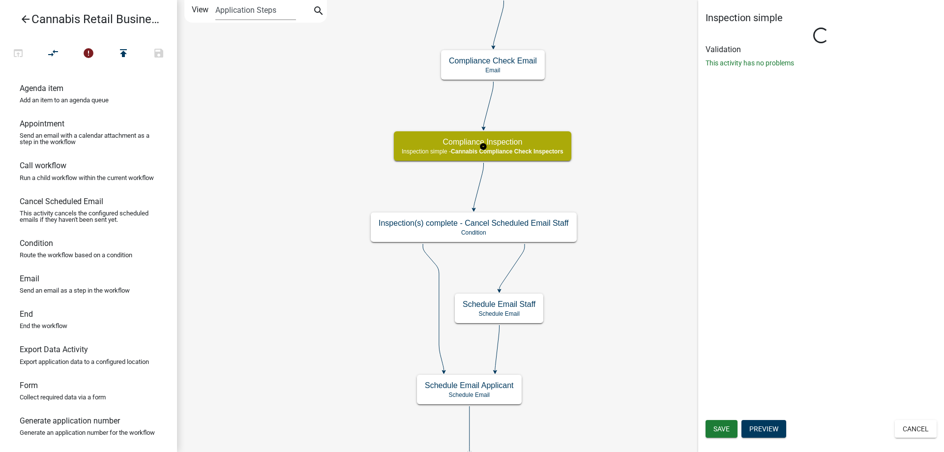
select select "FA243DD2-6FE2-4FDC-9D26-D1E1F83478B4"
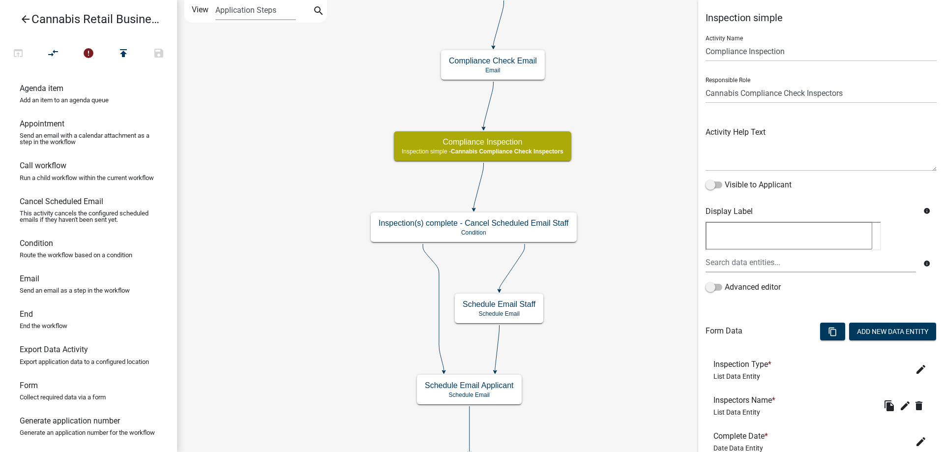
scroll to position [179, 0]
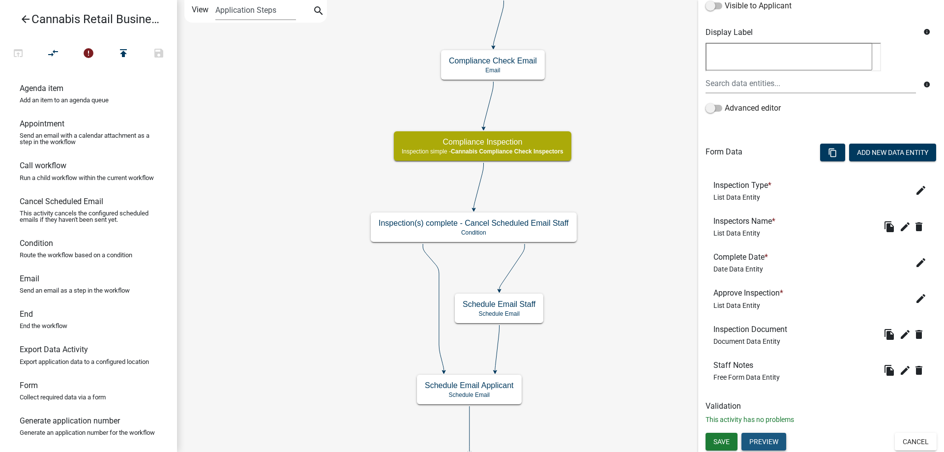
click at [762, 444] on button "Preview" at bounding box center [764, 442] width 45 height 18
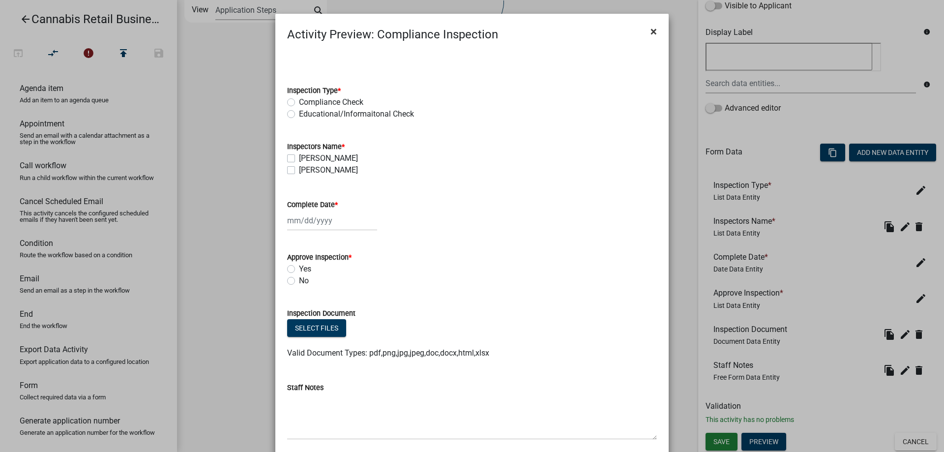
click at [655, 31] on span "×" at bounding box center [654, 32] width 6 height 14
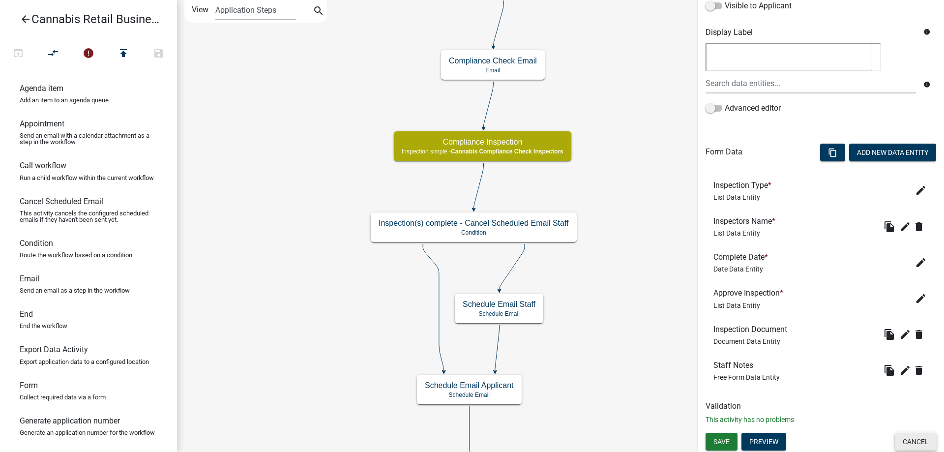
click at [924, 441] on button "Cancel" at bounding box center [916, 442] width 42 height 18
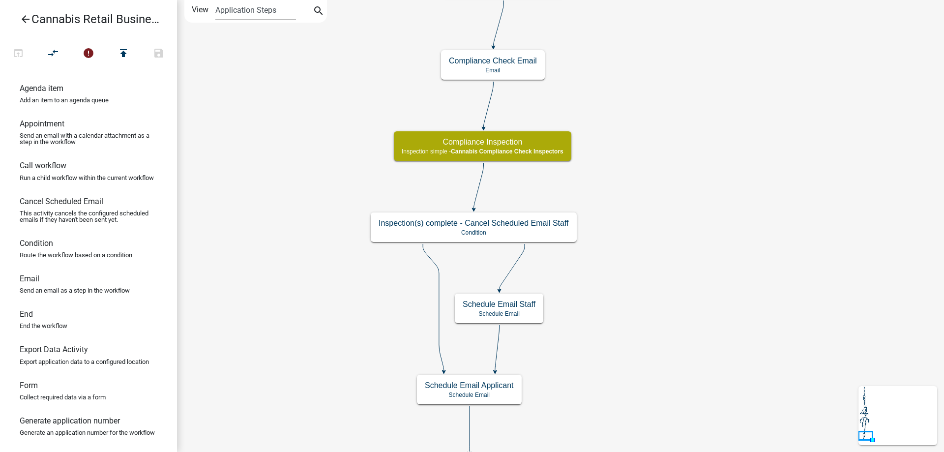
scroll to position [0, 0]
click at [24, 19] on icon "arrow_back" at bounding box center [26, 20] width 12 height 14
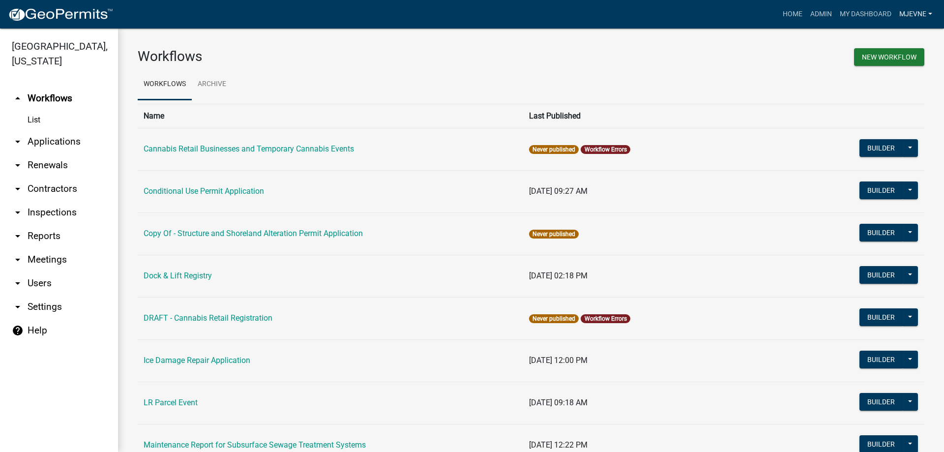
click at [916, 11] on link "MJevne" at bounding box center [915, 14] width 41 height 19
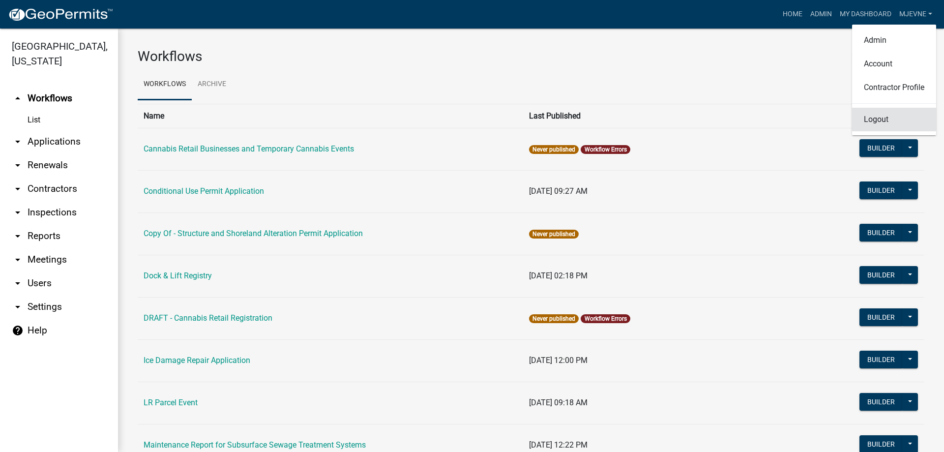
click at [877, 121] on link "Logout" at bounding box center [894, 120] width 84 height 24
